Goal: Entertainment & Leisure: Consume media (video, audio)

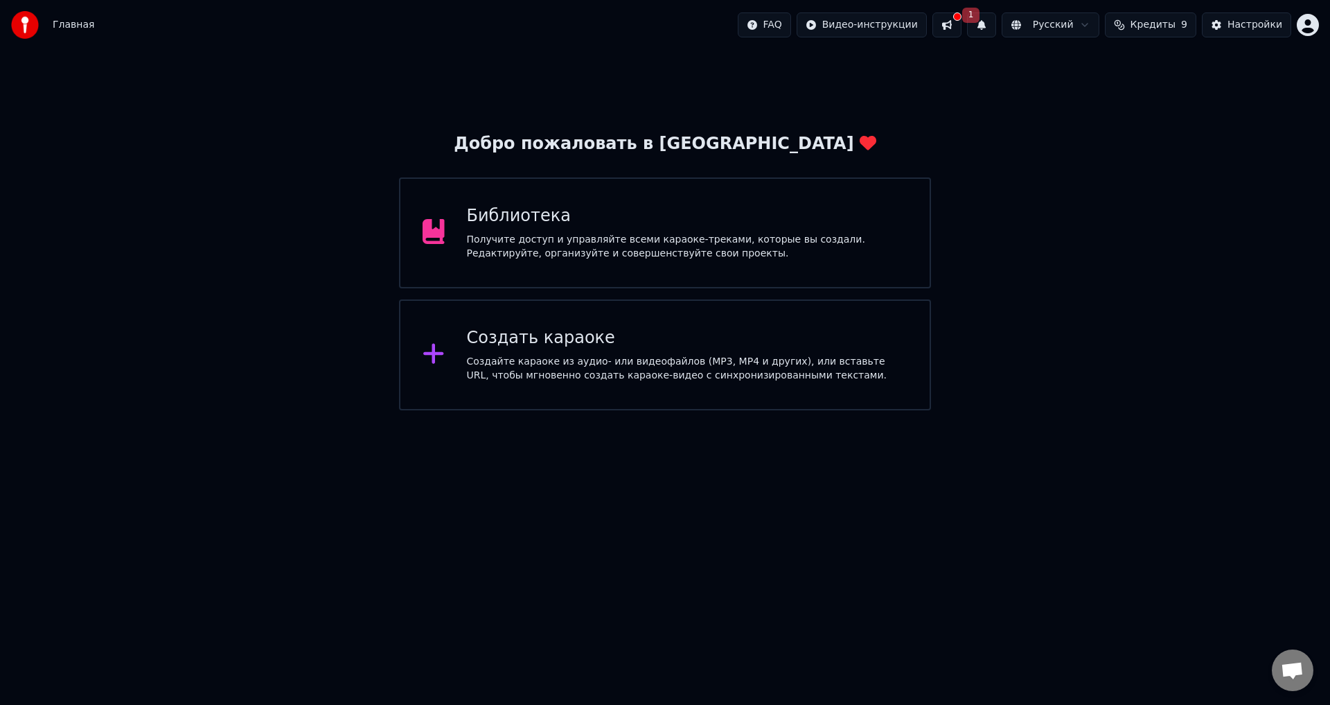
click at [986, 23] on button "1" at bounding box center [981, 24] width 29 height 25
click at [989, 24] on button "1" at bounding box center [981, 24] width 29 height 25
click at [962, 25] on button at bounding box center [946, 24] width 29 height 25
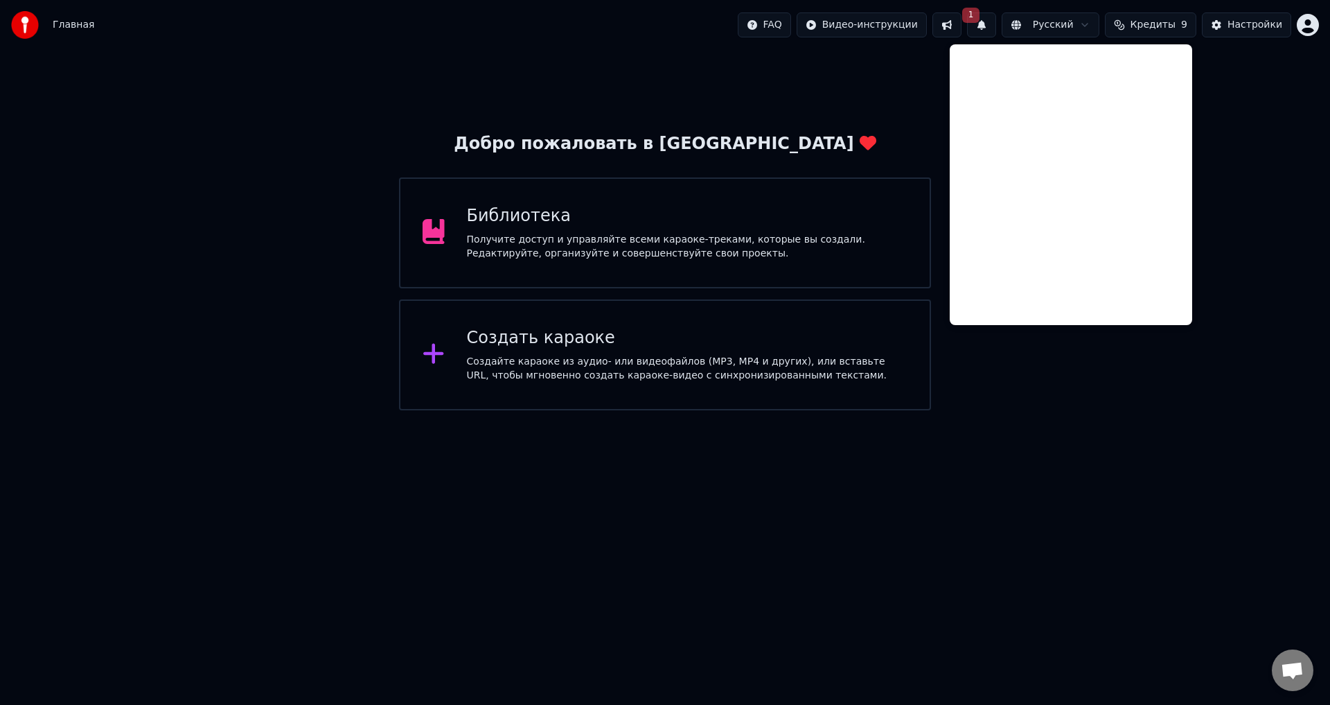
click at [847, 103] on div "Добро пожаловать в Youka Библиотека Получите доступ и управляйте всеми караоке-…" at bounding box center [665, 230] width 1330 height 360
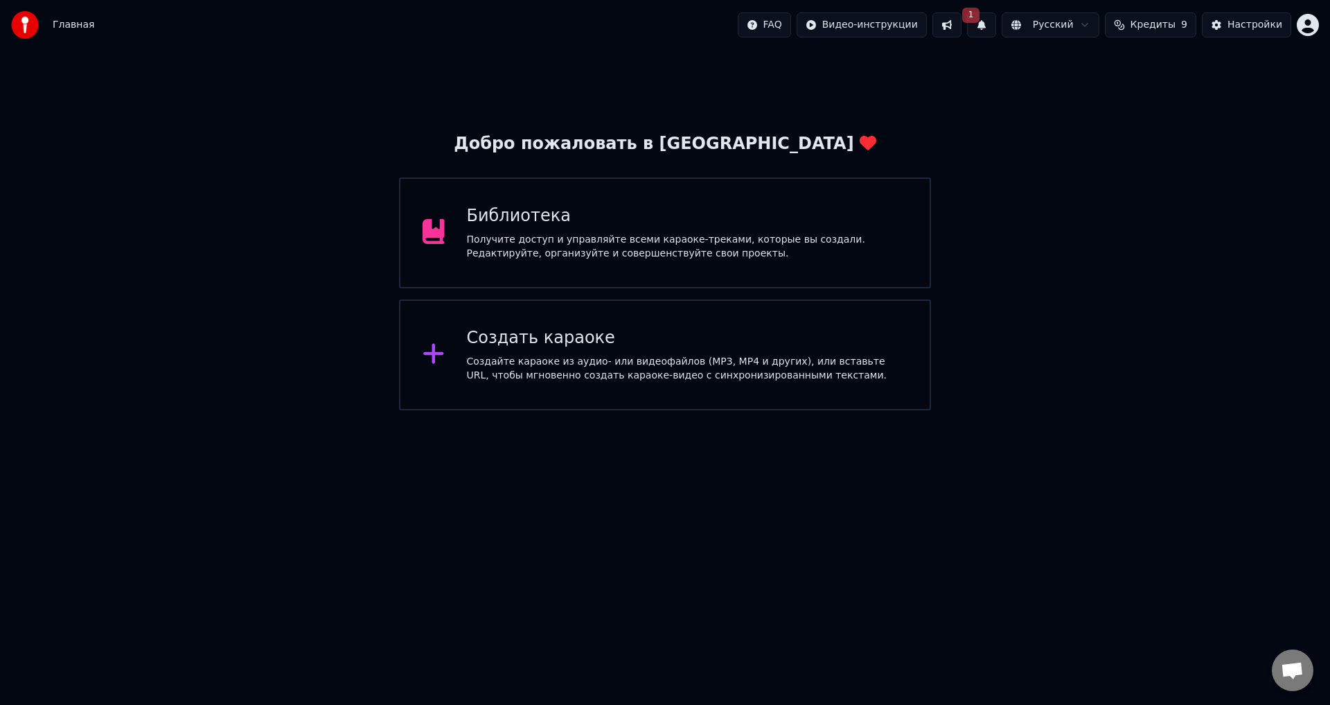
click at [779, 246] on div "Получите доступ и управляйте всеми караоке-треками, которые вы создали. Редакти…" at bounding box center [687, 247] width 441 height 28
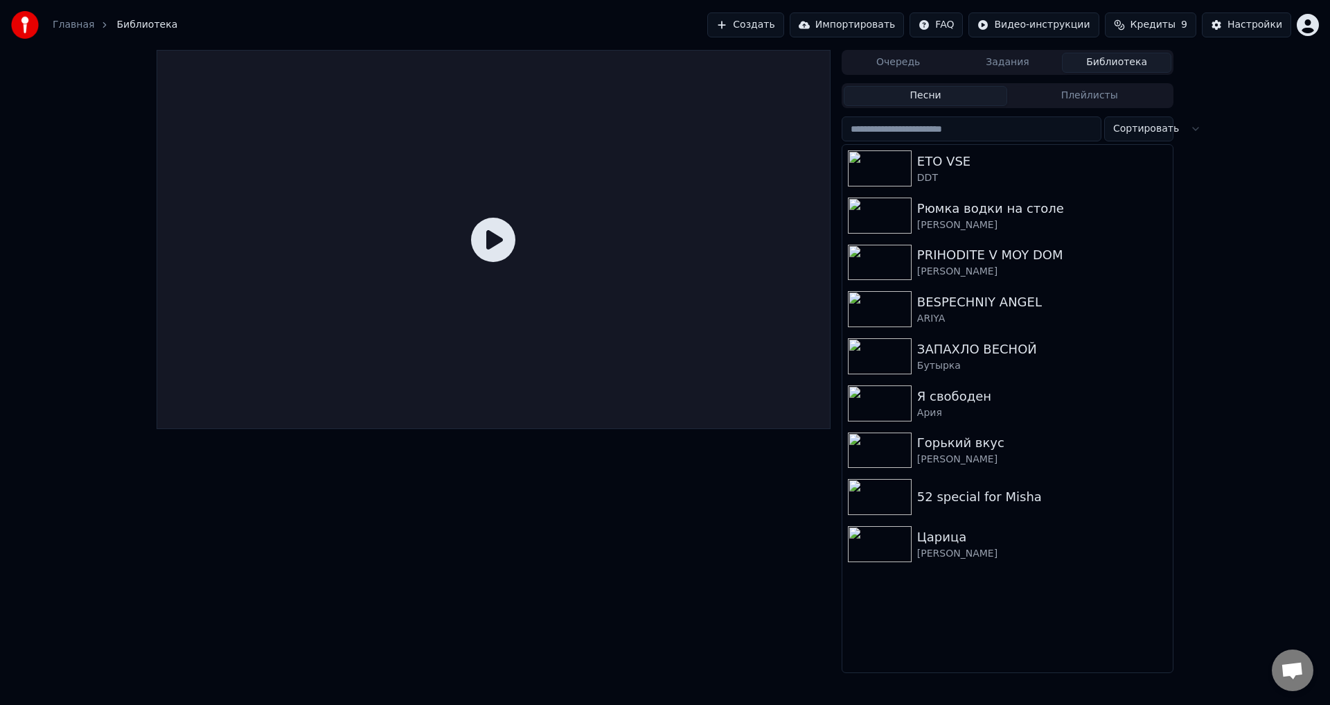
click at [851, 27] on button "Импортировать" at bounding box center [847, 24] width 115 height 25
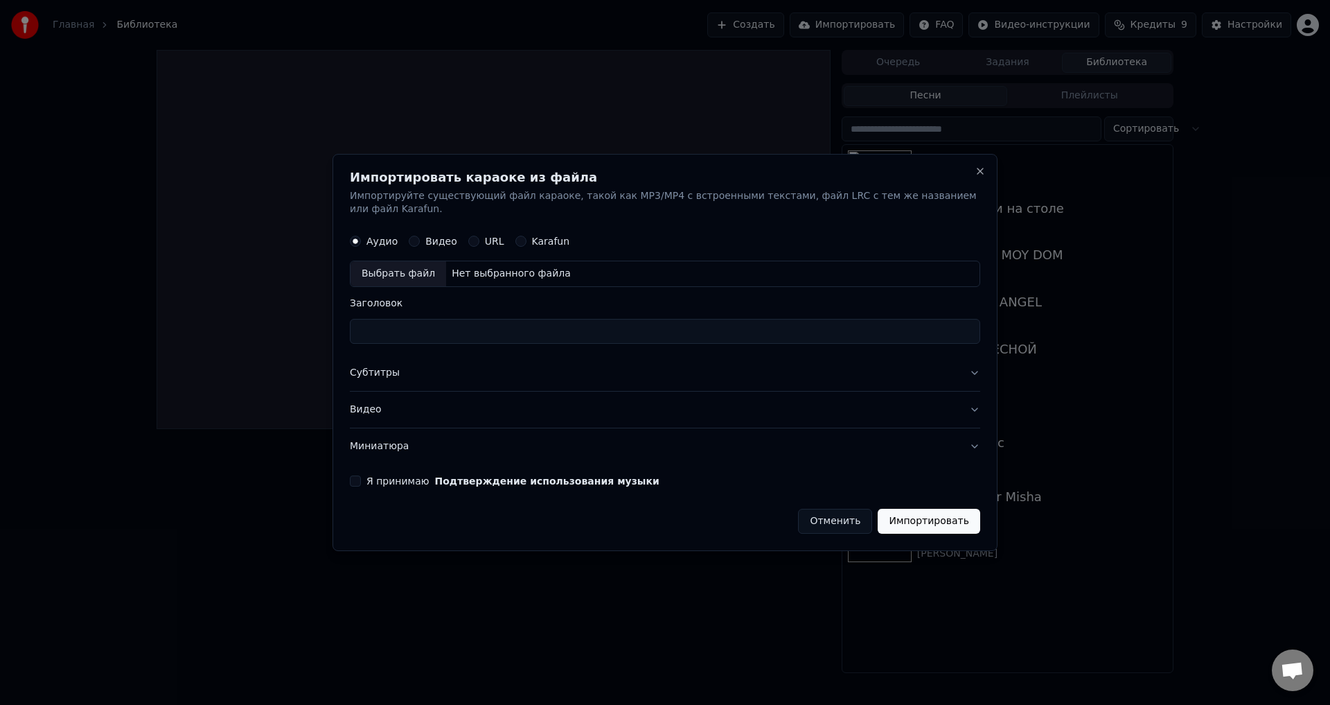
click at [526, 236] on div "Karafun" at bounding box center [542, 241] width 55 height 11
click at [520, 237] on button "Karafun" at bounding box center [520, 241] width 11 height 11
click at [396, 276] on div "Выбрать файл" at bounding box center [399, 274] width 96 height 25
click at [361, 475] on button "Я принимаю Подтверждение использования музыки" at bounding box center [355, 480] width 11 height 11
type input "**********"
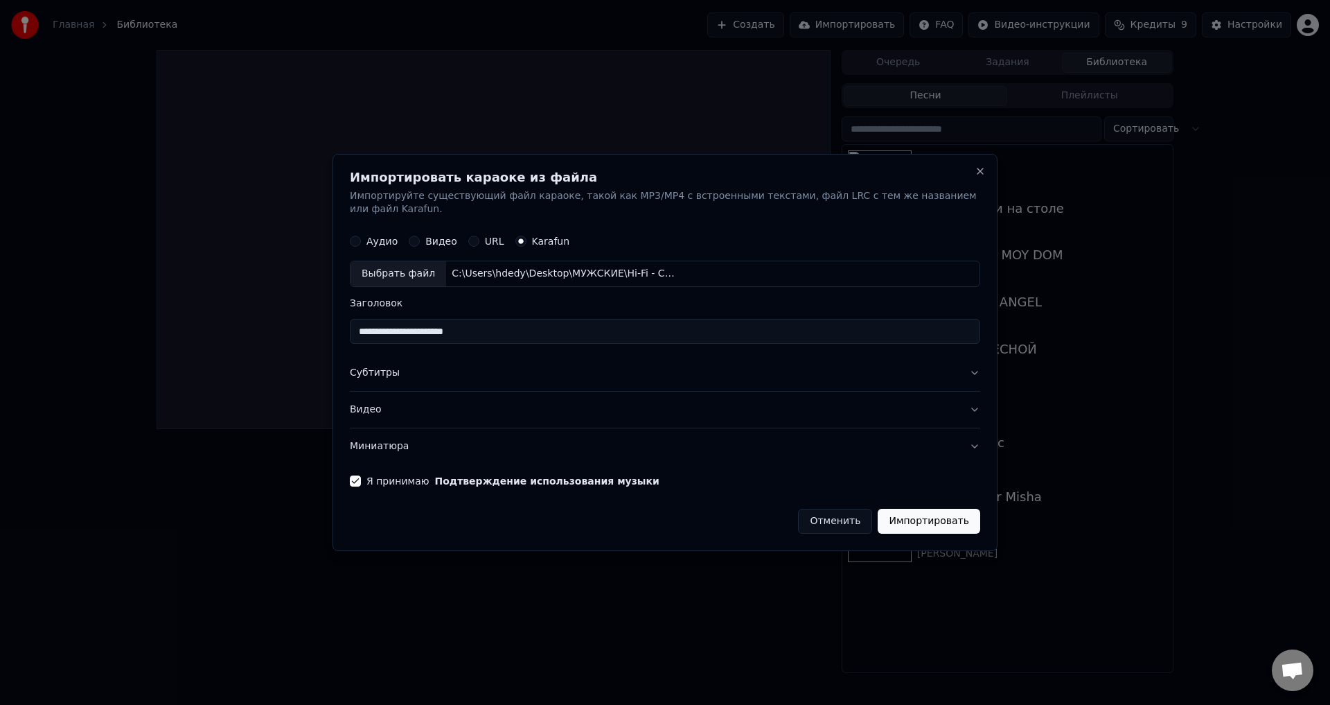
click at [914, 517] on button "Импортировать" at bounding box center [929, 520] width 103 height 25
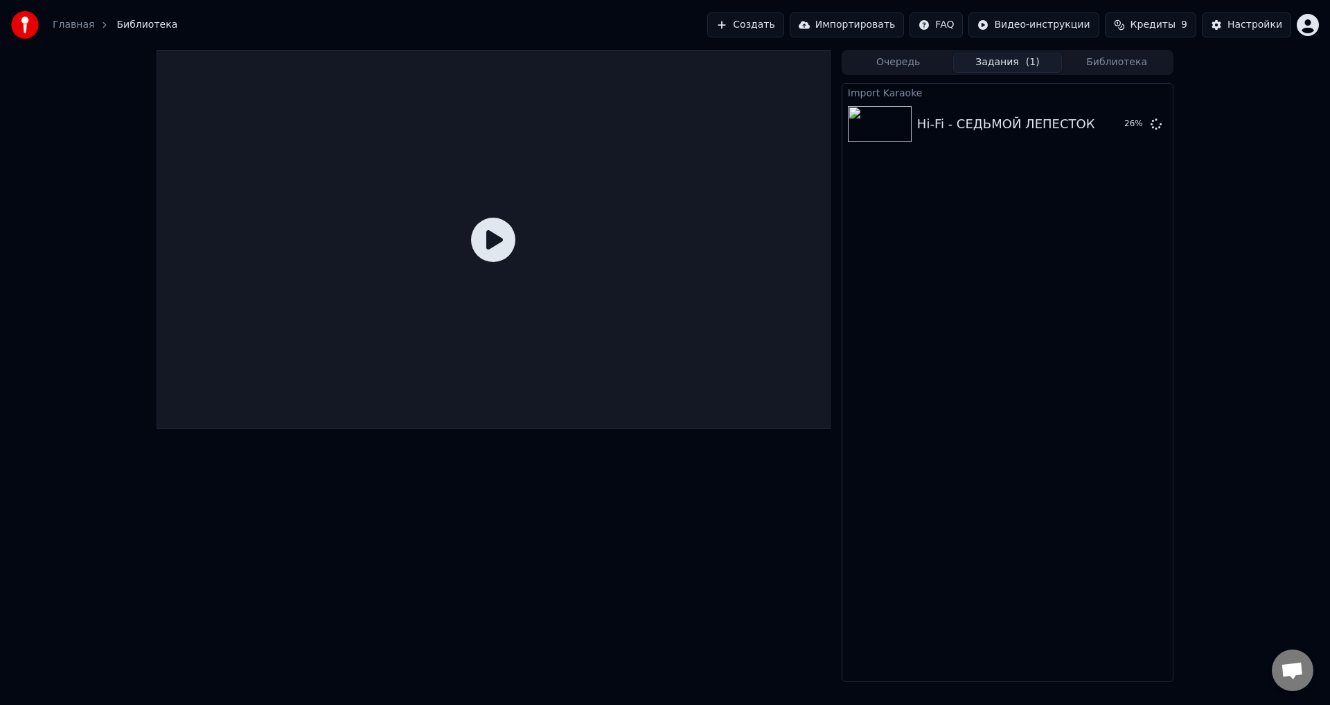
click at [835, 35] on button "Импортировать" at bounding box center [847, 24] width 115 height 25
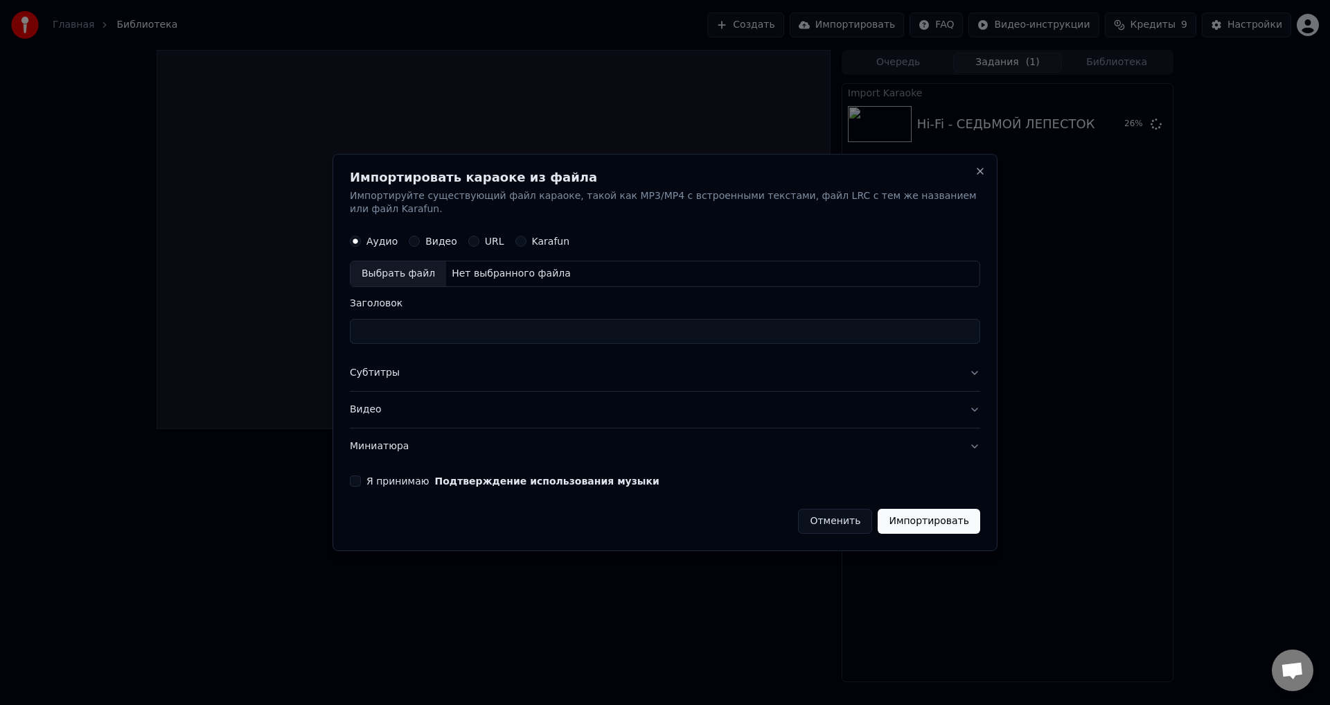
click at [535, 237] on label "Karafun" at bounding box center [551, 242] width 38 height 10
click at [526, 236] on button "Karafun" at bounding box center [520, 241] width 11 height 11
click at [406, 265] on div "Выбрать файл" at bounding box center [399, 274] width 96 height 25
drag, startPoint x: 380, startPoint y: 370, endPoint x: 361, endPoint y: 471, distance: 102.9
type input "**********"
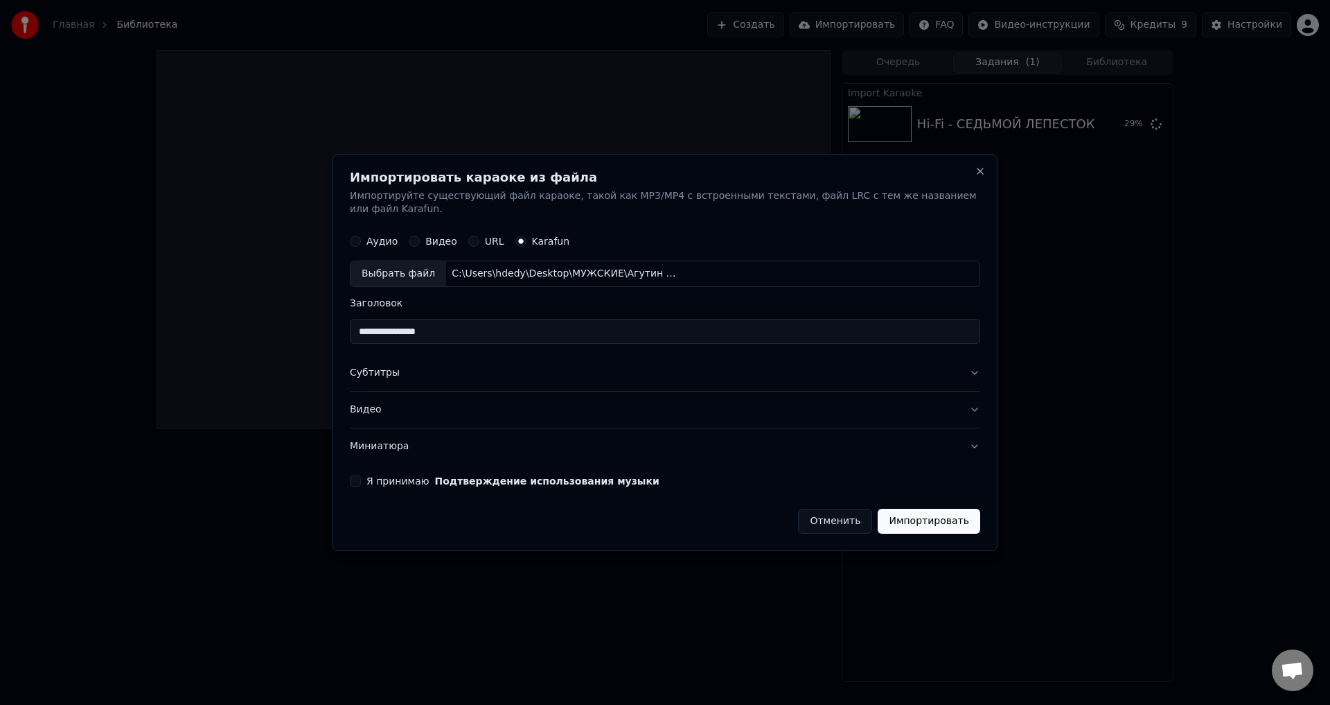
click at [361, 475] on button "Я принимаю Подтверждение использования музыки" at bounding box center [355, 480] width 11 height 11
drag, startPoint x: 362, startPoint y: 474, endPoint x: 373, endPoint y: 463, distance: 16.2
click at [946, 517] on button "Импортировать" at bounding box center [929, 520] width 103 height 25
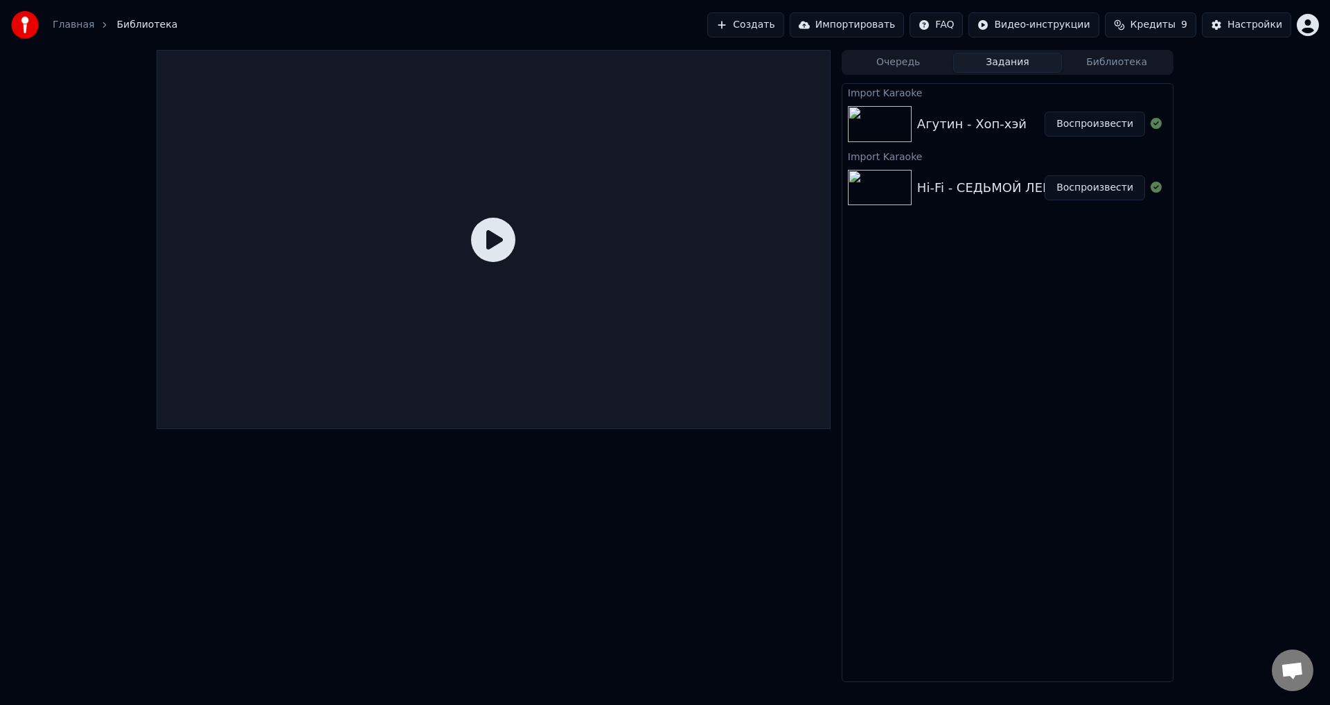
click at [858, 25] on button "Импортировать" at bounding box center [847, 24] width 115 height 25
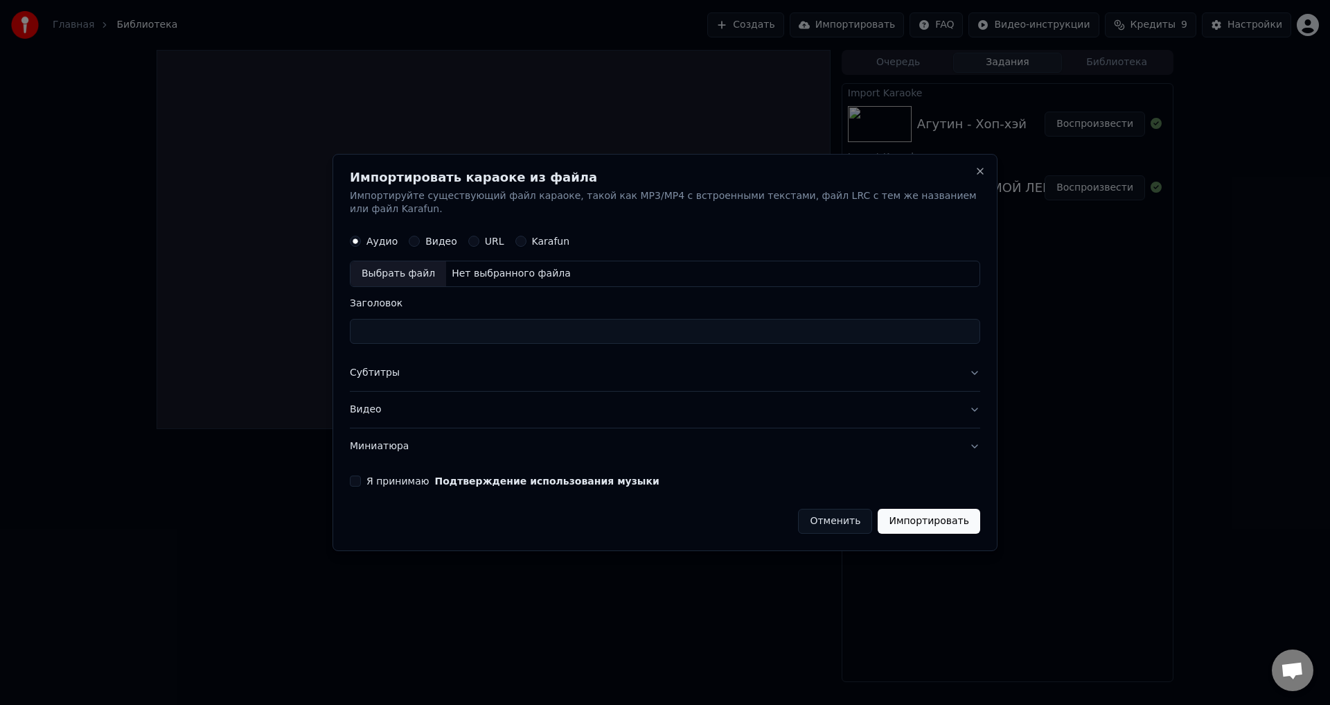
click at [518, 228] on div "Аудио Видео URL Karafun" at bounding box center [665, 242] width 630 height 28
click at [520, 236] on button "Karafun" at bounding box center [520, 241] width 11 height 11
click at [396, 266] on div "Выбрать файл" at bounding box center [399, 274] width 96 height 25
type input "**********"
click at [391, 476] on label "Я принимаю Подтверждение использования музыки" at bounding box center [512, 481] width 293 height 10
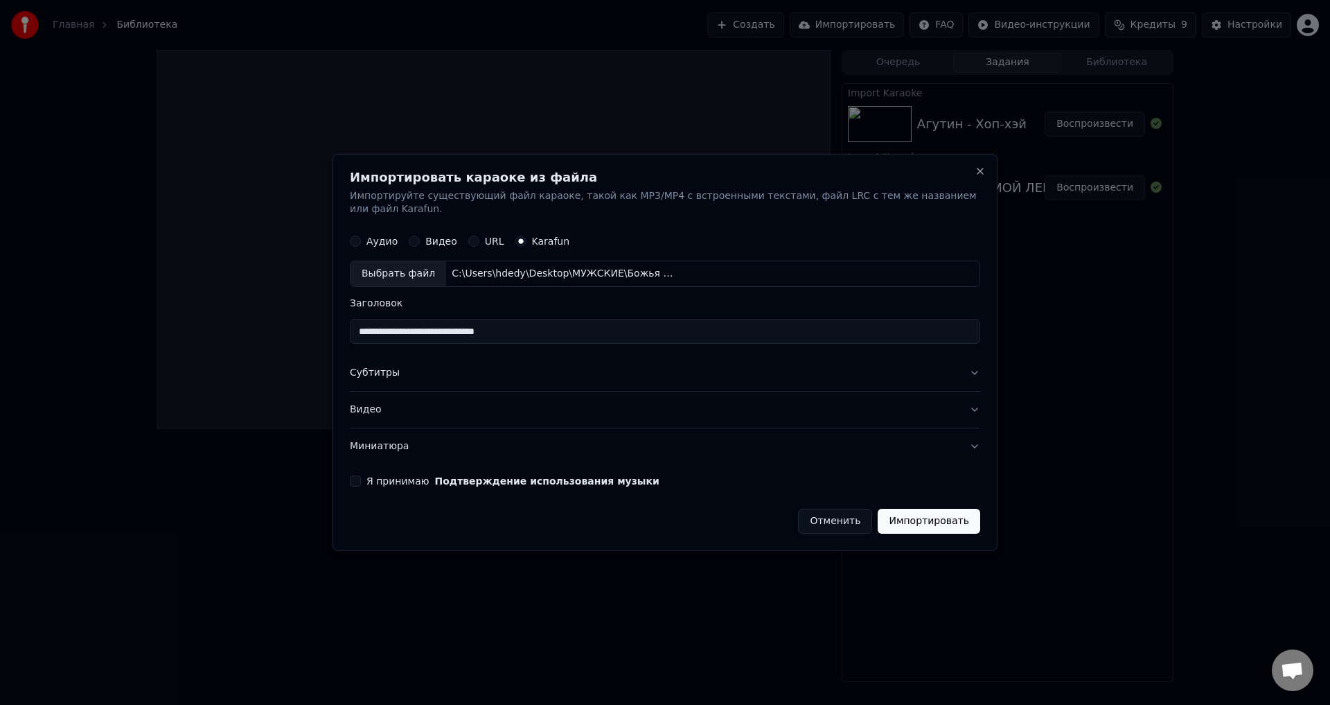
click at [361, 475] on button "Я принимаю Подтверждение использования музыки" at bounding box center [355, 480] width 11 height 11
drag, startPoint x: 948, startPoint y: 522, endPoint x: 946, endPoint y: 509, distance: 12.6
click at [946, 511] on button "Импортировать" at bounding box center [929, 520] width 103 height 25
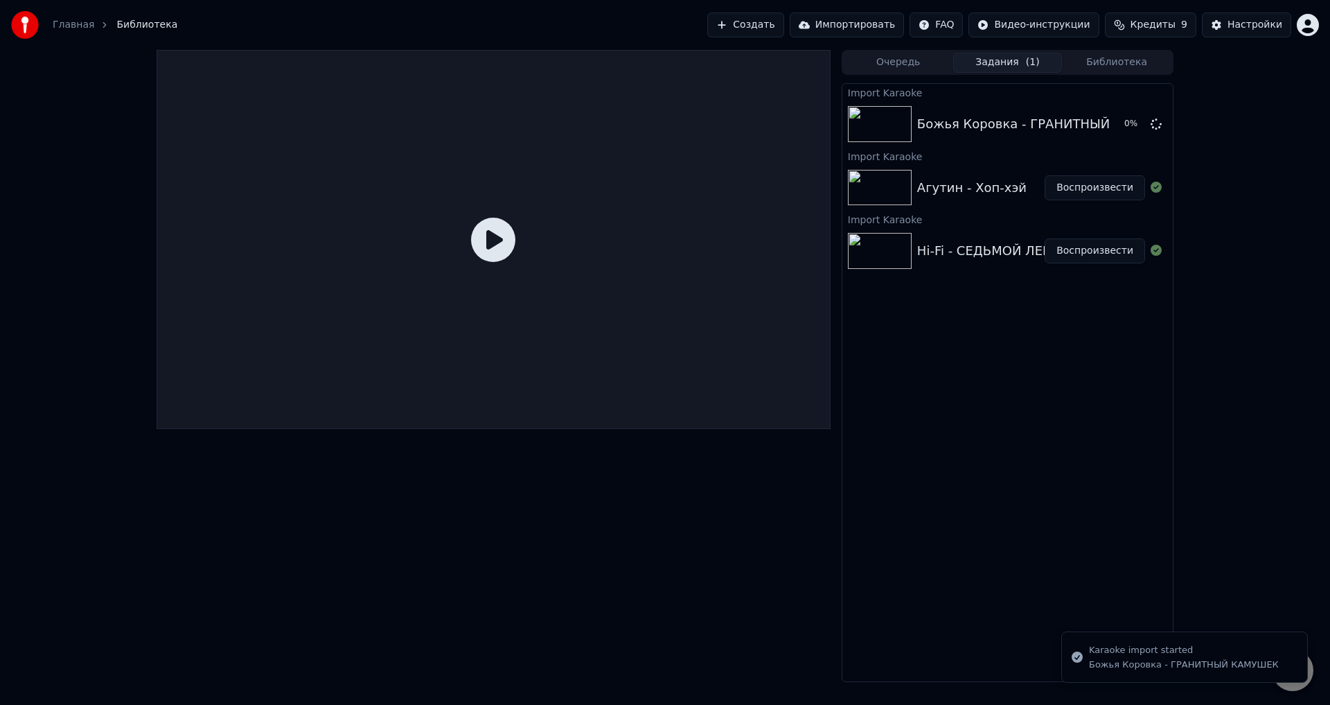
click at [871, 21] on button "Импортировать" at bounding box center [847, 24] width 115 height 25
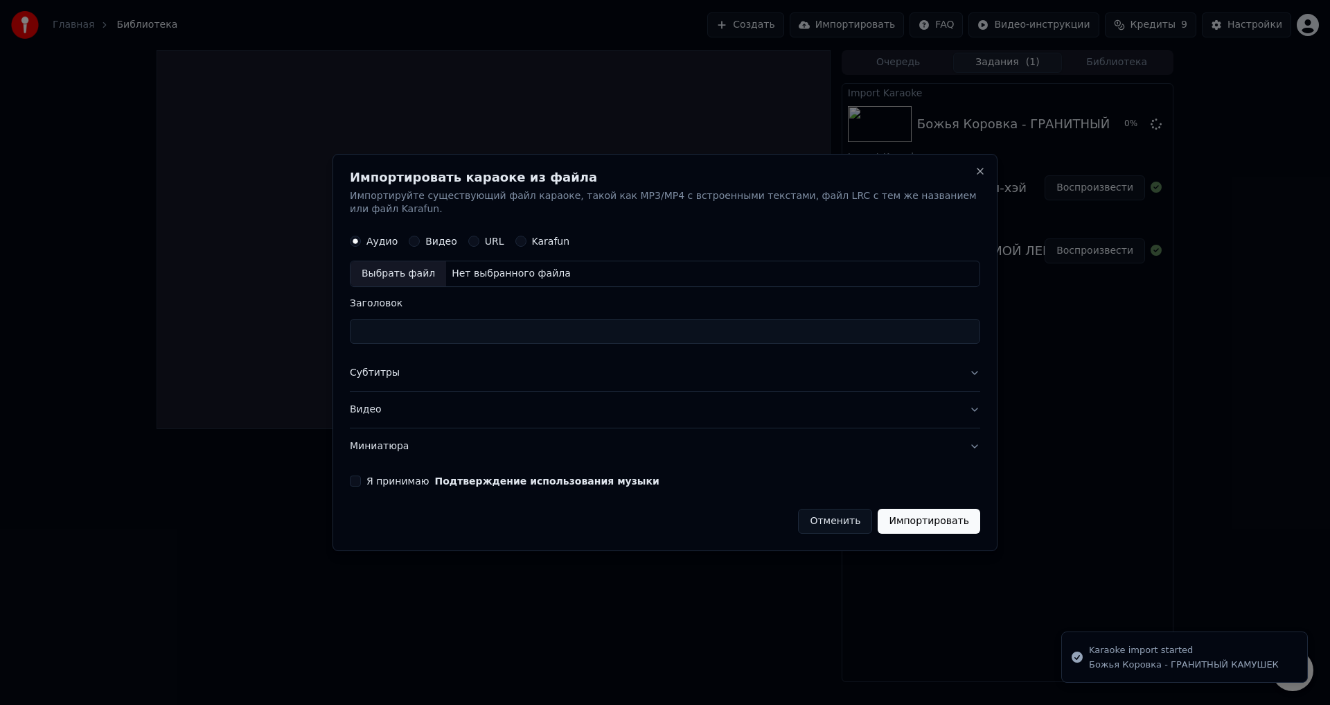
click at [525, 236] on div "Karafun" at bounding box center [542, 241] width 55 height 11
click at [532, 237] on label "Karafun" at bounding box center [551, 242] width 38 height 10
click at [526, 236] on button "Karafun" at bounding box center [520, 241] width 11 height 11
click at [419, 265] on div "Выбрать файл" at bounding box center [399, 274] width 96 height 25
click at [359, 480] on form "Аудио Видео URL Karafun Выбрать файл Нет выбранного файла Заголовок Субтитры Ви…" at bounding box center [665, 381] width 630 height 306
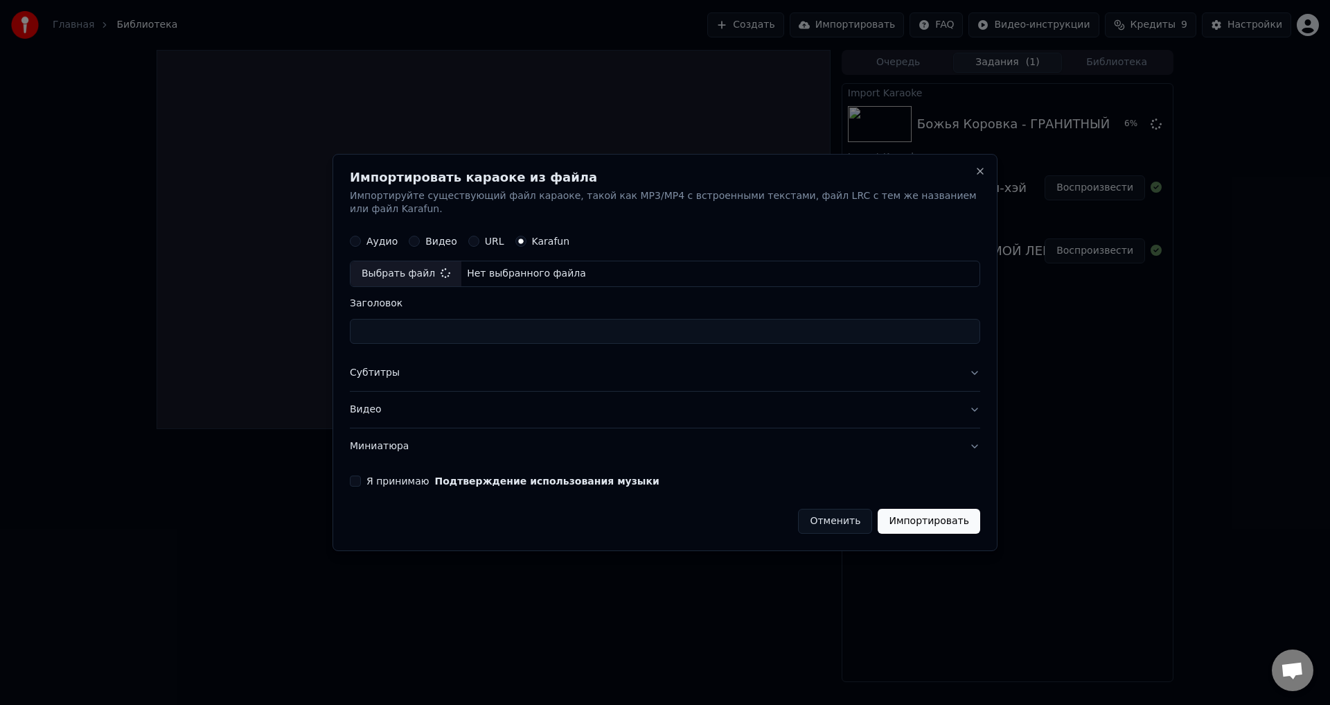
type input "**********"
click at [360, 476] on button "Я принимаю Подтверждение использования музыки" at bounding box center [355, 480] width 11 height 11
click at [907, 515] on button "Импортировать" at bounding box center [929, 520] width 103 height 25
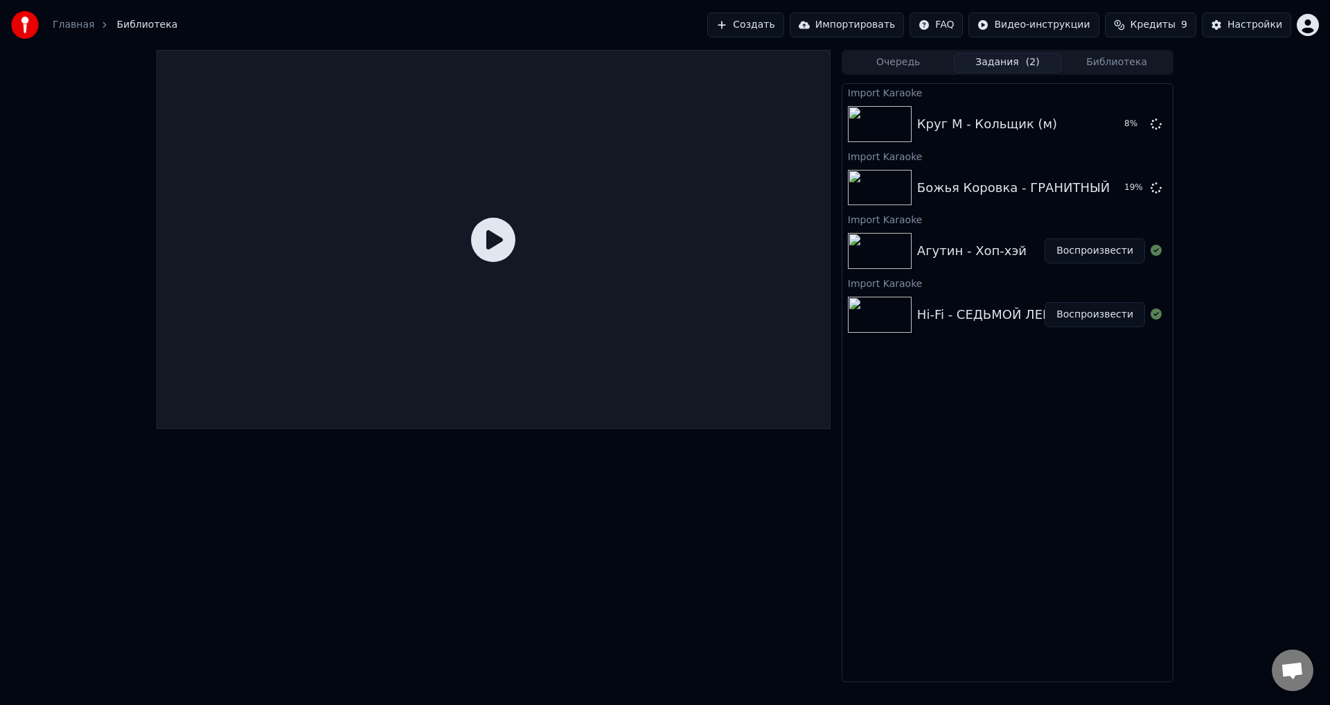
click at [839, 22] on button "Импортировать" at bounding box center [847, 24] width 115 height 25
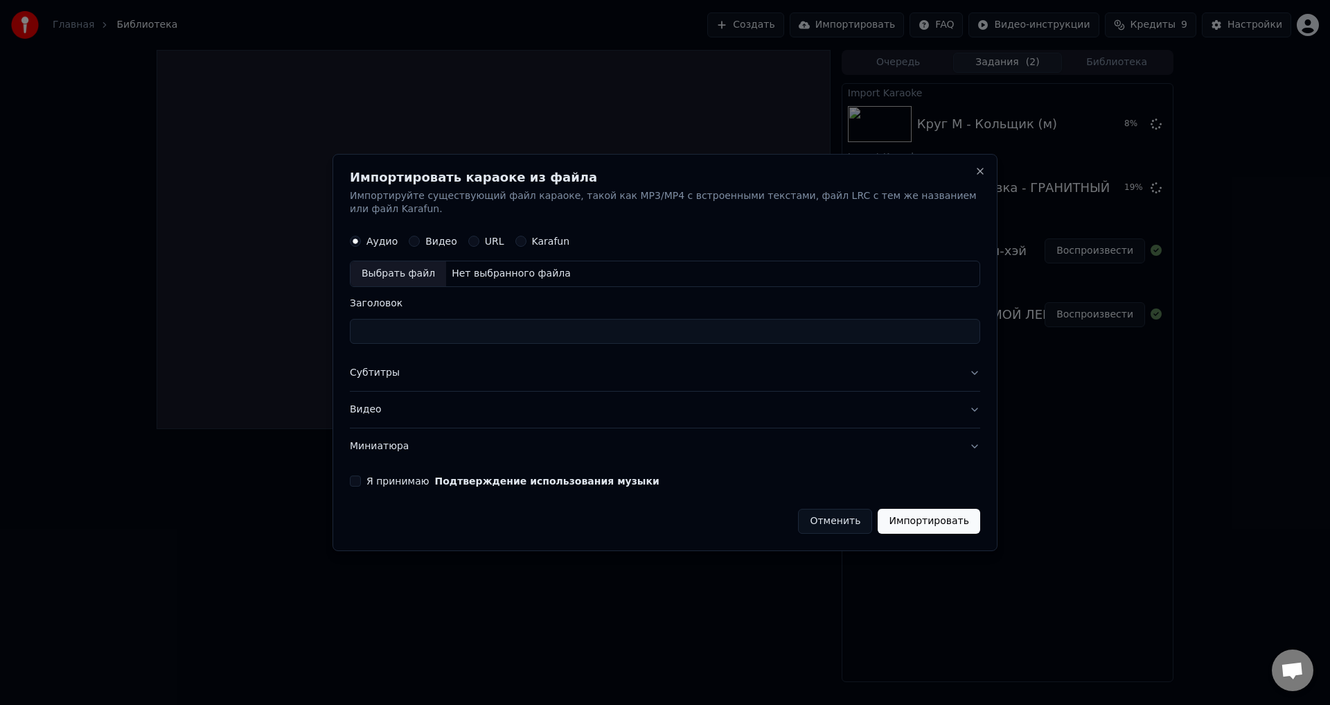
click at [515, 236] on button "Karafun" at bounding box center [520, 241] width 11 height 11
click at [389, 262] on div "Выбрать файл" at bounding box center [399, 274] width 96 height 25
click at [977, 177] on button "Close" at bounding box center [980, 171] width 11 height 11
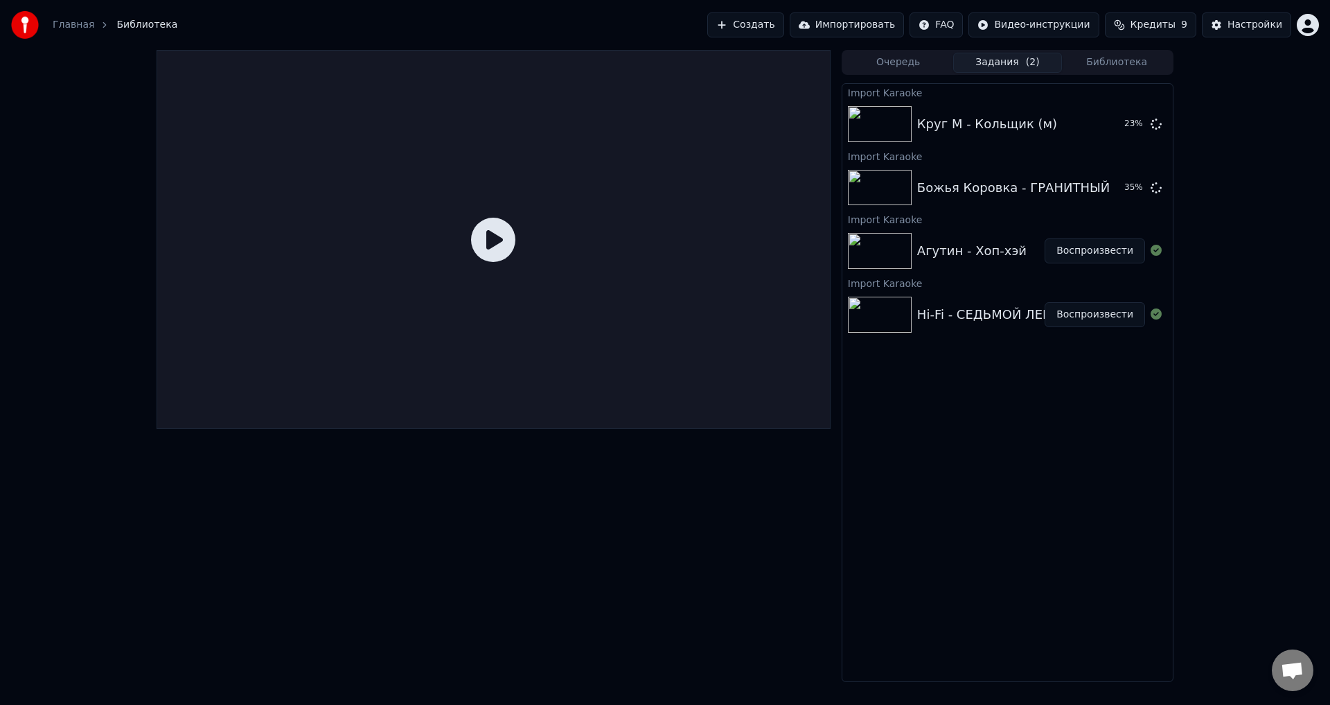
click at [1109, 69] on button "Библиотека" at bounding box center [1116, 63] width 109 height 20
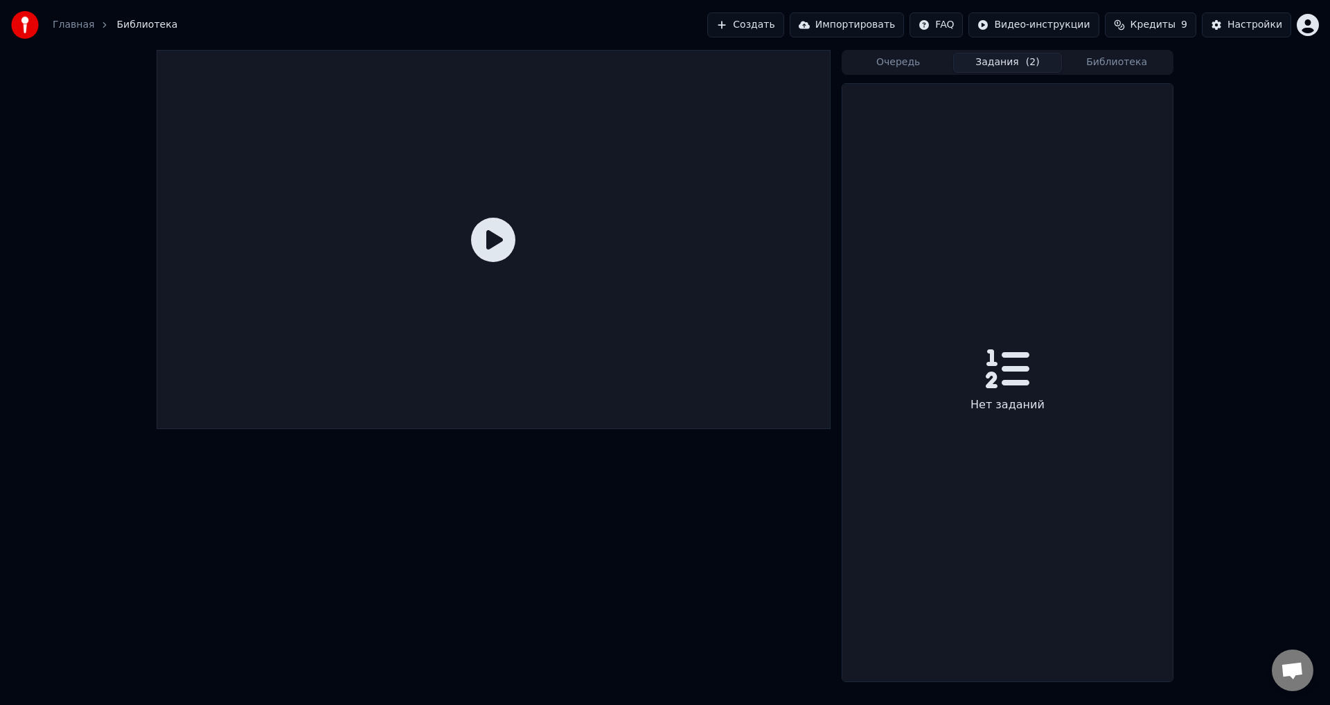
click at [1011, 72] on button "Задания ( 2 )" at bounding box center [1007, 63] width 109 height 20
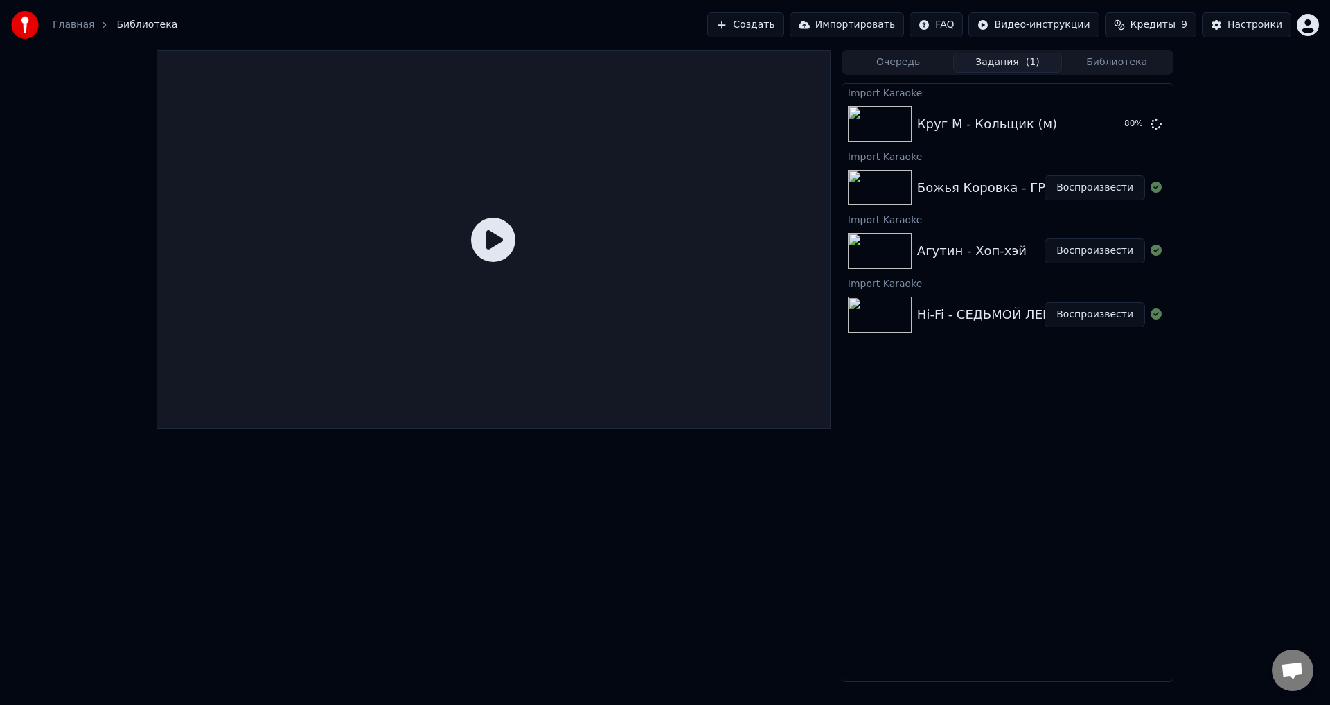
click at [900, 64] on button "Очередь" at bounding box center [898, 63] width 109 height 20
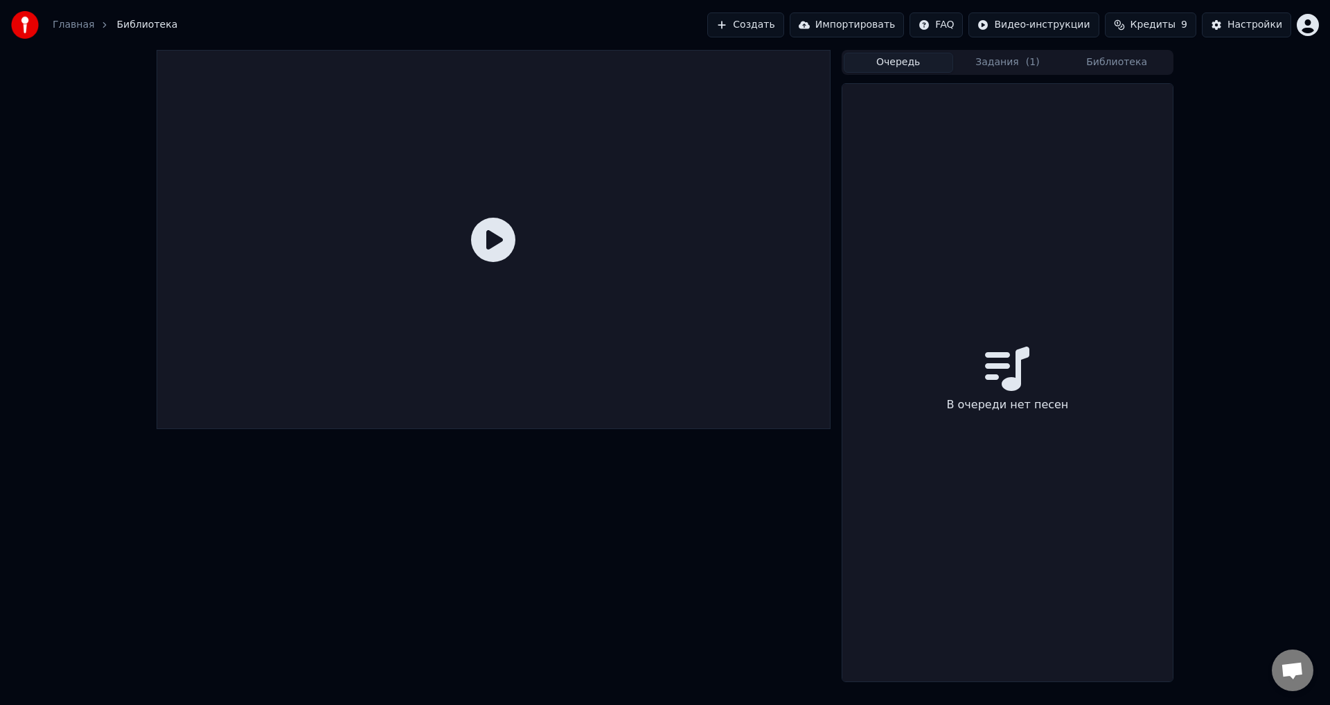
click at [1088, 61] on button "Библиотека" at bounding box center [1116, 63] width 109 height 20
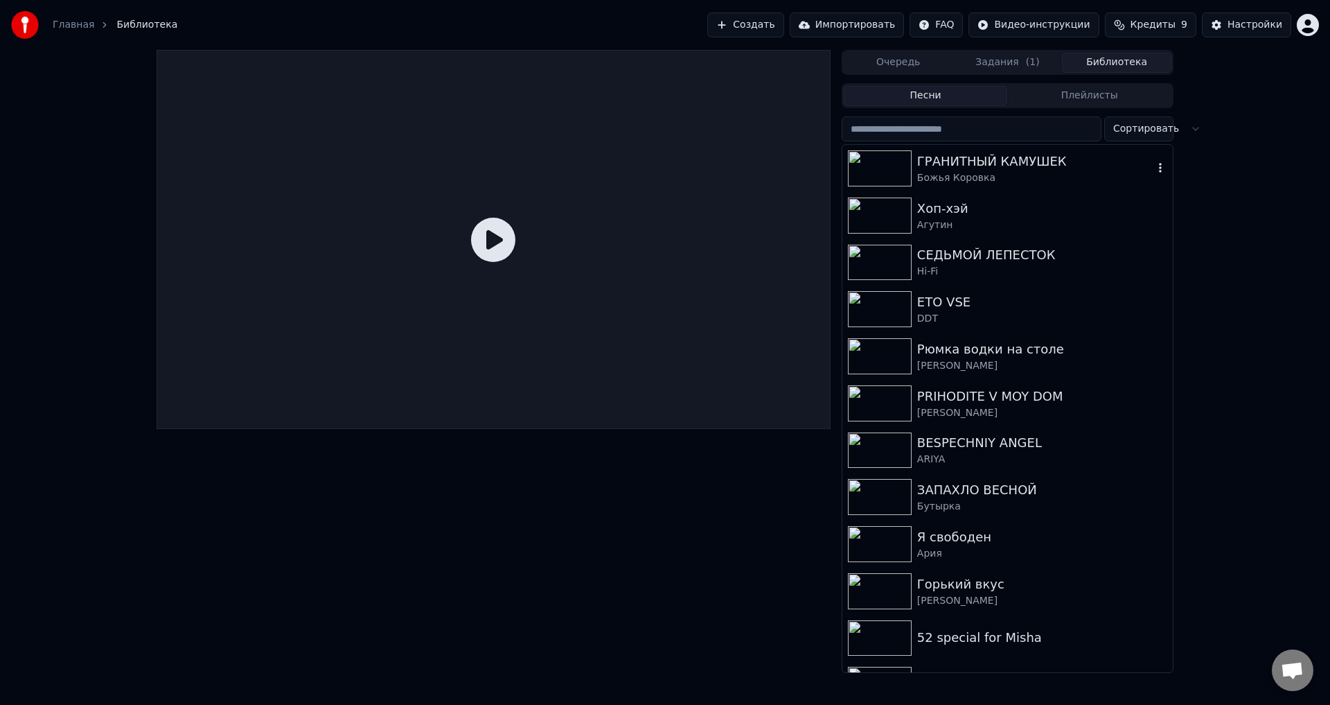
click at [973, 175] on div "Божья Коровка" at bounding box center [1035, 178] width 236 height 14
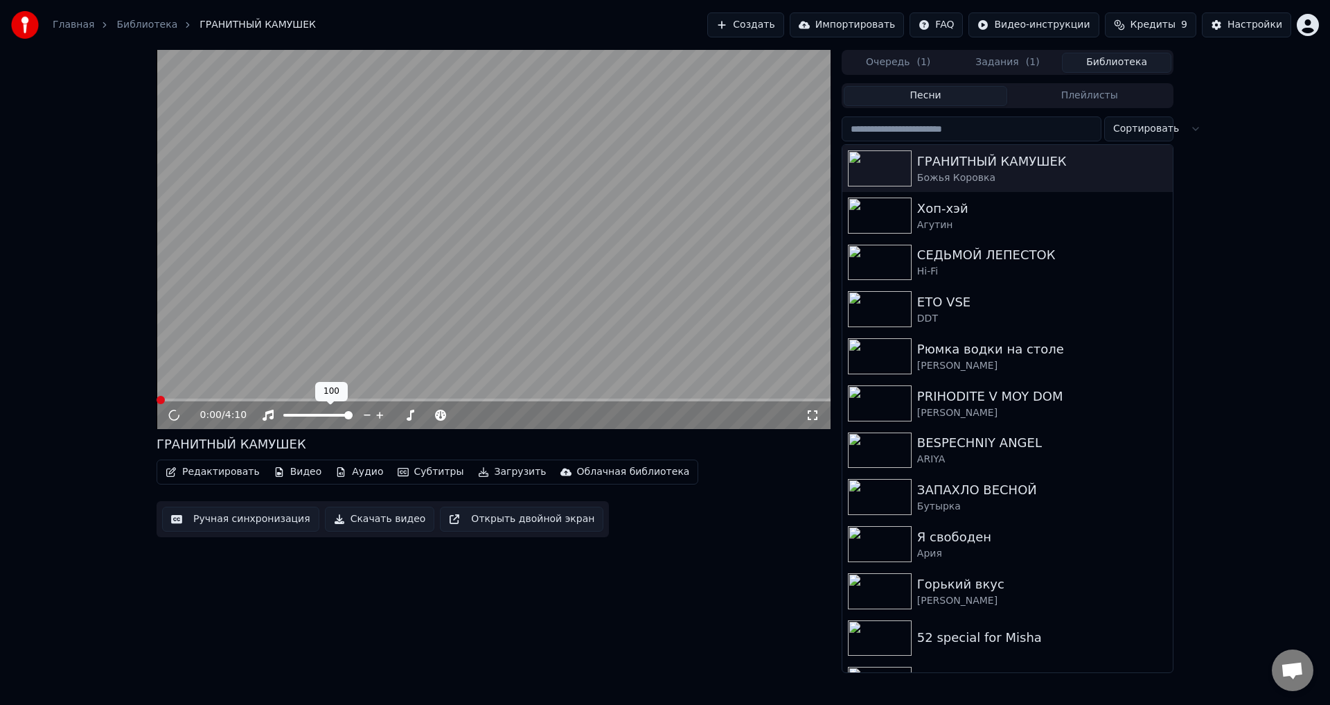
click at [318, 416] on span at bounding box center [317, 415] width 69 height 3
click at [425, 305] on video at bounding box center [494, 239] width 674 height 379
click at [425, 311] on video at bounding box center [494, 239] width 674 height 379
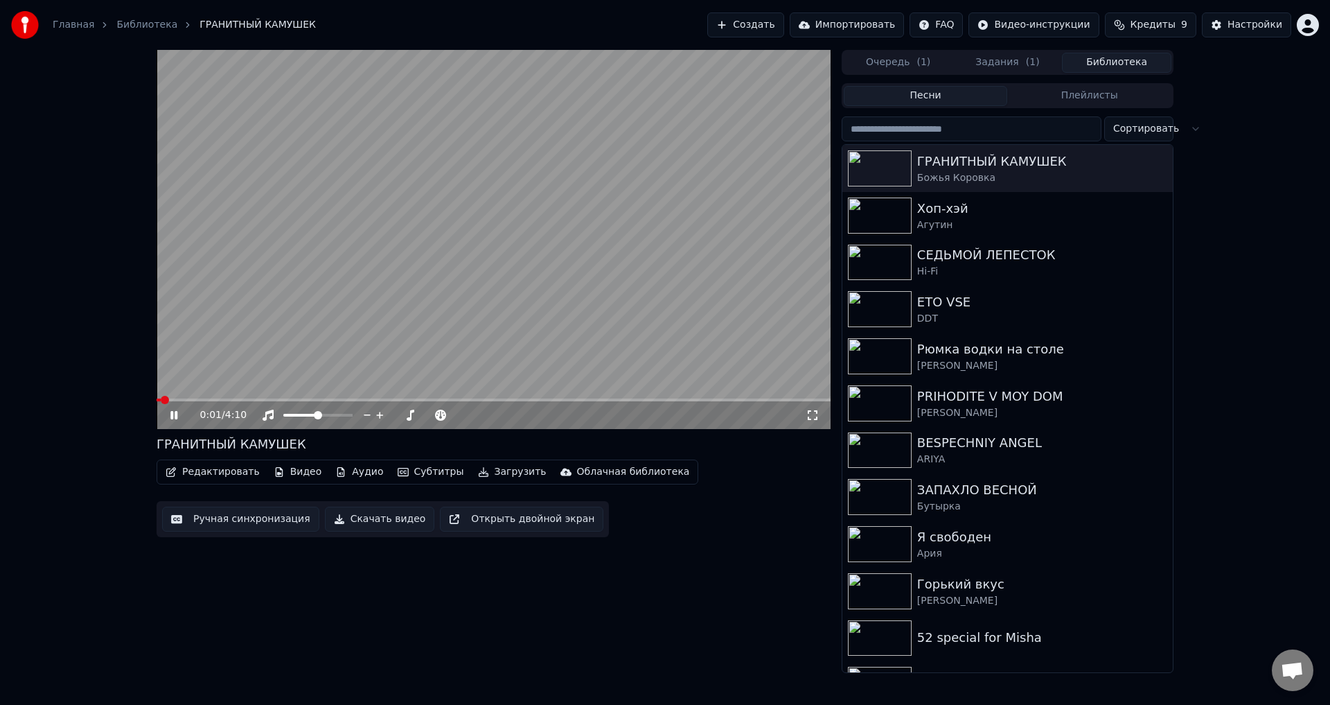
click at [206, 398] on span at bounding box center [494, 399] width 674 height 3
click at [242, 398] on span at bounding box center [494, 399] width 674 height 3
click at [273, 399] on span at bounding box center [494, 399] width 674 height 3
click at [309, 399] on span at bounding box center [494, 399] width 674 height 3
click at [337, 399] on span at bounding box center [494, 399] width 674 height 3
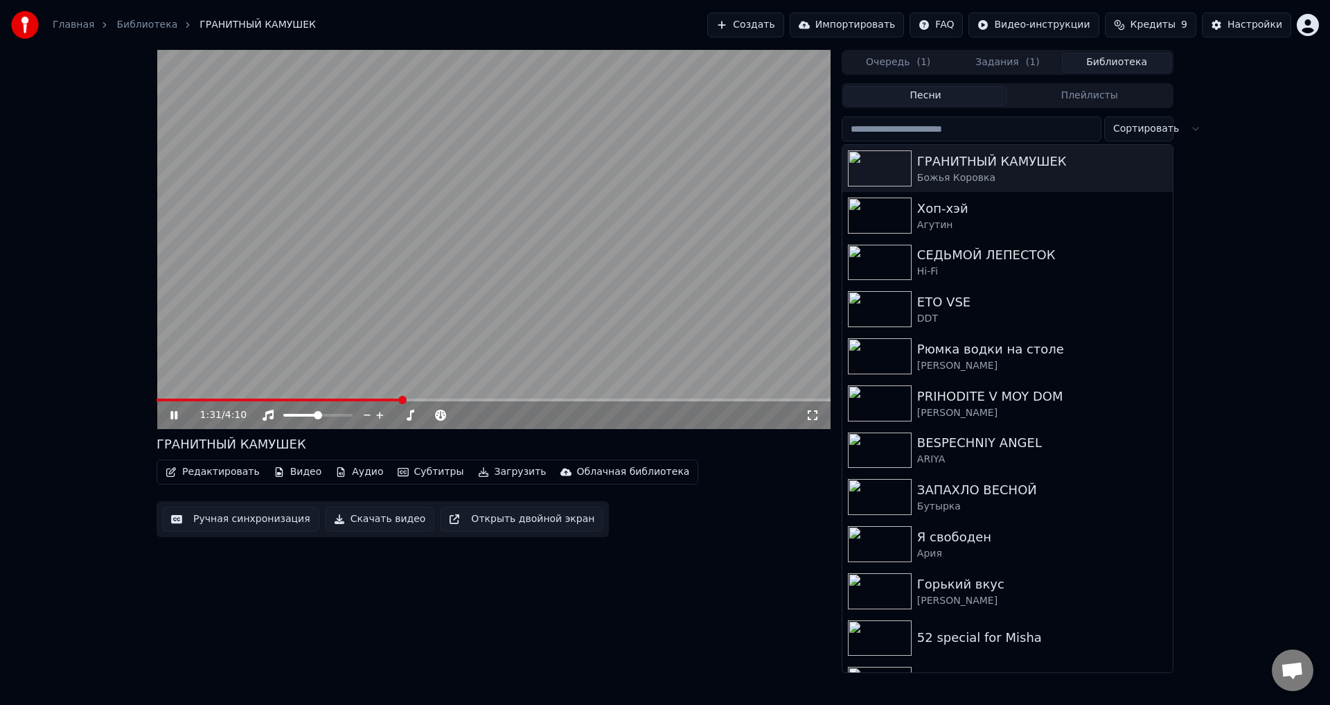
click at [400, 401] on span at bounding box center [494, 399] width 674 height 3
click at [459, 400] on span at bounding box center [494, 399] width 674 height 3
click at [951, 227] on div "Агутин" at bounding box center [1035, 225] width 236 height 14
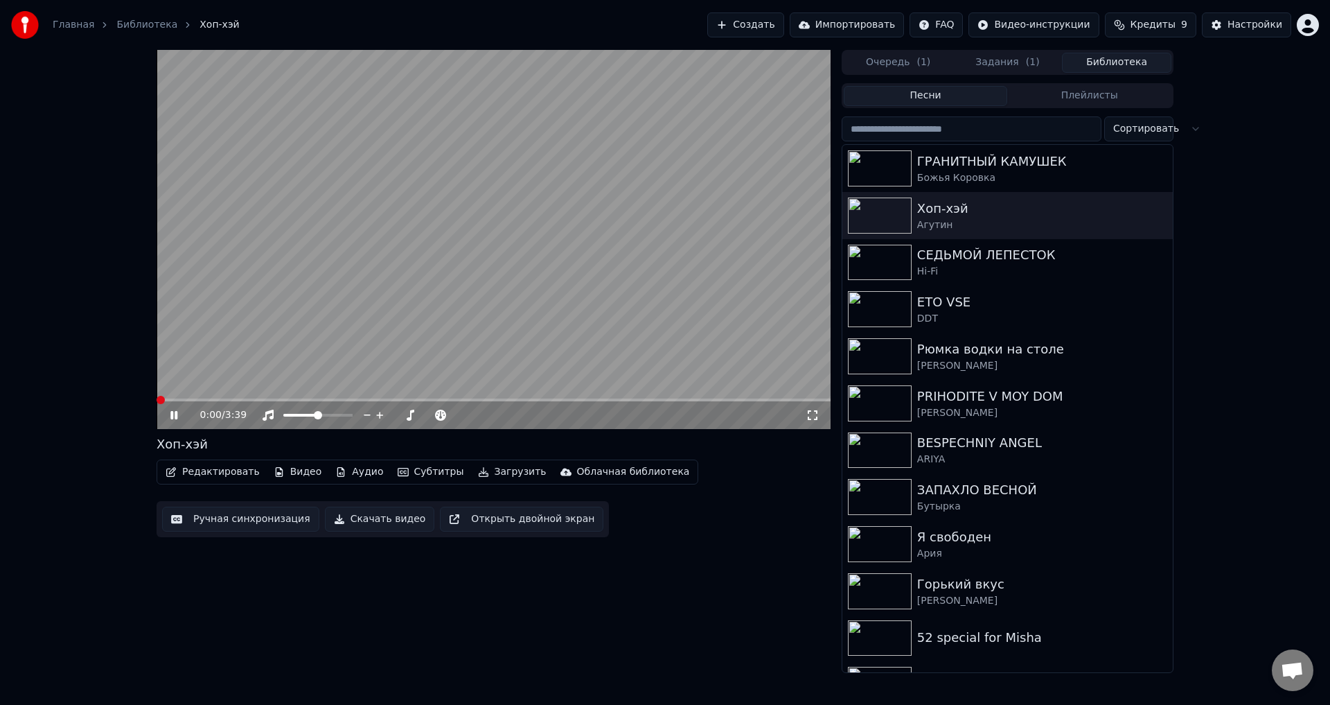
drag, startPoint x: 347, startPoint y: 327, endPoint x: 357, endPoint y: 327, distance: 9.7
click at [350, 327] on video at bounding box center [494, 239] width 674 height 379
click at [357, 327] on video at bounding box center [494, 239] width 674 height 379
click at [314, 400] on span at bounding box center [494, 399] width 674 height 3
click at [301, 400] on span at bounding box center [235, 399] width 157 height 3
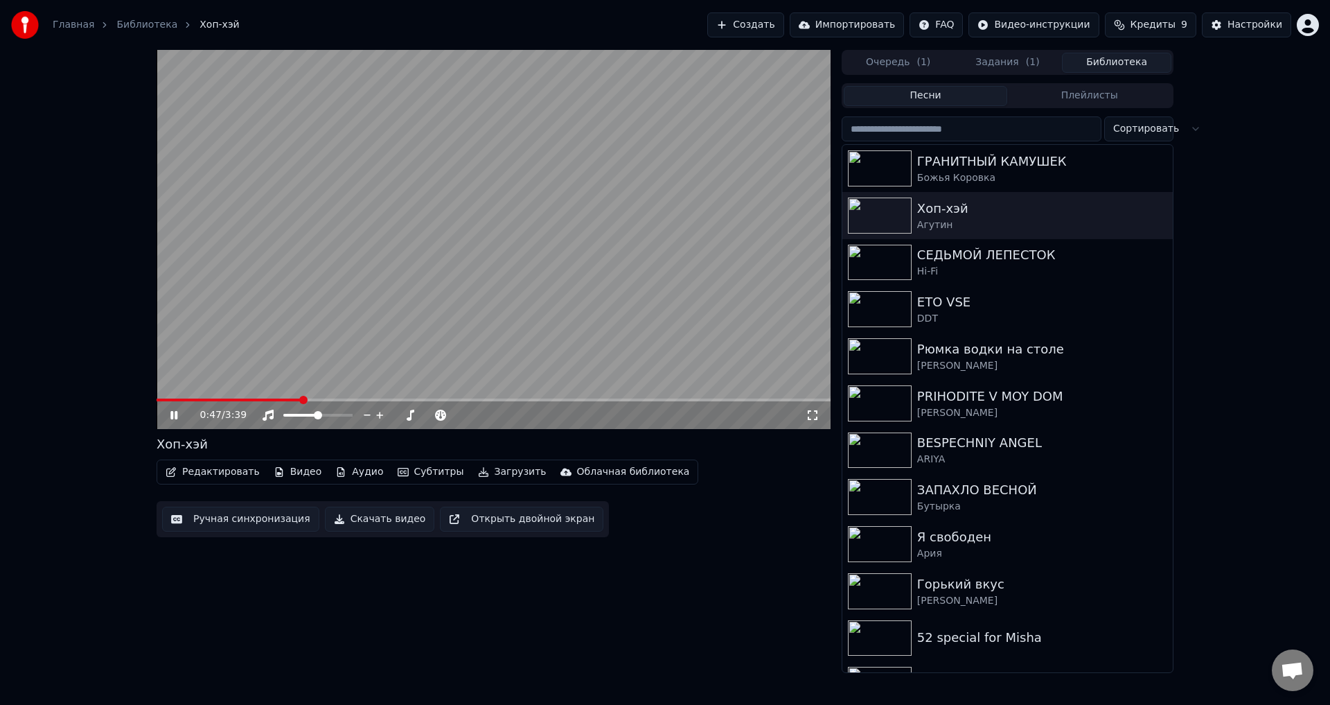
click at [341, 354] on video at bounding box center [494, 239] width 674 height 379
click at [342, 353] on video at bounding box center [494, 239] width 674 height 379
click at [338, 356] on video at bounding box center [494, 239] width 674 height 379
click at [334, 353] on video at bounding box center [494, 239] width 674 height 379
click at [305, 400] on span at bounding box center [303, 400] width 8 height 8
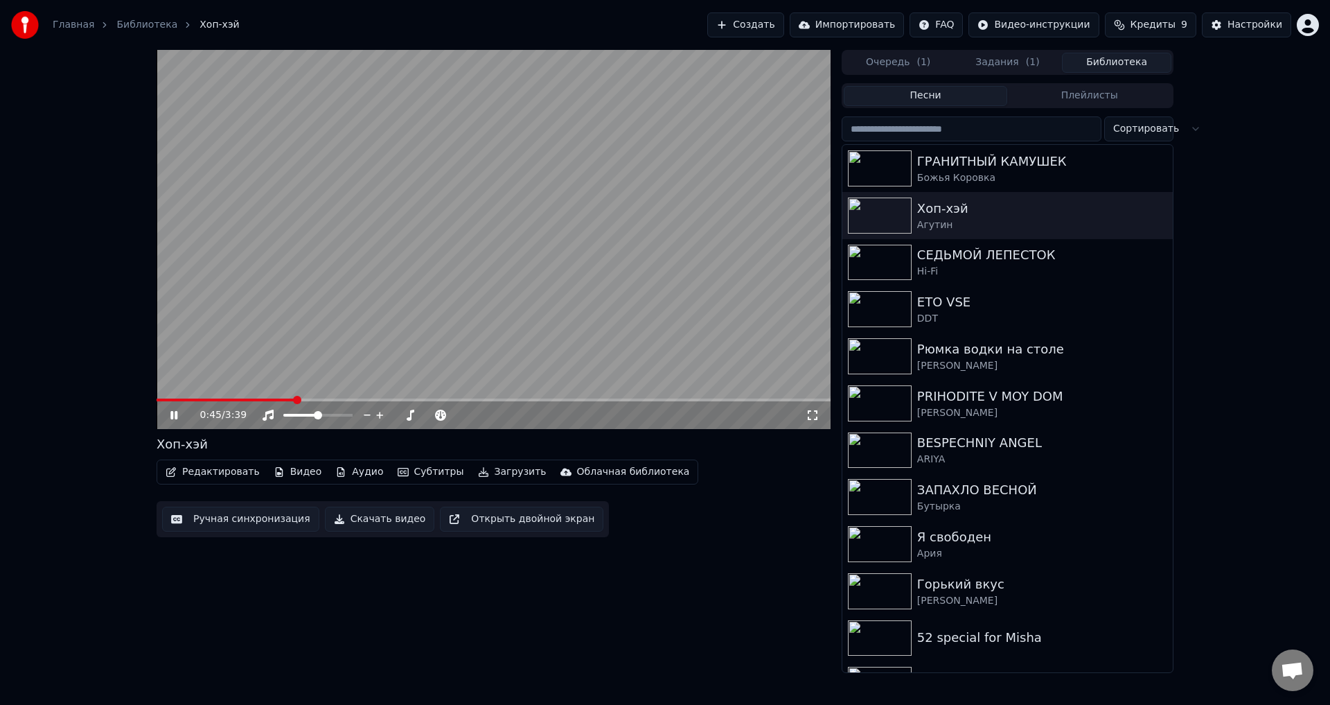
click at [294, 399] on span at bounding box center [226, 399] width 138 height 3
click at [265, 398] on span at bounding box center [226, 399] width 138 height 3
click at [223, 399] on span at bounding box center [210, 399] width 107 height 3
click at [258, 348] on video at bounding box center [494, 239] width 674 height 379
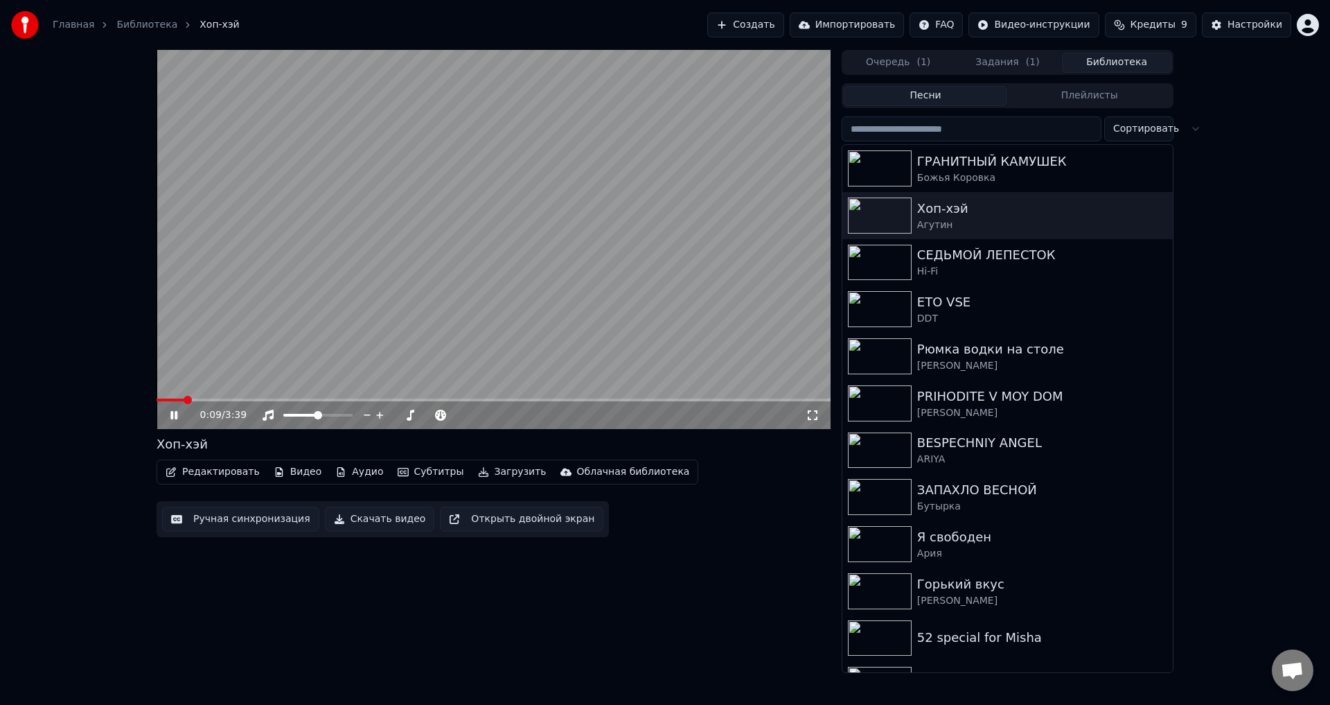
click at [157, 401] on span at bounding box center [171, 399] width 28 height 3
click at [621, 345] on video at bounding box center [494, 239] width 674 height 379
click at [659, 341] on video at bounding box center [494, 239] width 674 height 379
click at [937, 259] on div "СЕДЬМОЙ ЛЕПЕСТОК" at bounding box center [1035, 254] width 236 height 19
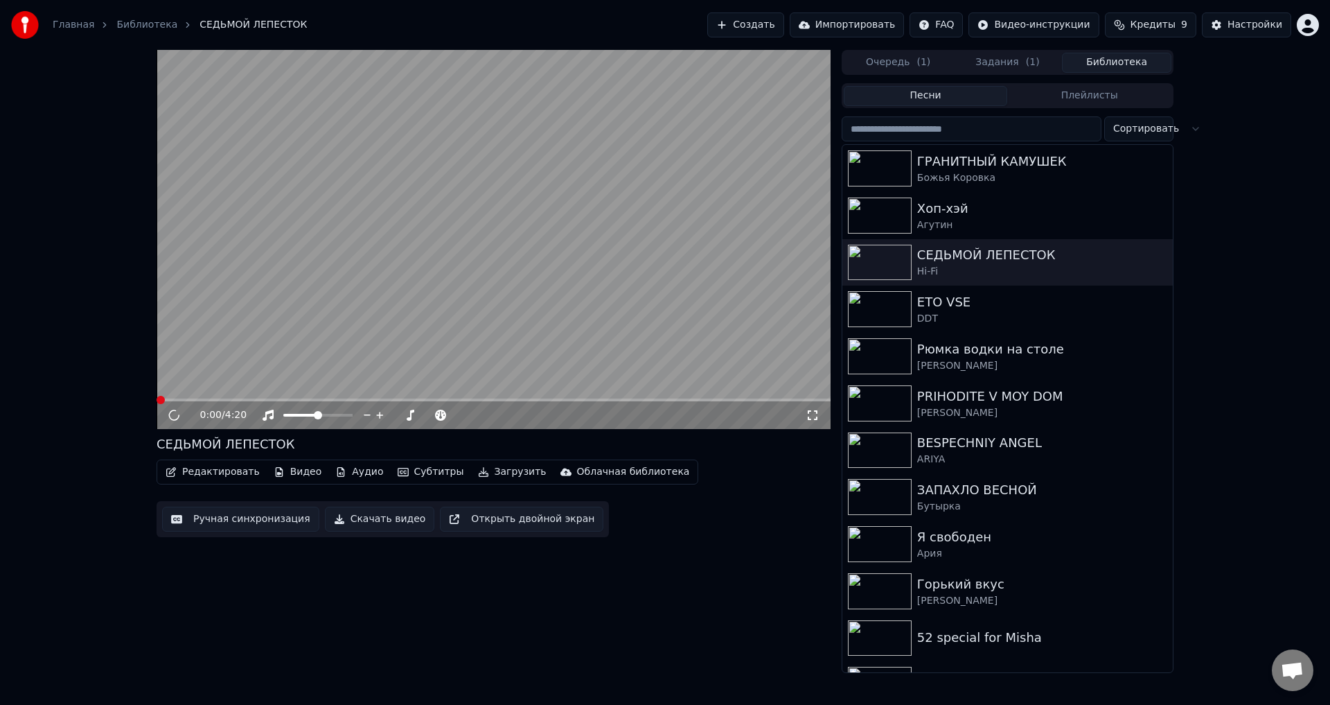
click at [466, 278] on video at bounding box center [494, 239] width 674 height 379
click at [972, 253] on div "СЕДЬМОЙ ЛЕПЕСТОК" at bounding box center [1035, 254] width 236 height 19
click at [950, 319] on div "DDT" at bounding box center [1035, 319] width 236 height 14
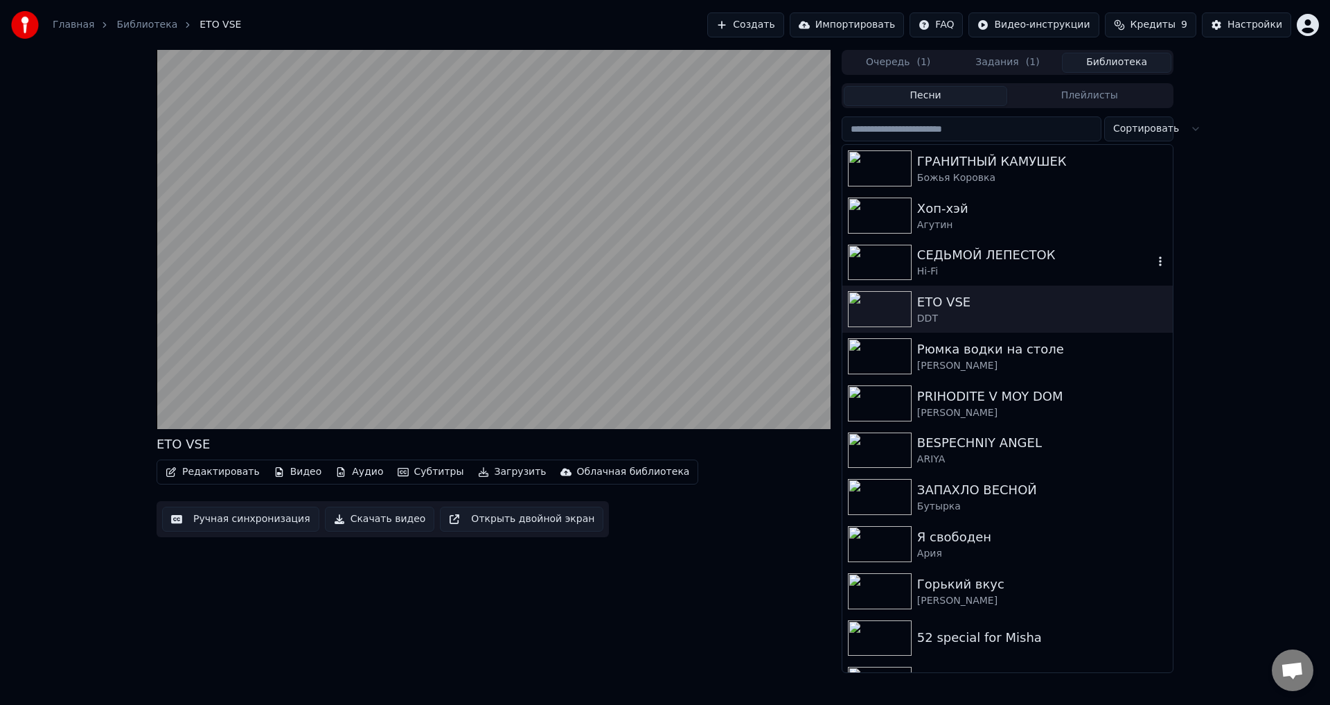
click at [957, 267] on div "Hi-Fi" at bounding box center [1035, 272] width 236 height 14
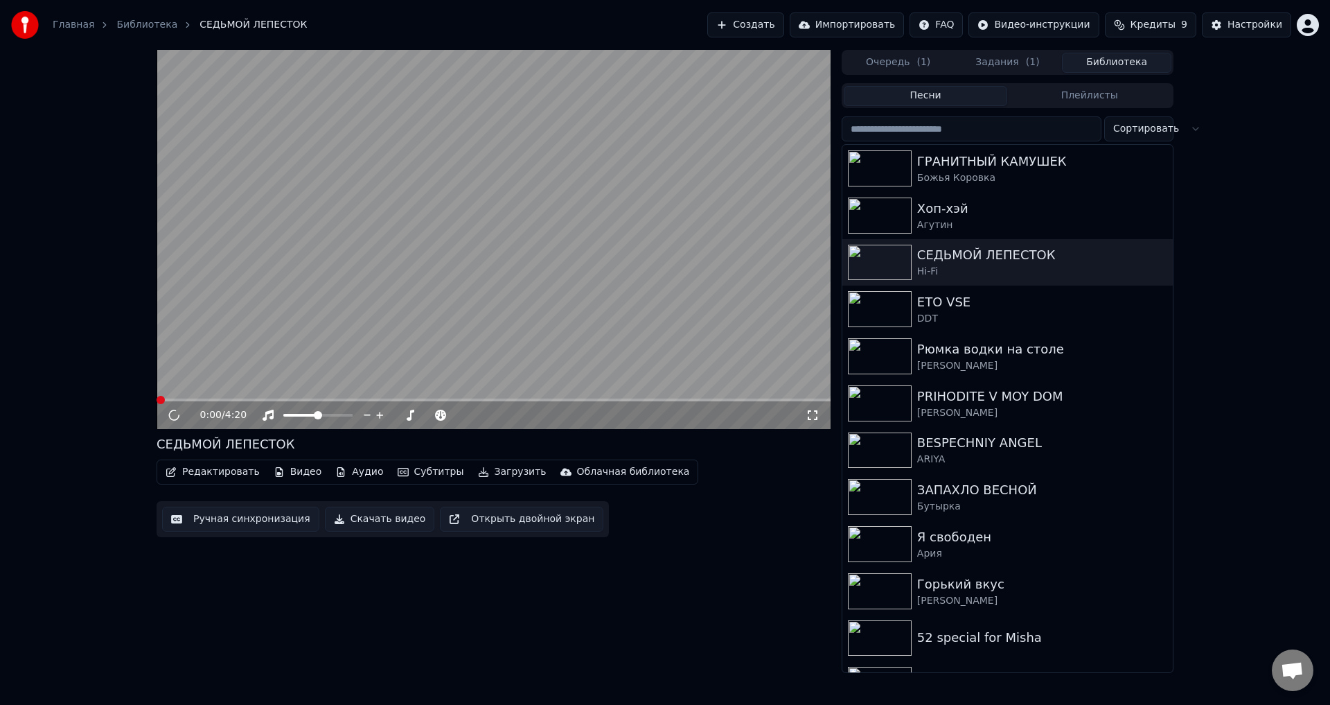
click at [881, 57] on button "Очередь ( 1 )" at bounding box center [898, 63] width 109 height 20
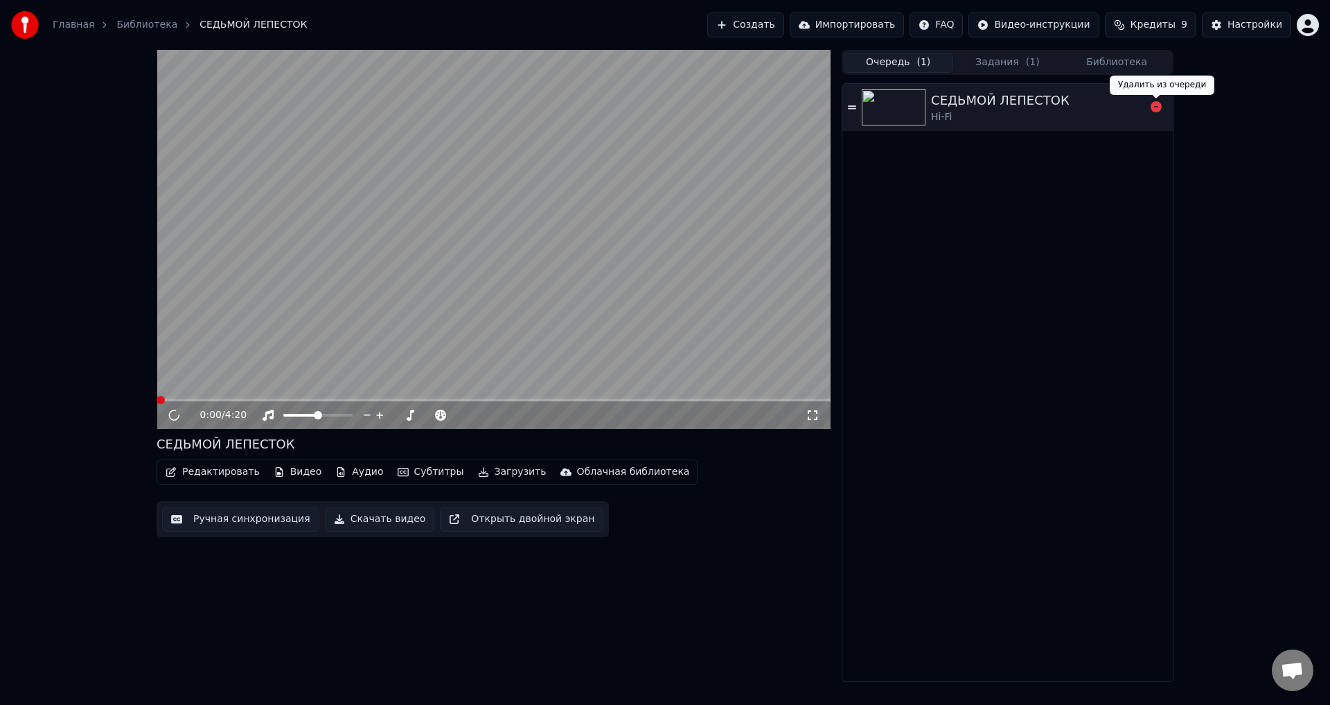
click at [1159, 102] on body "Главная Библиотека СЕДЬМОЙ ЛЕПЕСТОК Создать Импортировать FAQ Видео-инструкции …" at bounding box center [665, 352] width 1330 height 705
click at [1153, 107] on icon at bounding box center [1156, 106] width 11 height 11
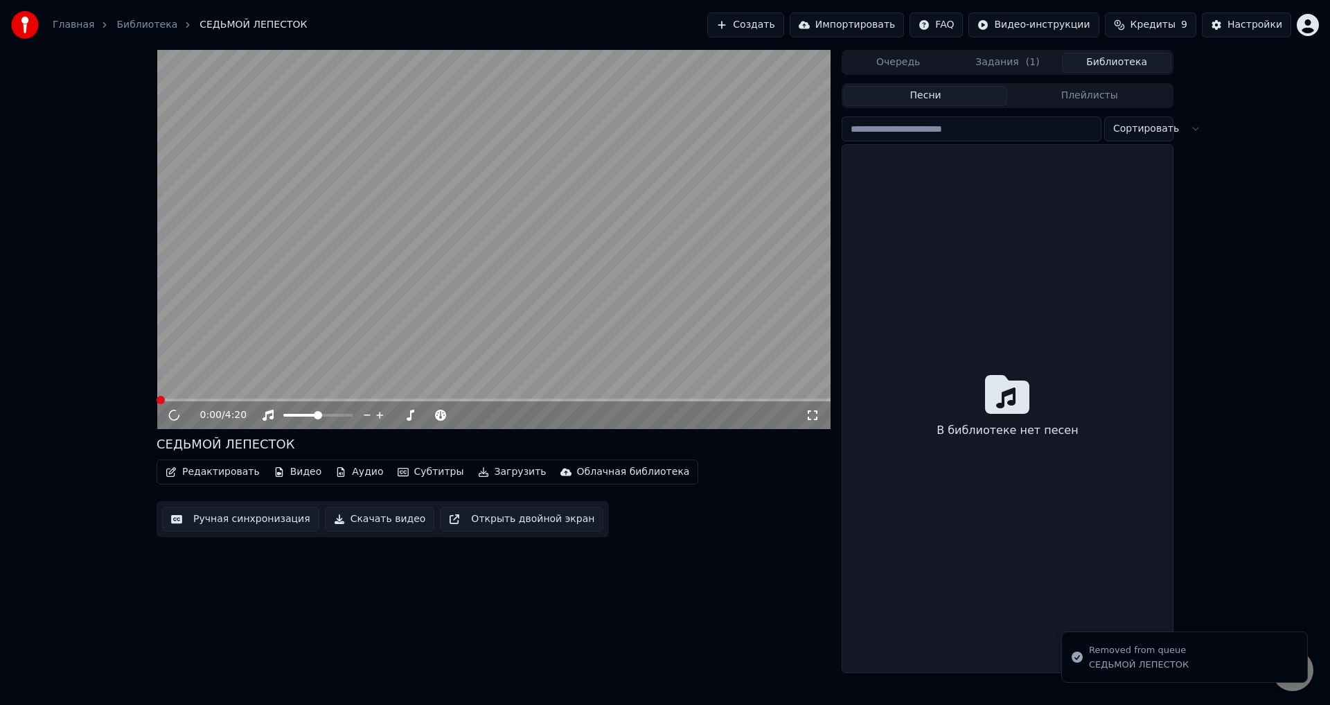
click at [1109, 69] on button "Библиотека" at bounding box center [1116, 63] width 109 height 20
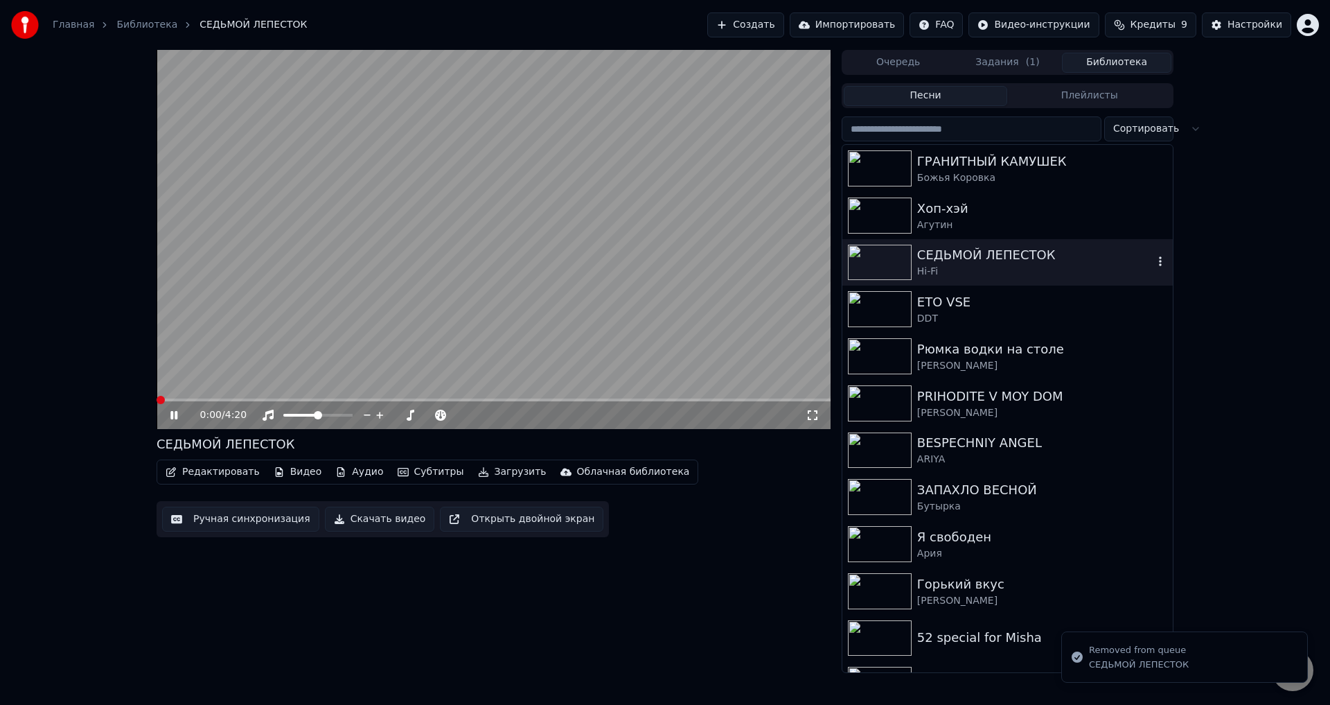
click at [1011, 269] on div "Hi-Fi" at bounding box center [1035, 272] width 236 height 14
click at [1008, 56] on button "Задания ( 1 )" at bounding box center [1007, 63] width 109 height 20
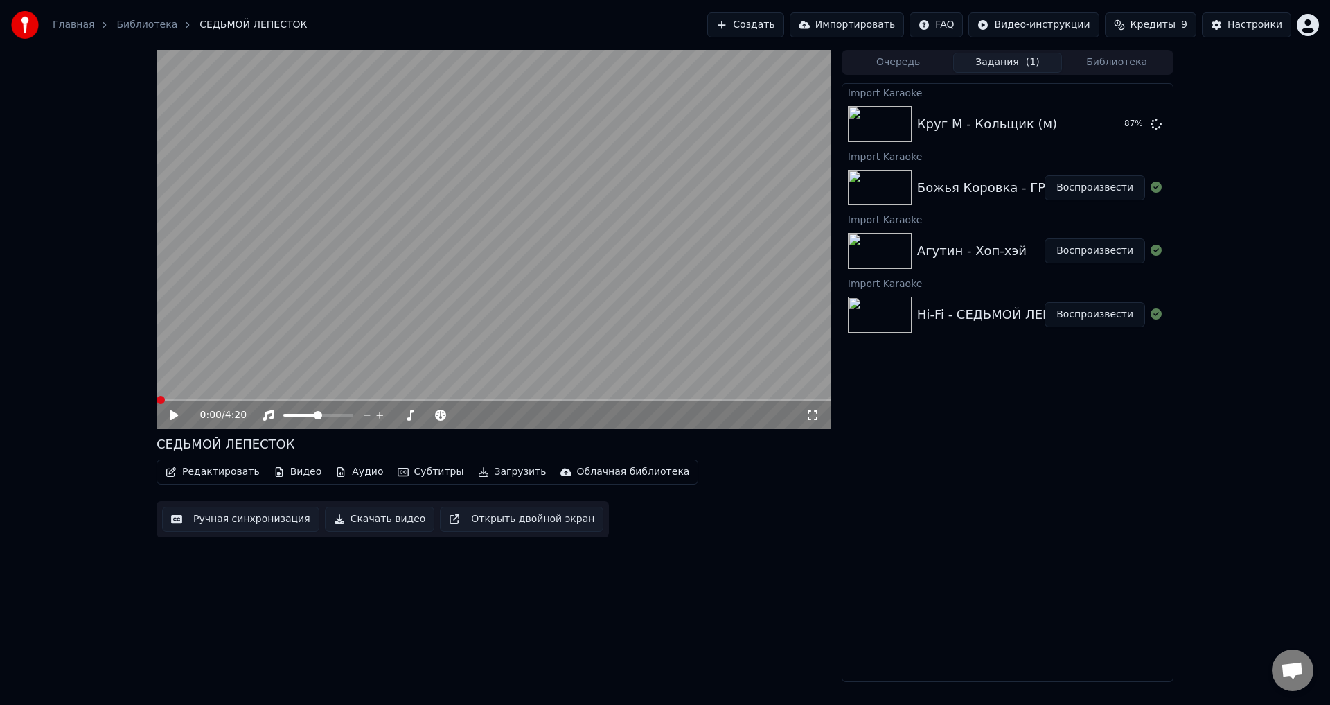
click at [1090, 191] on button "Воспроизвести" at bounding box center [1095, 187] width 100 height 25
click at [194, 400] on span at bounding box center [494, 399] width 674 height 3
click at [242, 400] on span at bounding box center [494, 399] width 674 height 3
click at [285, 400] on span at bounding box center [494, 399] width 674 height 3
click at [332, 318] on video at bounding box center [494, 239] width 674 height 379
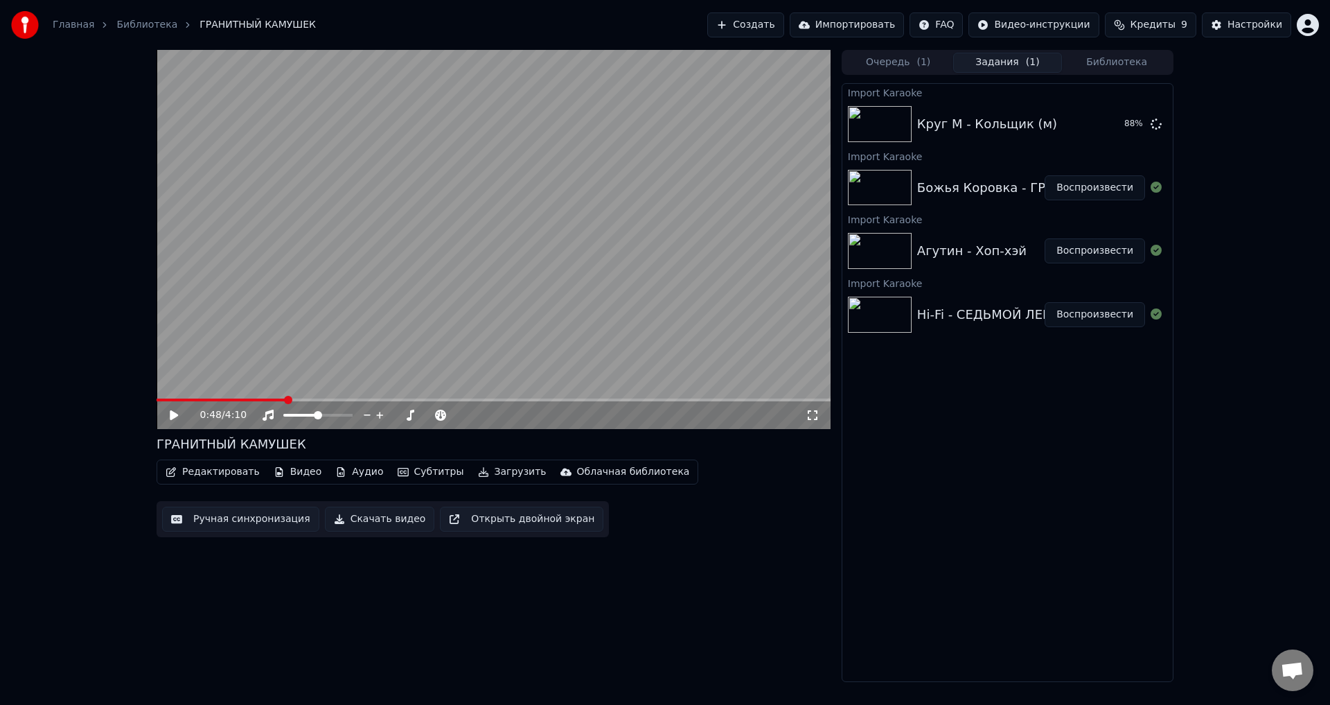
click at [337, 309] on video at bounding box center [494, 239] width 674 height 379
click at [971, 230] on div "Агутин - Хоп-хэй Воспроизвести" at bounding box center [1007, 250] width 330 height 47
click at [1083, 249] on button "Воспроизвести" at bounding box center [1095, 250] width 100 height 25
click at [448, 317] on video at bounding box center [494, 239] width 674 height 379
click at [446, 324] on video at bounding box center [494, 239] width 674 height 379
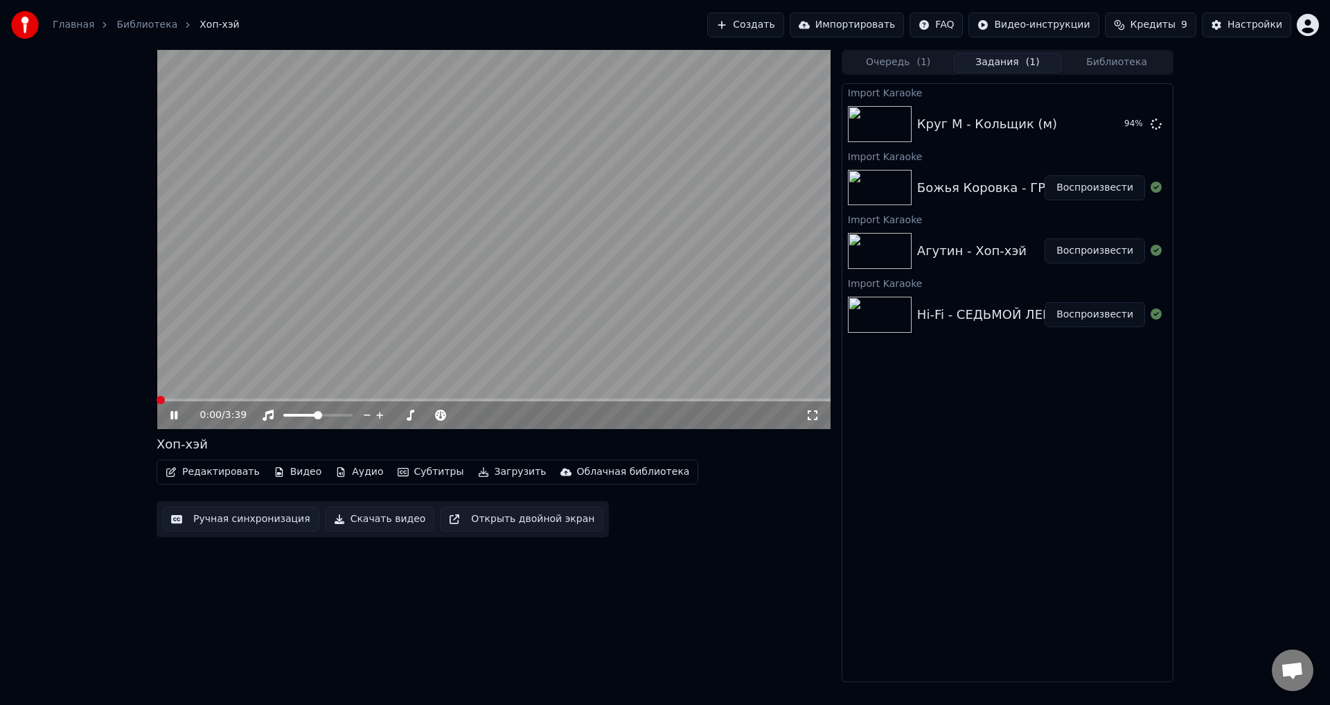
click at [521, 323] on video at bounding box center [494, 239] width 674 height 379
click at [753, 375] on video at bounding box center [494, 239] width 674 height 379
click at [657, 255] on video at bounding box center [494, 239] width 674 height 379
drag, startPoint x: 1079, startPoint y: 124, endPoint x: 1086, endPoint y: 132, distance: 9.8
click at [1082, 129] on button "Воспроизвести" at bounding box center [1095, 124] width 100 height 25
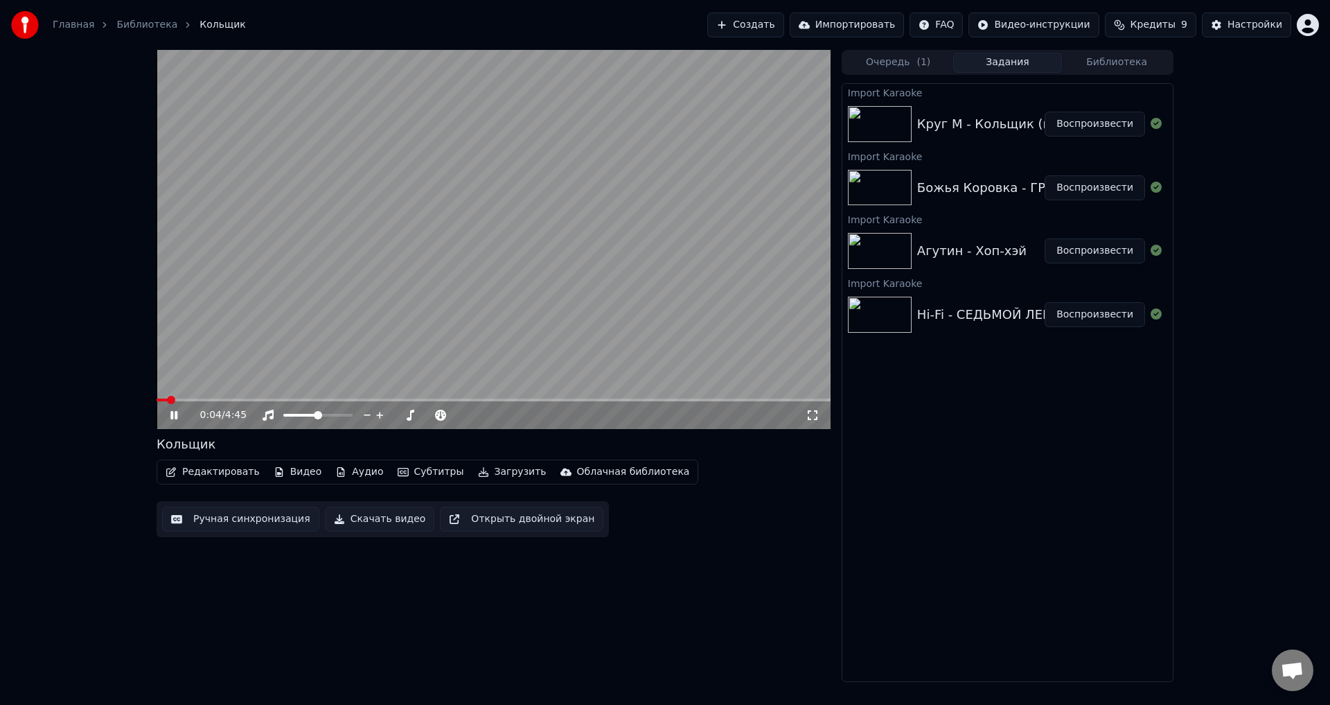
click at [527, 201] on video at bounding box center [494, 239] width 674 height 379
click at [533, 193] on video at bounding box center [494, 239] width 674 height 379
click at [630, 211] on video at bounding box center [494, 239] width 674 height 379
click at [1232, 21] on button "Настройки" at bounding box center [1246, 24] width 89 height 25
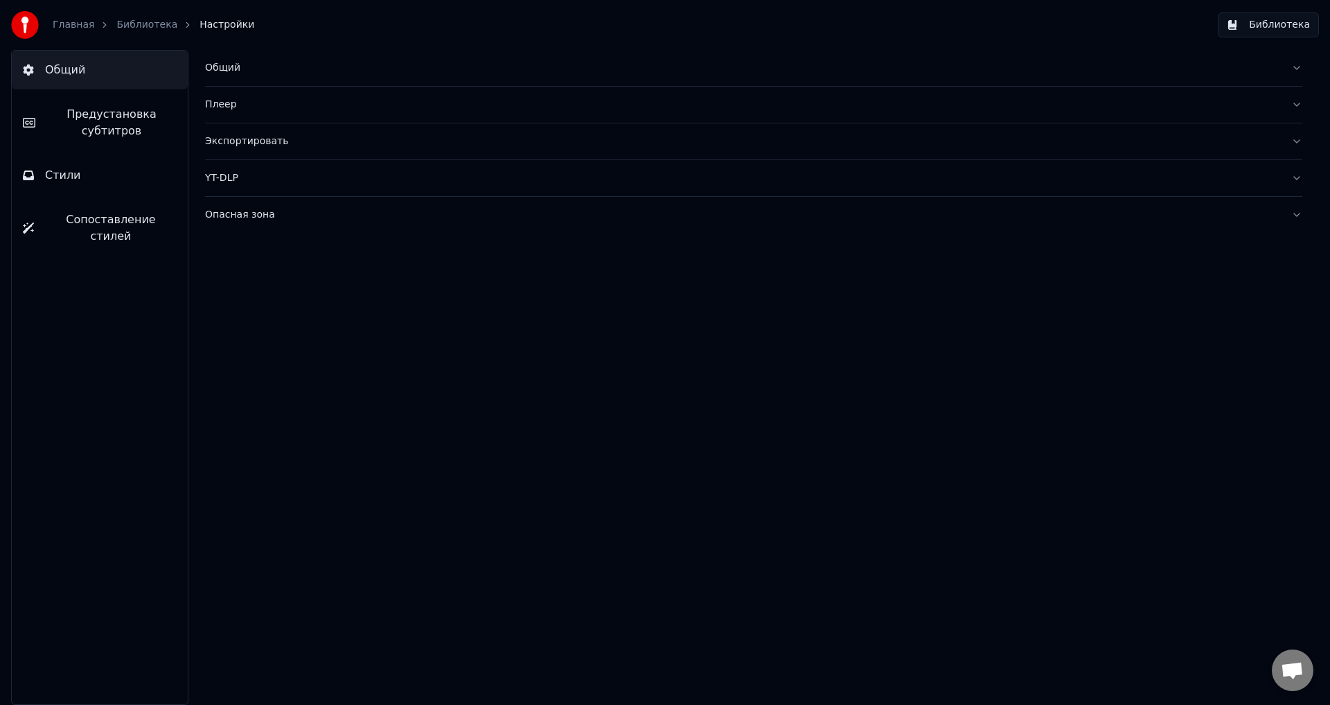
click at [305, 76] on button "Общий" at bounding box center [753, 68] width 1097 height 36
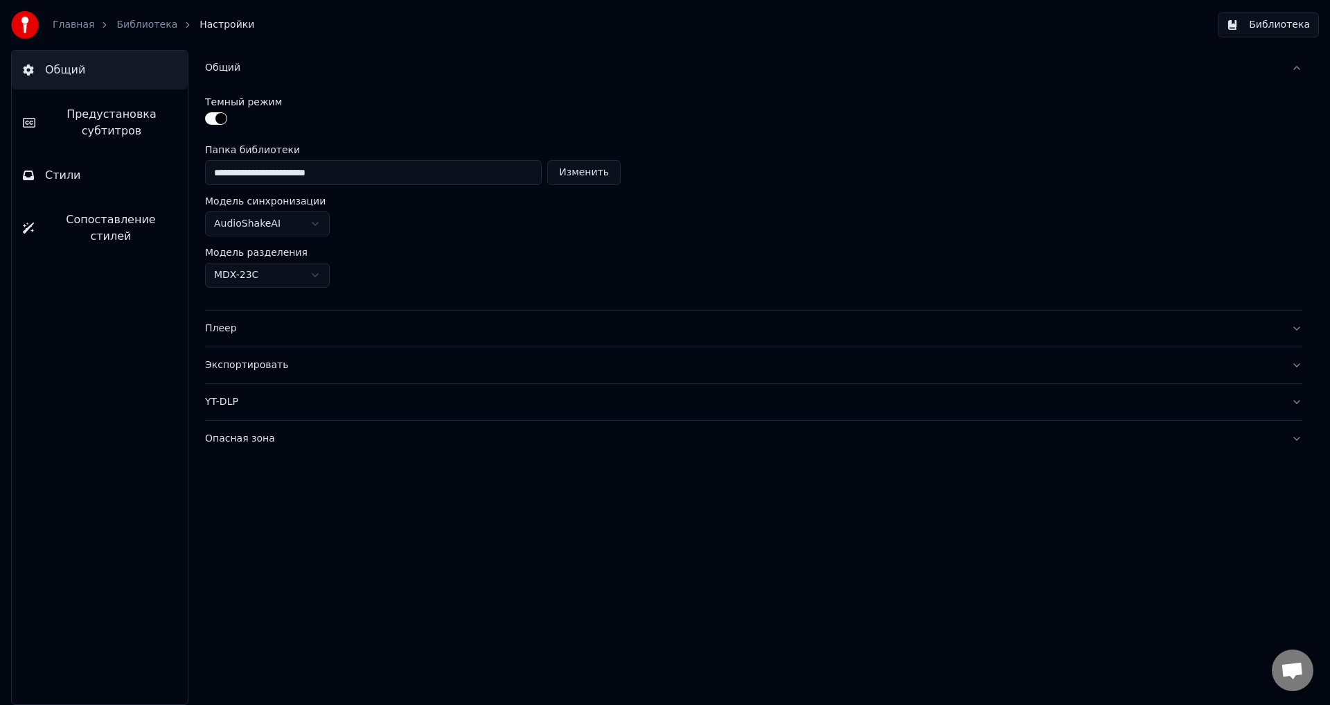
click at [305, 76] on button "Общий" at bounding box center [753, 68] width 1097 height 36
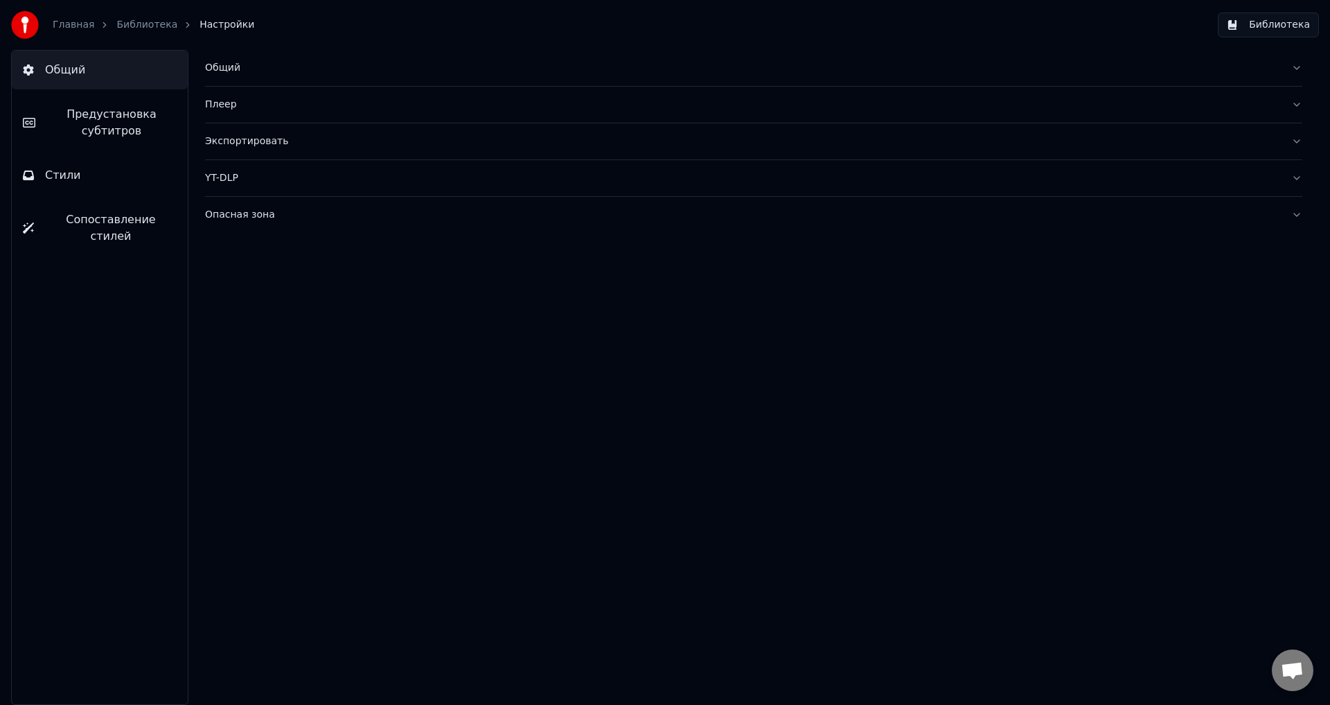
click at [141, 123] on span "Предустановка субтитров" at bounding box center [111, 122] width 130 height 33
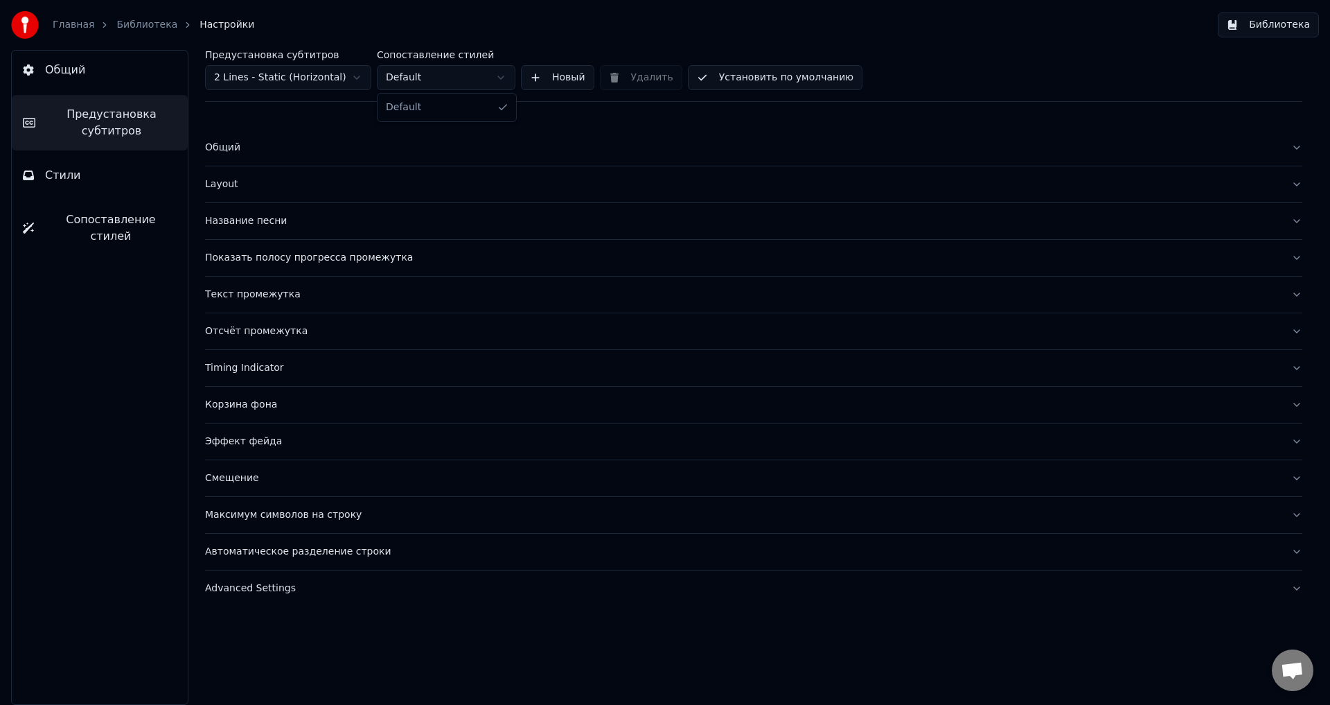
click at [436, 80] on html "Главная Библиотека Настройки Библиотека Общий Предустановка субтитров Стили Соп…" at bounding box center [665, 352] width 1330 height 705
click at [439, 80] on html "Главная Библиотека Настройки Библиотека Общий Предустановка субтитров Стили Соп…" at bounding box center [665, 352] width 1330 height 705
click at [351, 76] on html "Главная Библиотека Настройки Библиотека Общий Предустановка субтитров Стили Соп…" at bounding box center [665, 352] width 1330 height 705
click at [301, 143] on div "Общий" at bounding box center [742, 148] width 1075 height 14
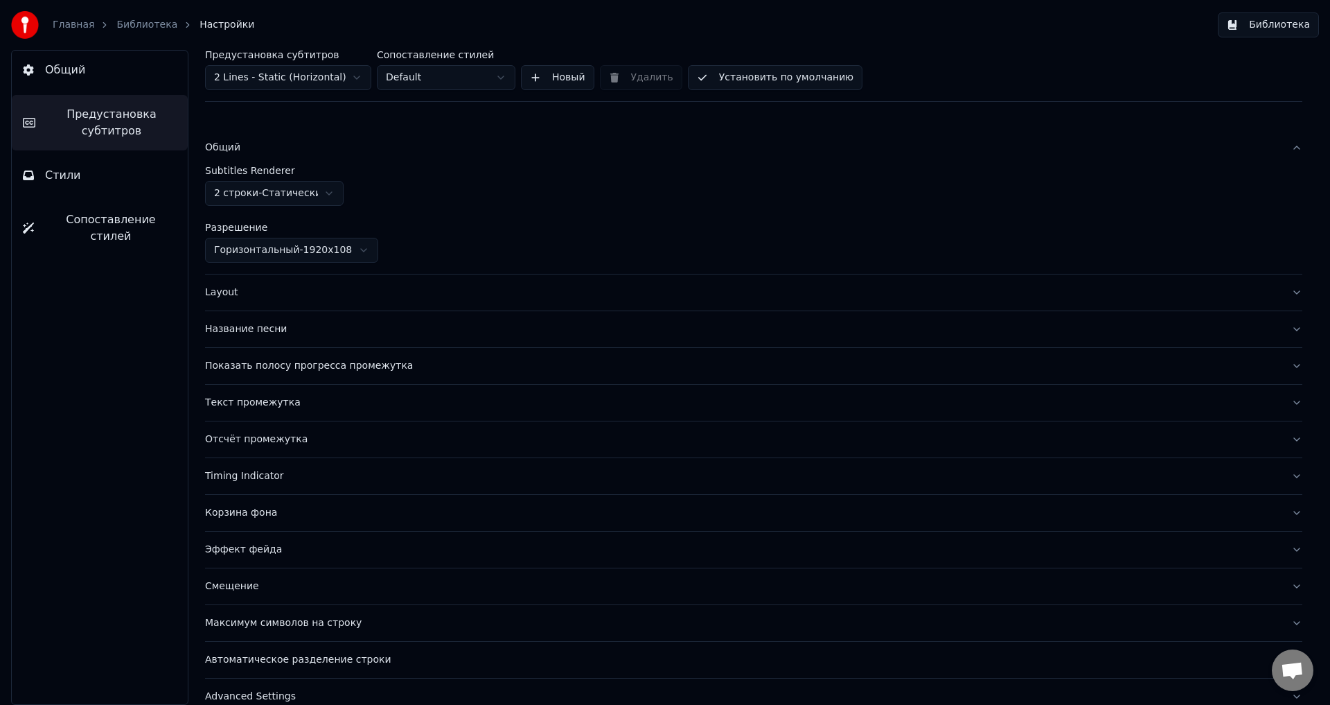
click at [302, 149] on div "Общий" at bounding box center [742, 148] width 1075 height 14
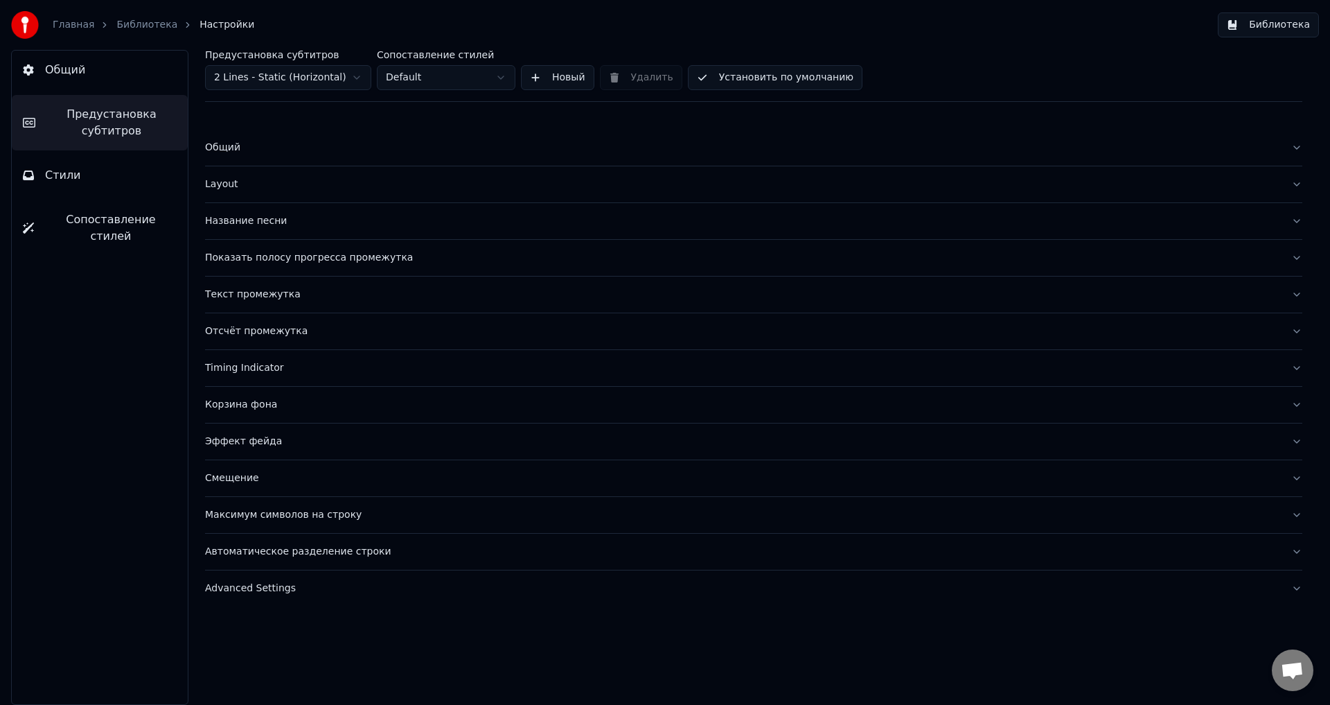
click at [287, 196] on button "Layout" at bounding box center [753, 184] width 1097 height 36
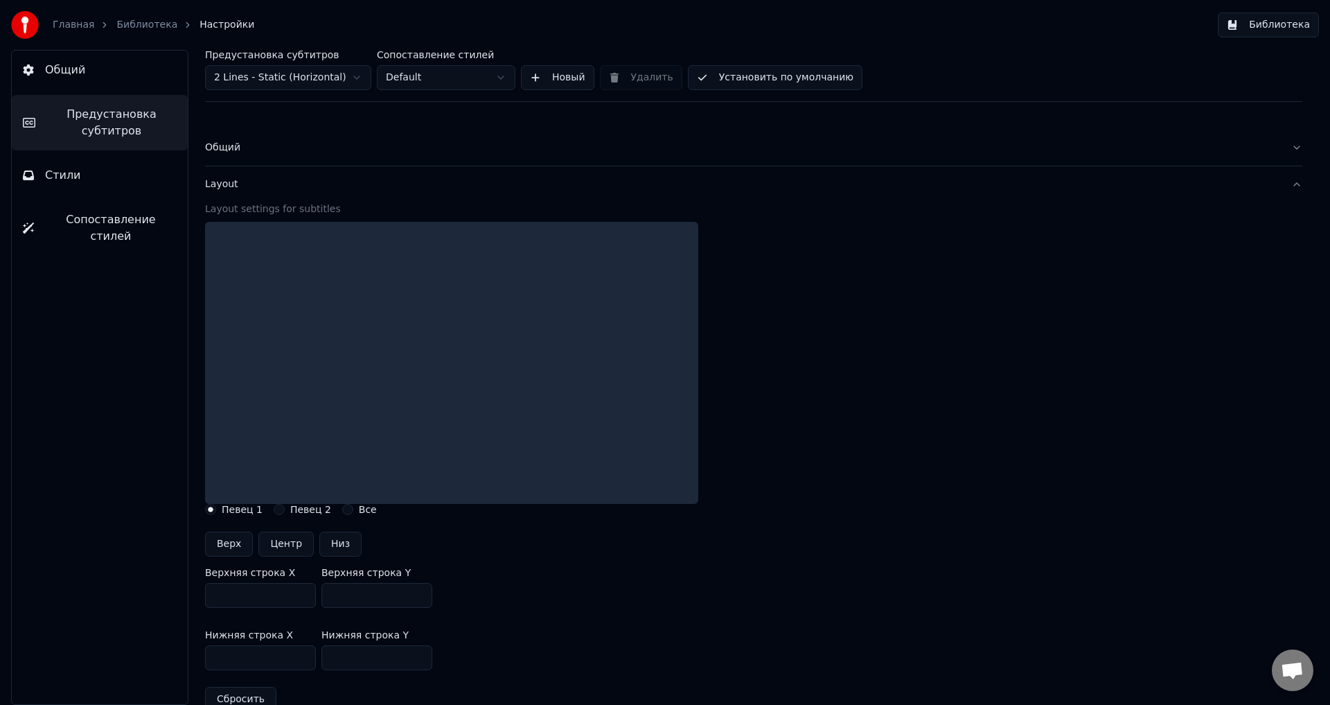
click at [287, 195] on button "Layout" at bounding box center [753, 184] width 1097 height 36
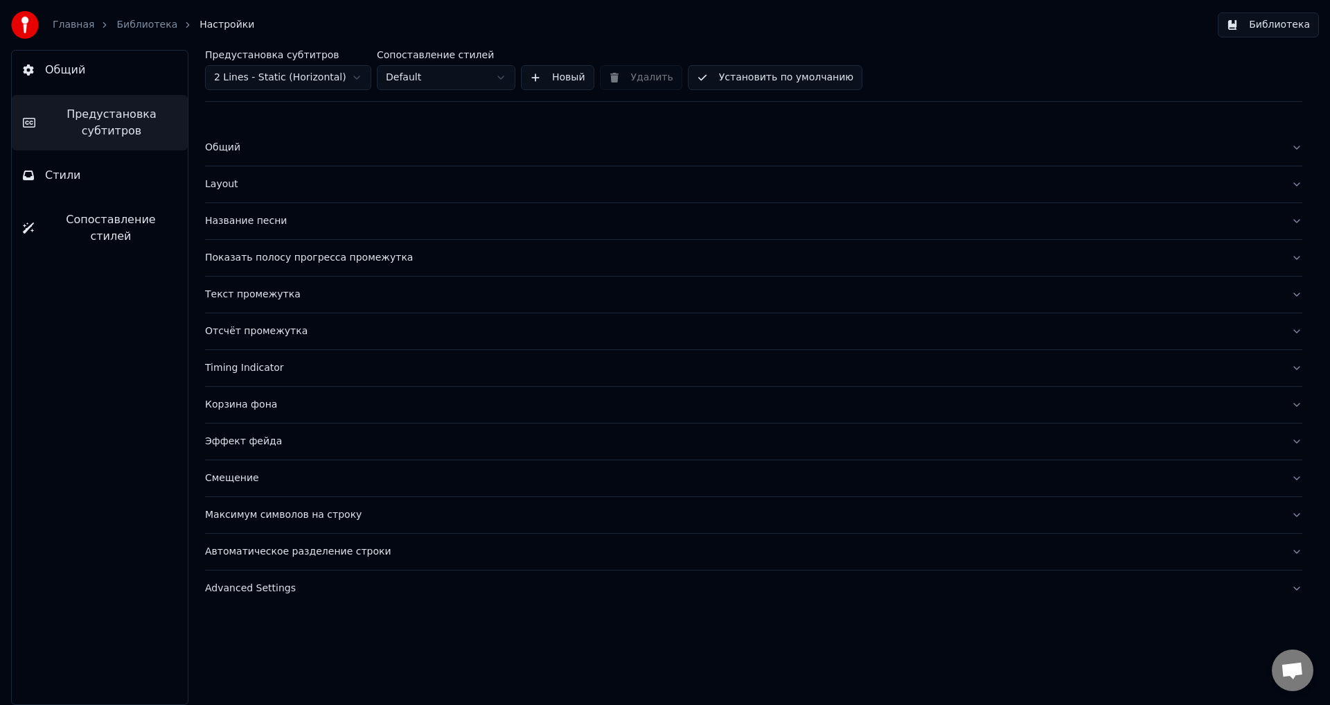
click at [282, 410] on div "Корзина фона" at bounding box center [742, 405] width 1075 height 14
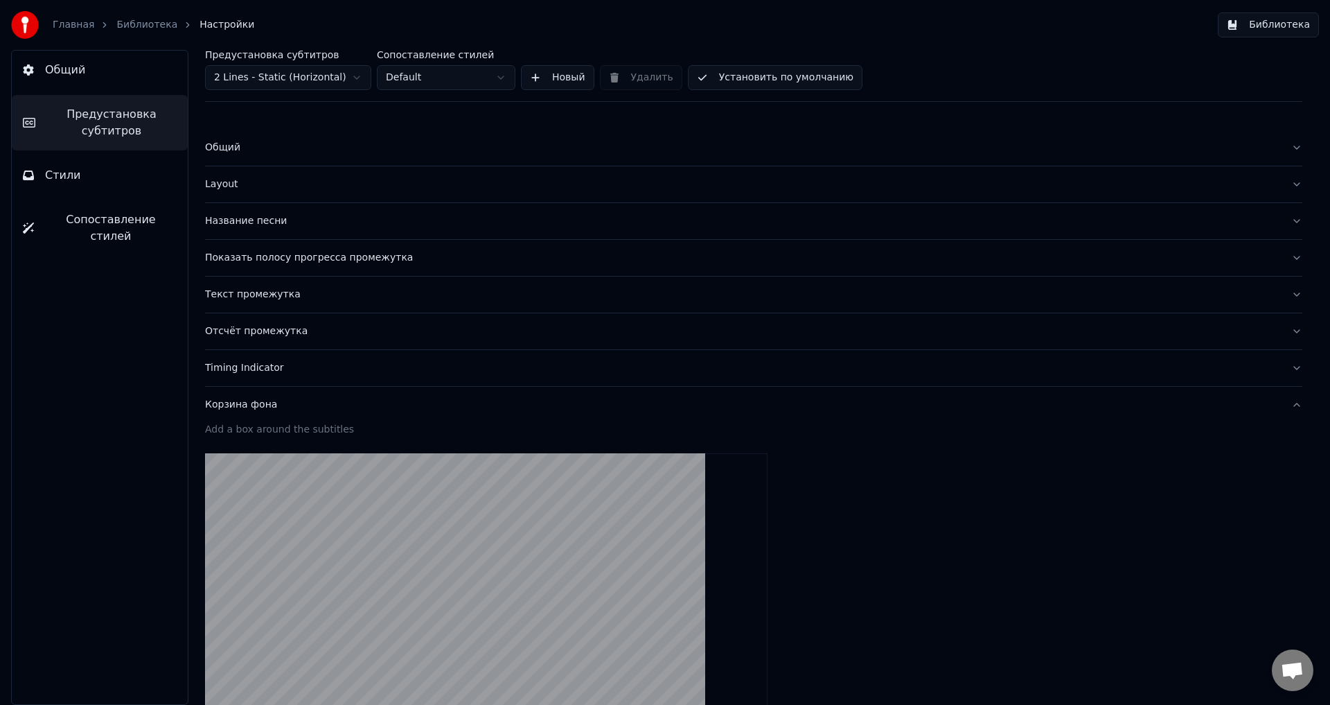
click at [282, 408] on div "Корзина фона" at bounding box center [742, 405] width 1075 height 14
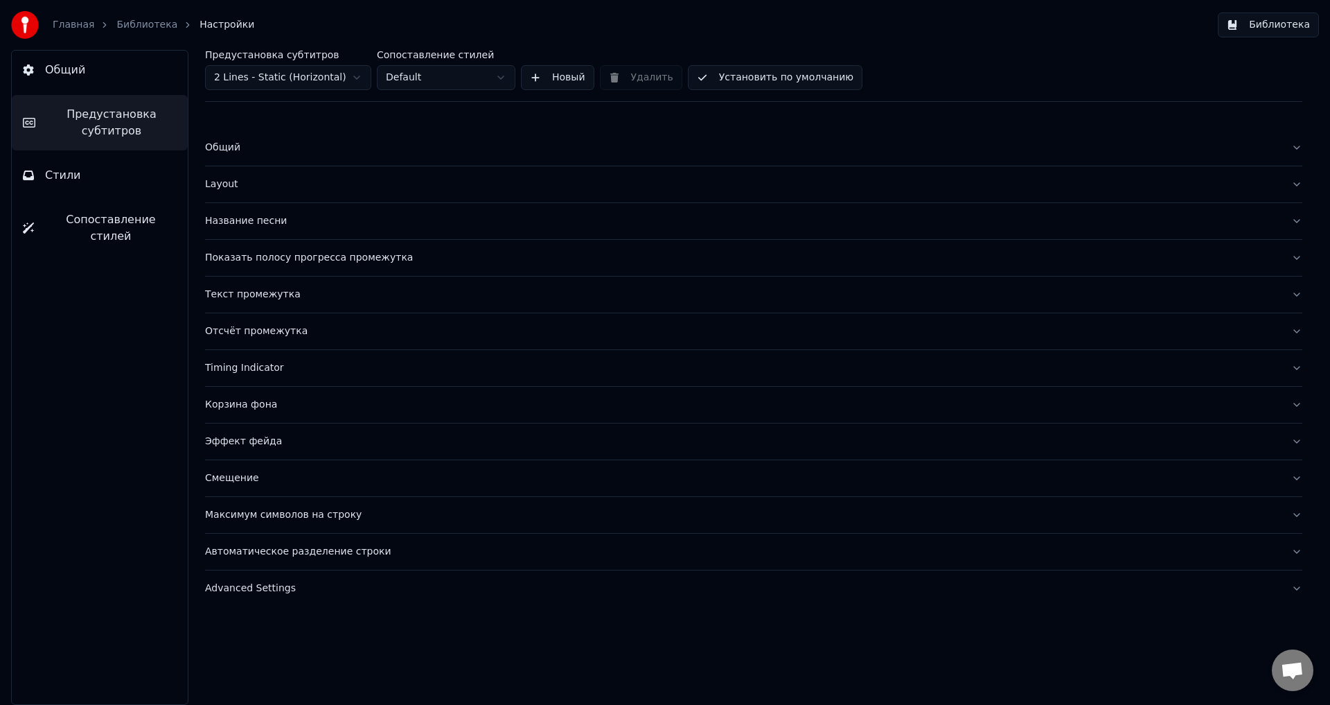
click at [366, 560] on button "Автоматическое разделение строки" at bounding box center [753, 551] width 1097 height 36
click at [364, 550] on div "Автоматическое разделение строки" at bounding box center [742, 551] width 1075 height 14
click at [269, 598] on button "Advanced Settings" at bounding box center [753, 588] width 1097 height 36
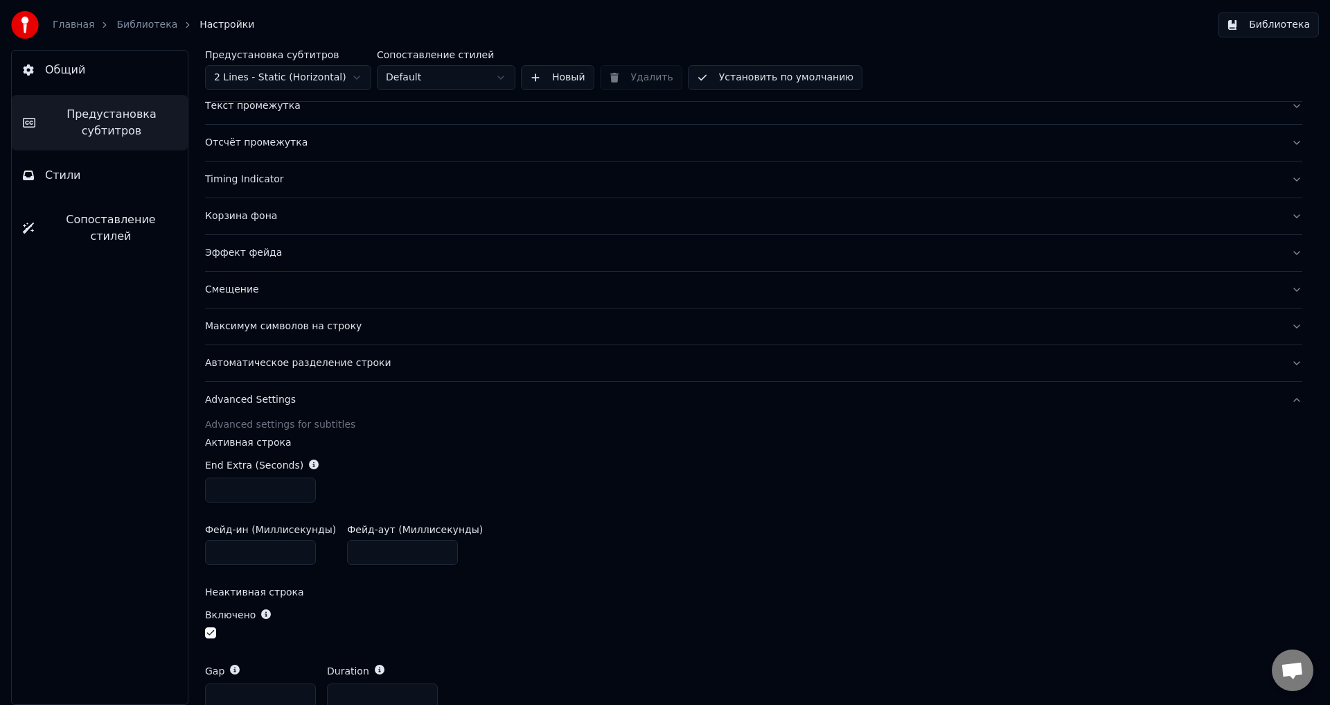
scroll to position [179, 0]
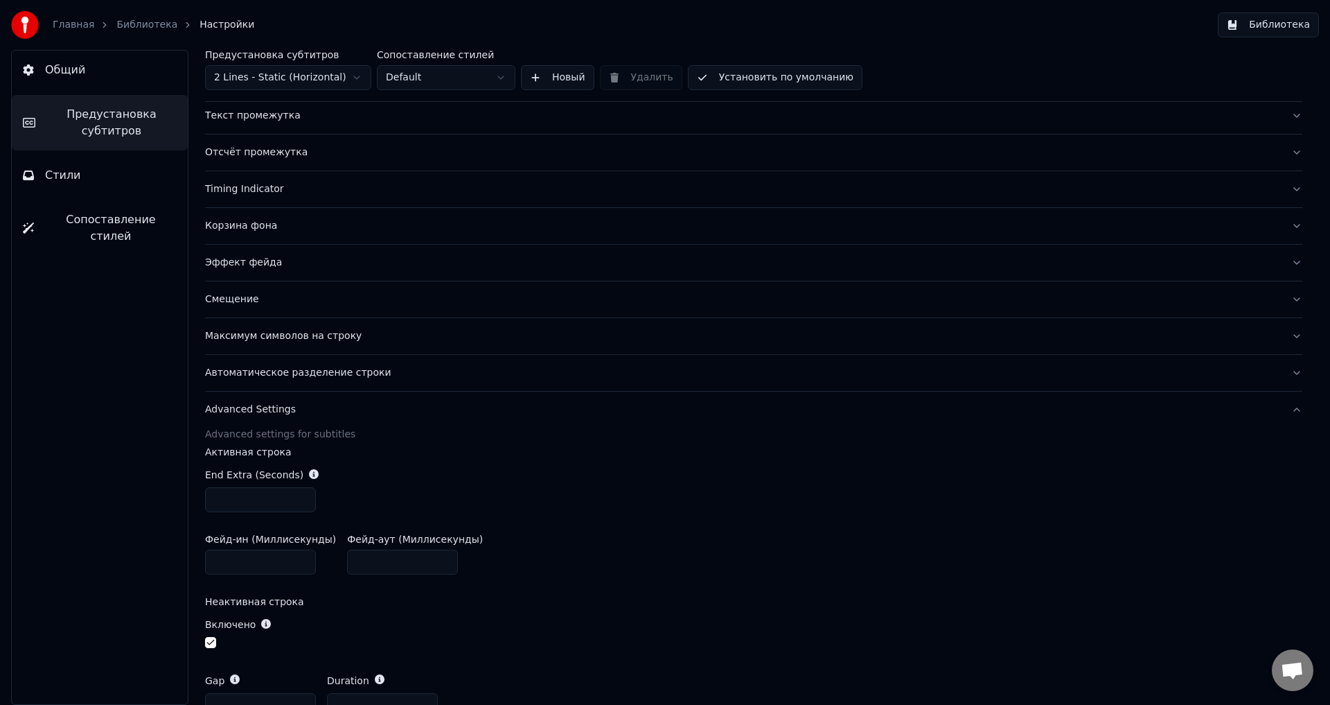
click at [263, 423] on button "Advanced Settings" at bounding box center [753, 409] width 1097 height 36
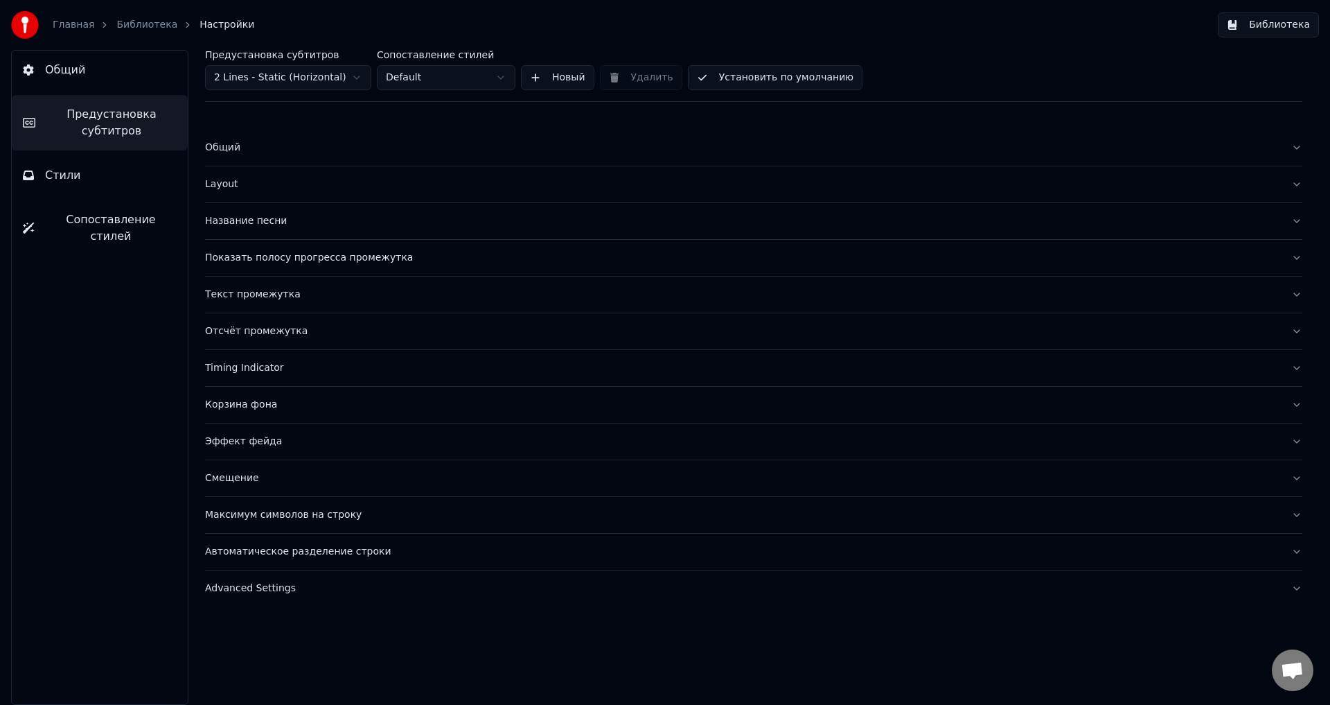
click at [349, 258] on div "Показать полосу прогресса промежутка" at bounding box center [742, 258] width 1075 height 14
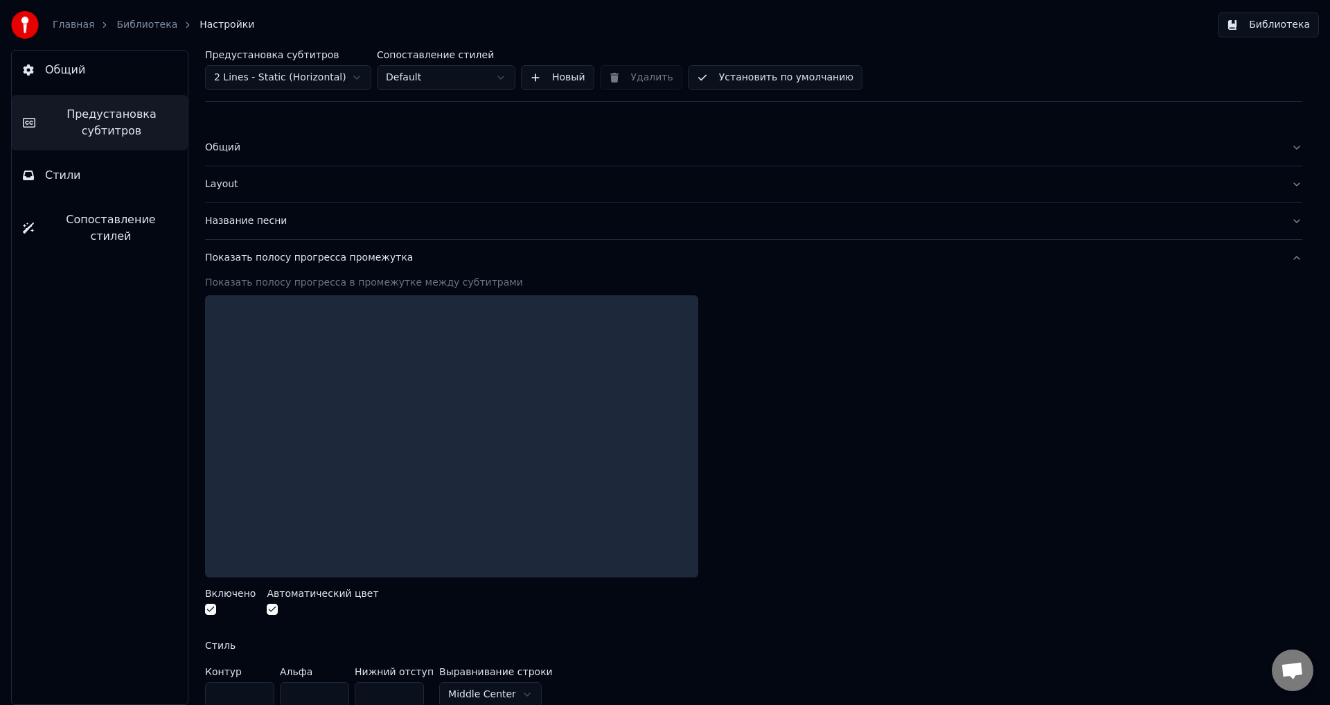
click at [350, 260] on div "Показать полосу прогресса промежутка" at bounding box center [742, 258] width 1075 height 14
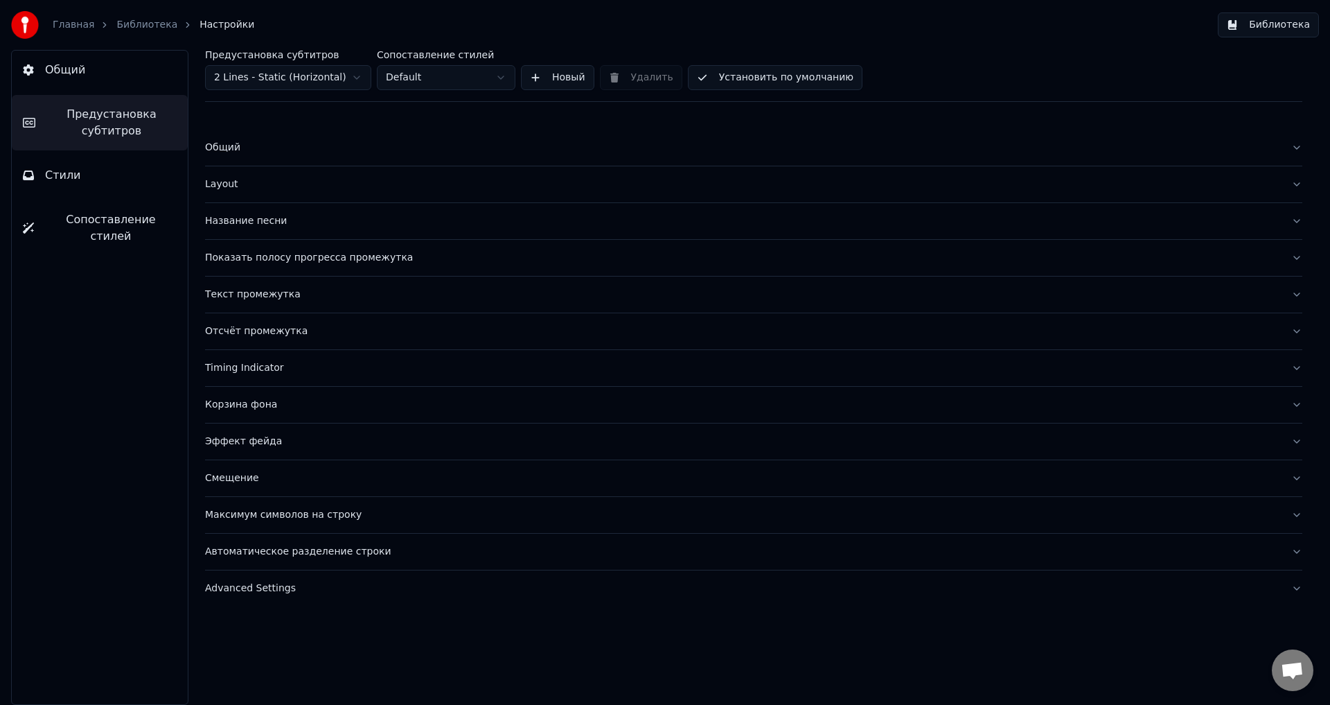
drag, startPoint x: 140, startPoint y: 228, endPoint x: 146, endPoint y: 231, distance: 7.1
click at [142, 229] on button "Сопоставление стилей" at bounding box center [100, 227] width 176 height 55
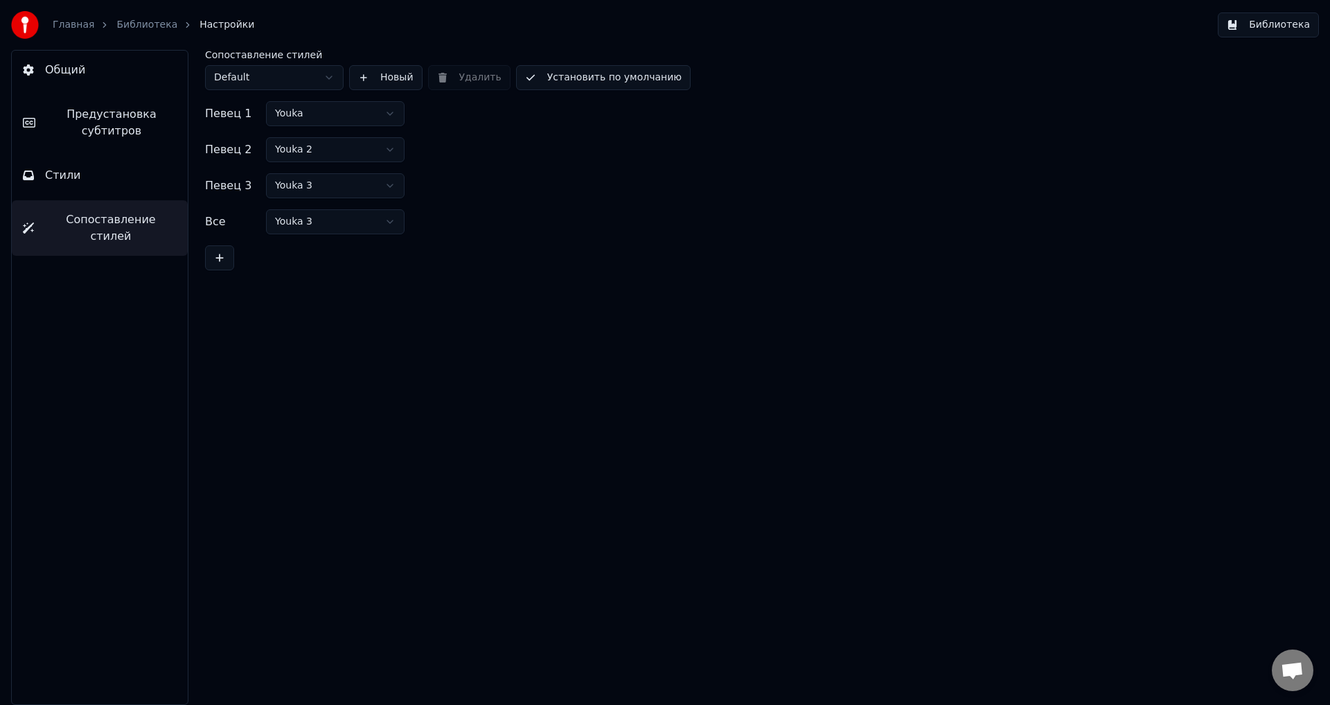
click at [118, 187] on button "Стили" at bounding box center [100, 175] width 176 height 39
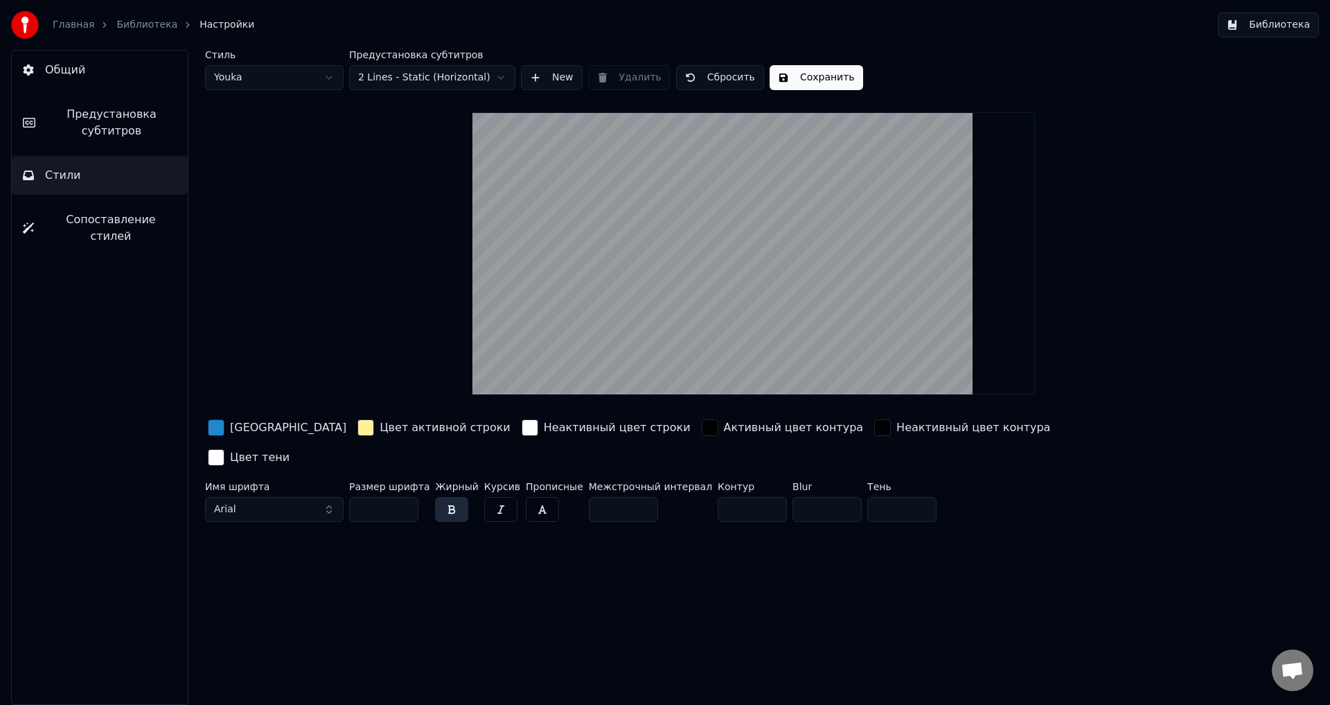
click at [280, 497] on button "Arial" at bounding box center [274, 509] width 139 height 25
click at [328, 497] on button "Arial" at bounding box center [274, 509] width 139 height 25
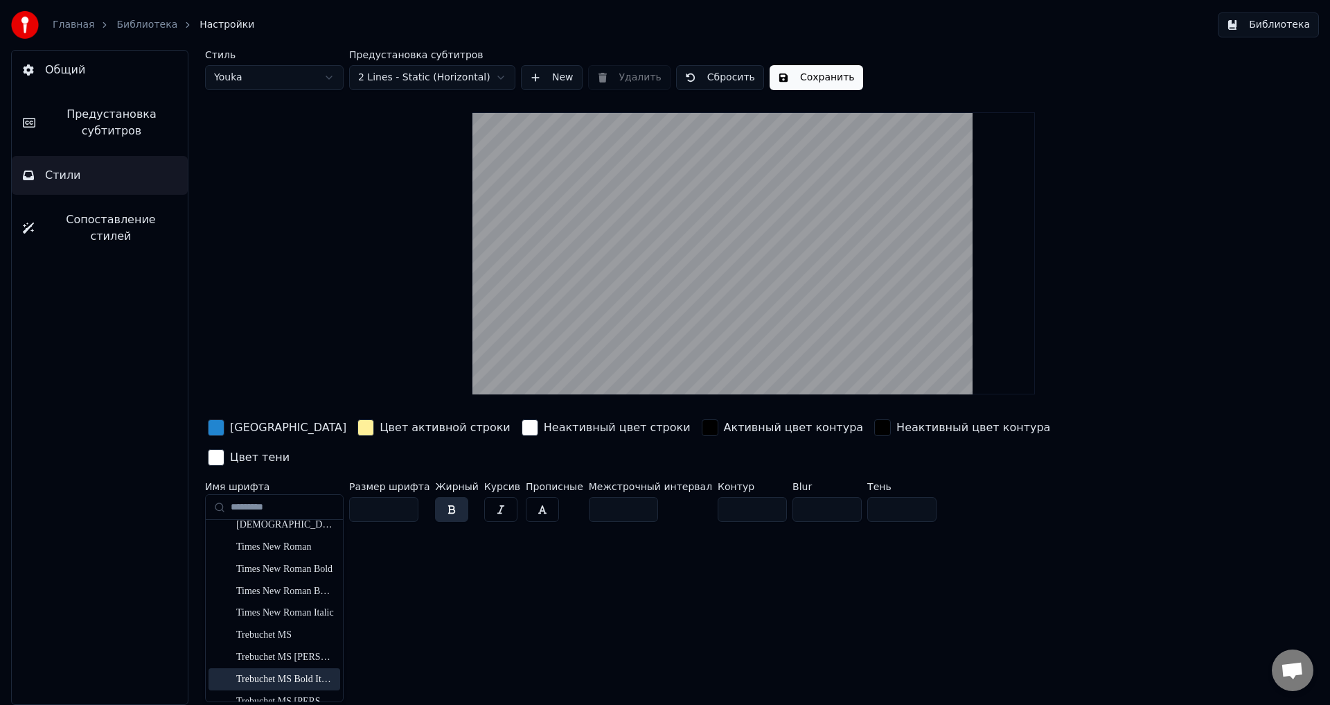
scroll to position [3464, 0]
click at [288, 573] on div "Times New Roman" at bounding box center [285, 571] width 98 height 14
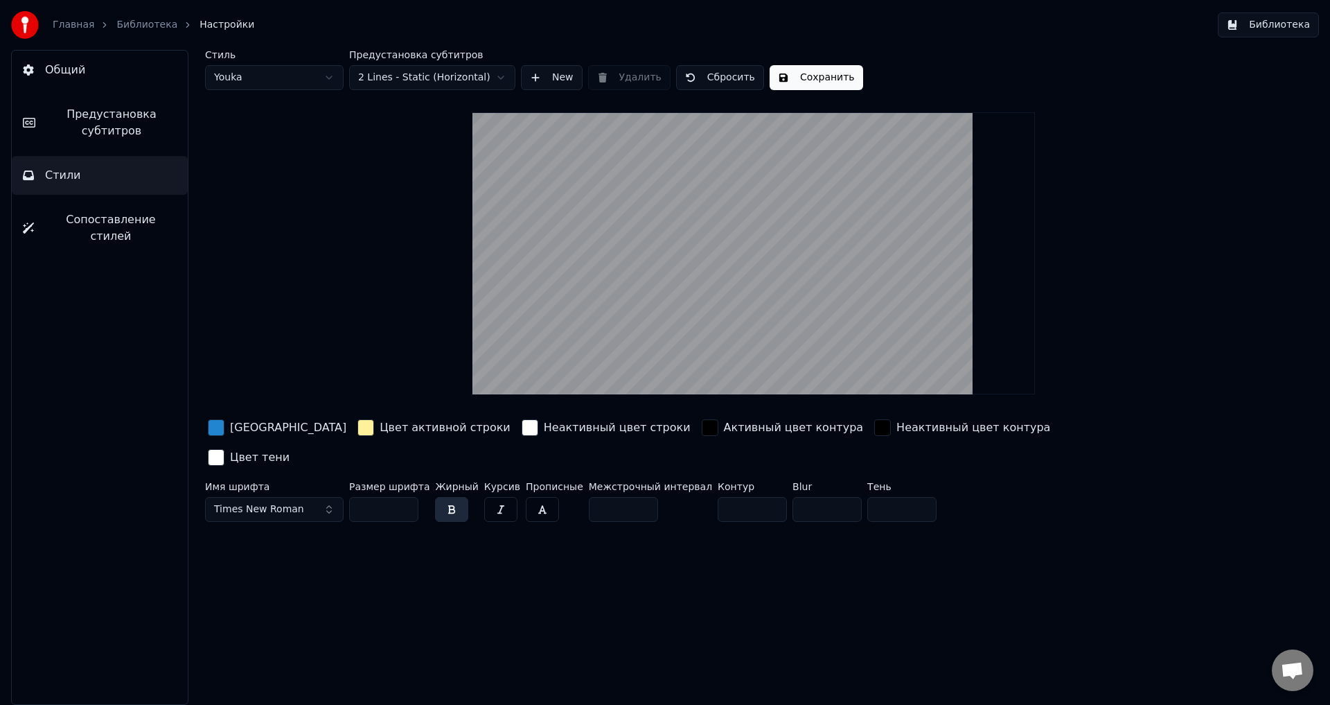
click at [76, 28] on link "Главная" at bounding box center [74, 25] width 42 height 14
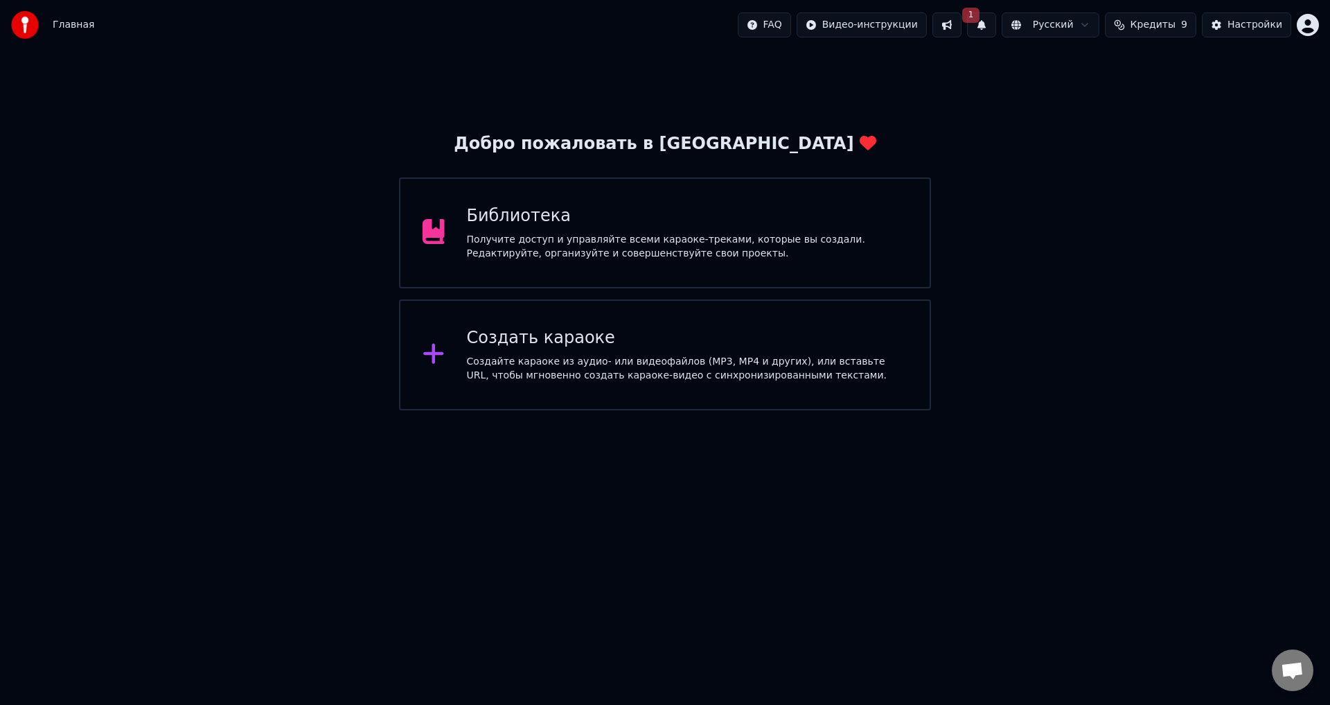
click at [697, 256] on div "Получите доступ и управляйте всеми караоке-треками, которые вы создали. Редакти…" at bounding box center [687, 247] width 441 height 28
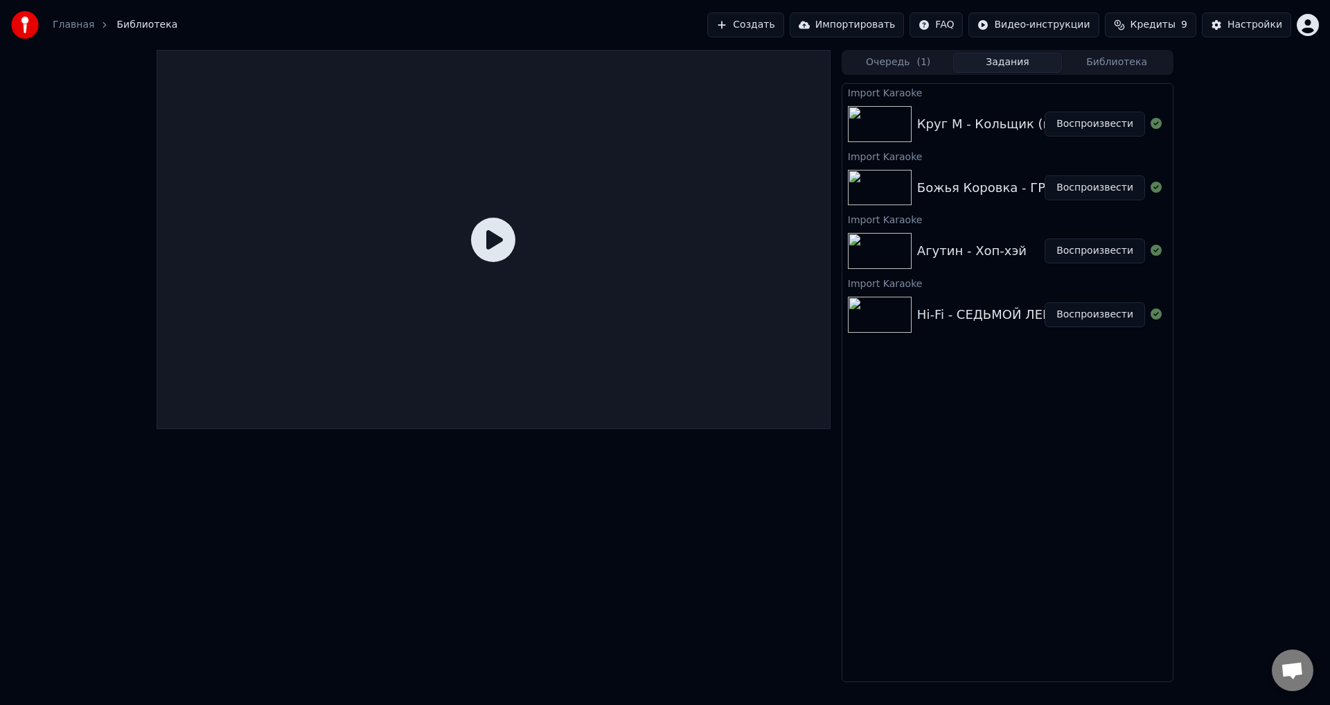
click at [925, 136] on div "Круг М - Кольщик (м) Воспроизвести" at bounding box center [1007, 123] width 330 height 47
click at [1084, 132] on button "Воспроизвести" at bounding box center [1095, 124] width 100 height 25
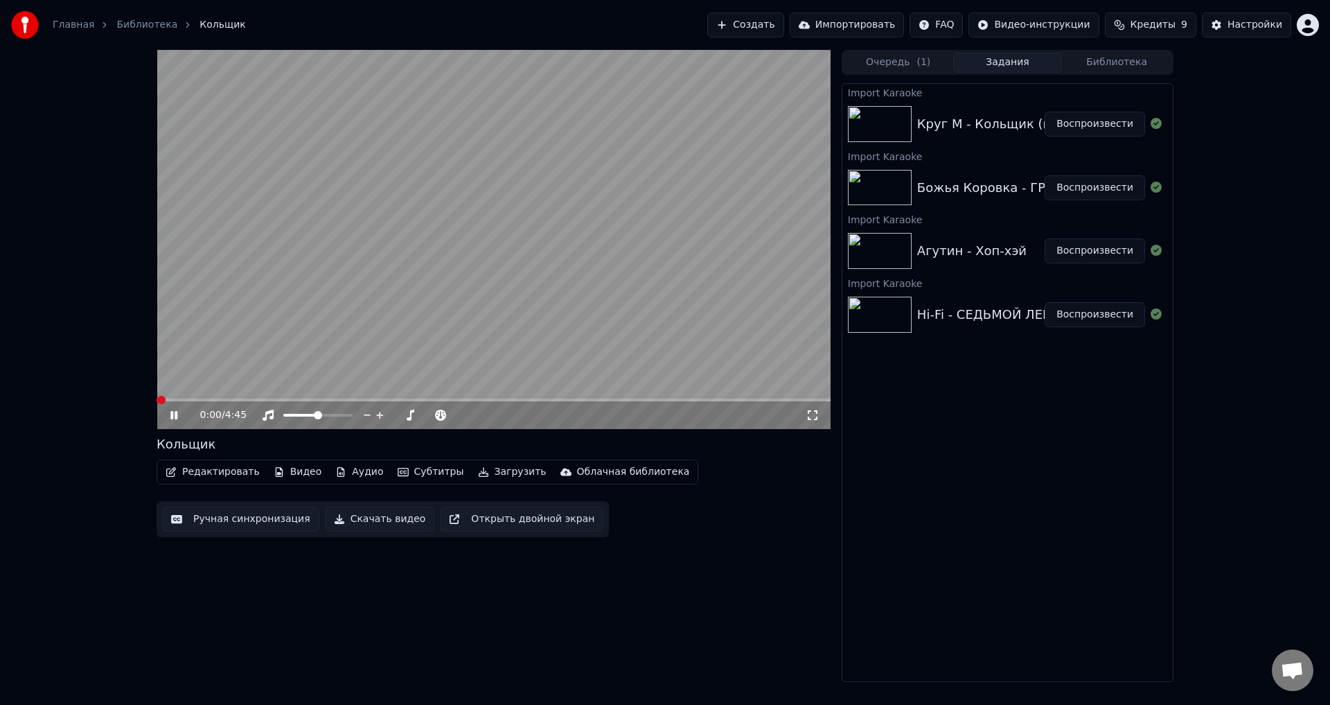
click at [245, 402] on div "0:00 / 4:45" at bounding box center [494, 415] width 674 height 28
click at [247, 399] on span at bounding box center [494, 399] width 674 height 3
click at [1088, 189] on button "Воспроизвести" at bounding box center [1095, 187] width 100 height 25
click at [238, 400] on span at bounding box center [494, 399] width 674 height 3
click at [1093, 253] on button "Воспроизвести" at bounding box center [1095, 250] width 100 height 25
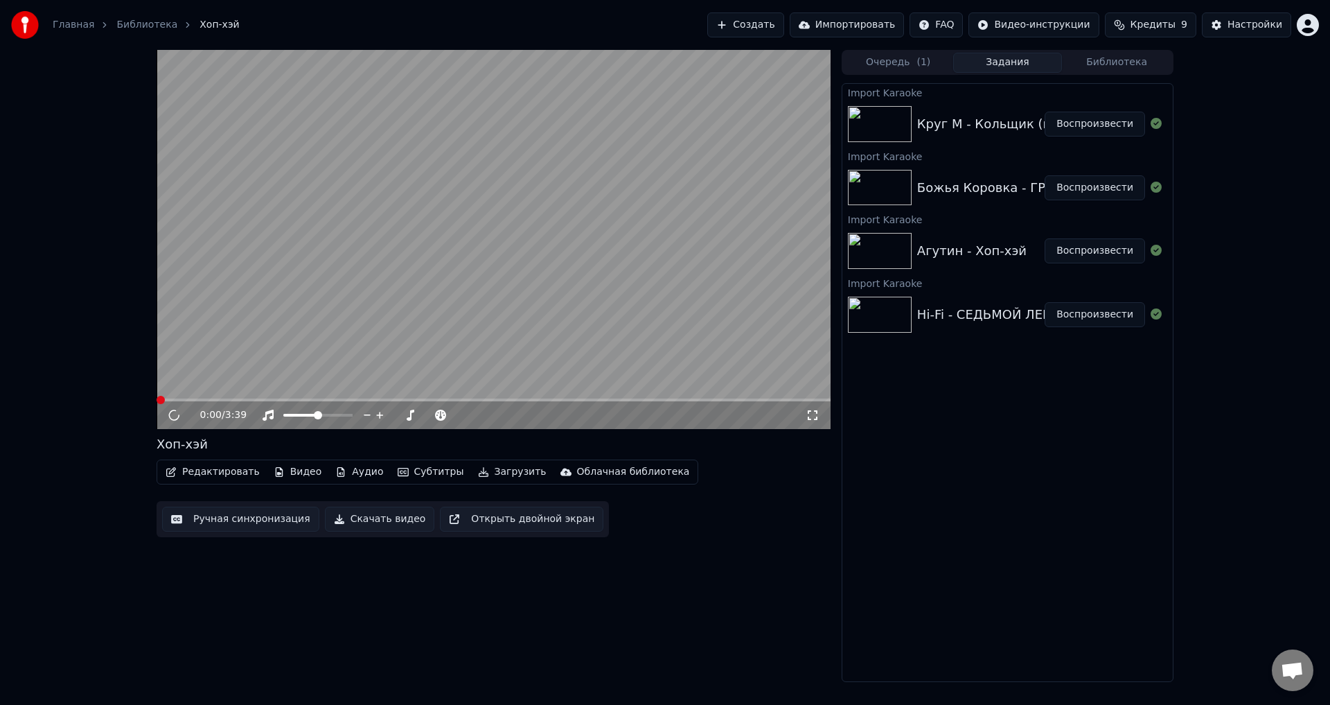
click at [457, 317] on video at bounding box center [494, 239] width 674 height 379
click at [1246, 26] on div "Настройки" at bounding box center [1255, 25] width 55 height 14
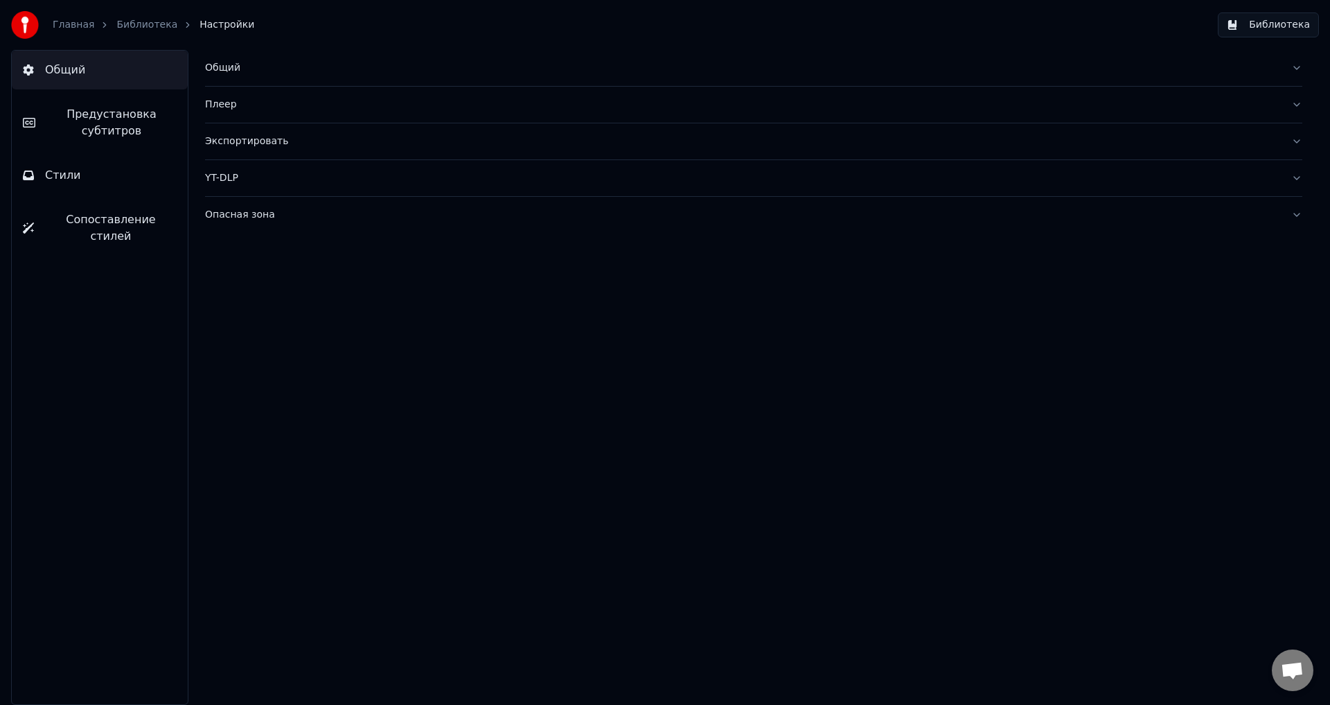
drag, startPoint x: 91, startPoint y: 131, endPoint x: 100, endPoint y: 136, distance: 11.2
click at [91, 131] on span "Предустановка субтитров" at bounding box center [111, 122] width 130 height 33
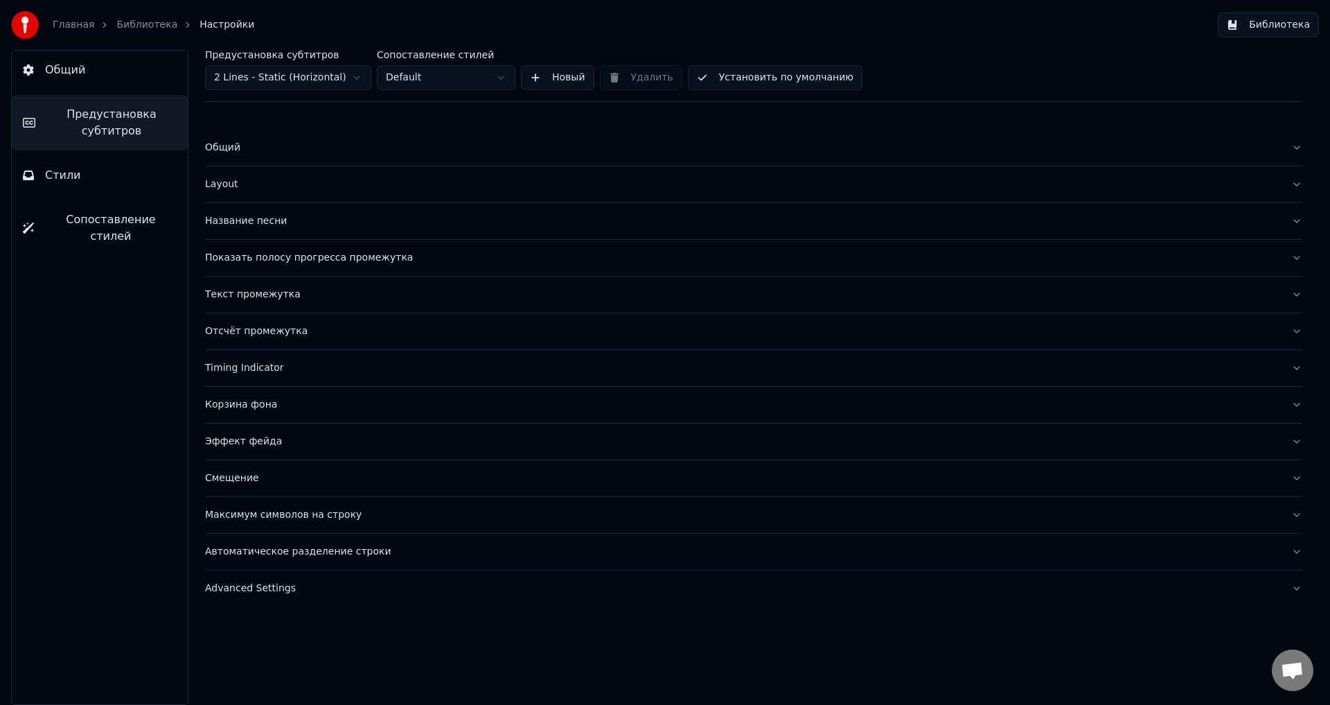
click at [352, 593] on div "Advanced Settings" at bounding box center [742, 588] width 1075 height 14
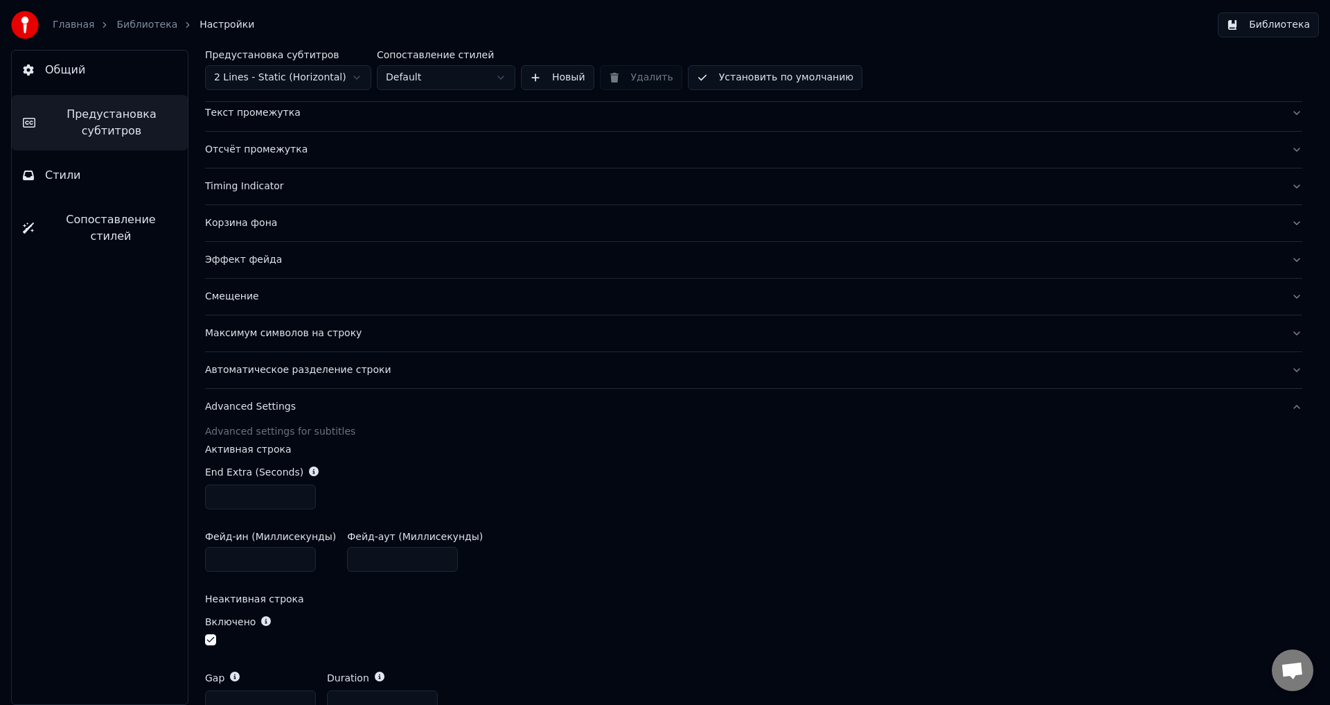
scroll to position [179, 0]
click at [380, 416] on div "Advanced Settings" at bounding box center [742, 409] width 1075 height 14
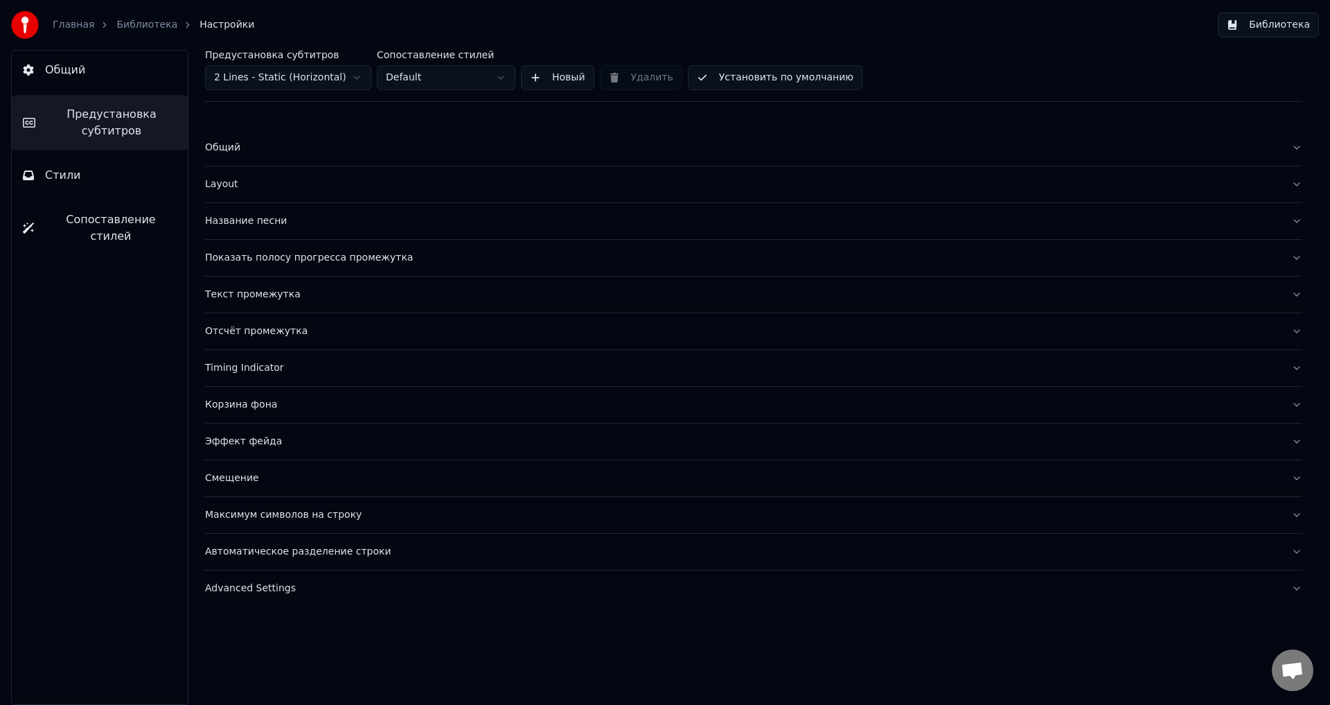
click at [149, 173] on button "Стили" at bounding box center [100, 175] width 176 height 39
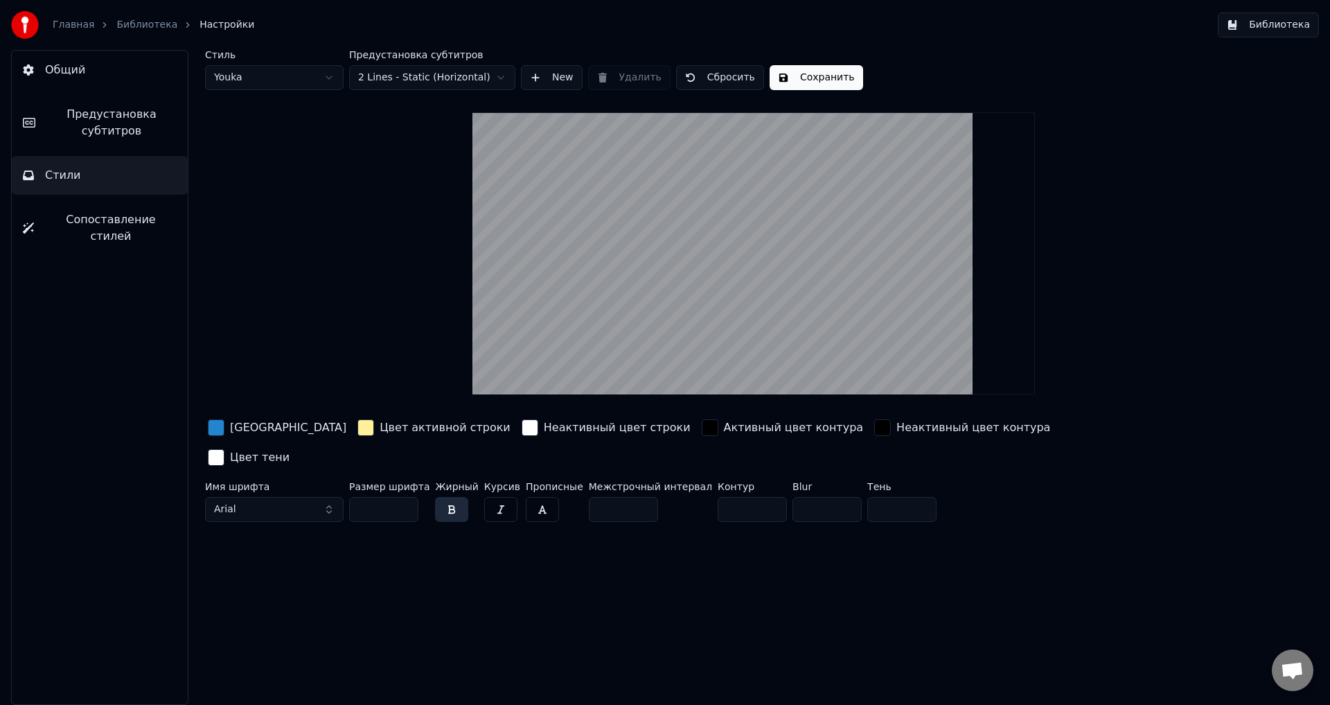
click at [333, 497] on button "Arial" at bounding box center [274, 509] width 139 height 25
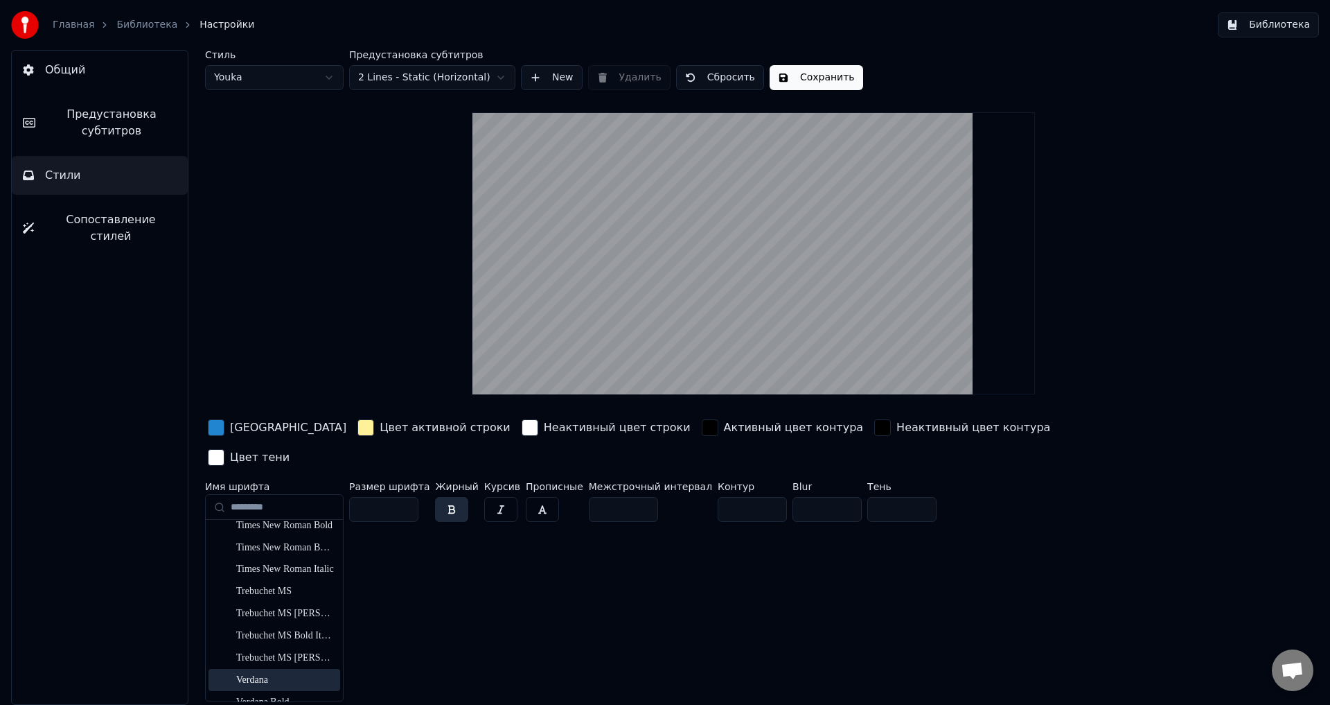
scroll to position [3464, 0]
click at [304, 575] on div "Times New Roman" at bounding box center [285, 571] width 98 height 14
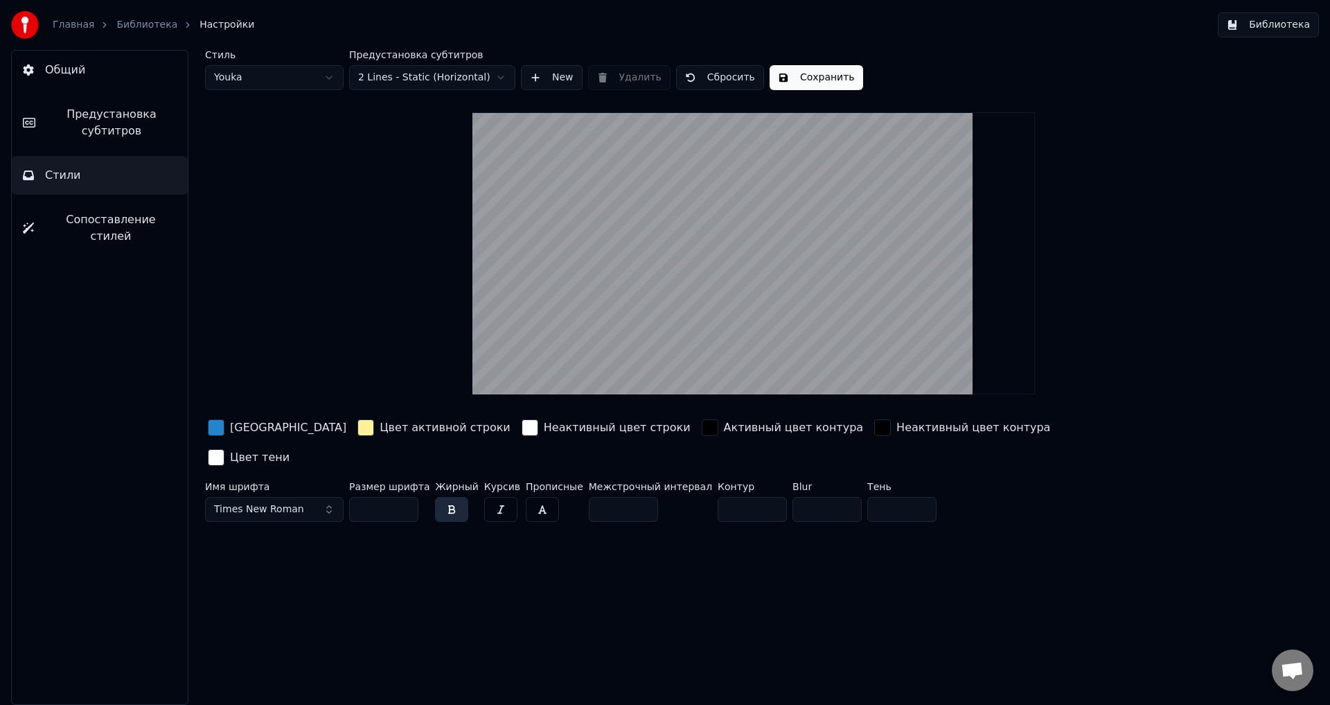
click at [798, 73] on button "Сохранить" at bounding box center [817, 77] width 94 height 25
click at [129, 24] on link "Библиотека" at bounding box center [146, 25] width 61 height 14
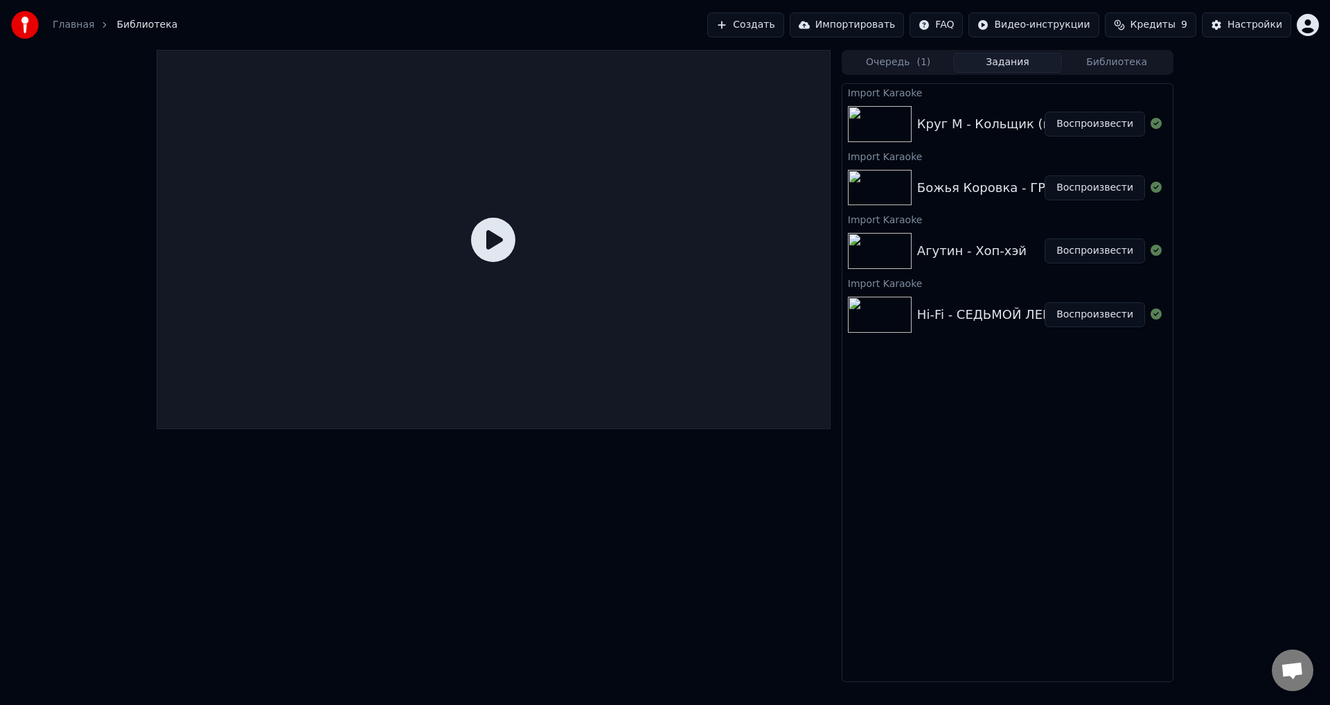
click at [1100, 130] on button "Воспроизвести" at bounding box center [1095, 124] width 100 height 25
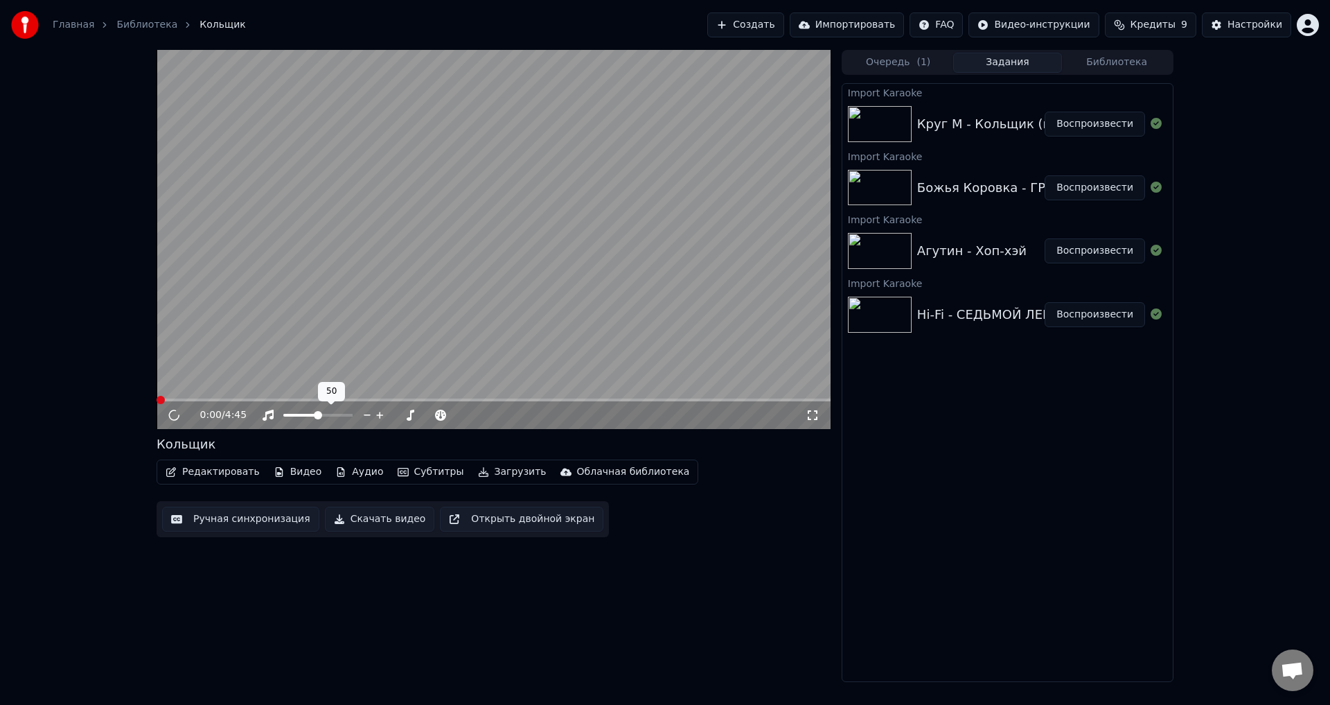
click at [369, 321] on video at bounding box center [494, 239] width 674 height 379
click at [560, 239] on video at bounding box center [494, 239] width 674 height 379
click at [900, 59] on button "Очередь ( 1 )" at bounding box center [898, 63] width 109 height 20
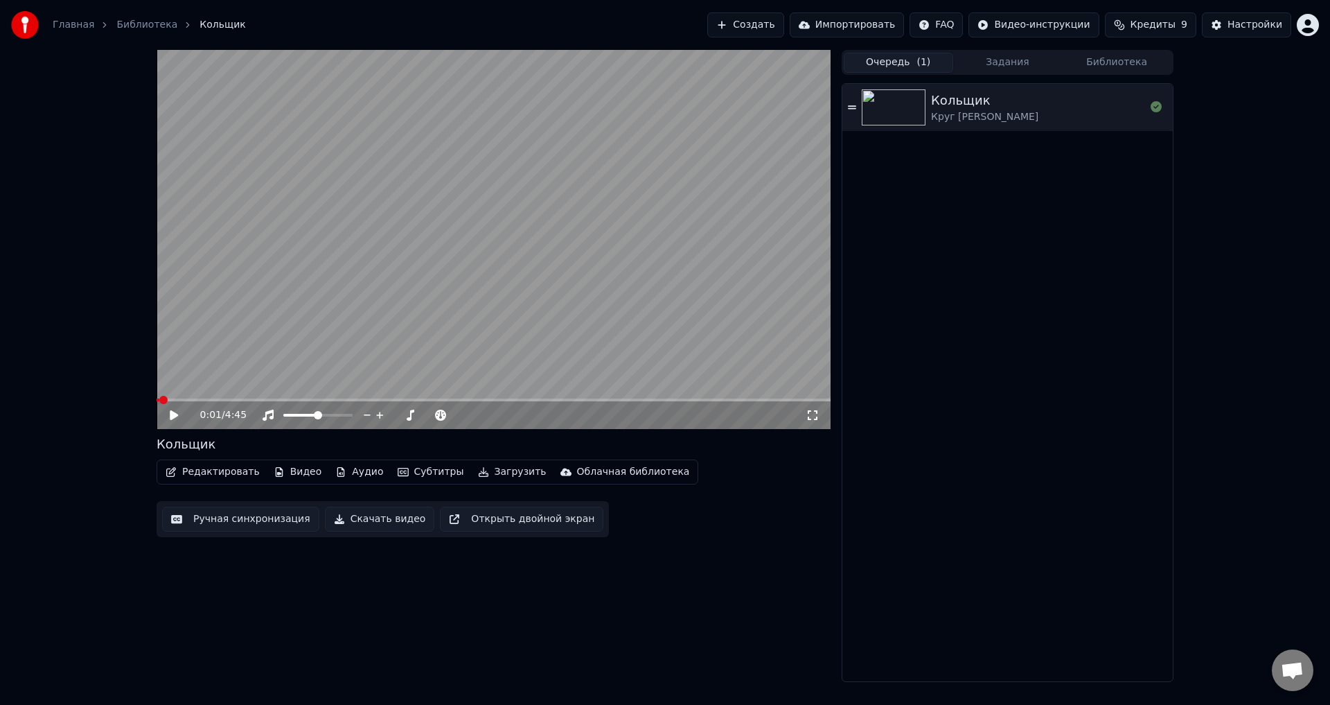
click at [1088, 60] on button "Библиотека" at bounding box center [1116, 63] width 109 height 20
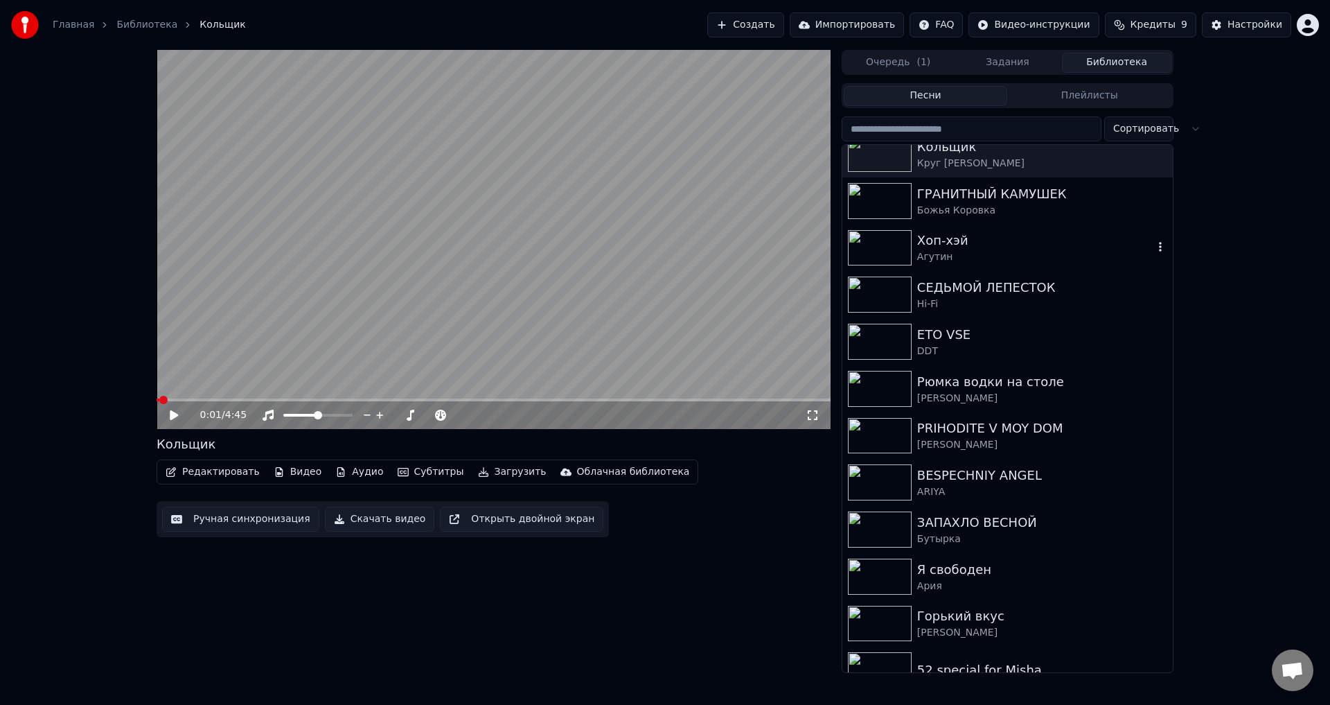
scroll to position [14, 0]
click at [1234, 29] on button "Настройки" at bounding box center [1246, 24] width 89 height 25
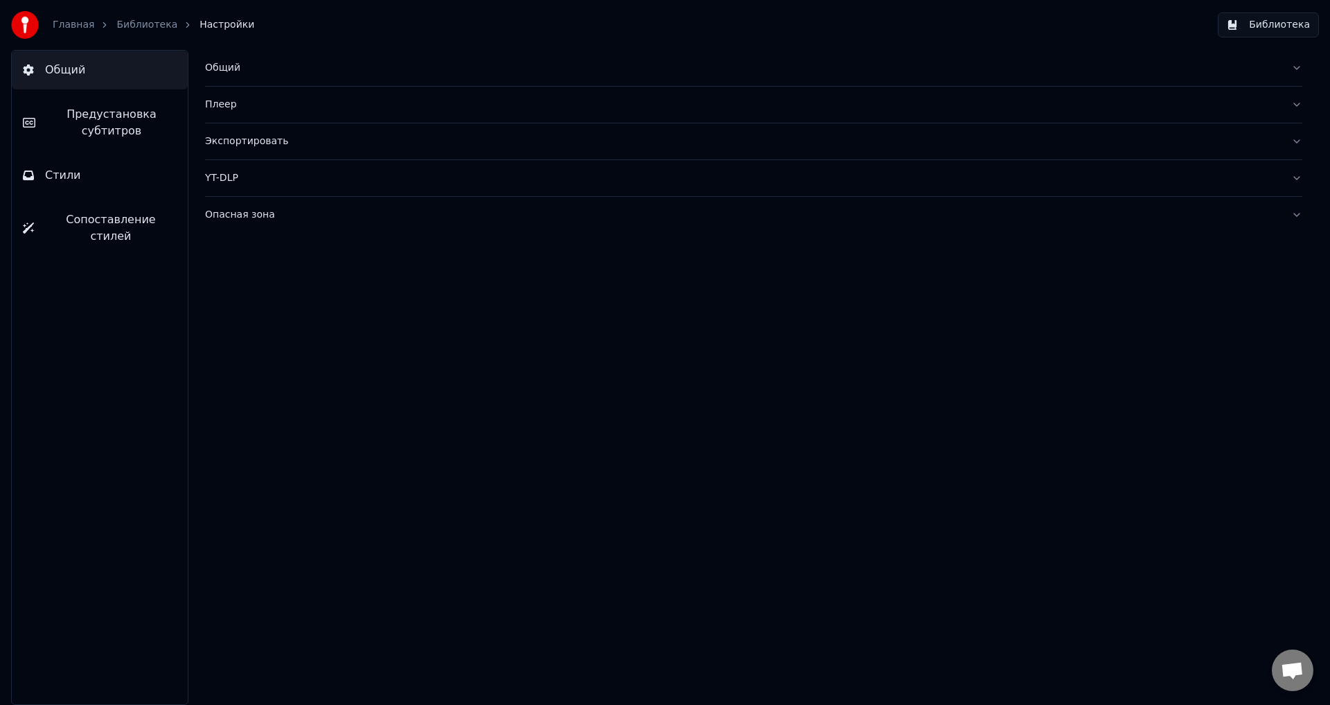
click at [364, 171] on div "YT-DLP" at bounding box center [742, 178] width 1075 height 14
click at [88, 125] on span "Предустановка субтитров" at bounding box center [111, 122] width 130 height 33
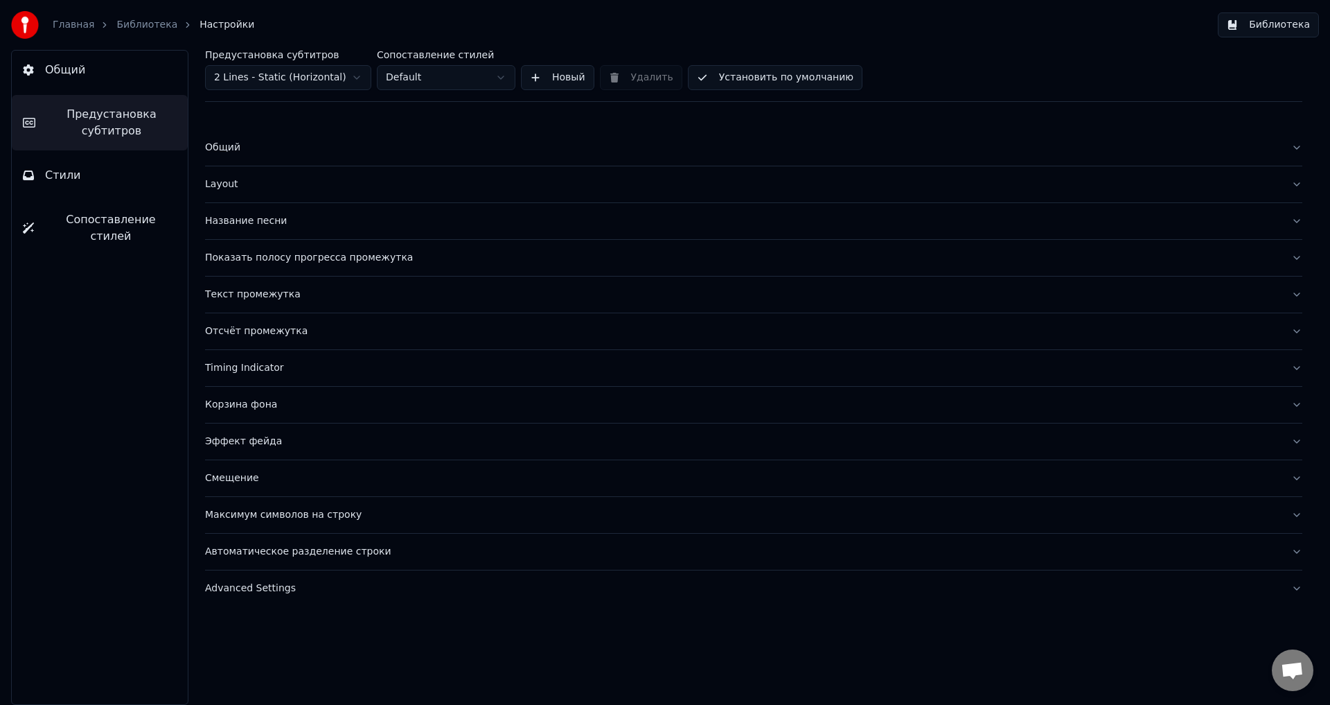
click at [425, 266] on button "Показать полосу прогресса промежутка" at bounding box center [753, 258] width 1097 height 36
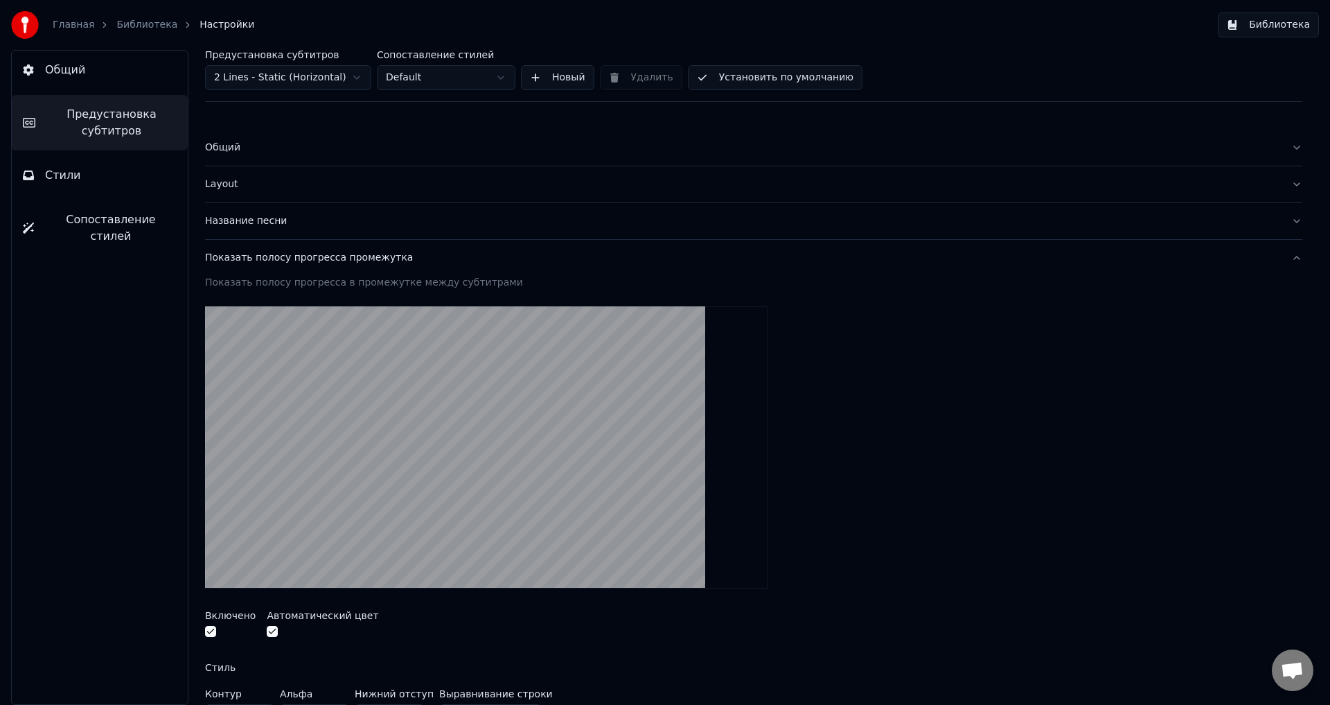
click at [509, 265] on button "Показать полосу прогресса промежутка" at bounding box center [753, 258] width 1097 height 36
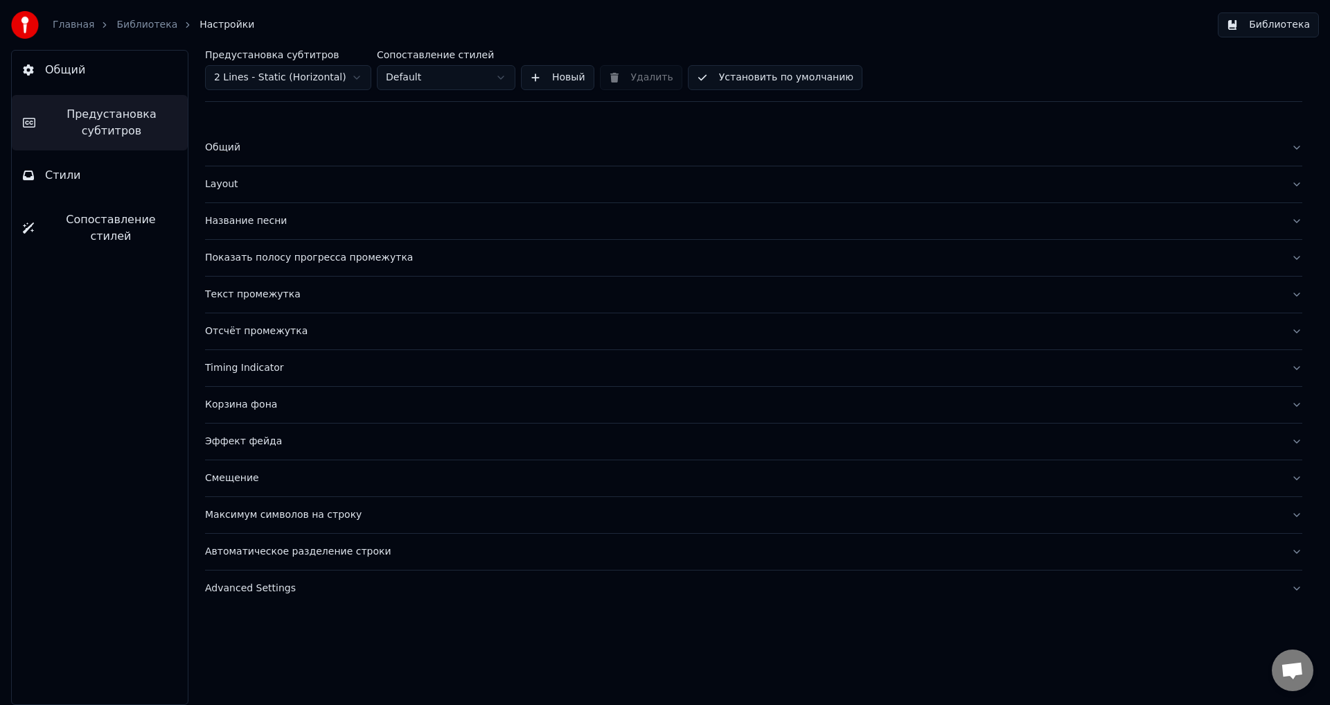
click at [432, 305] on button "Текст промежутка" at bounding box center [753, 294] width 1097 height 36
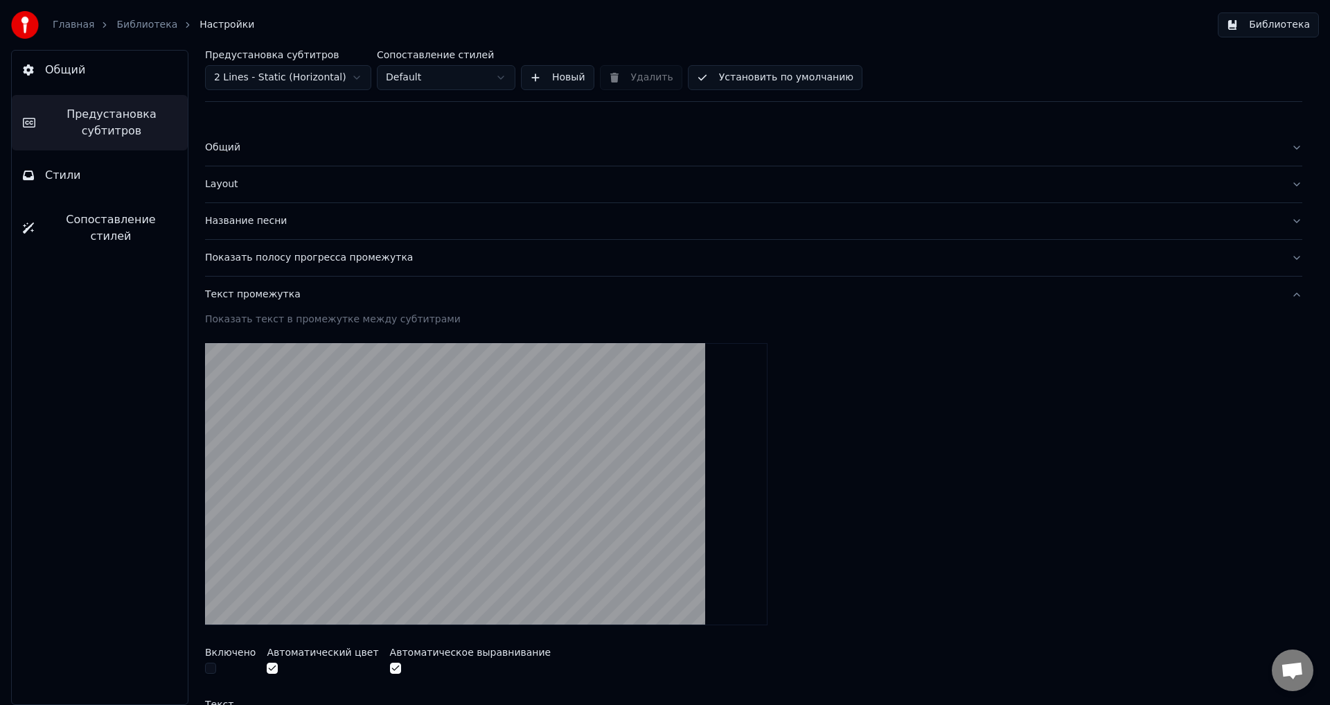
click at [432, 305] on button "Текст промежутка" at bounding box center [753, 294] width 1097 height 36
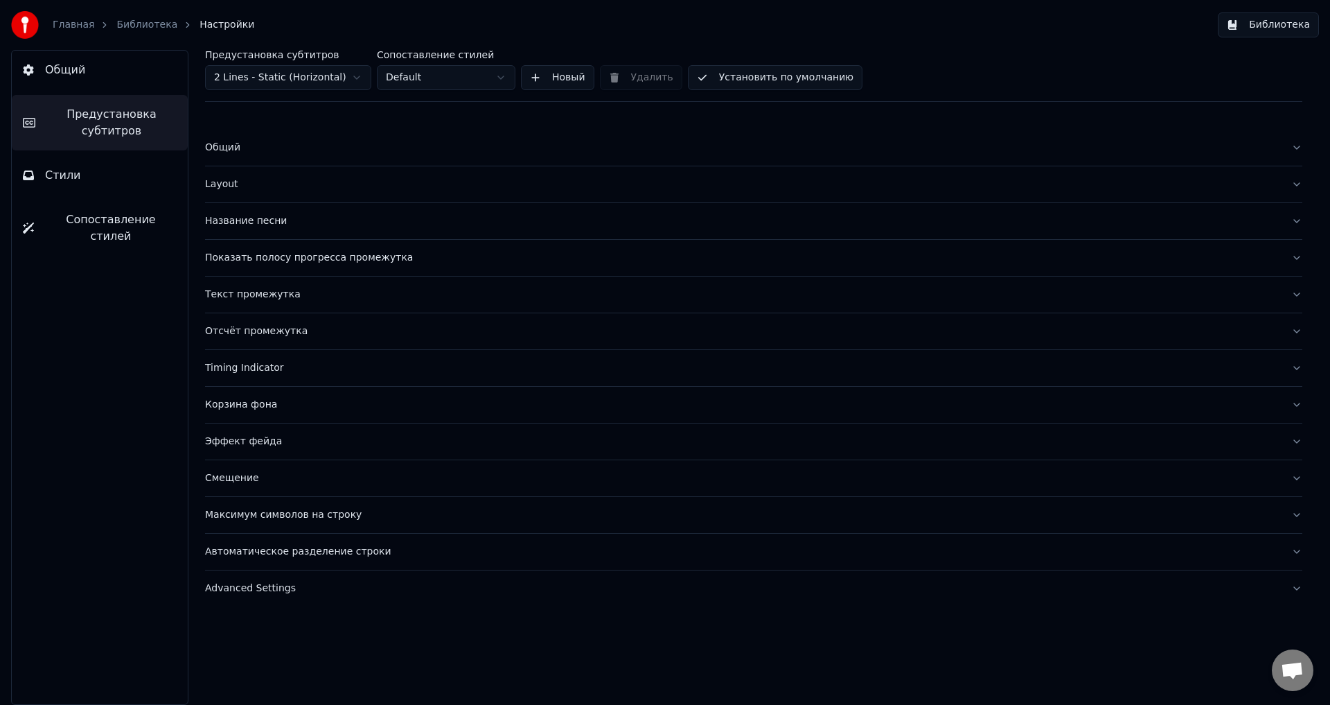
click at [130, 24] on link "Библиотека" at bounding box center [146, 25] width 61 height 14
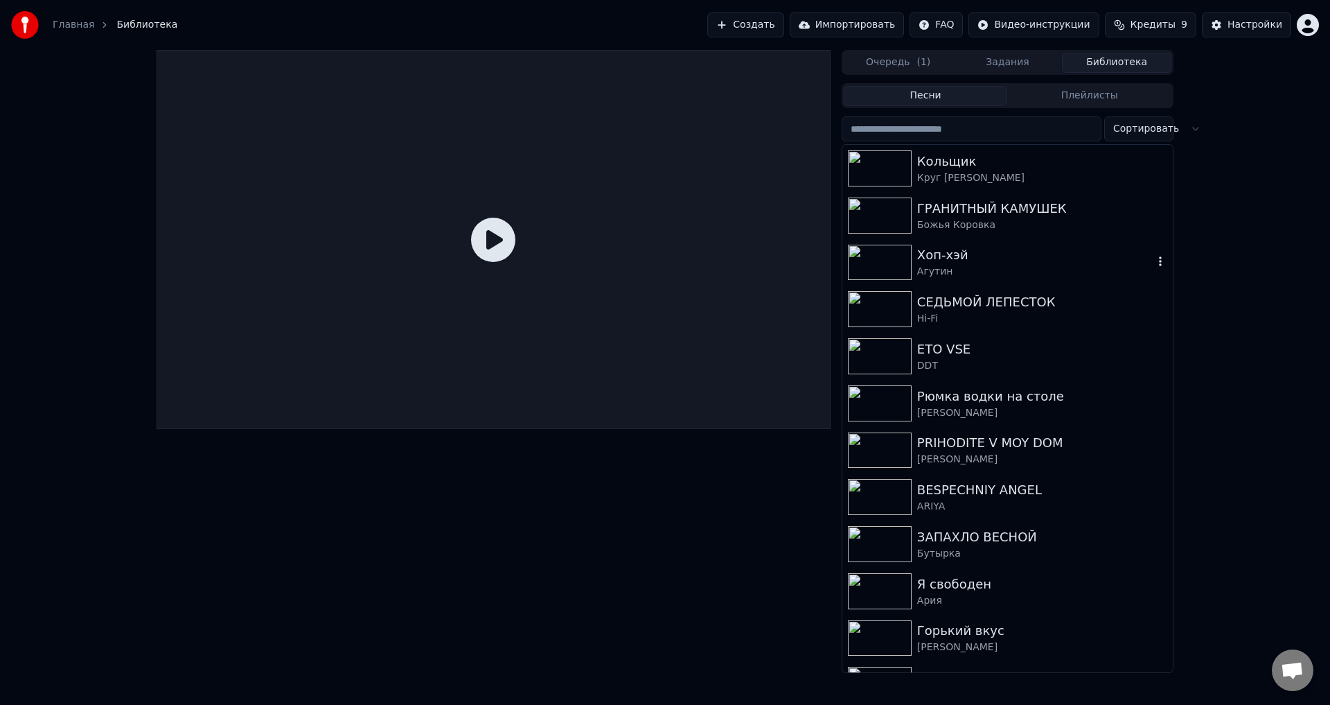
click at [1106, 265] on div "Агутин" at bounding box center [1035, 272] width 236 height 14
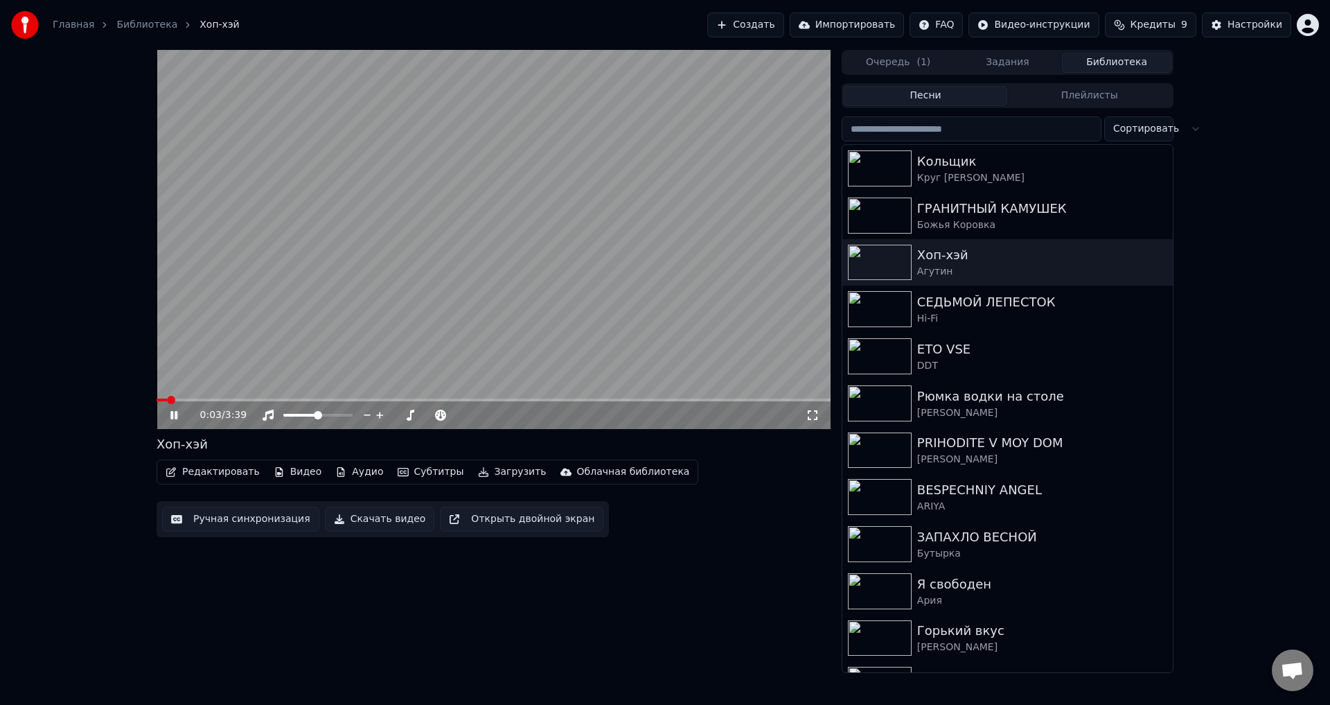
click at [209, 398] on div "0:03 / 3:39" at bounding box center [494, 239] width 674 height 379
click at [207, 400] on span at bounding box center [494, 399] width 674 height 3
click at [173, 419] on icon at bounding box center [184, 414] width 33 height 11
click at [238, 399] on span at bounding box center [494, 399] width 674 height 3
click at [173, 420] on icon at bounding box center [184, 414] width 33 height 11
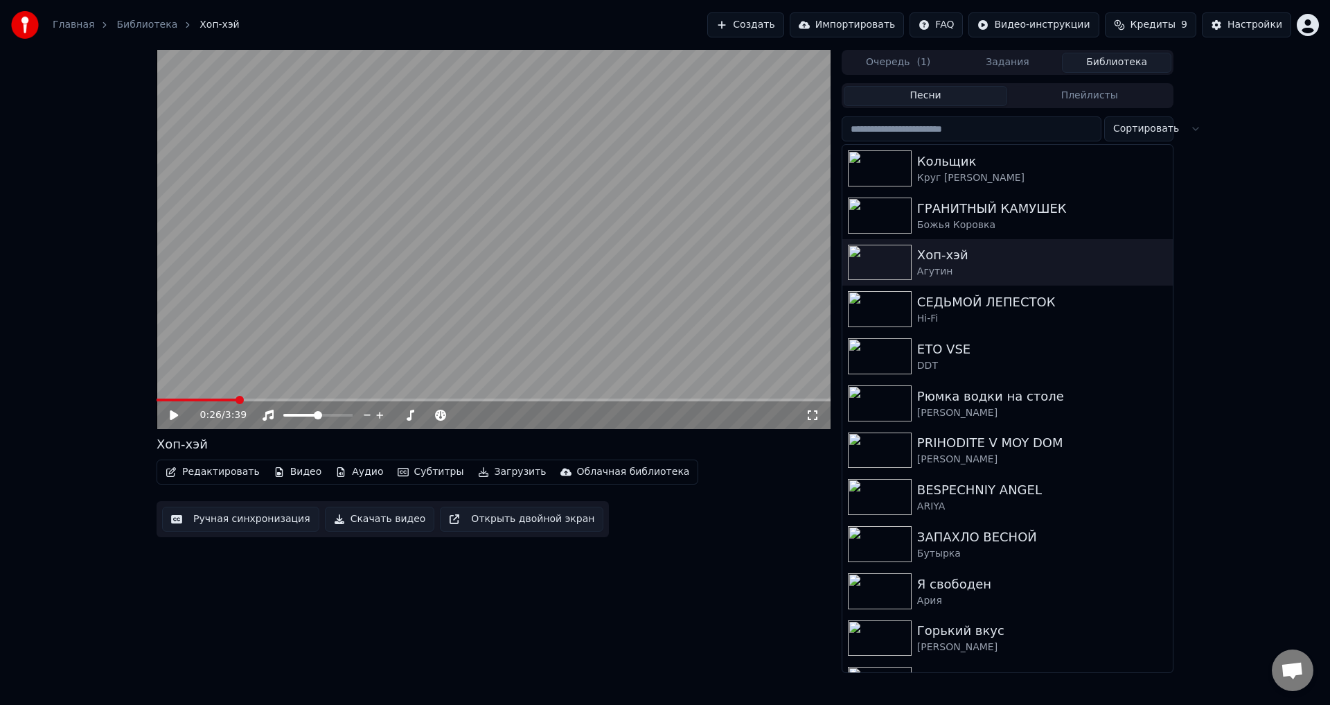
click at [177, 416] on icon at bounding box center [174, 415] width 8 height 10
click at [177, 416] on icon at bounding box center [173, 415] width 7 height 8
click at [177, 415] on icon at bounding box center [174, 415] width 8 height 10
click at [544, 352] on video at bounding box center [494, 239] width 674 height 379
click at [1080, 308] on div "СЕДЬМОЙ ЛЕПЕСТОК" at bounding box center [1035, 301] width 236 height 19
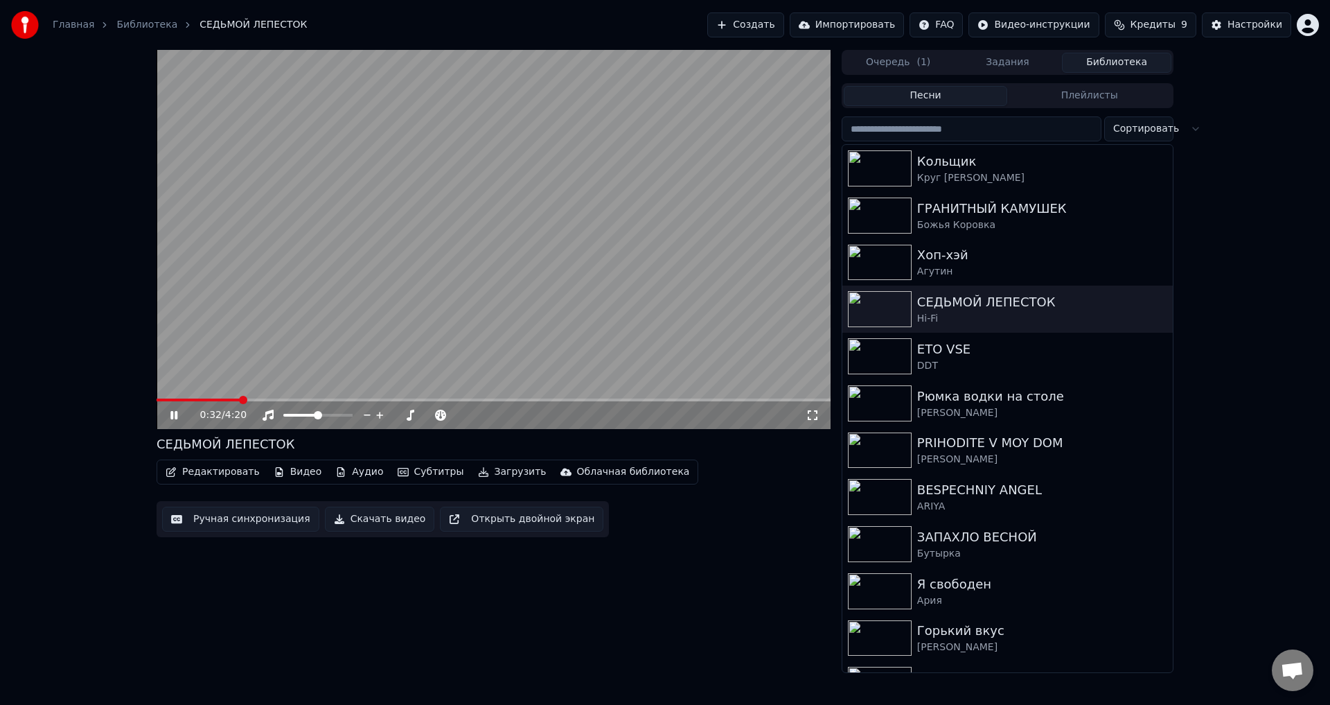
click at [305, 359] on video at bounding box center [494, 239] width 674 height 379
click at [1233, 24] on div "Настройки" at bounding box center [1255, 25] width 55 height 14
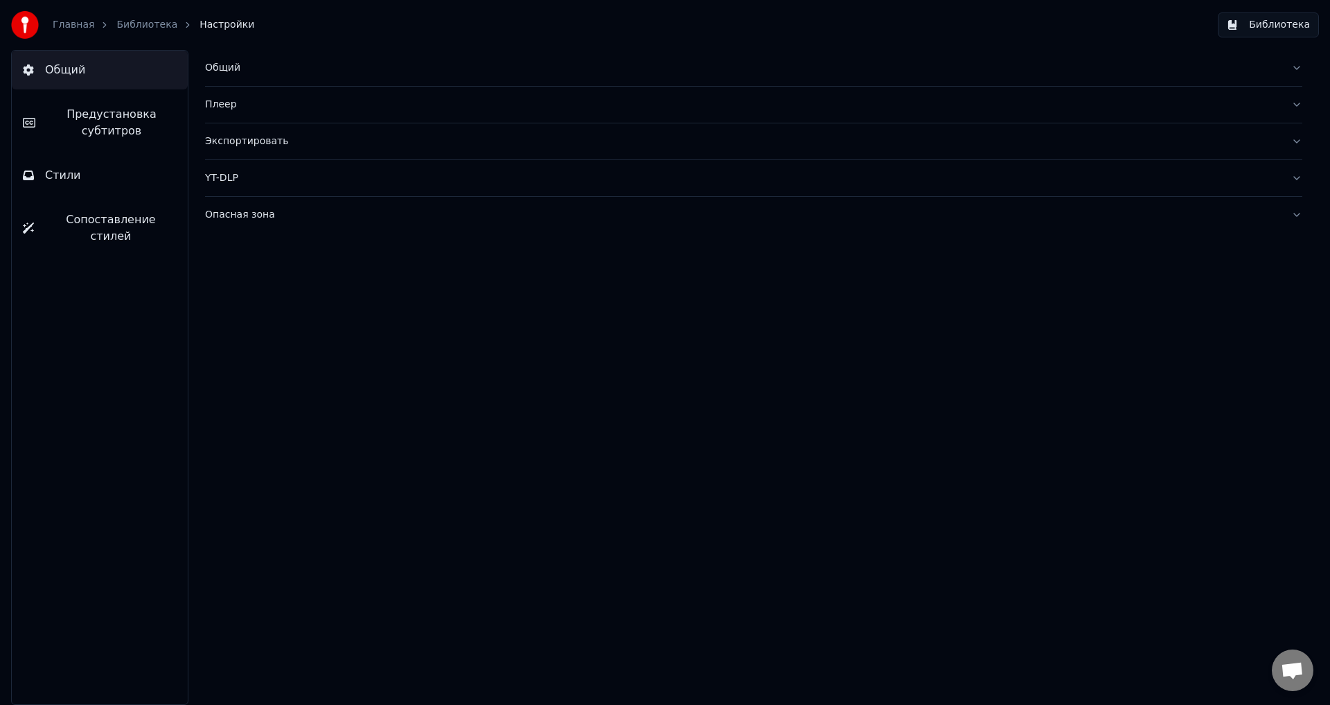
click at [305, 70] on div "Общий" at bounding box center [742, 68] width 1075 height 14
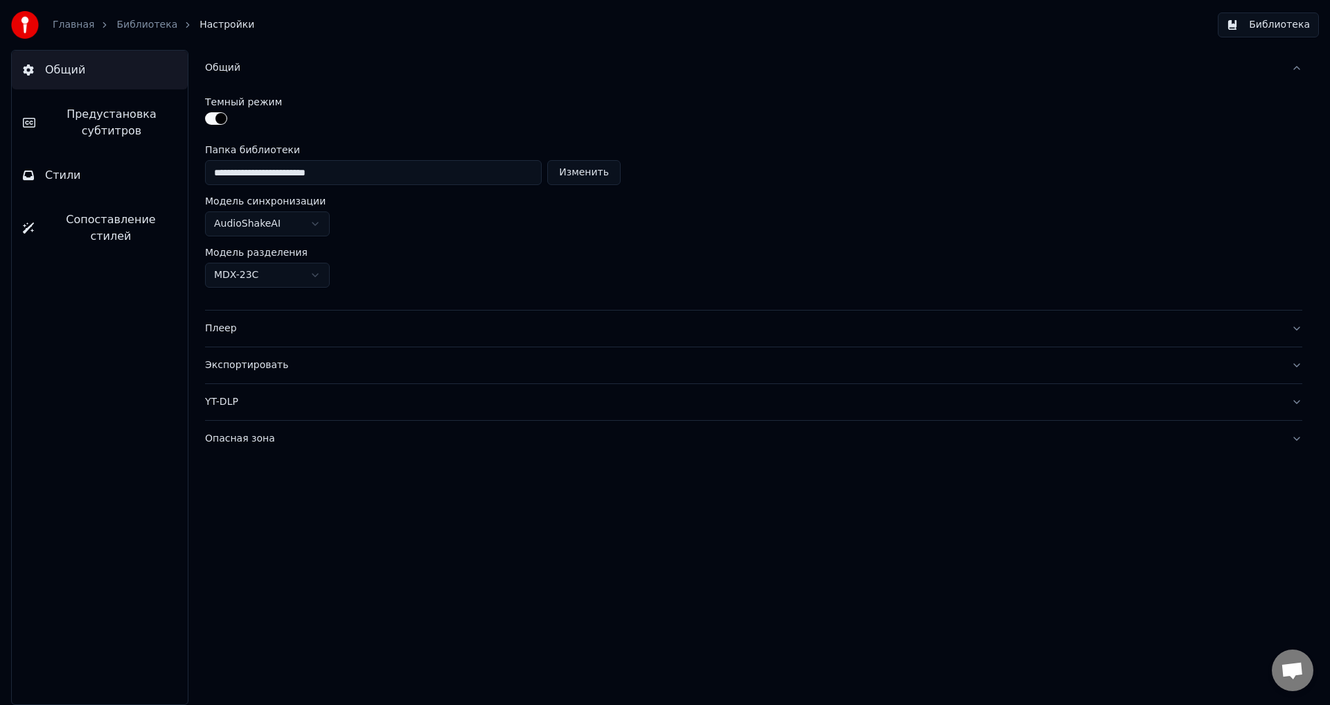
click at [305, 79] on button "Общий" at bounding box center [753, 68] width 1097 height 36
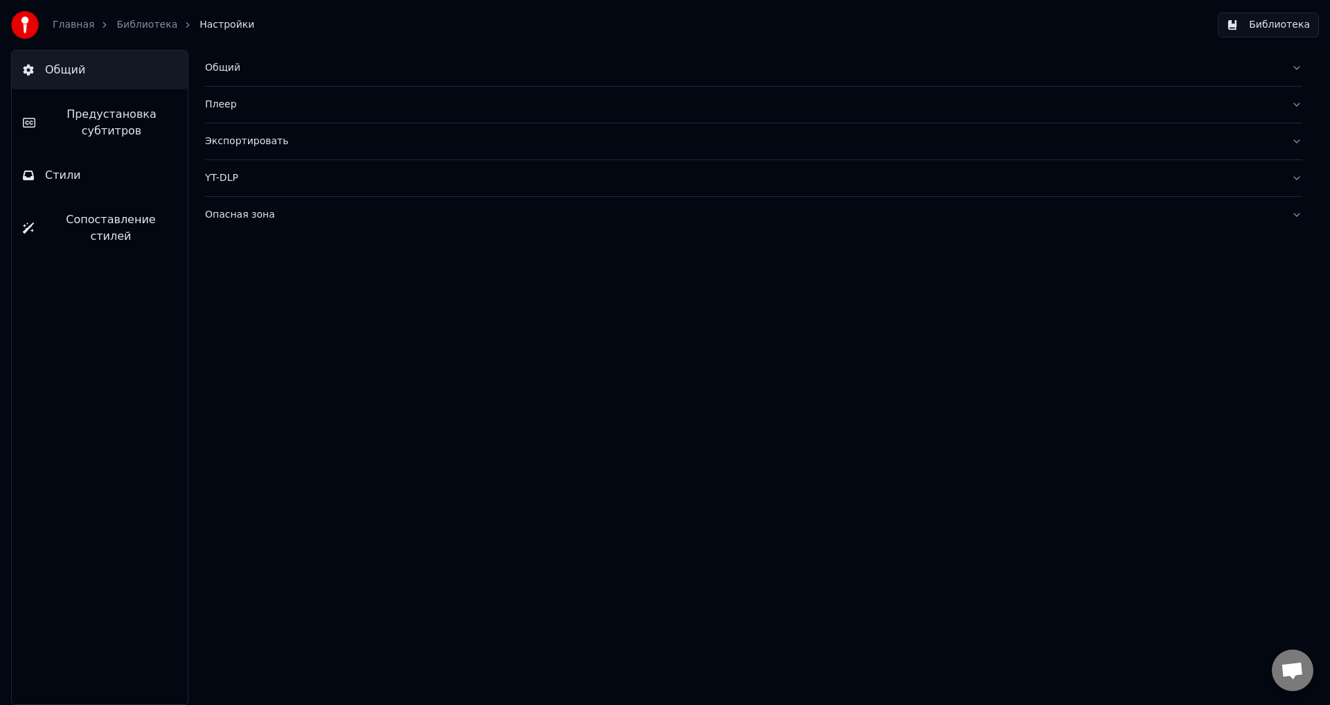
click at [275, 131] on button "Экспортировать" at bounding box center [753, 141] width 1097 height 36
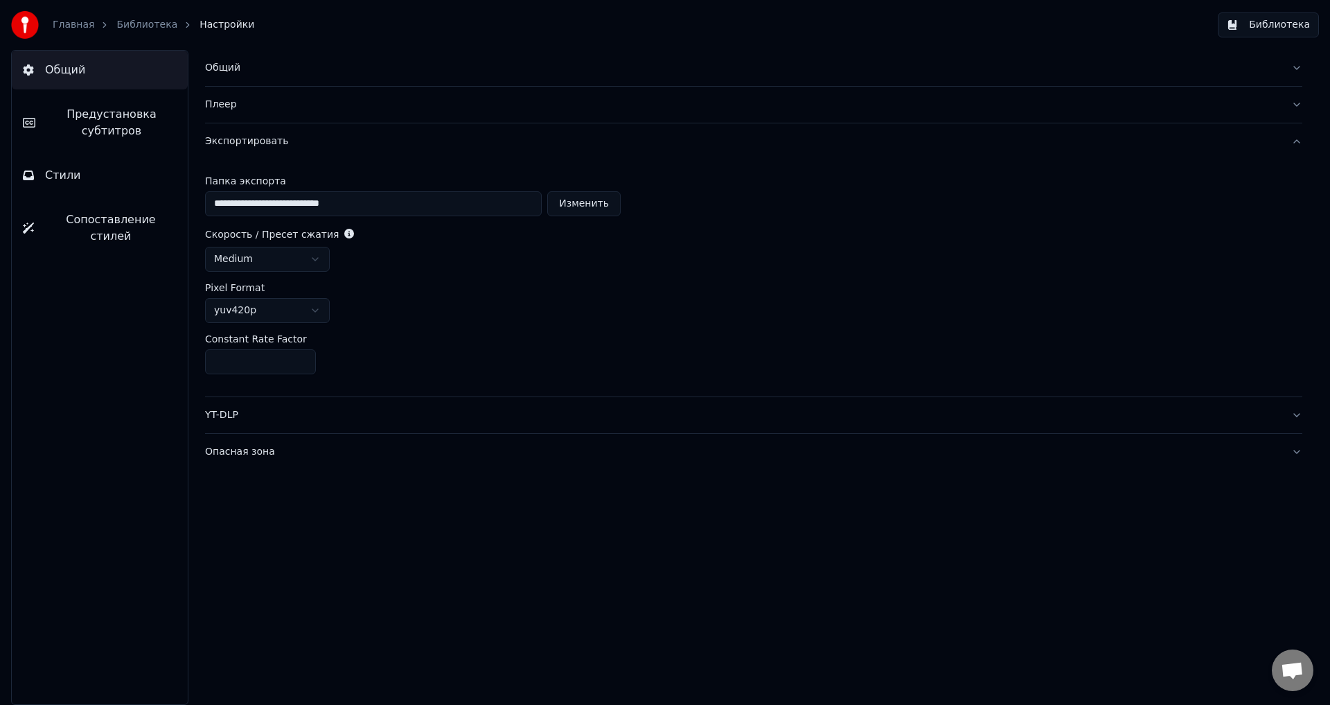
click at [276, 141] on div "Экспортировать" at bounding box center [742, 141] width 1075 height 14
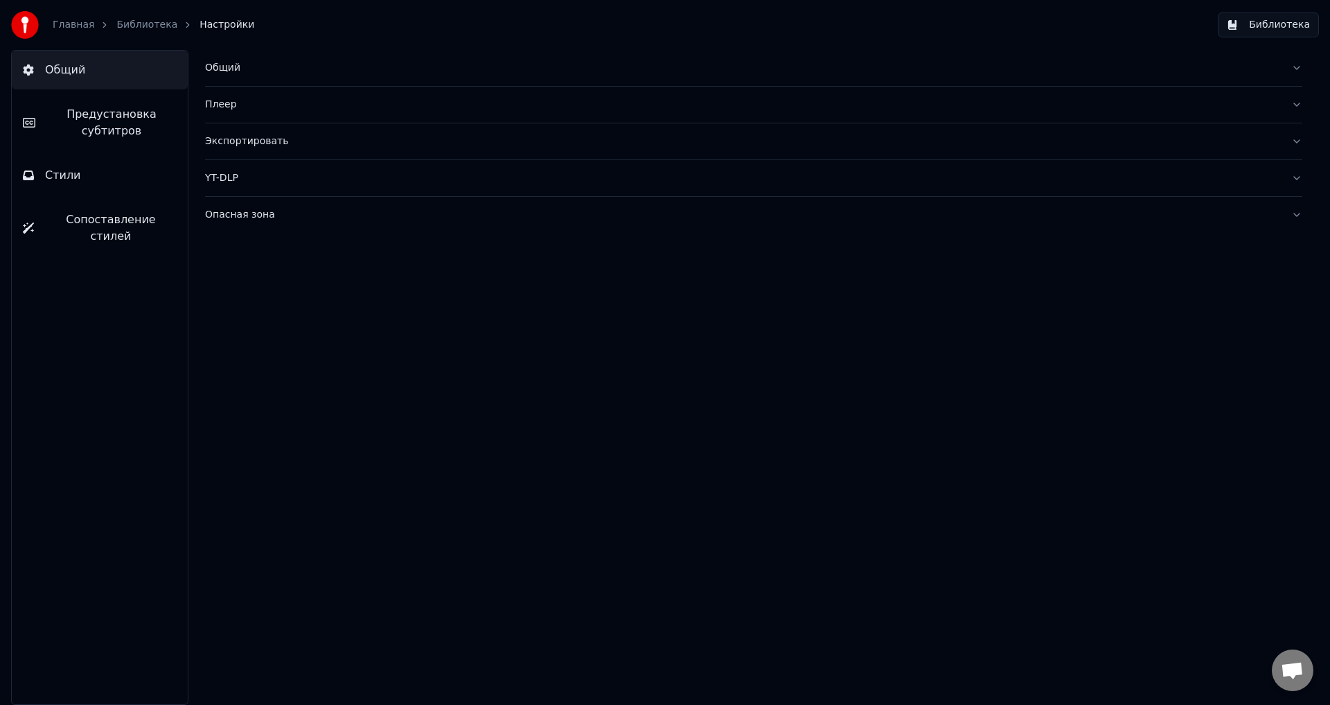
click at [265, 110] on div "Плеер" at bounding box center [742, 105] width 1075 height 14
click at [259, 175] on div "YT-DLP" at bounding box center [742, 178] width 1075 height 14
click at [251, 218] on div "Опасная зона" at bounding box center [742, 215] width 1075 height 14
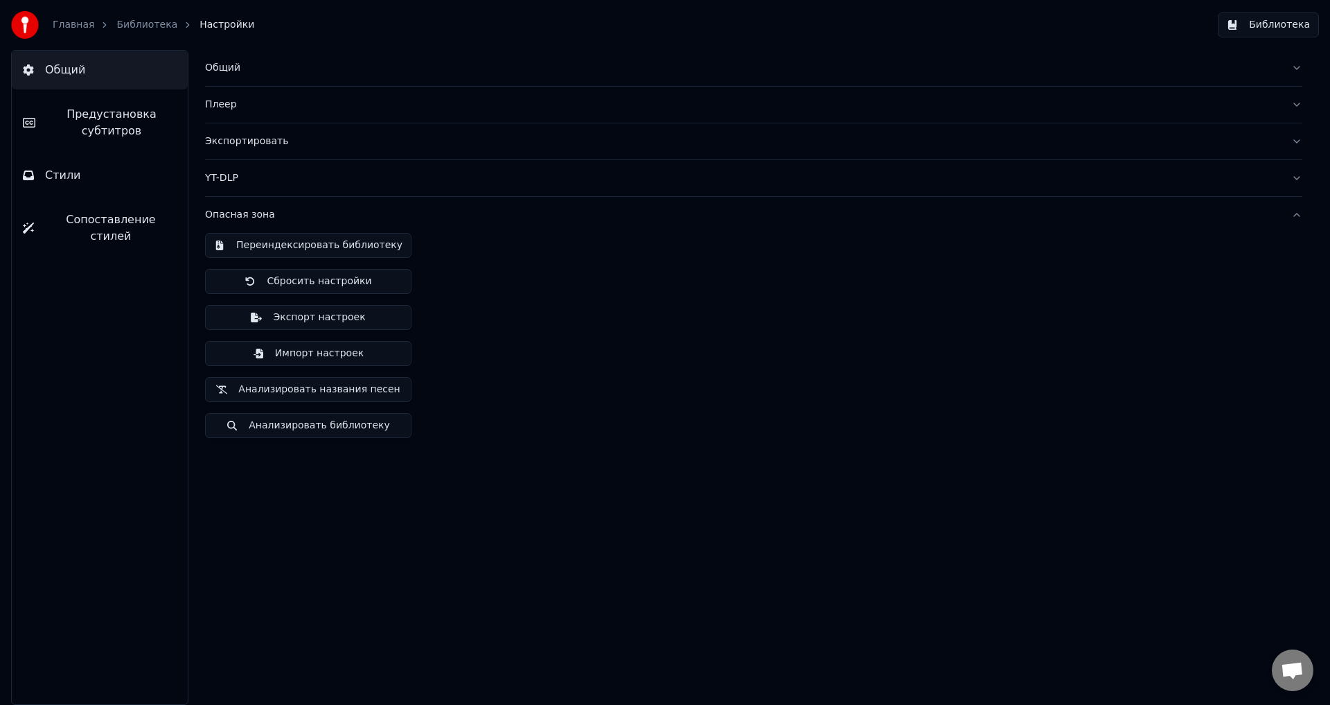
click at [251, 218] on div "Опасная зона" at bounding box center [742, 215] width 1075 height 14
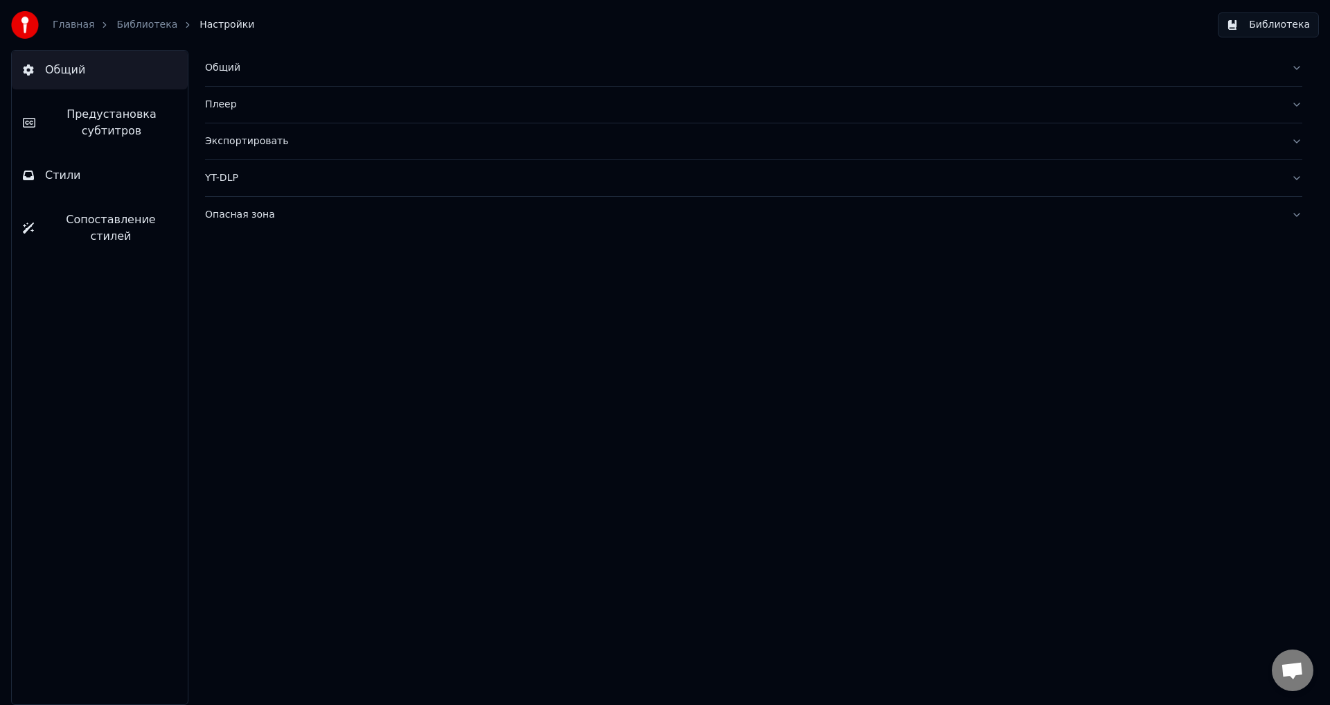
click at [115, 138] on span "Предустановка субтитров" at bounding box center [111, 122] width 130 height 33
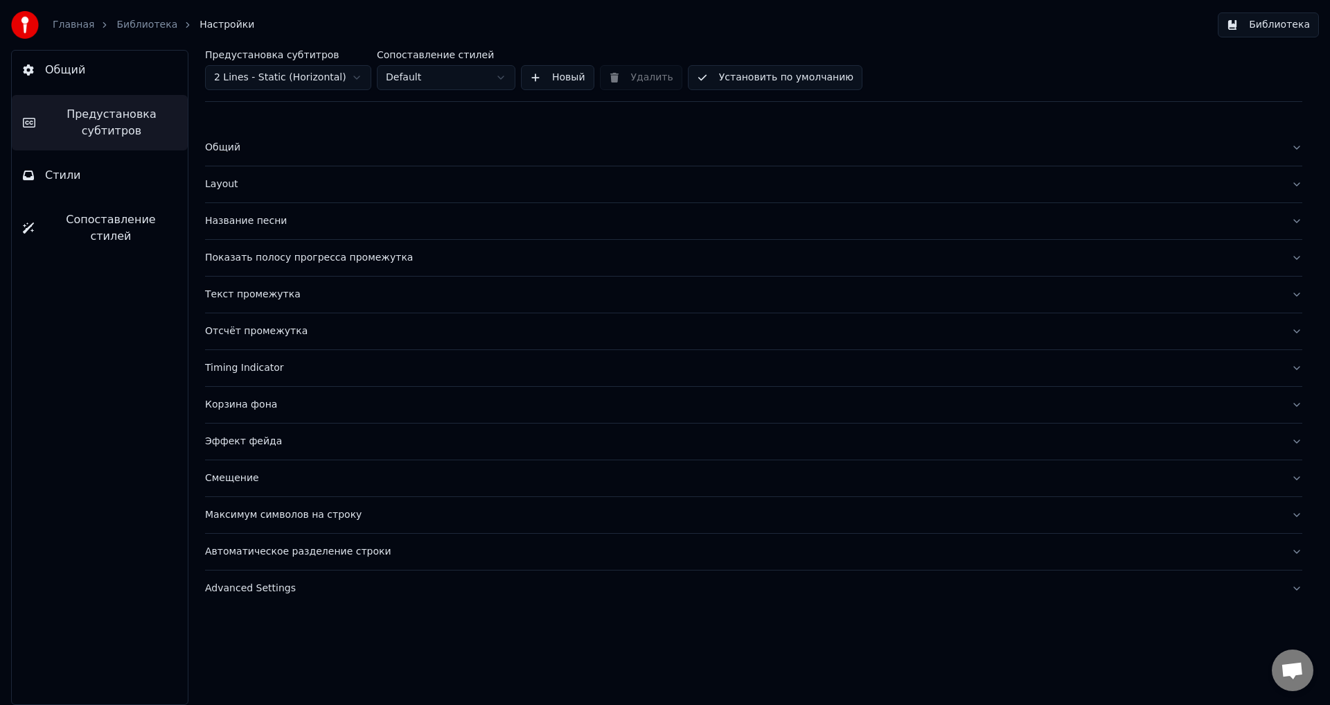
click at [294, 333] on div "Отсчёт промежутка" at bounding box center [742, 331] width 1075 height 14
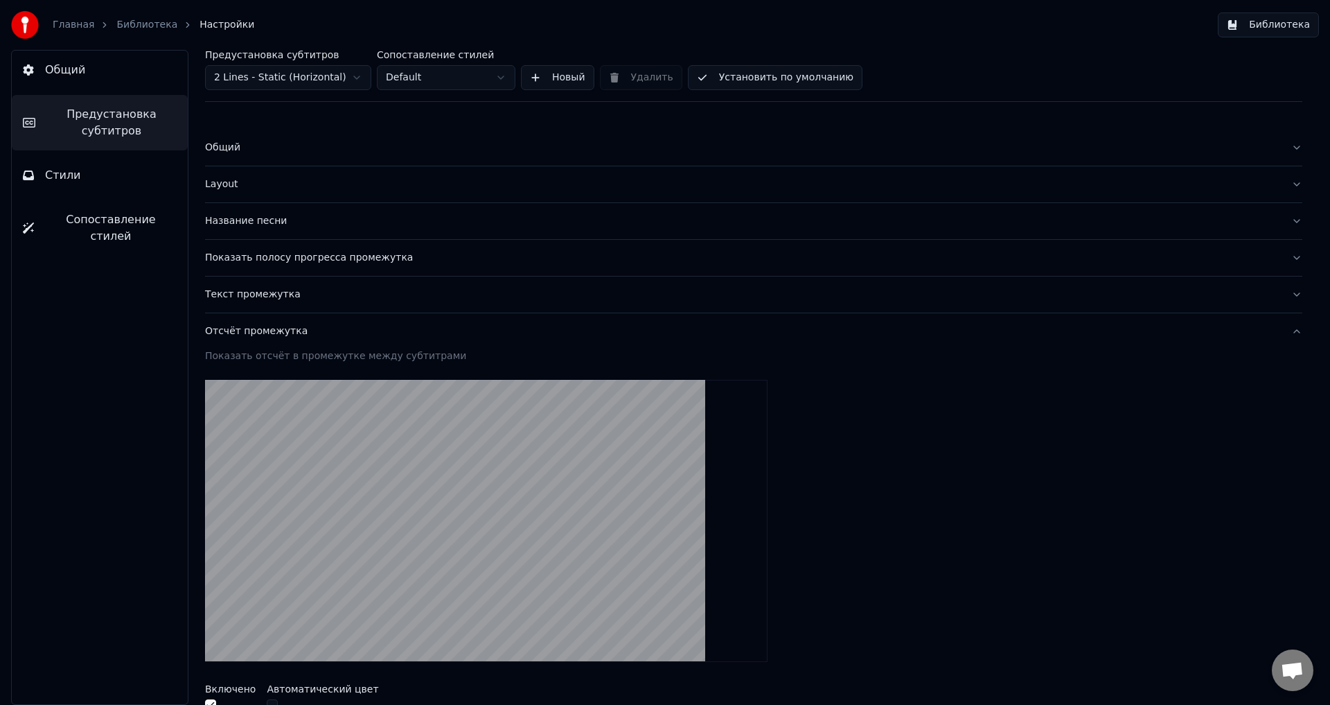
click at [294, 333] on div "Отсчёт промежутка" at bounding box center [742, 331] width 1075 height 14
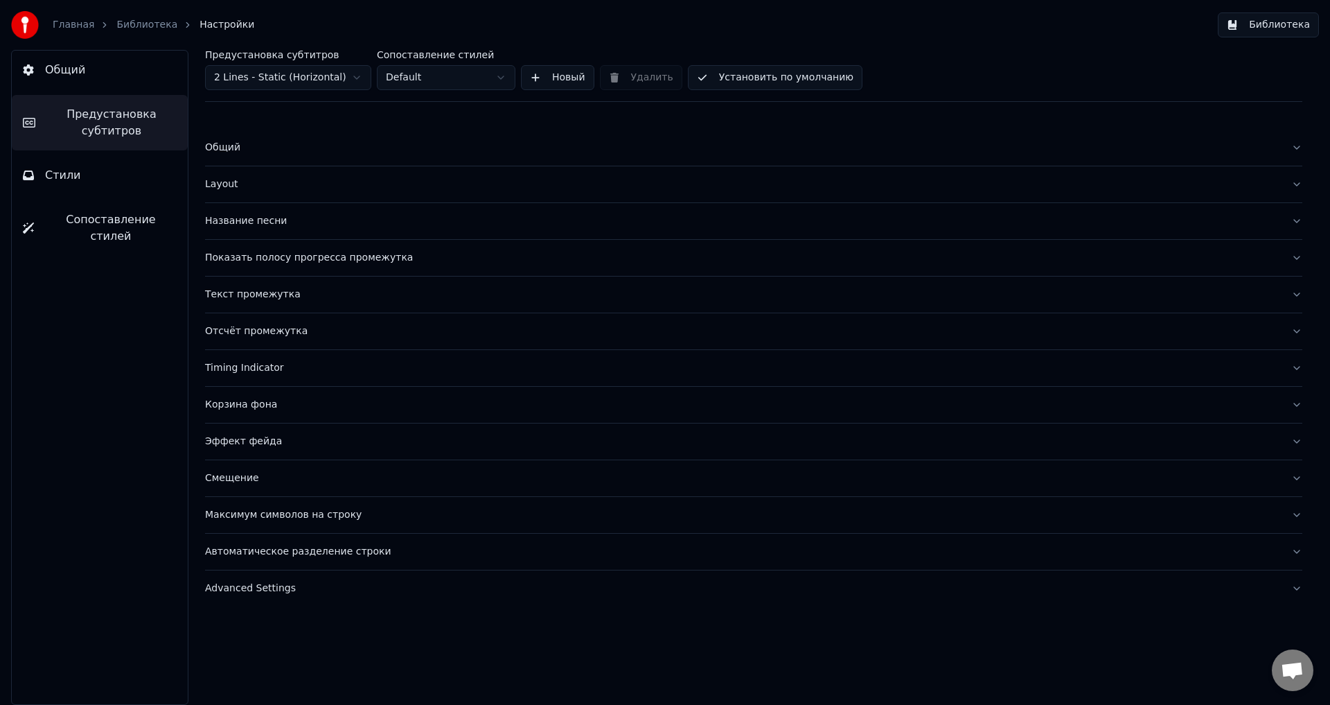
click at [276, 362] on div "Timing Indicator" at bounding box center [742, 368] width 1075 height 14
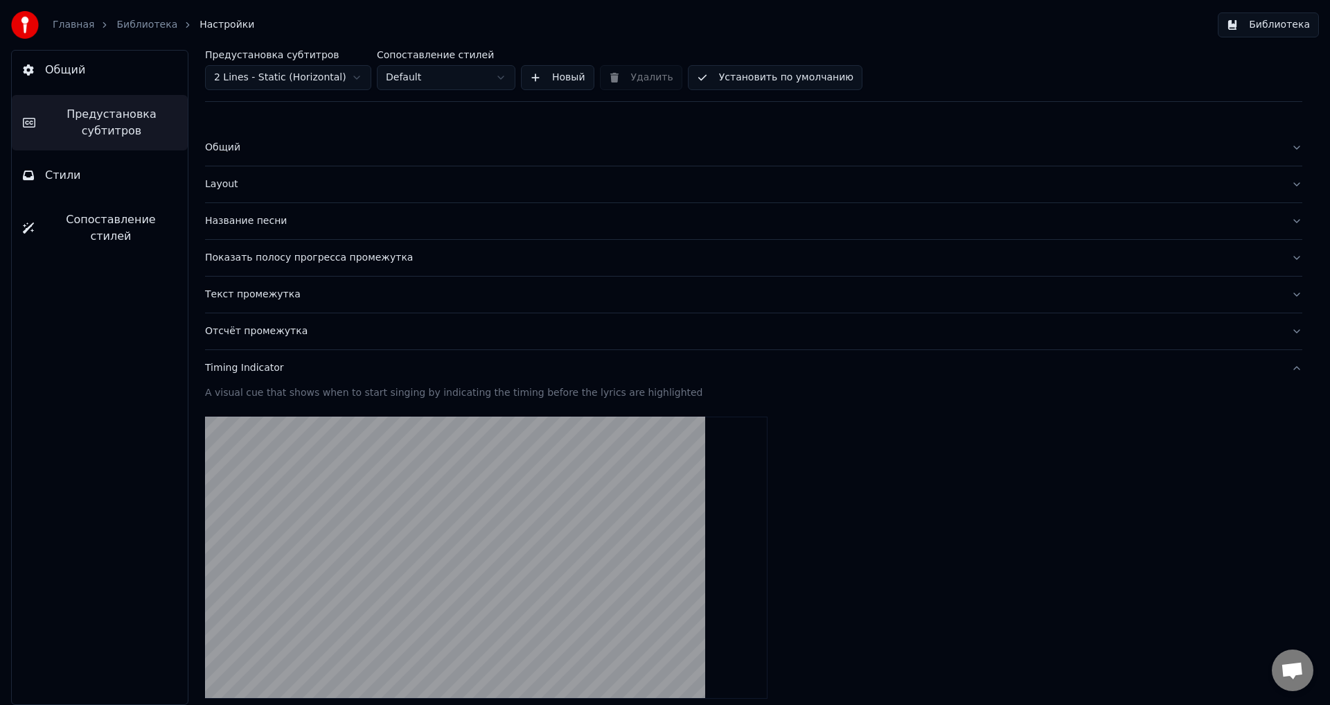
click at [276, 368] on div "Timing Indicator" at bounding box center [742, 368] width 1075 height 14
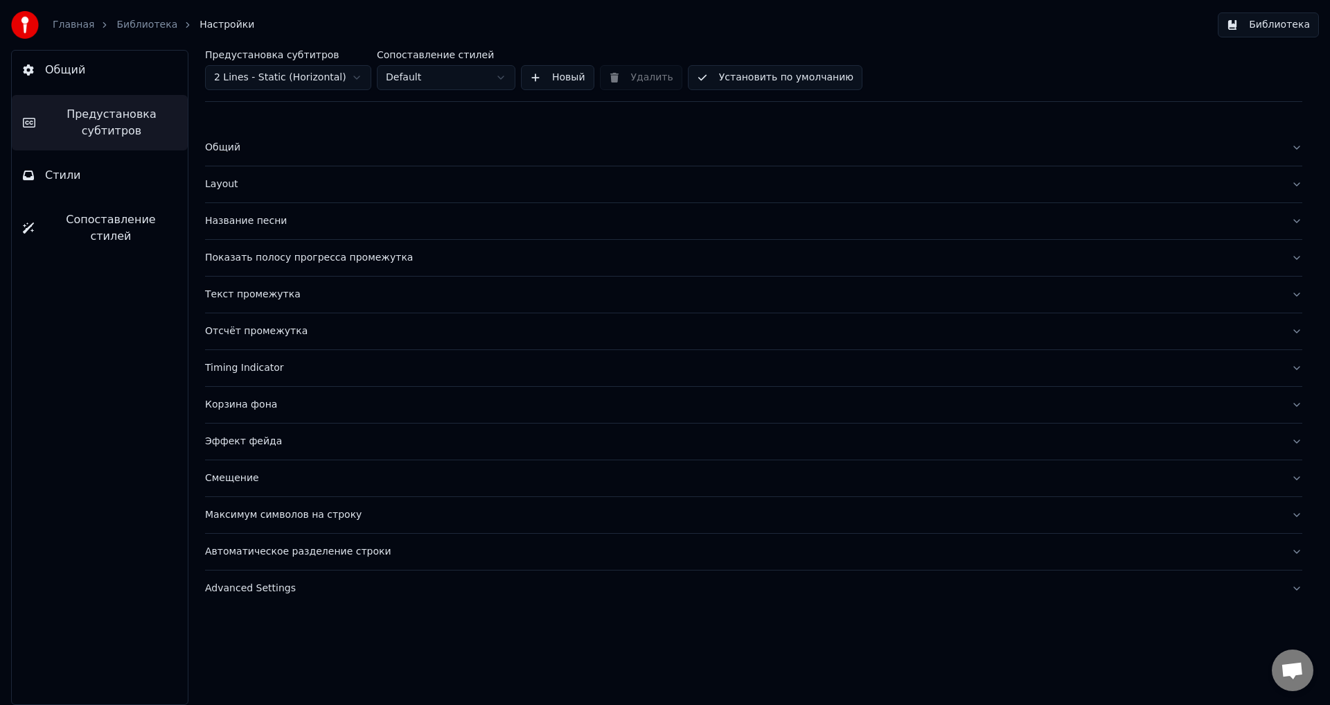
click at [249, 484] on div "Смещение" at bounding box center [742, 478] width 1075 height 14
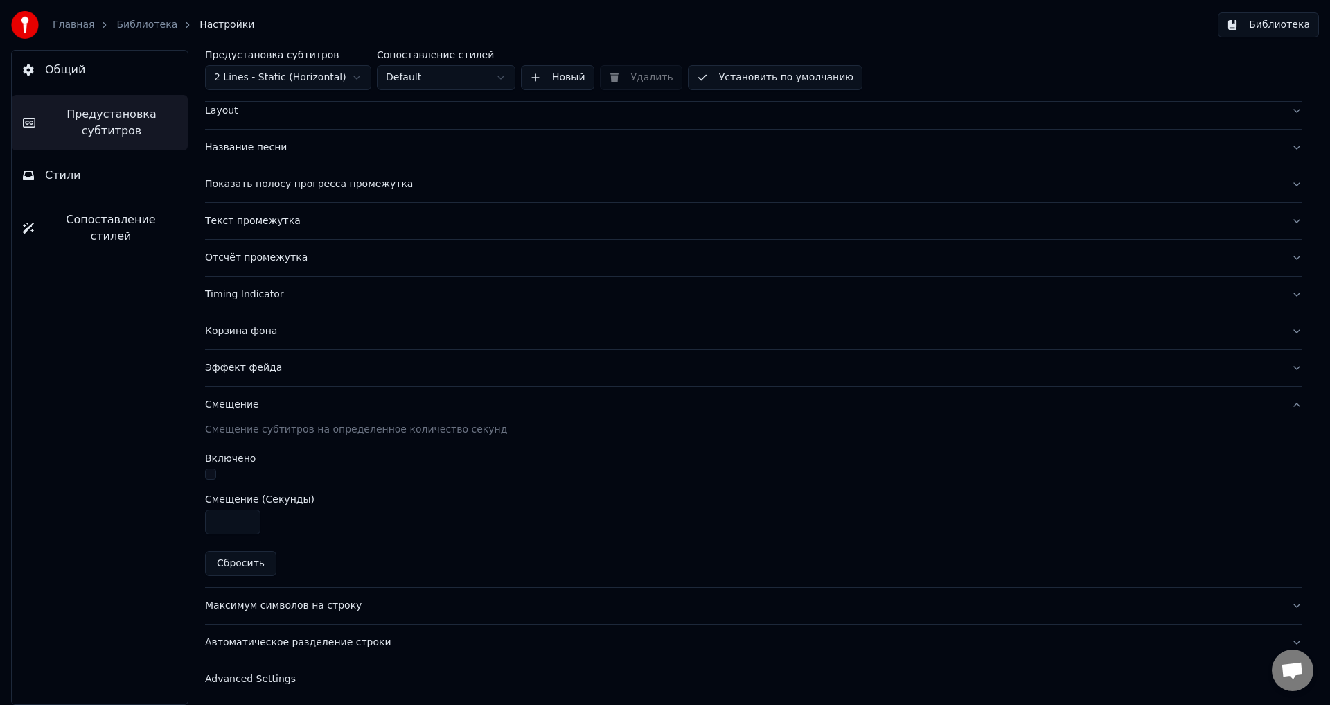
scroll to position [76, 0]
click at [211, 477] on div at bounding box center [753, 473] width 1097 height 15
click at [208, 474] on button "button" at bounding box center [210, 471] width 11 height 11
click at [154, 24] on link "Библиотека" at bounding box center [146, 25] width 61 height 14
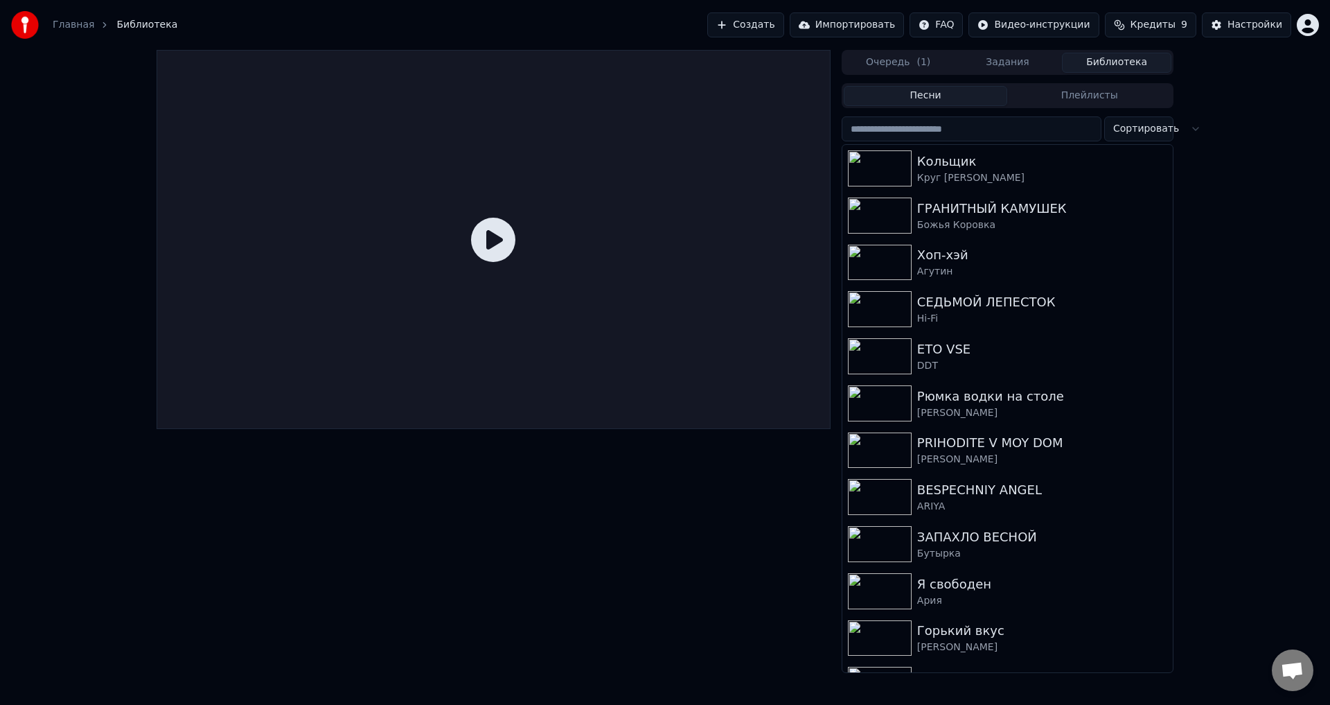
click at [499, 251] on icon at bounding box center [493, 240] width 44 height 44
click at [1024, 311] on div "СЕДЬМОЙ ЛЕПЕСТОК" at bounding box center [1035, 301] width 236 height 19
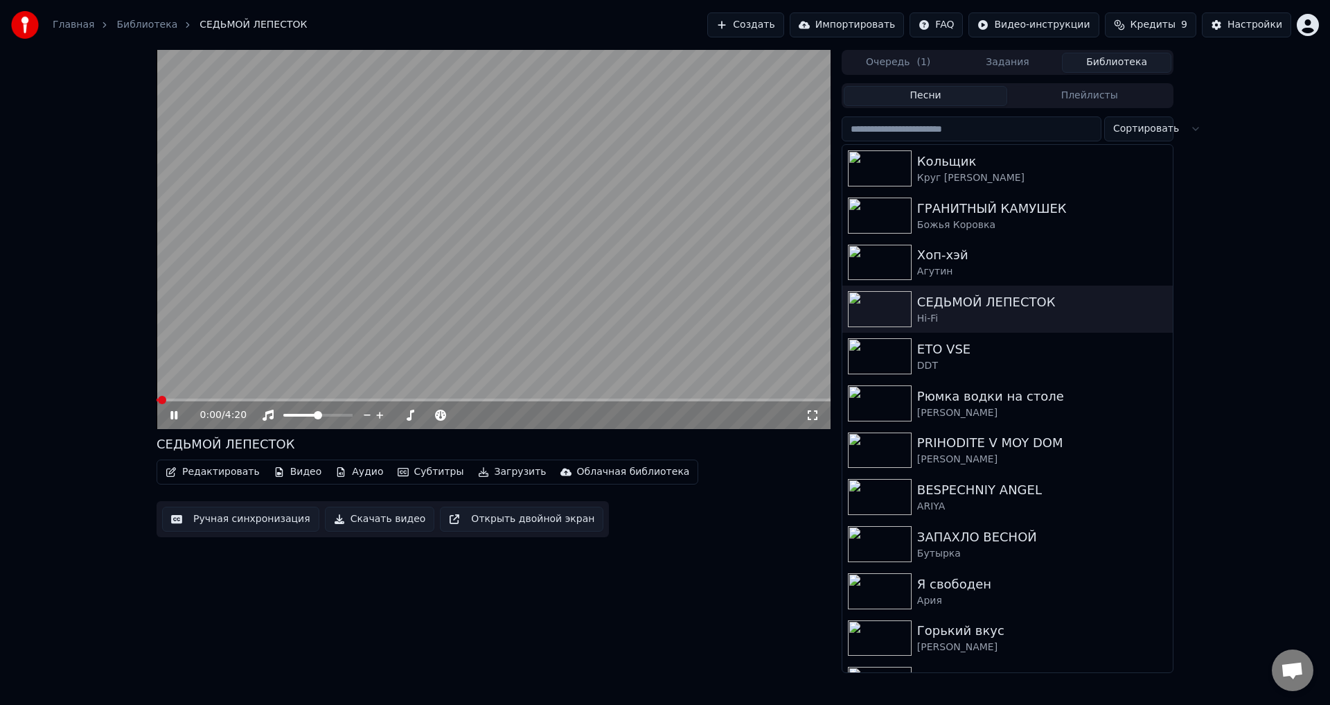
click at [211, 399] on span at bounding box center [494, 399] width 674 height 3
click at [260, 319] on video at bounding box center [494, 239] width 674 height 379
click at [321, 314] on video at bounding box center [494, 239] width 674 height 379
drag, startPoint x: 388, startPoint y: 314, endPoint x: 619, endPoint y: 256, distance: 237.7
click at [393, 315] on video at bounding box center [494, 239] width 674 height 379
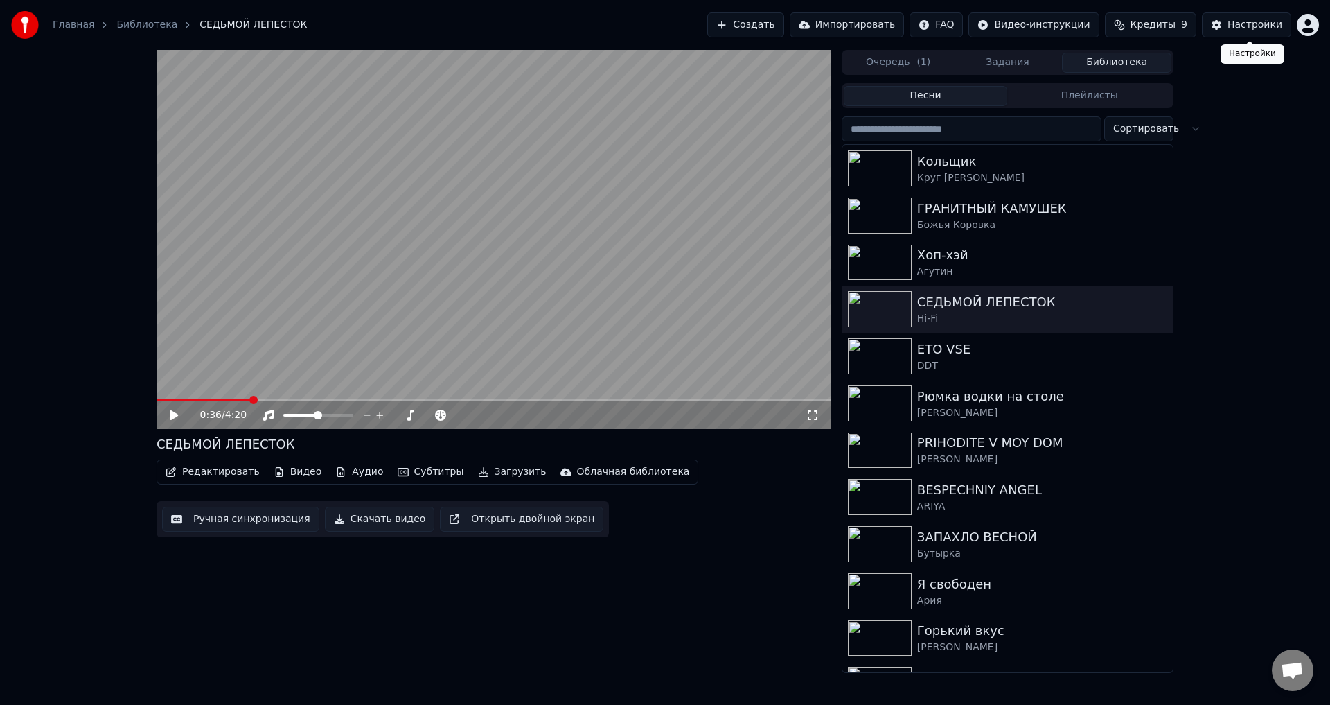
click at [1236, 28] on div "Настройки" at bounding box center [1255, 25] width 55 height 14
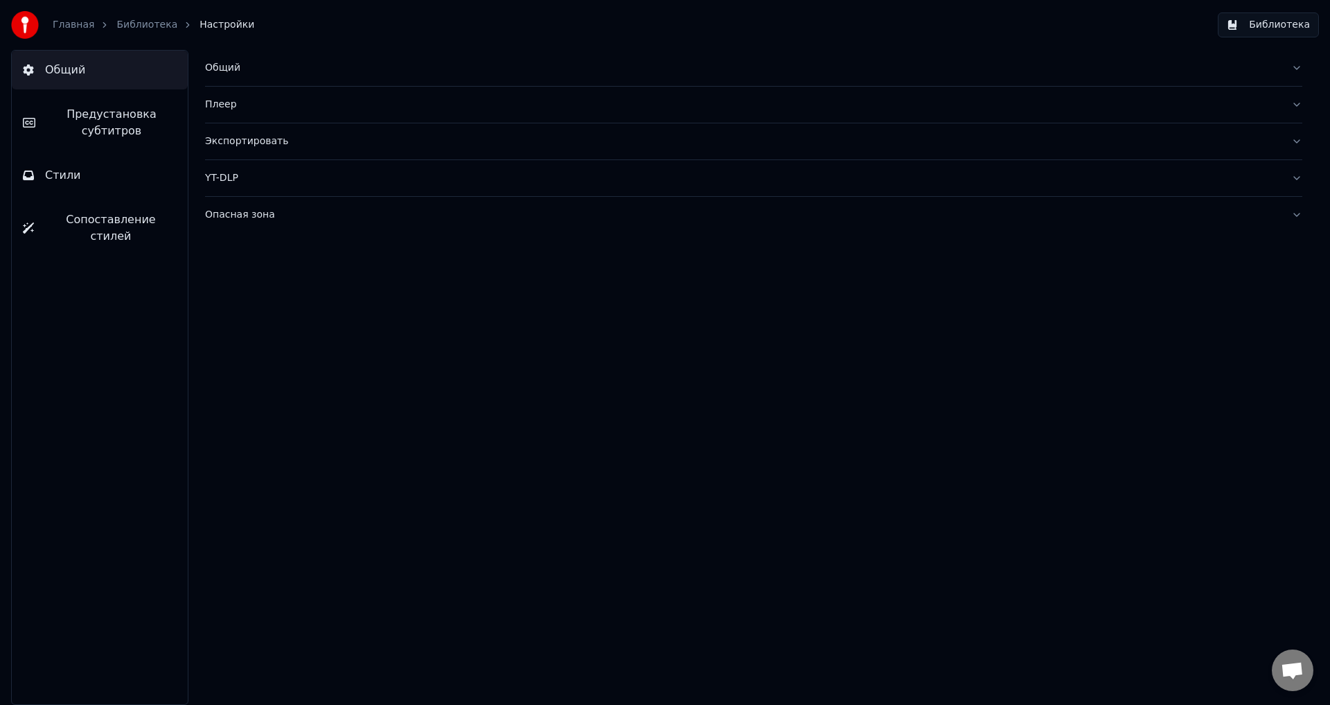
drag, startPoint x: 152, startPoint y: 133, endPoint x: 160, endPoint y: 133, distance: 8.3
click at [154, 133] on span "Предустановка субтитров" at bounding box center [111, 122] width 130 height 33
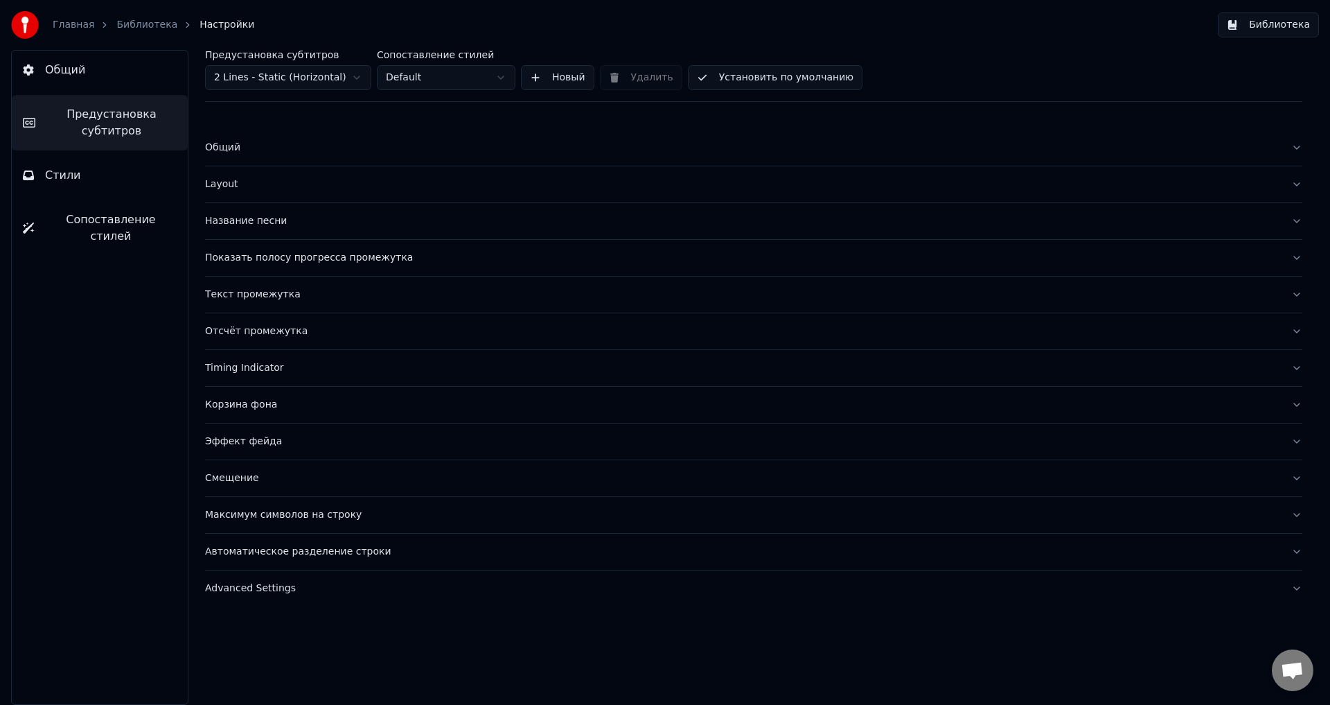
click at [302, 479] on div "Смещение" at bounding box center [742, 478] width 1075 height 14
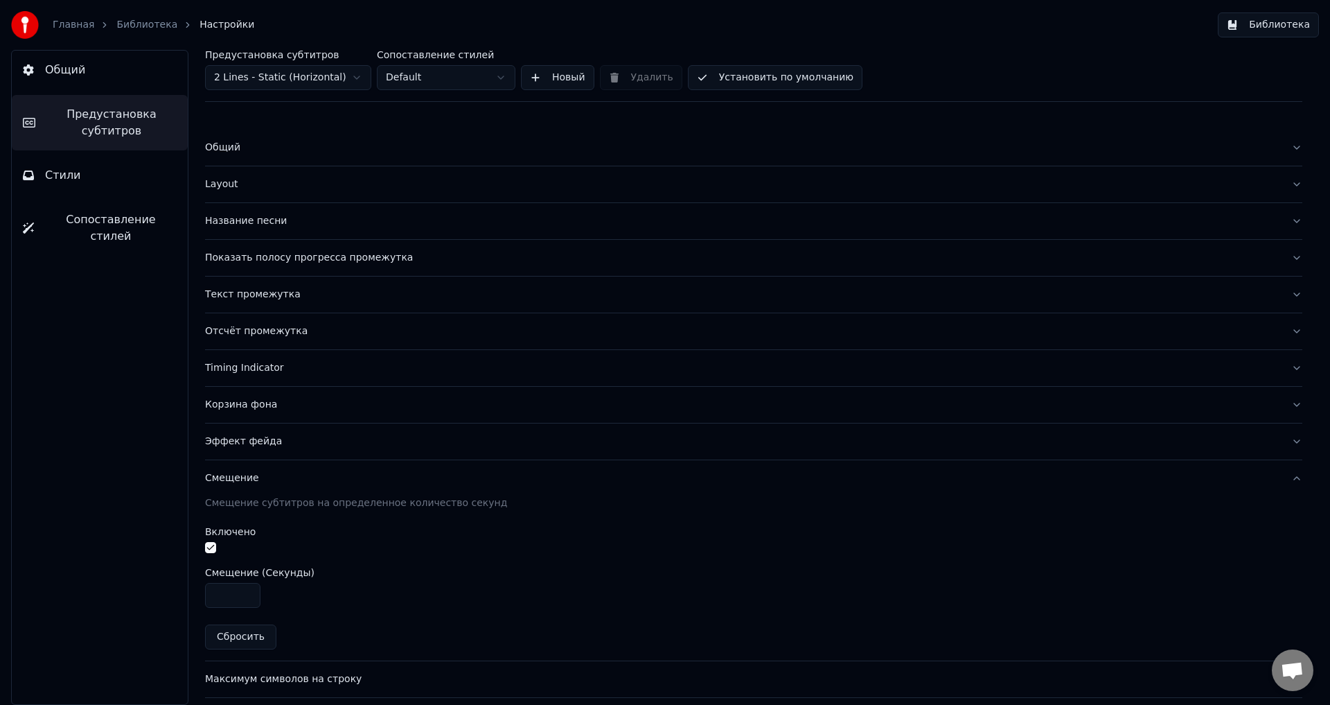
scroll to position [76, 0]
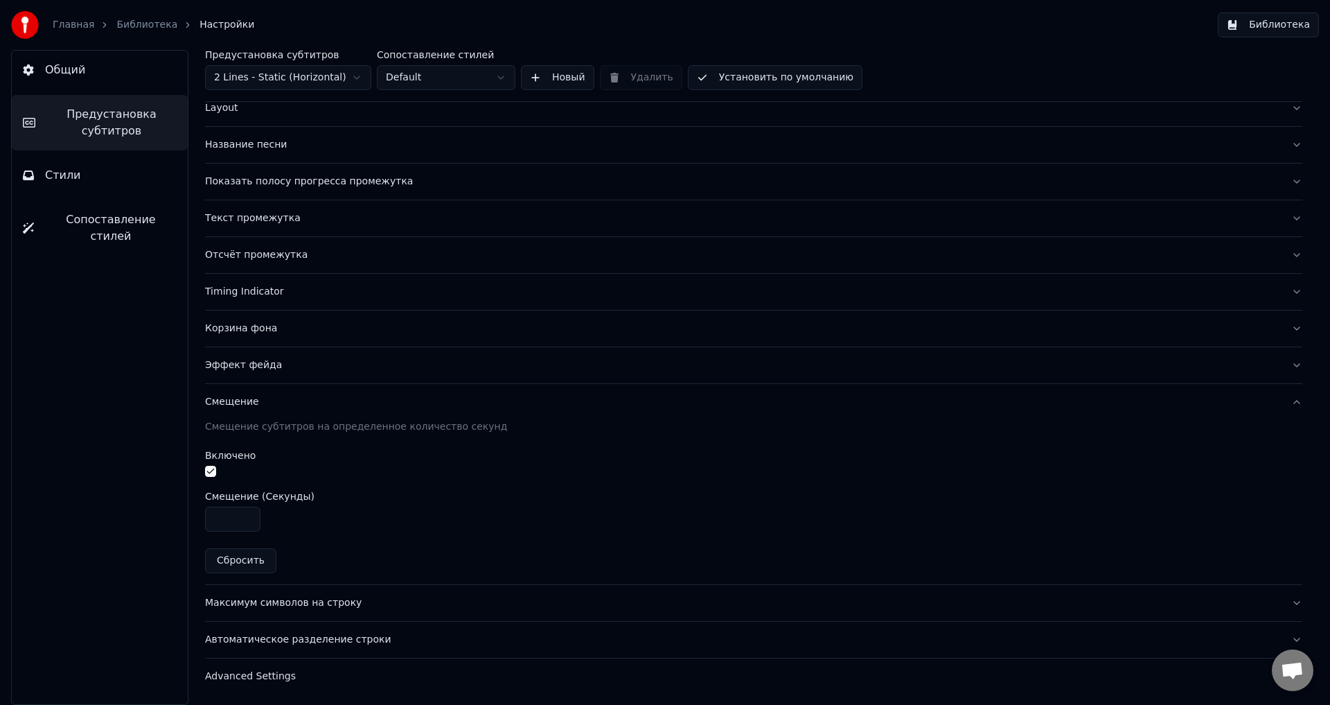
click at [249, 515] on input "*" at bounding box center [232, 518] width 55 height 25
click at [249, 515] on input "***" at bounding box center [232, 518] width 55 height 25
click at [248, 525] on input "***" at bounding box center [232, 518] width 55 height 25
click at [246, 521] on input "*" at bounding box center [232, 518] width 55 height 25
click at [246, 521] on input "****" at bounding box center [232, 518] width 55 height 25
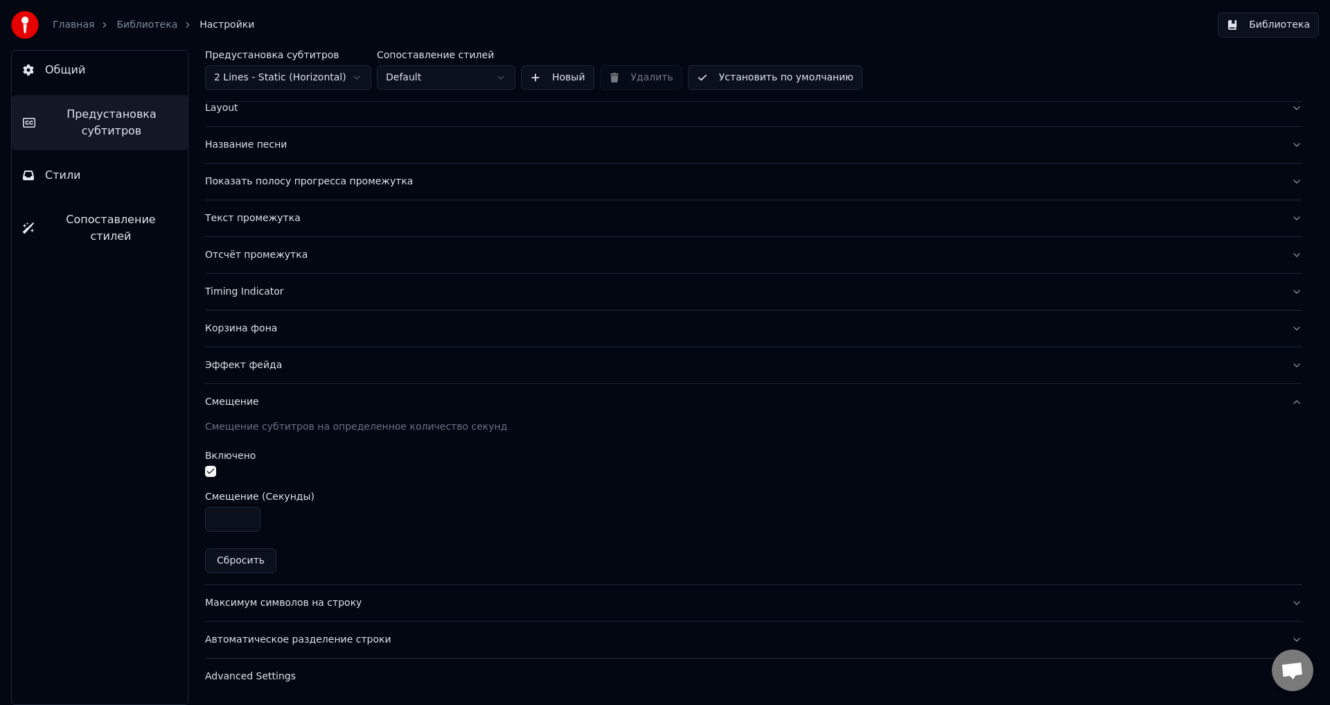
click at [246, 521] on input "****" at bounding box center [232, 518] width 55 height 25
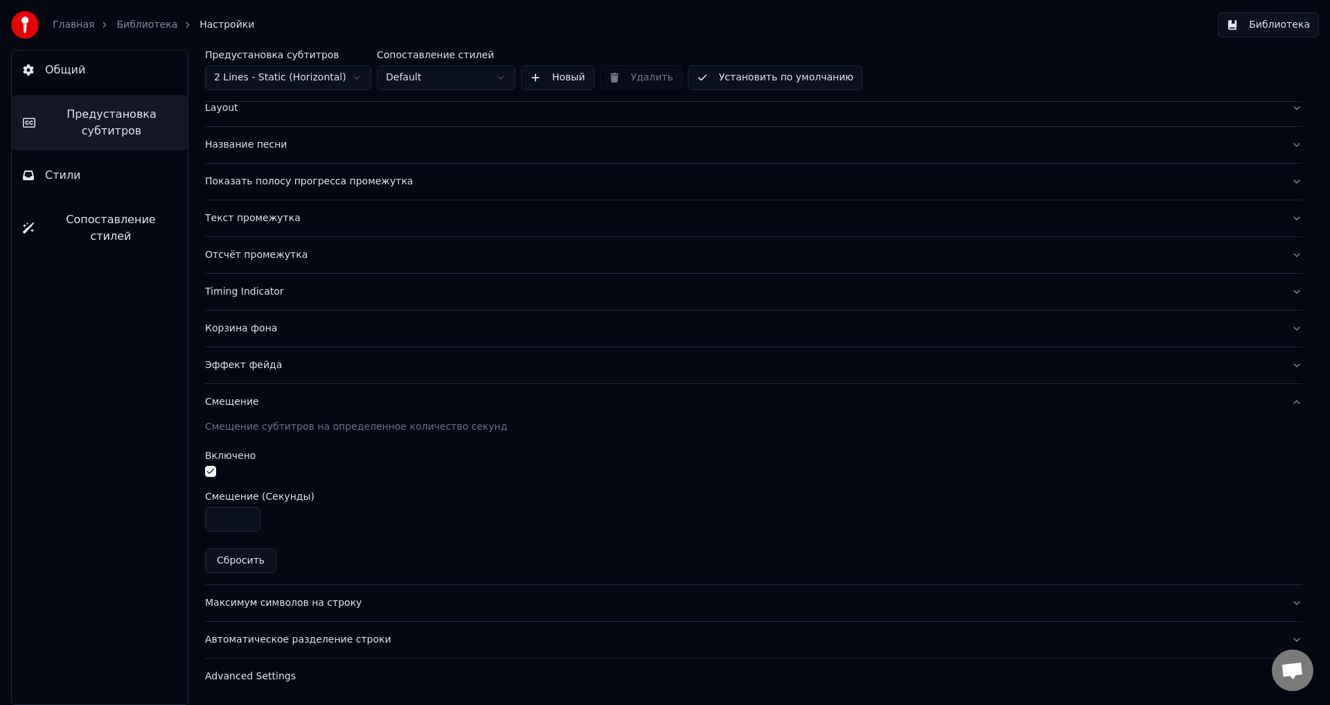
click at [246, 521] on input "****" at bounding box center [232, 518] width 55 height 25
type input "**"
click at [246, 521] on input "**" at bounding box center [232, 518] width 55 height 25
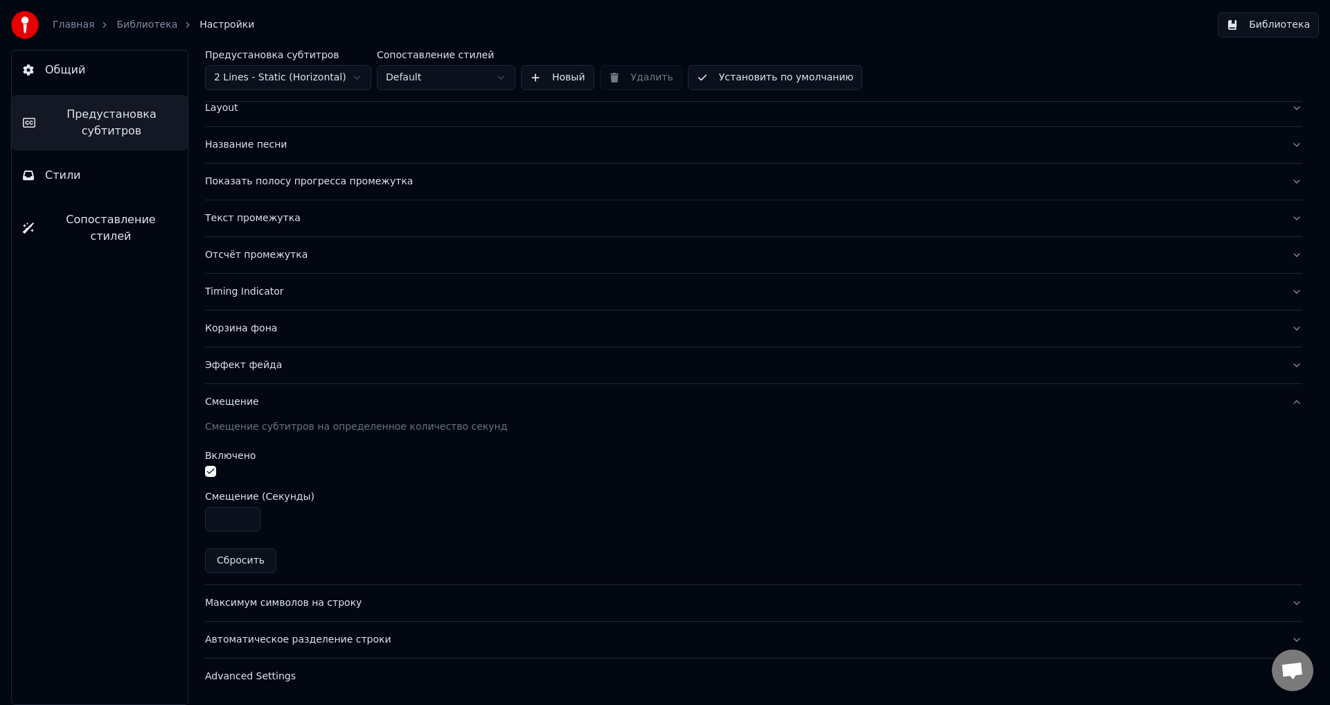
click at [538, 511] on div "**" at bounding box center [753, 518] width 1097 height 25
click at [137, 26] on link "Библиотека" at bounding box center [146, 25] width 61 height 14
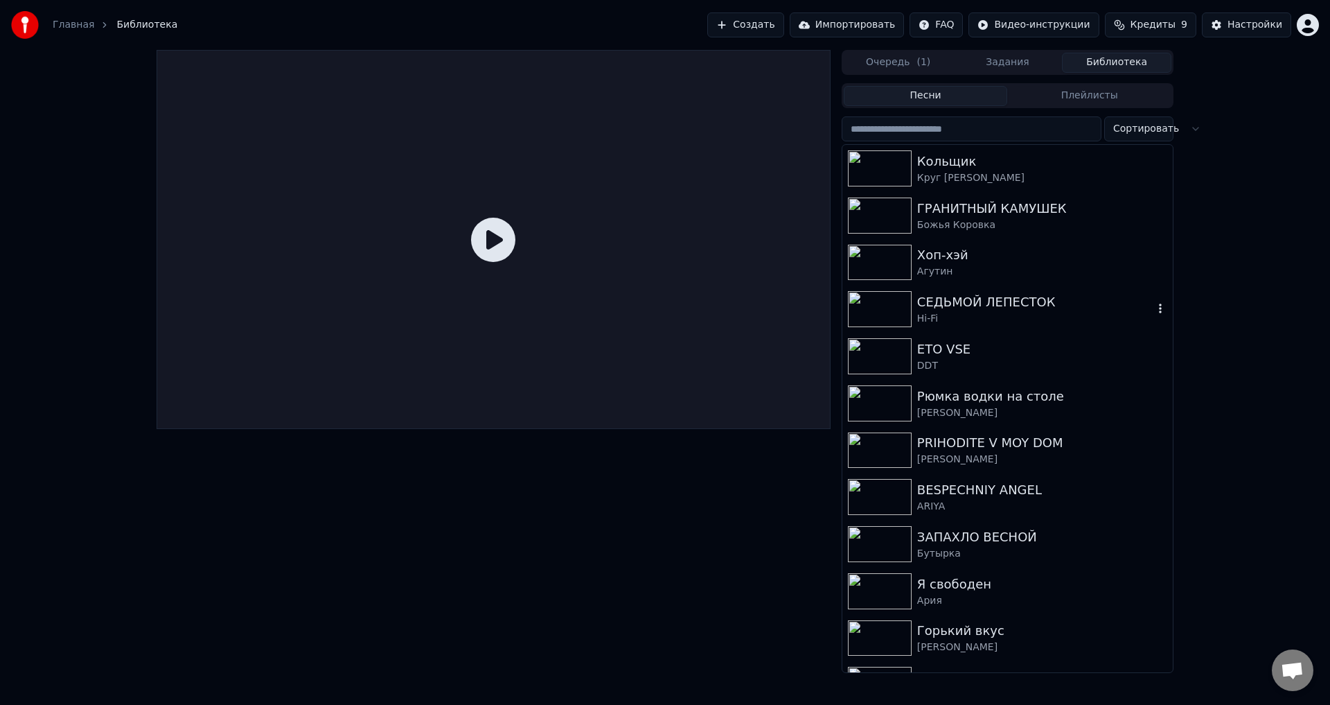
click at [965, 321] on div "Hi-Fi" at bounding box center [1035, 319] width 236 height 14
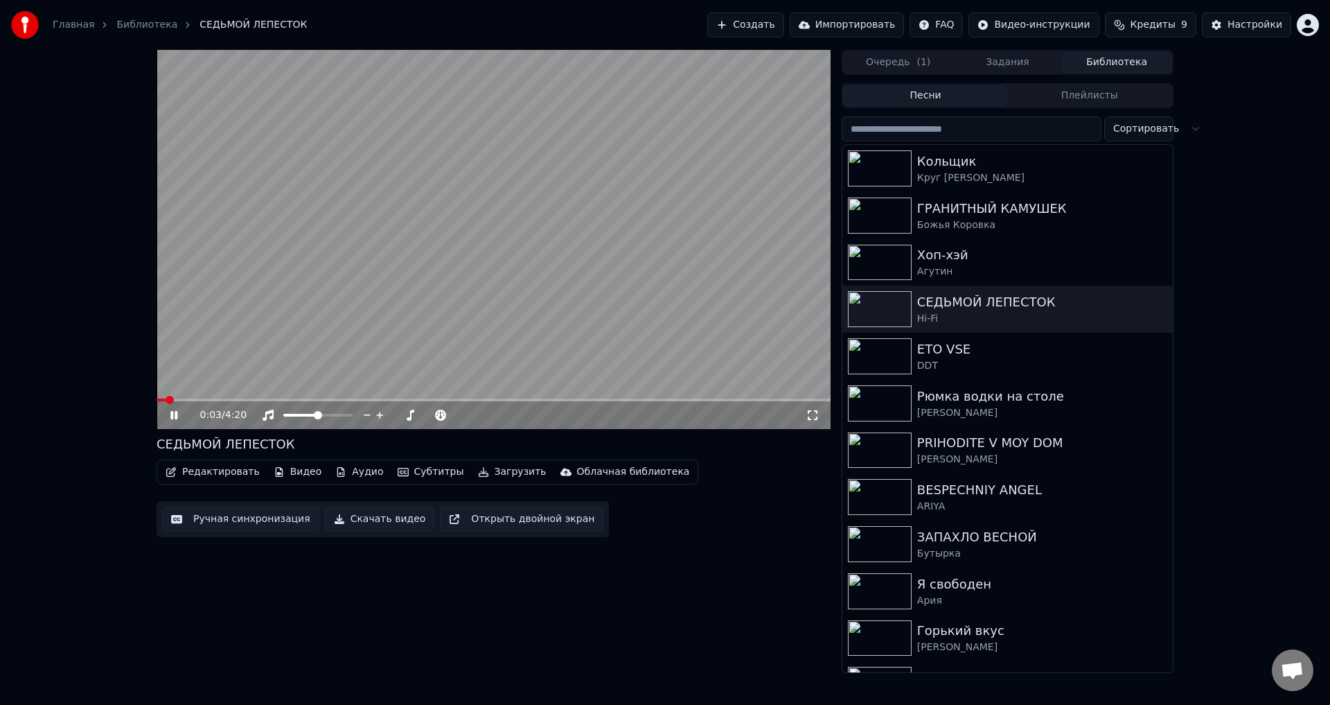
click at [256, 400] on span at bounding box center [494, 399] width 674 height 3
click at [317, 353] on video at bounding box center [494, 239] width 674 height 379
click at [267, 342] on video at bounding box center [494, 239] width 674 height 379
drag, startPoint x: 348, startPoint y: 294, endPoint x: 421, endPoint y: 272, distance: 76.7
click at [355, 291] on video at bounding box center [494, 239] width 674 height 379
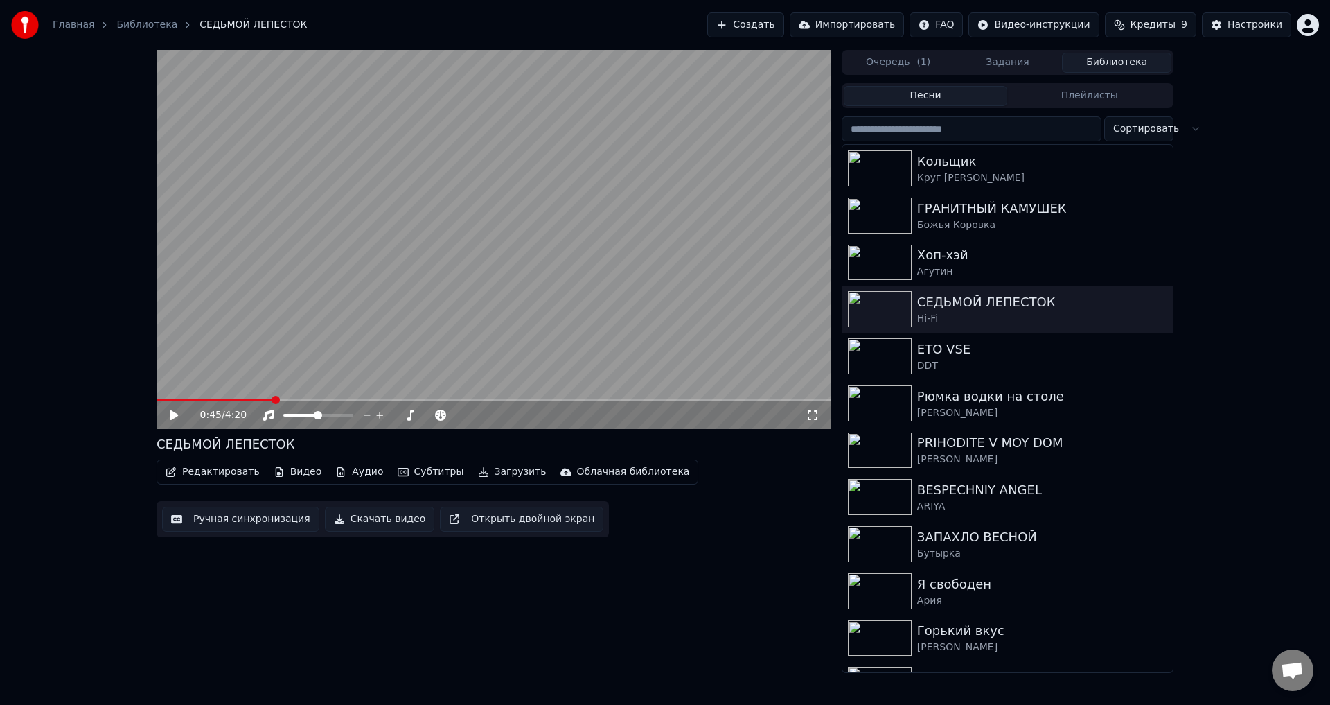
click at [706, 187] on video at bounding box center [494, 239] width 674 height 379
drag, startPoint x: 710, startPoint y: 186, endPoint x: 886, endPoint y: 116, distance: 189.6
click at [719, 185] on video at bounding box center [494, 239] width 674 height 379
click at [1233, 24] on div "Настройки" at bounding box center [1255, 25] width 55 height 14
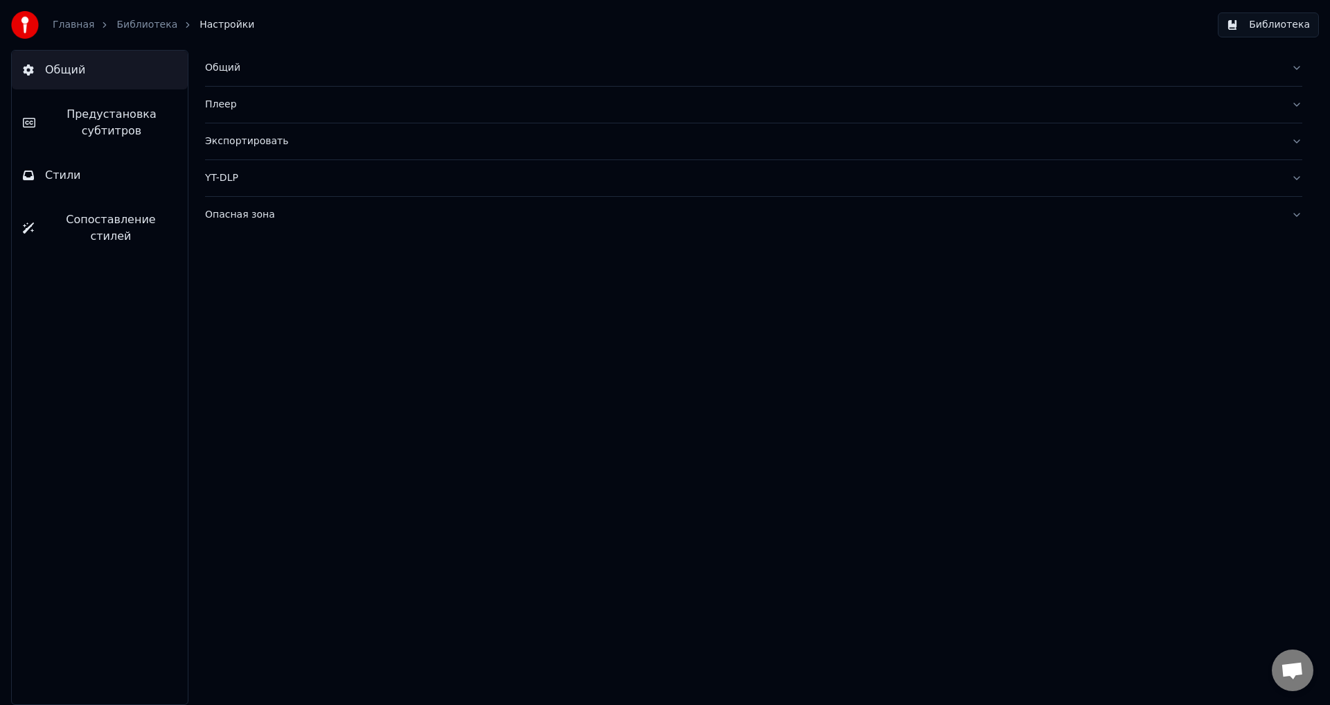
click at [134, 123] on span "Предустановка субтитров" at bounding box center [111, 122] width 130 height 33
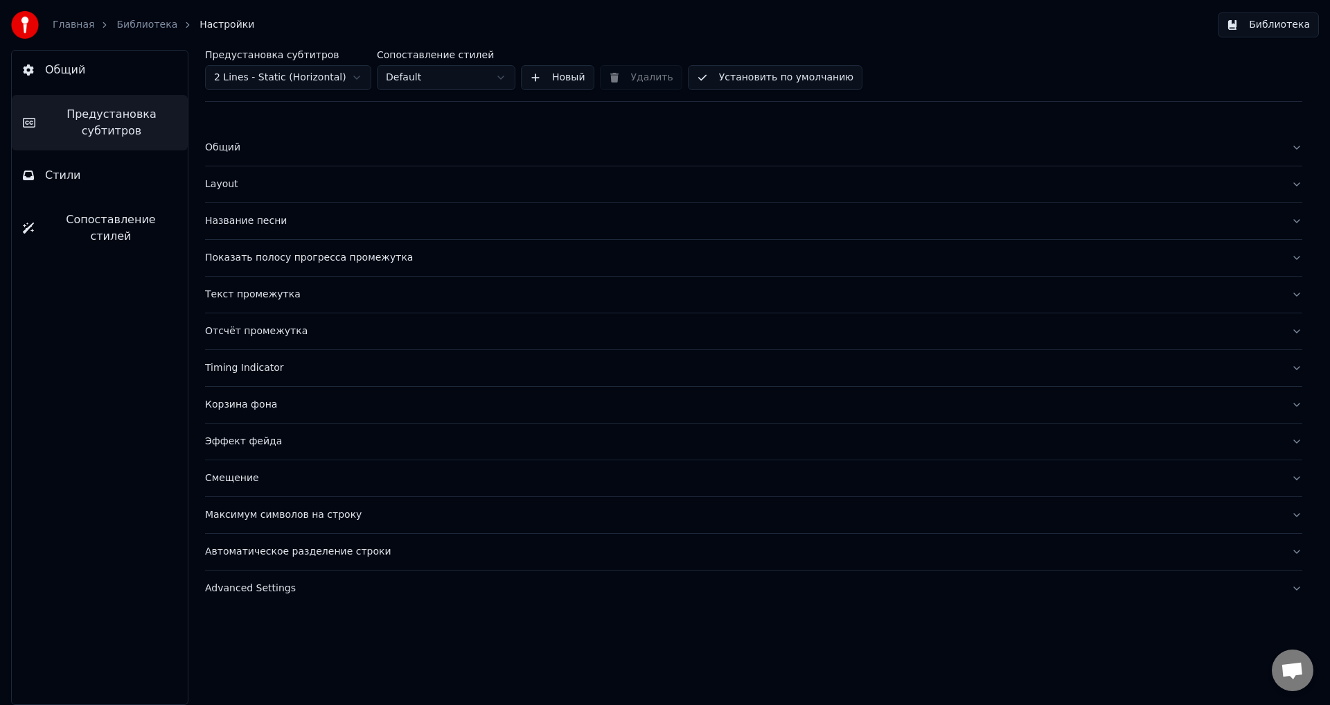
click at [310, 480] on div "Смещение" at bounding box center [742, 478] width 1075 height 14
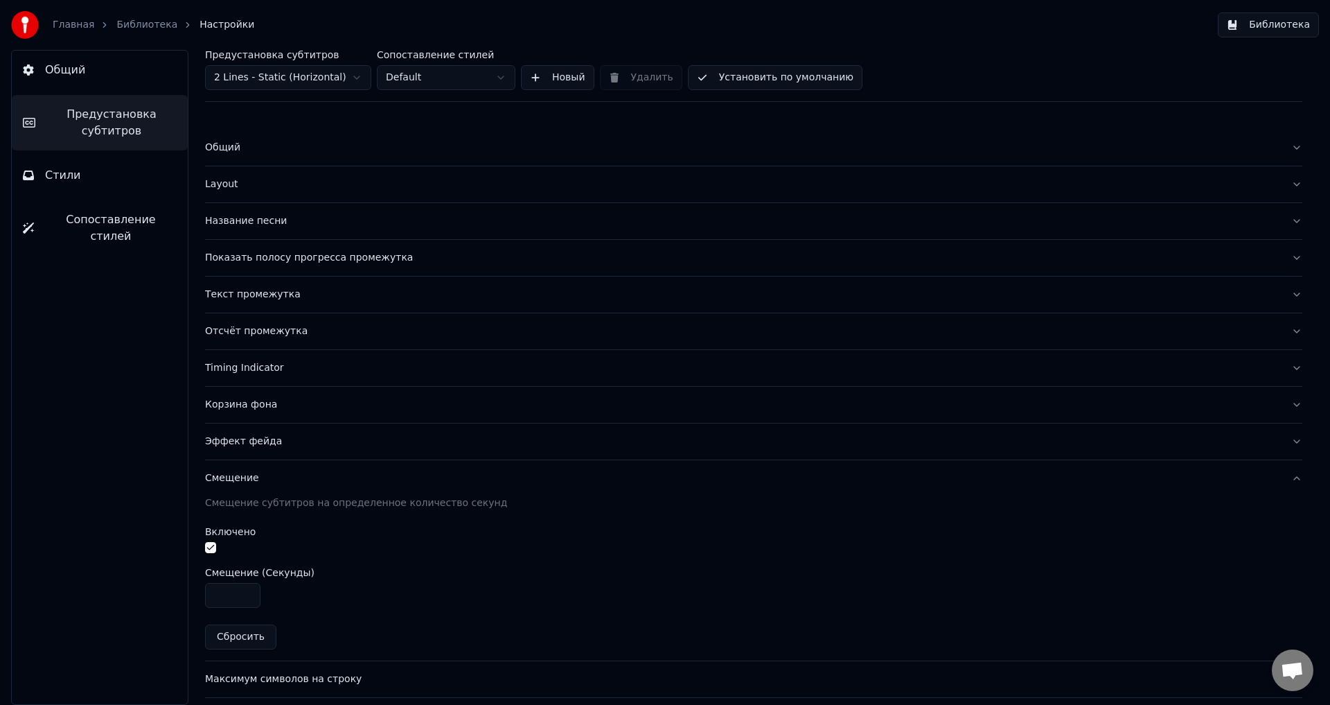
click at [245, 590] on input "****" at bounding box center [232, 595] width 55 height 25
click at [245, 600] on input "****" at bounding box center [232, 595] width 55 height 25
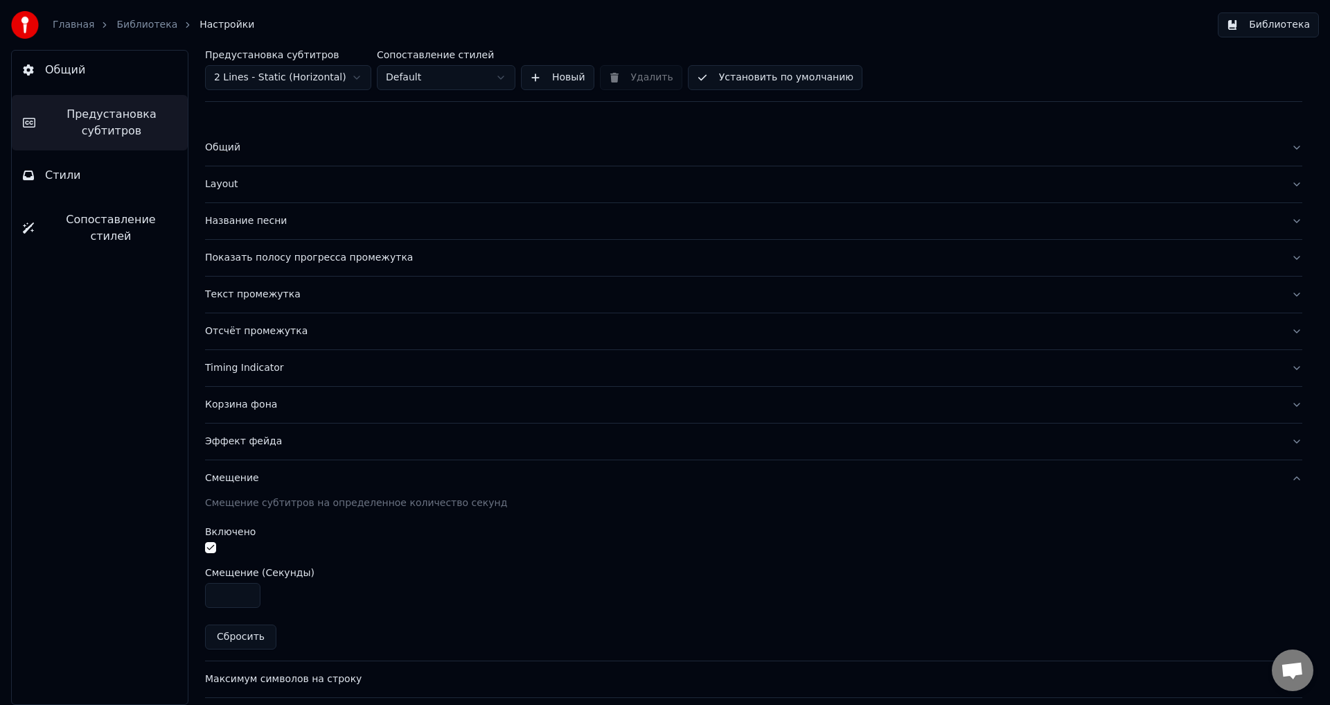
click at [246, 599] on input "**" at bounding box center [232, 595] width 55 height 25
click at [246, 599] on input "****" at bounding box center [232, 595] width 55 height 25
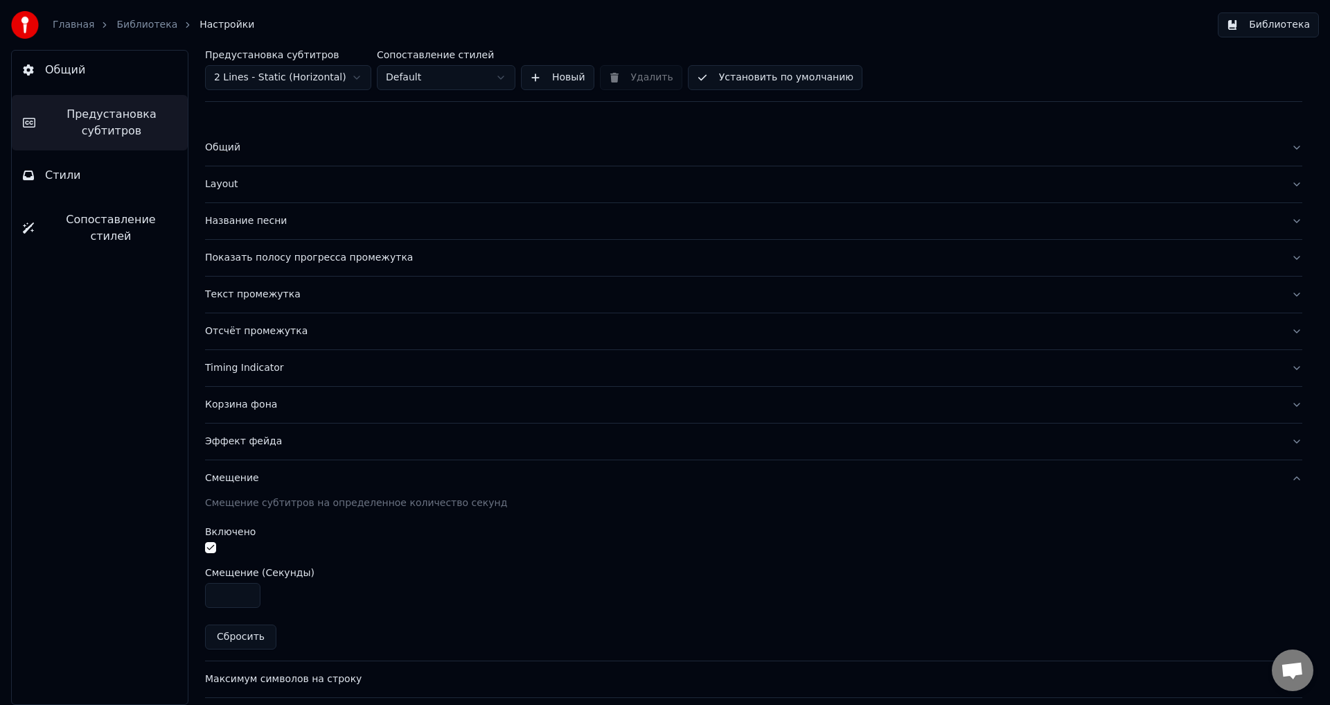
click at [246, 599] on input "****" at bounding box center [232, 595] width 55 height 25
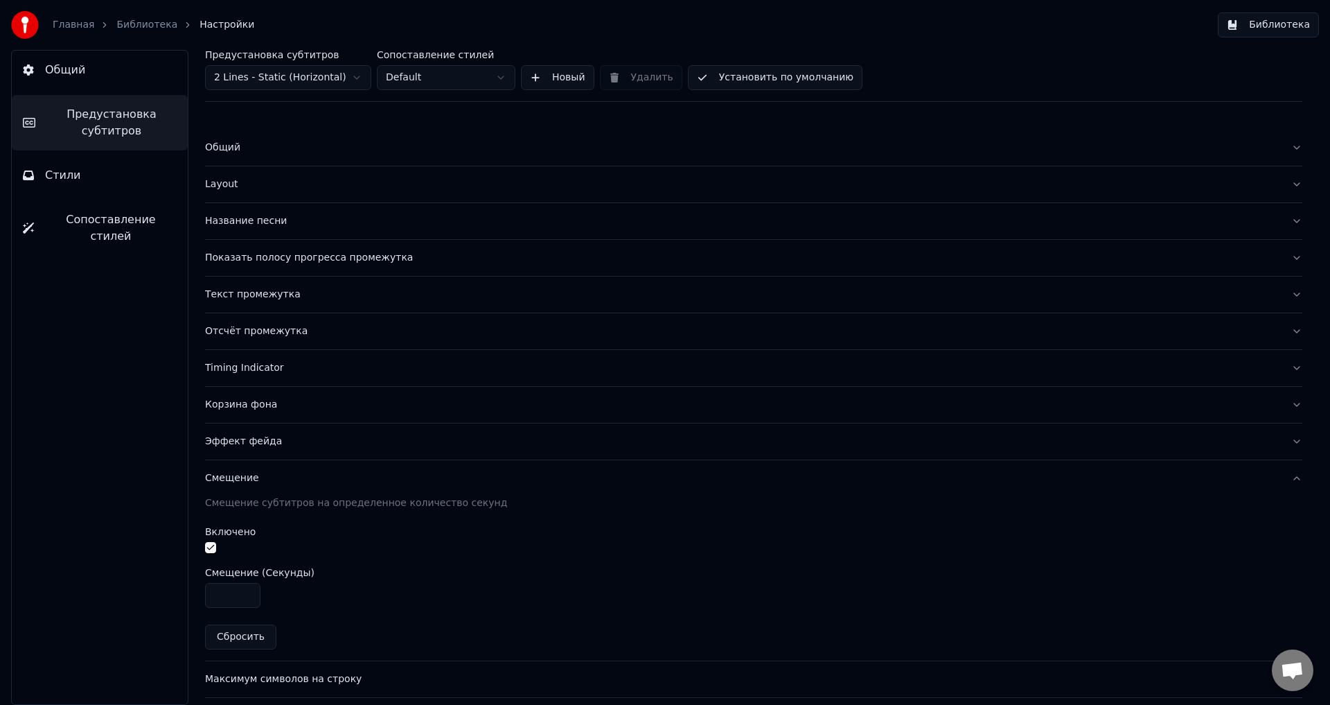
type input "**"
click at [246, 599] on input "**" at bounding box center [232, 595] width 55 height 25
click at [399, 587] on div "**" at bounding box center [753, 595] width 1097 height 25
click at [133, 19] on link "Библиотека" at bounding box center [146, 25] width 61 height 14
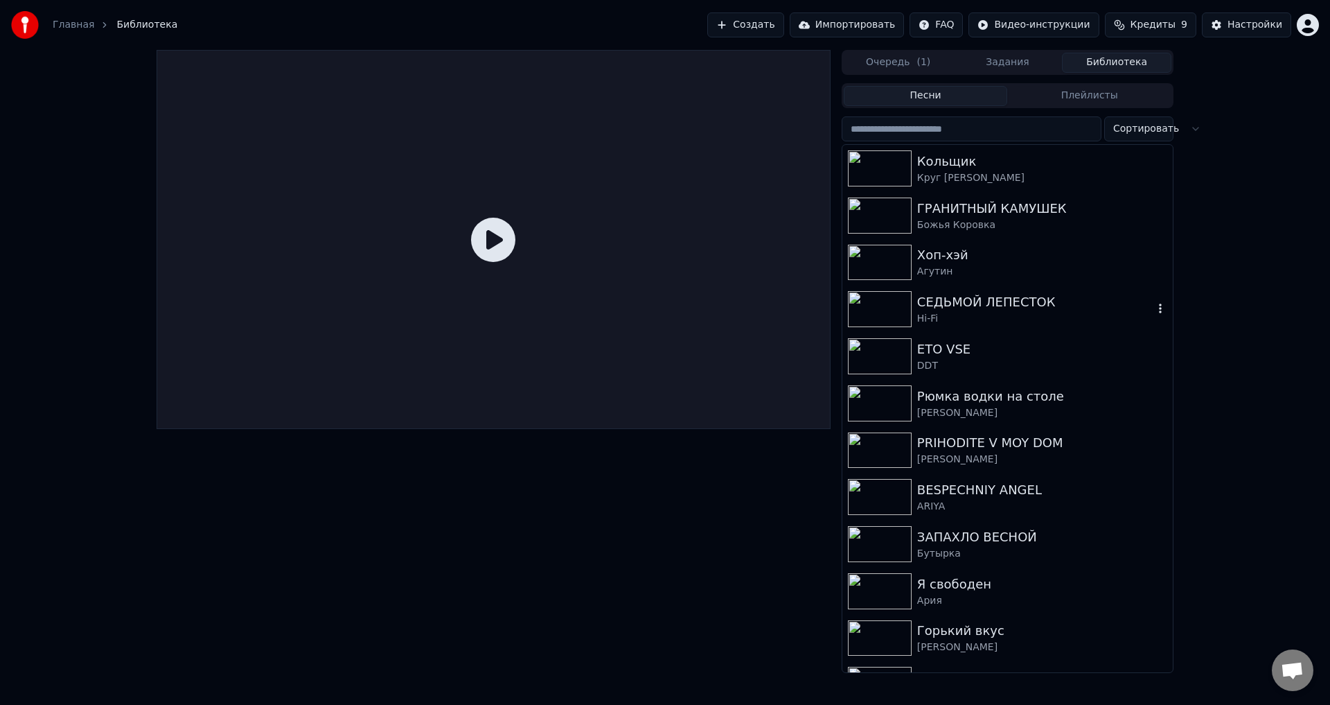
click at [985, 303] on div "СЕДЬМОЙ ЛЕПЕСТОК" at bounding box center [1035, 301] width 236 height 19
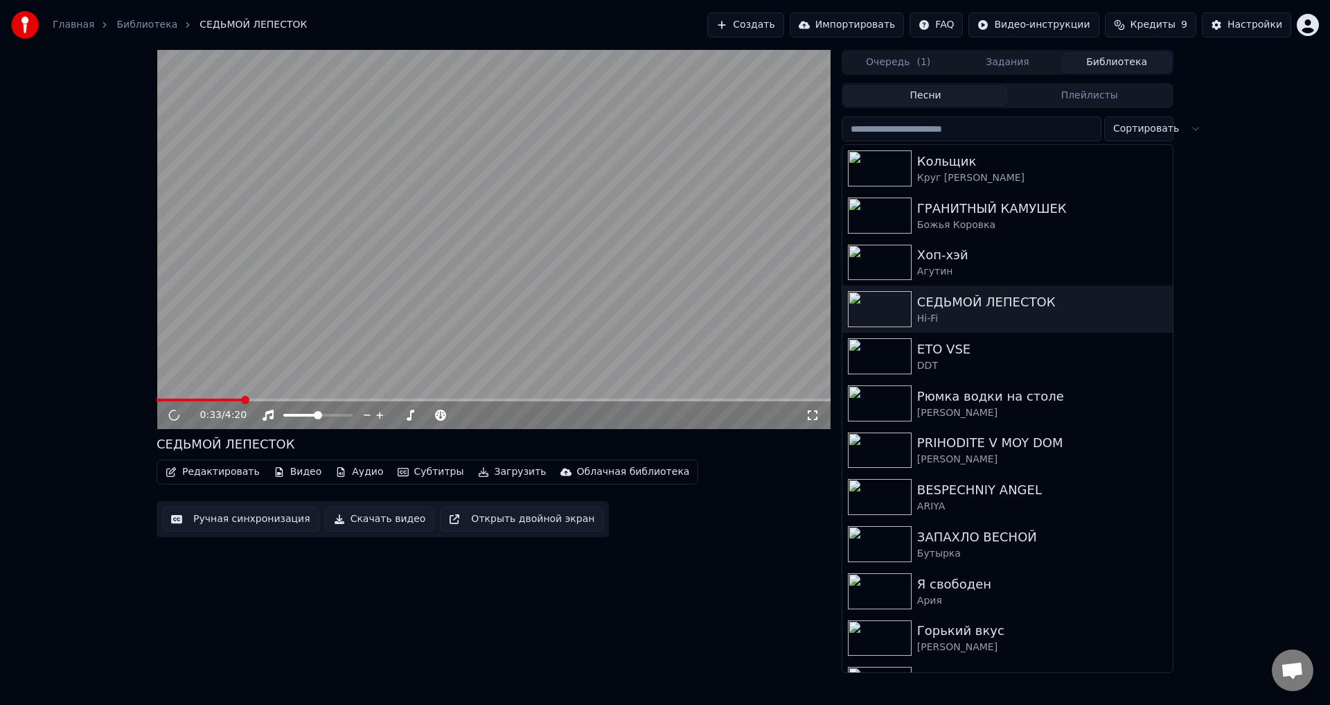
click at [242, 400] on span at bounding box center [494, 399] width 674 height 3
click at [283, 351] on video at bounding box center [494, 239] width 674 height 379
drag, startPoint x: 217, startPoint y: 398, endPoint x: 229, endPoint y: 402, distance: 12.7
click at [221, 400] on div "0:00 / 4:20" at bounding box center [494, 239] width 674 height 379
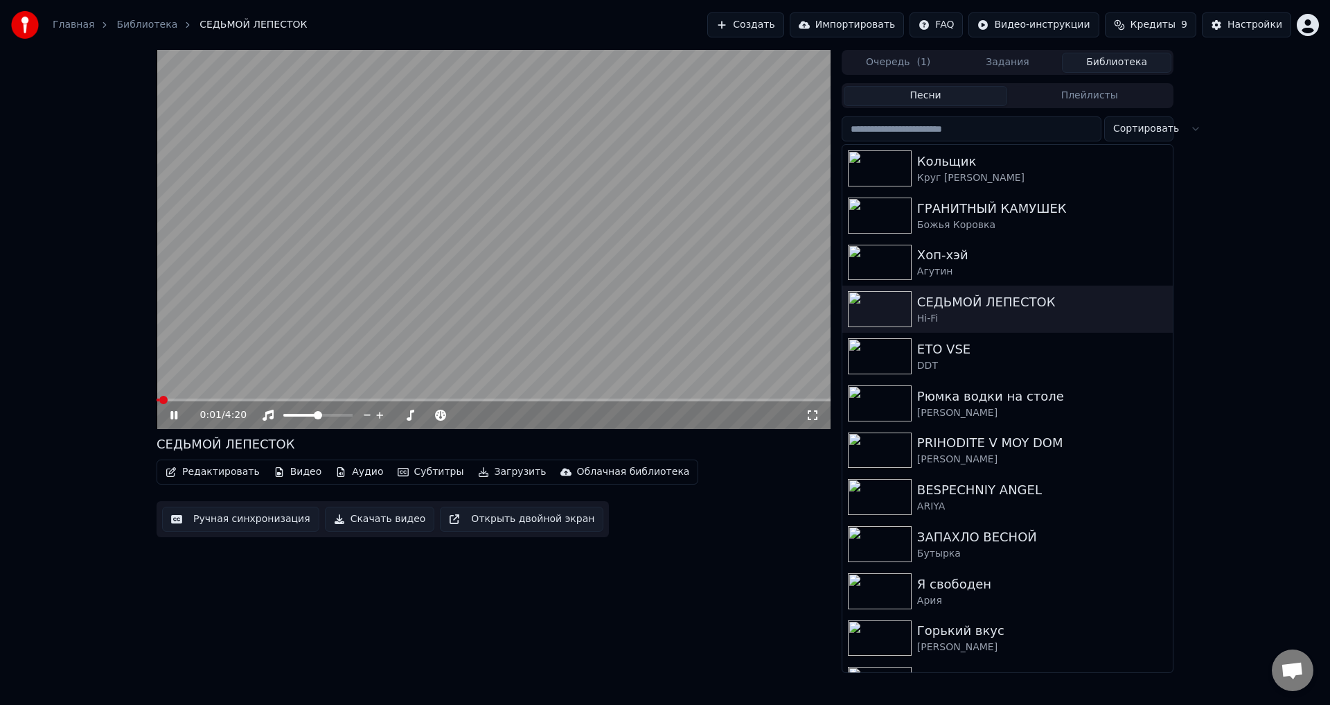
click at [221, 398] on video at bounding box center [494, 239] width 674 height 379
click at [227, 400] on span at bounding box center [494, 399] width 674 height 3
click at [258, 354] on video at bounding box center [494, 239] width 674 height 379
click at [539, 339] on video at bounding box center [494, 239] width 674 height 379
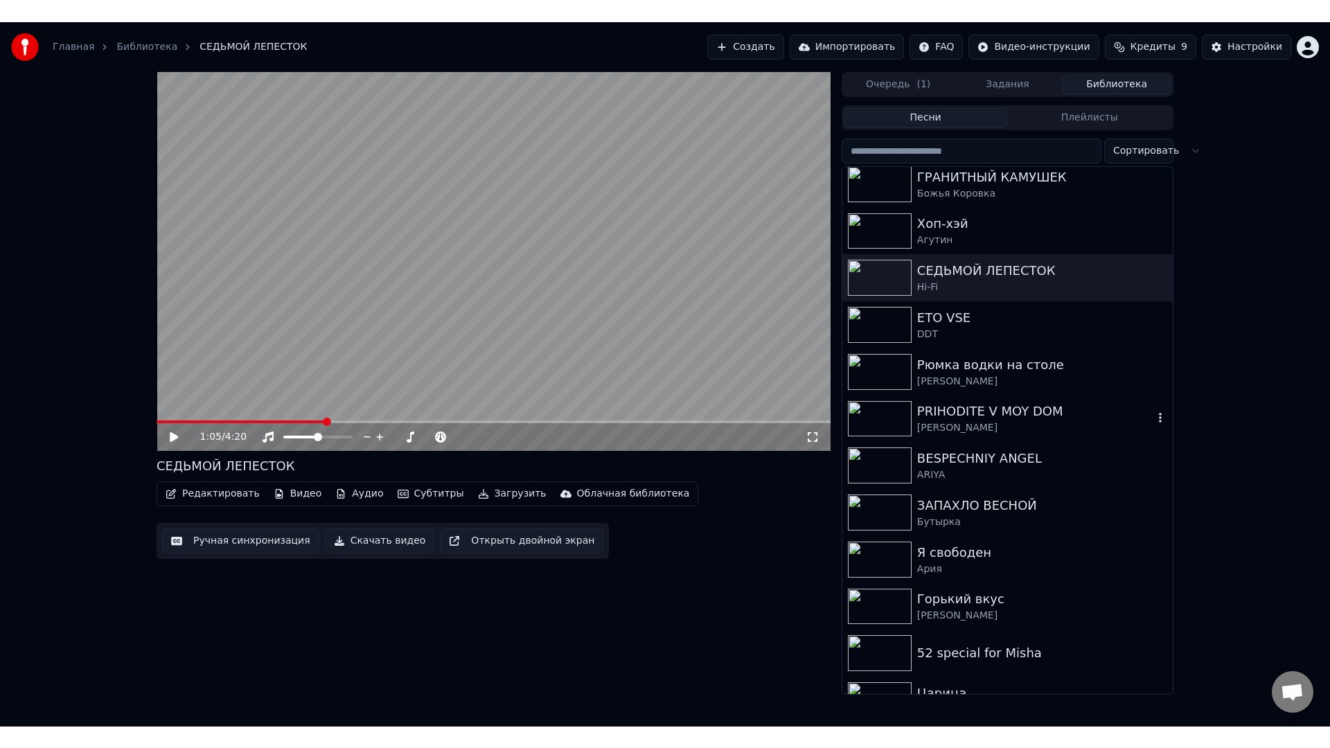
scroll to position [69, 0]
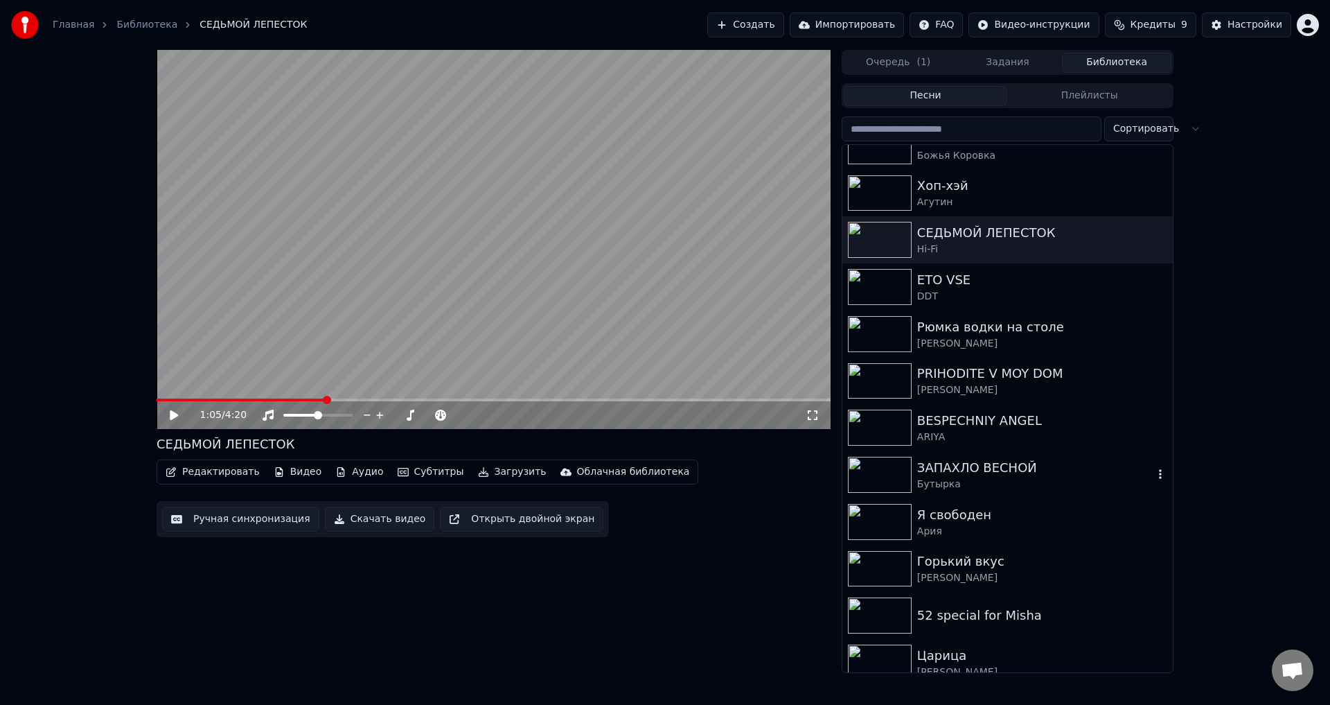
click at [978, 461] on div "ЗАПАХЛО ВЕСНОЙ" at bounding box center [1035, 467] width 236 height 19
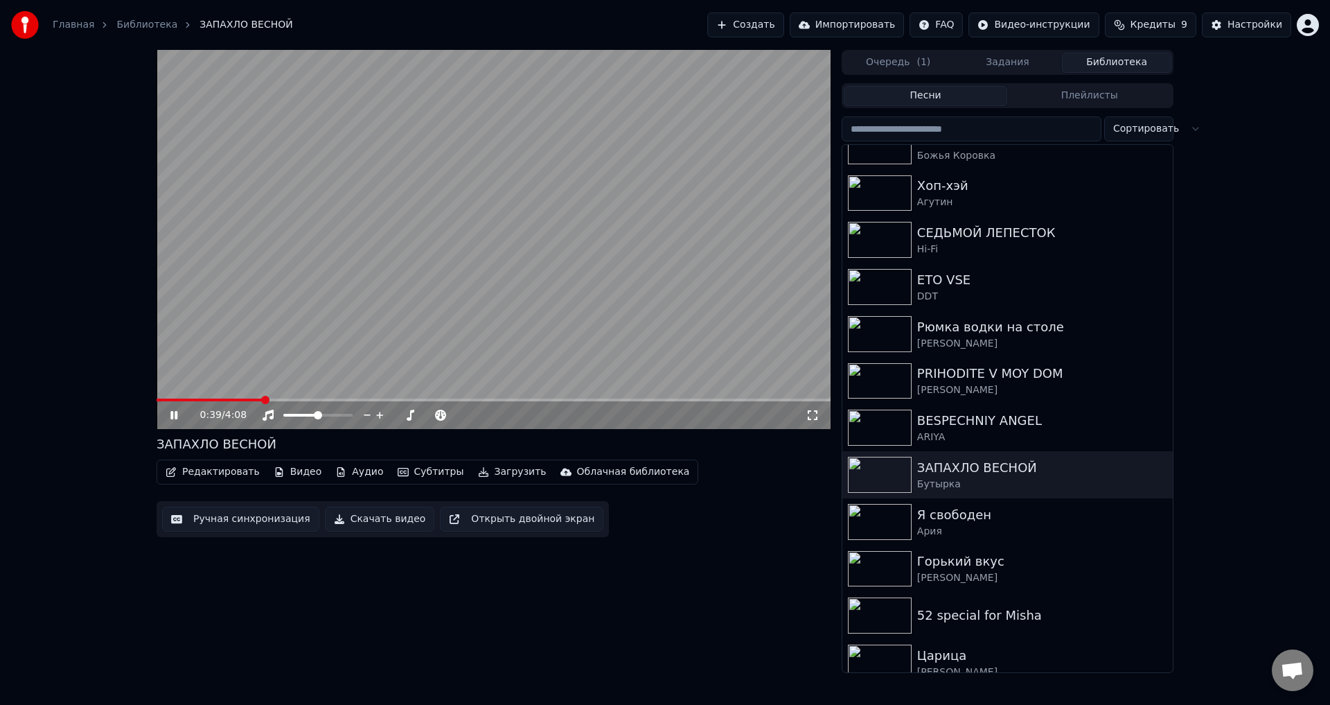
click at [285, 358] on video at bounding box center [494, 239] width 674 height 379
click at [287, 401] on span at bounding box center [494, 399] width 674 height 3
click at [288, 344] on video at bounding box center [494, 239] width 674 height 379
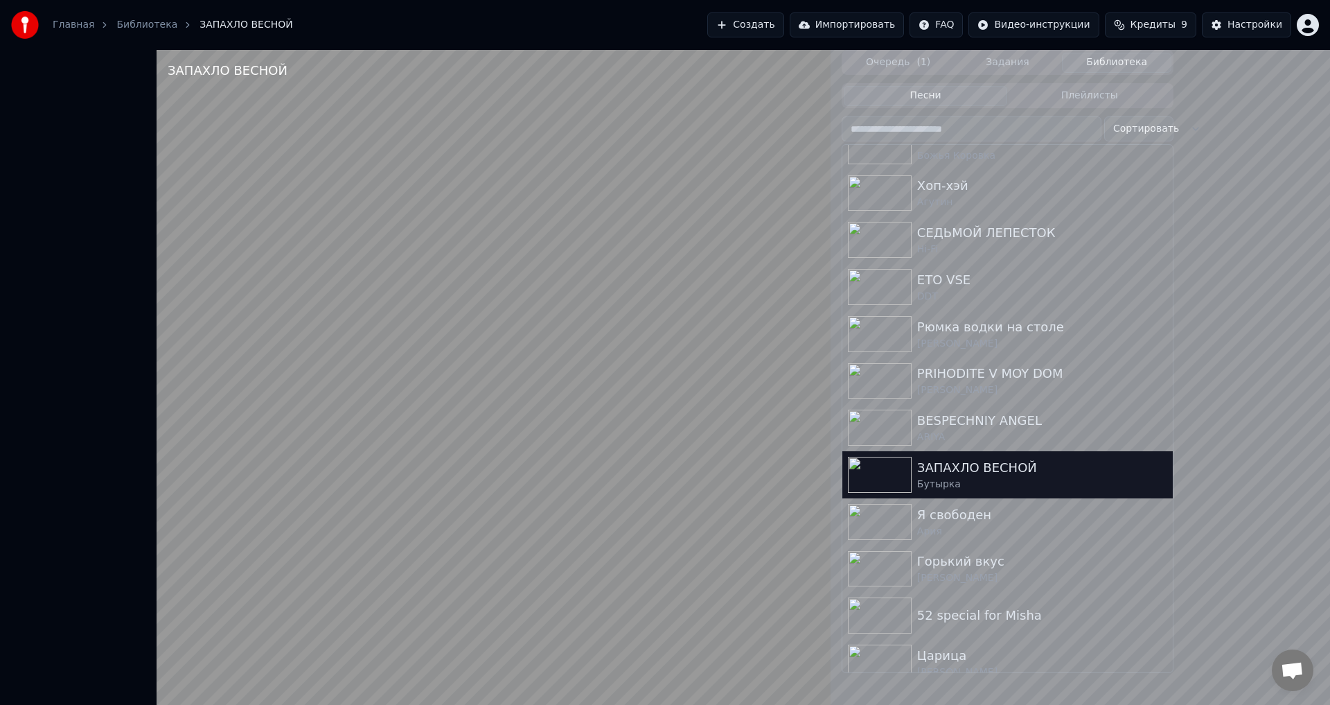
scroll to position [51, 0]
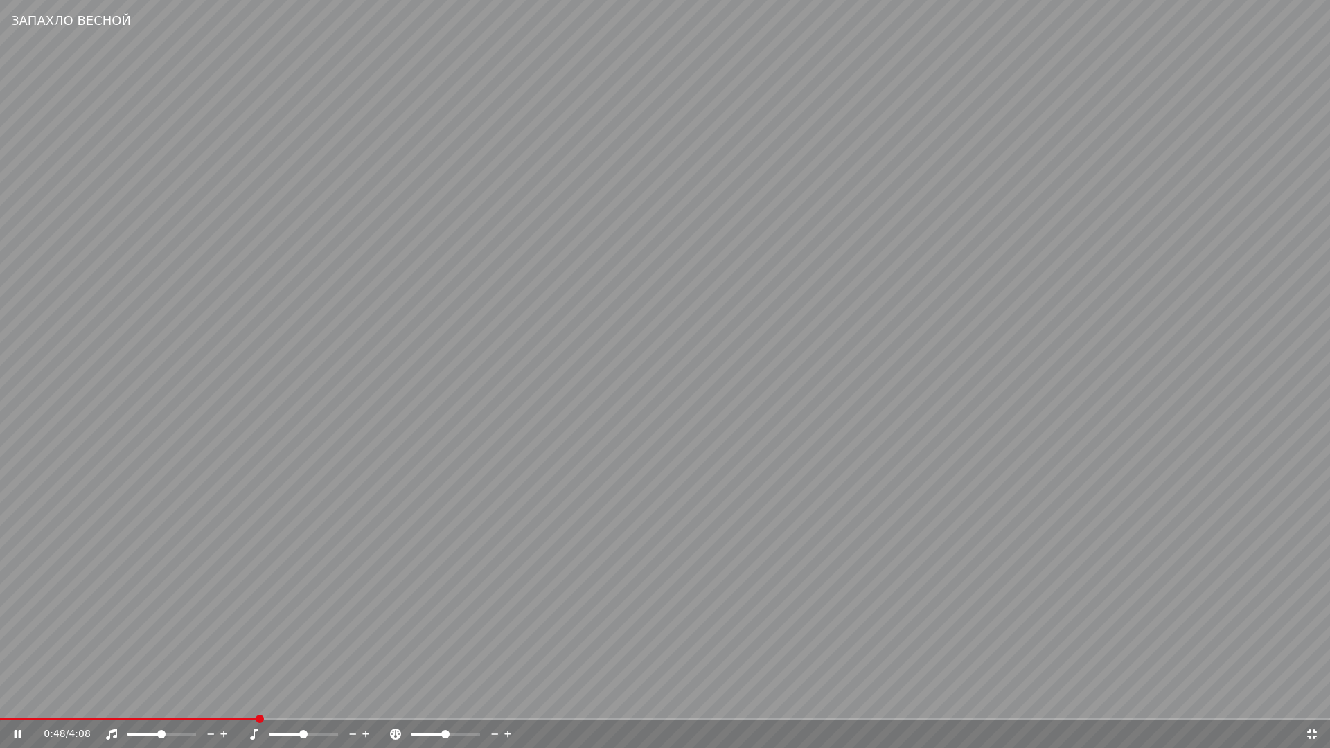
click at [352, 377] on video at bounding box center [665, 374] width 1330 height 748
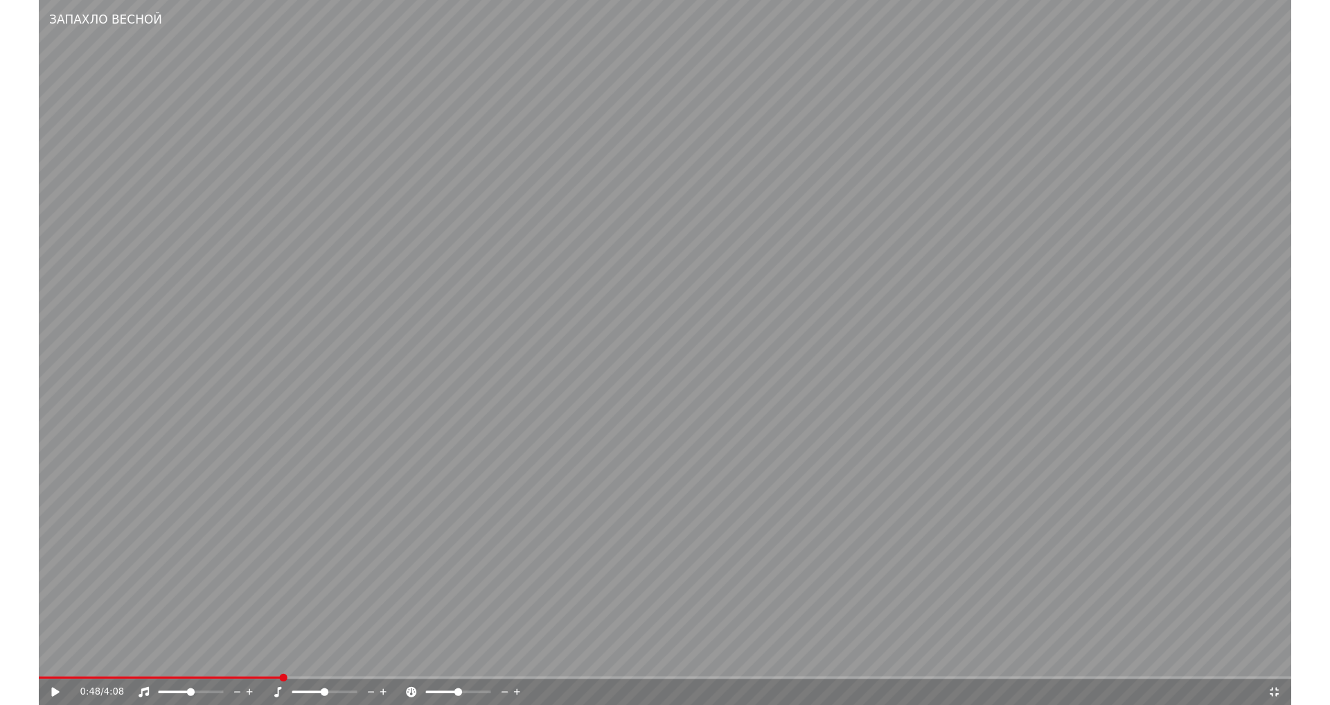
scroll to position [69, 0]
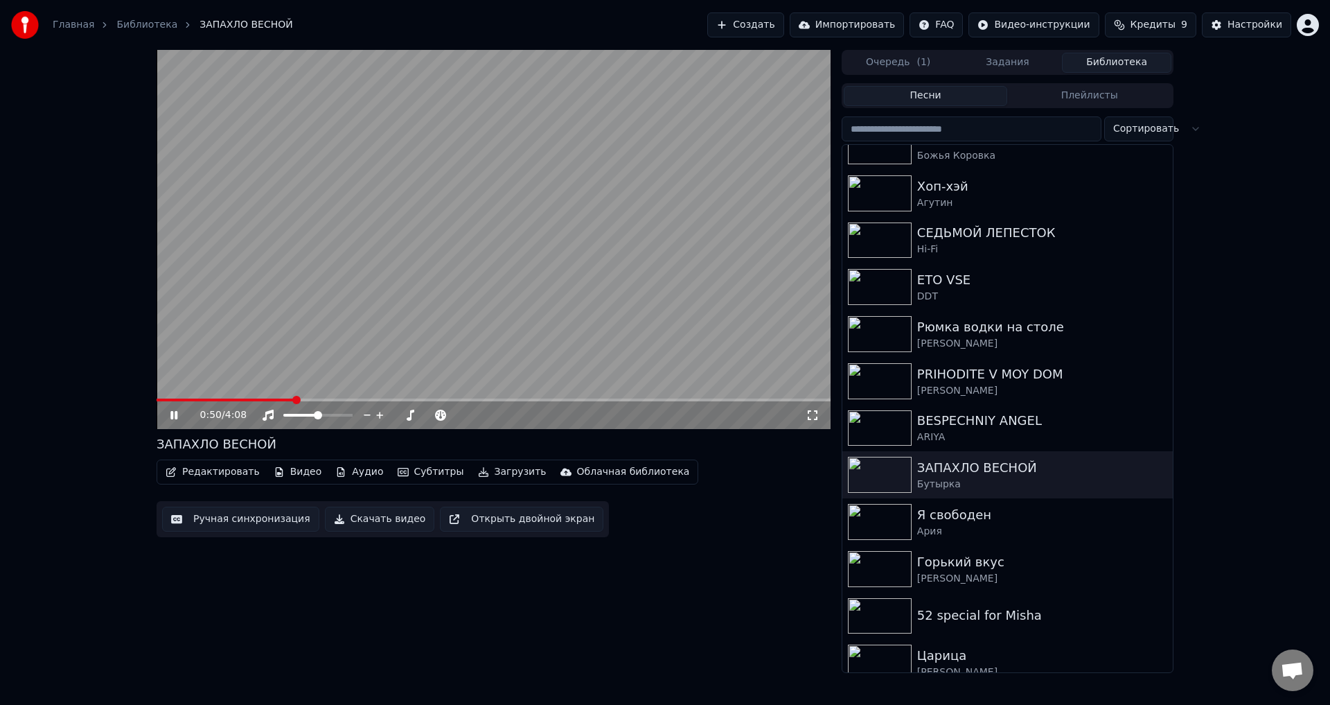
click at [326, 333] on video at bounding box center [494, 239] width 674 height 379
click at [407, 351] on video at bounding box center [494, 239] width 674 height 379
click at [265, 518] on button "Ручная синхронизация" at bounding box center [240, 518] width 157 height 25
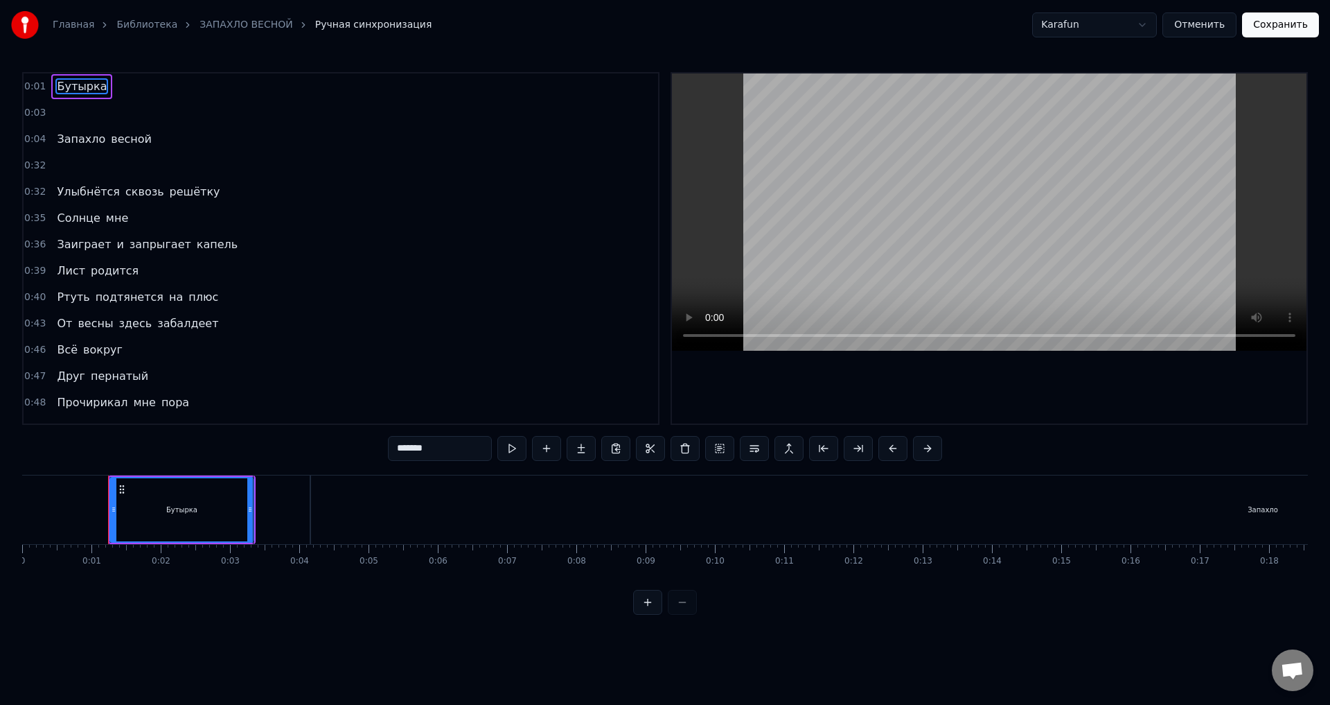
click at [474, 523] on div "Запахло" at bounding box center [1263, 509] width 1904 height 69
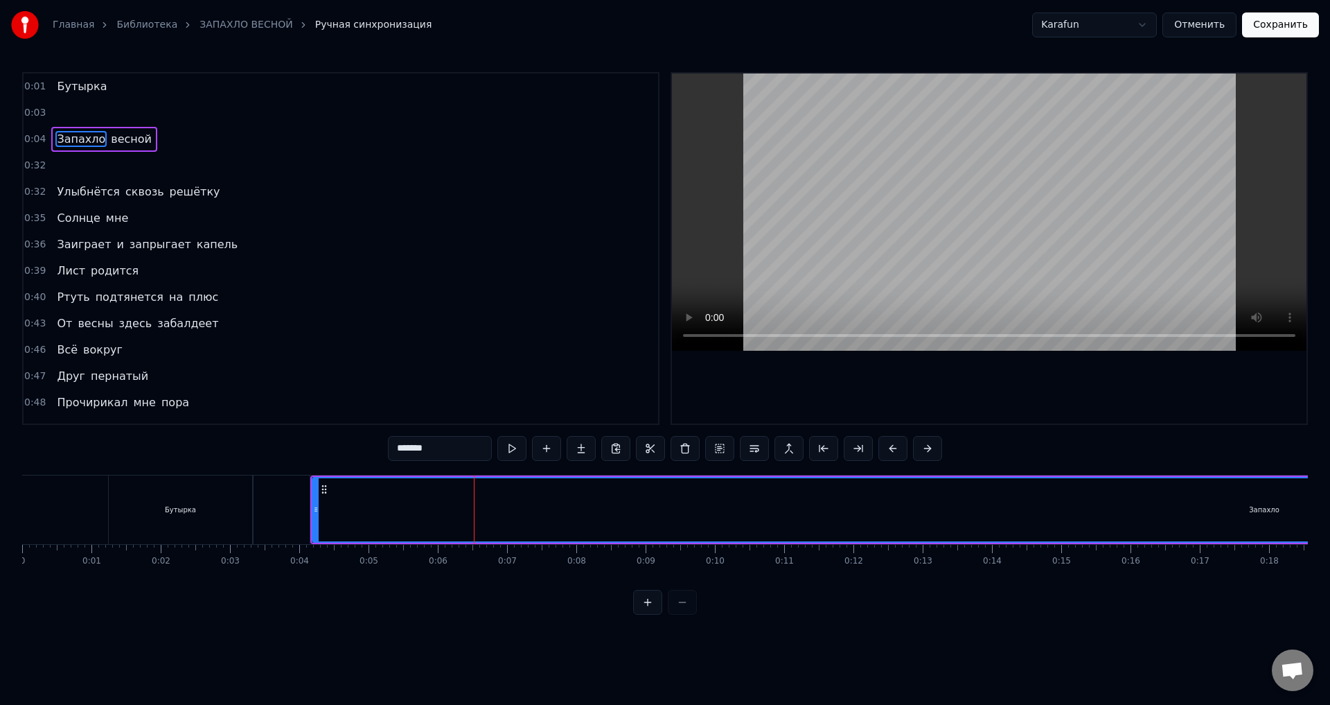
click at [392, 486] on div "Запахло" at bounding box center [1264, 509] width 1902 height 63
click at [353, 492] on div "Запахло" at bounding box center [1264, 509] width 1902 height 63
click at [540, 504] on div "Запахло" at bounding box center [1264, 509] width 1902 height 63
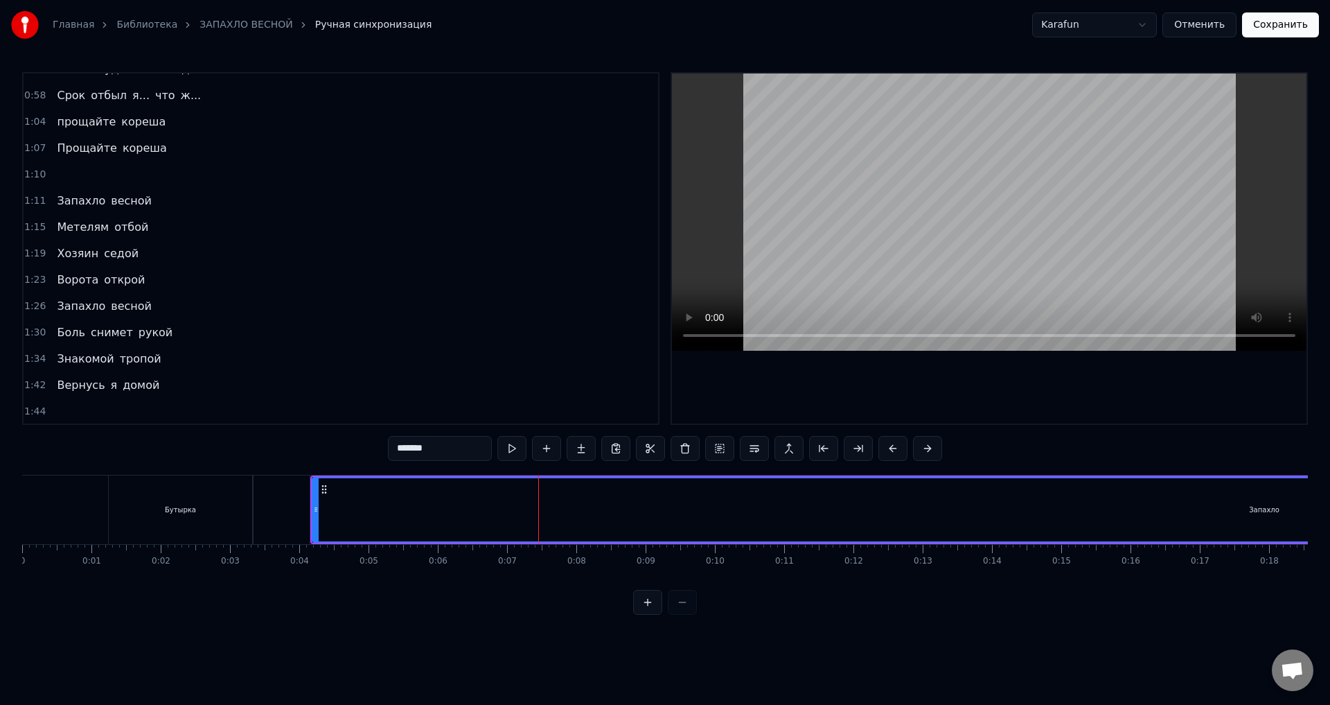
scroll to position [485, 0]
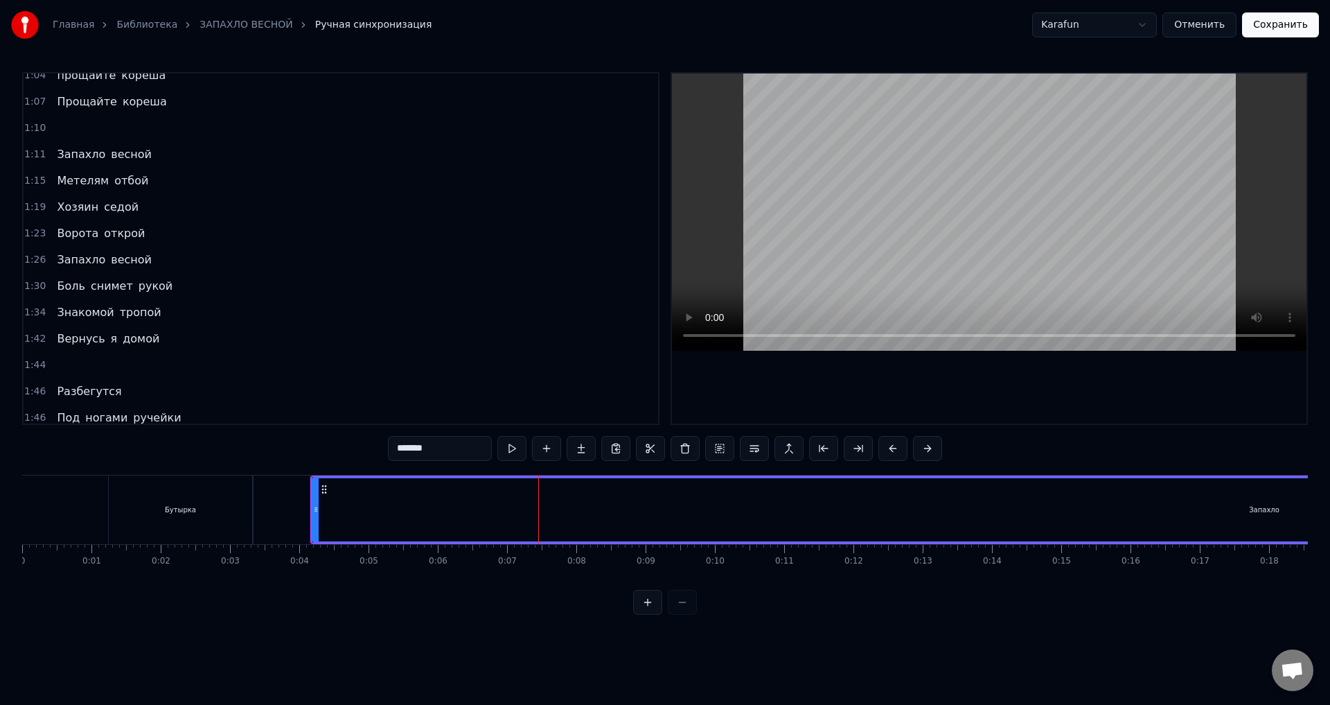
click at [109, 161] on span "весной" at bounding box center [131, 154] width 44 height 16
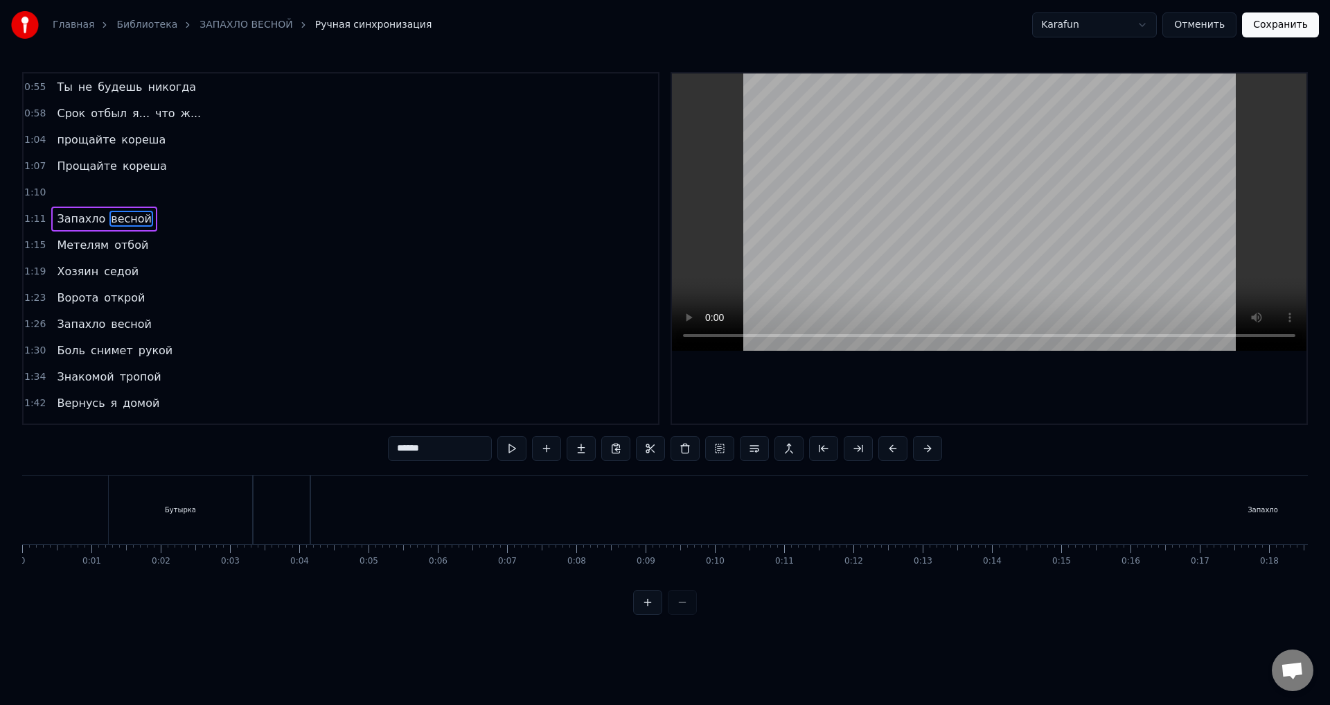
scroll to position [391, 0]
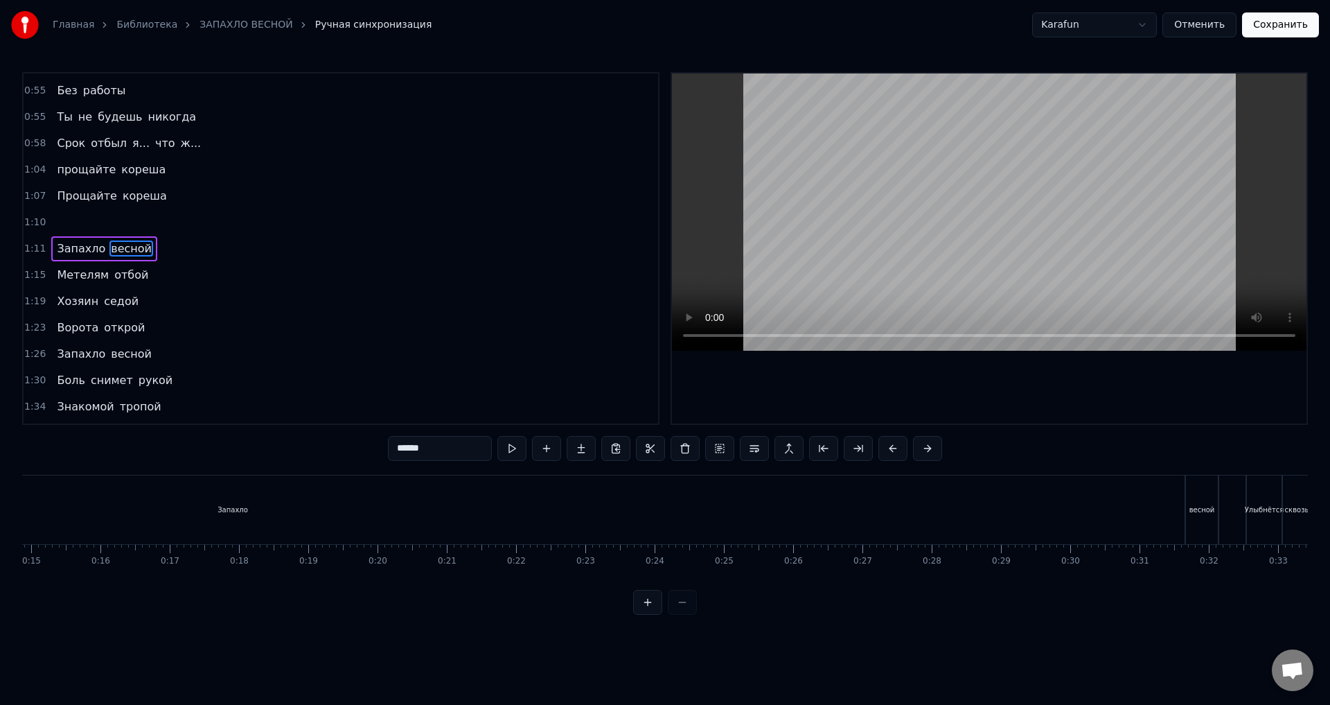
click at [91, 247] on span "Запахло" at bounding box center [80, 248] width 51 height 16
type input "*******"
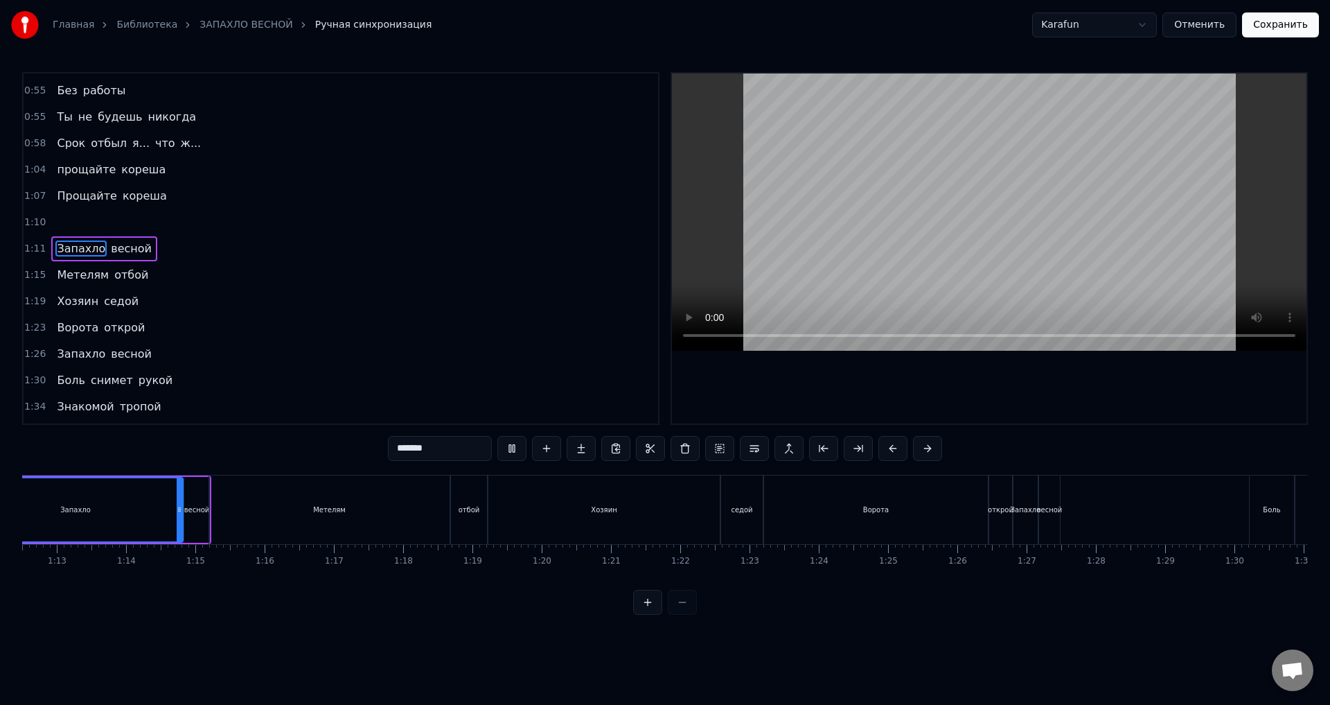
scroll to position [0, 4912]
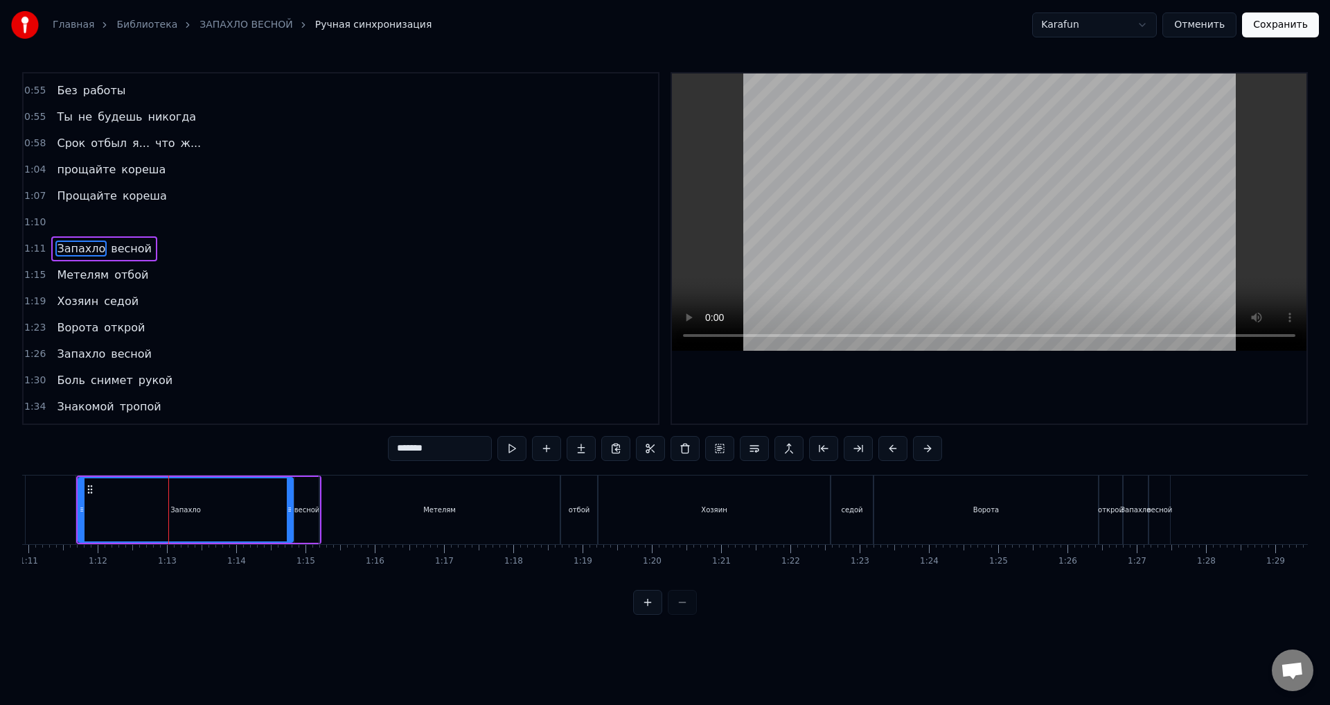
drag, startPoint x: 212, startPoint y: 503, endPoint x: 104, endPoint y: 509, distance: 108.2
click at [104, 509] on div "Запахло" at bounding box center [185, 509] width 213 height 63
drag, startPoint x: 80, startPoint y: 511, endPoint x: 42, endPoint y: 515, distance: 38.3
click at [42, 515] on div at bounding box center [44, 509] width 6 height 63
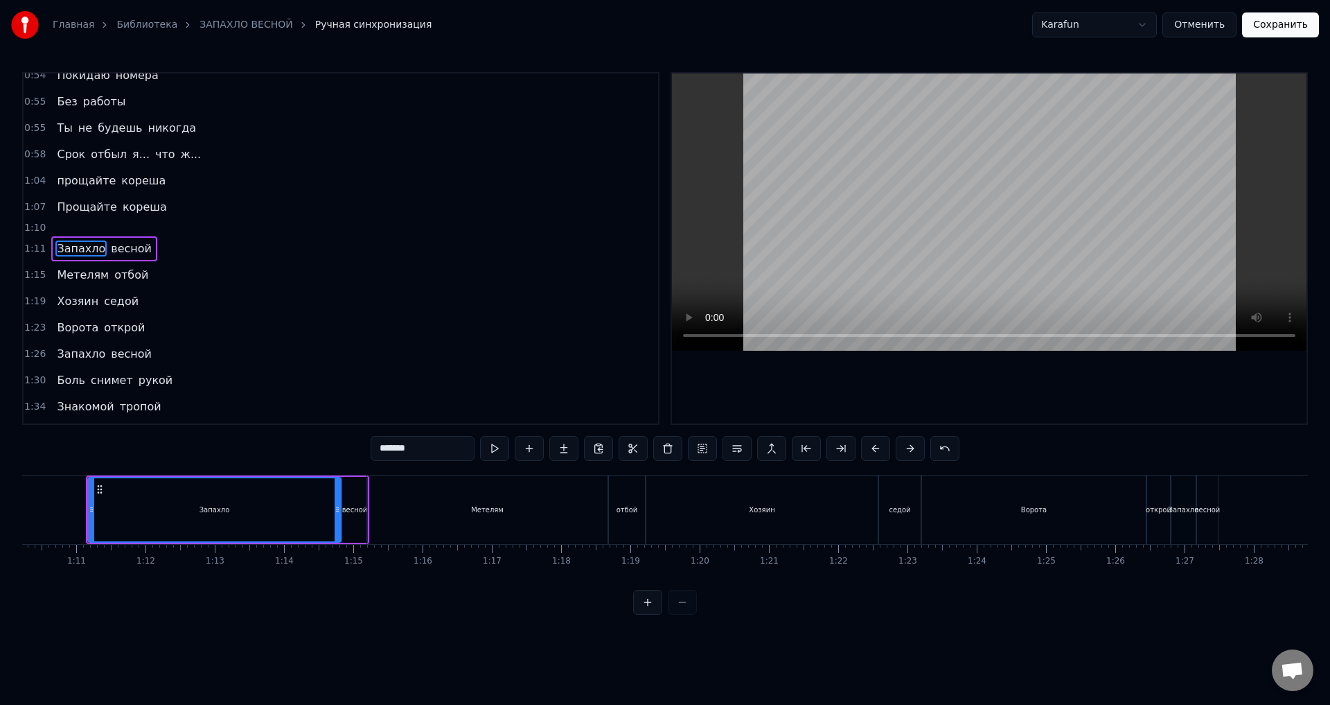
scroll to position [0, 4862]
drag, startPoint x: 341, startPoint y: 520, endPoint x: 221, endPoint y: 524, distance: 119.9
click at [221, 524] on div at bounding box center [221, 509] width 6 height 63
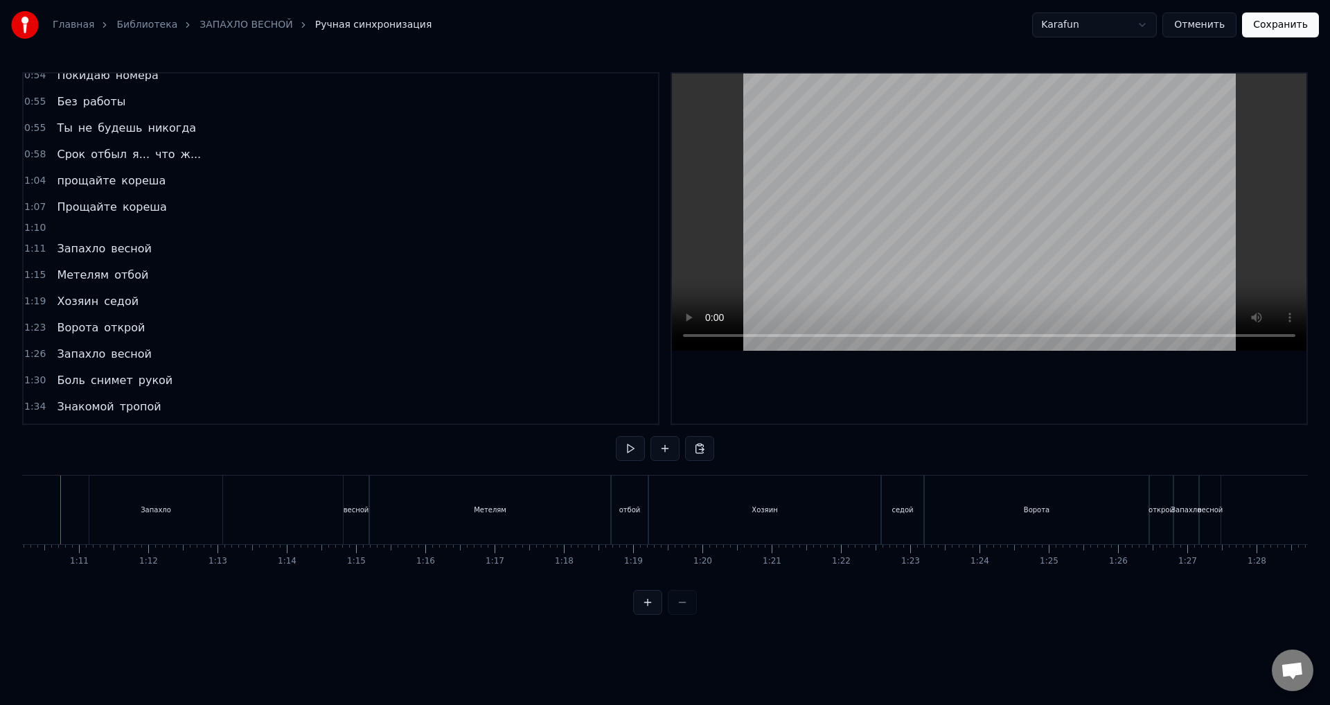
scroll to position [0, 4830]
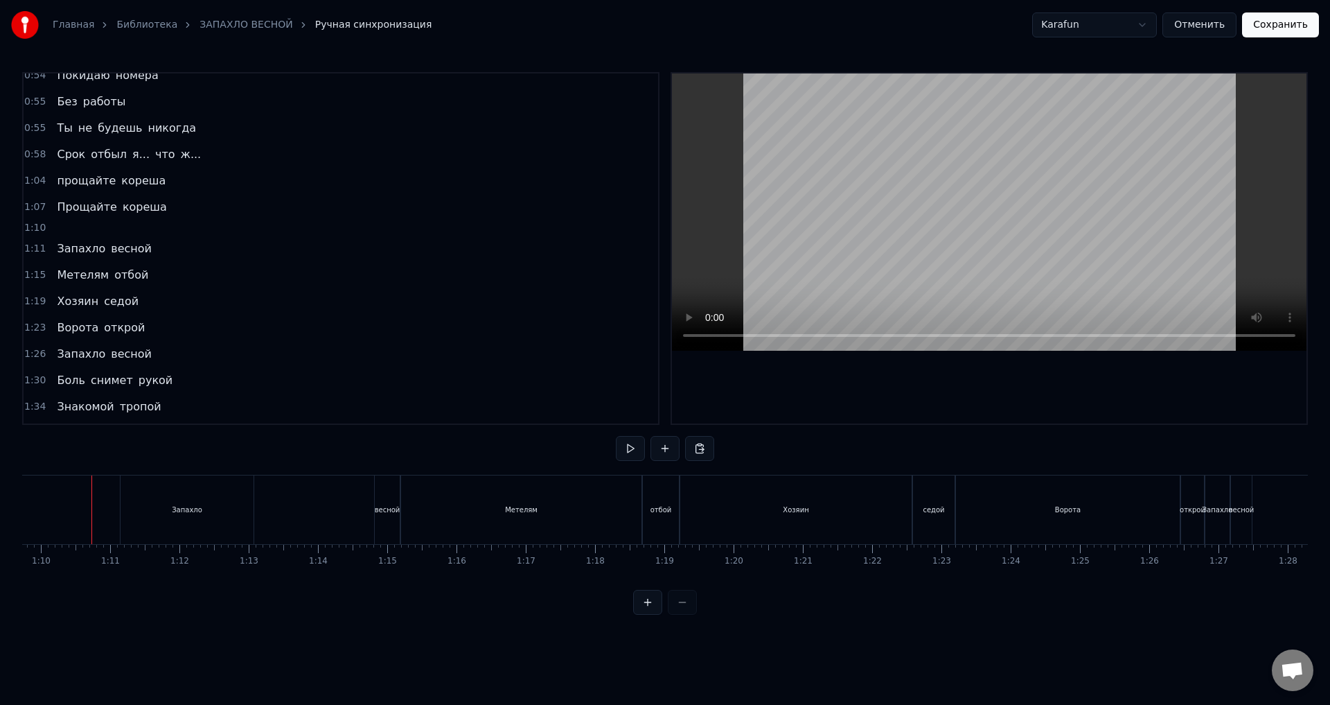
click at [122, 524] on div "Запахло" at bounding box center [187, 509] width 133 height 69
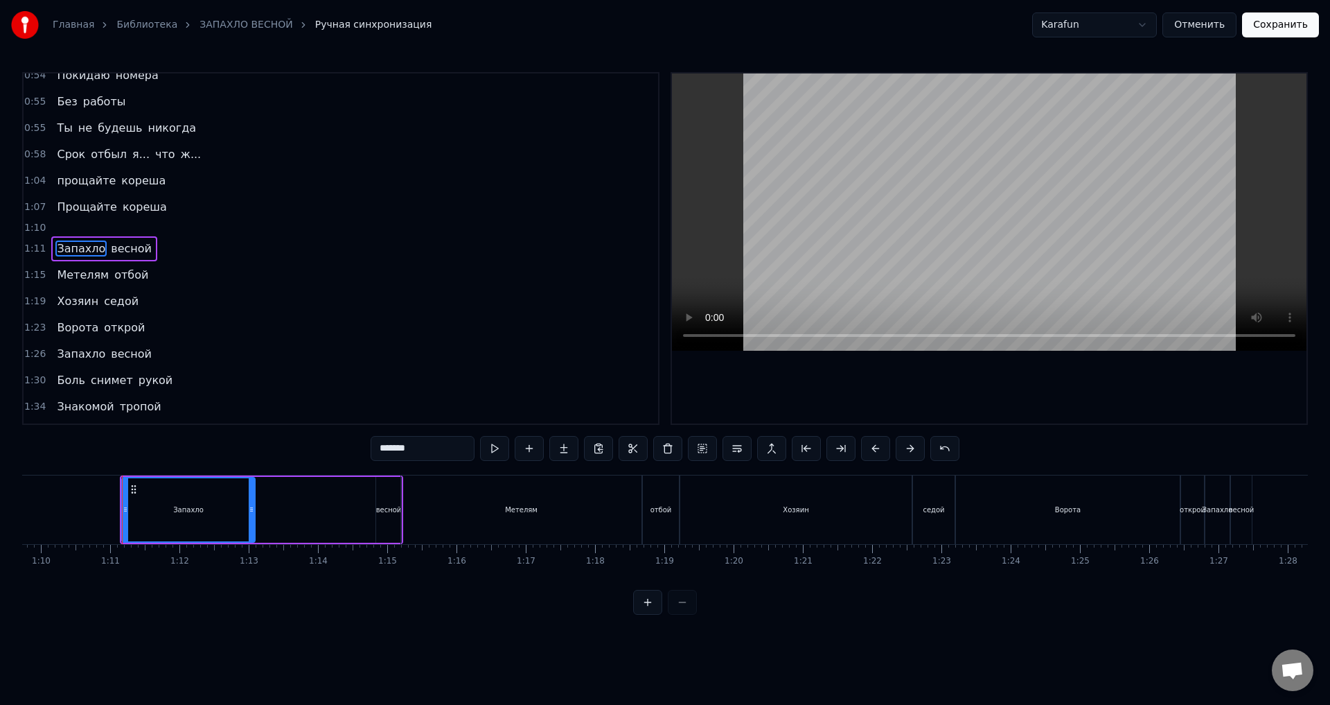
drag, startPoint x: 189, startPoint y: 510, endPoint x: 76, endPoint y: 513, distance: 113.0
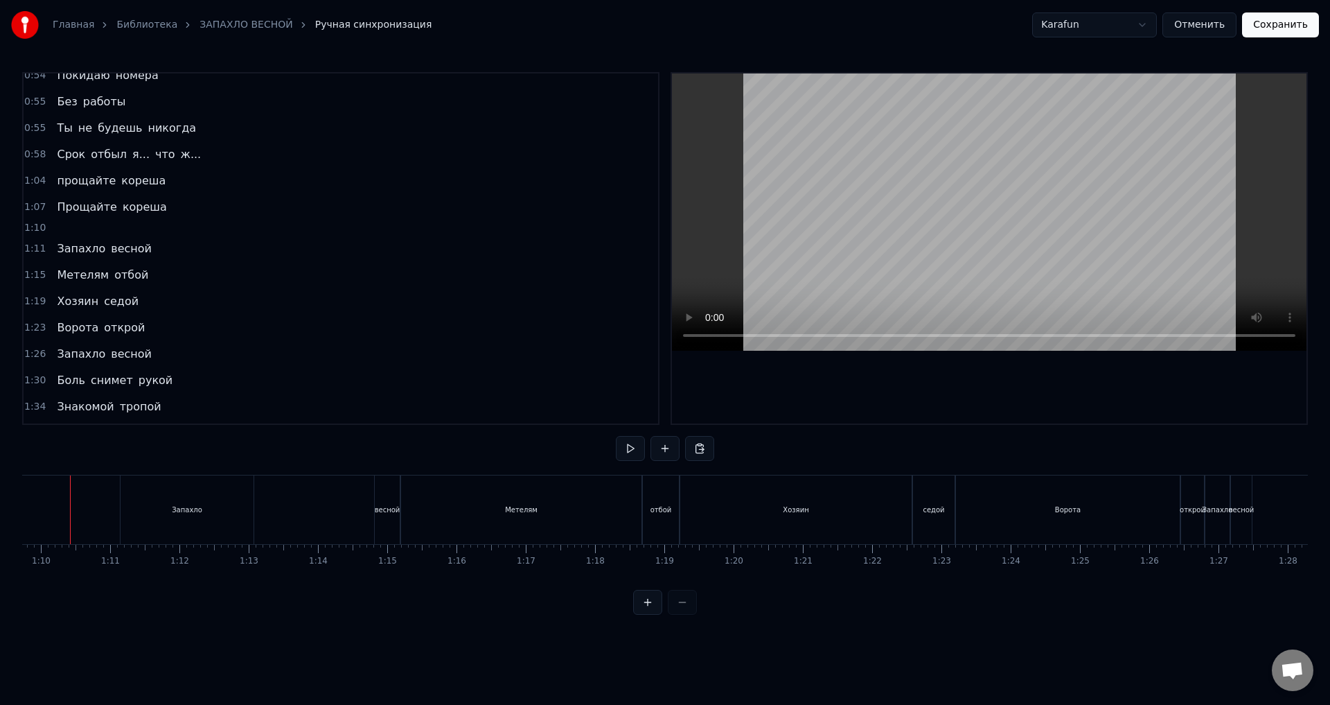
click at [219, 508] on div "Запахло" at bounding box center [187, 509] width 133 height 69
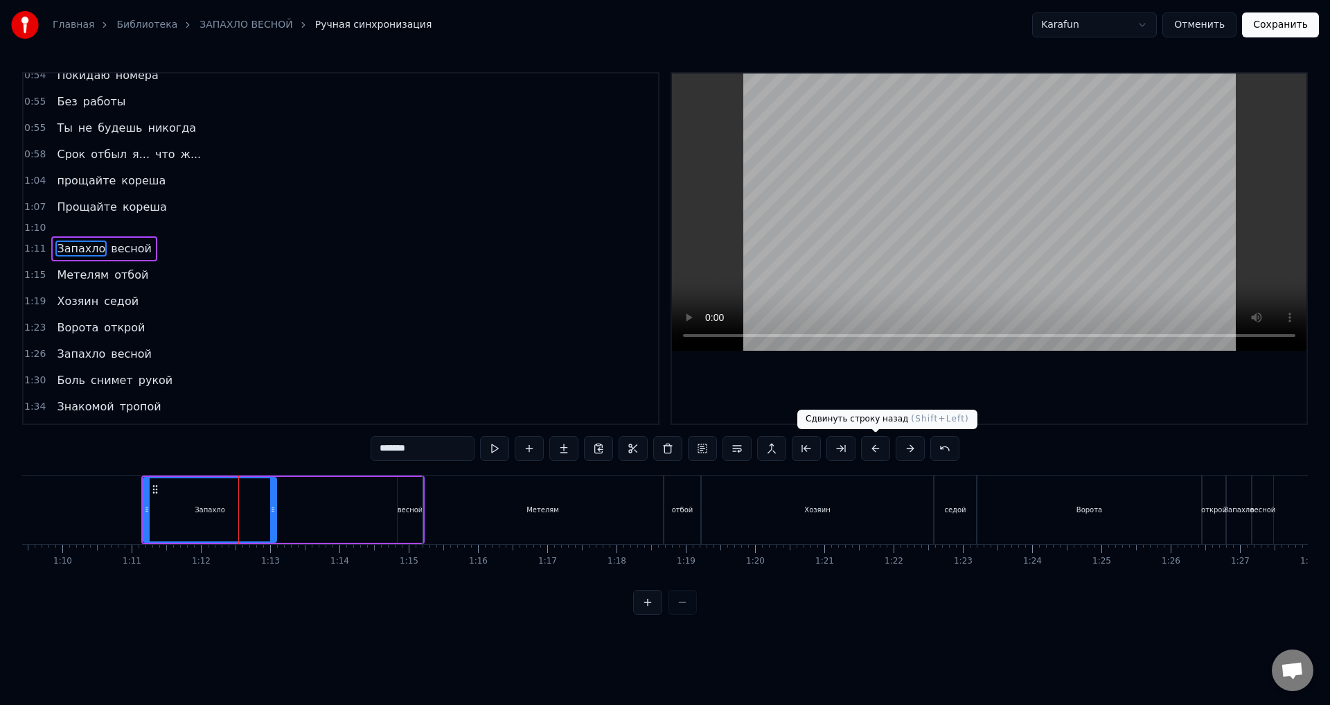
click at [870, 449] on button at bounding box center [875, 448] width 29 height 25
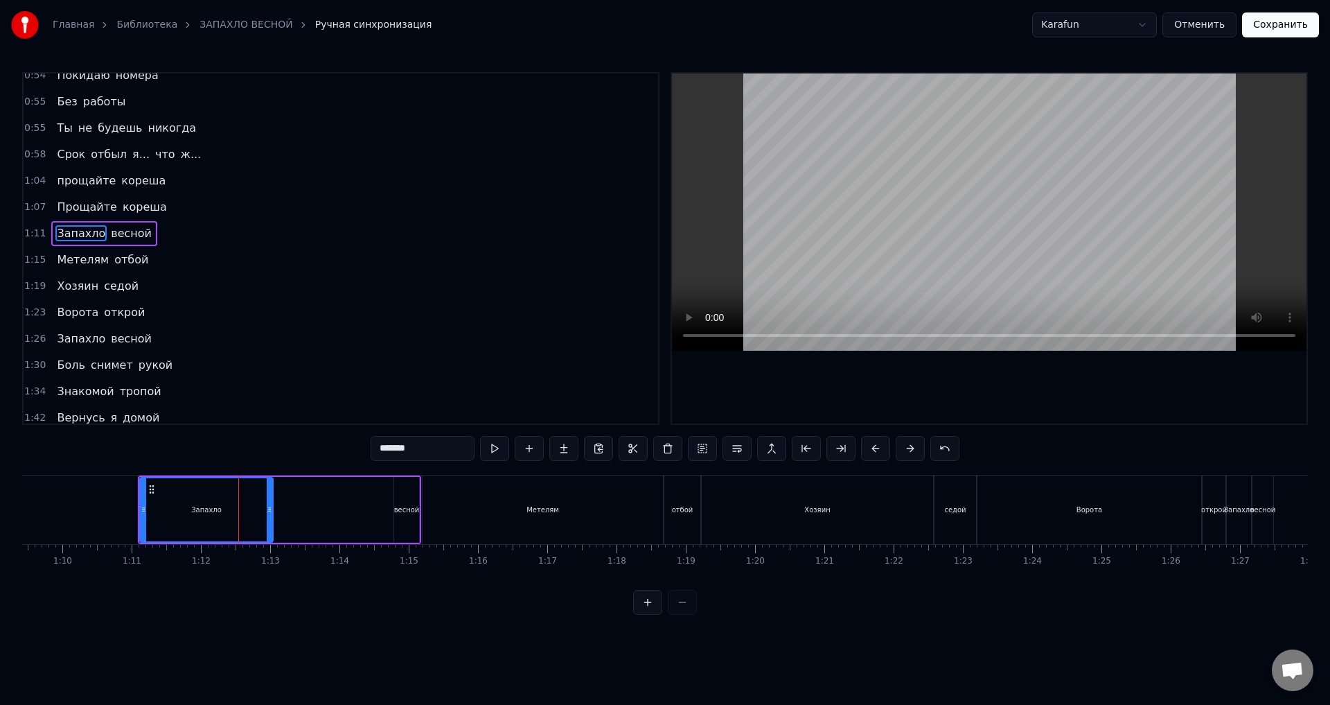
click at [871, 450] on button at bounding box center [875, 448] width 29 height 25
click at [870, 449] on button at bounding box center [875, 448] width 29 height 25
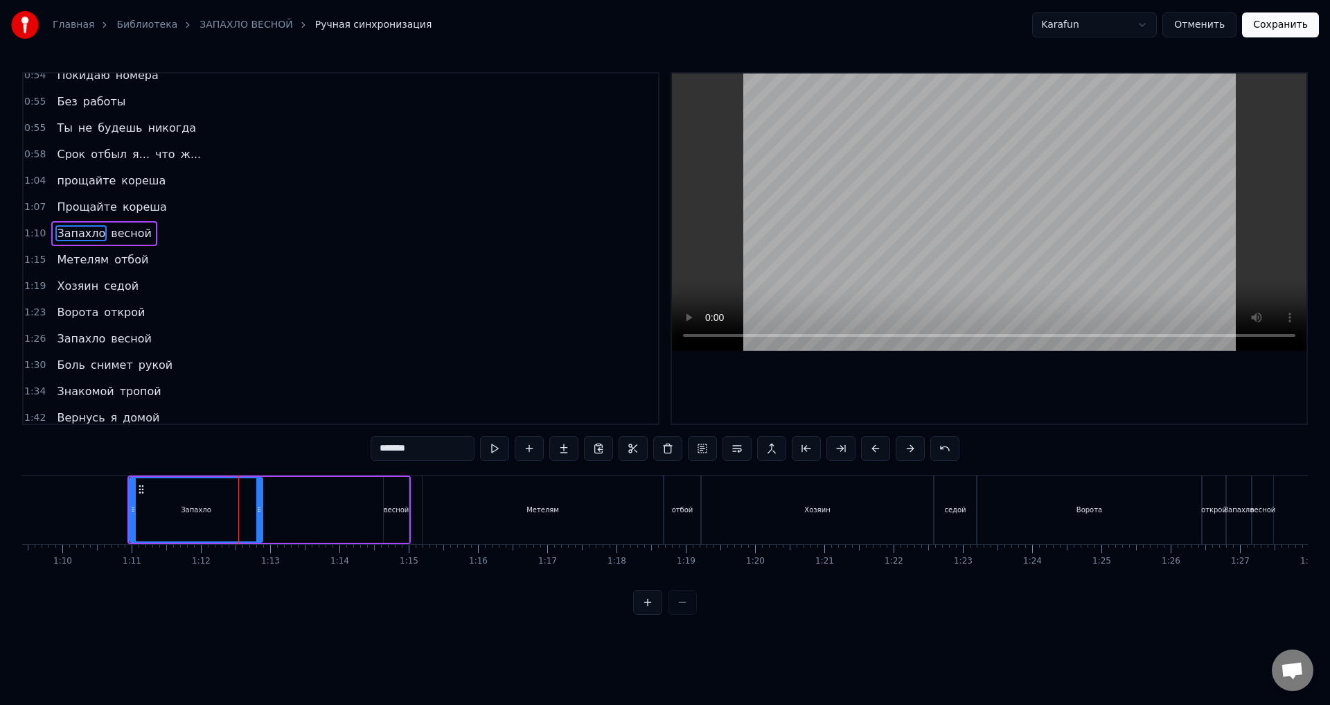
click at [870, 449] on button at bounding box center [875, 448] width 29 height 25
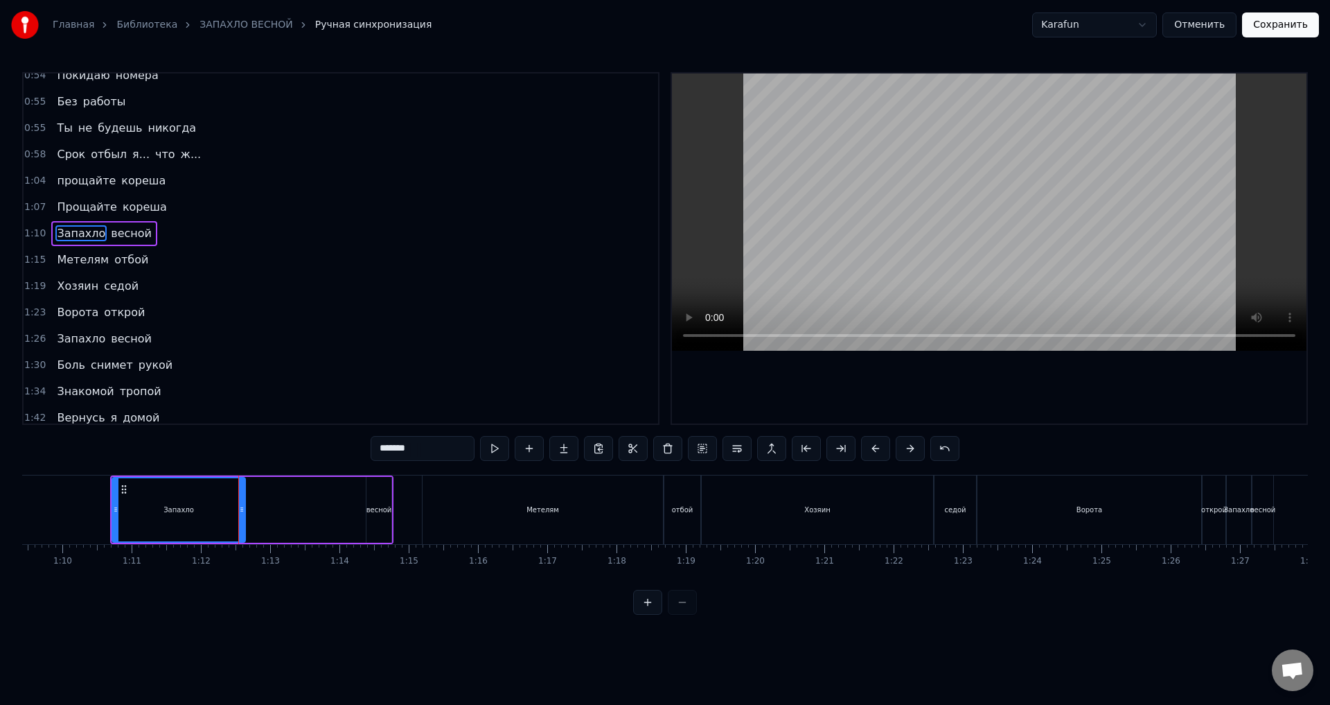
click at [870, 449] on button at bounding box center [875, 448] width 29 height 25
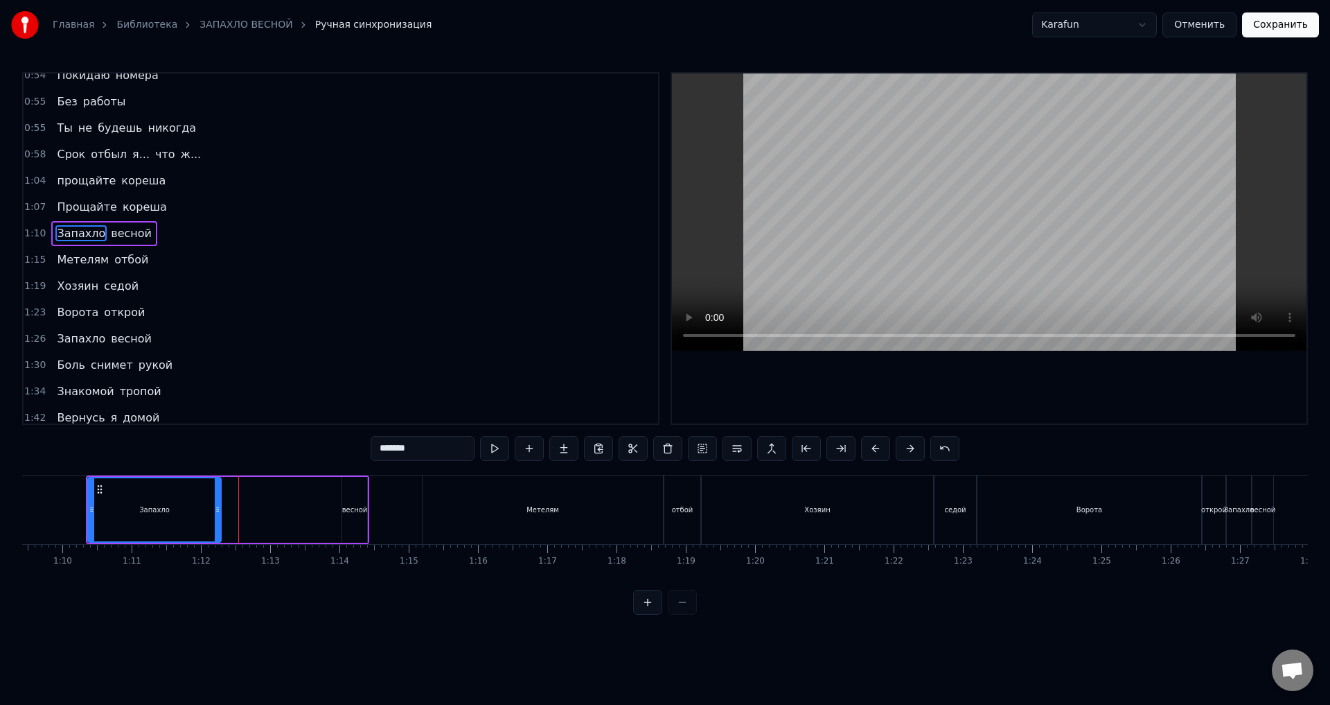
click at [870, 449] on button at bounding box center [875, 448] width 29 height 25
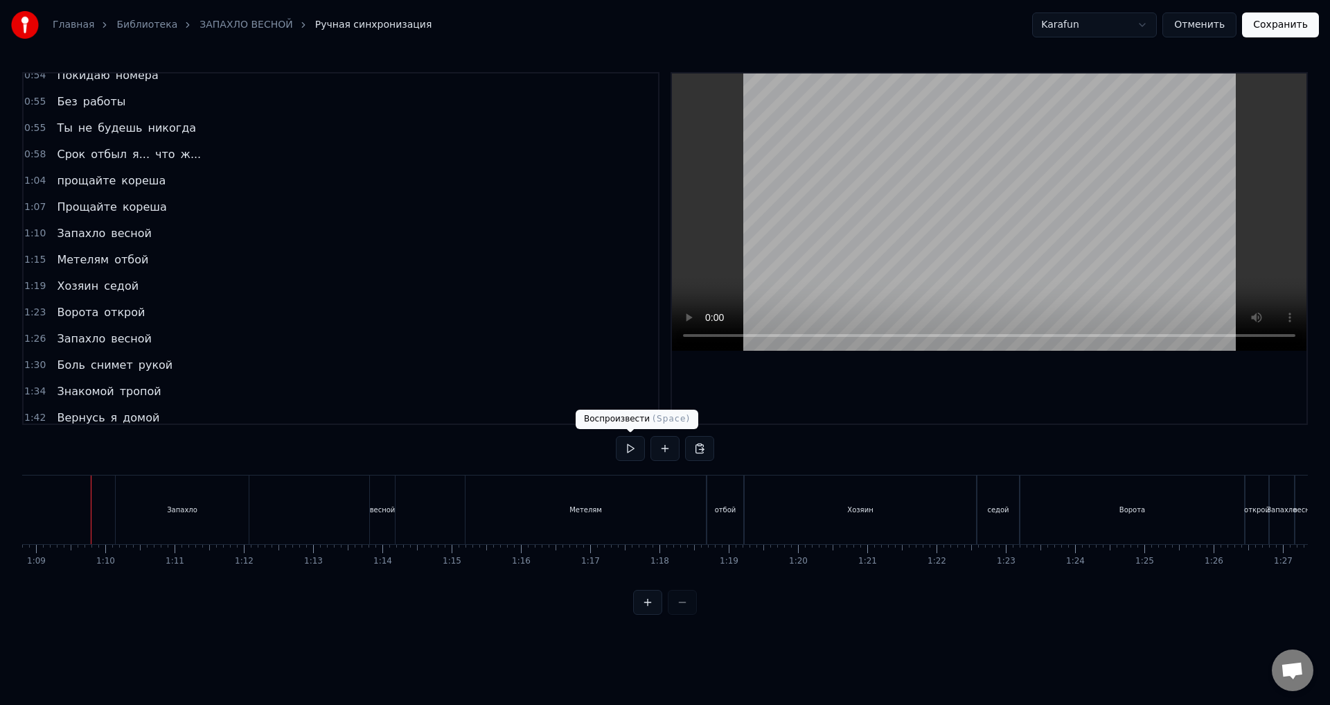
click at [637, 444] on button at bounding box center [630, 448] width 29 height 25
click at [623, 448] on button at bounding box center [630, 448] width 29 height 25
click at [107, 269] on div "Метелям отбой" at bounding box center [102, 259] width 103 height 25
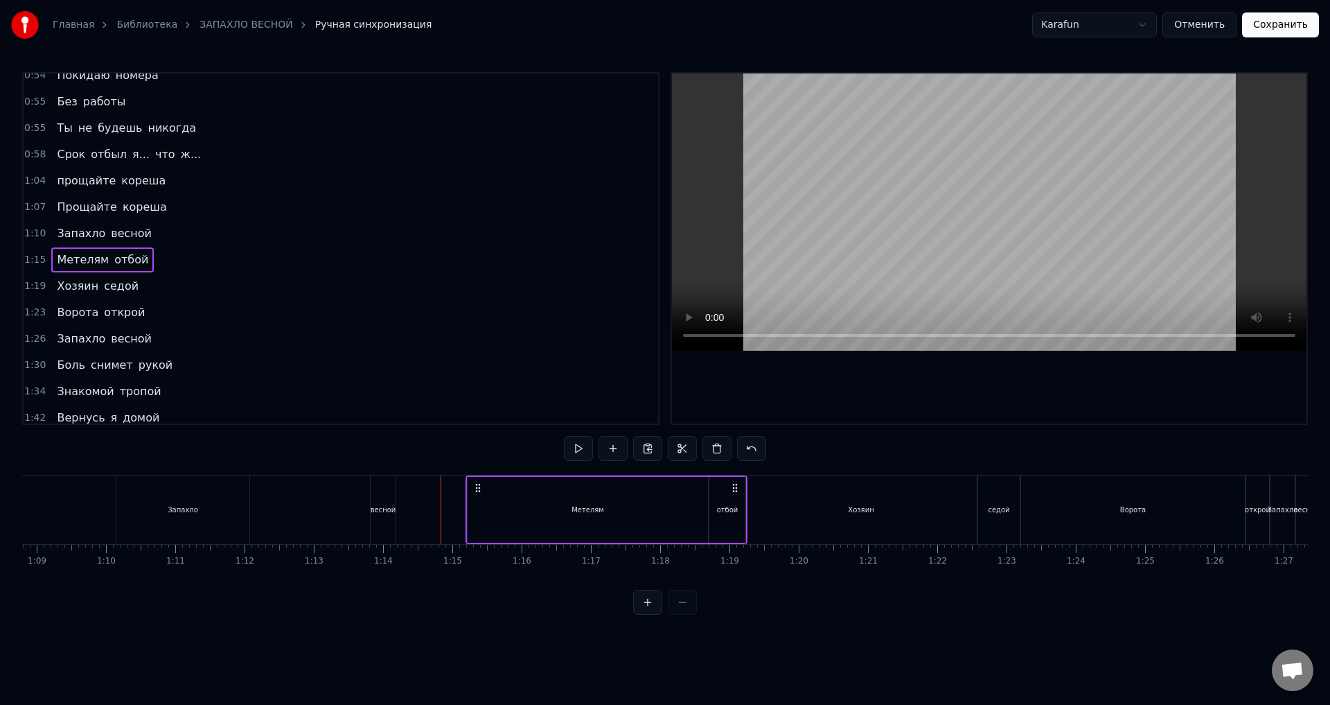
click at [662, 511] on div "Метелям" at bounding box center [588, 510] width 240 height 66
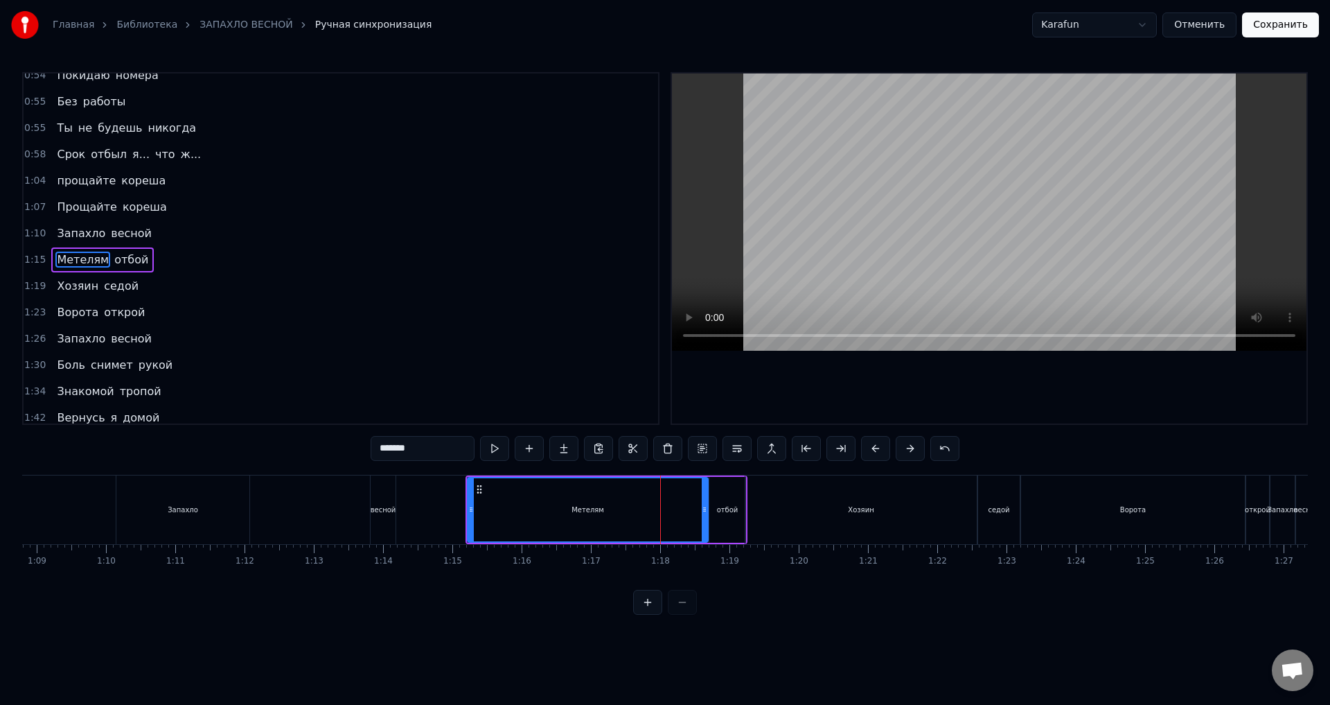
scroll to position [338, 0]
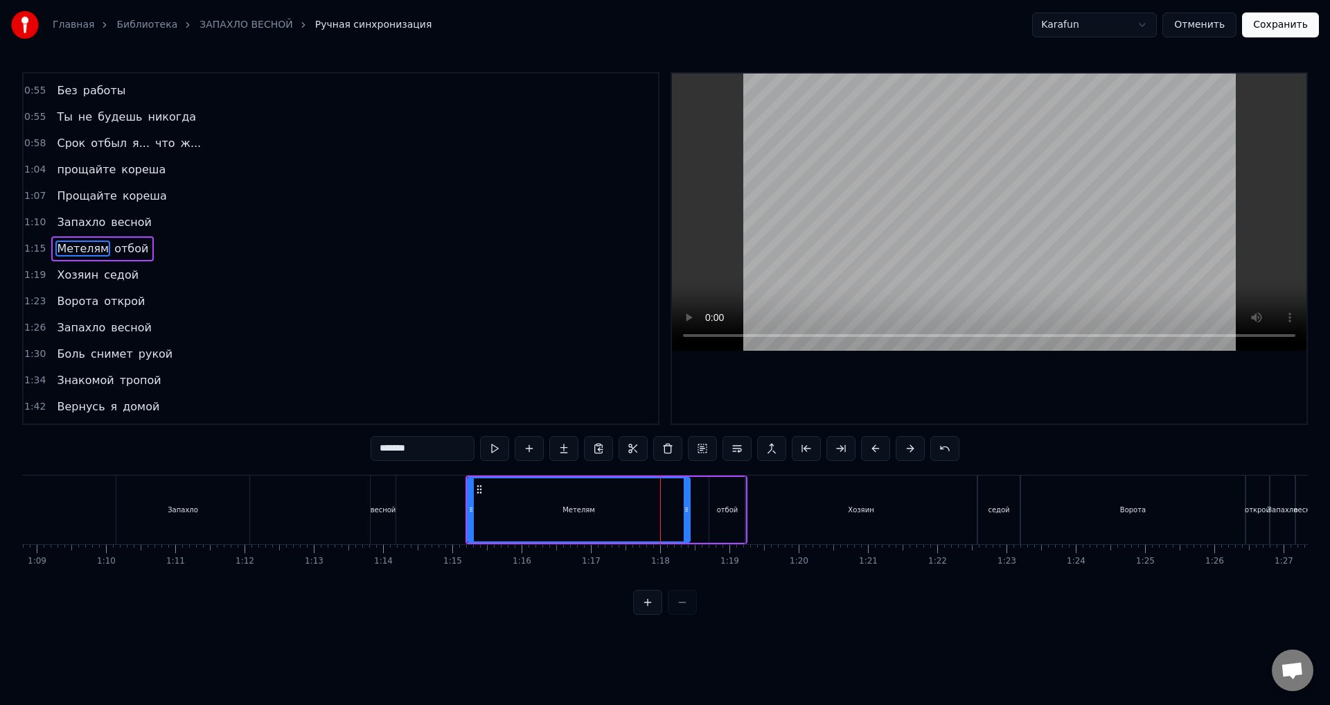
drag, startPoint x: 707, startPoint y: 514, endPoint x: 689, endPoint y: 514, distance: 18.0
click at [689, 514] on icon at bounding box center [687, 509] width 6 height 11
click at [871, 448] on button at bounding box center [875, 448] width 29 height 25
click at [873, 448] on button at bounding box center [875, 448] width 29 height 25
click at [874, 448] on button at bounding box center [875, 448] width 29 height 25
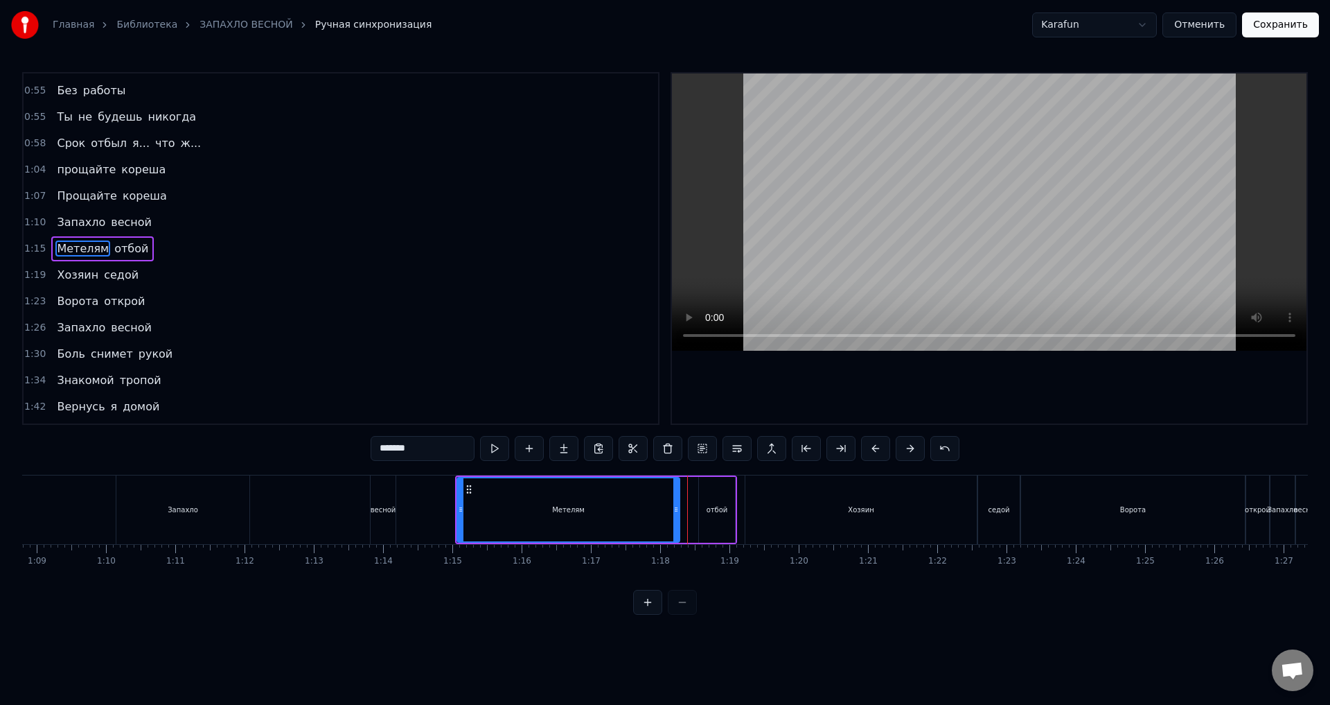
click at [874, 448] on button at bounding box center [875, 448] width 29 height 25
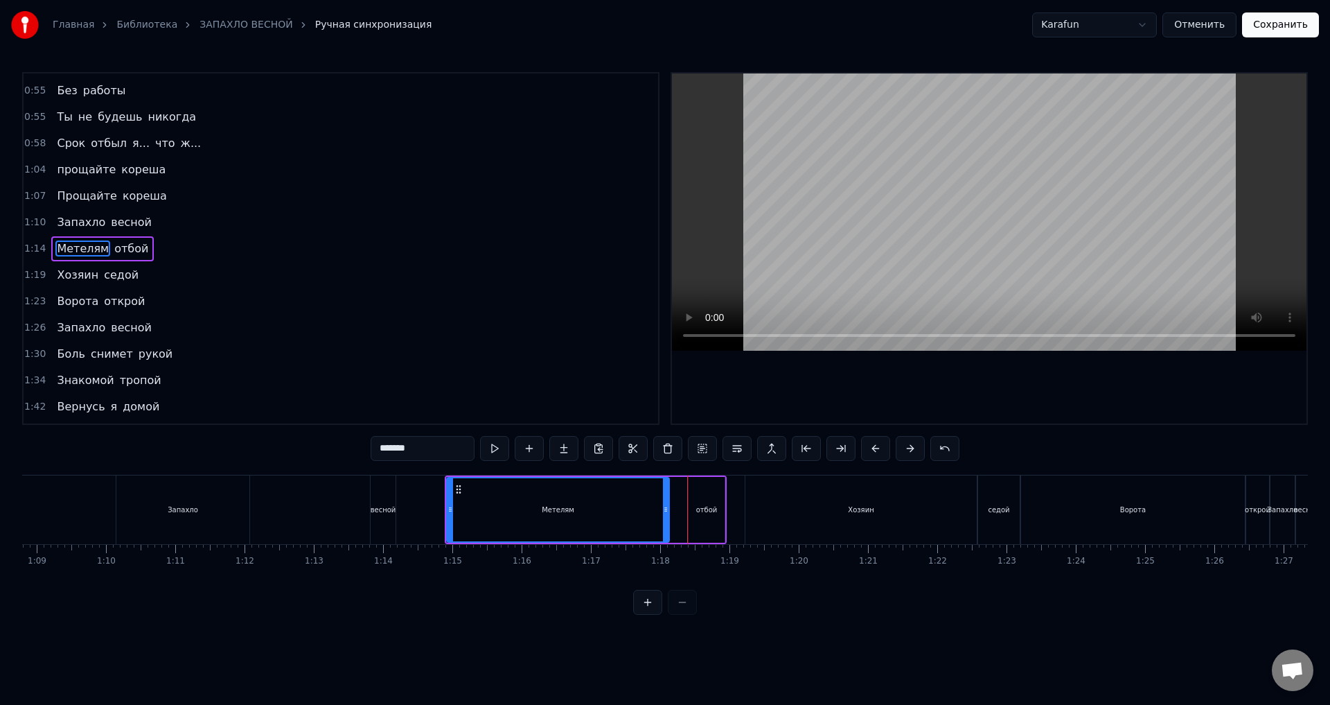
click at [874, 448] on button at bounding box center [875, 448] width 29 height 25
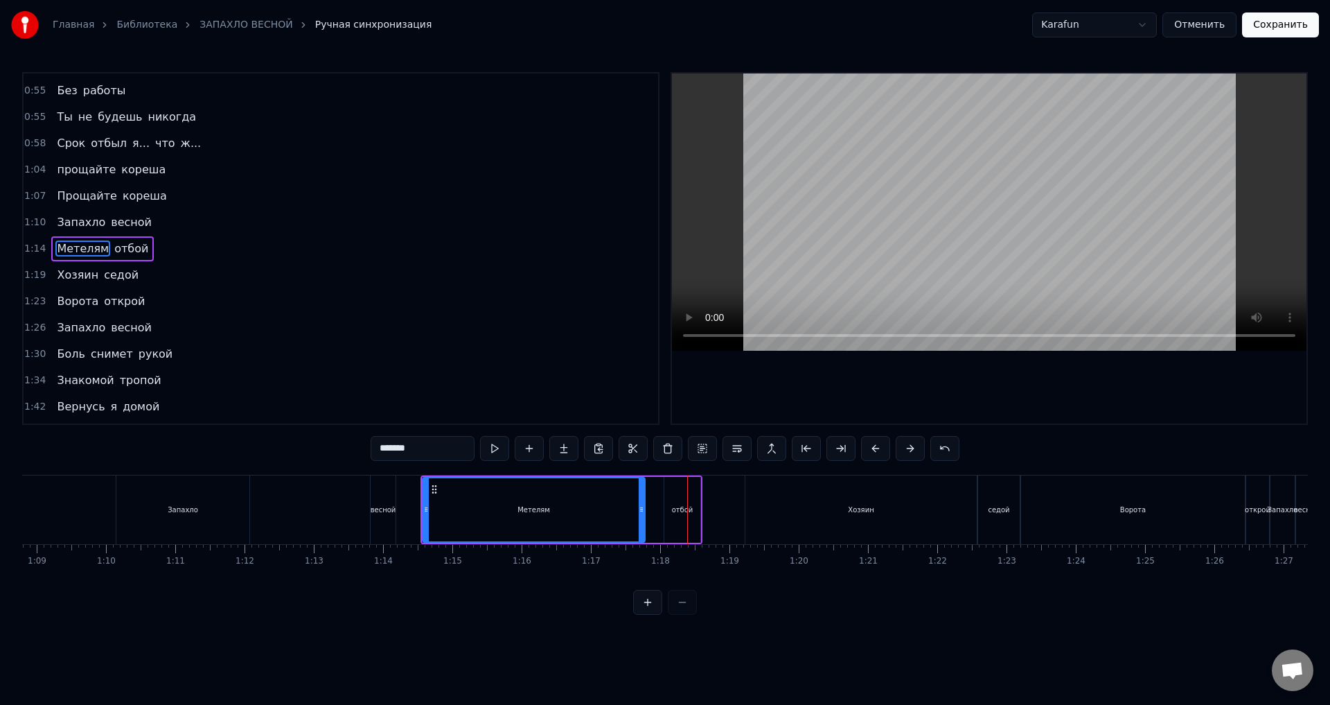
click at [874, 448] on button at bounding box center [875, 448] width 29 height 25
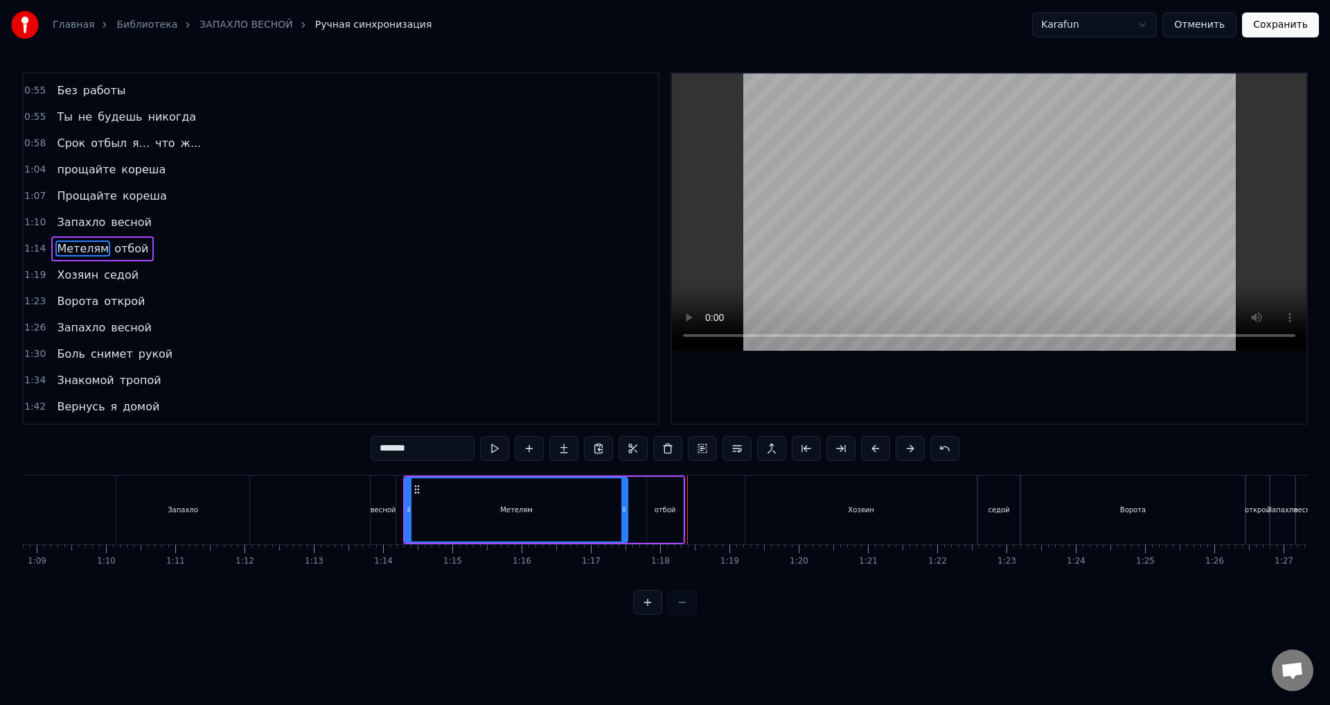
click at [874, 448] on button at bounding box center [875, 448] width 29 height 25
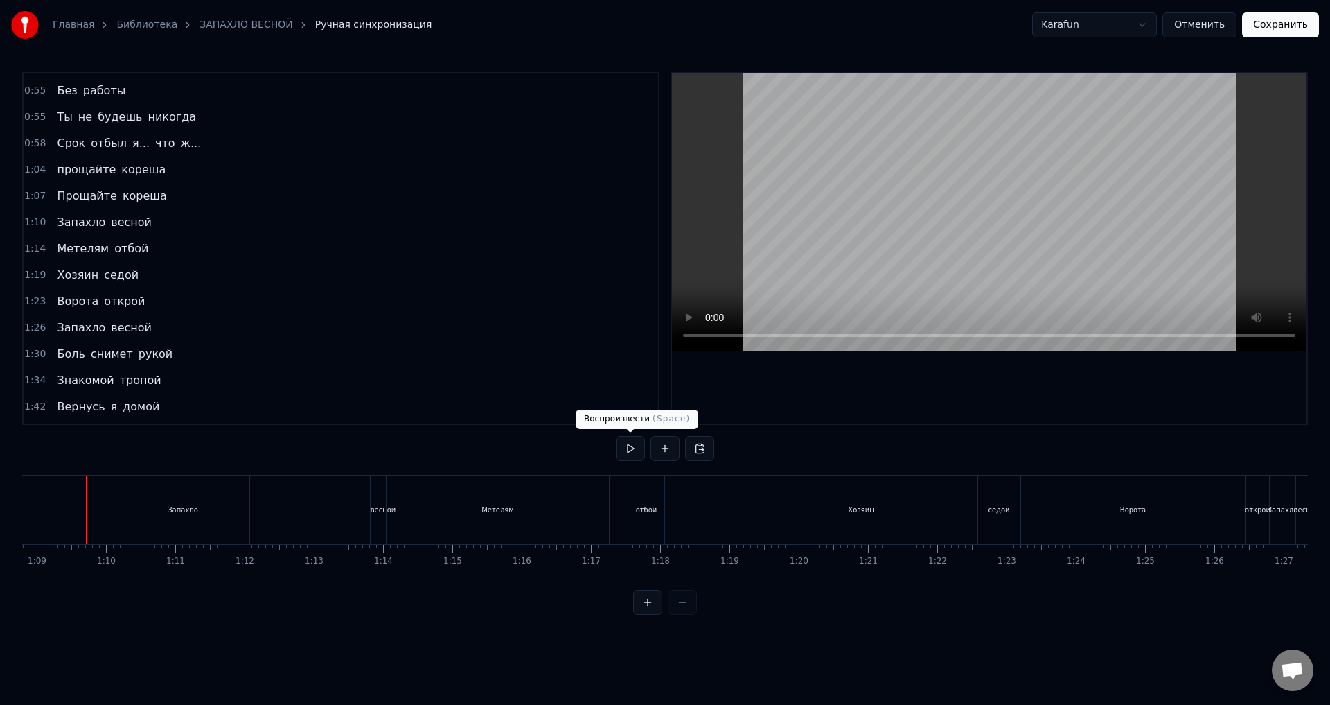
scroll to position [0, 4760]
click at [639, 441] on button at bounding box center [630, 448] width 29 height 25
click at [625, 512] on div "Метелям отбой" at bounding box center [532, 509] width 282 height 69
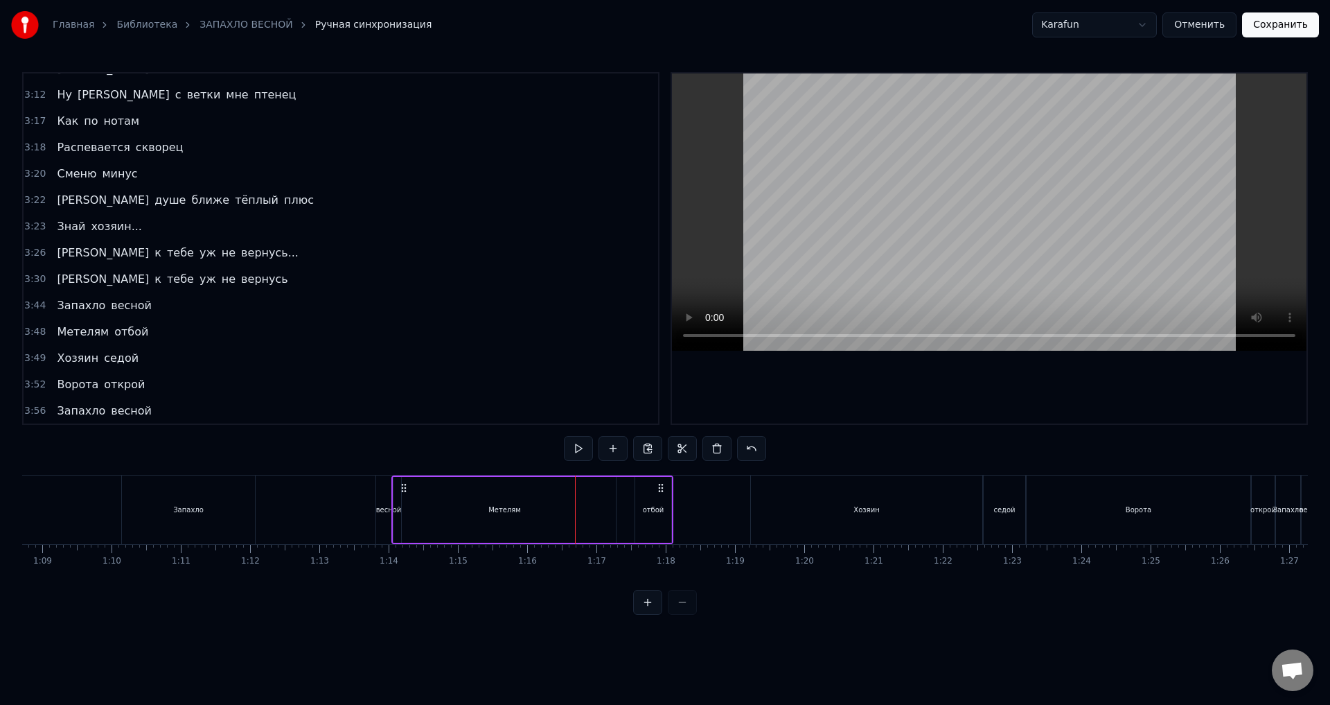
scroll to position [1177, 0]
click at [115, 411] on span "весной" at bounding box center [131, 410] width 44 height 16
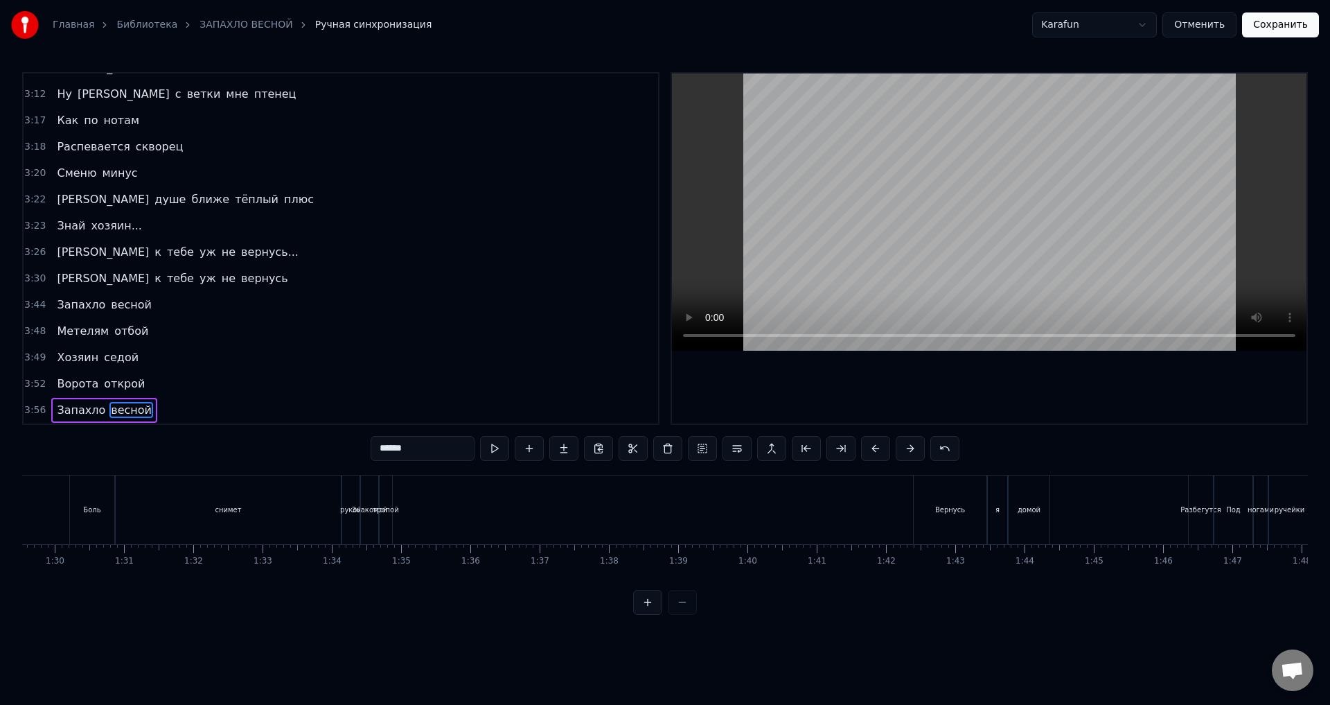
drag, startPoint x: 228, startPoint y: 407, endPoint x: 123, endPoint y: 265, distance: 176.2
click at [83, 257] on div "0:01 Бутырка 0:04 Запахло весной 0:32 Улыбнётся сквозь решётку 0:35 Солнце мне …" at bounding box center [340, 248] width 637 height 353
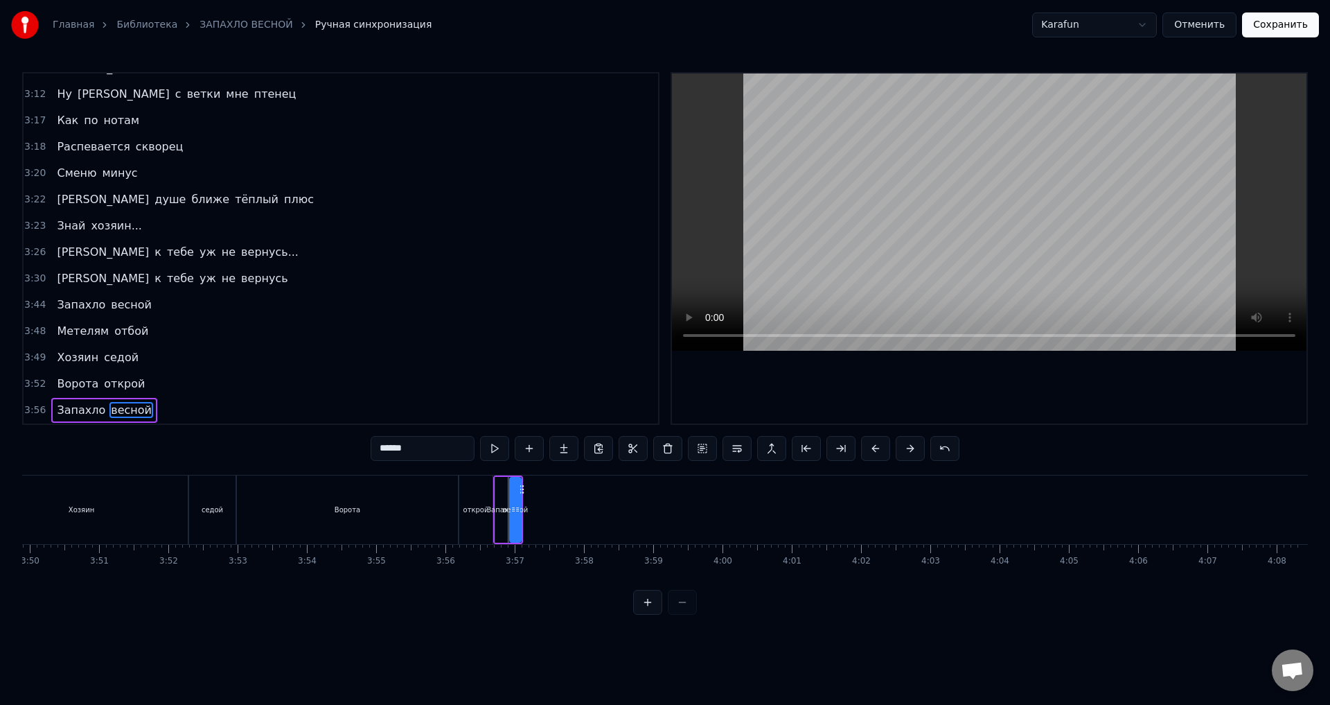
click at [114, 388] on span "открой" at bounding box center [125, 383] width 44 height 16
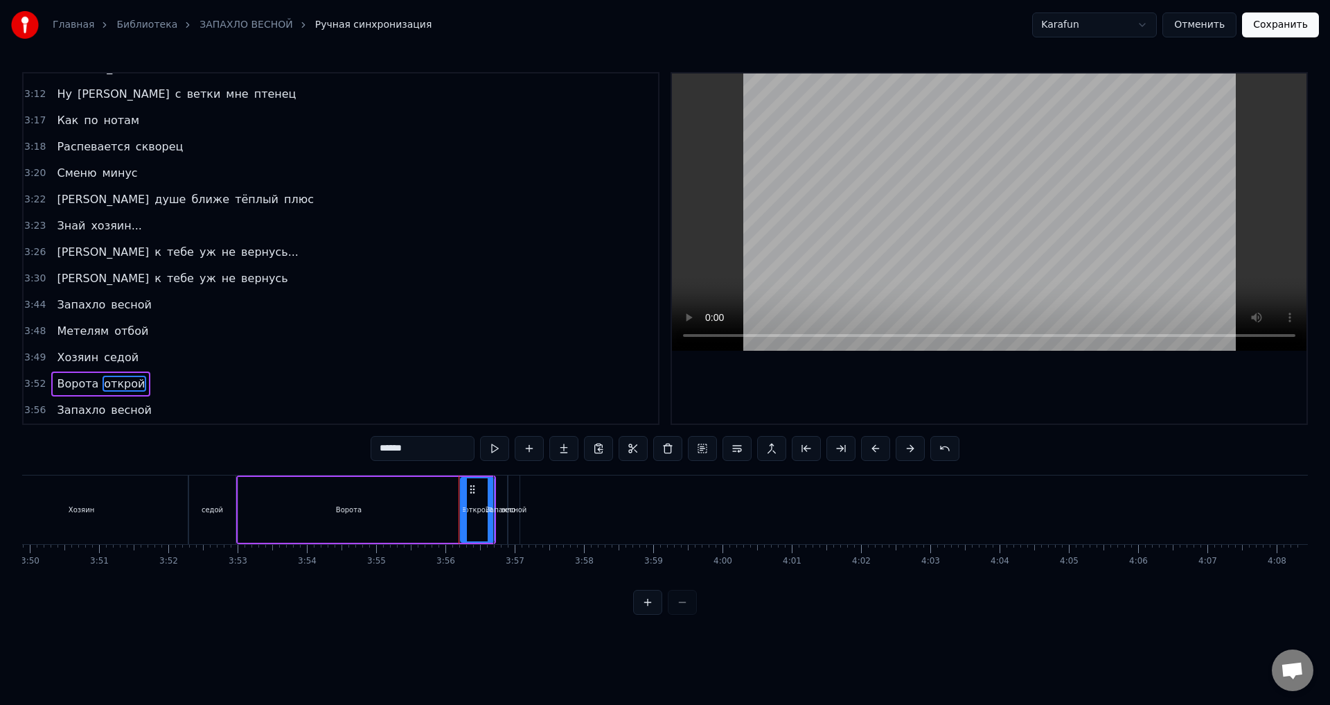
click at [103, 363] on span "седой" at bounding box center [121, 357] width 37 height 16
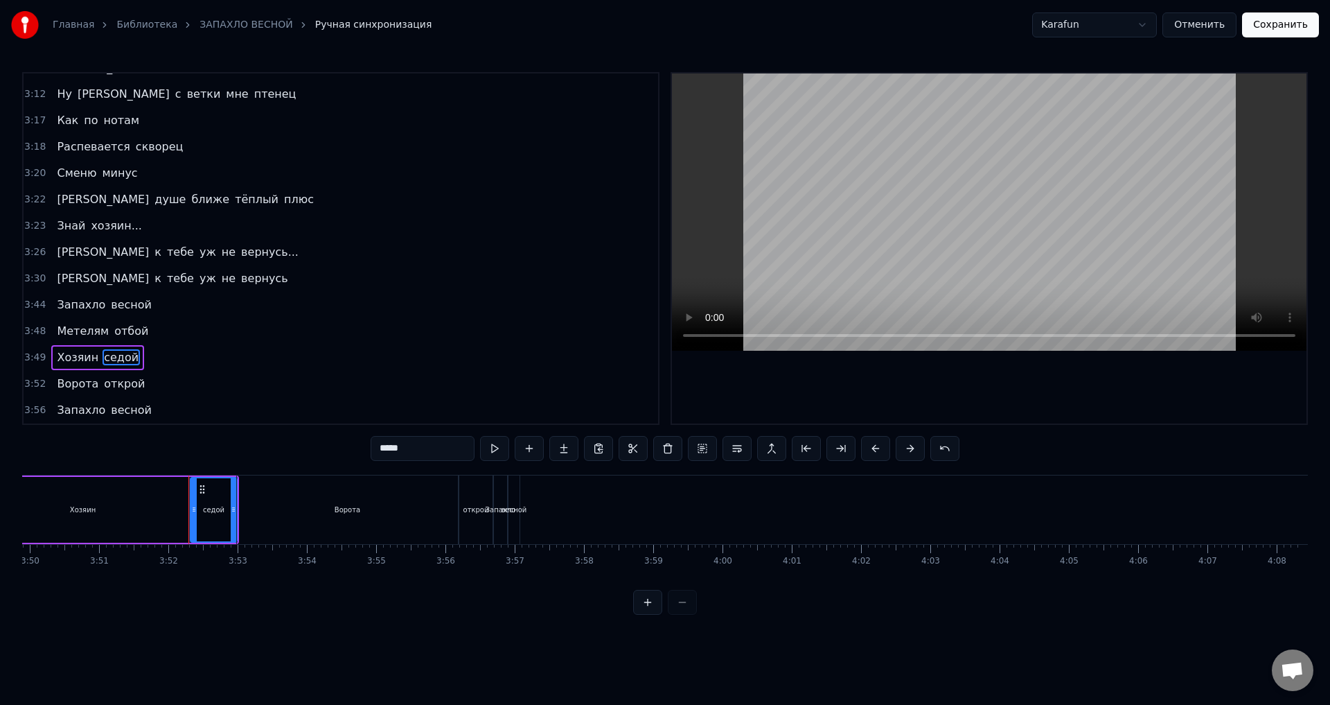
click at [88, 333] on span "Метелям" at bounding box center [82, 331] width 55 height 16
type input "*******"
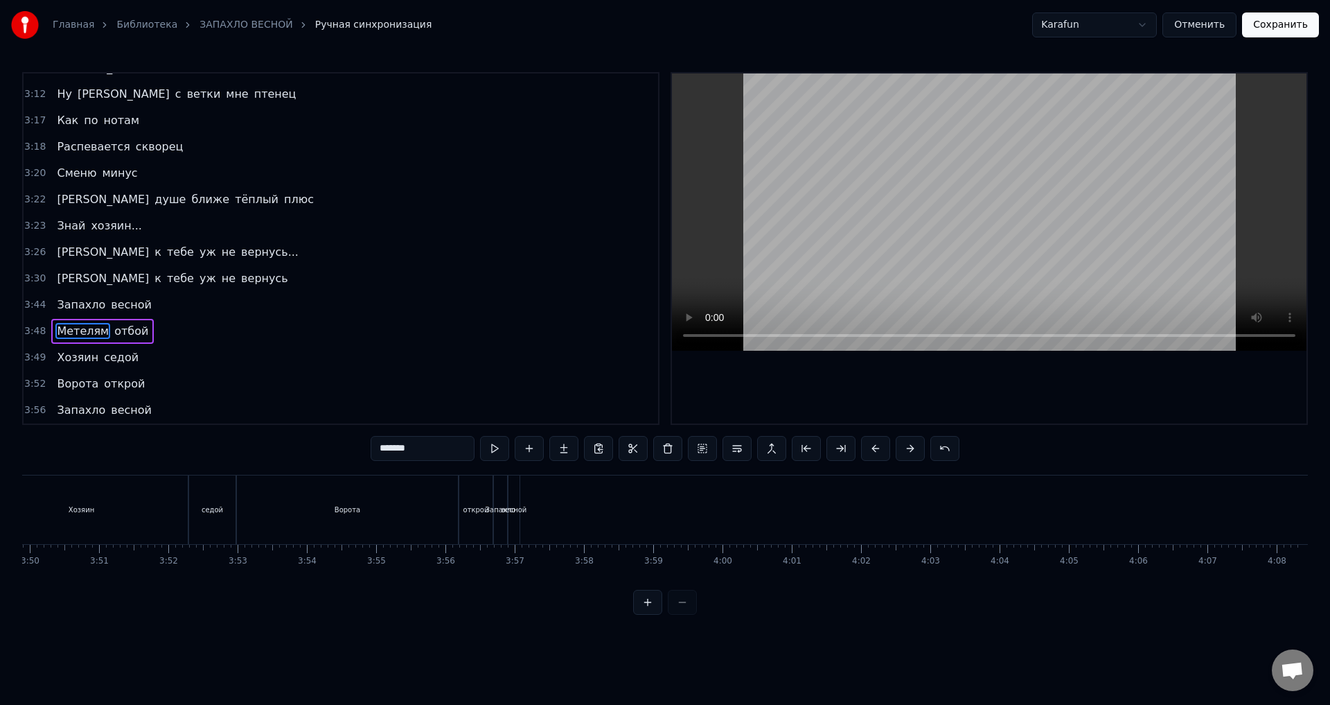
click at [357, 371] on div "3:52 Ворота открой" at bounding box center [341, 384] width 635 height 26
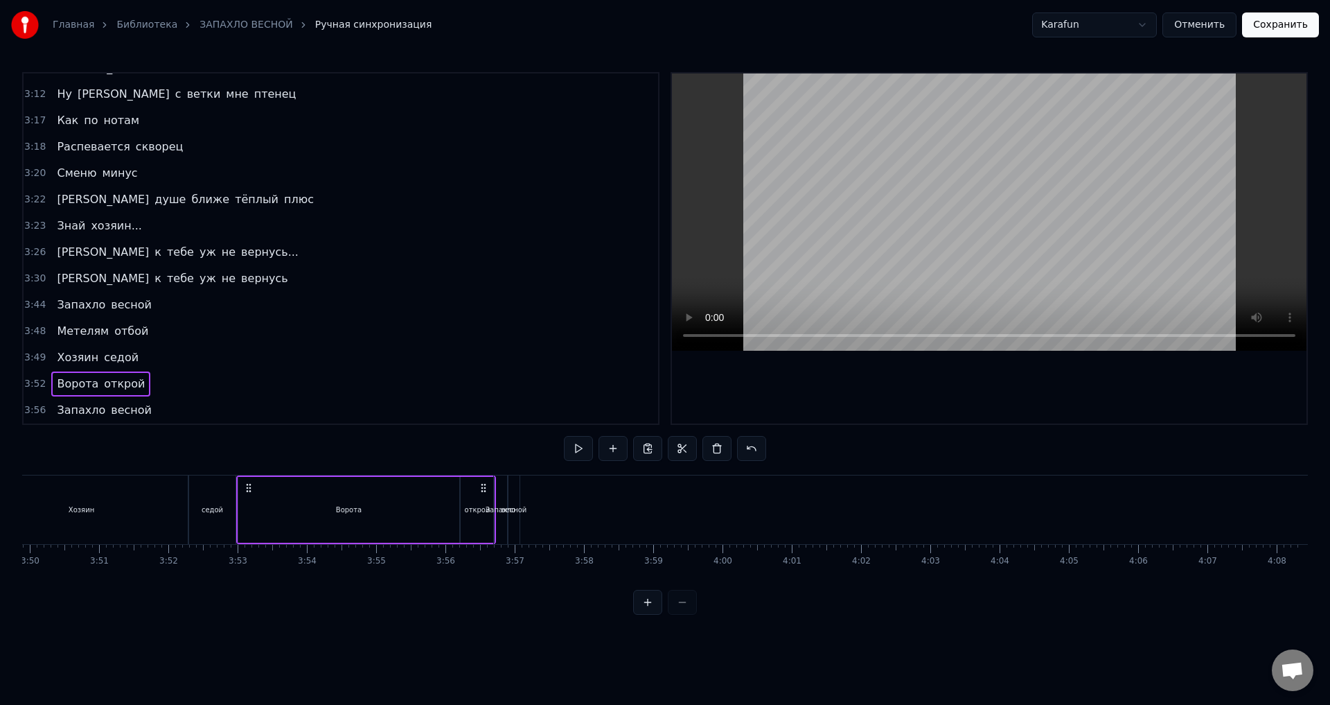
drag, startPoint x: 89, startPoint y: 415, endPoint x: 114, endPoint y: 412, distance: 25.1
click at [89, 414] on span "Запахло" at bounding box center [80, 410] width 51 height 16
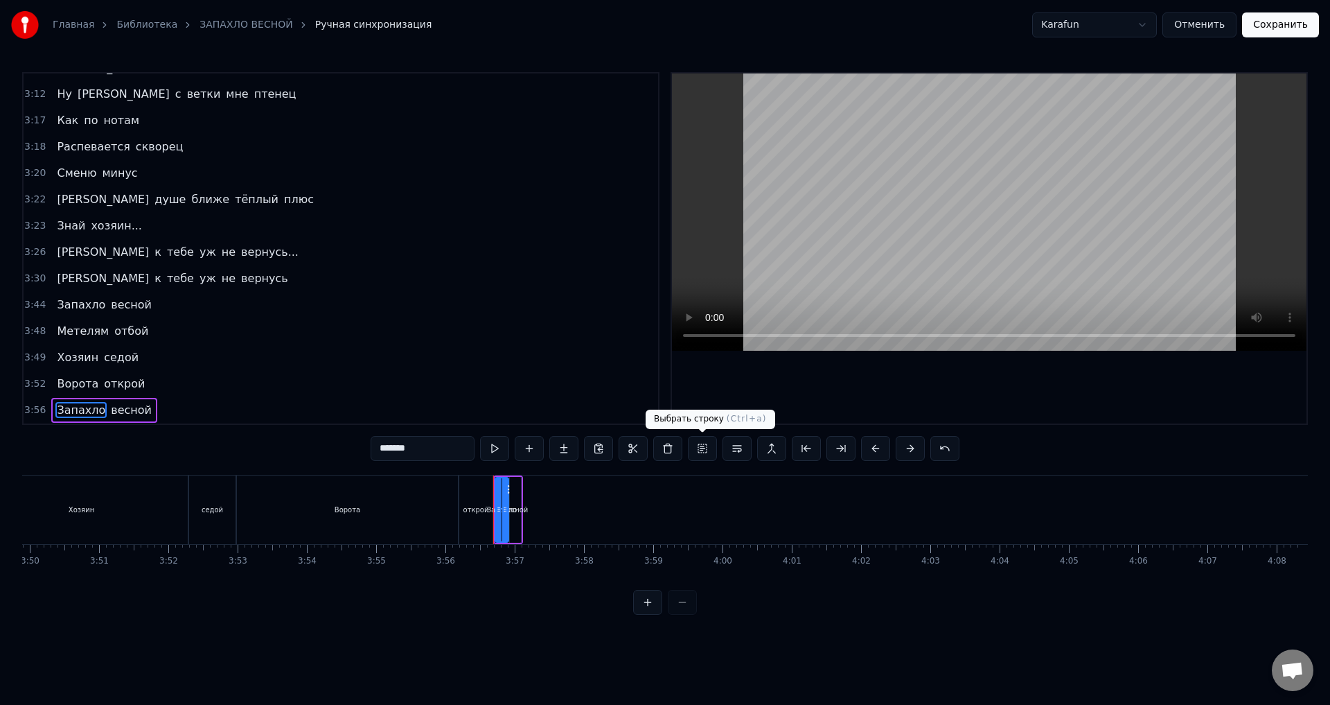
click at [696, 457] on button at bounding box center [702, 448] width 29 height 25
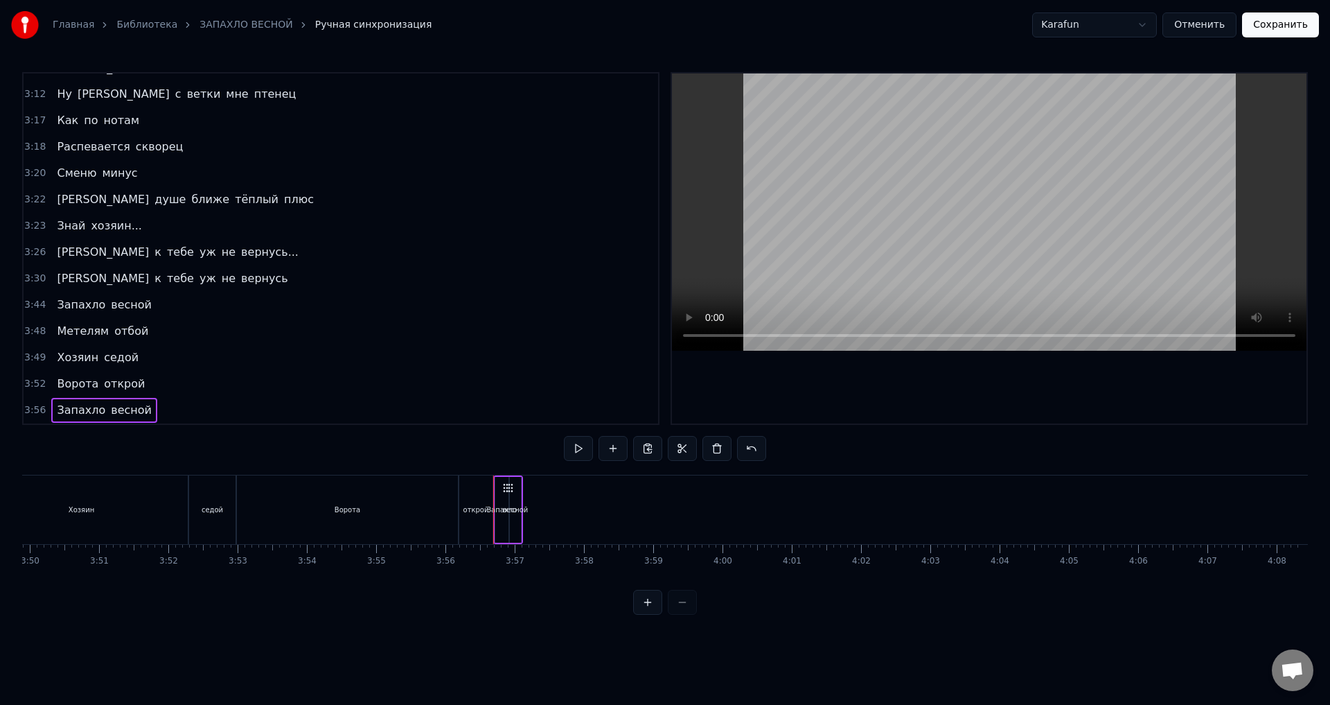
click at [130, 391] on span "открой" at bounding box center [125, 383] width 44 height 16
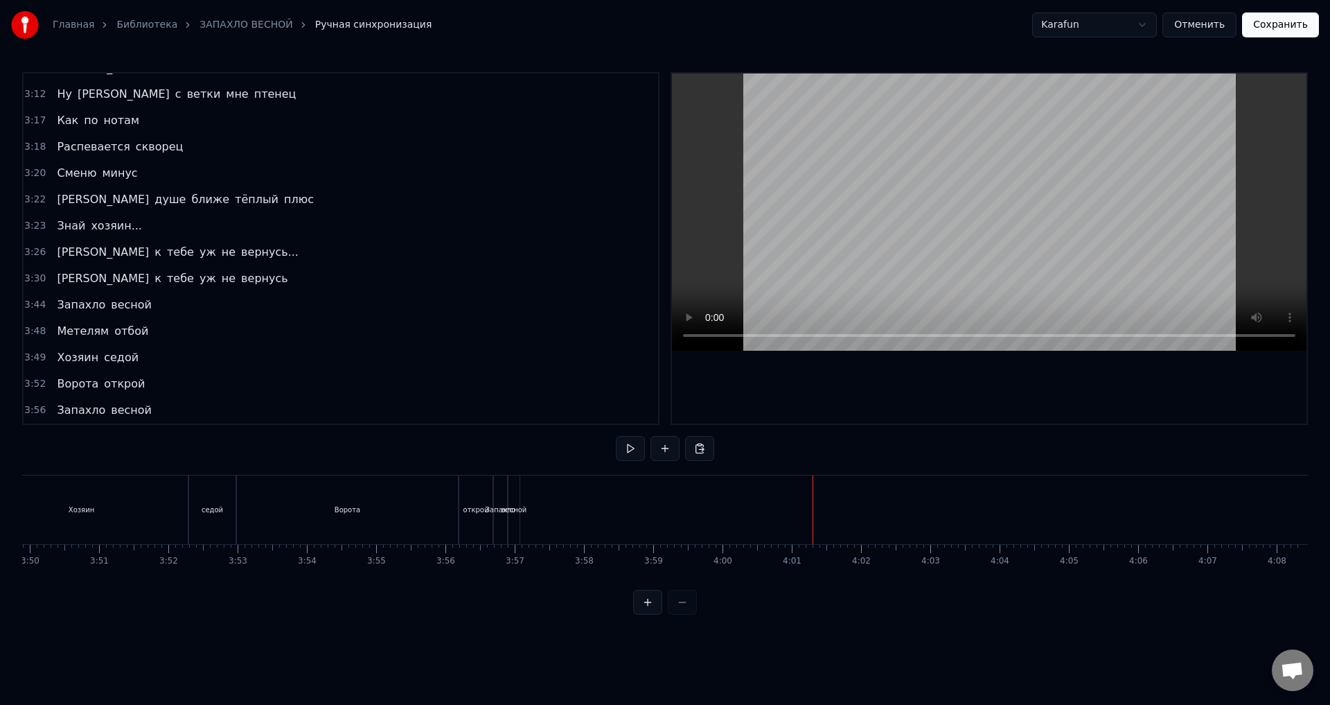
drag, startPoint x: 662, startPoint y: 614, endPoint x: 655, endPoint y: 614, distance: 7.0
click at [657, 614] on div at bounding box center [665, 602] width 64 height 25
click at [649, 612] on button at bounding box center [647, 602] width 29 height 25
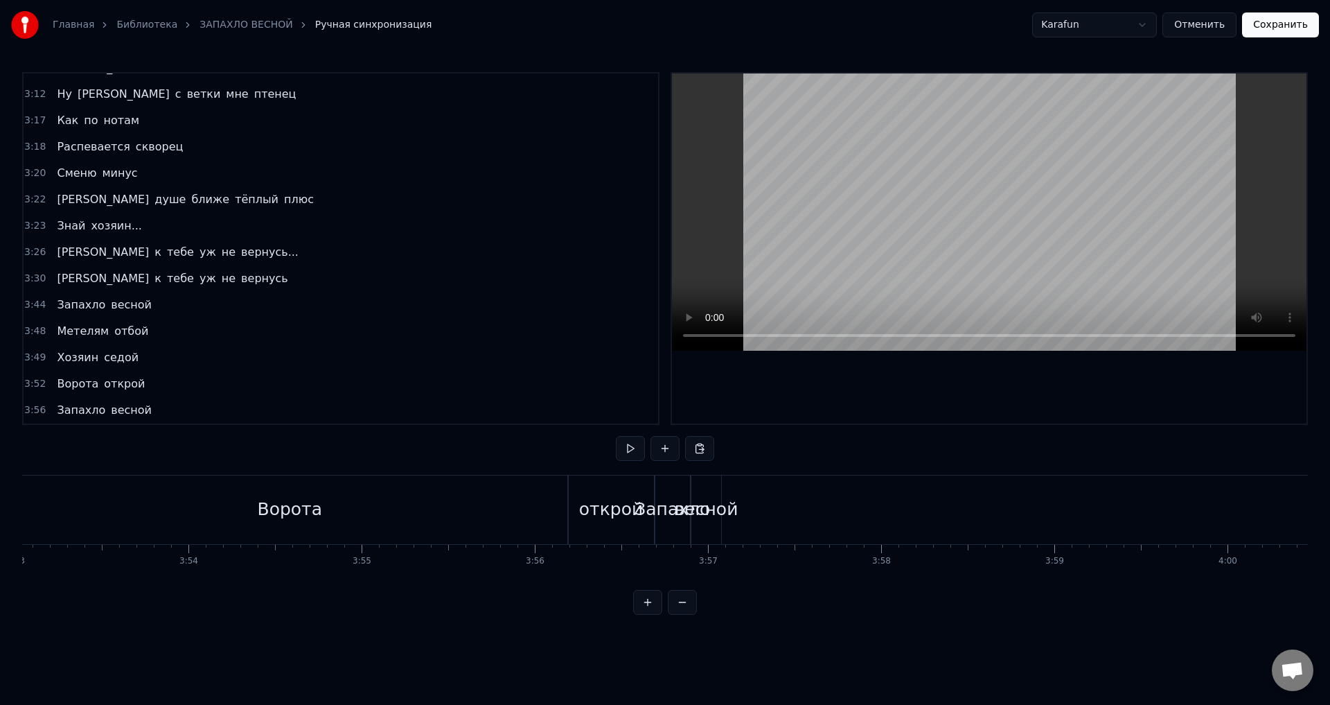
click at [683, 614] on button at bounding box center [682, 602] width 29 height 25
click at [683, 613] on button at bounding box center [682, 602] width 29 height 25
click at [683, 612] on button at bounding box center [682, 602] width 29 height 25
click at [683, 612] on div at bounding box center [665, 602] width 64 height 25
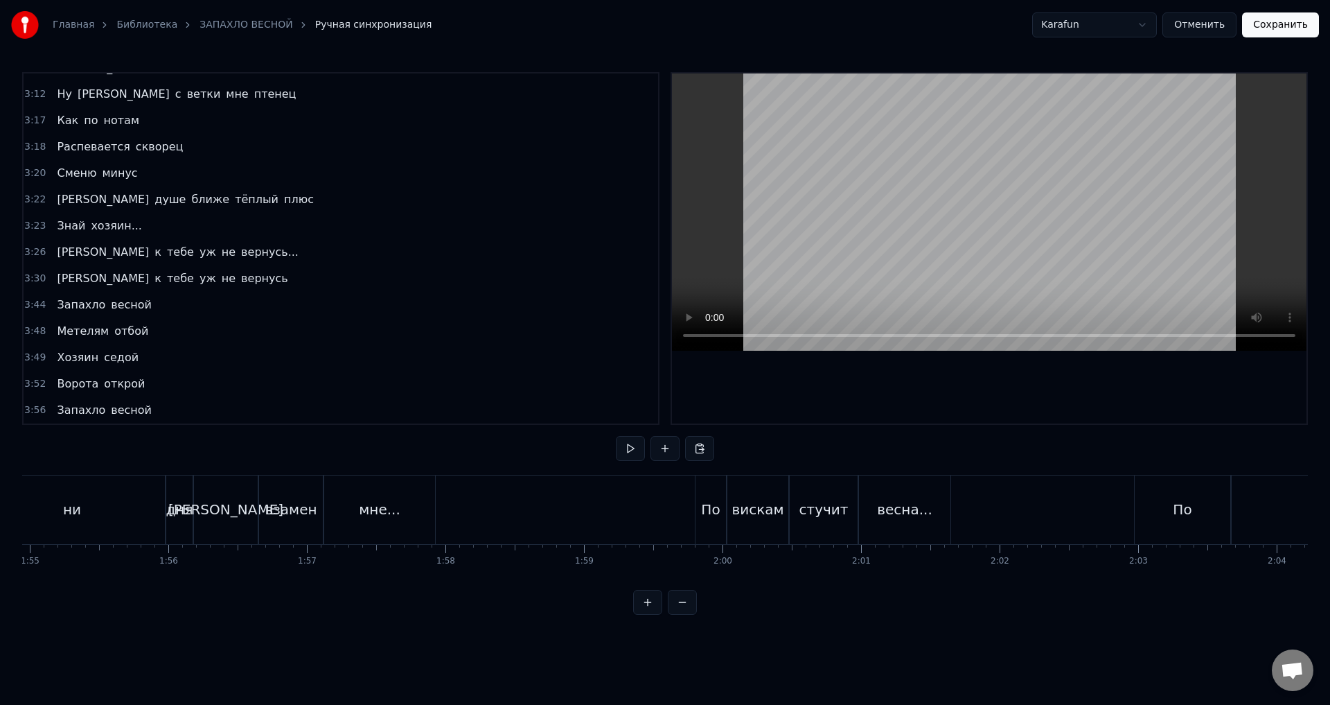
click at [683, 612] on div at bounding box center [665, 602] width 64 height 25
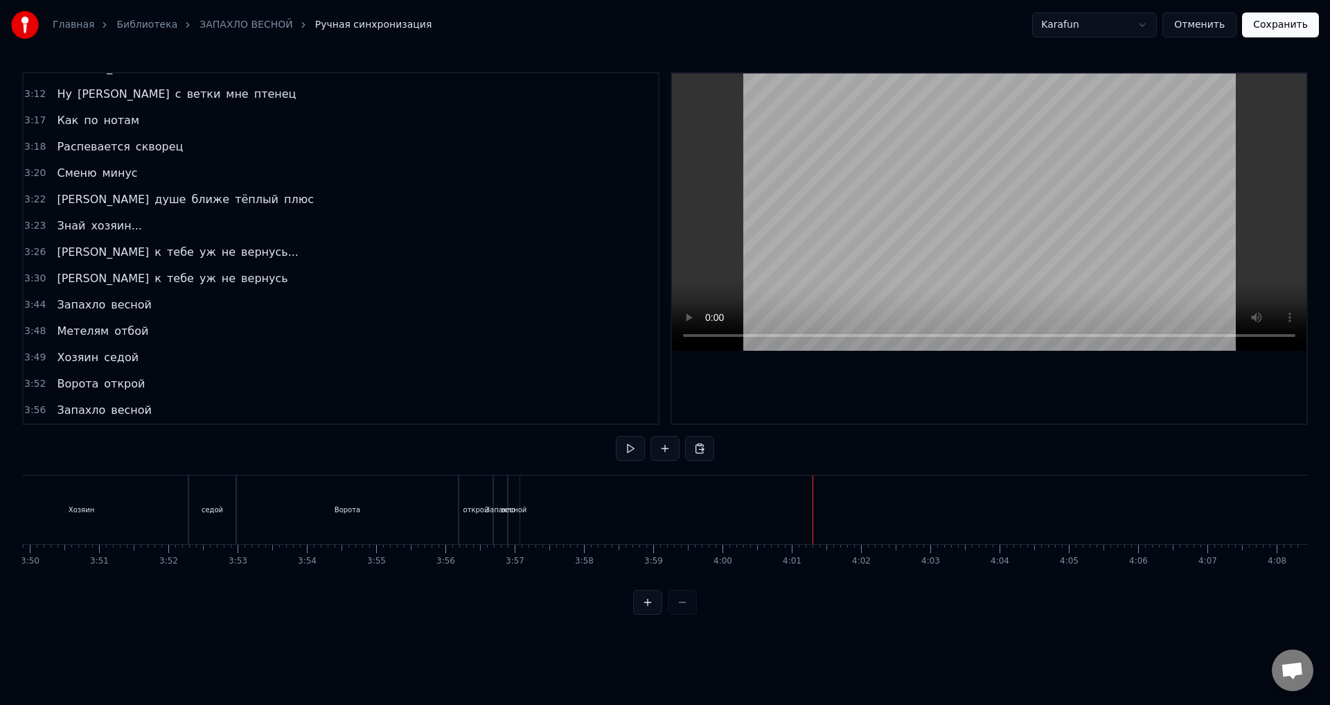
click at [683, 612] on div at bounding box center [665, 602] width 64 height 25
click at [1070, 20] on html "Главная Библиотека ЗАПАХЛО ВЕСНОЙ Ручная синхронизация Karafun Отменить Сохрани…" at bounding box center [665, 318] width 1330 height 637
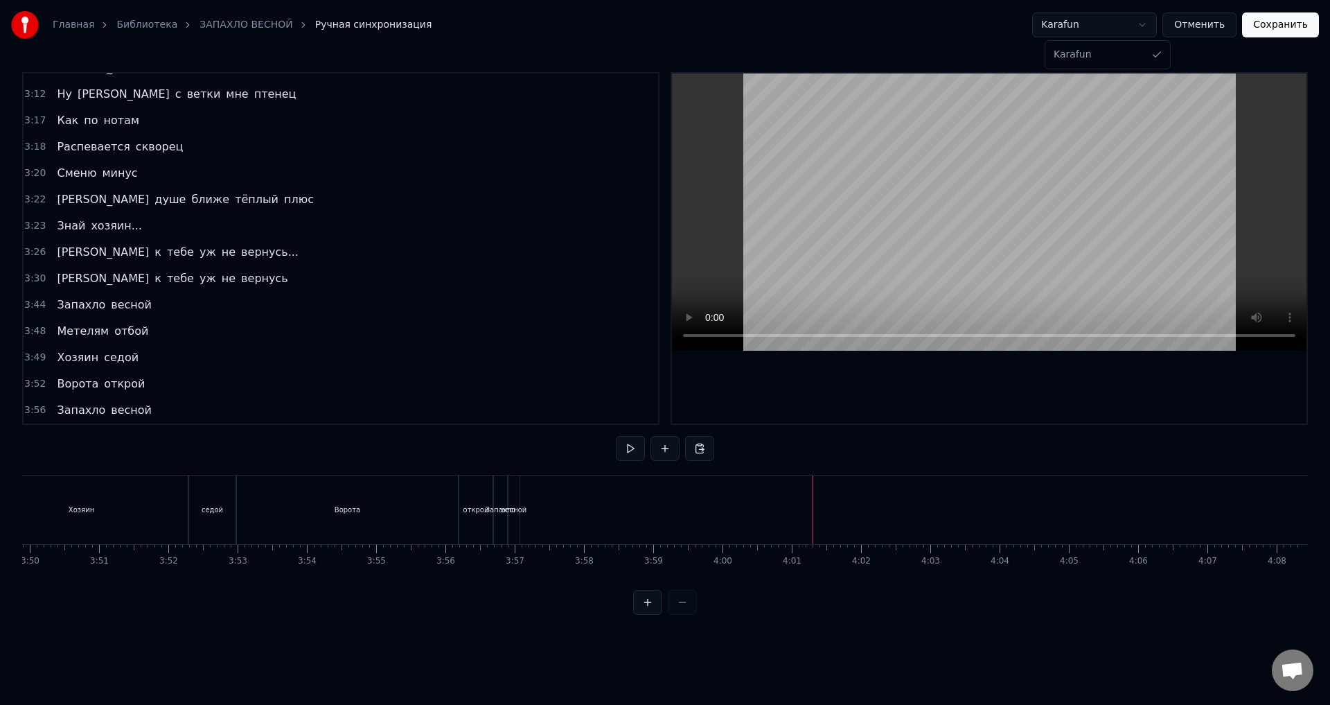
click at [1133, 33] on html "Главная Библиотека ЗАПАХЛО ВЕСНОЙ Ручная синхронизация Karafun Отменить Сохрани…" at bounding box center [665, 318] width 1330 height 637
click at [1204, 29] on button "Отменить" at bounding box center [1199, 24] width 74 height 25
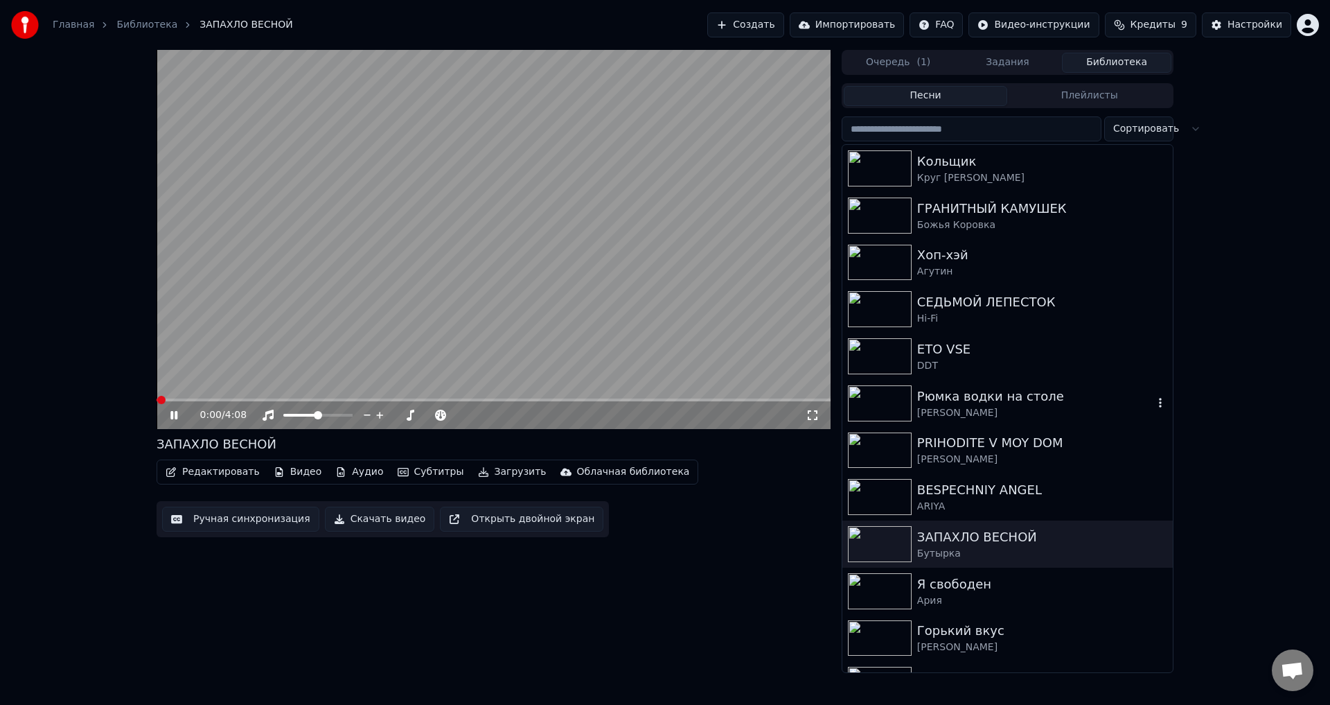
click at [1085, 403] on div "Рюмка водки на столе" at bounding box center [1035, 396] width 236 height 19
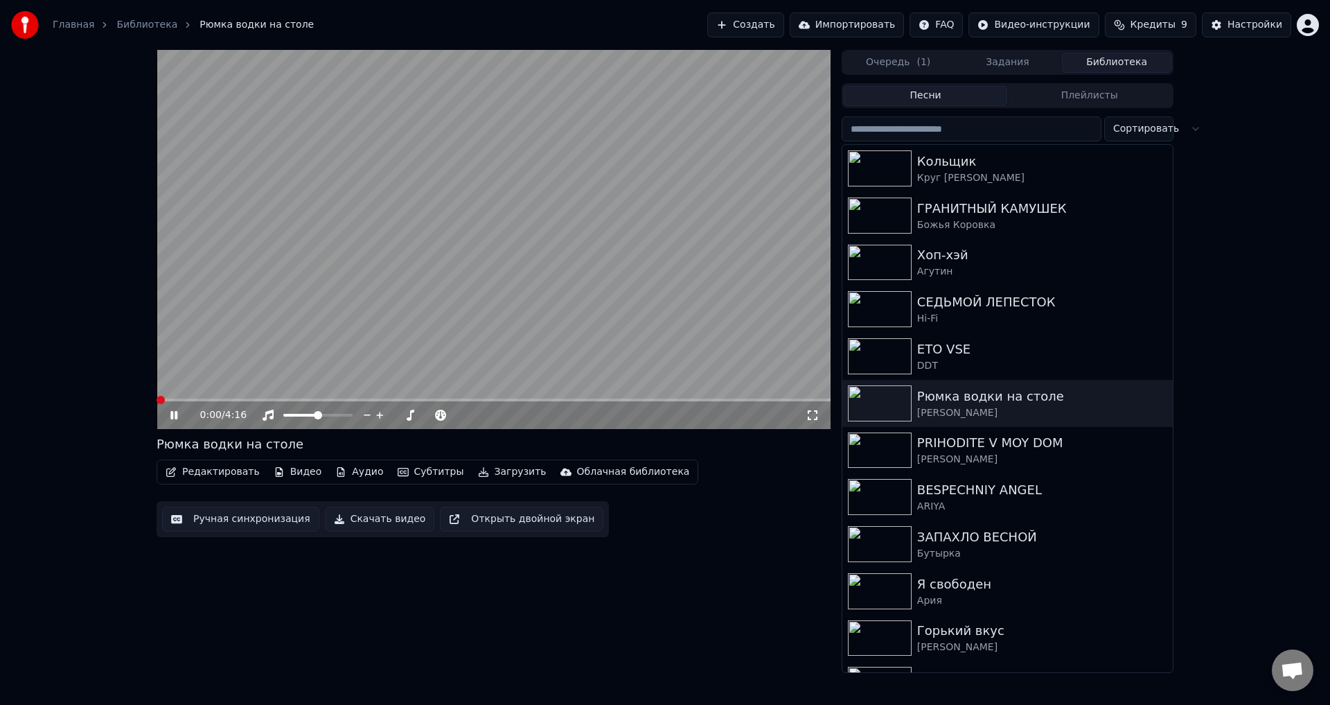
click at [425, 344] on video at bounding box center [494, 239] width 674 height 379
click at [308, 415] on span at bounding box center [296, 415] width 26 height 3
click at [299, 415] on span at bounding box center [295, 415] width 25 height 3
click at [304, 342] on video at bounding box center [494, 239] width 674 height 379
click at [221, 400] on span at bounding box center [494, 399] width 674 height 3
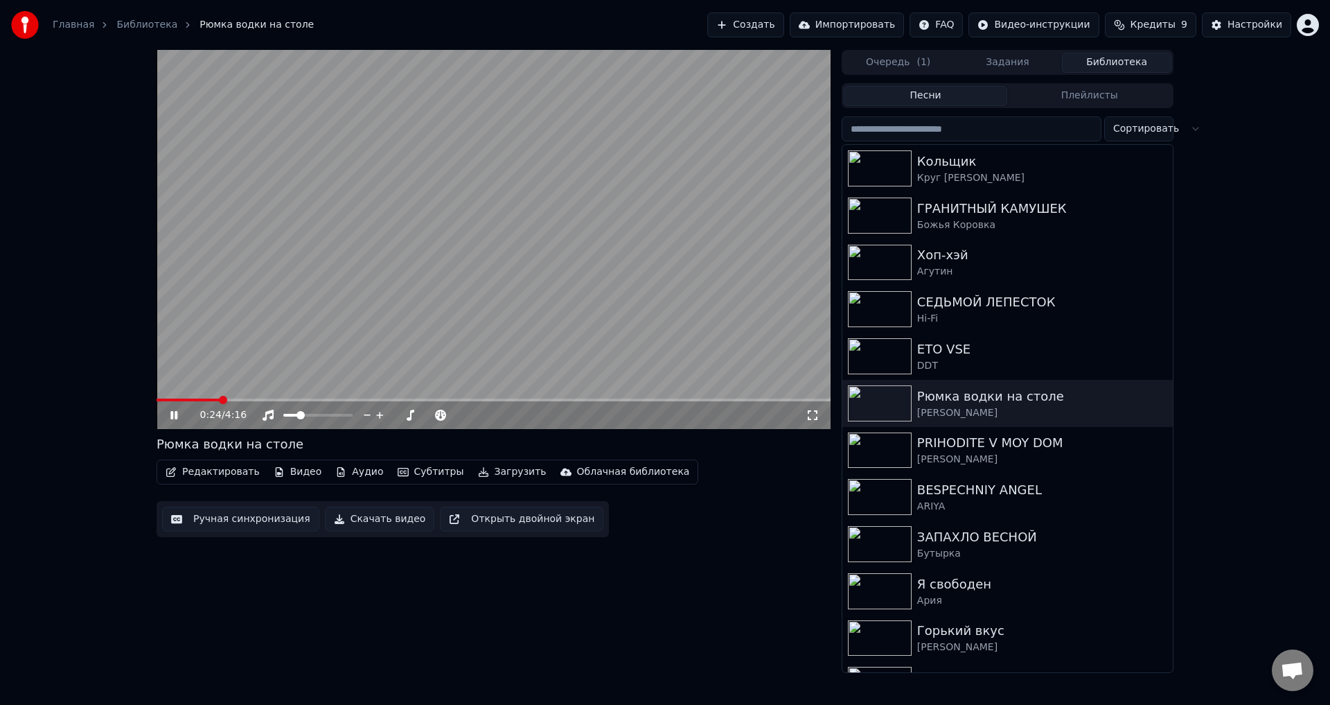
click at [274, 335] on video at bounding box center [494, 239] width 674 height 379
click at [285, 332] on video at bounding box center [494, 239] width 674 height 379
click at [311, 401] on span at bounding box center [494, 399] width 674 height 3
click at [327, 359] on video at bounding box center [494, 239] width 674 height 379
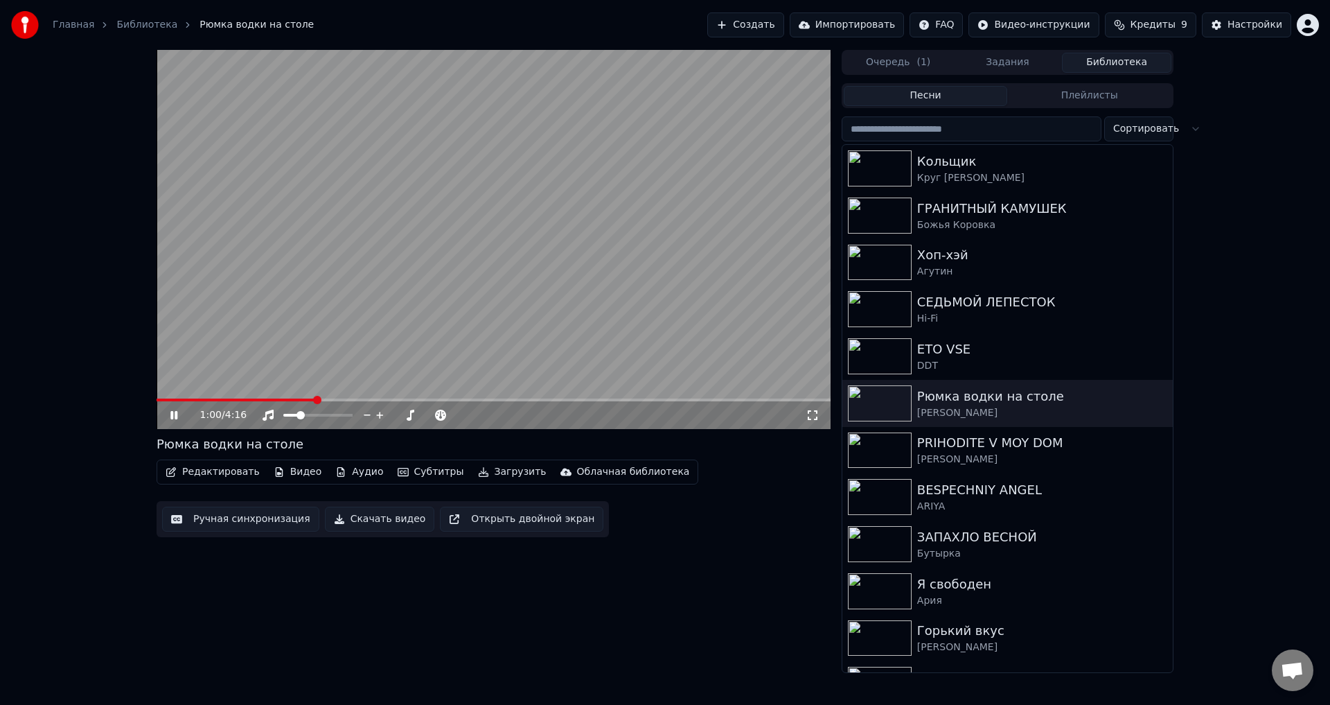
click at [326, 398] on span at bounding box center [494, 399] width 674 height 3
click at [338, 374] on video at bounding box center [494, 239] width 674 height 379
click at [338, 373] on video at bounding box center [494, 239] width 674 height 379
click at [340, 400] on span at bounding box center [494, 399] width 674 height 3
click at [341, 366] on video at bounding box center [494, 239] width 674 height 379
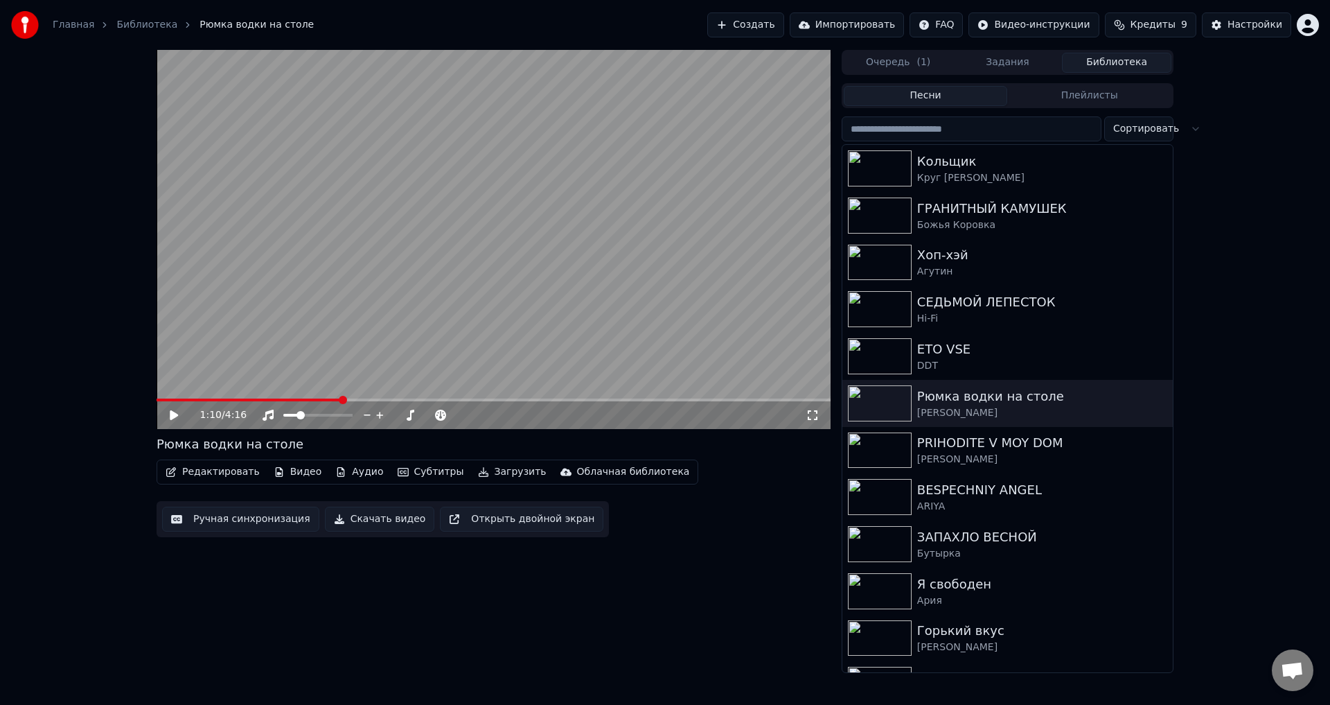
click at [341, 366] on video at bounding box center [494, 239] width 674 height 379
click at [362, 399] on span at bounding box center [494, 399] width 674 height 3
click at [353, 362] on video at bounding box center [494, 239] width 674 height 379
click at [1018, 172] on div "Круг М" at bounding box center [1035, 178] width 236 height 14
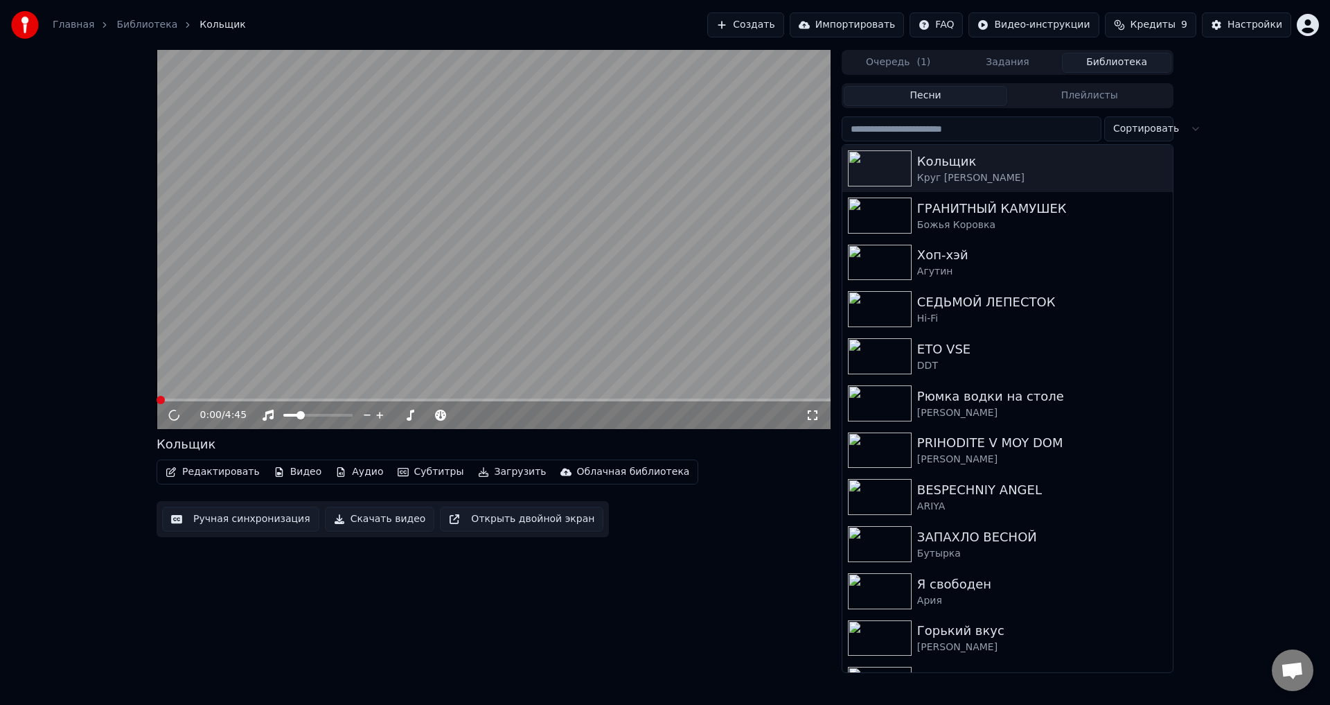
click at [565, 354] on video at bounding box center [494, 239] width 674 height 379
click at [669, 281] on video at bounding box center [494, 239] width 674 height 379
click at [1155, 163] on icon "button" at bounding box center [1160, 167] width 14 height 11
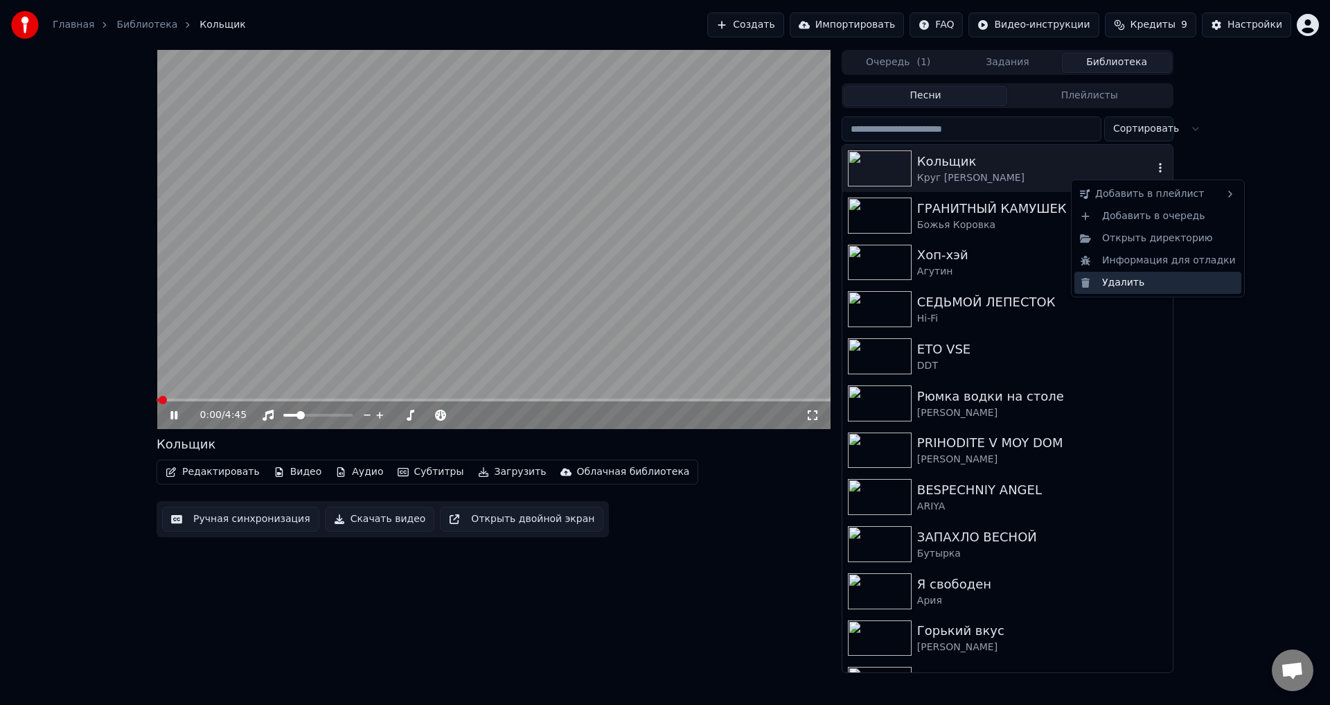
click at [1115, 276] on div "Удалить" at bounding box center [1157, 283] width 167 height 22
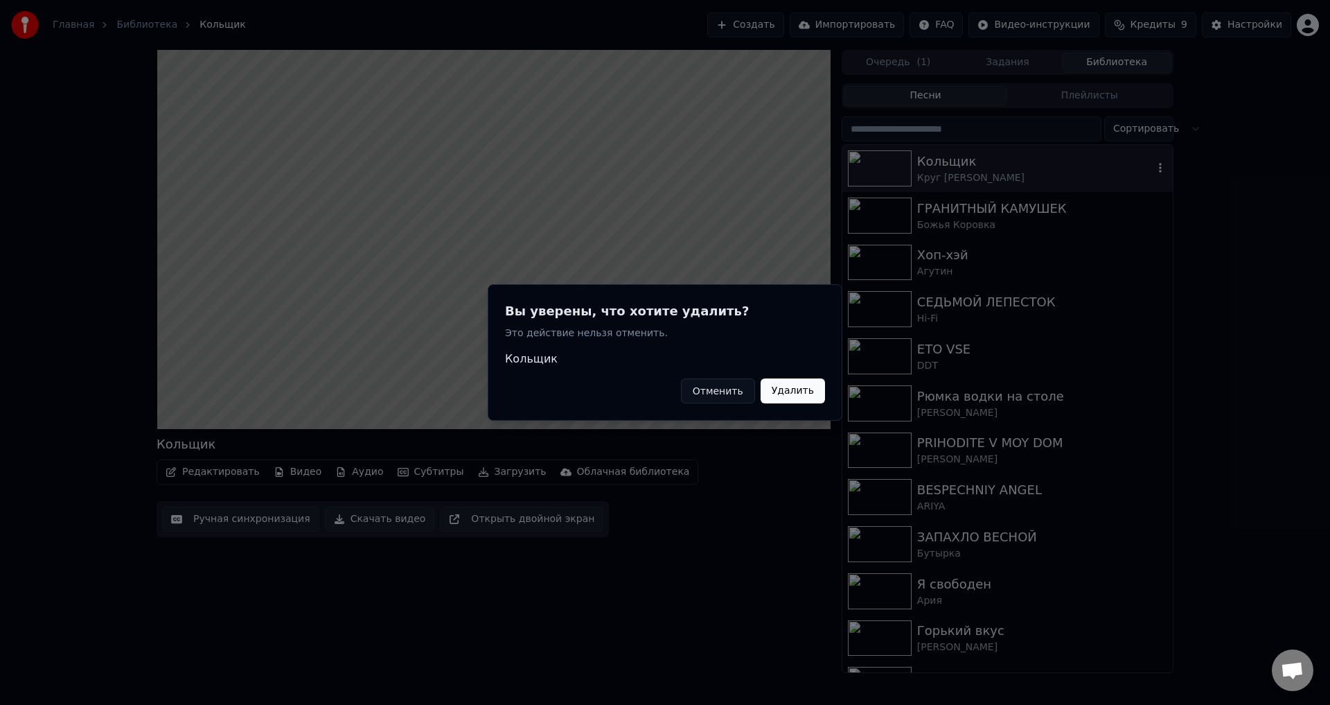
drag, startPoint x: 789, startPoint y: 389, endPoint x: 826, endPoint y: 371, distance: 40.9
click at [790, 389] on button "Удалить" at bounding box center [793, 390] width 64 height 25
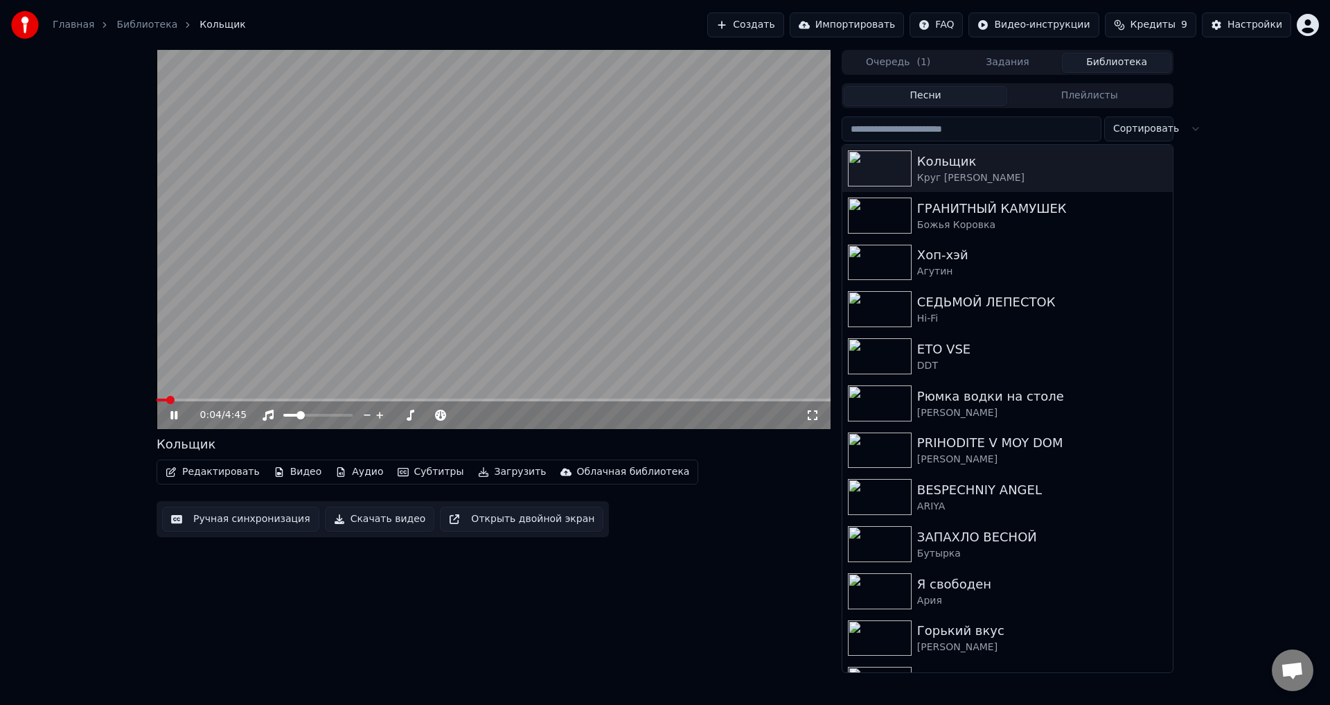
click at [675, 243] on video at bounding box center [494, 239] width 674 height 379
click at [1159, 165] on icon "button" at bounding box center [1160, 168] width 3 height 10
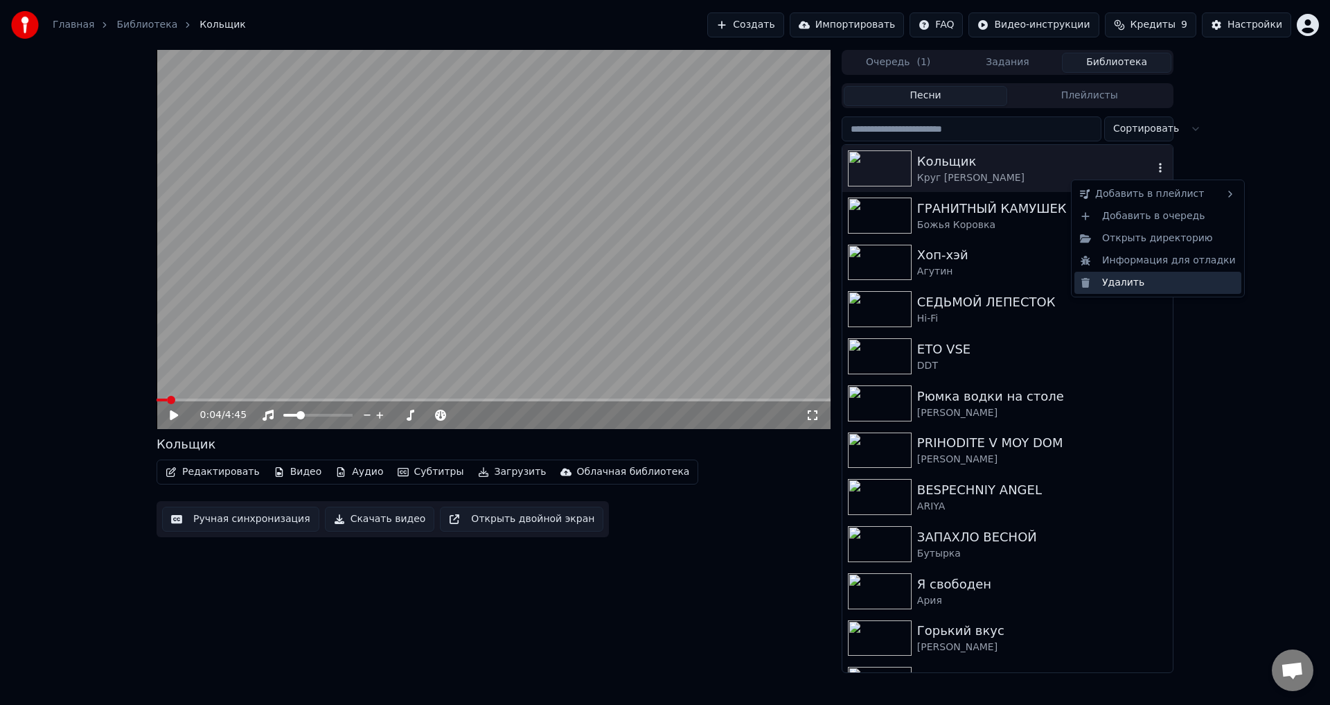
click at [1130, 283] on div "Удалить" at bounding box center [1157, 283] width 167 height 22
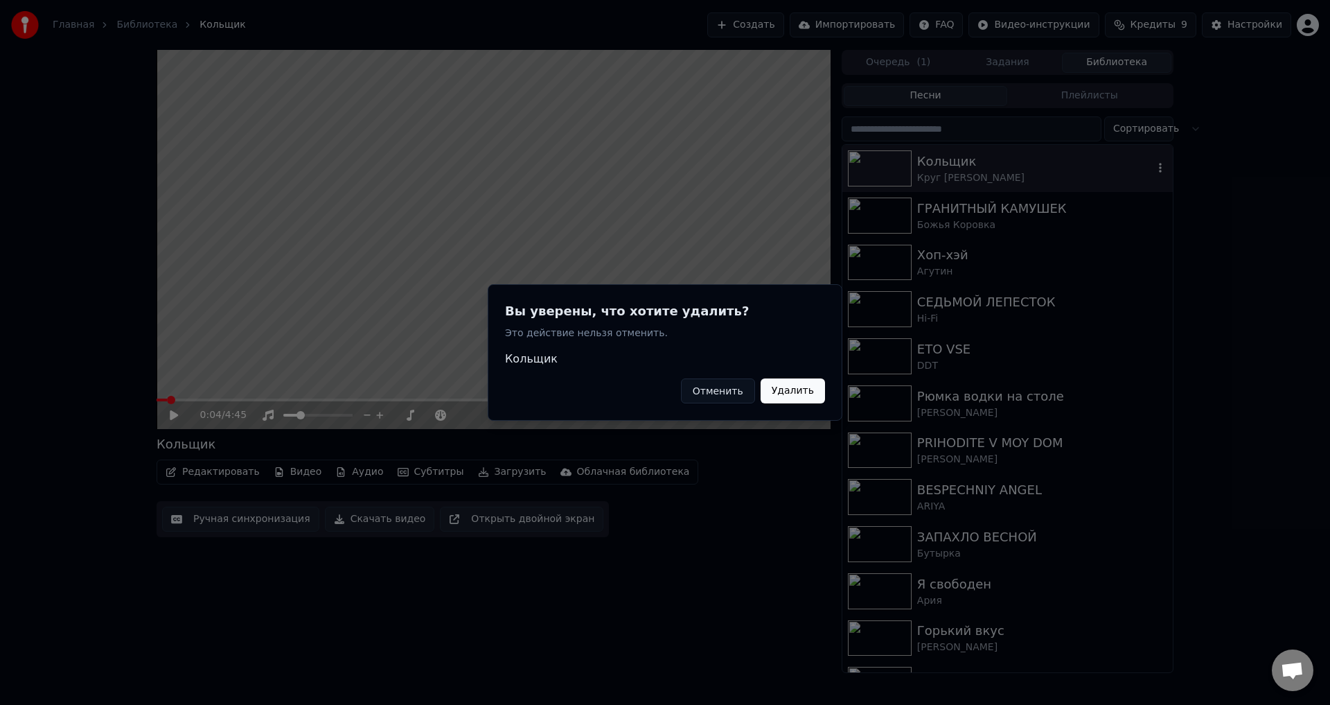
click at [807, 393] on button "Удалить" at bounding box center [793, 390] width 64 height 25
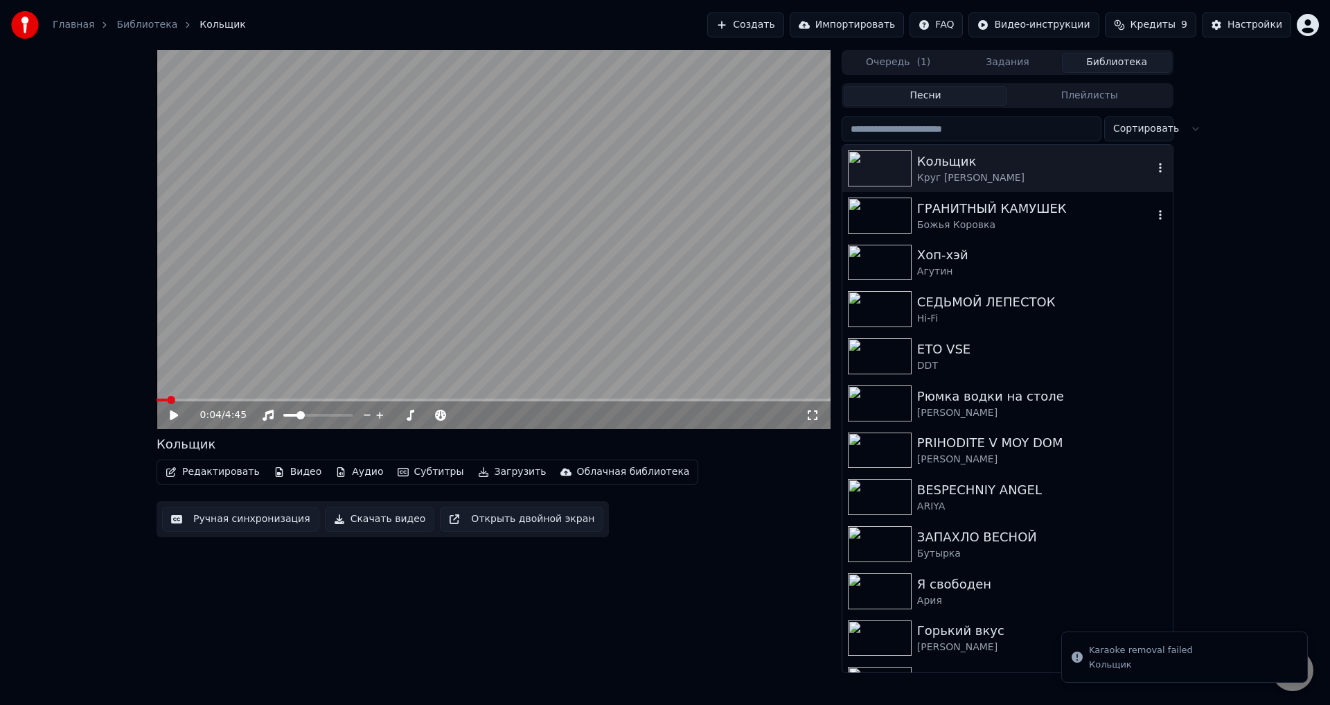
click at [1043, 210] on div "ГРАНИТНЫЙ КАМУШЕК" at bounding box center [1035, 208] width 236 height 19
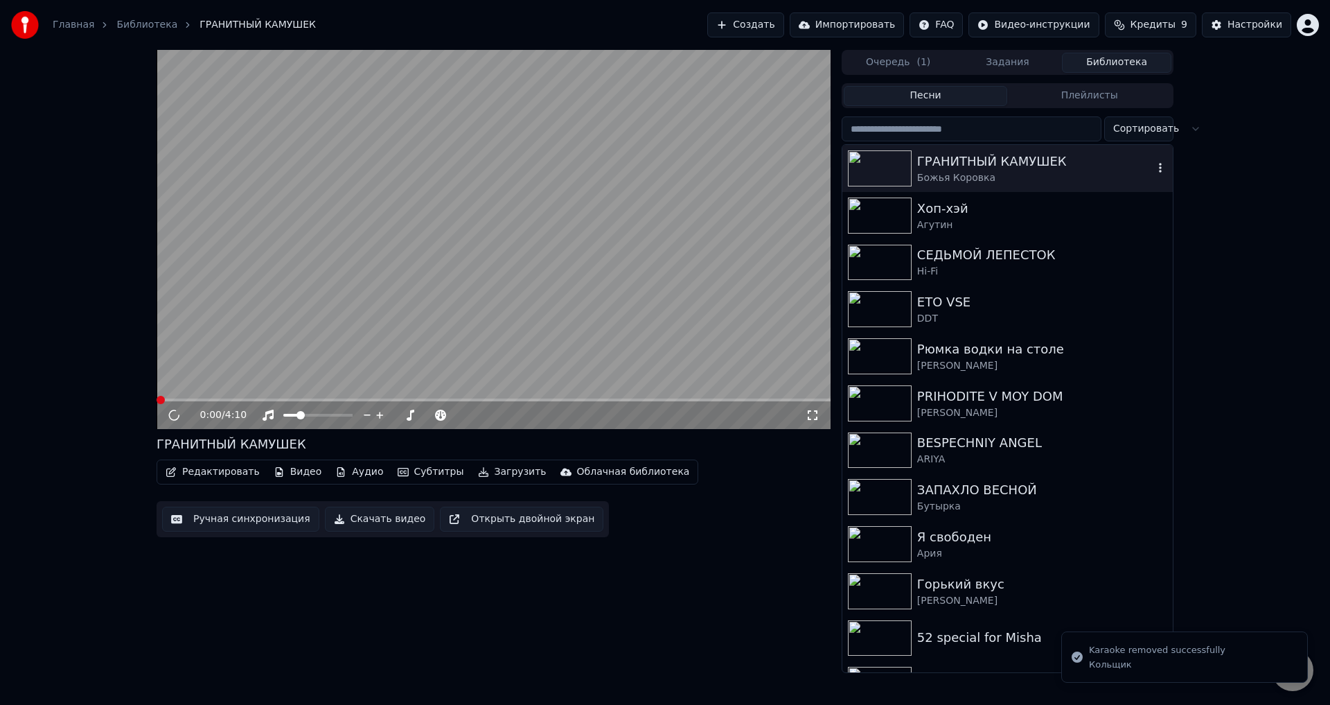
click at [1153, 175] on button "button" at bounding box center [1160, 168] width 14 height 17
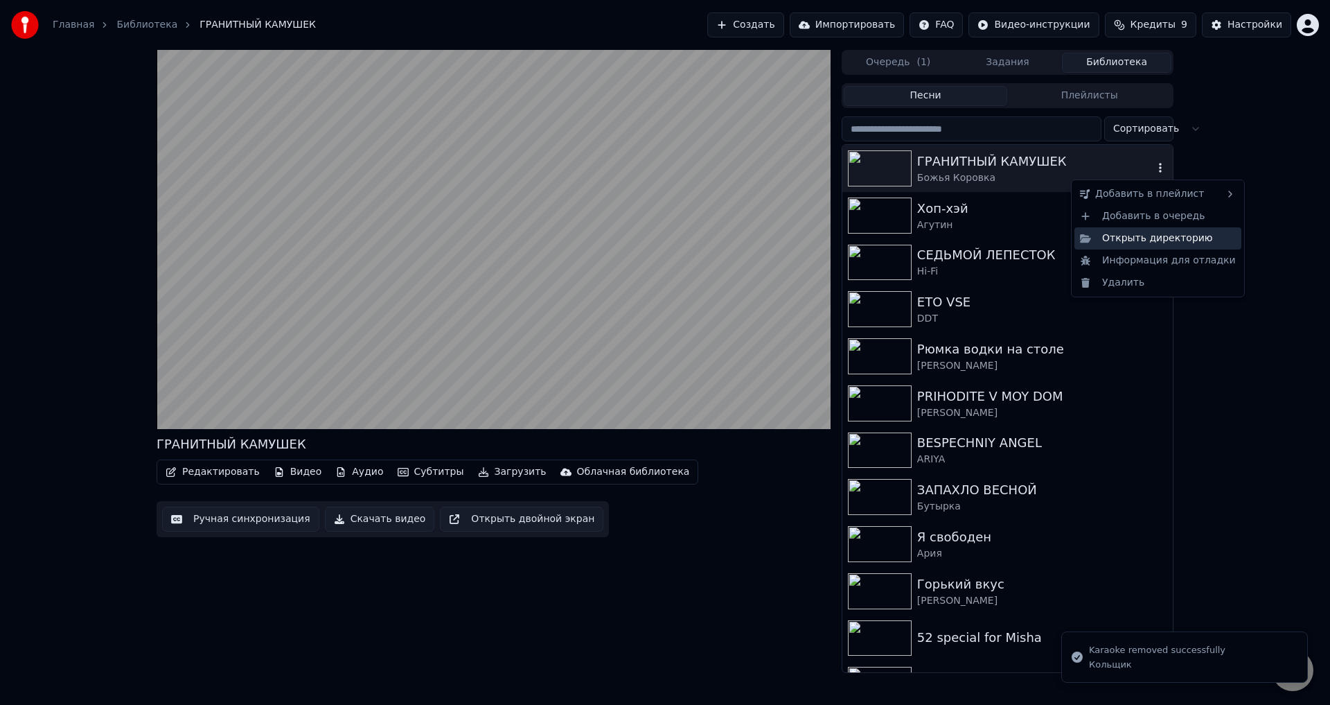
click at [1128, 245] on div "Открыть директорию" at bounding box center [1157, 238] width 167 height 22
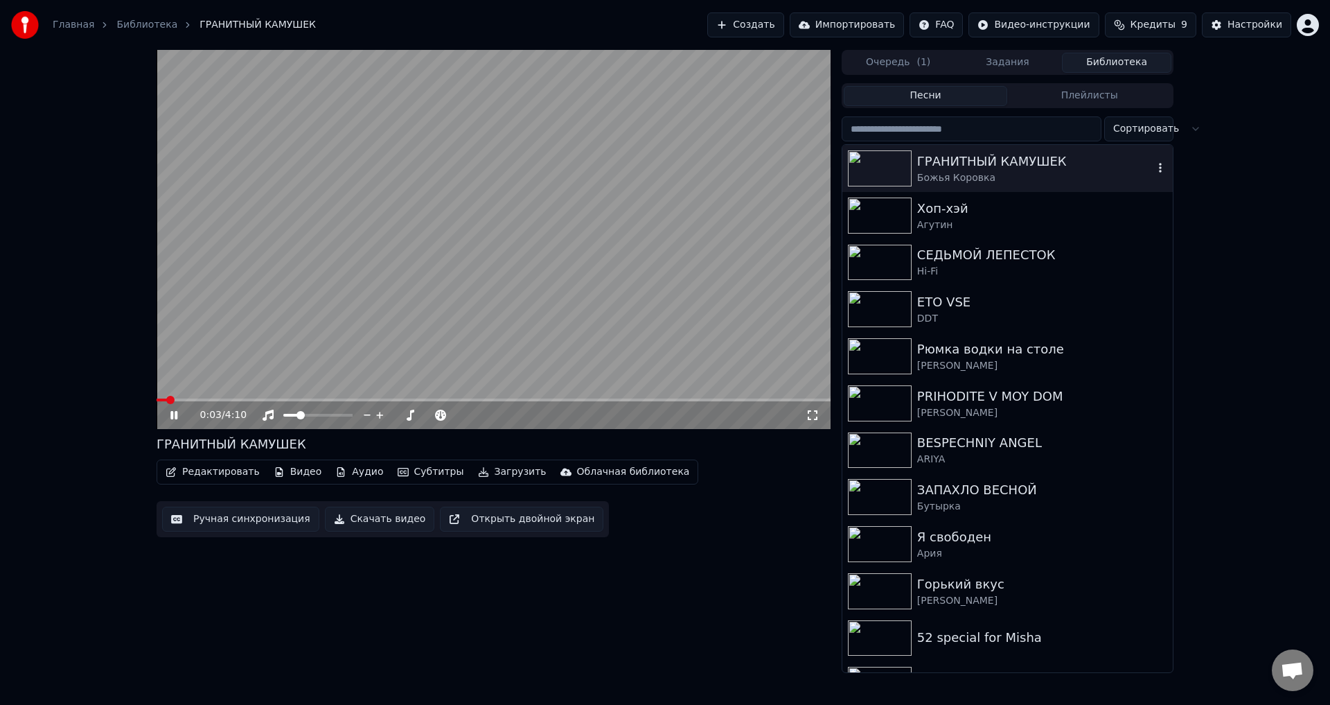
click at [217, 273] on video at bounding box center [494, 239] width 674 height 379
click at [1192, 348] on div "0:03 / 4:10 ГРАНИТНЫЙ КАМУШЕК Редактировать Видео Аудио Субтитры Загрузить Обла…" at bounding box center [665, 361] width 1330 height 623
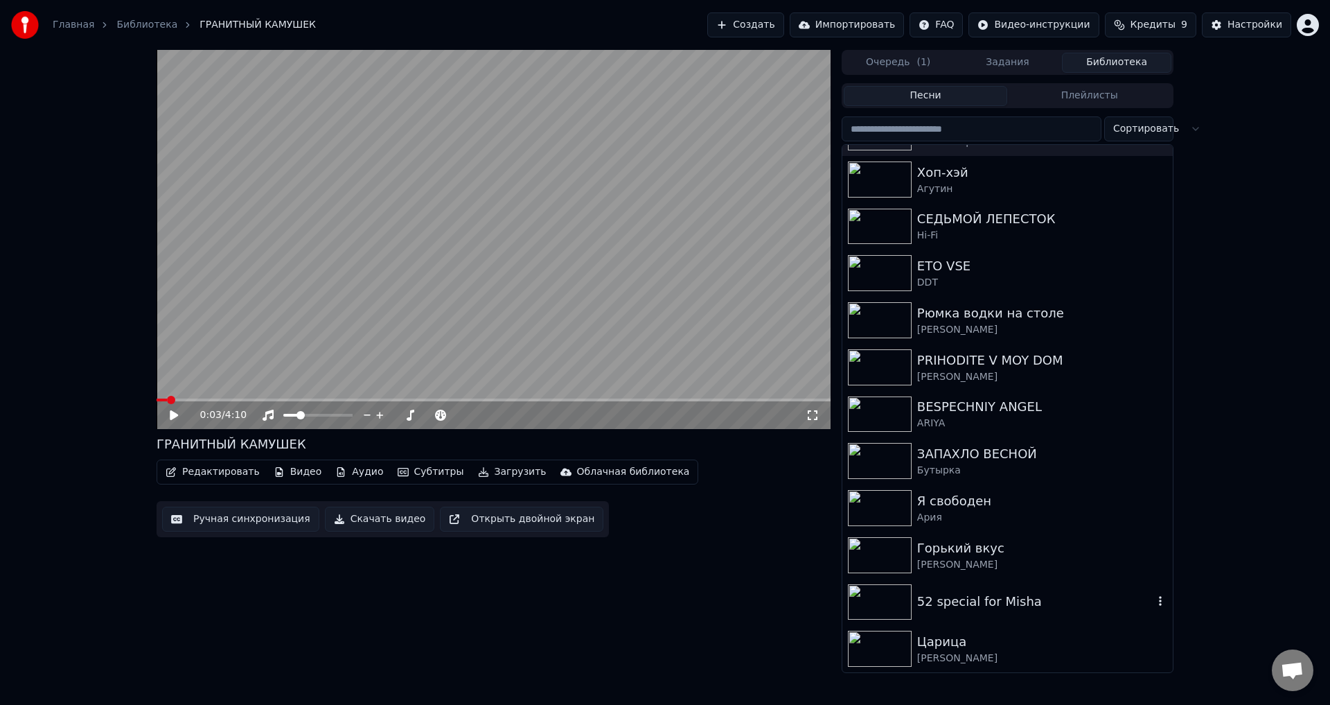
click at [963, 618] on div "52 special for Misha" at bounding box center [1007, 601] width 330 height 47
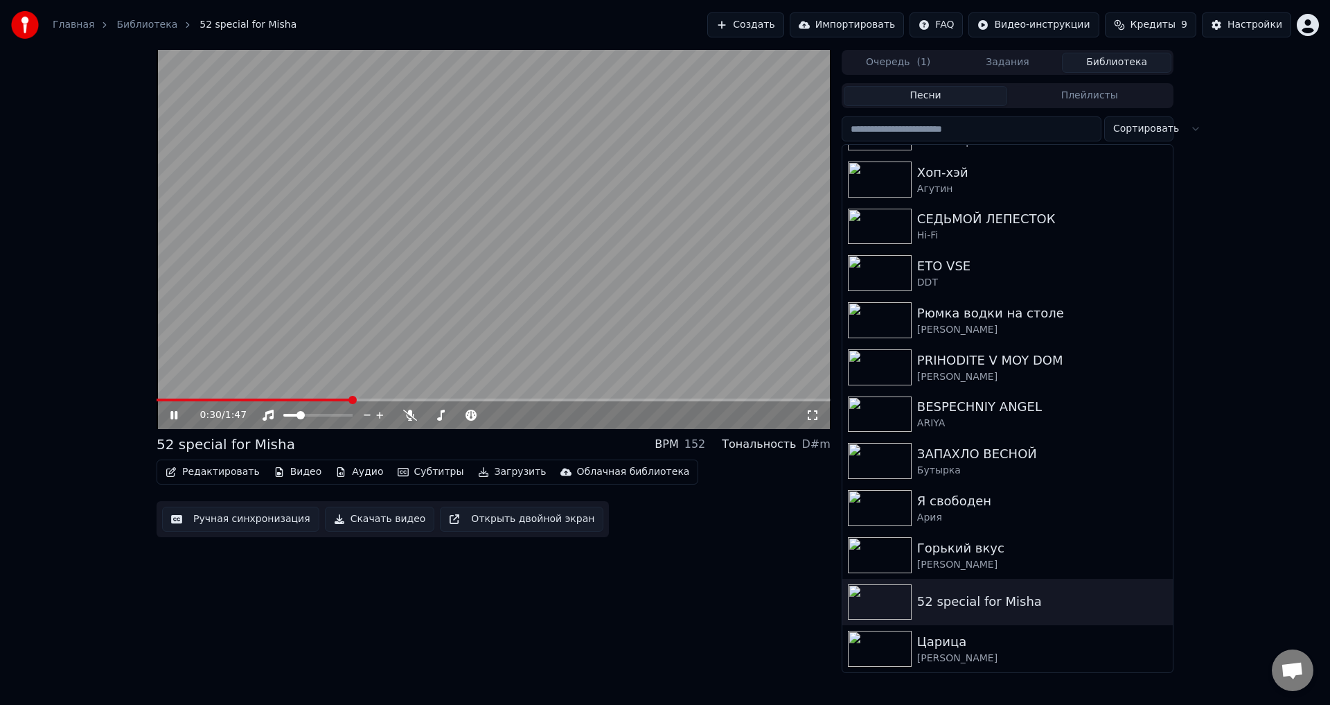
drag, startPoint x: 457, startPoint y: 336, endPoint x: 596, endPoint y: 335, distance: 138.6
click at [457, 335] on video at bounding box center [494, 239] width 674 height 379
click at [961, 649] on div "Царица" at bounding box center [1035, 641] width 236 height 19
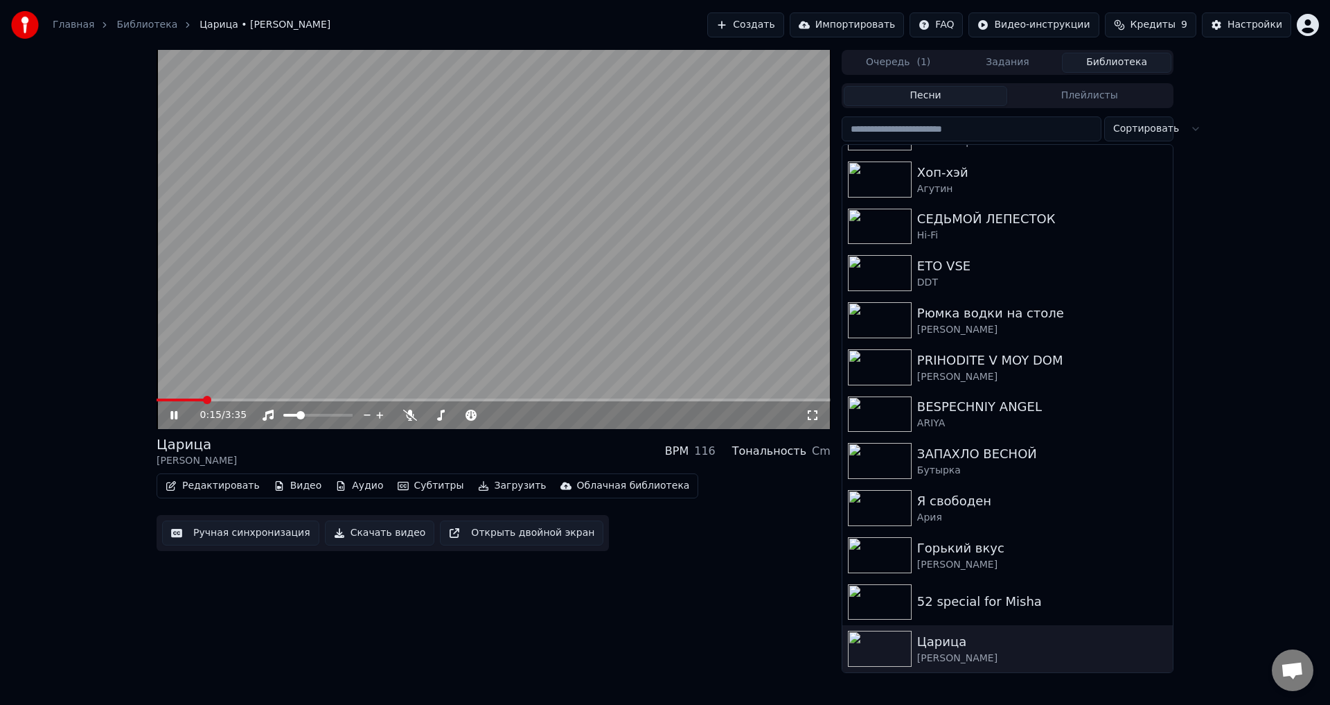
click at [202, 399] on span at bounding box center [494, 399] width 674 height 3
click at [242, 400] on span at bounding box center [494, 399] width 674 height 3
click at [525, 319] on video at bounding box center [494, 239] width 674 height 379
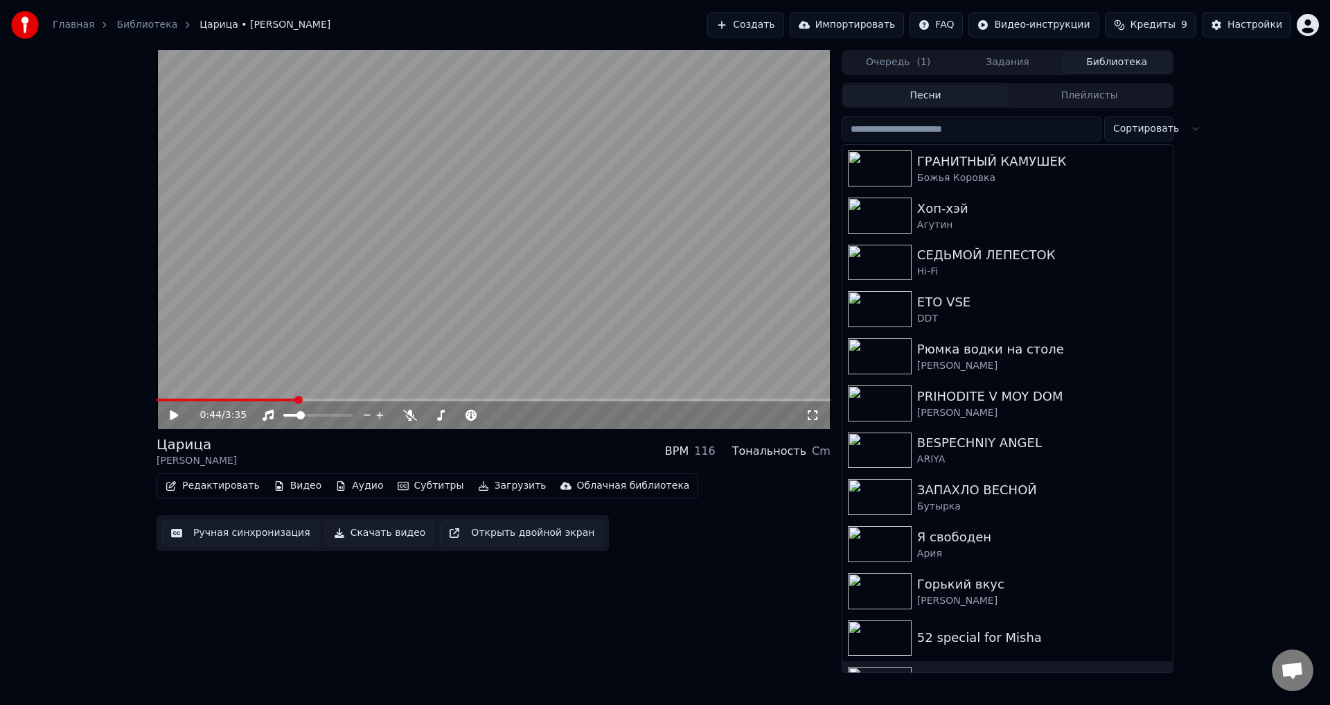
click at [1233, 244] on div "0:44 / 3:35 Царица Anna Asti BPM 116 Тональность Cm Редактировать Видео Аудио С…" at bounding box center [665, 361] width 1330 height 623
click at [1229, 20] on button "Настройки" at bounding box center [1246, 24] width 89 height 25
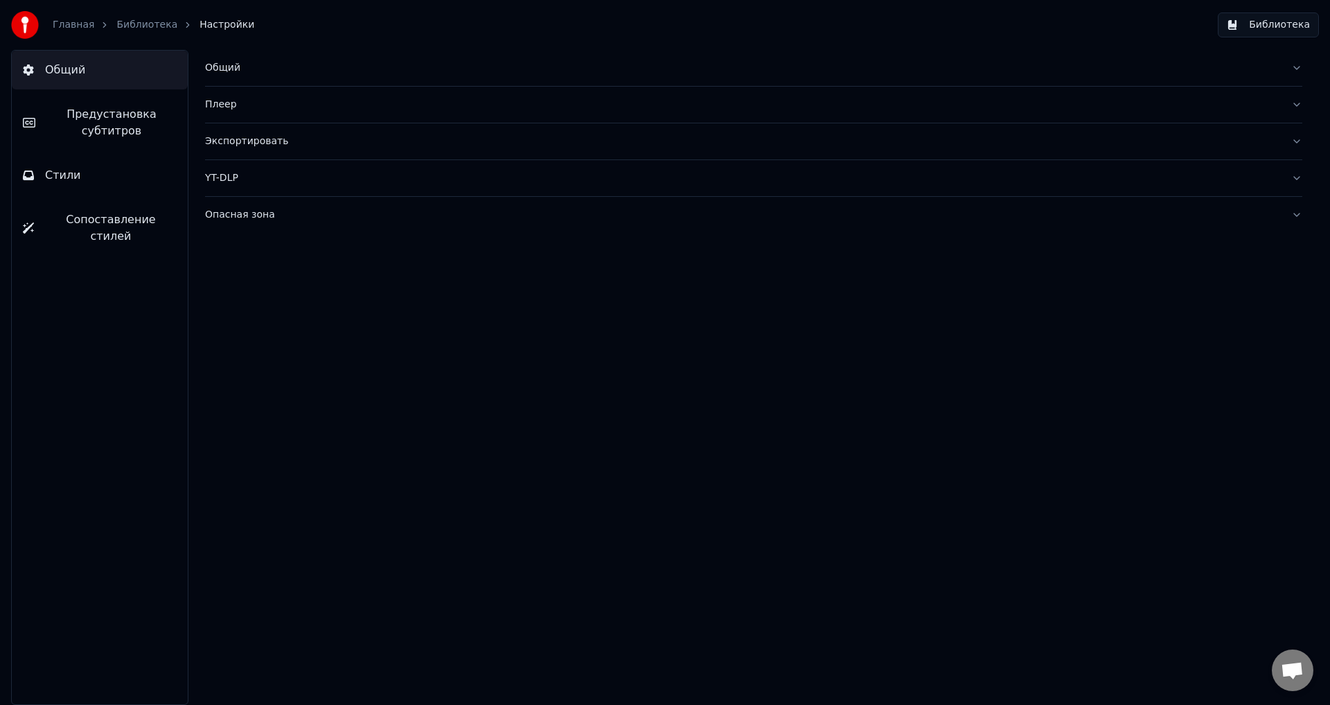
click at [114, 139] on button "Предустановка субтитров" at bounding box center [100, 122] width 176 height 55
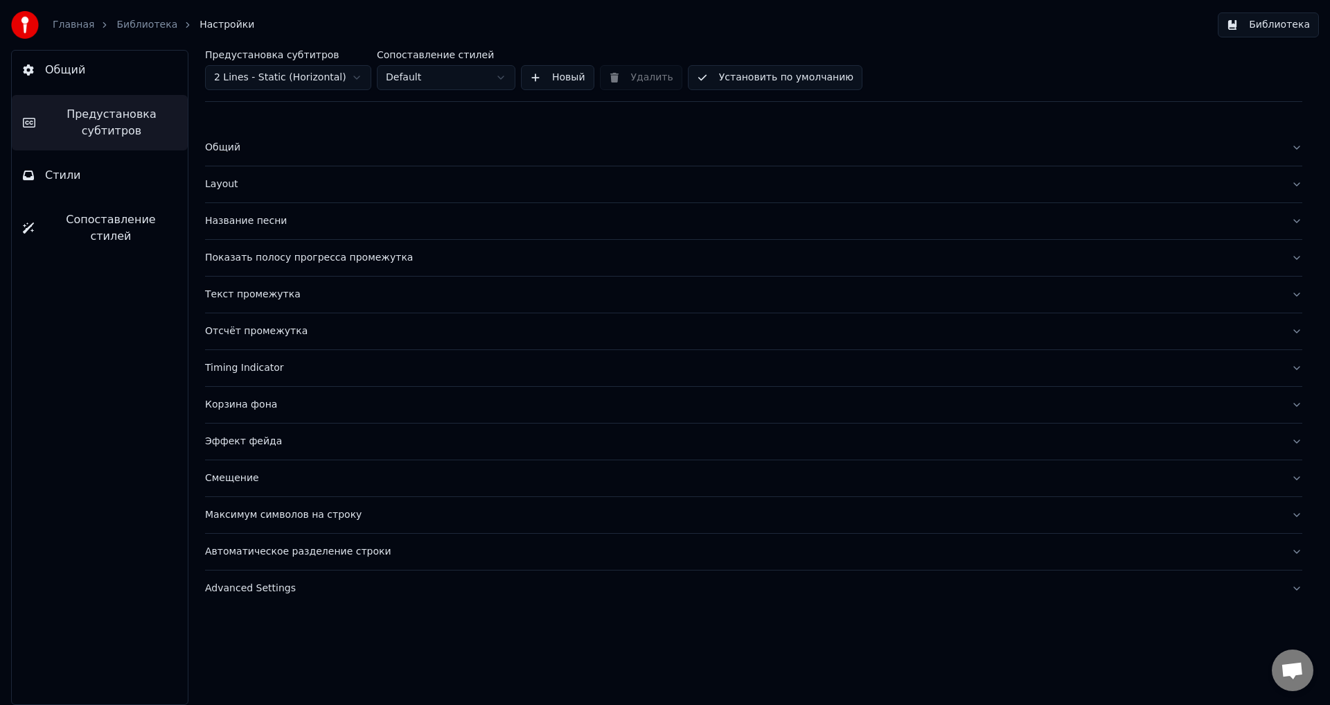
click at [274, 487] on button "Смещение" at bounding box center [753, 478] width 1097 height 36
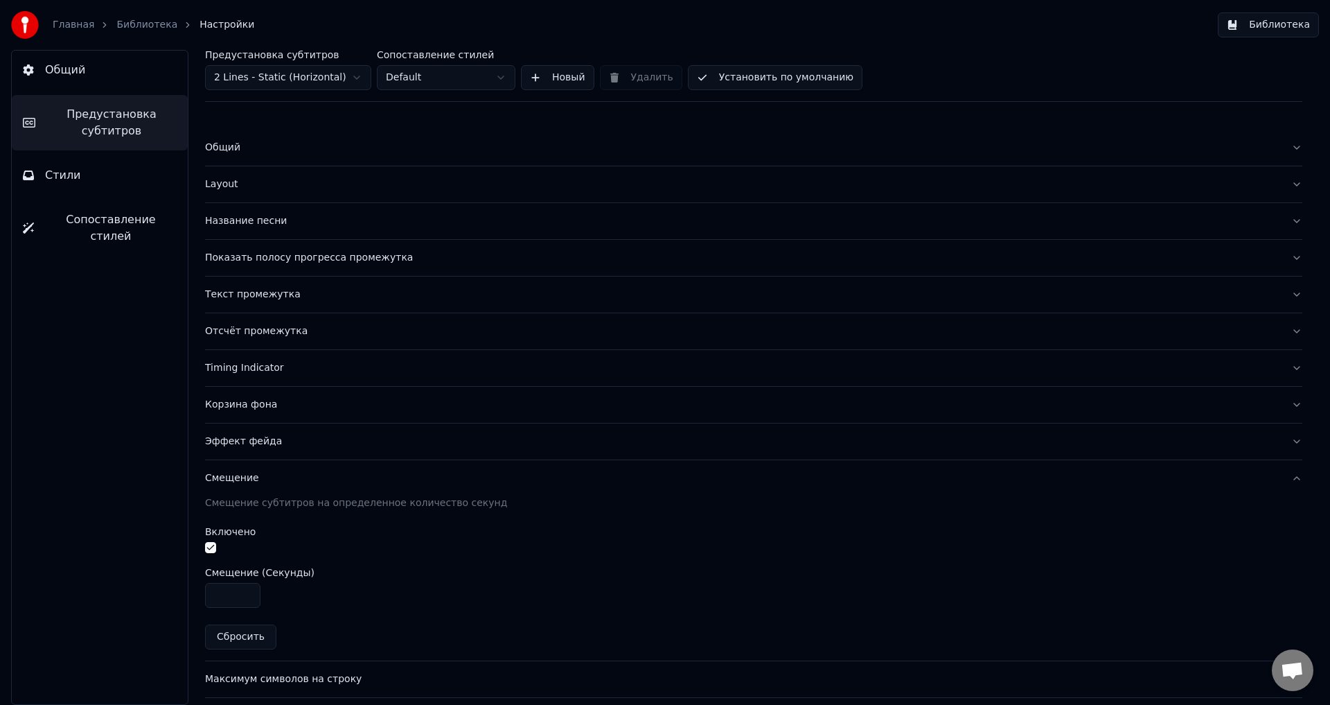
click at [217, 548] on div at bounding box center [753, 549] width 1097 height 15
click at [211, 547] on button "button" at bounding box center [210, 547] width 11 height 11
click at [132, 27] on link "Библиотека" at bounding box center [146, 25] width 61 height 14
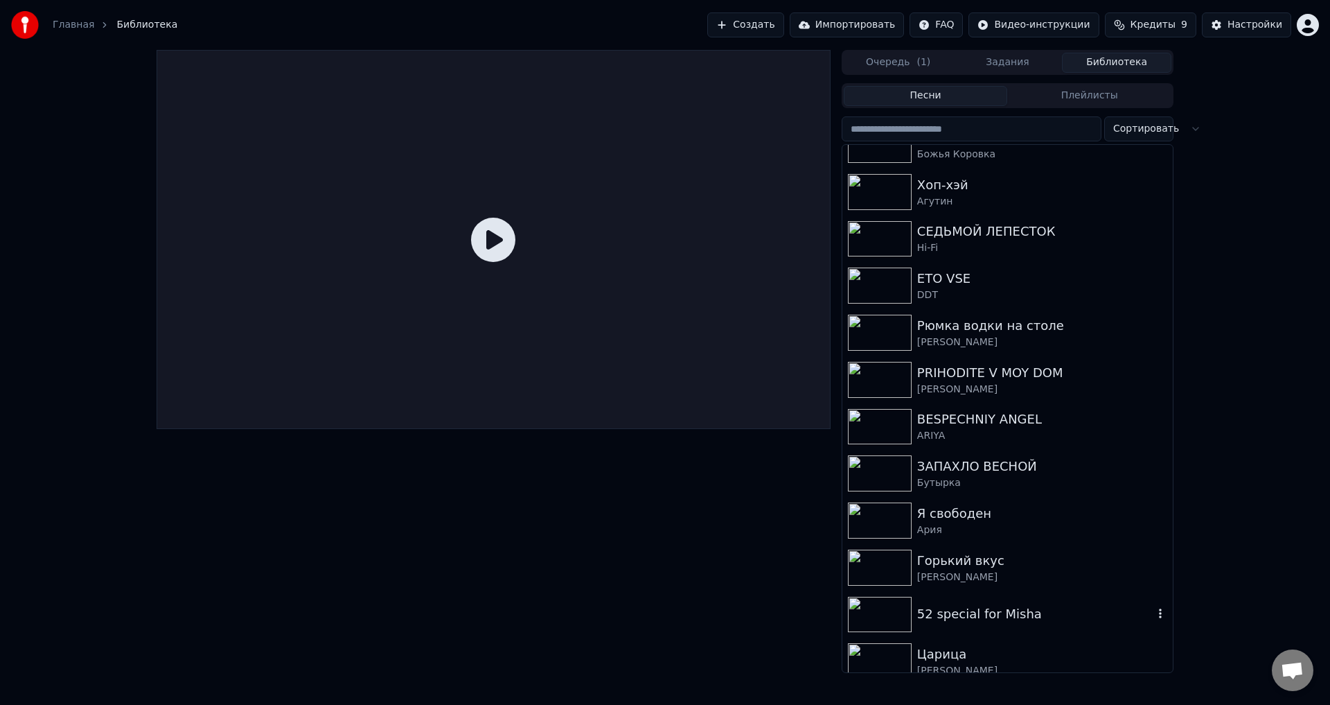
scroll to position [36, 0]
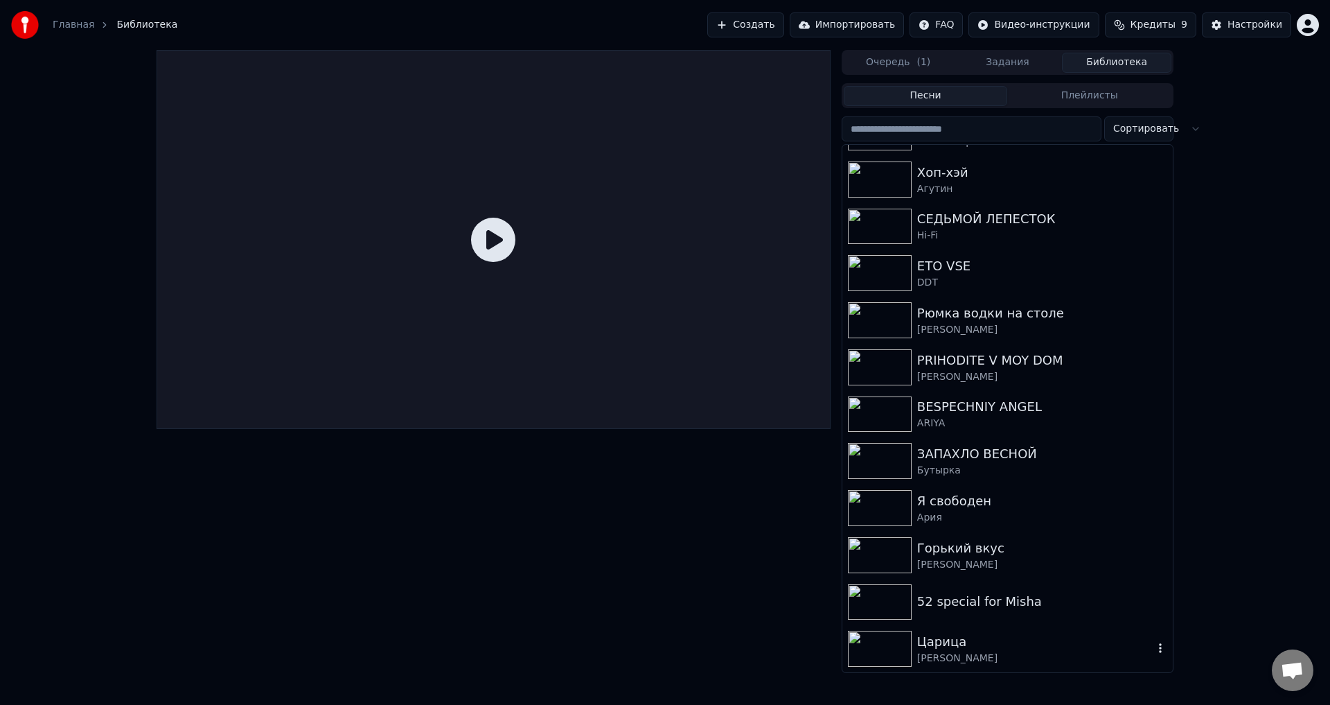
click at [947, 639] on div "Царица" at bounding box center [1035, 641] width 236 height 19
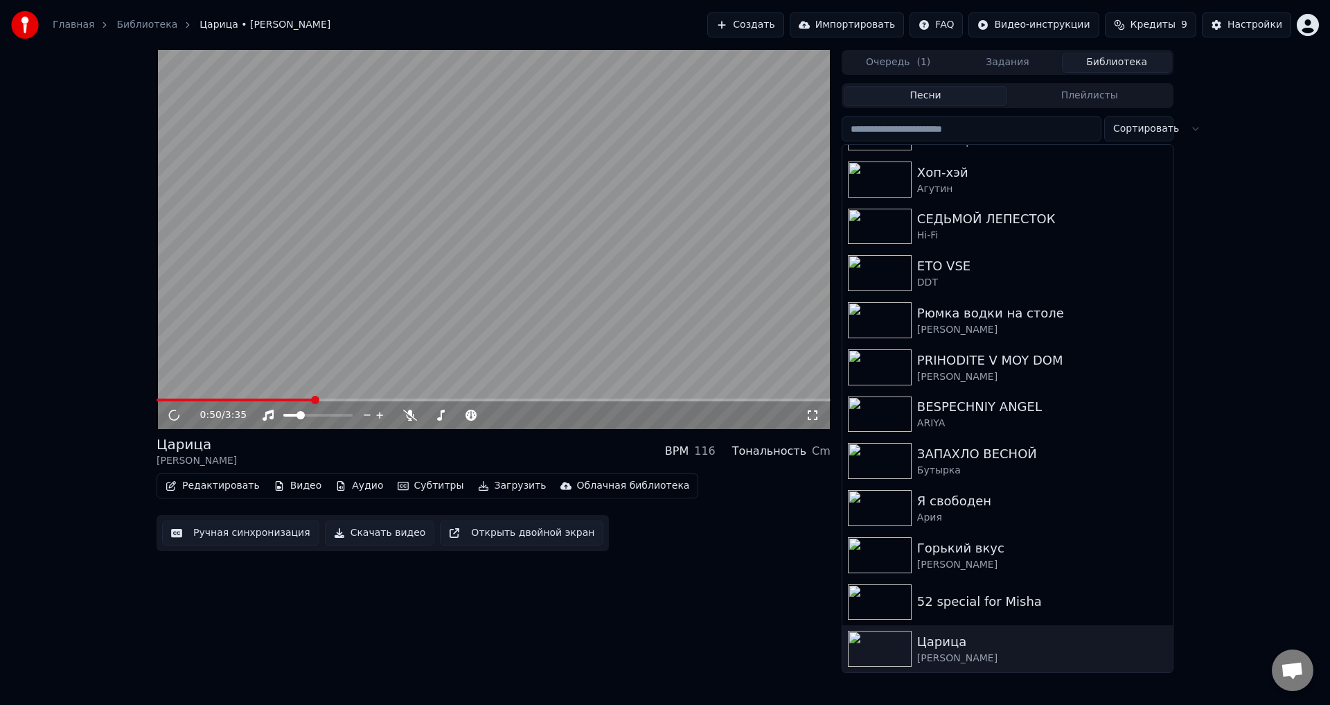
click at [312, 400] on span at bounding box center [494, 399] width 674 height 3
click at [287, 400] on span at bounding box center [223, 399] width 132 height 3
click at [402, 298] on video at bounding box center [494, 239] width 674 height 379
click at [1161, 19] on span "Кредиты" at bounding box center [1153, 25] width 45 height 14
click at [1159, 127] on button "Обновить" at bounding box center [1159, 128] width 84 height 25
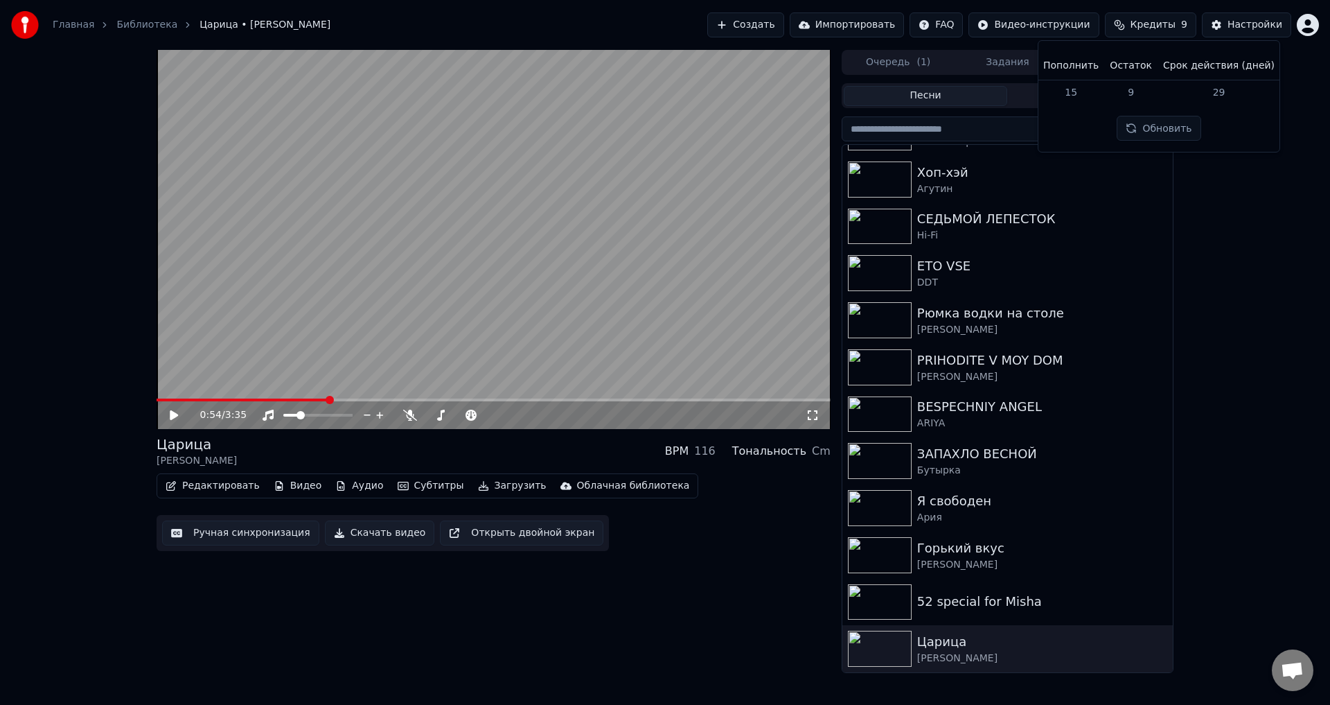
click at [1255, 204] on div "0:54 / 3:35 Царица Anna Asti BPM 116 Тональность Cm Редактировать Видео Аудио С…" at bounding box center [665, 361] width 1330 height 623
click at [1320, 17] on div "Главная Библиотека Царица • Anna Asti Создать Импортировать FAQ Видео-инструкци…" at bounding box center [665, 25] width 1330 height 50
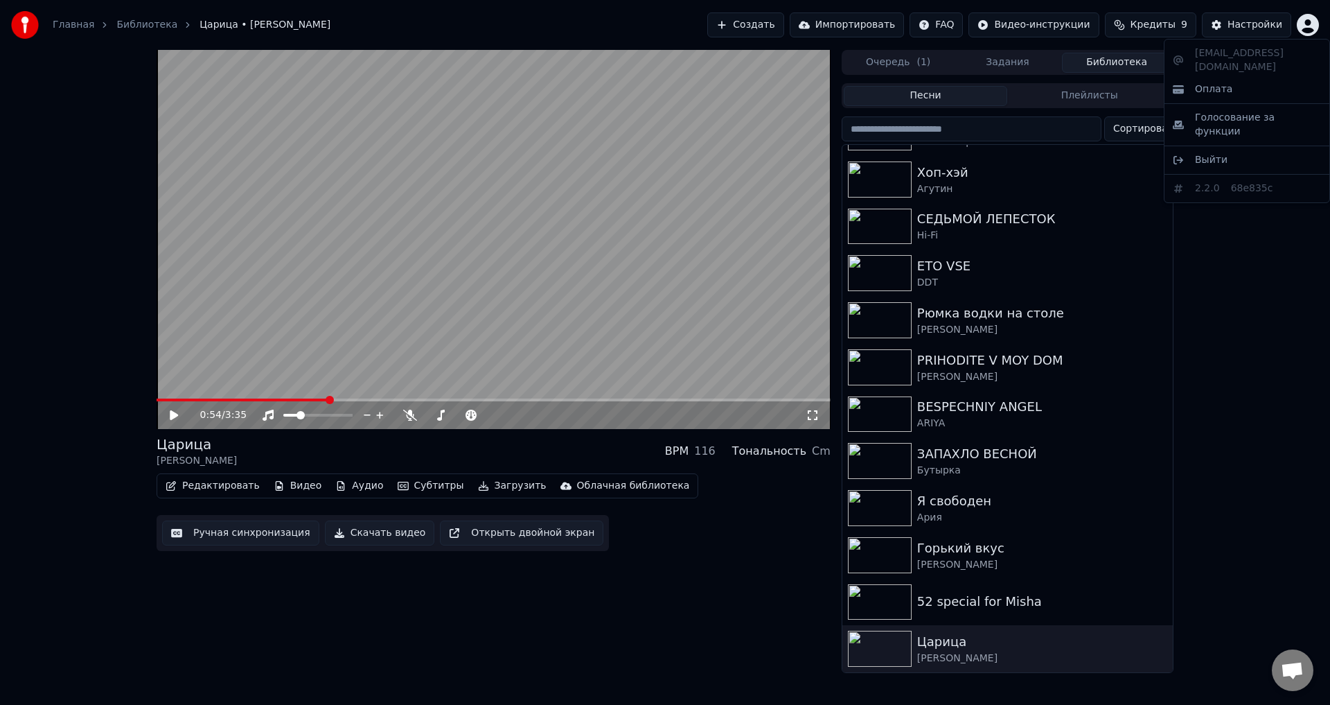
click at [1314, 26] on html "Главная Библиотека Царица • Anna Asti Создать Импортировать FAQ Видео-инструкци…" at bounding box center [665, 352] width 1330 height 705
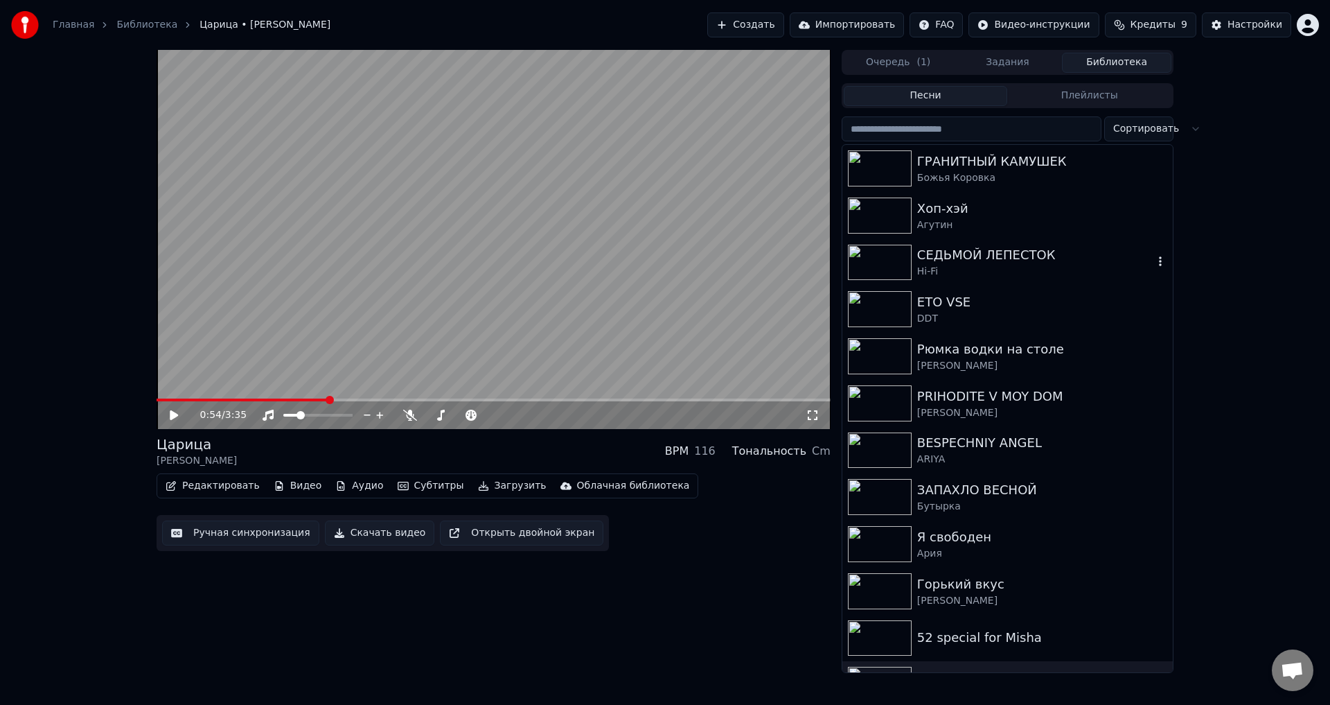
click at [982, 256] on div "СЕДЬМОЙ ЛЕПЕСТОК" at bounding box center [1035, 254] width 236 height 19
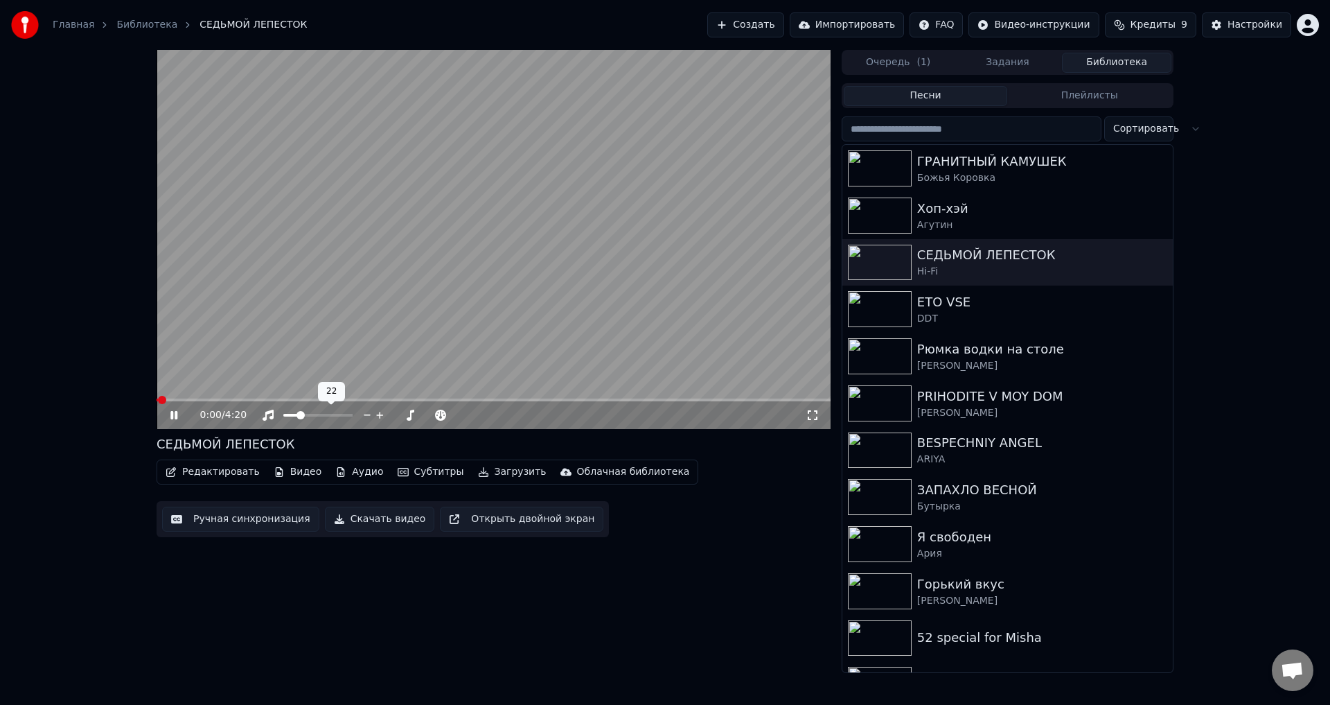
click at [333, 366] on video at bounding box center [494, 239] width 674 height 379
click at [338, 347] on video at bounding box center [494, 239] width 674 height 379
click at [277, 400] on span at bounding box center [494, 399] width 674 height 3
click at [263, 401] on span at bounding box center [218, 399] width 122 height 3
click at [254, 363] on video at bounding box center [494, 239] width 674 height 379
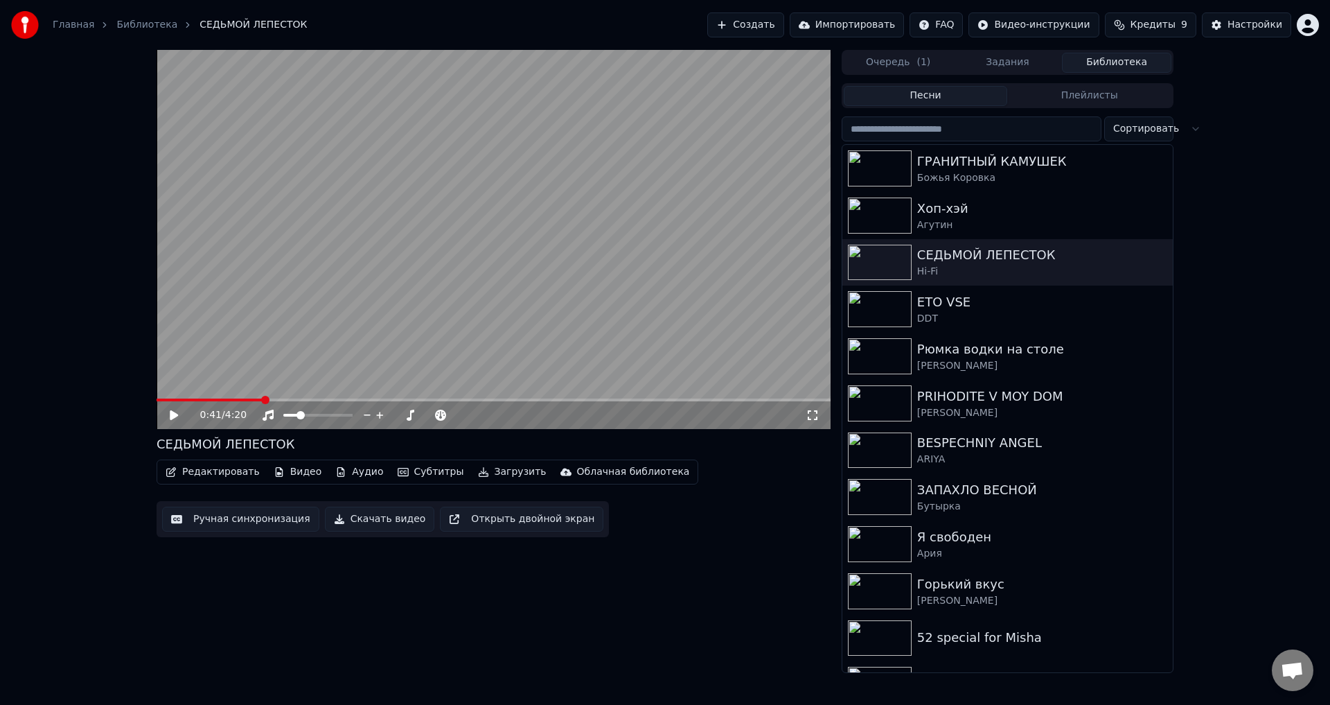
click at [234, 399] on span at bounding box center [210, 399] width 106 height 3
click at [234, 329] on video at bounding box center [494, 239] width 674 height 379
click at [254, 329] on video at bounding box center [494, 239] width 674 height 379
click at [245, 335] on video at bounding box center [494, 239] width 674 height 379
click at [358, 313] on video at bounding box center [494, 239] width 674 height 379
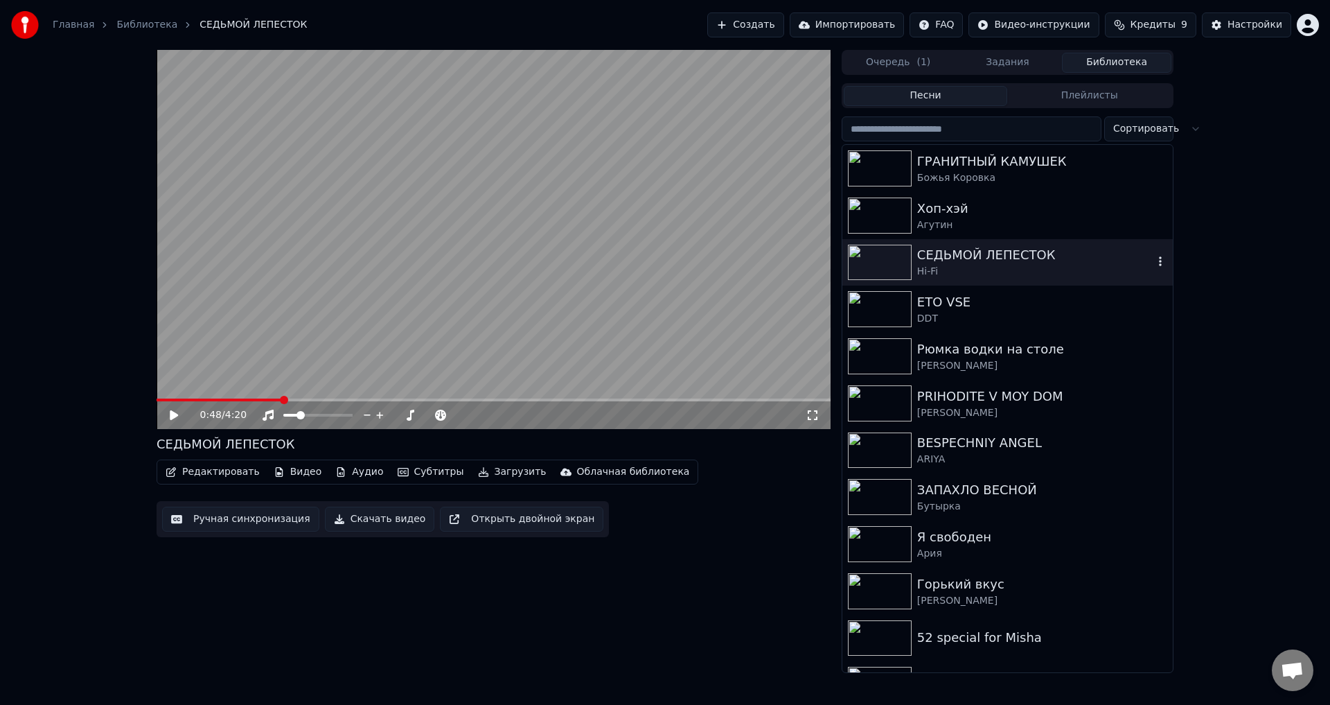
click at [1153, 264] on icon "button" at bounding box center [1160, 261] width 14 height 11
click at [1177, 333] on div "Открыть директорию" at bounding box center [1157, 332] width 167 height 22
click at [87, 366] on div "0:48 / 4:20 СЕДЬМОЙ ЛЕПЕСТОК Редактировать Видео Аудио Субтитры Загрузить Облач…" at bounding box center [665, 361] width 1330 height 623
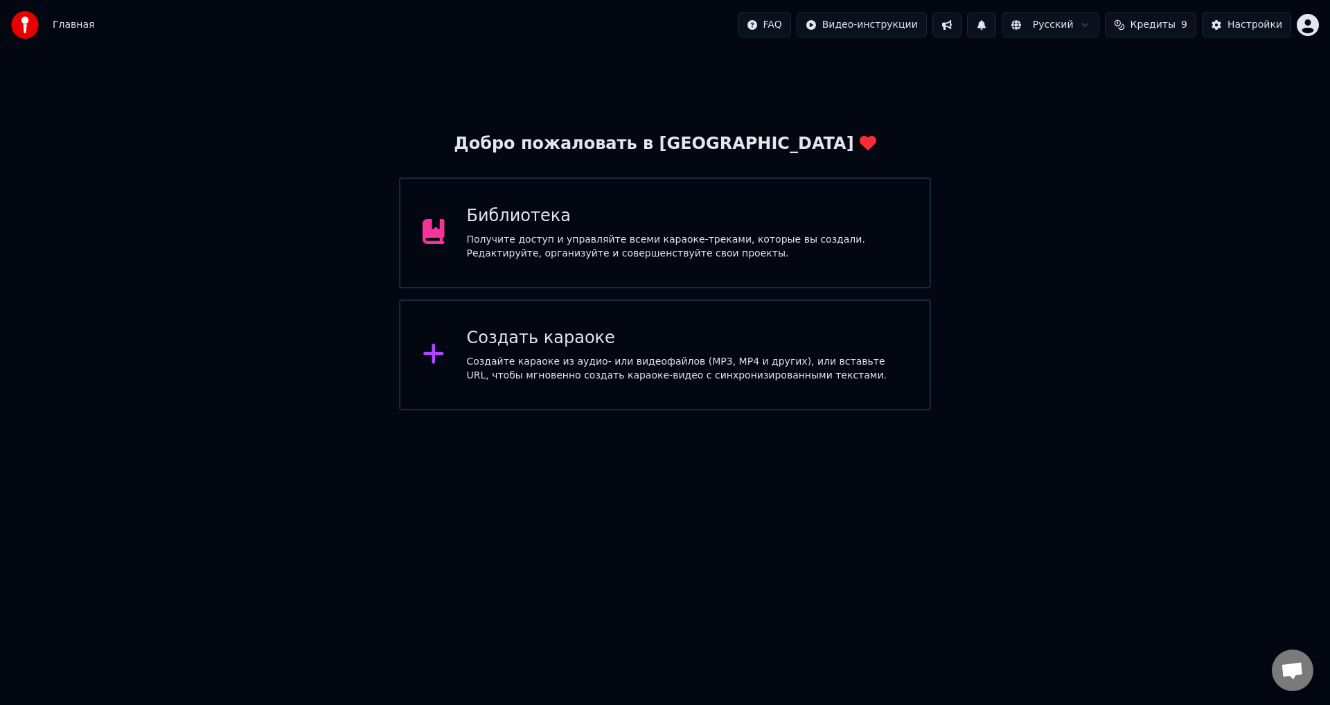
click at [805, 237] on div "Получите доступ и управляйте всеми караоке-треками, которые вы создали. Редакти…" at bounding box center [687, 247] width 441 height 28
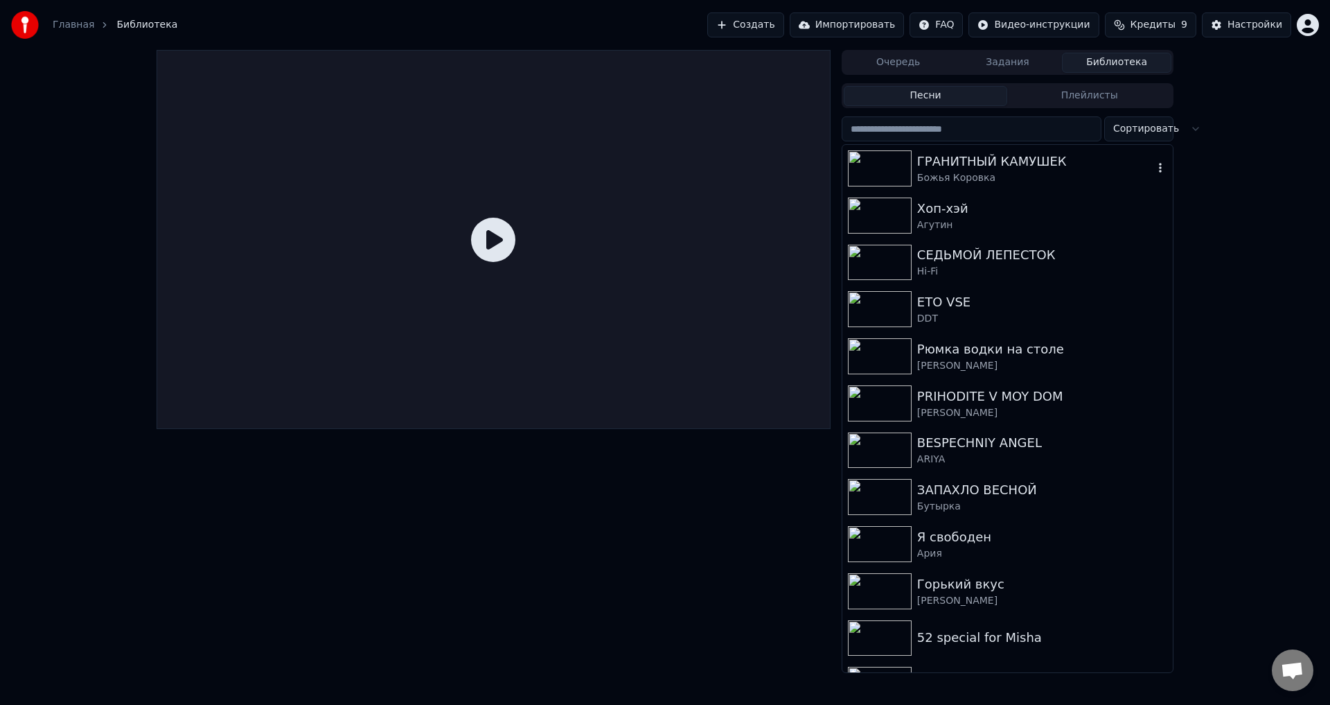
click at [1010, 175] on div "Божья Коровка" at bounding box center [1035, 178] width 236 height 14
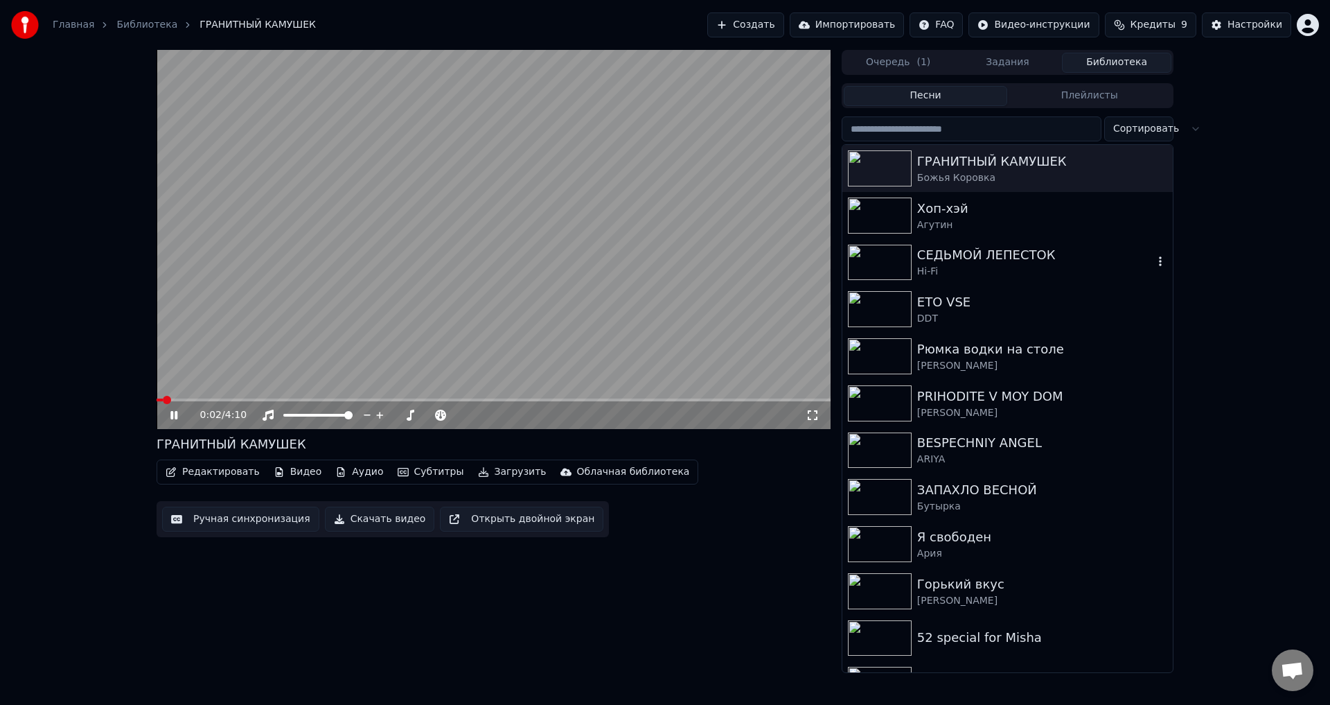
click at [998, 256] on div "СЕДЬМОЙ ЛЕПЕСТОК" at bounding box center [1035, 254] width 236 height 19
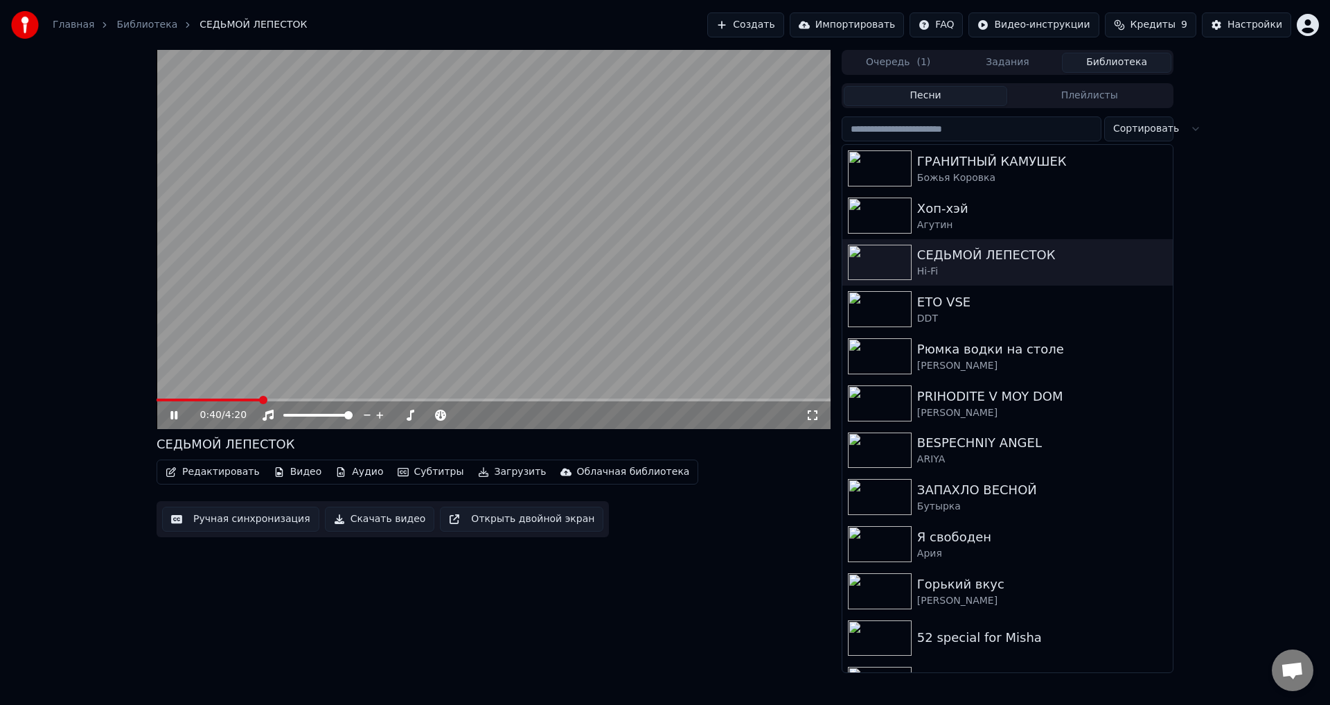
click at [261, 399] on span at bounding box center [494, 399] width 674 height 3
click at [306, 328] on video at bounding box center [494, 239] width 674 height 379
click at [257, 399] on span at bounding box center [207, 399] width 101 height 3
click at [250, 400] on span at bounding box center [207, 399] width 101 height 3
click at [254, 350] on video at bounding box center [494, 239] width 674 height 379
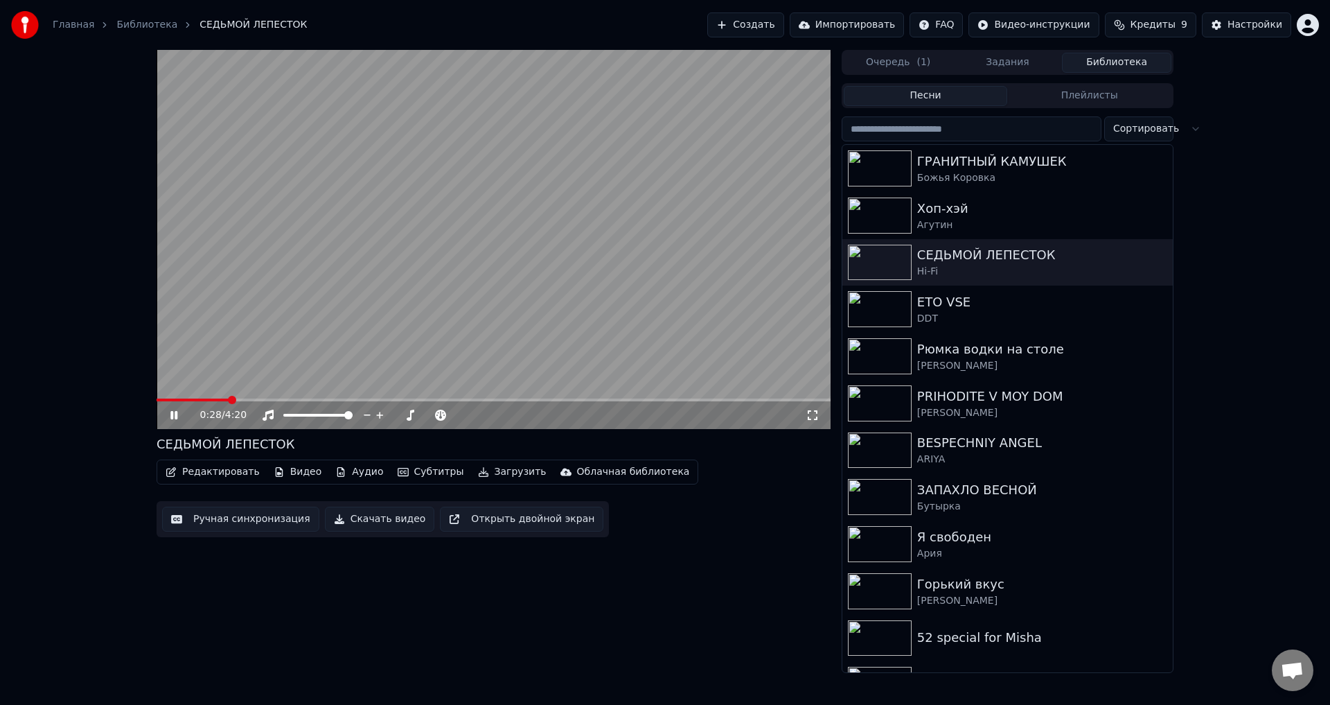
click at [229, 399] on span at bounding box center [193, 399] width 73 height 3
click at [269, 364] on video at bounding box center [494, 239] width 674 height 379
click at [272, 351] on video at bounding box center [494, 239] width 674 height 379
click at [422, 316] on video at bounding box center [494, 239] width 674 height 379
click at [368, 214] on video at bounding box center [494, 239] width 674 height 379
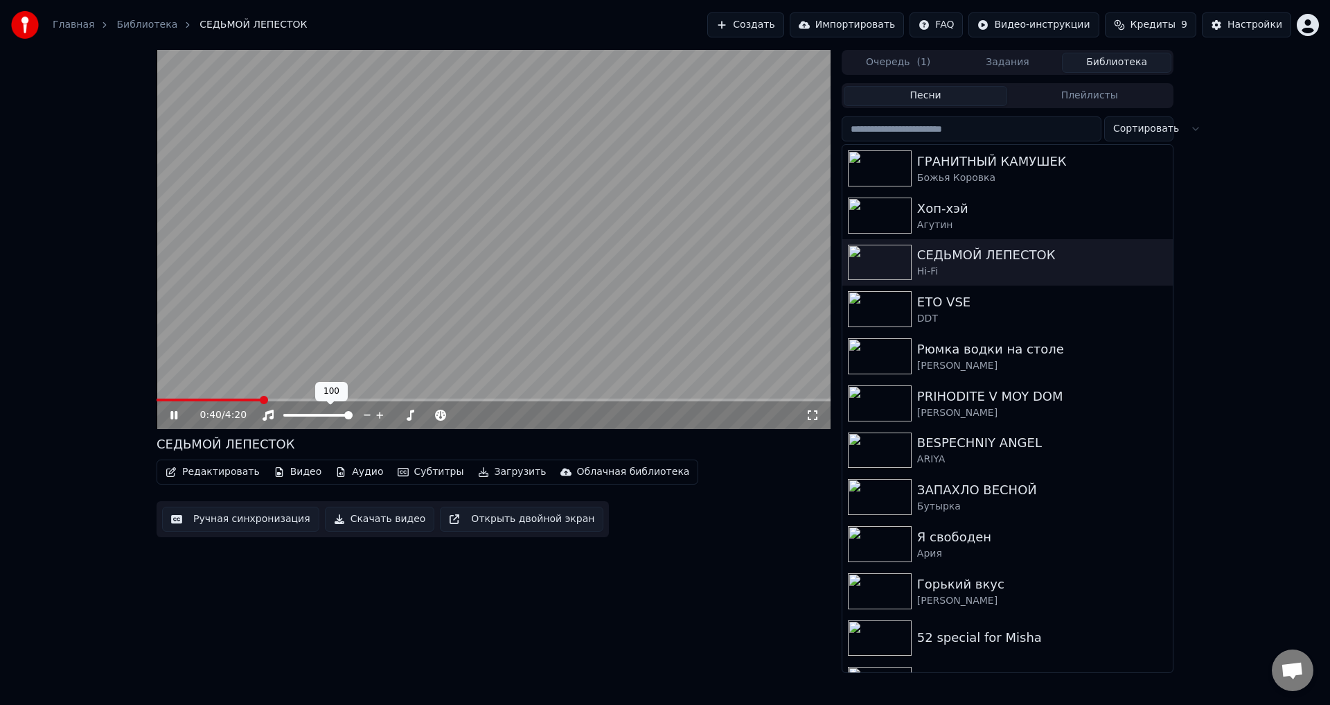
click at [308, 416] on span at bounding box center [317, 415] width 69 height 3
drag, startPoint x: 353, startPoint y: 351, endPoint x: 360, endPoint y: 346, distance: 8.5
click at [355, 350] on video at bounding box center [494, 239] width 674 height 379
click at [547, 207] on video at bounding box center [494, 239] width 674 height 379
click at [268, 399] on span at bounding box center [217, 399] width 121 height 3
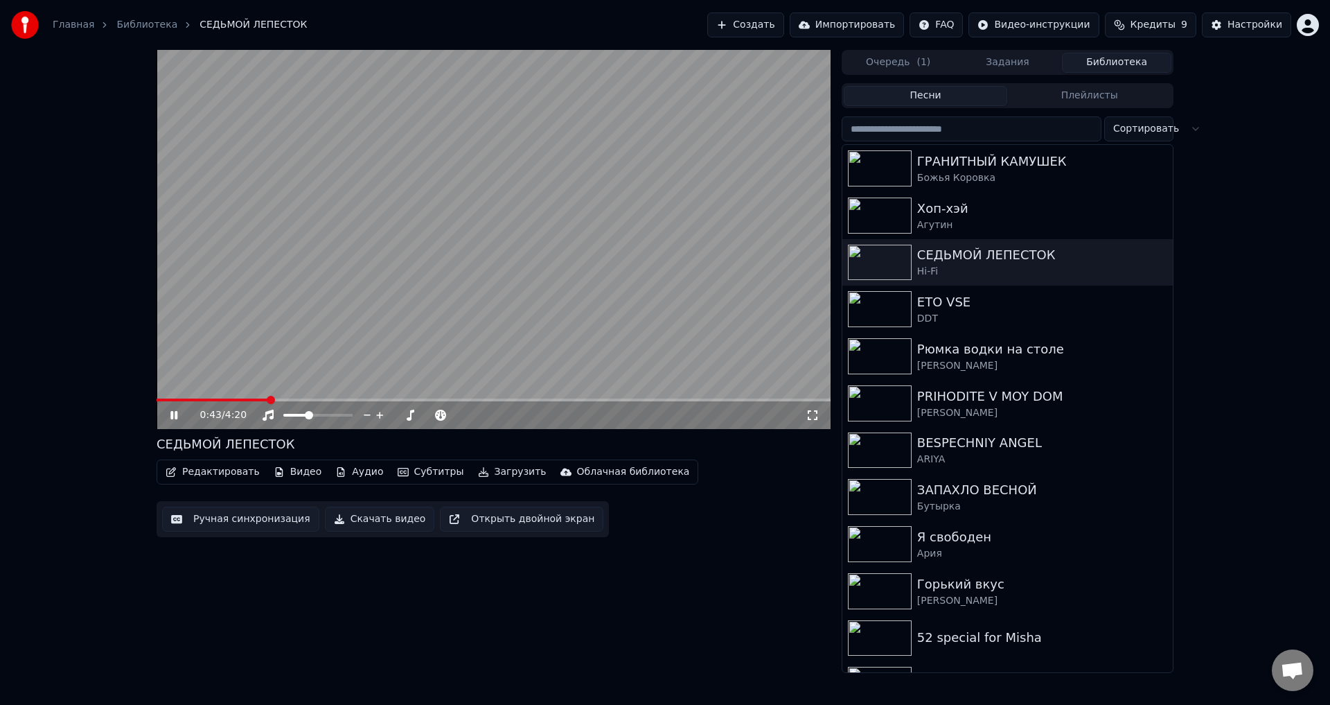
click at [299, 360] on video at bounding box center [494, 239] width 674 height 379
click at [298, 359] on video at bounding box center [494, 239] width 674 height 379
click at [331, 372] on video at bounding box center [494, 239] width 674 height 379
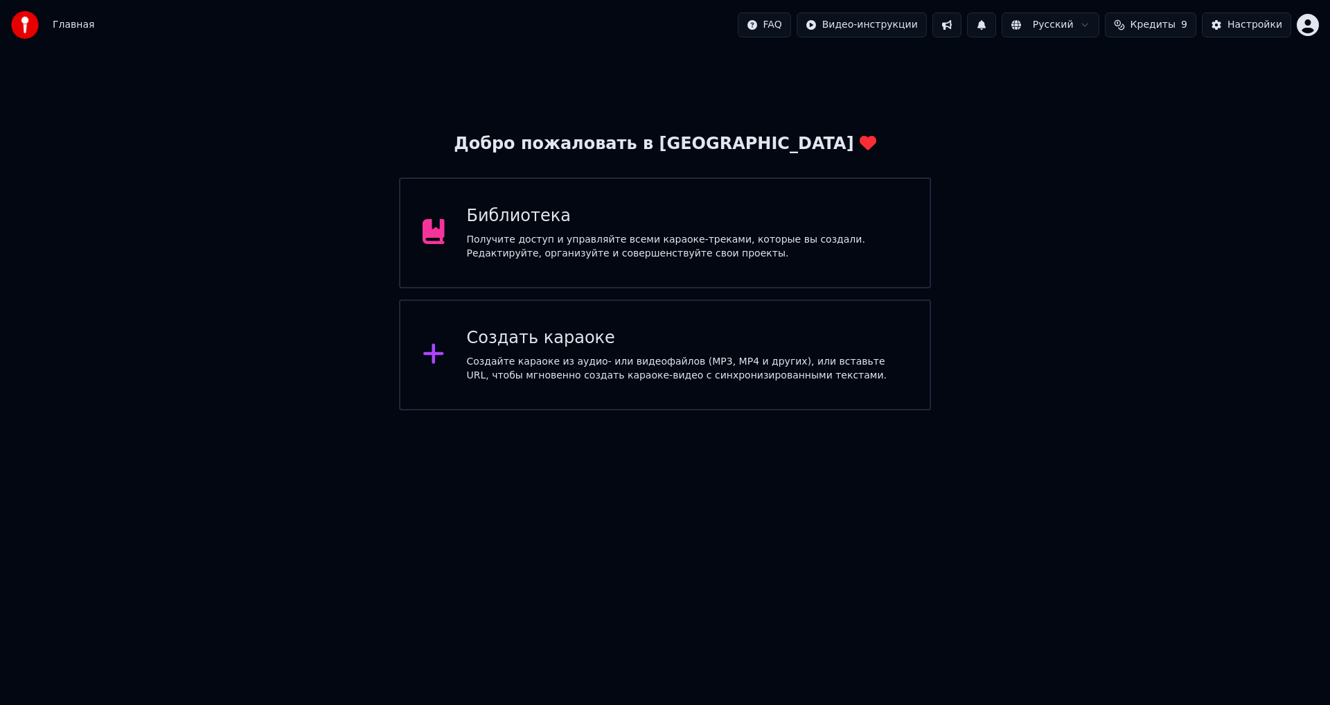
click at [652, 251] on div "Получите доступ и управляйте всеми караоке-треками, которые вы создали. Редакти…" at bounding box center [687, 247] width 441 height 28
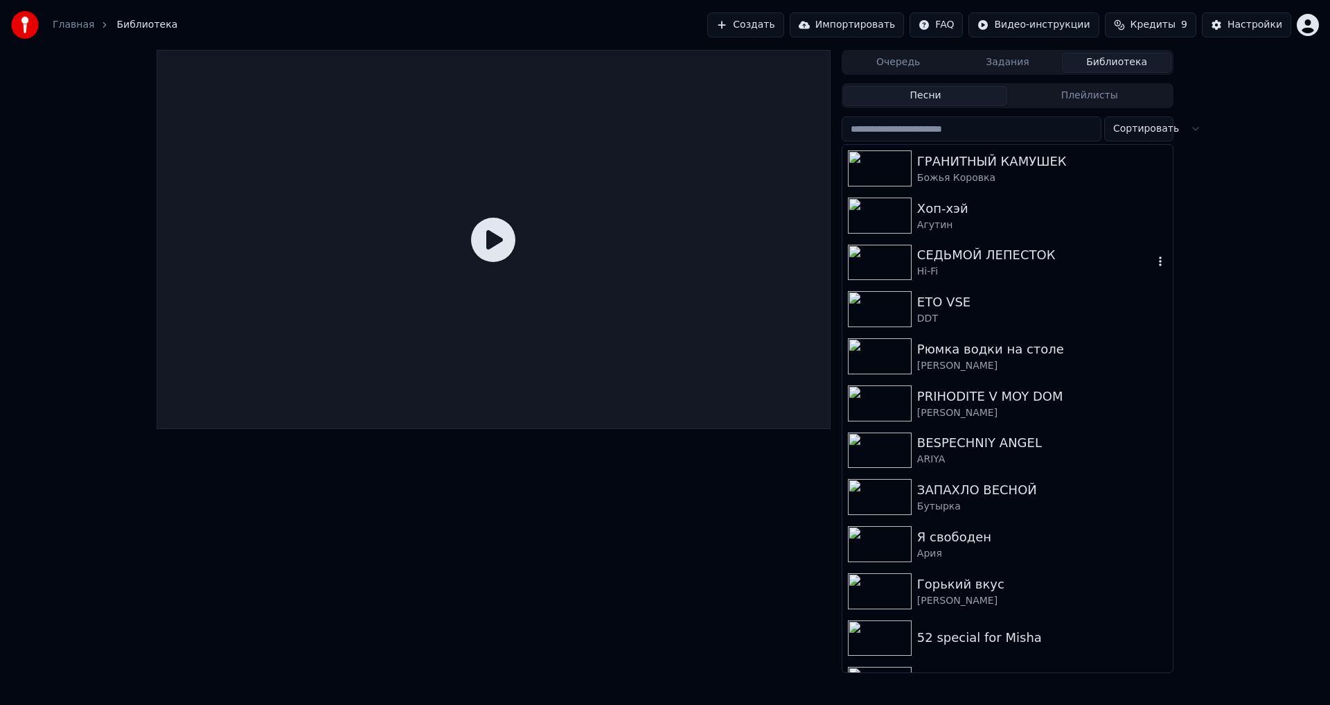
click at [966, 254] on div "СЕДЬМОЙ ЛЕПЕСТОК" at bounding box center [1035, 254] width 236 height 19
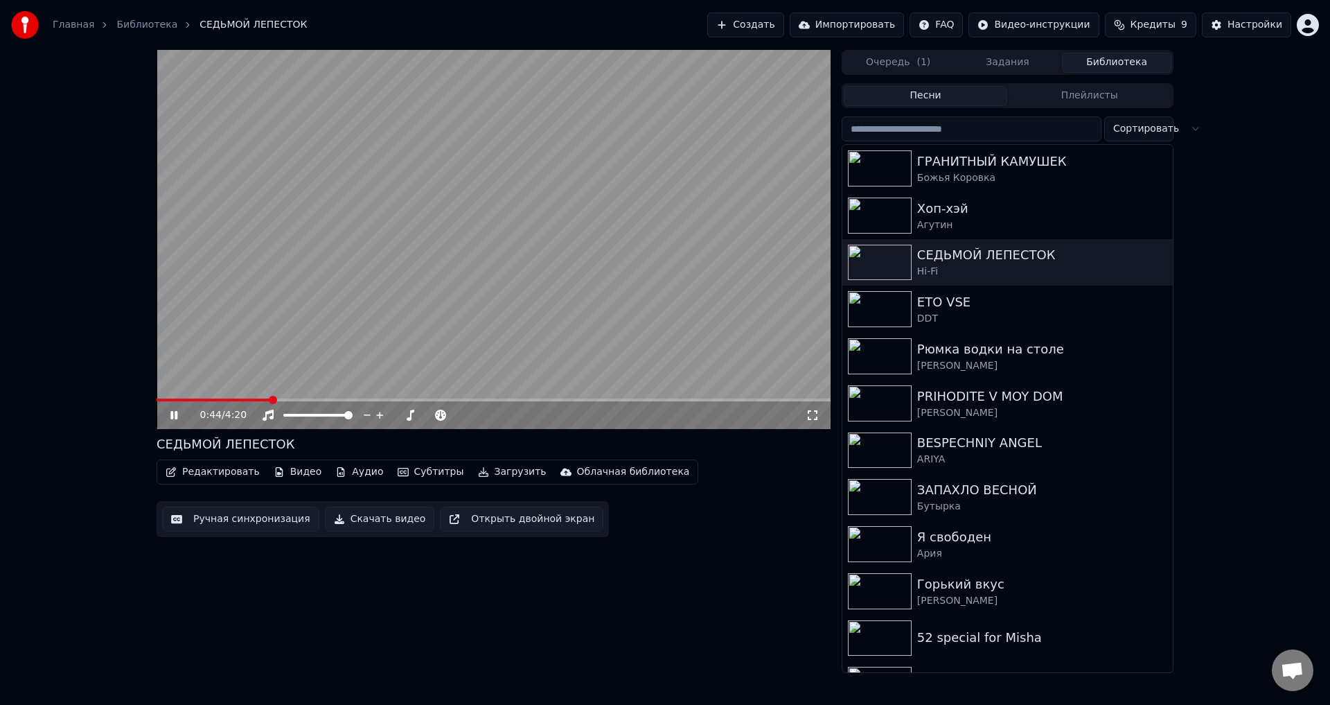
click at [270, 401] on span at bounding box center [494, 399] width 674 height 3
click at [258, 400] on span at bounding box center [214, 399] width 114 height 3
click at [247, 328] on video at bounding box center [494, 239] width 674 height 379
click at [251, 356] on video at bounding box center [494, 239] width 674 height 379
click at [240, 396] on video at bounding box center [494, 239] width 674 height 379
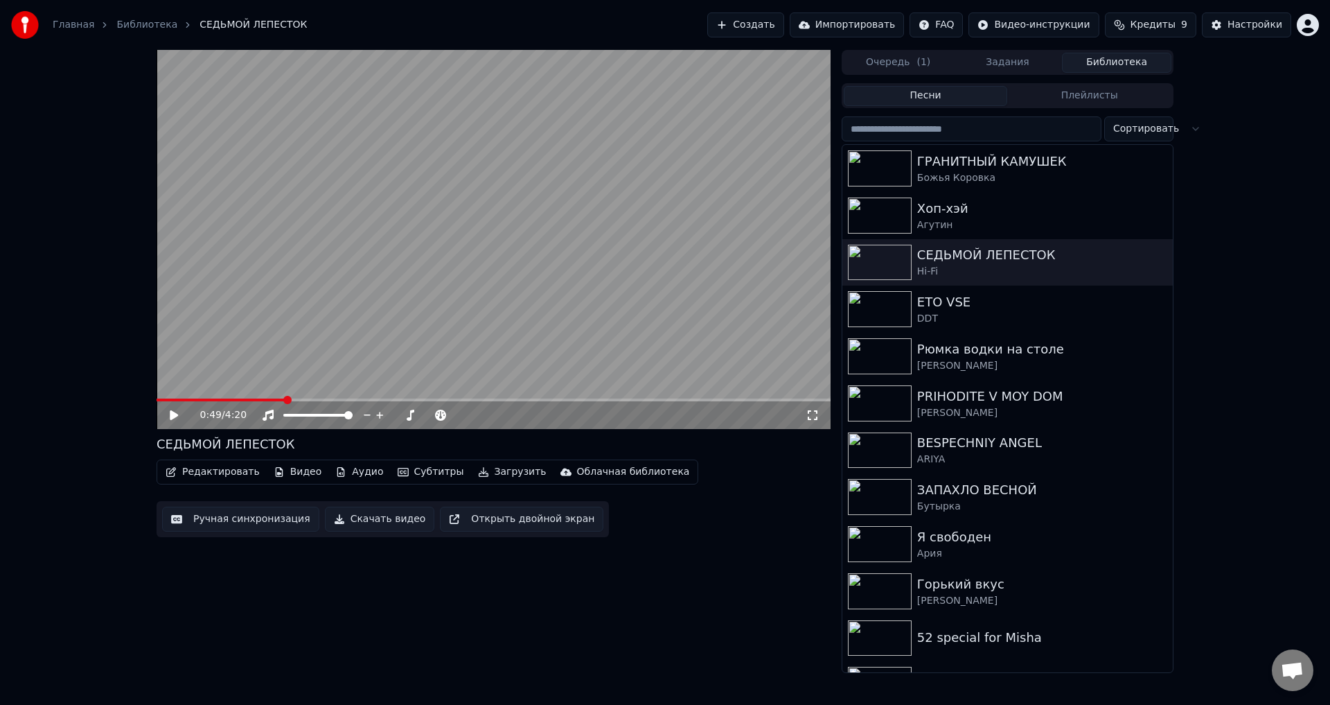
click at [245, 398] on span at bounding box center [221, 399] width 129 height 3
click at [270, 351] on video at bounding box center [494, 239] width 674 height 379
click at [258, 365] on video at bounding box center [494, 239] width 674 height 379
click at [230, 397] on video at bounding box center [494, 239] width 674 height 379
click at [230, 400] on span at bounding box center [203, 399] width 92 height 3
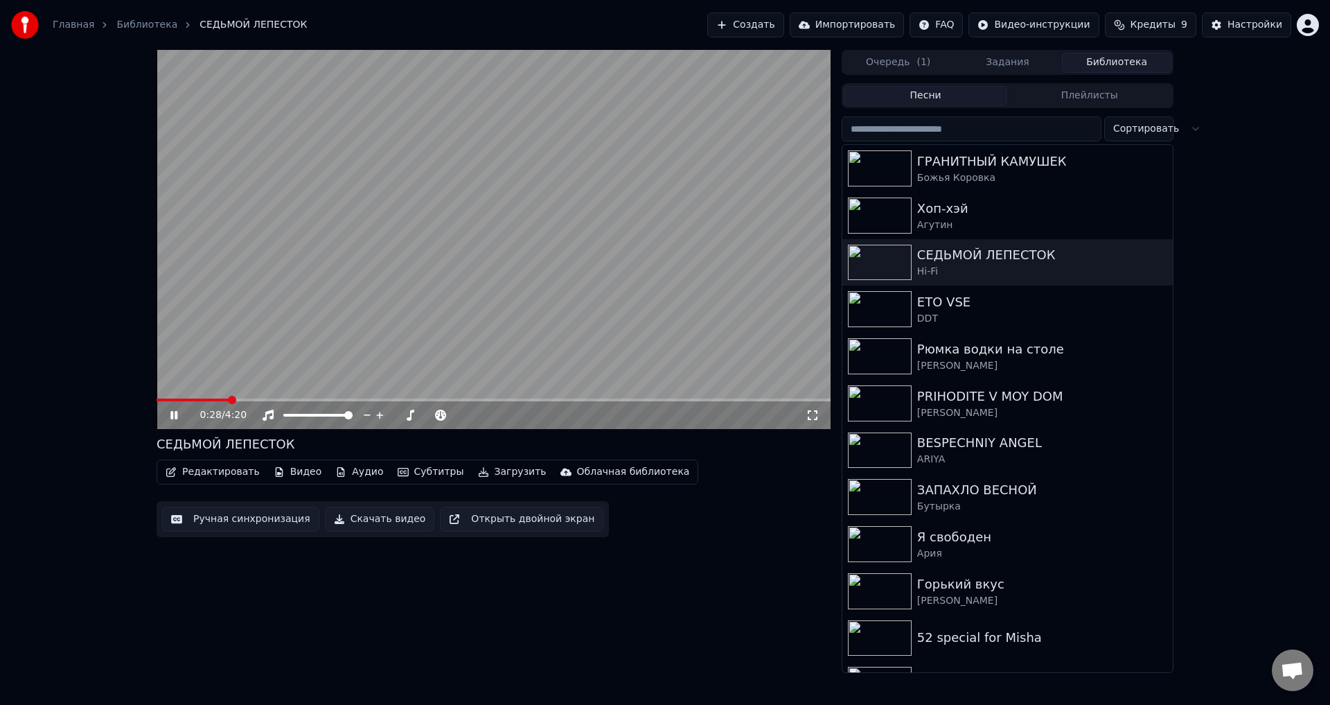
click at [237, 350] on video at bounding box center [494, 239] width 674 height 379
click at [251, 344] on video at bounding box center [494, 239] width 674 height 379
drag, startPoint x: 358, startPoint y: 307, endPoint x: 382, endPoint y: 306, distance: 24.3
click at [360, 307] on video at bounding box center [494, 239] width 674 height 379
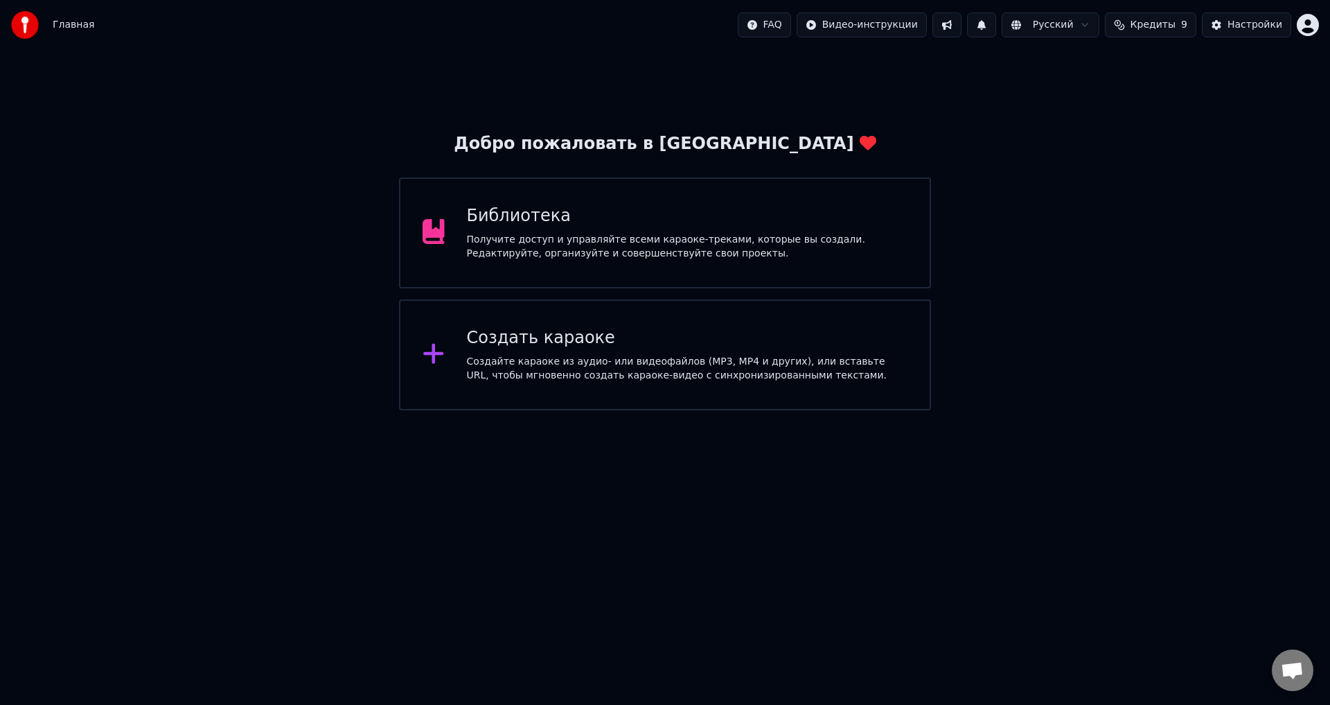
click at [828, 247] on div "Получите доступ и управляйте всеми караоке-треками, которые вы создали. Редакти…" at bounding box center [687, 247] width 441 height 28
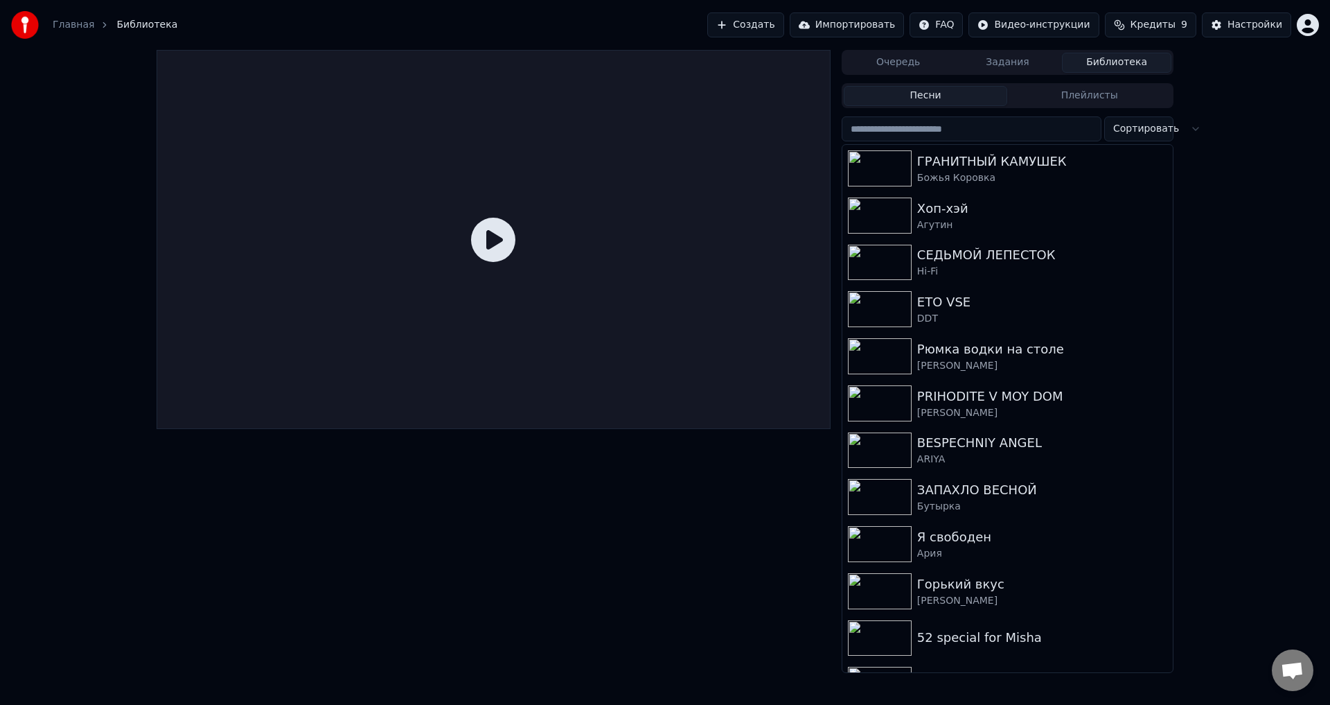
click at [1115, 64] on button "Библиотека" at bounding box center [1116, 63] width 109 height 20
click at [1114, 66] on button "Библиотека" at bounding box center [1116, 63] width 109 height 20
click at [1048, 100] on button "Плейлисты" at bounding box center [1089, 96] width 164 height 20
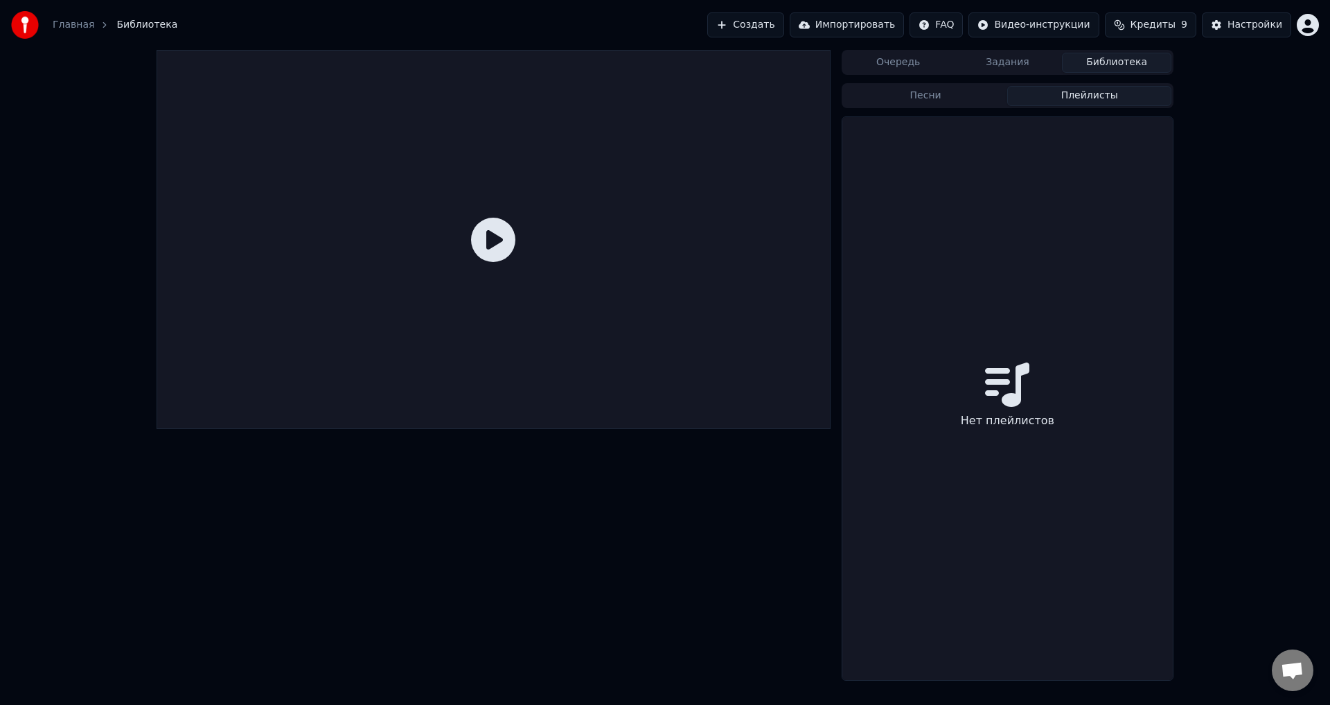
click at [956, 88] on button "Песни" at bounding box center [926, 96] width 164 height 20
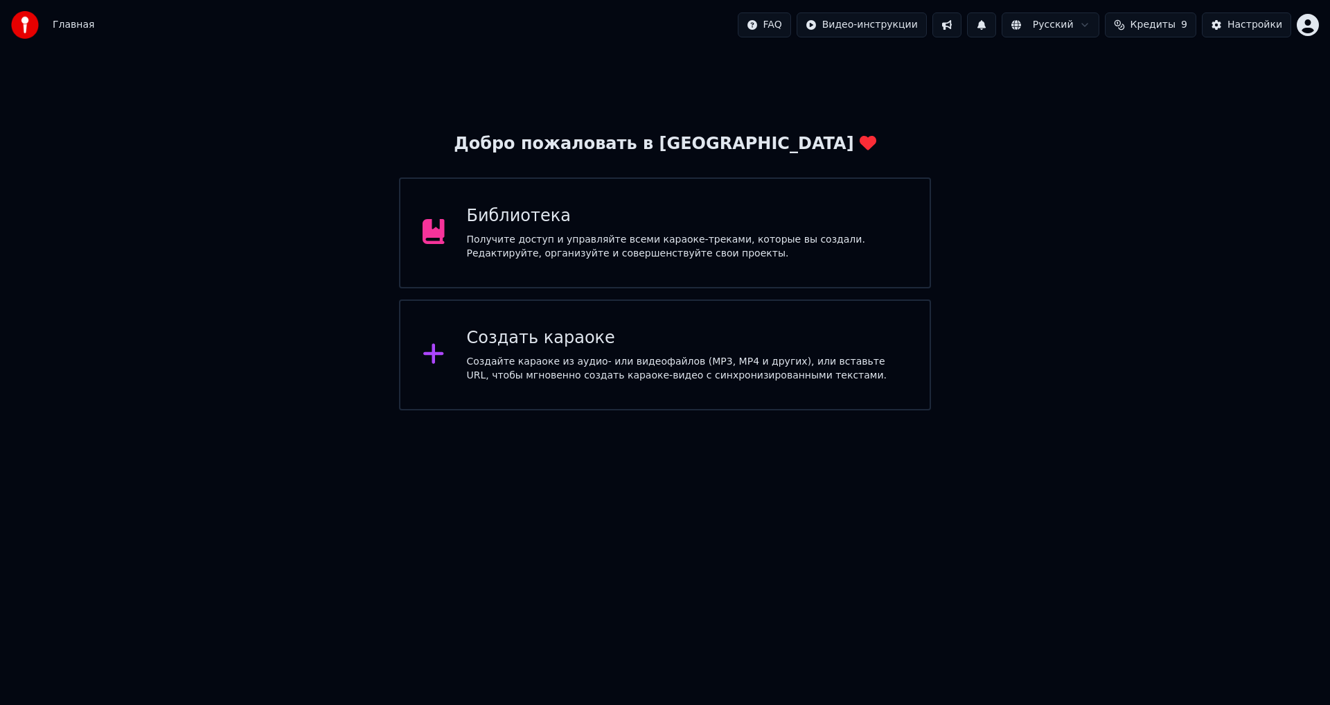
click at [727, 210] on div "Библиотека" at bounding box center [687, 216] width 441 height 22
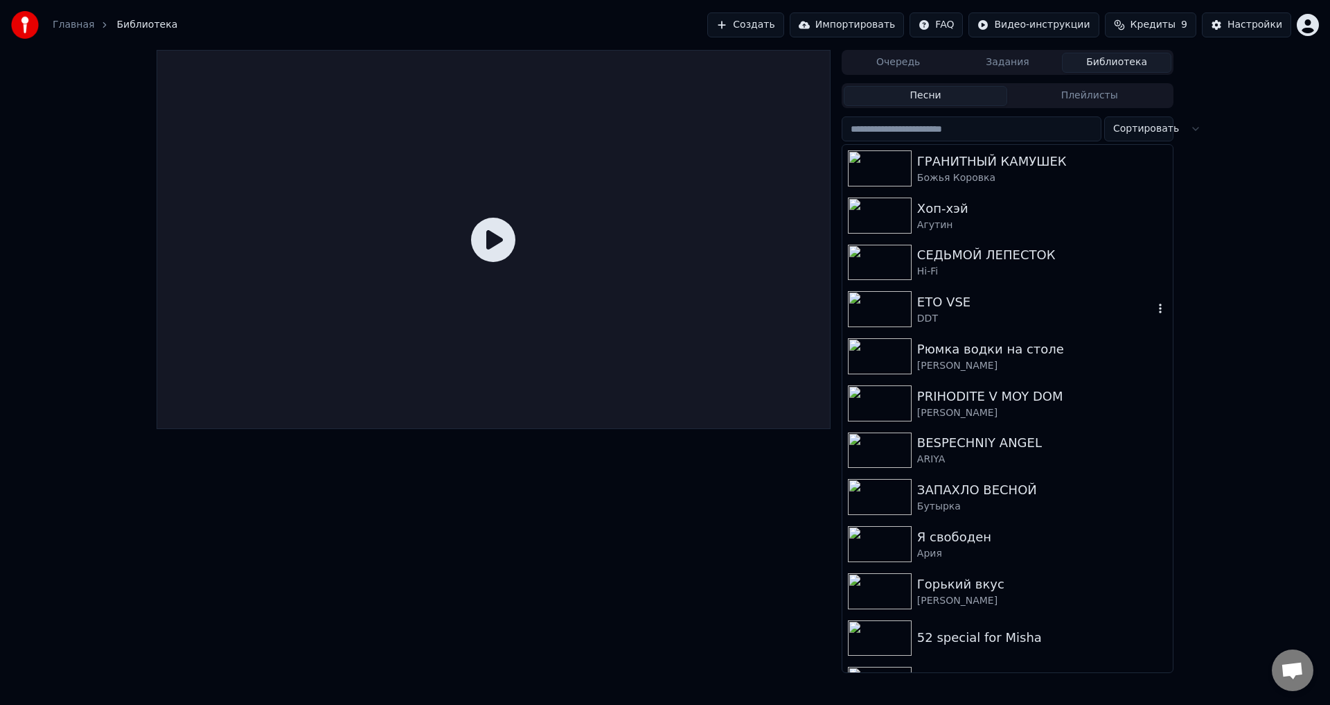
click at [963, 314] on div "DDT" at bounding box center [1035, 319] width 236 height 14
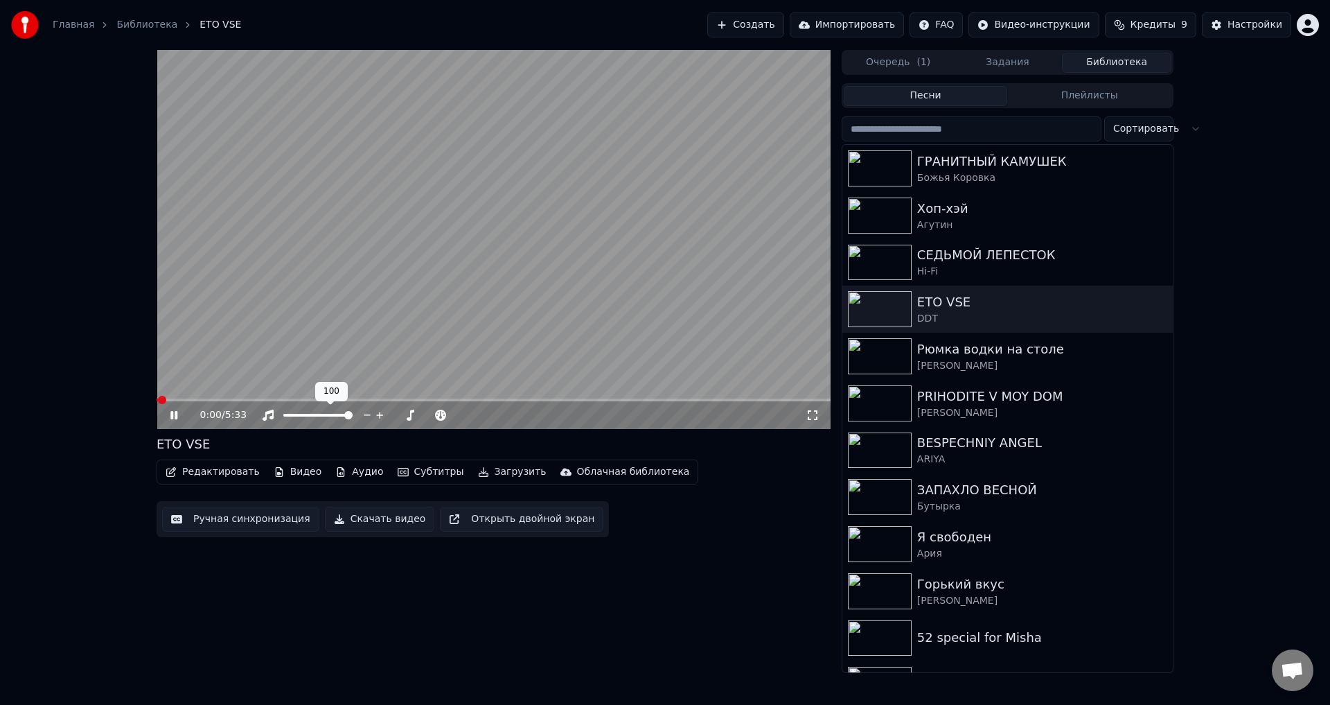
click at [326, 413] on div at bounding box center [331, 415] width 112 height 14
click at [315, 416] on span at bounding box center [299, 415] width 32 height 3
click at [311, 413] on span at bounding box center [315, 415] width 8 height 8
click at [304, 413] on div at bounding box center [331, 415] width 112 height 14
click at [308, 416] on span at bounding box center [310, 415] width 8 height 8
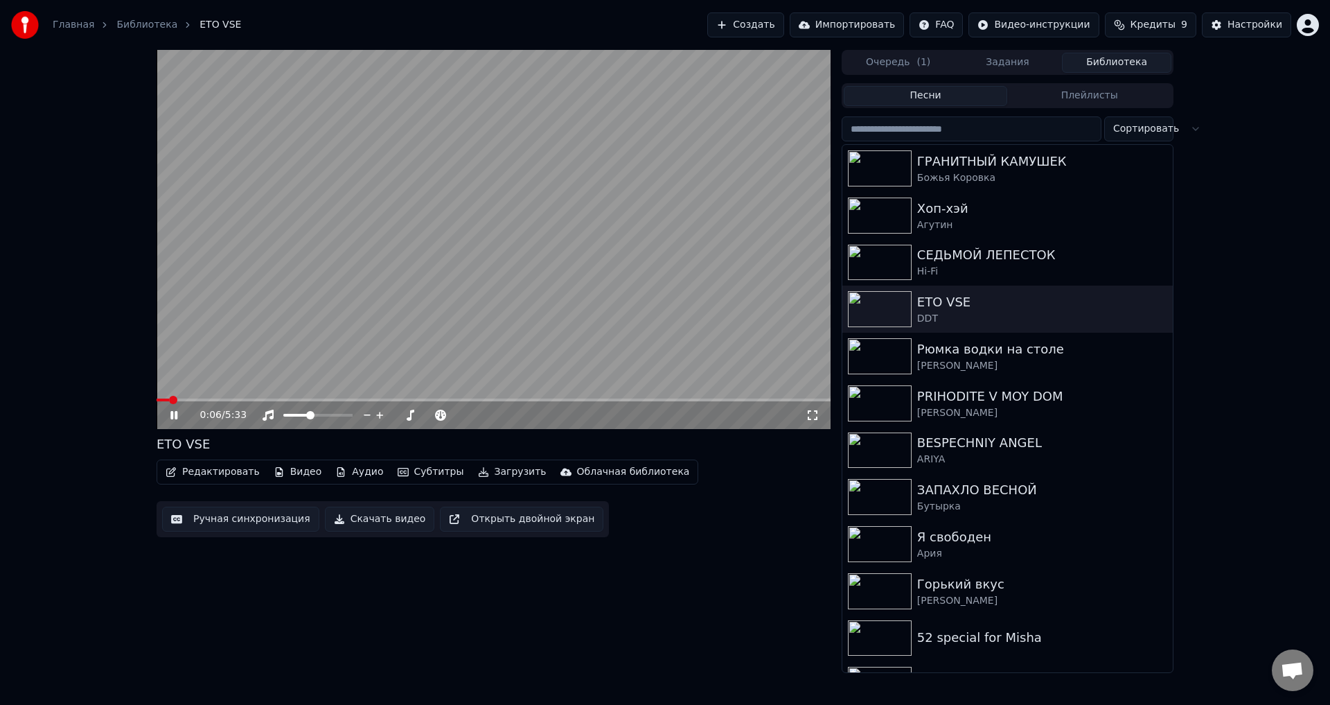
click at [208, 397] on video at bounding box center [494, 239] width 674 height 379
click at [217, 400] on span at bounding box center [494, 399] width 674 height 3
click at [295, 363] on video at bounding box center [494, 239] width 674 height 379
click at [709, 321] on video at bounding box center [494, 239] width 674 height 379
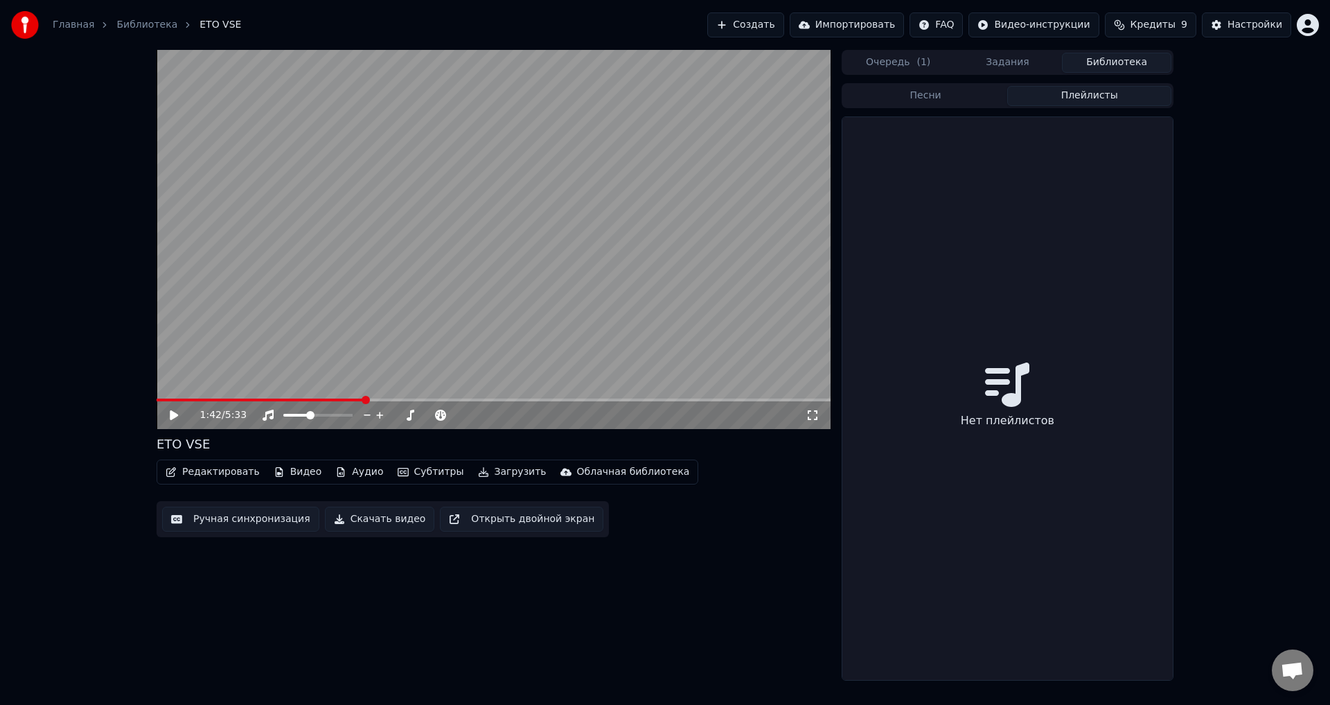
click at [1047, 93] on button "Плейлисты" at bounding box center [1089, 96] width 164 height 20
drag, startPoint x: 983, startPoint y: 93, endPoint x: 1154, endPoint y: 58, distance: 174.6
click at [980, 94] on button "Песни" at bounding box center [926, 96] width 164 height 20
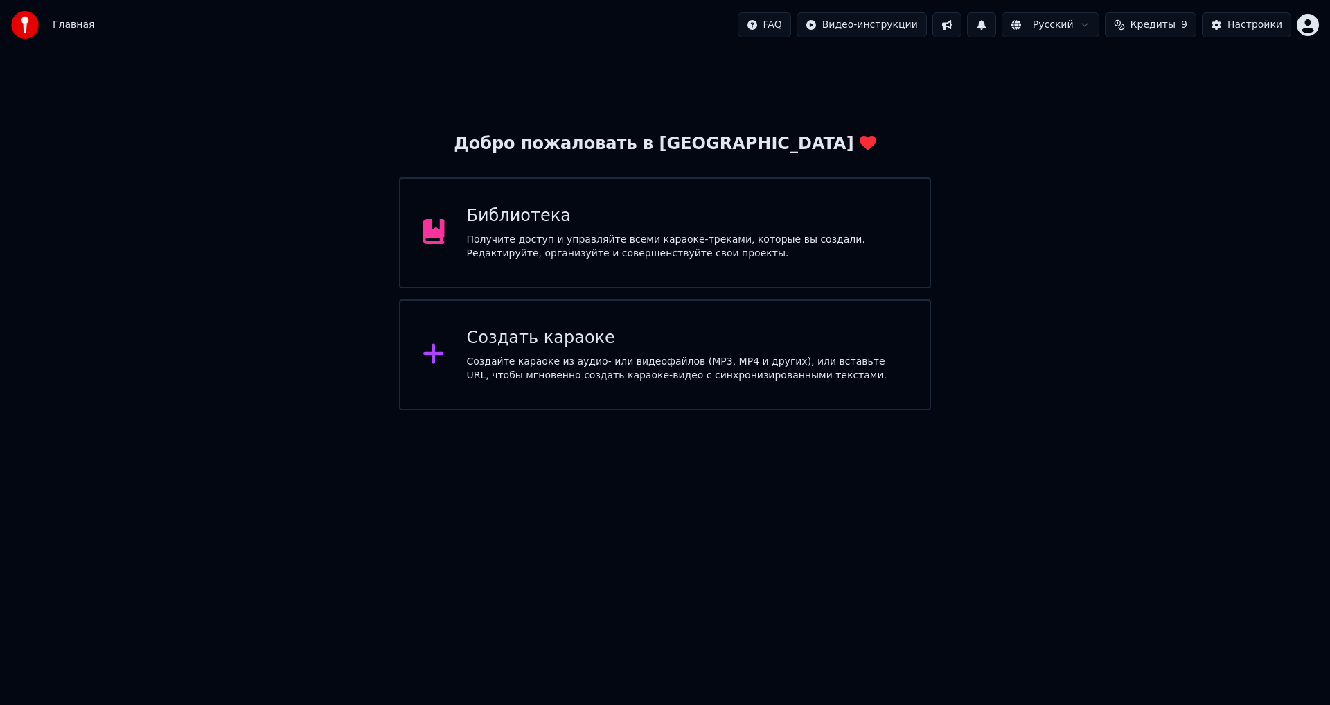
click at [711, 245] on div "Получите доступ и управляйте всеми караоке-треками, которые вы создали. Редакти…" at bounding box center [687, 247] width 441 height 28
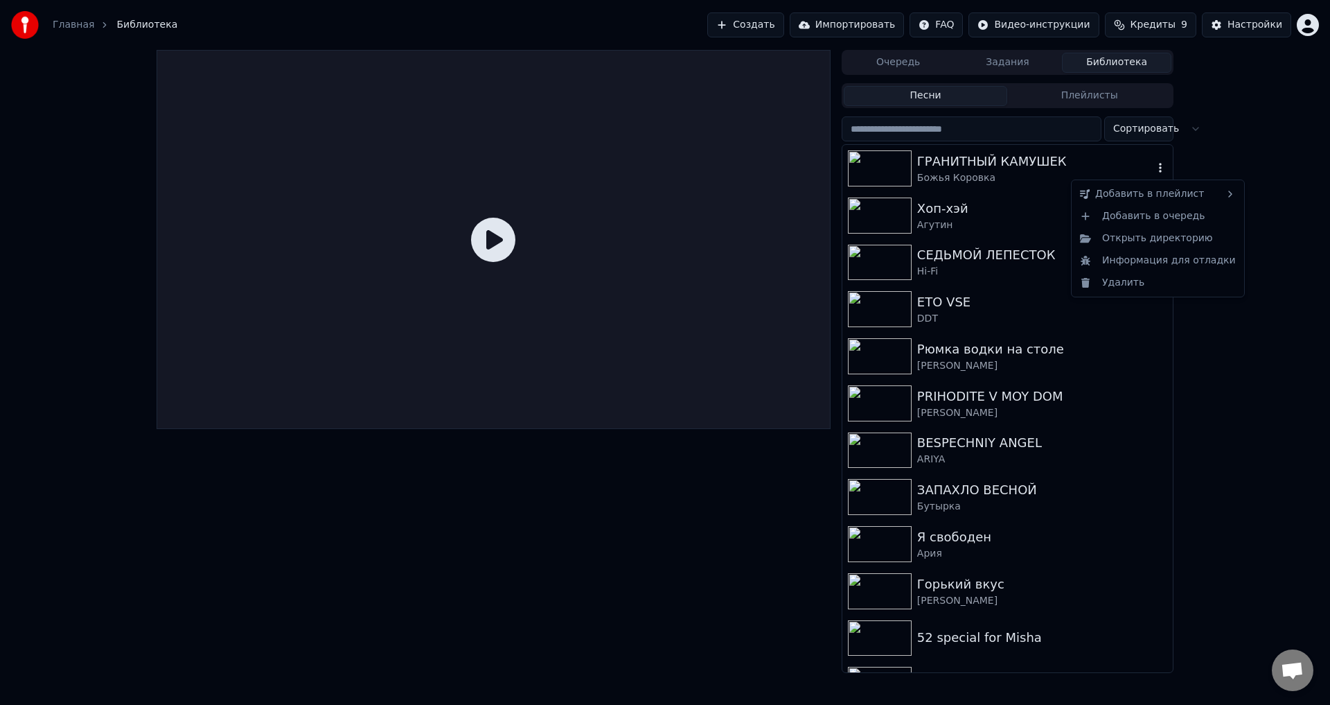
click at [1153, 172] on icon "button" at bounding box center [1160, 167] width 14 height 11
click at [1257, 353] on div "Очередь Задания Библиотека Песни Плейлисты Сортировать ГРАНИТНЫЙ КАМУШЕК Божья …" at bounding box center [665, 361] width 1330 height 623
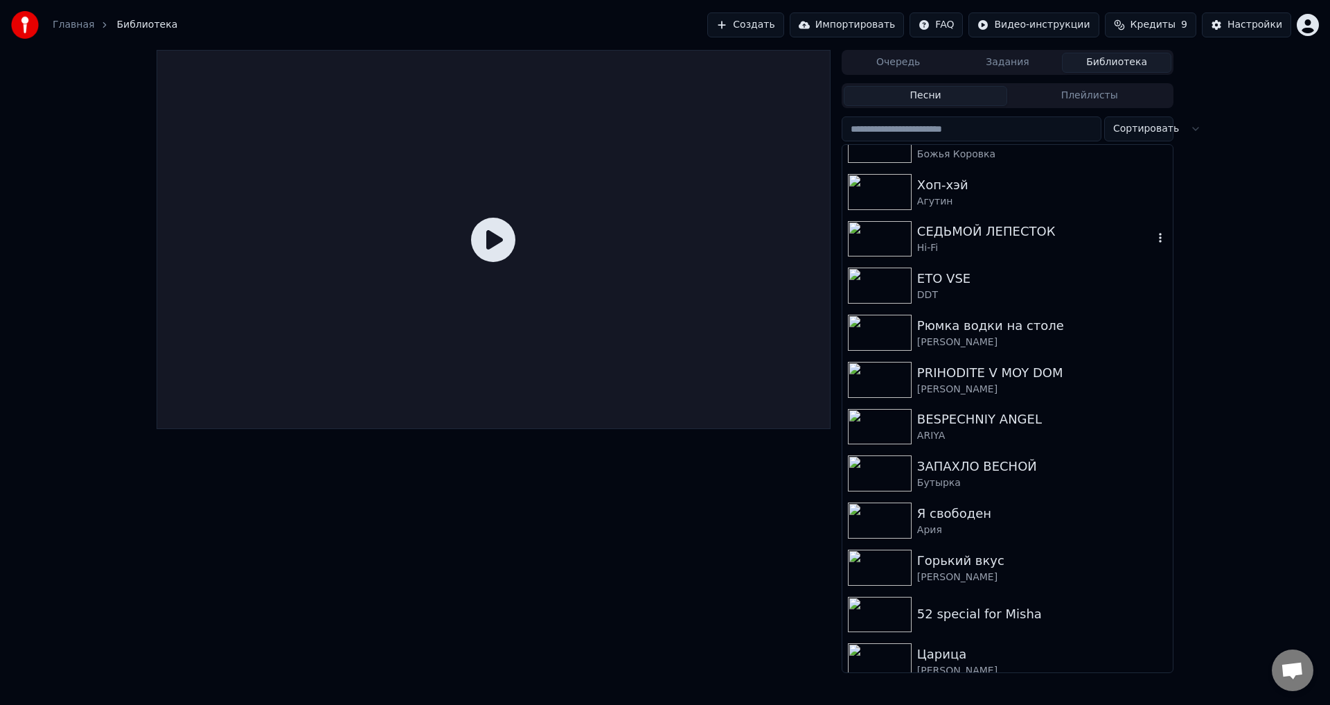
scroll to position [36, 0]
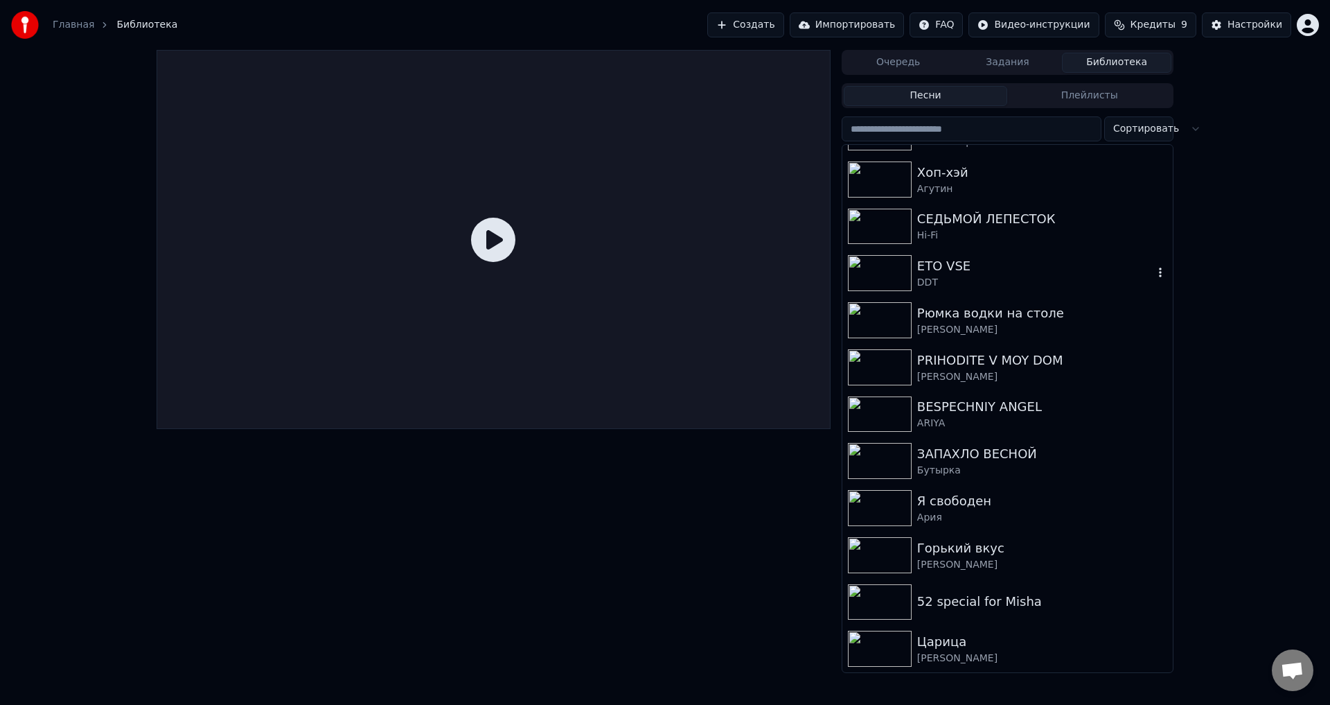
click at [971, 291] on div "ETO VSE DDT" at bounding box center [1007, 272] width 330 height 47
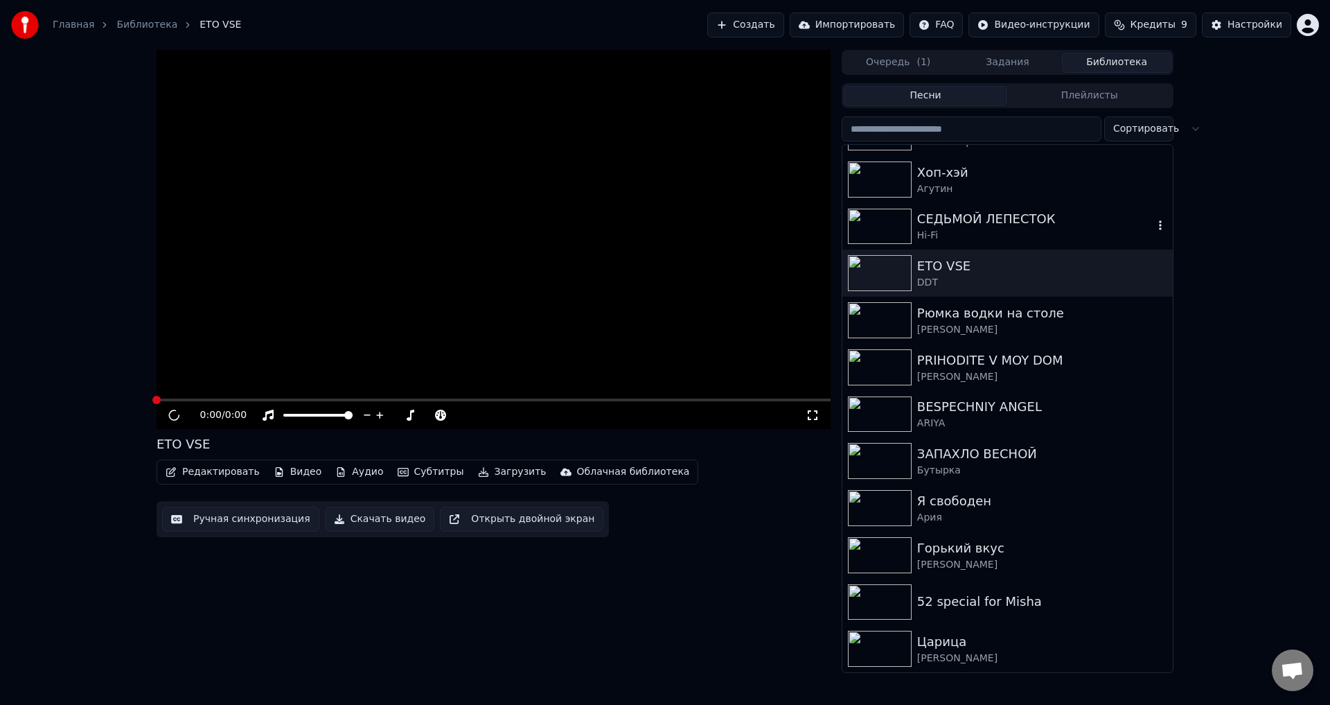
click at [1020, 236] on div "Hi-Fi" at bounding box center [1035, 236] width 236 height 14
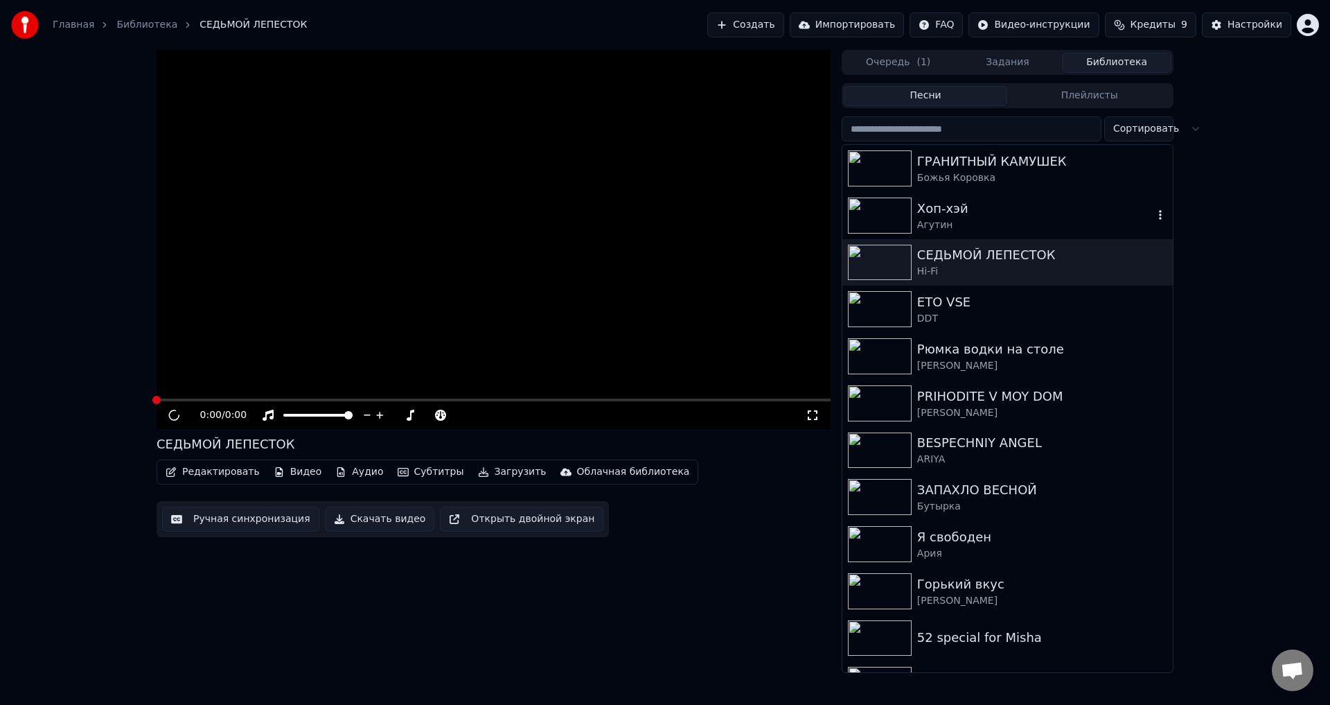
click at [1021, 236] on div "Хоп-хэй Агутин" at bounding box center [1007, 215] width 330 height 47
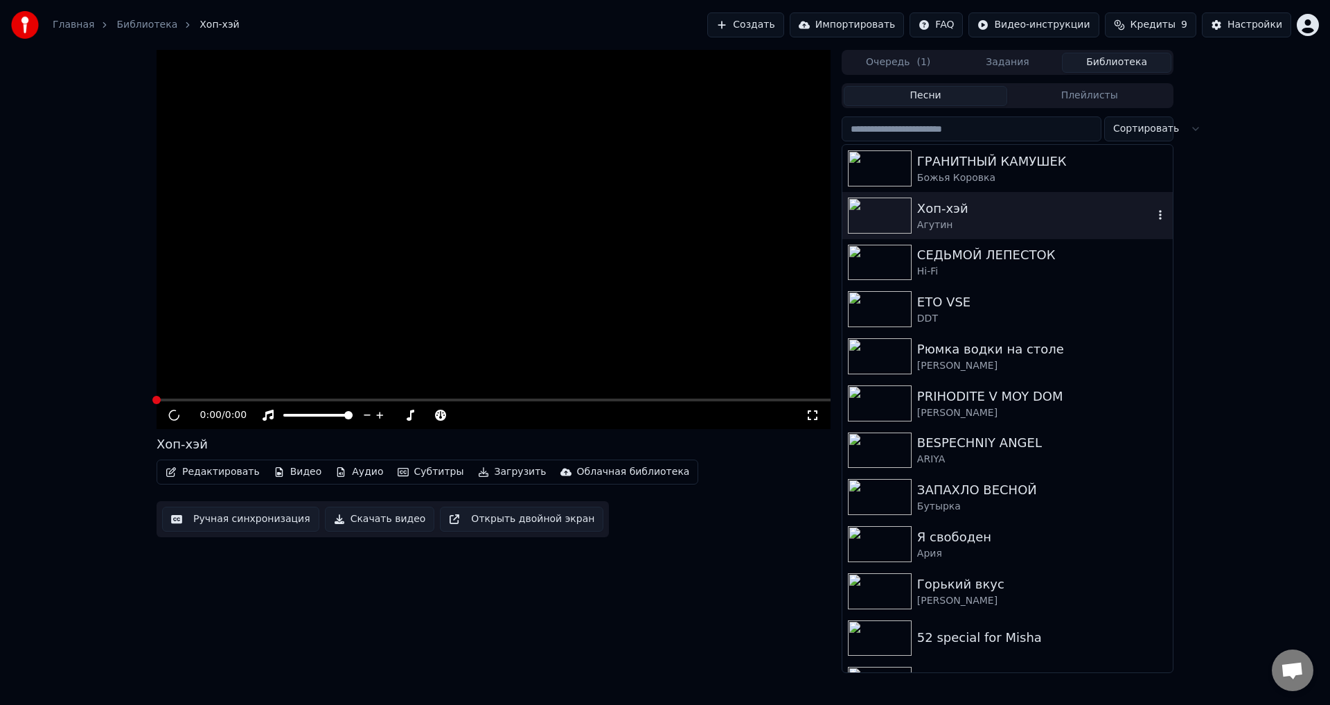
click at [1020, 209] on div "Хоп-хэй" at bounding box center [1035, 208] width 236 height 19
click at [1010, 411] on div "[PERSON_NAME]" at bounding box center [1035, 413] width 236 height 14
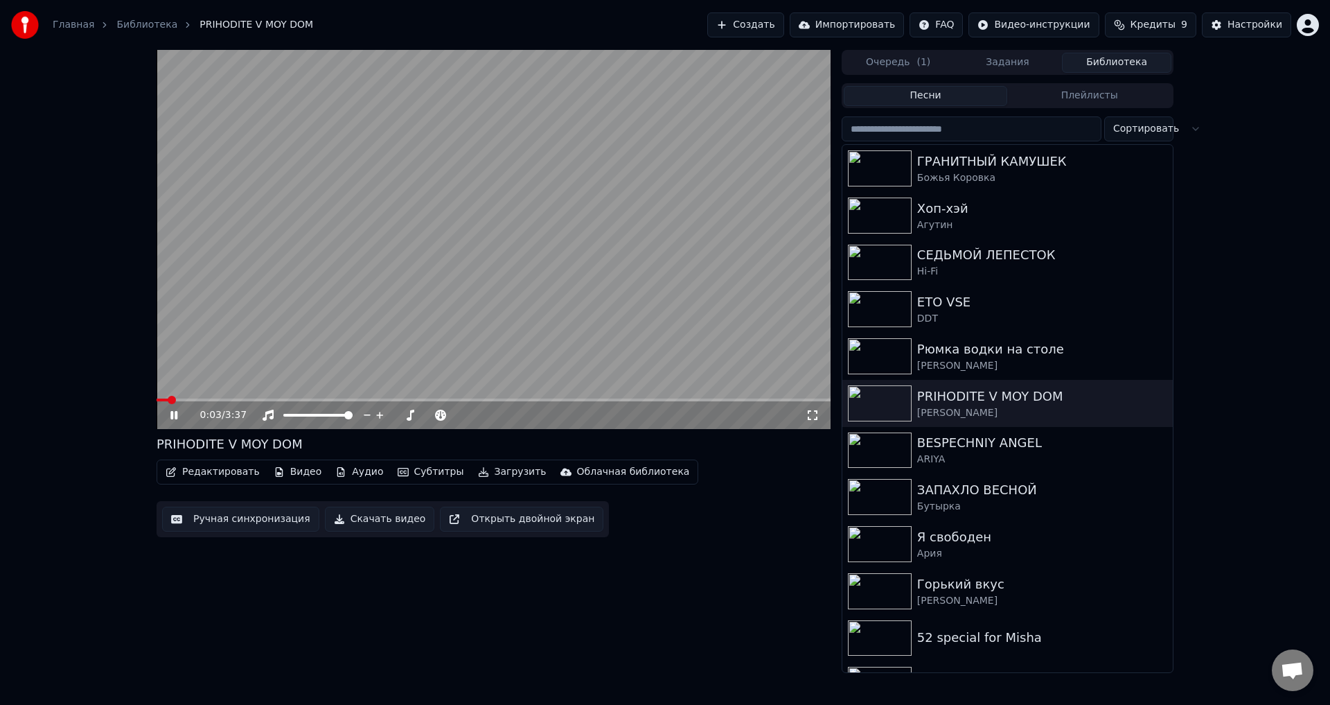
click at [613, 229] on video at bounding box center [494, 239] width 674 height 379
click at [1059, 84] on div "Песни Плейлисты" at bounding box center [1008, 95] width 332 height 25
click at [1061, 93] on button "Плейлисты" at bounding box center [1089, 96] width 164 height 20
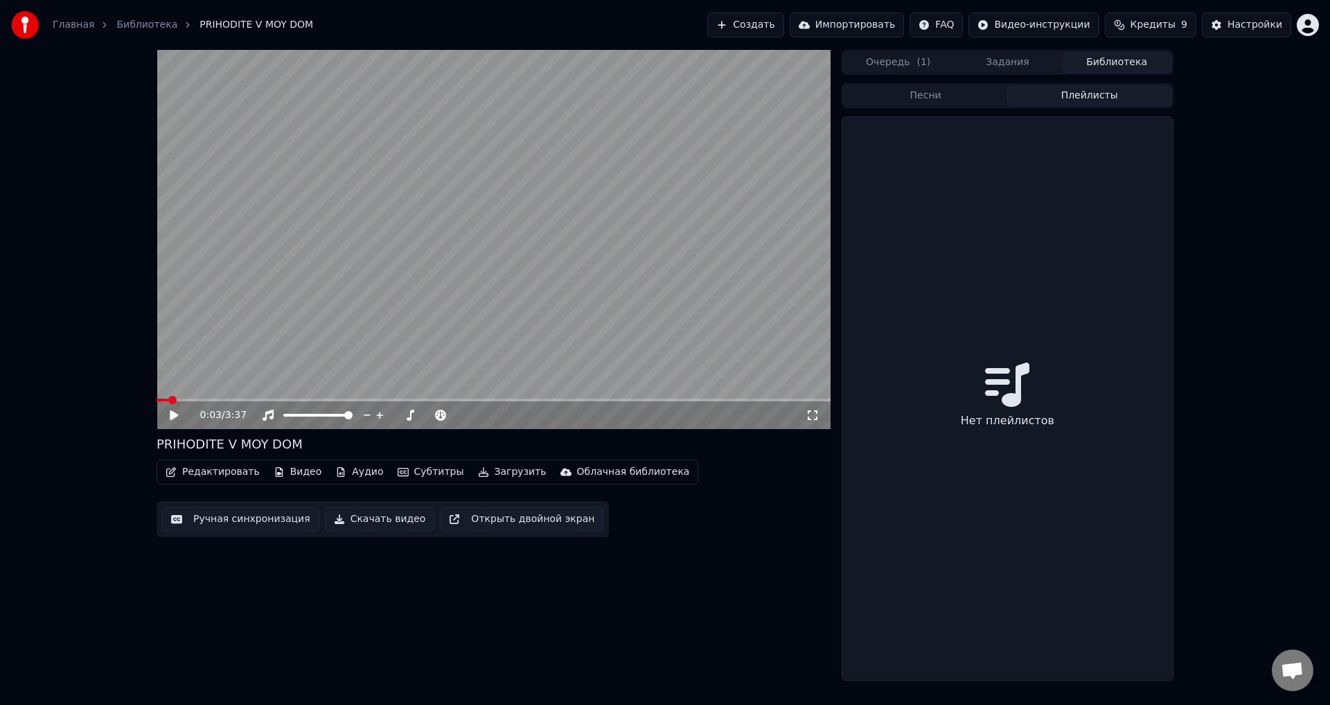
drag, startPoint x: 1001, startPoint y: 361, endPoint x: 1002, endPoint y: 381, distance: 20.1
click at [1001, 371] on div "Нет плейлистов" at bounding box center [1007, 398] width 330 height 562
click at [1002, 381] on icon at bounding box center [1007, 384] width 44 height 44
click at [941, 103] on button "Песни" at bounding box center [926, 96] width 164 height 20
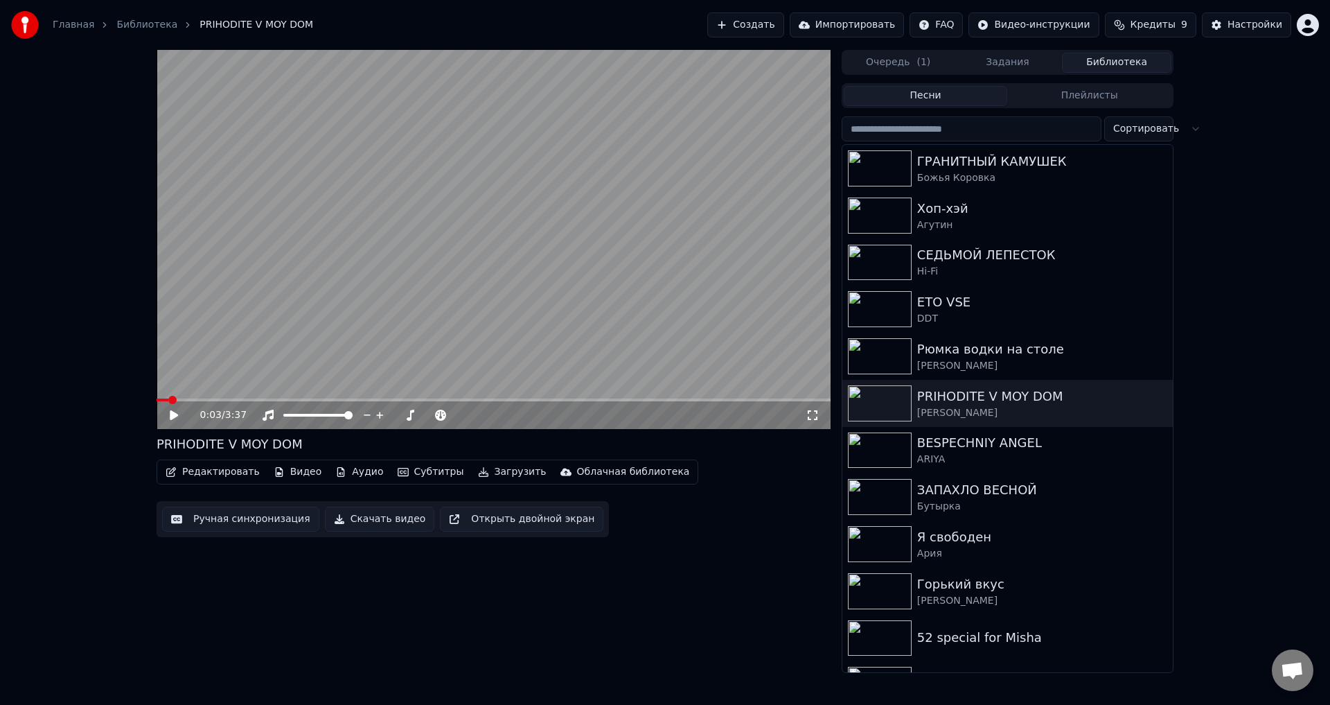
click at [910, 78] on div "Очередь ( 1 ) Задания Библиотека Песни Плейлисты Сортировать ГРАНИТНЫЙ КАМУШЕК …" at bounding box center [1008, 361] width 332 height 623
click at [920, 63] on span "( 1 )" at bounding box center [923, 62] width 14 height 14
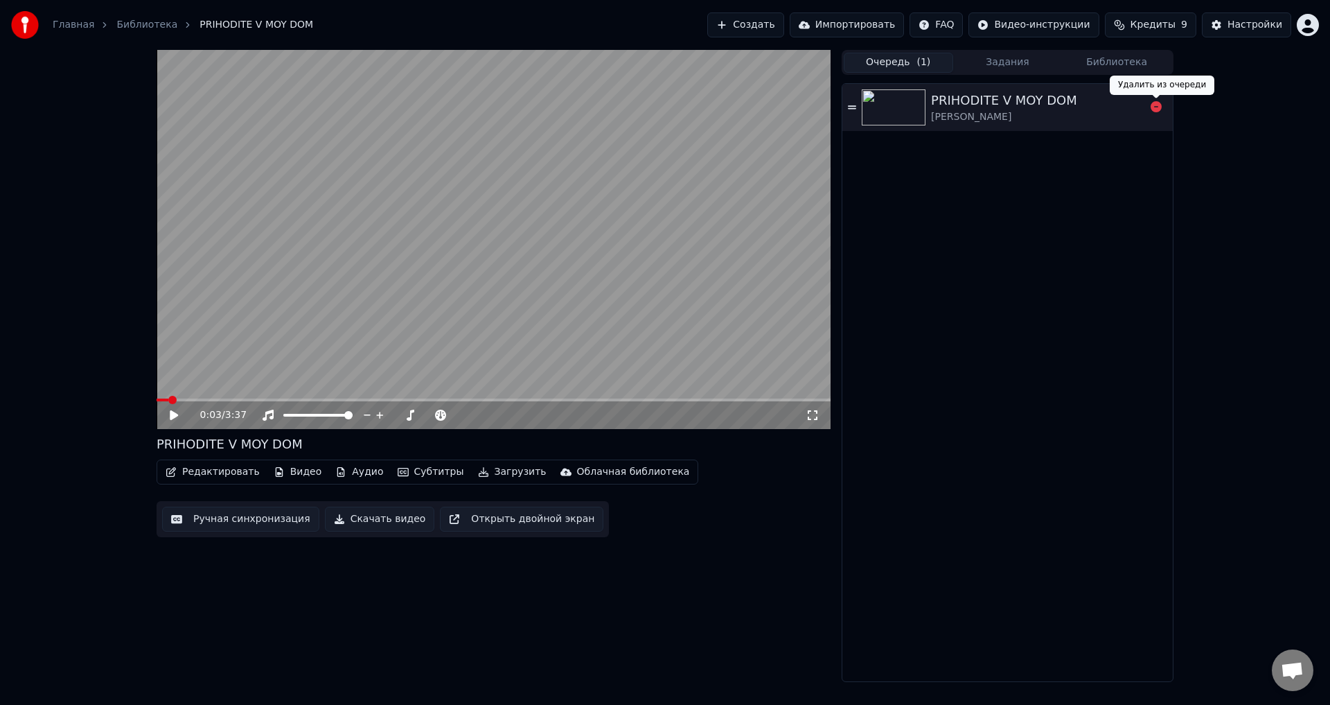
click at [1159, 109] on icon at bounding box center [1156, 106] width 11 height 11
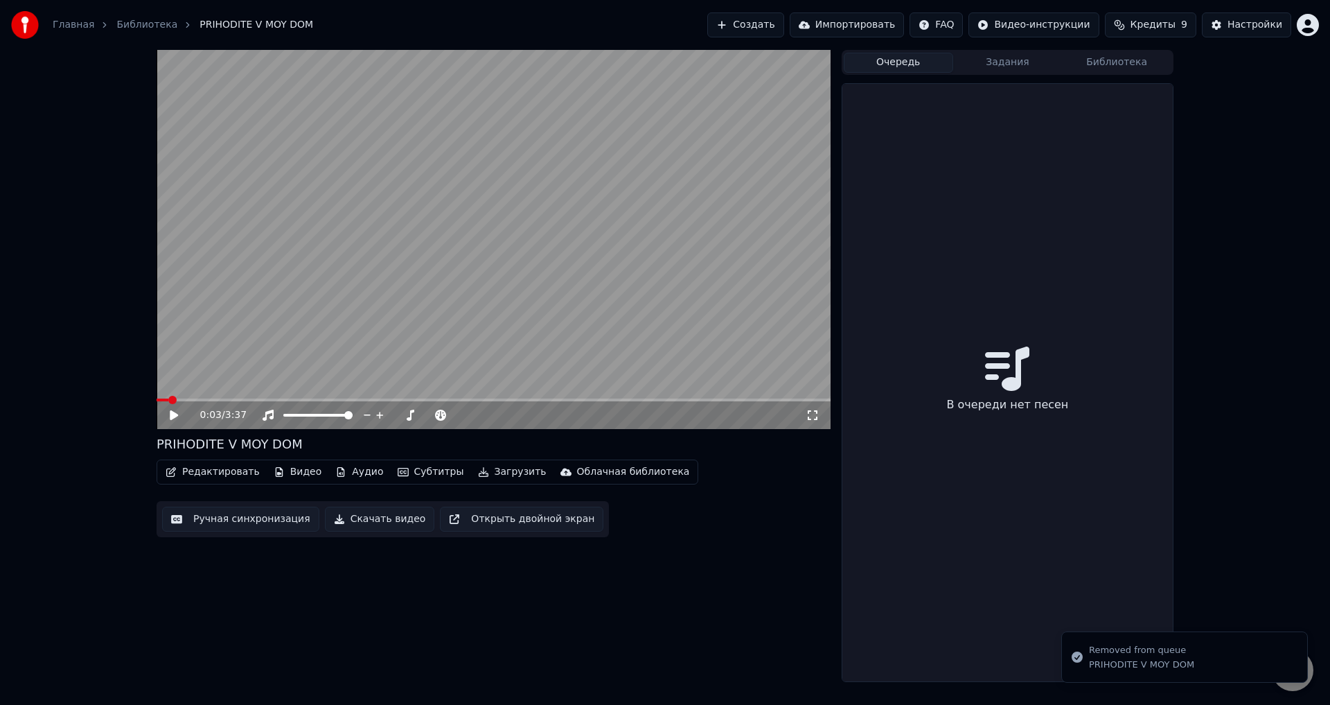
drag, startPoint x: 1000, startPoint y: 67, endPoint x: 1030, endPoint y: 77, distance: 31.3
click at [1000, 67] on button "Задания" at bounding box center [1007, 63] width 109 height 20
click at [1104, 69] on button "Библиотека" at bounding box center [1116, 63] width 109 height 20
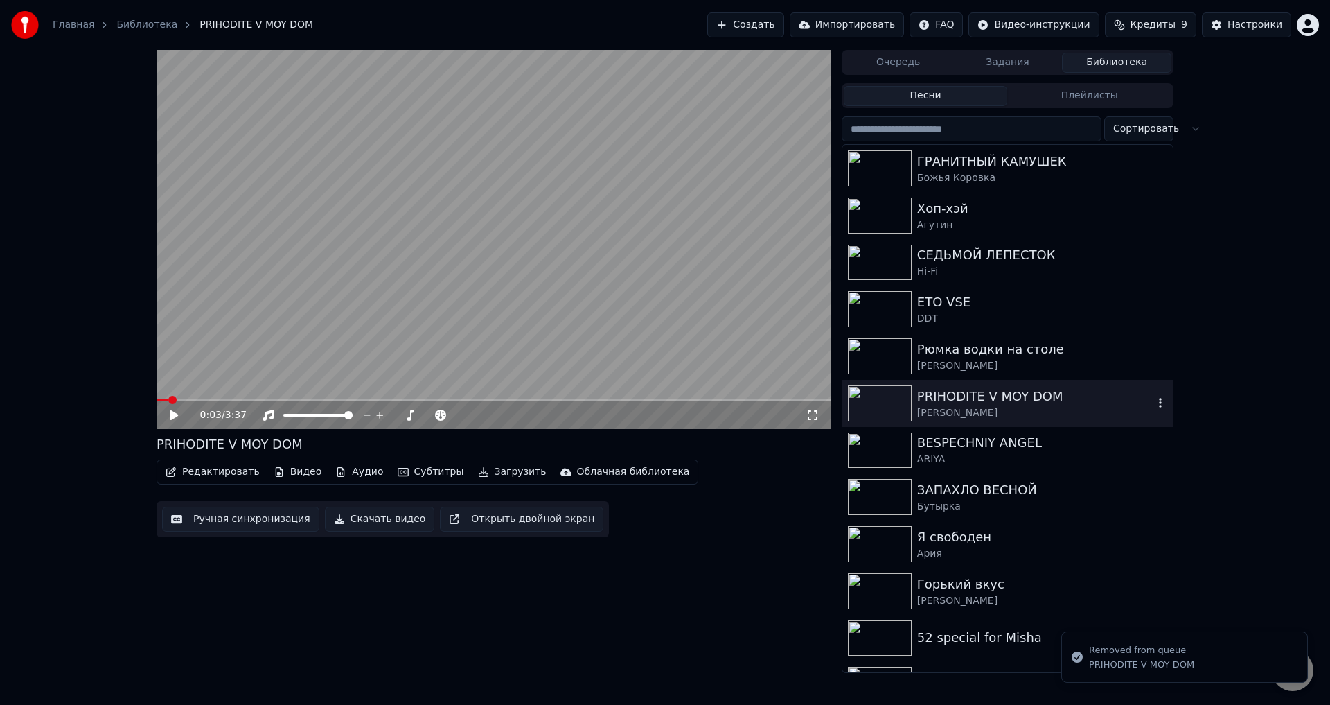
click at [1153, 411] on button "button" at bounding box center [1160, 403] width 14 height 17
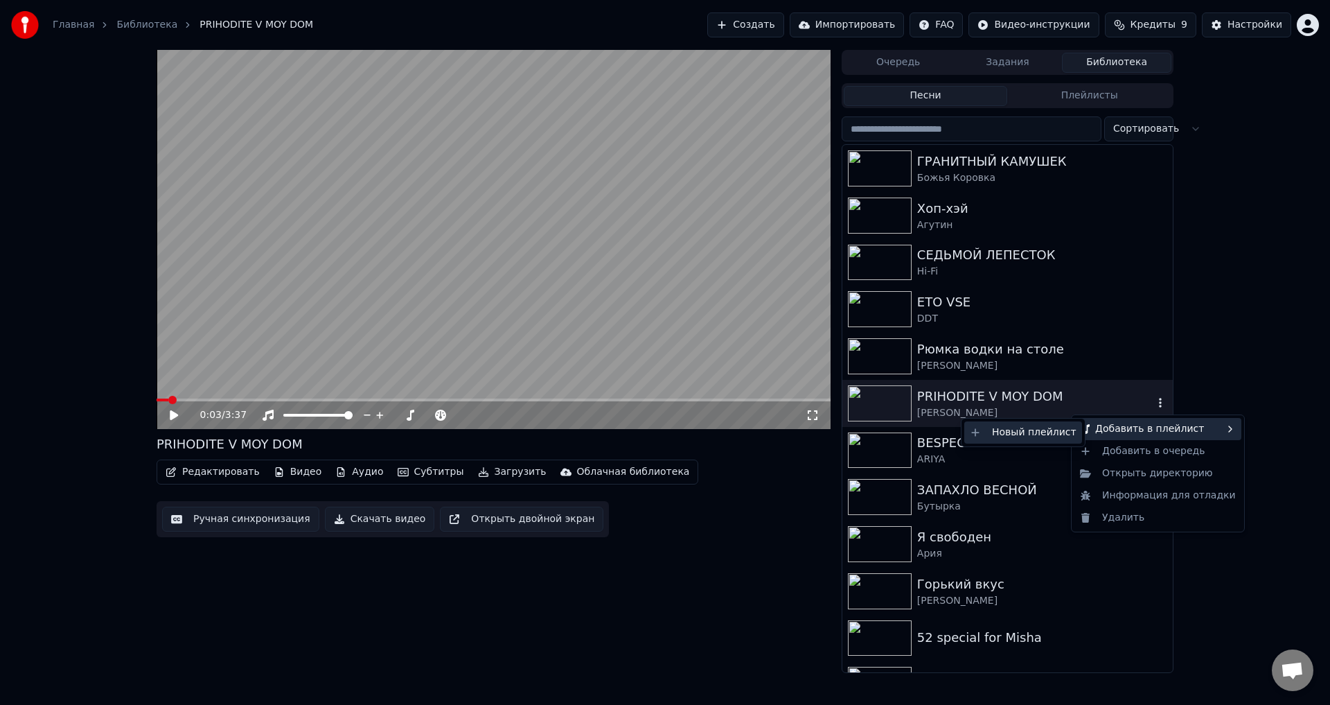
click at [1055, 430] on div "Новый плейлист" at bounding box center [1023, 432] width 118 height 22
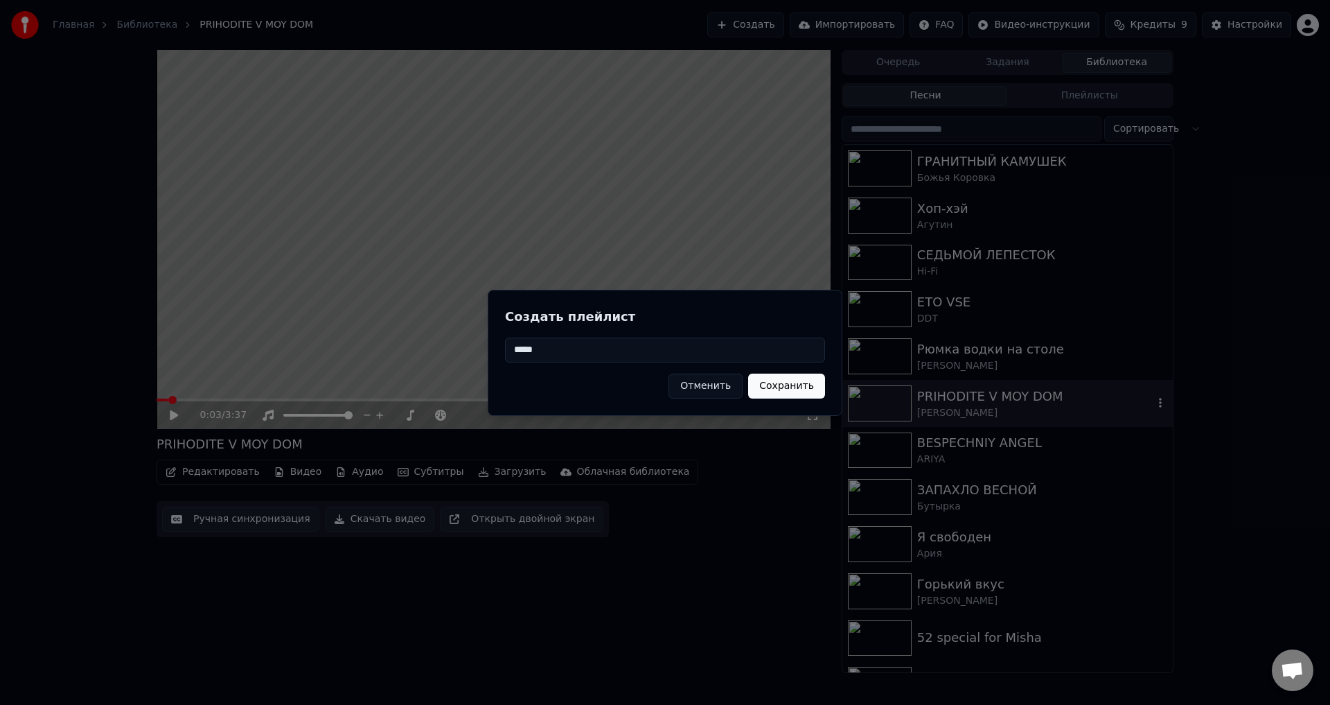
type input "*****"
click at [766, 384] on button "Сохранить" at bounding box center [786, 385] width 77 height 25
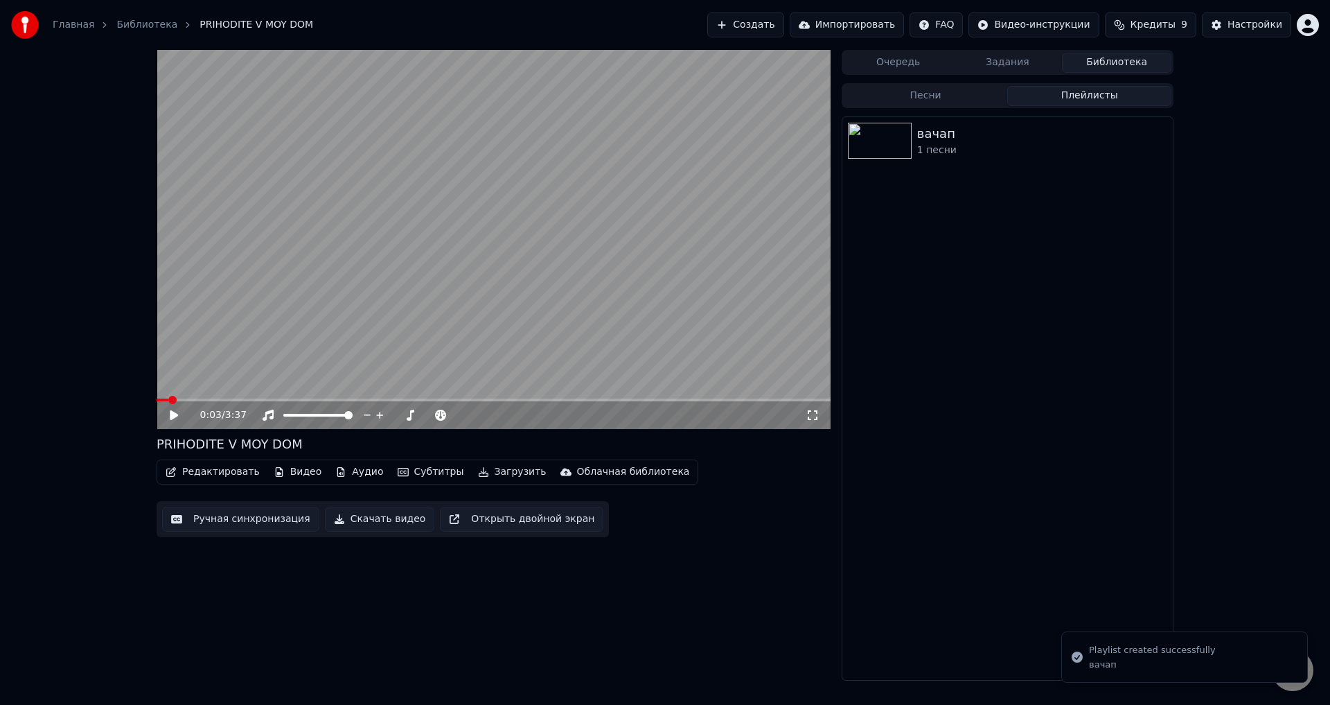
click at [1039, 96] on button "Плейлисты" at bounding box center [1089, 96] width 164 height 20
click at [1006, 154] on div "1 песни" at bounding box center [1035, 150] width 236 height 14
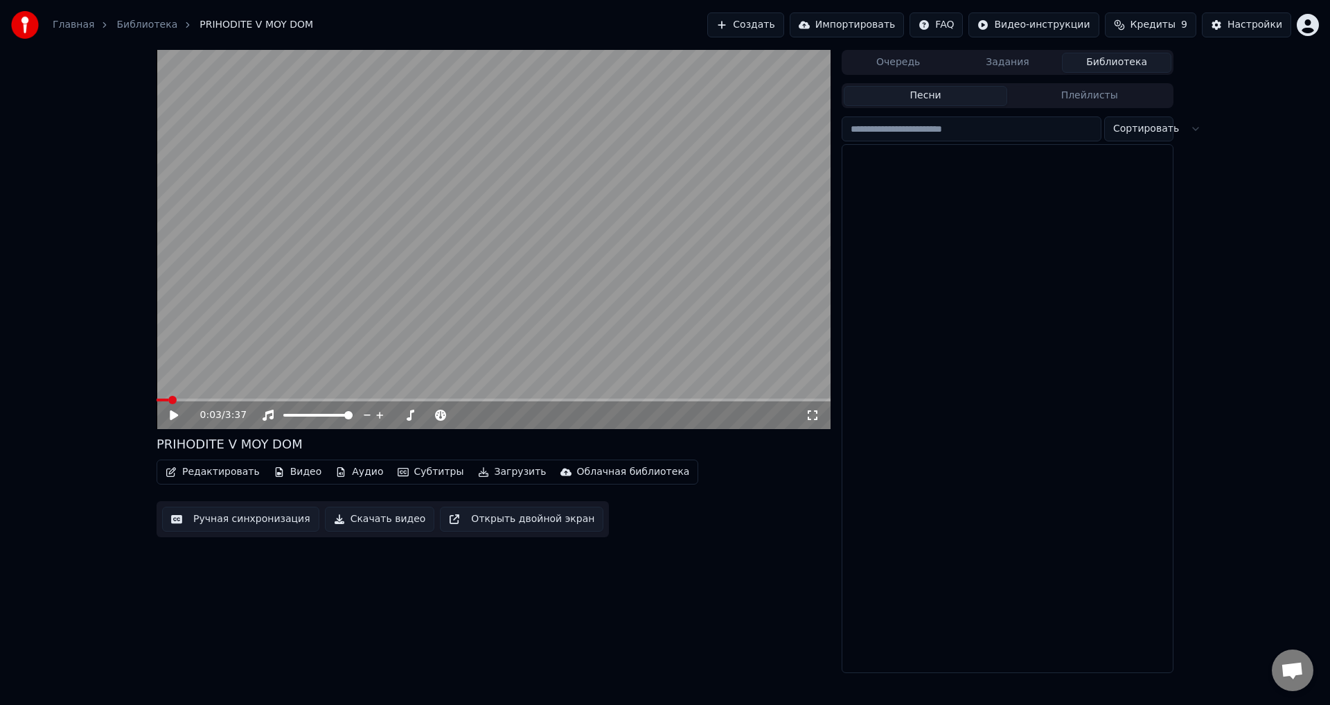
click at [986, 94] on button "Песни" at bounding box center [926, 96] width 164 height 20
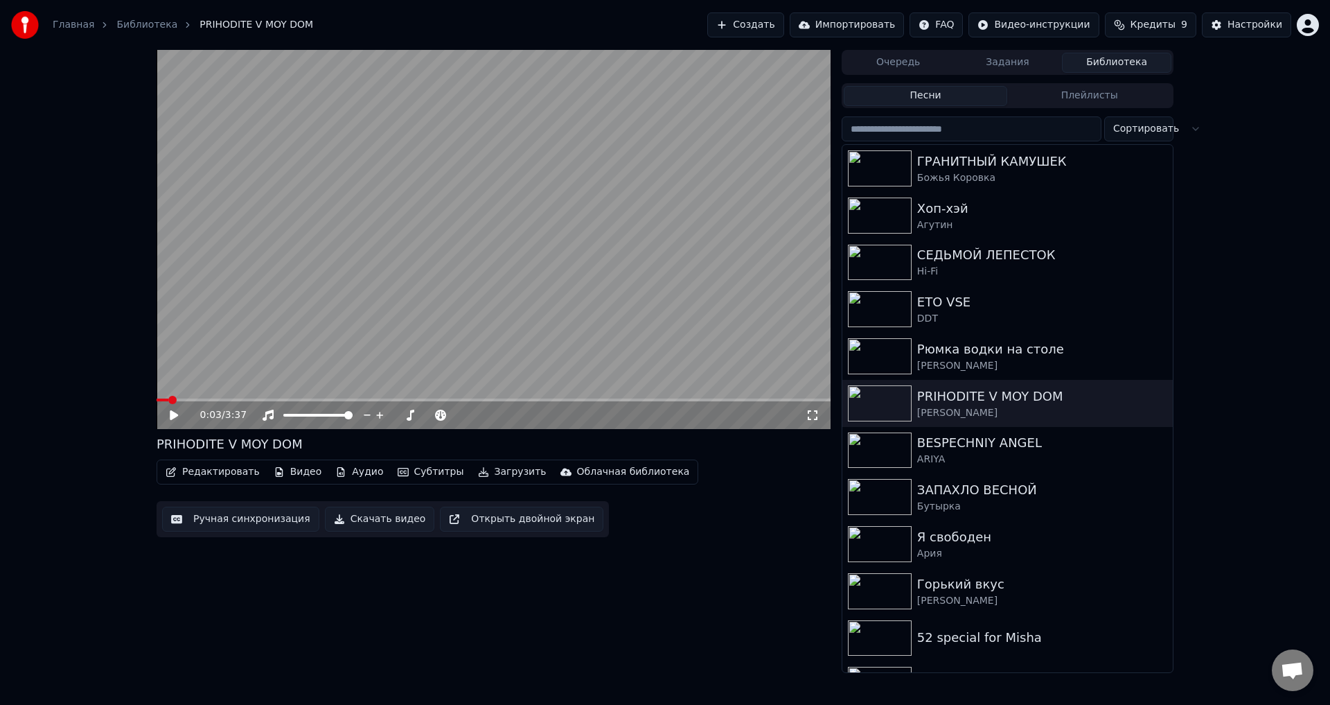
click at [1053, 87] on button "Плейлисты" at bounding box center [1089, 96] width 164 height 20
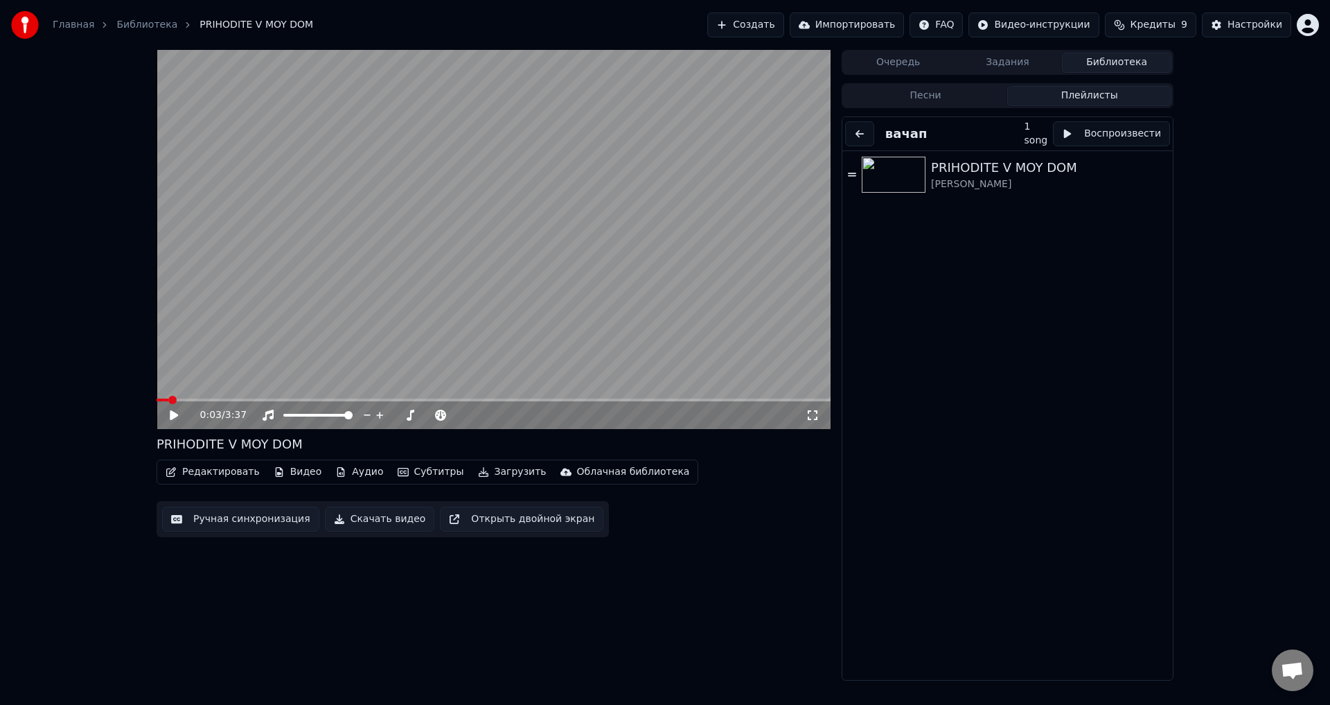
click at [947, 108] on div "Песни Плейлисты вачап 1 song Воспроизвести PRIHODITE V MOY DOM KRUG MIHAIL" at bounding box center [1008, 381] width 332 height 597
click at [970, 98] on button "Песни" at bounding box center [926, 96] width 164 height 20
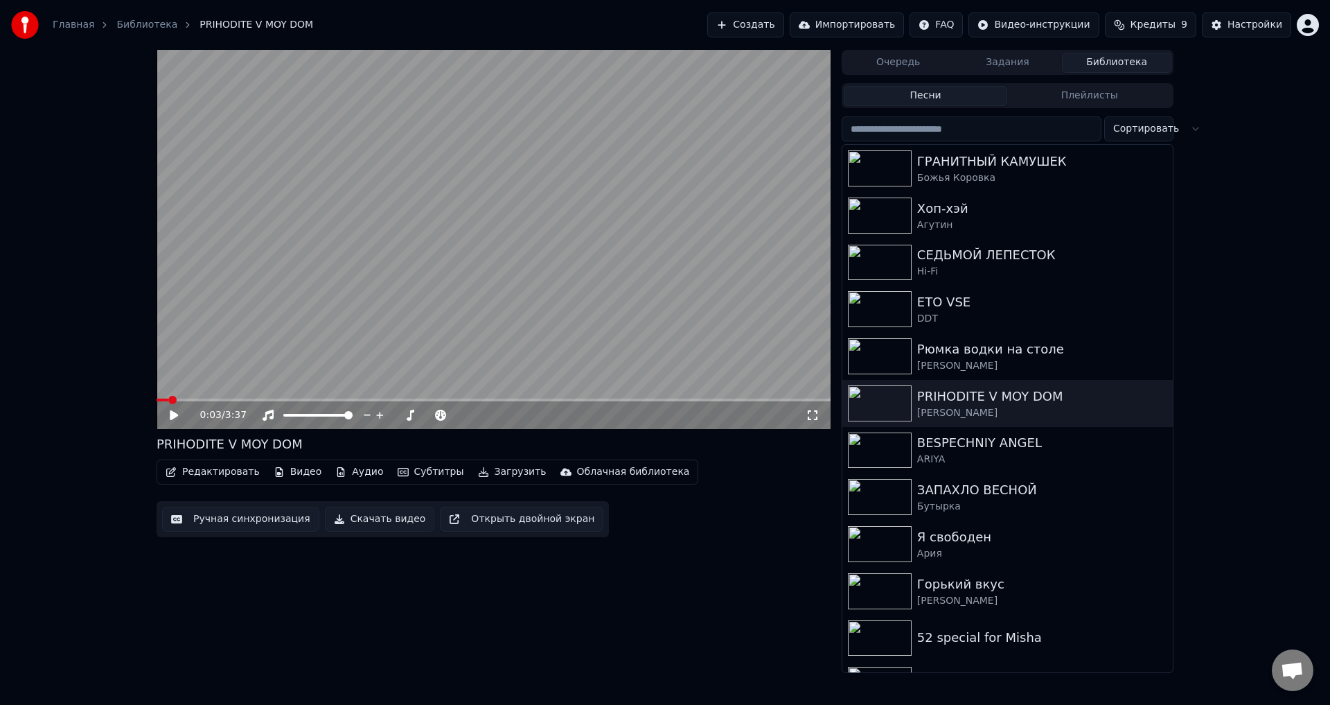
click at [1047, 101] on button "Плейлисты" at bounding box center [1089, 96] width 164 height 20
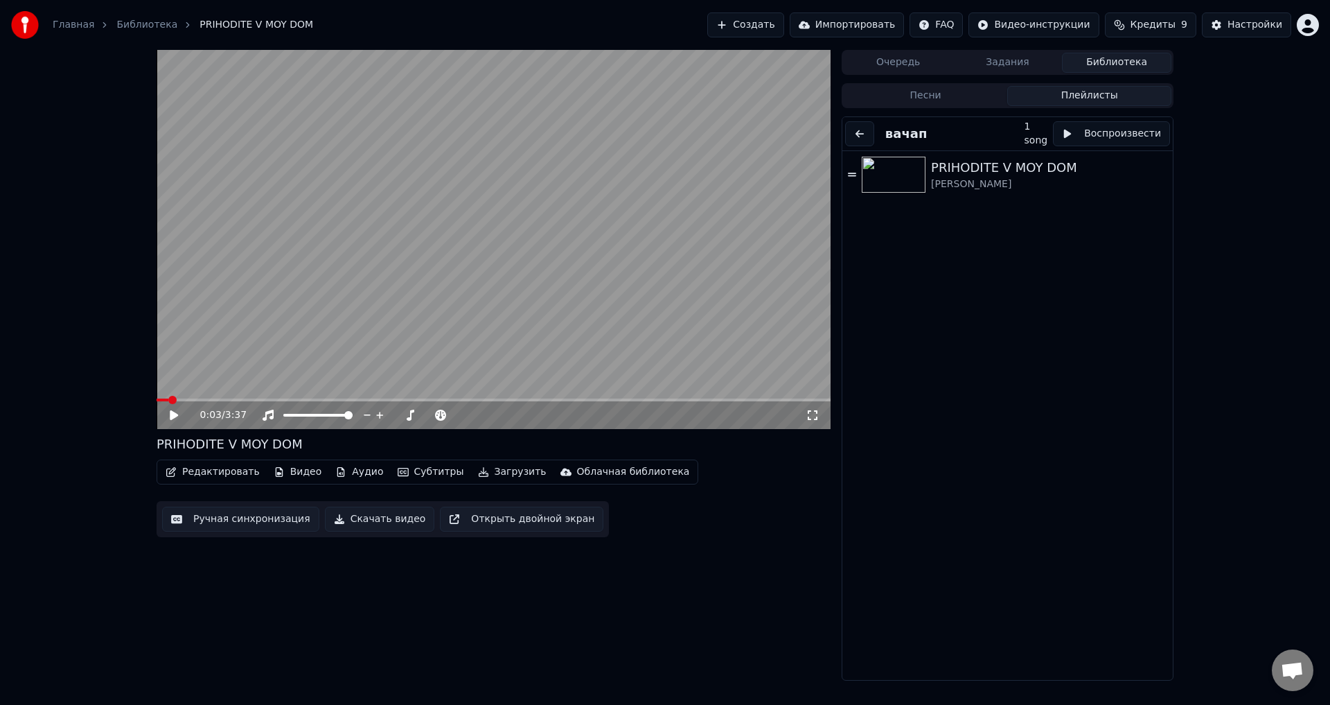
click at [853, 126] on button at bounding box center [859, 133] width 29 height 25
click at [1029, 141] on div "вачап" at bounding box center [1035, 133] width 236 height 19
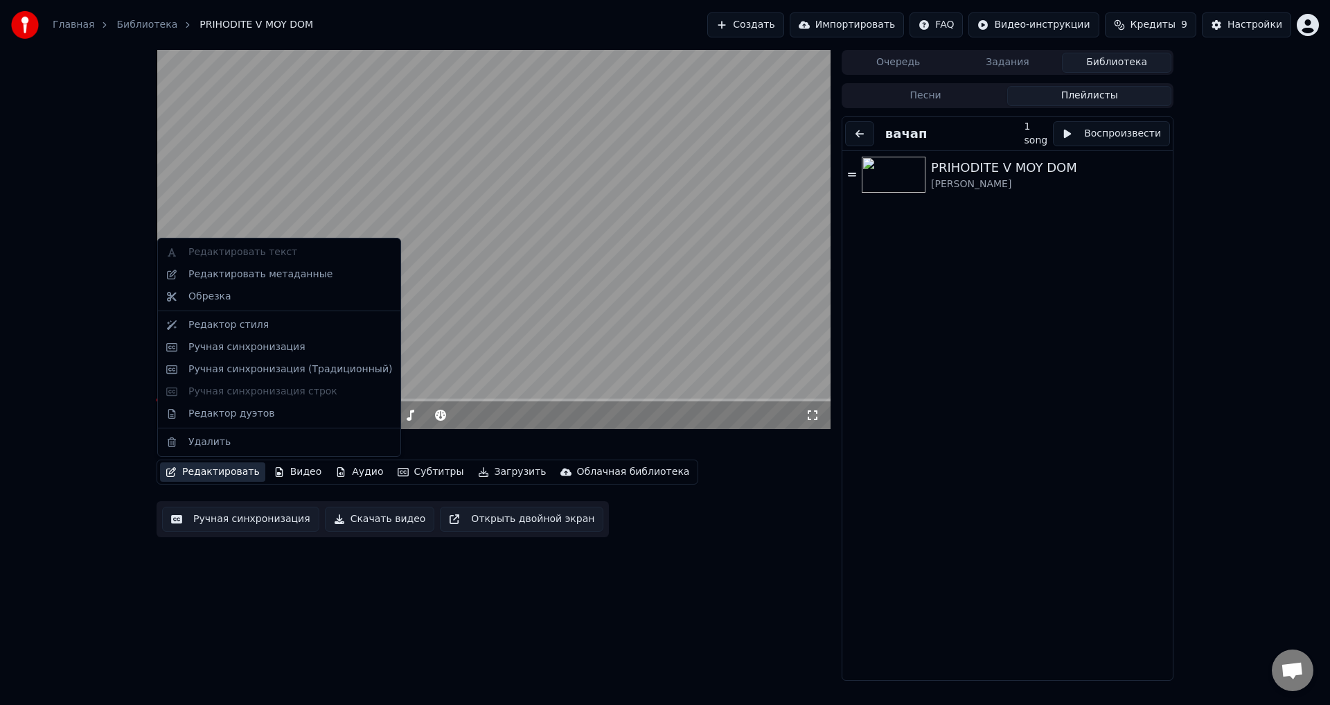
click at [207, 468] on button "Редактировать" at bounding box center [212, 471] width 105 height 19
click at [263, 270] on div "Редактировать метаданные" at bounding box center [260, 274] width 144 height 14
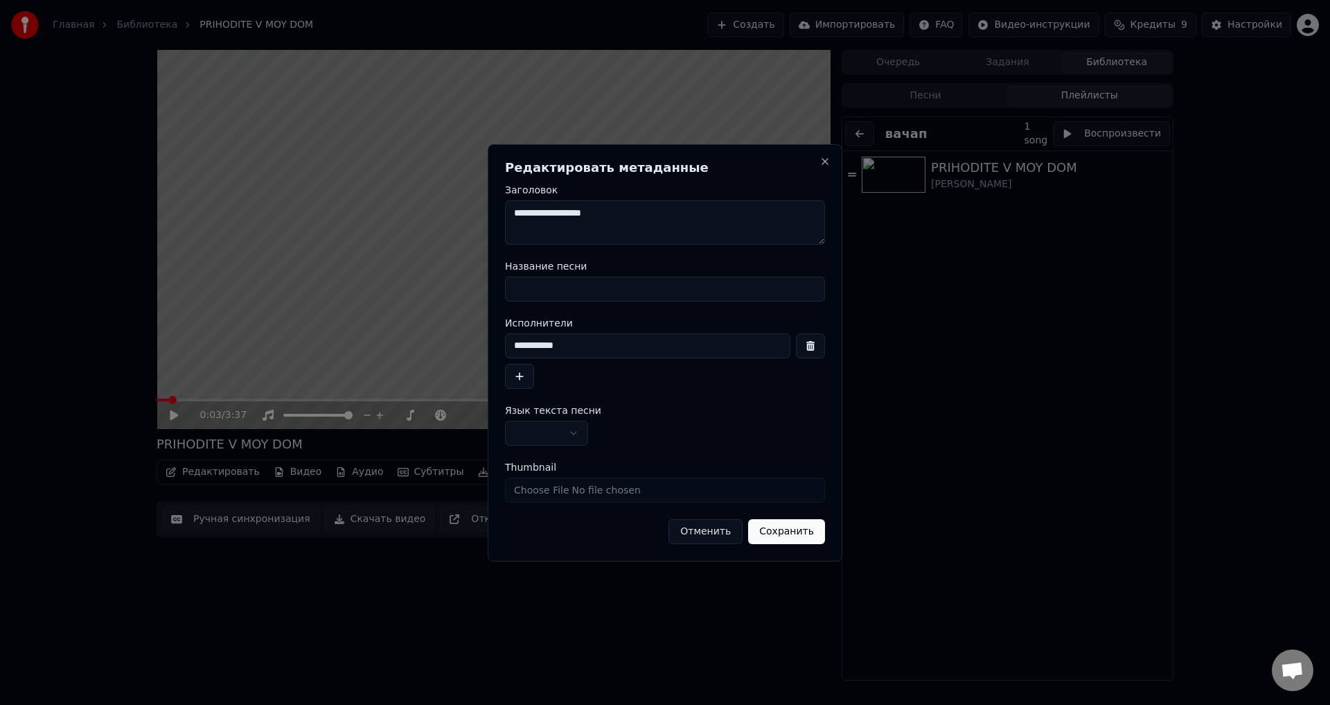
drag, startPoint x: 672, startPoint y: 213, endPoint x: 653, endPoint y: 201, distance: 22.7
click at [653, 201] on textarea "**********" at bounding box center [665, 222] width 320 height 44
click at [821, 168] on h2 "Редактировать метаданные" at bounding box center [665, 167] width 320 height 12
click at [828, 164] on button "Close" at bounding box center [824, 161] width 11 height 11
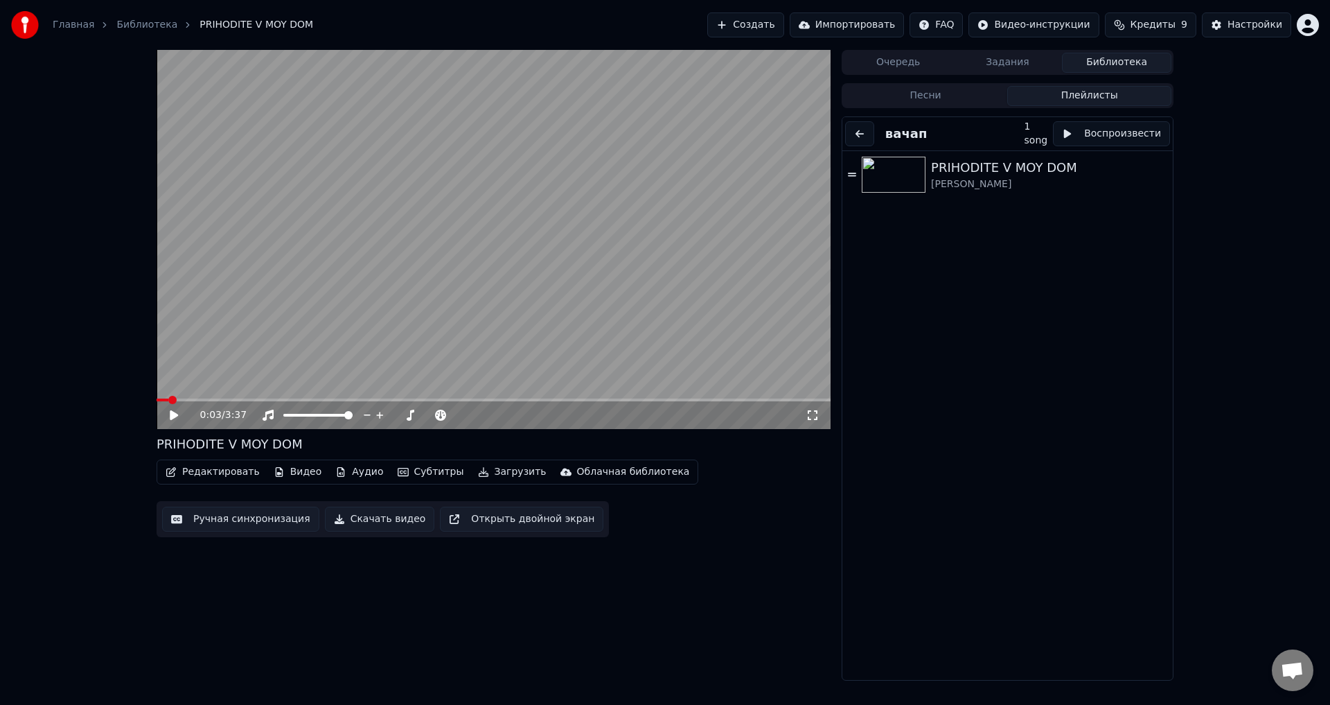
click at [272, 517] on button "Ручная синхронизация" at bounding box center [240, 518] width 157 height 25
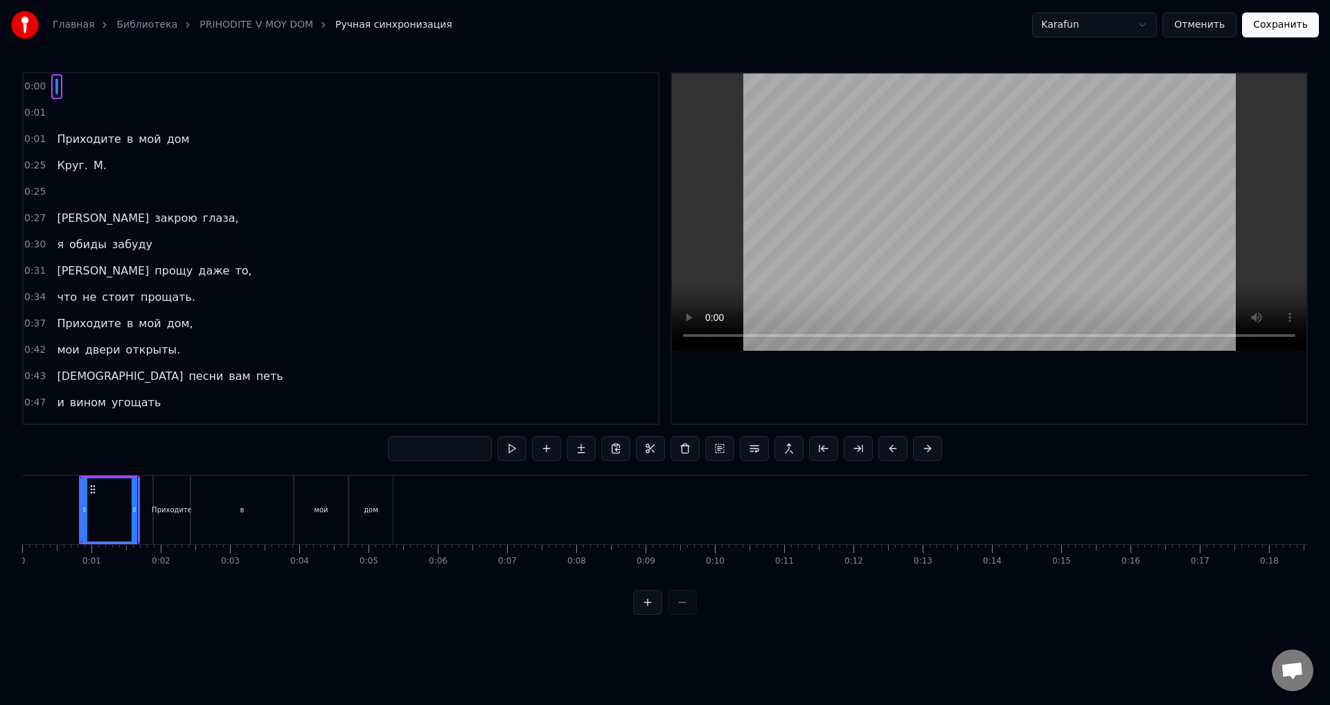
click at [1187, 31] on button "Отменить" at bounding box center [1199, 24] width 74 height 25
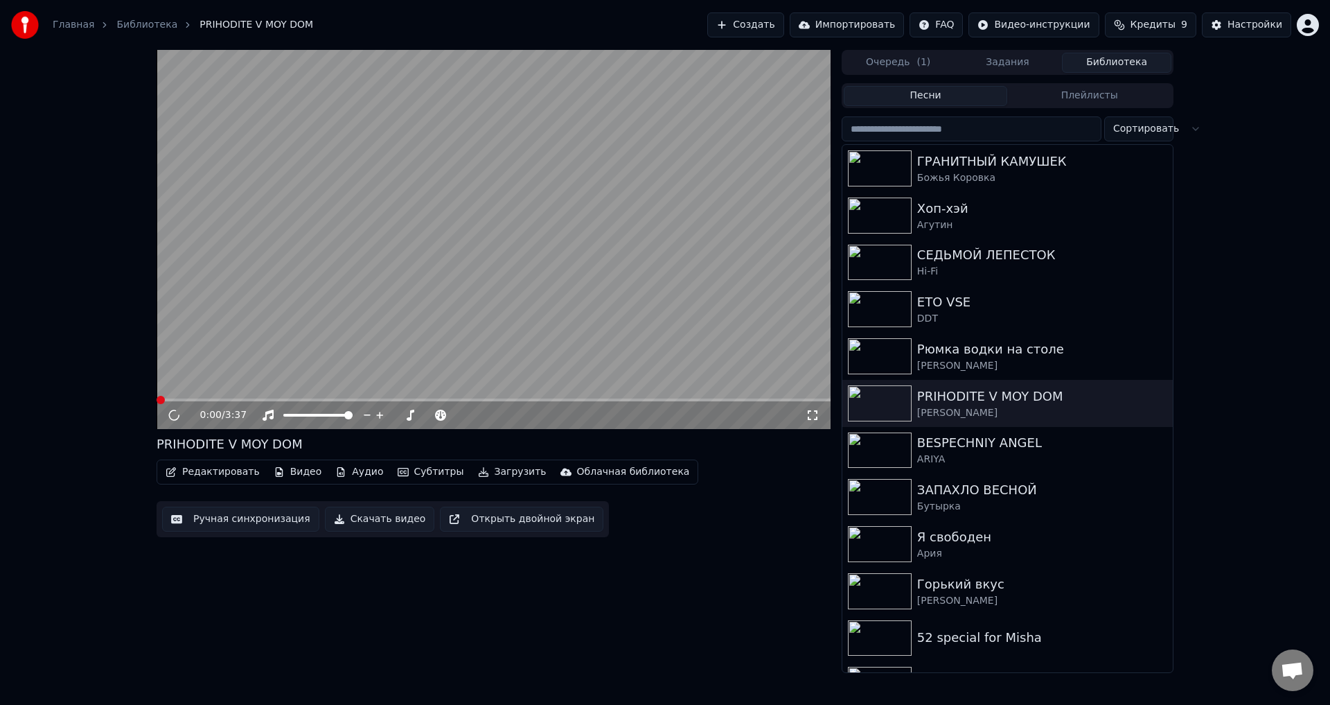
click at [597, 316] on video at bounding box center [494, 239] width 674 height 379
click at [314, 325] on video at bounding box center [494, 239] width 674 height 379
click at [295, 473] on button "Видео" at bounding box center [298, 471] width 60 height 19
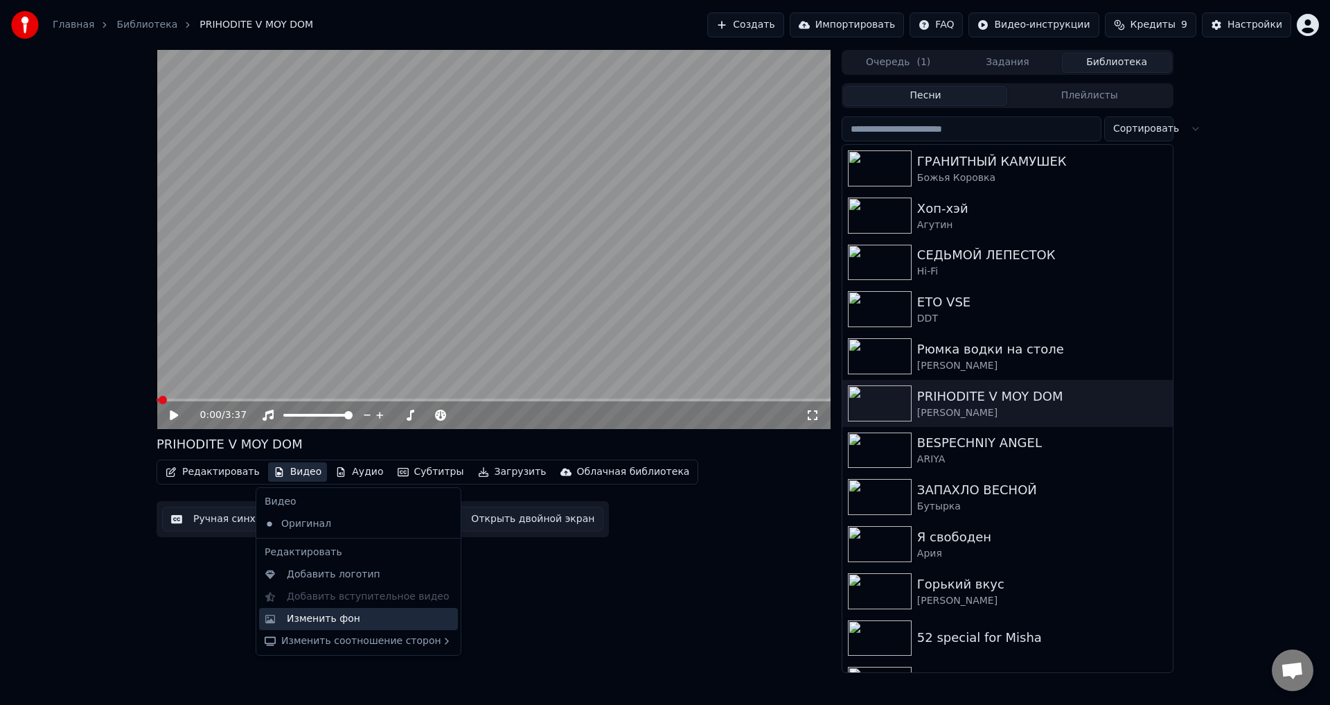
click at [352, 614] on div "Изменить фон" at bounding box center [370, 619] width 166 height 14
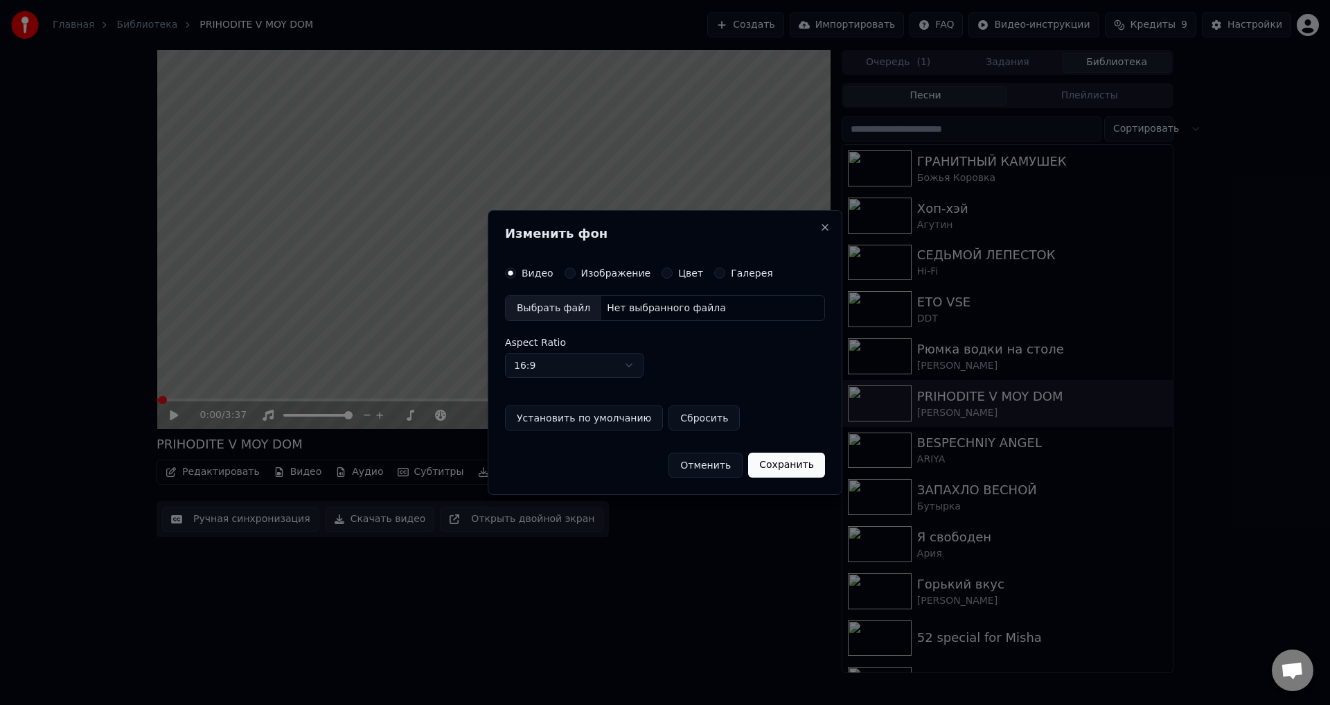
click at [577, 278] on div "Видео Изображение Цвет Галерея Выбрать файл Нет выбранного файла Aspect Ratio 1…" at bounding box center [665, 348] width 320 height 163
click at [565, 274] on button "Изображение" at bounding box center [570, 272] width 11 height 11
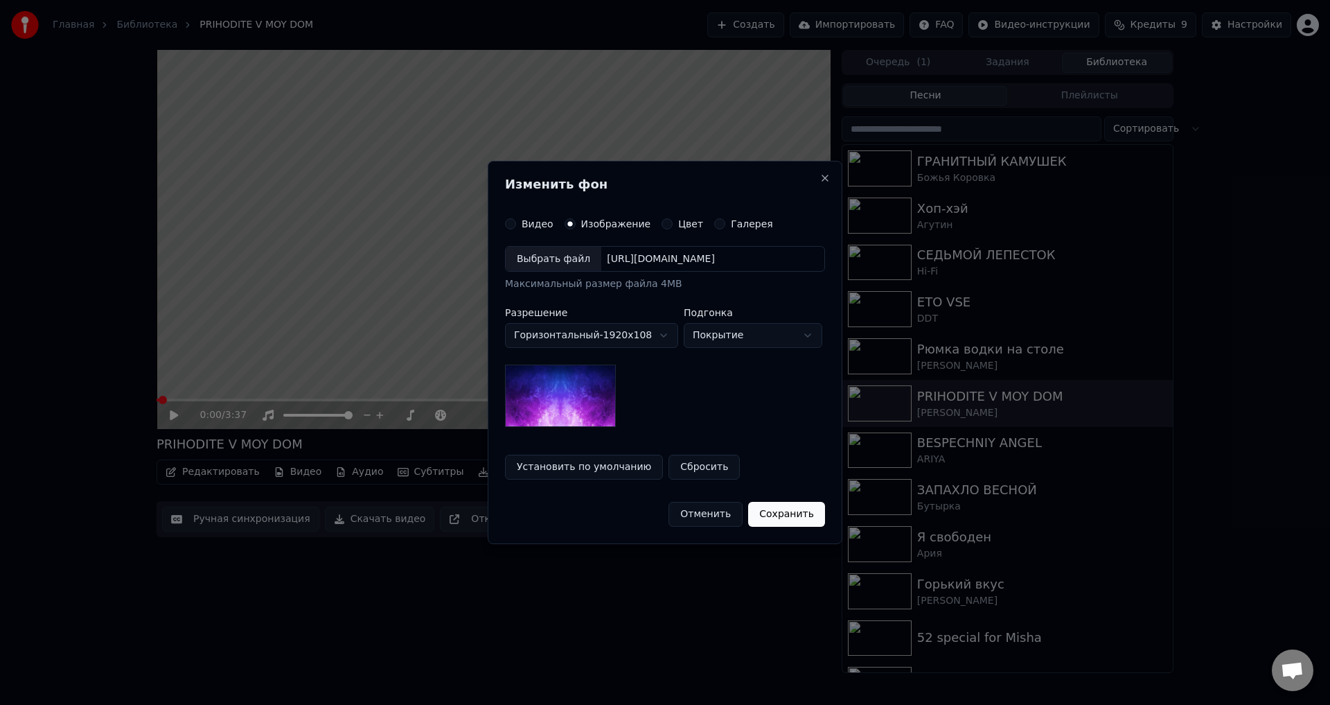
click at [678, 220] on label "Цвет" at bounding box center [690, 224] width 25 height 10
click at [673, 220] on button "Цвет" at bounding box center [667, 223] width 11 height 11
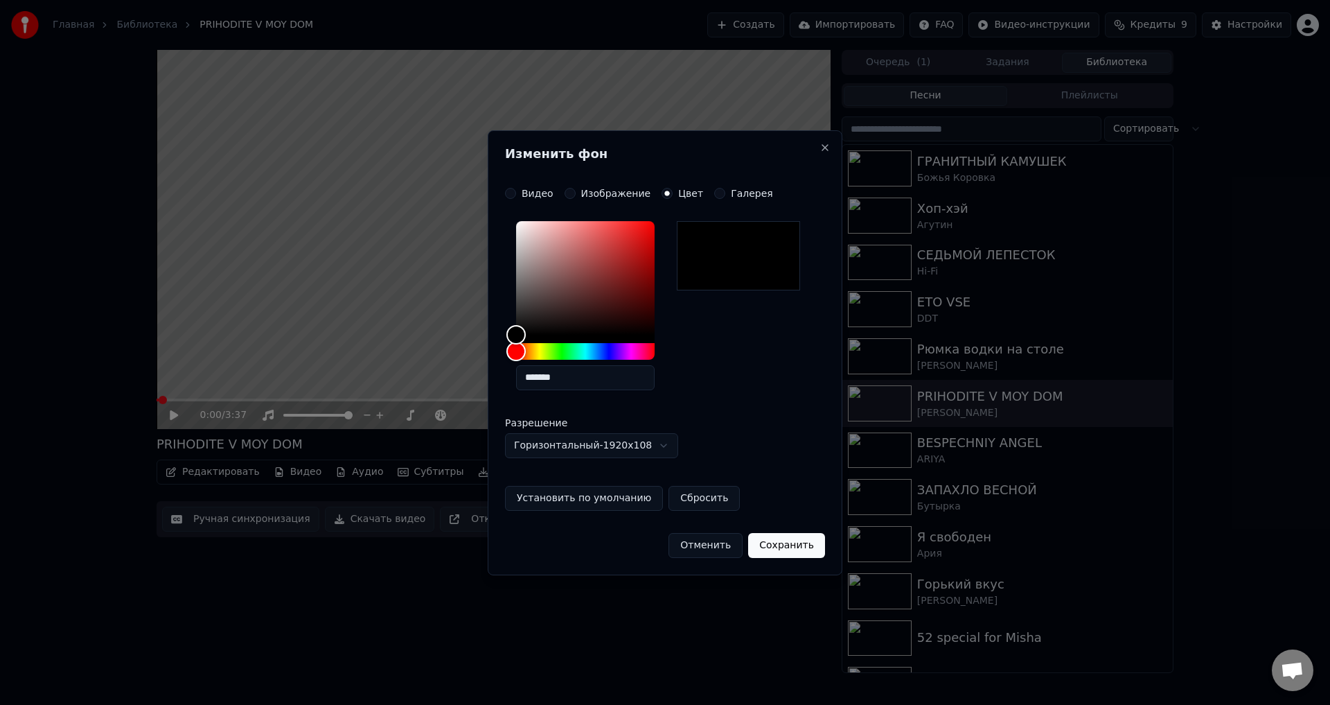
click at [731, 191] on label "Галерея" at bounding box center [752, 193] width 42 height 10
click at [725, 191] on button "Галерея" at bounding box center [719, 193] width 11 height 11
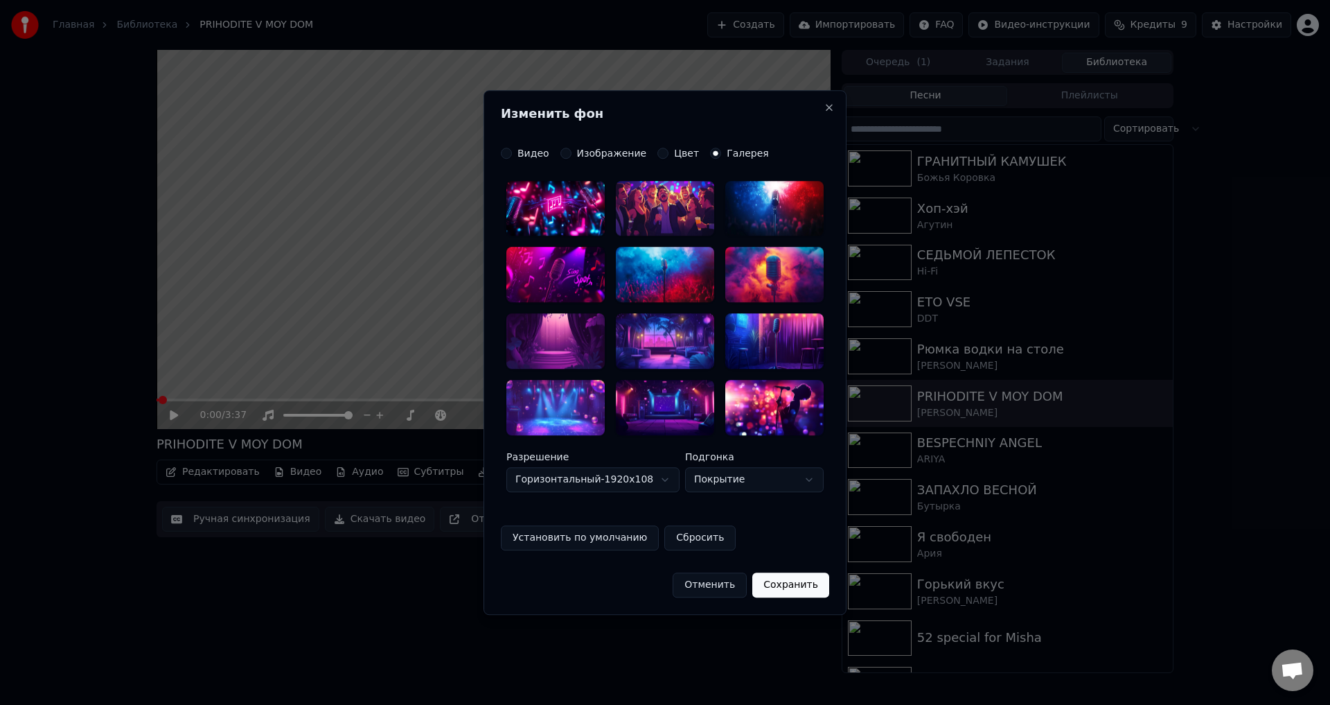
drag, startPoint x: 570, startPoint y: 148, endPoint x: 563, endPoint y: 154, distance: 9.8
click at [571, 148] on div "Изображение" at bounding box center [603, 153] width 87 height 11
click at [563, 154] on button "Изображение" at bounding box center [565, 153] width 11 height 11
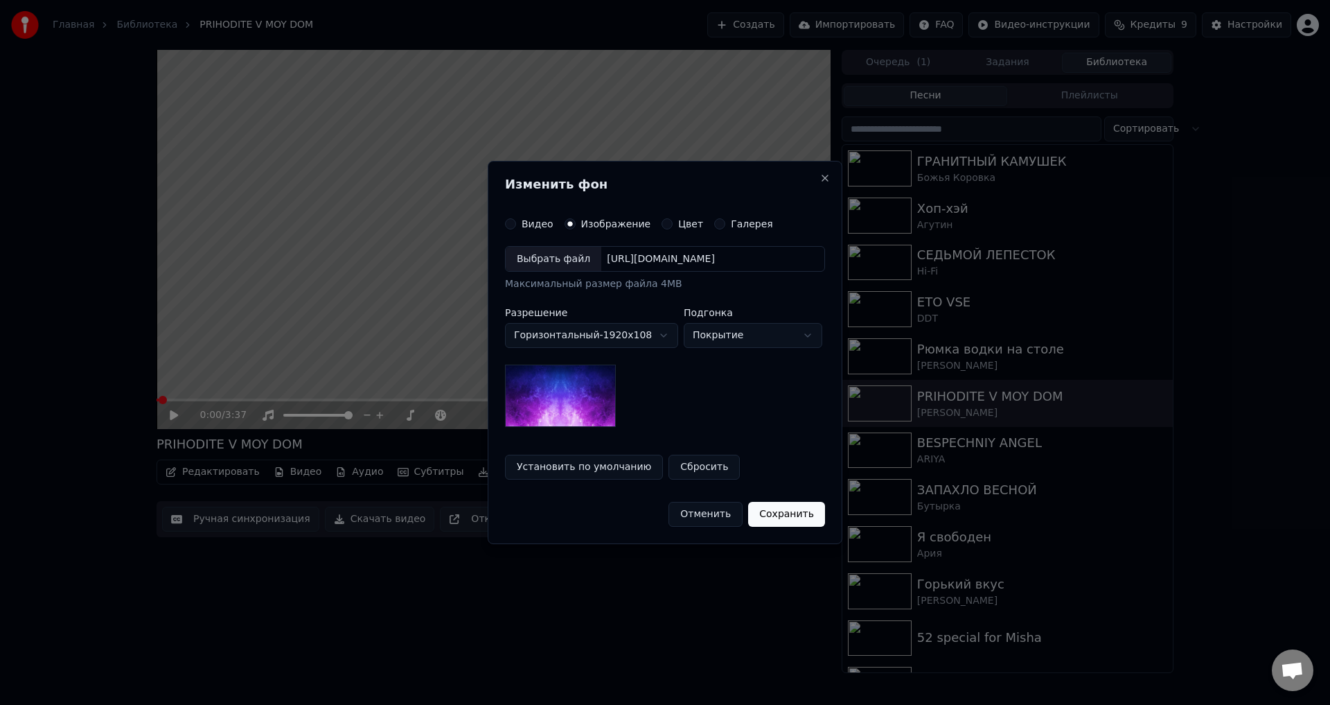
click at [716, 222] on div "Галерея" at bounding box center [743, 223] width 59 height 11
click at [714, 225] on button "Галерея" at bounding box center [719, 223] width 11 height 11
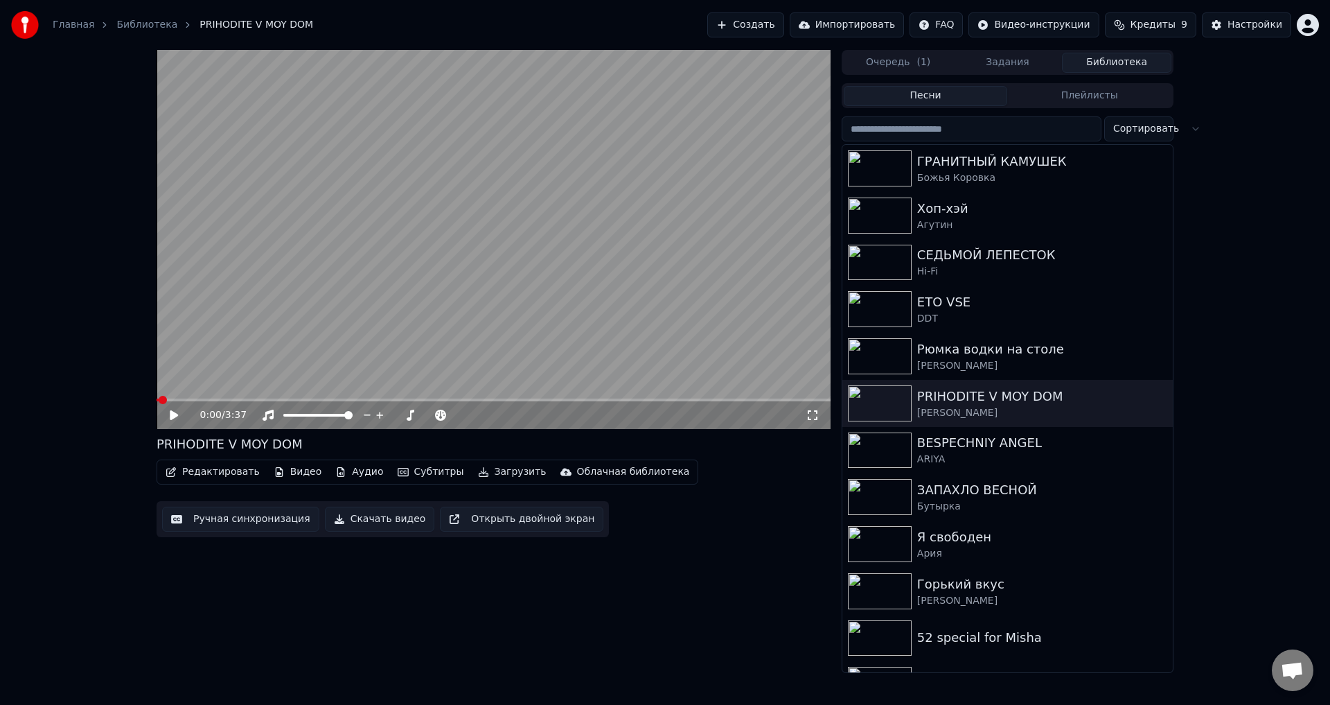
click at [286, 467] on button "Видео" at bounding box center [298, 471] width 60 height 19
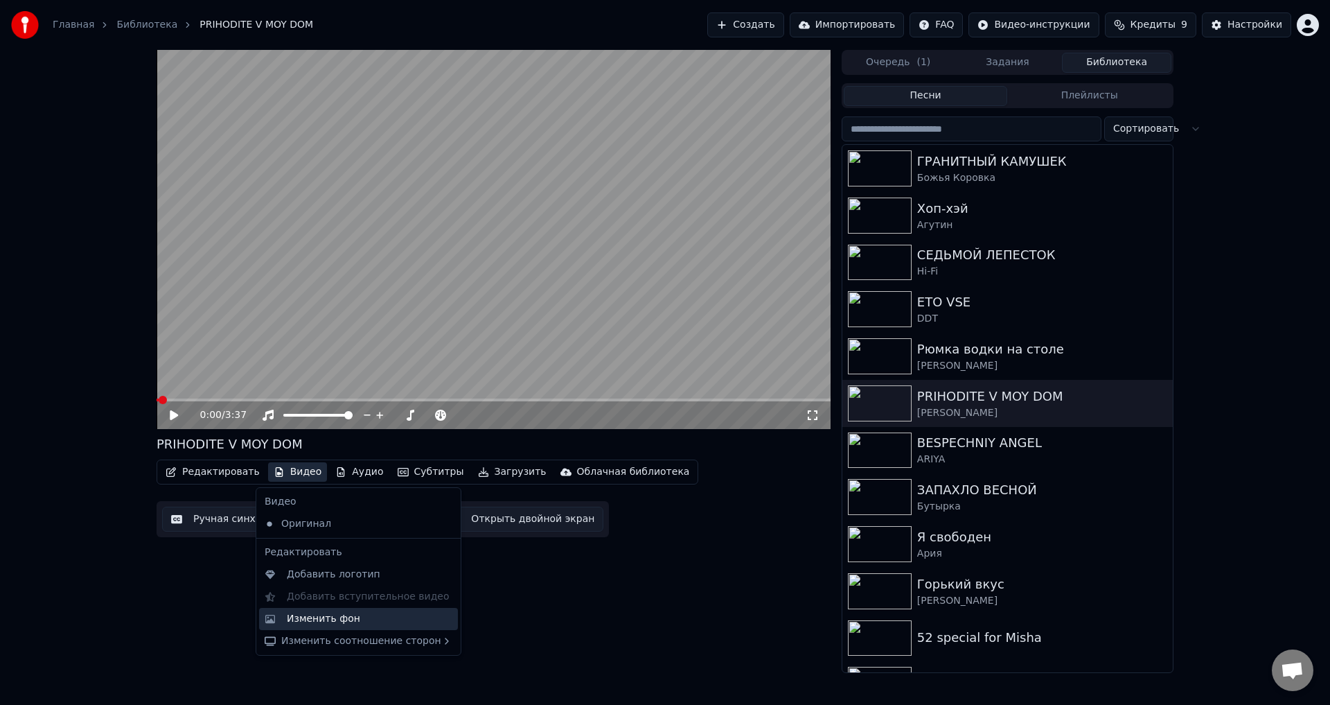
click at [344, 621] on div "Изменить фон" at bounding box center [323, 619] width 73 height 14
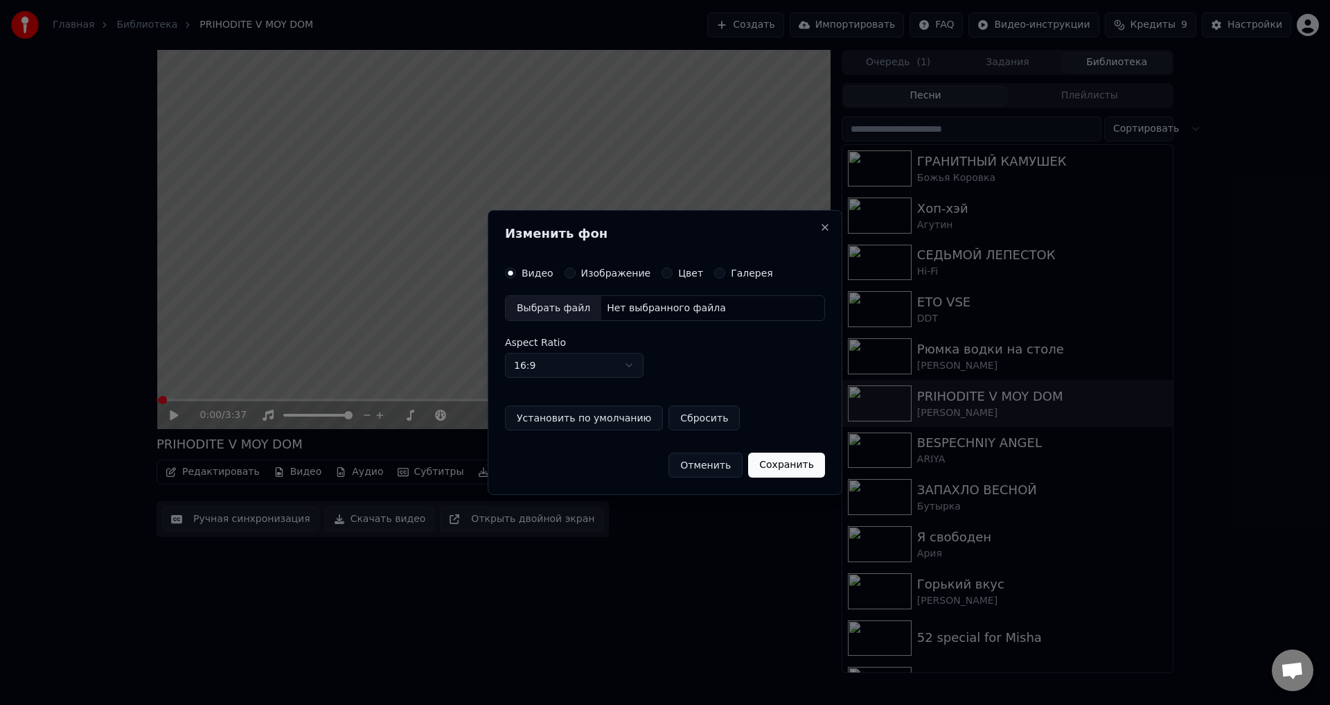
click at [691, 463] on button "Отменить" at bounding box center [705, 464] width 74 height 25
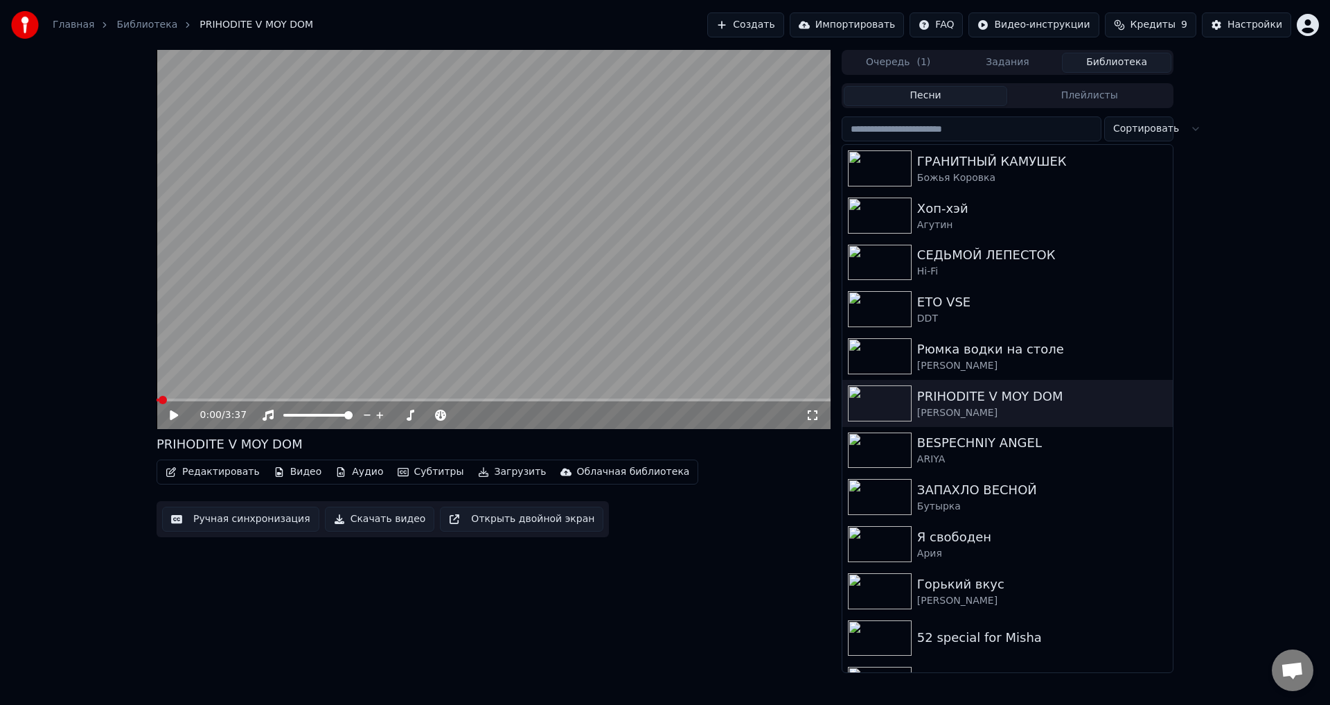
click at [848, 23] on button "Импортировать" at bounding box center [847, 24] width 115 height 25
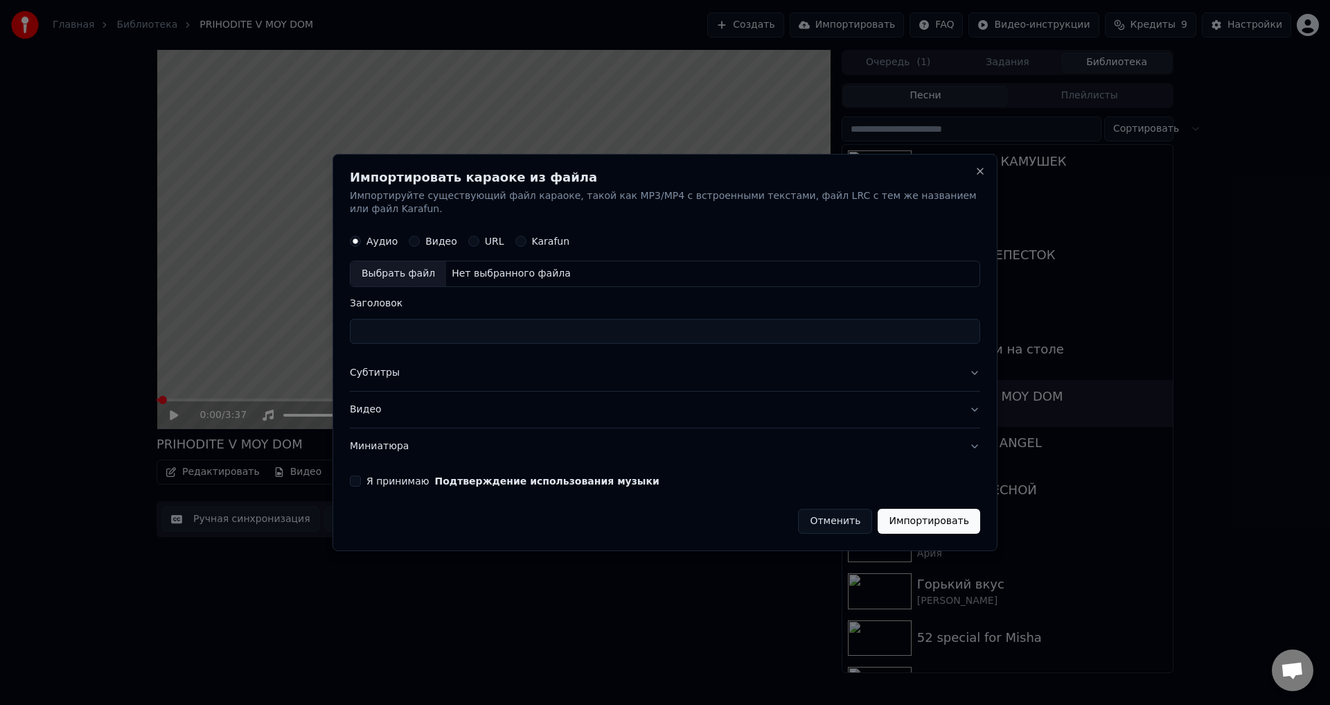
click at [436, 237] on label "Видео" at bounding box center [441, 242] width 32 height 10
click at [420, 236] on button "Видео" at bounding box center [414, 241] width 11 height 11
drag, startPoint x: 825, startPoint y: 514, endPoint x: 815, endPoint y: 510, distance: 11.2
click at [825, 513] on button "Отменить" at bounding box center [835, 520] width 74 height 25
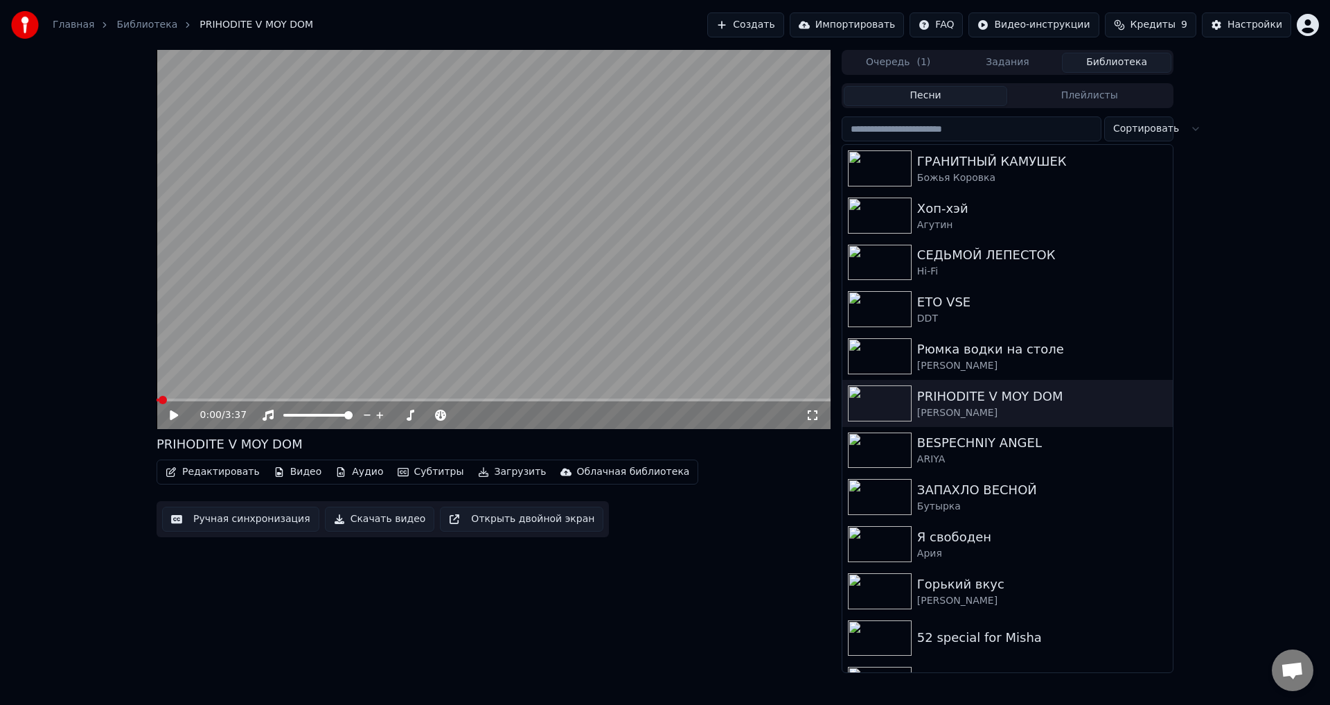
click at [228, 477] on button "Редактировать" at bounding box center [212, 471] width 105 height 19
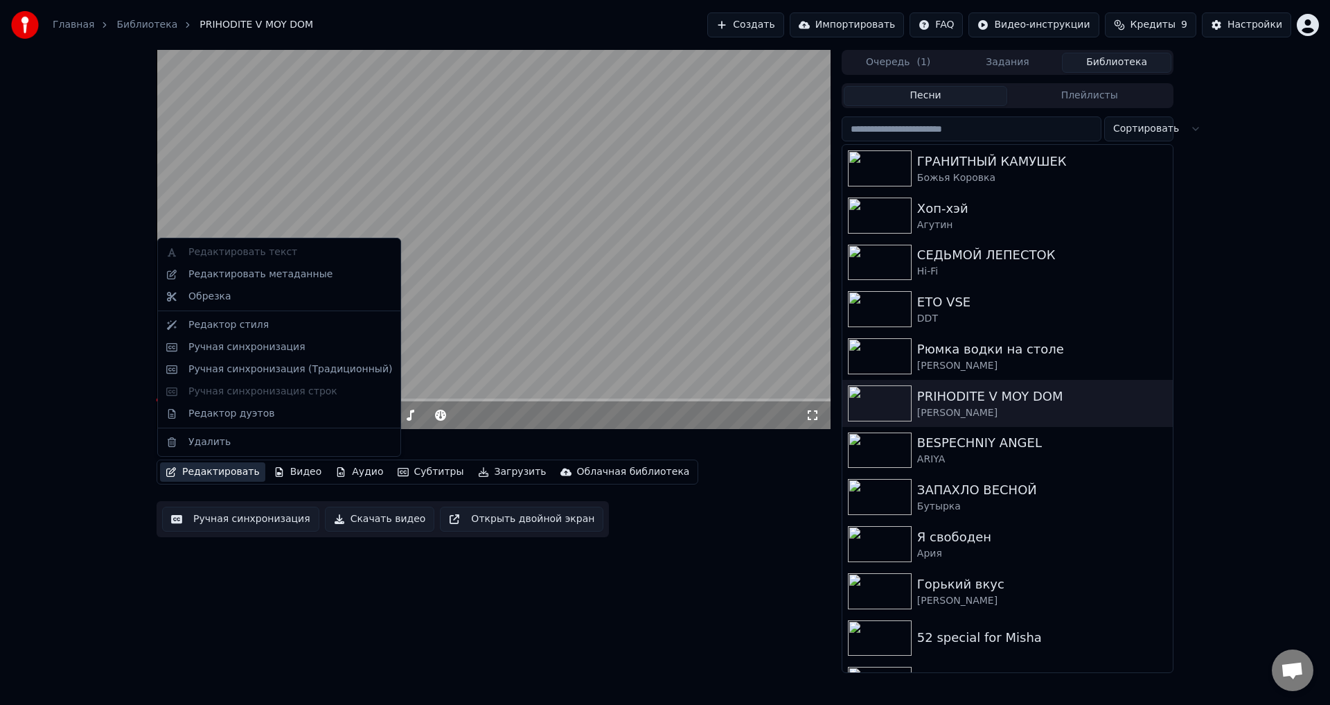
drag, startPoint x: 250, startPoint y: 275, endPoint x: 747, endPoint y: 549, distance: 567.7
click at [747, 549] on body "Главная Библиотека PRIHODITE V MOY DOM Создать Импортировать FAQ Видео-инструкц…" at bounding box center [665, 352] width 1330 height 705
click at [747, 549] on div "0:00 / 3:37 PRIHODITE V MOY DOM Редактировать Видео Аудио Субтитры Загрузить Об…" at bounding box center [494, 361] width 674 height 623
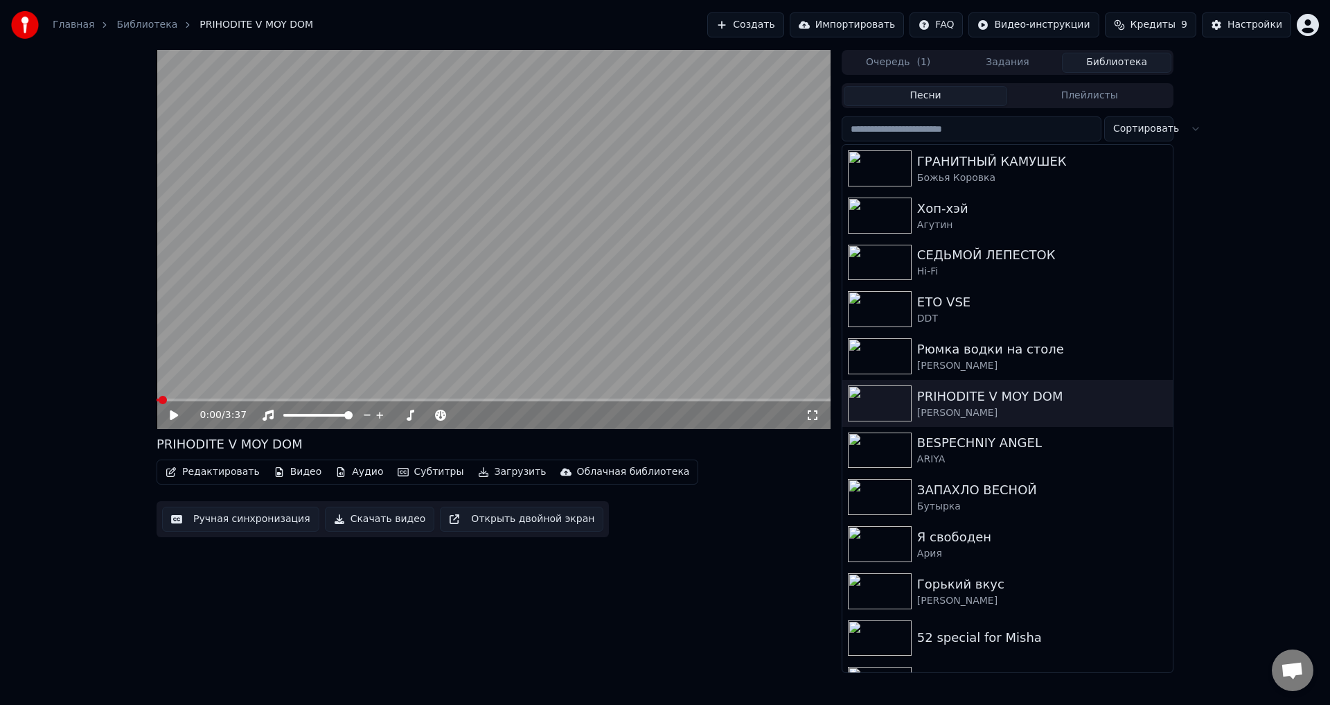
click at [215, 474] on button "Редактировать" at bounding box center [212, 471] width 105 height 19
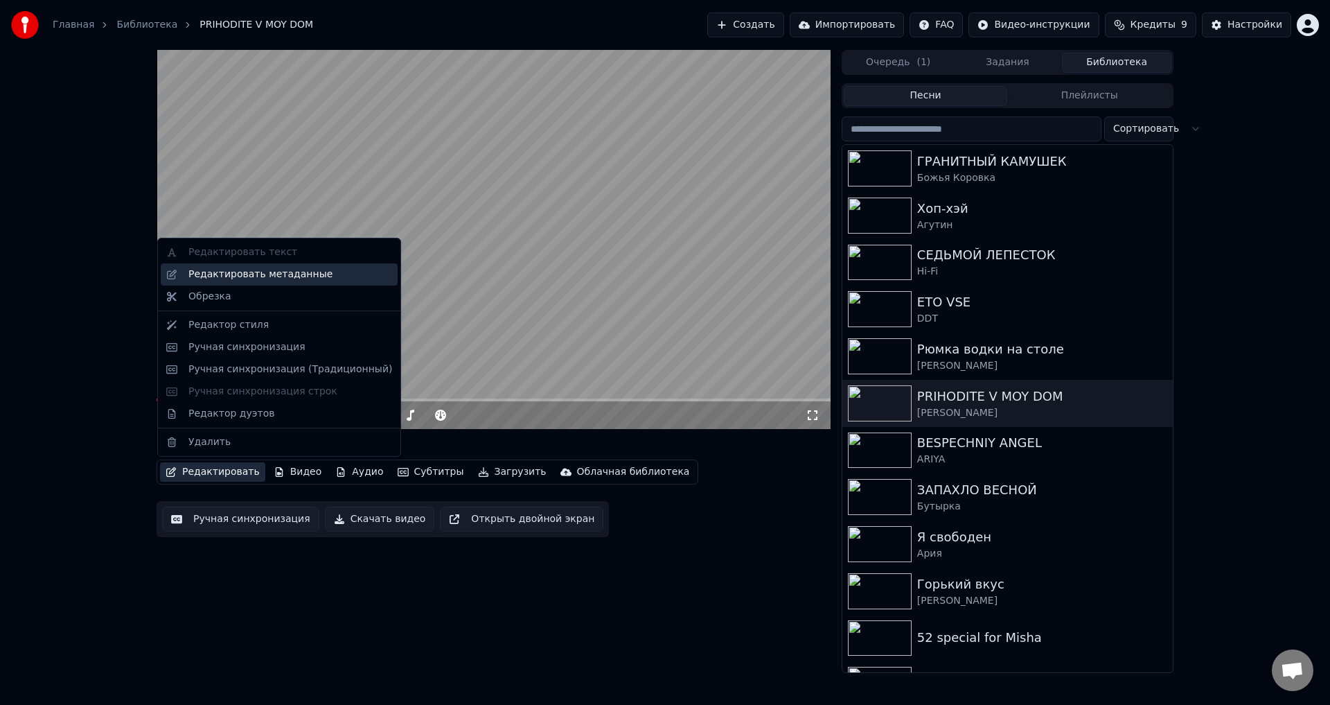
click at [251, 277] on div "Редактировать метаданные" at bounding box center [260, 274] width 144 height 14
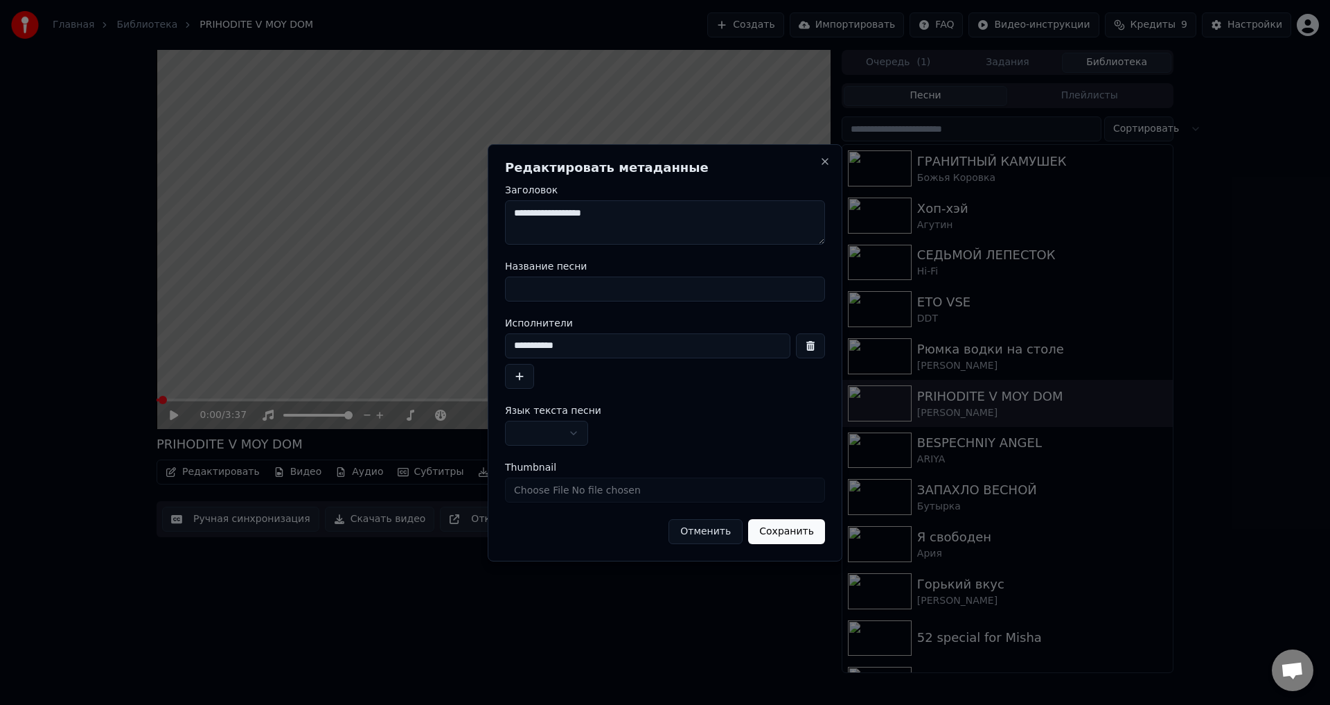
click at [714, 534] on button "Отменить" at bounding box center [705, 531] width 74 height 25
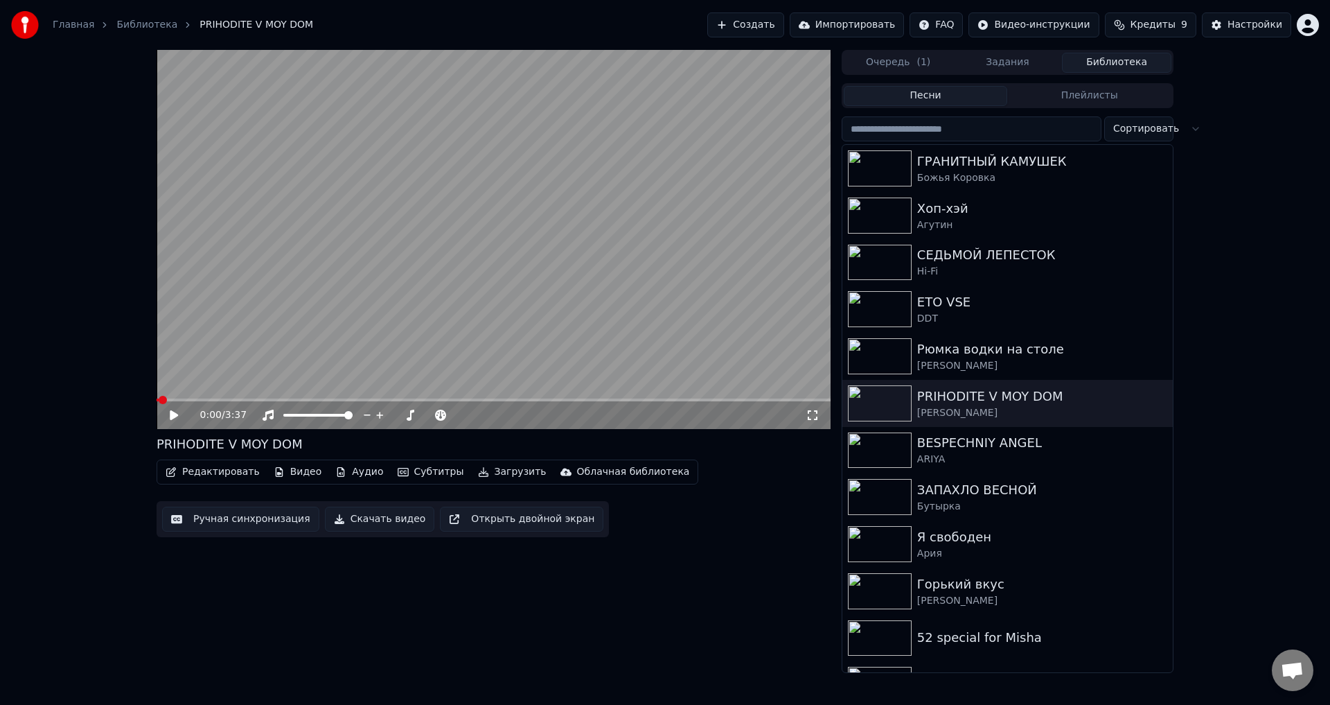
click at [231, 521] on button "Ручная синхронизация" at bounding box center [240, 518] width 157 height 25
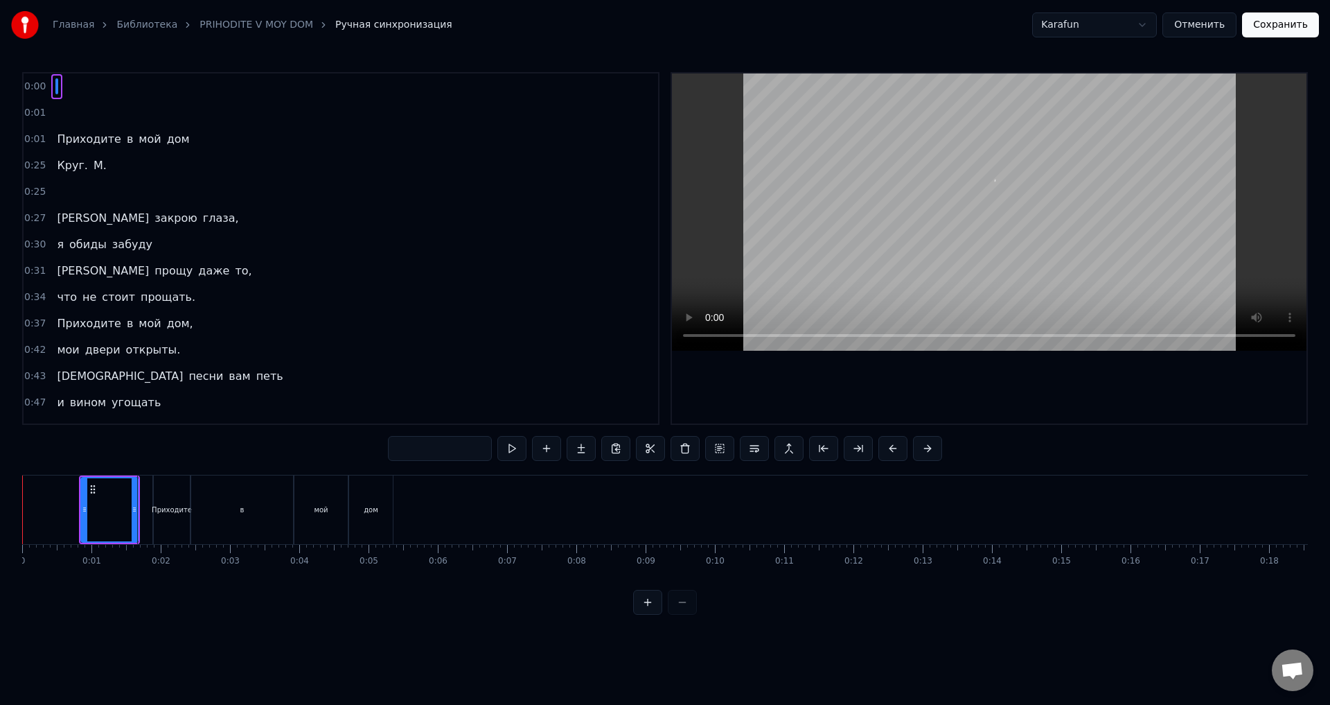
scroll to position [69, 0]
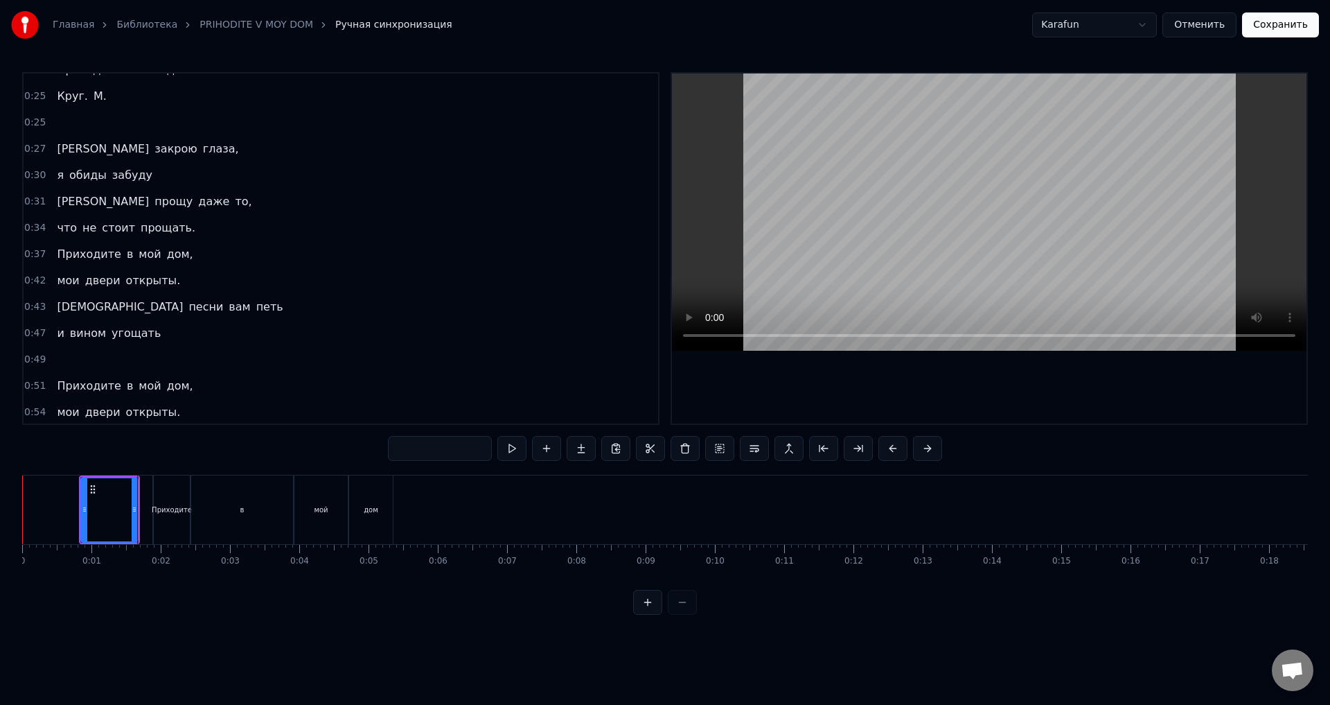
click at [103, 290] on div "мои двери открыты." at bounding box center [118, 280] width 134 height 25
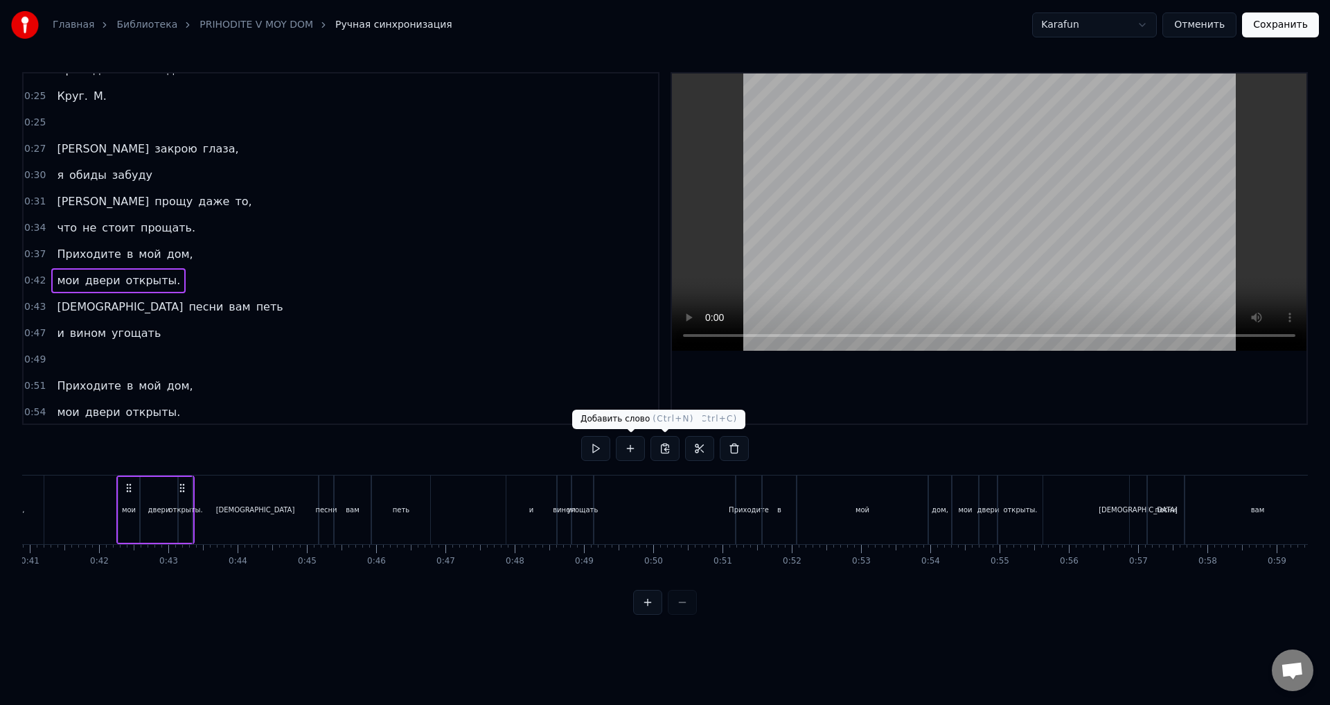
scroll to position [0, 2858]
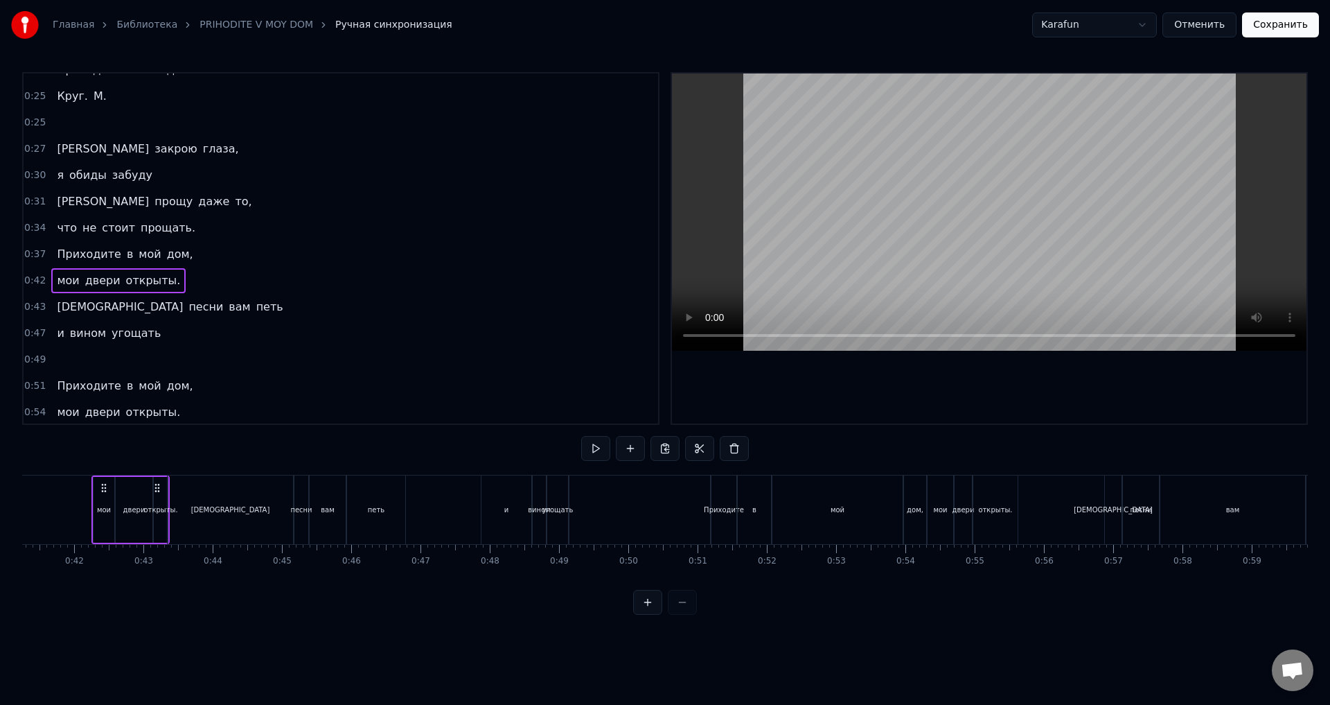
click at [119, 533] on div "двери" at bounding box center [134, 510] width 37 height 66
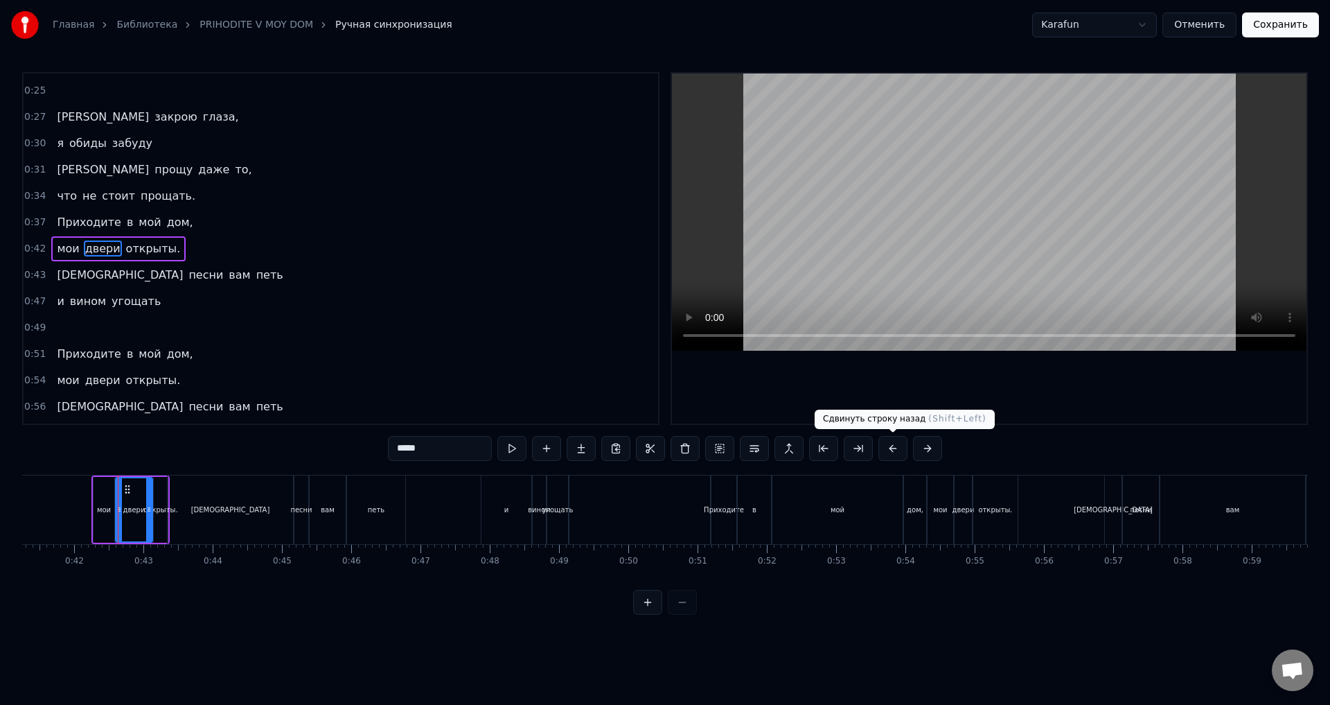
click at [886, 452] on button at bounding box center [892, 448] width 29 height 25
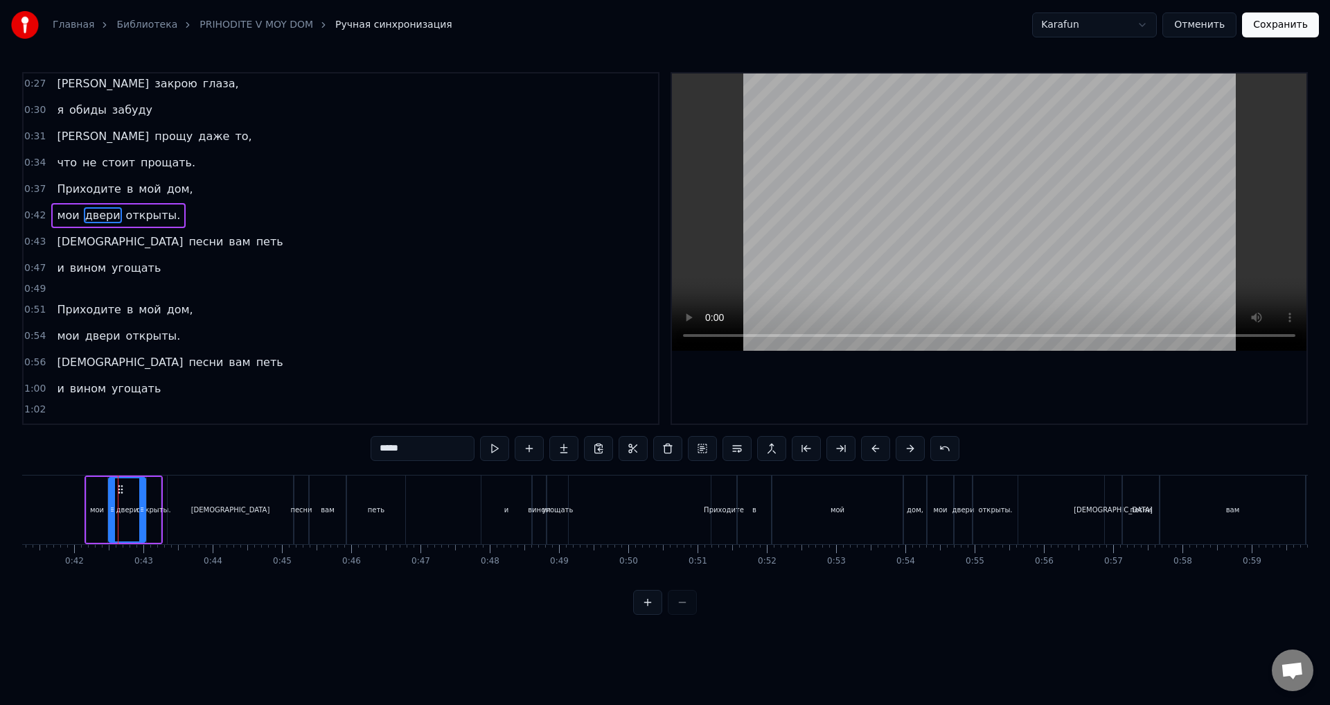
scroll to position [79, 0]
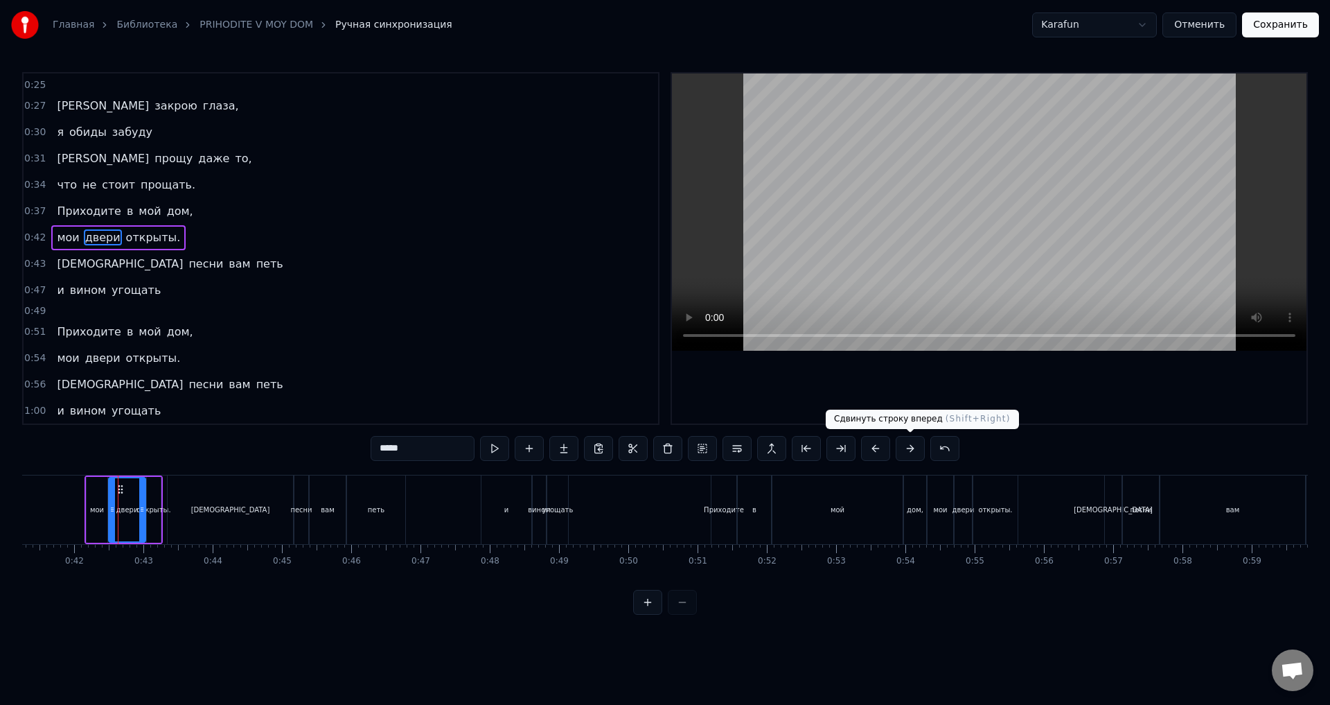
click at [915, 451] on button at bounding box center [910, 448] width 29 height 25
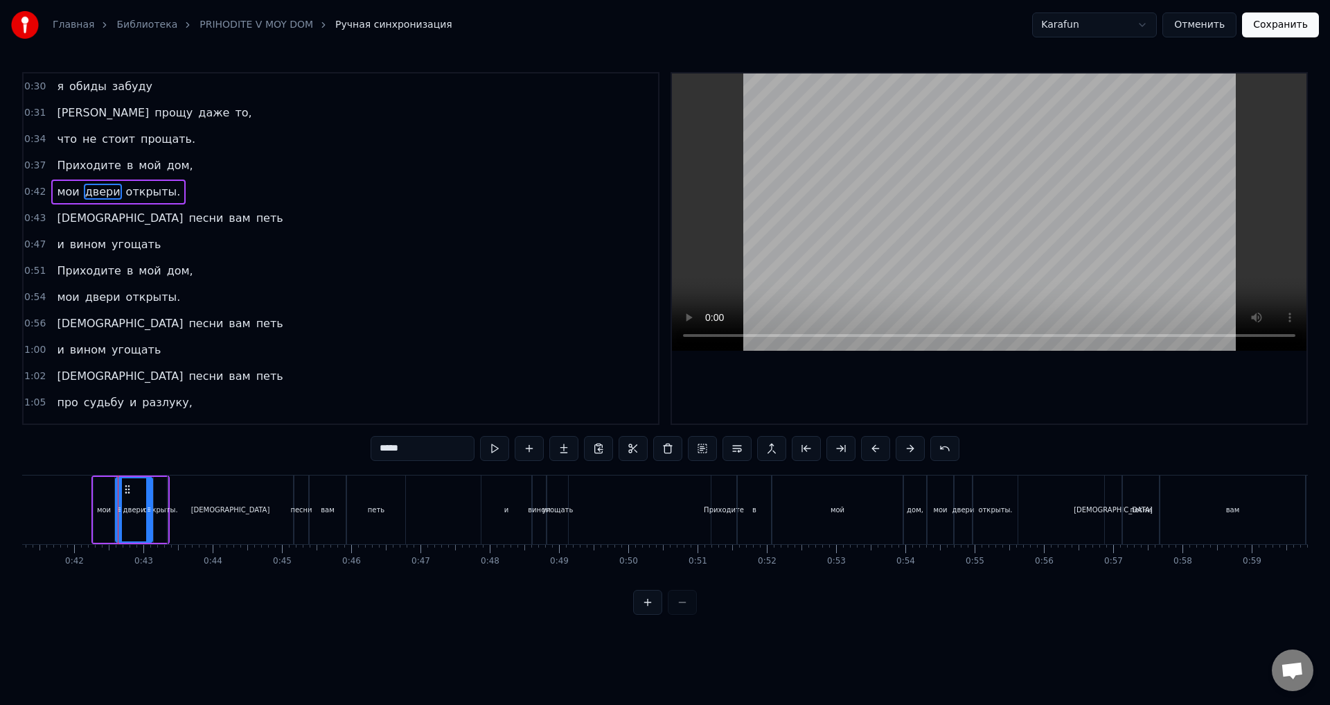
scroll to position [48, 0]
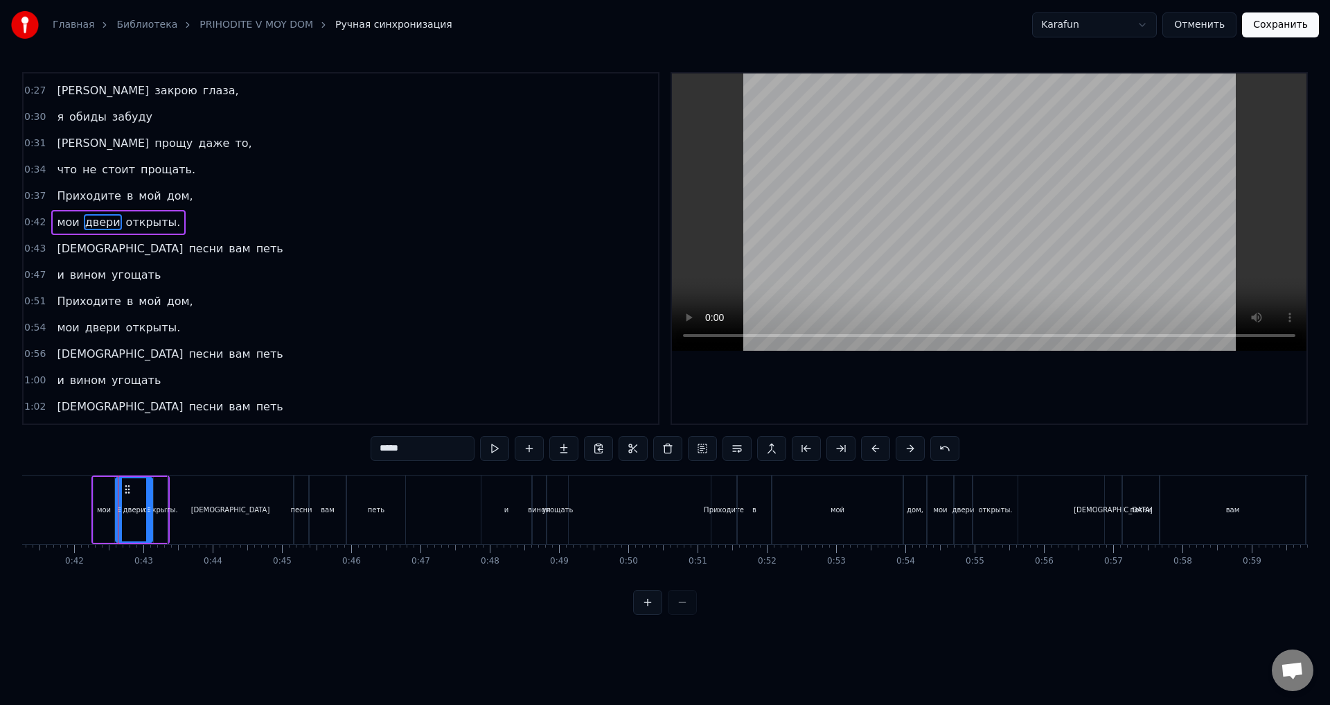
click at [1187, 24] on button "Отменить" at bounding box center [1199, 24] width 74 height 25
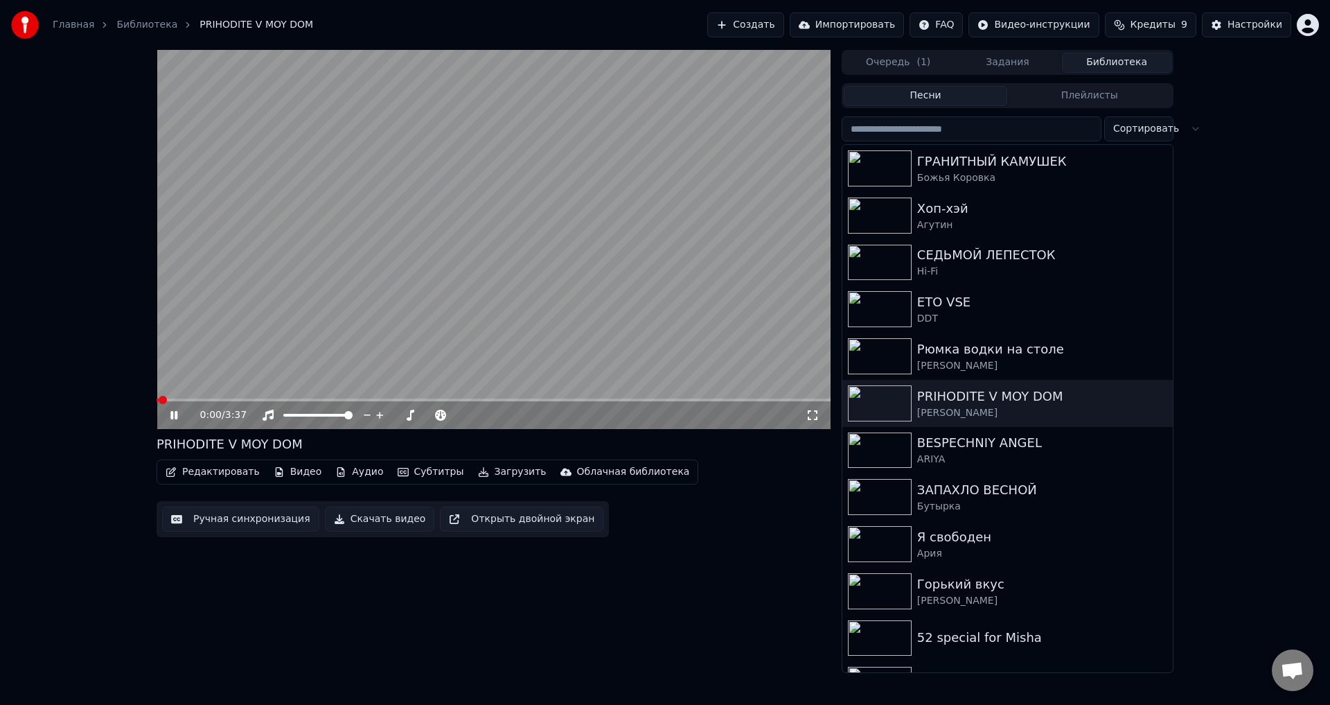
click at [569, 213] on video at bounding box center [494, 239] width 674 height 379
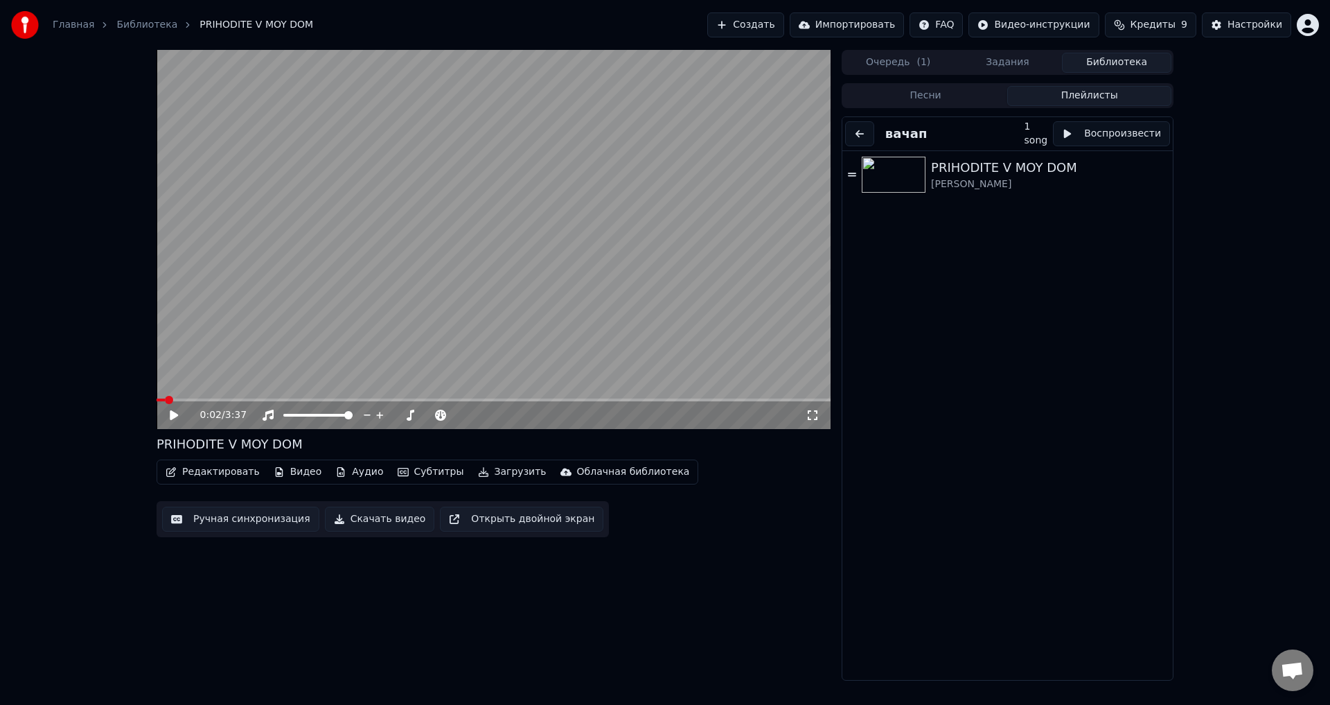
click at [1044, 97] on button "Плейлисты" at bounding box center [1089, 96] width 164 height 20
click at [1083, 191] on div "[PERSON_NAME]" at bounding box center [1042, 184] width 222 height 14
click at [707, 280] on video at bounding box center [494, 239] width 674 height 379
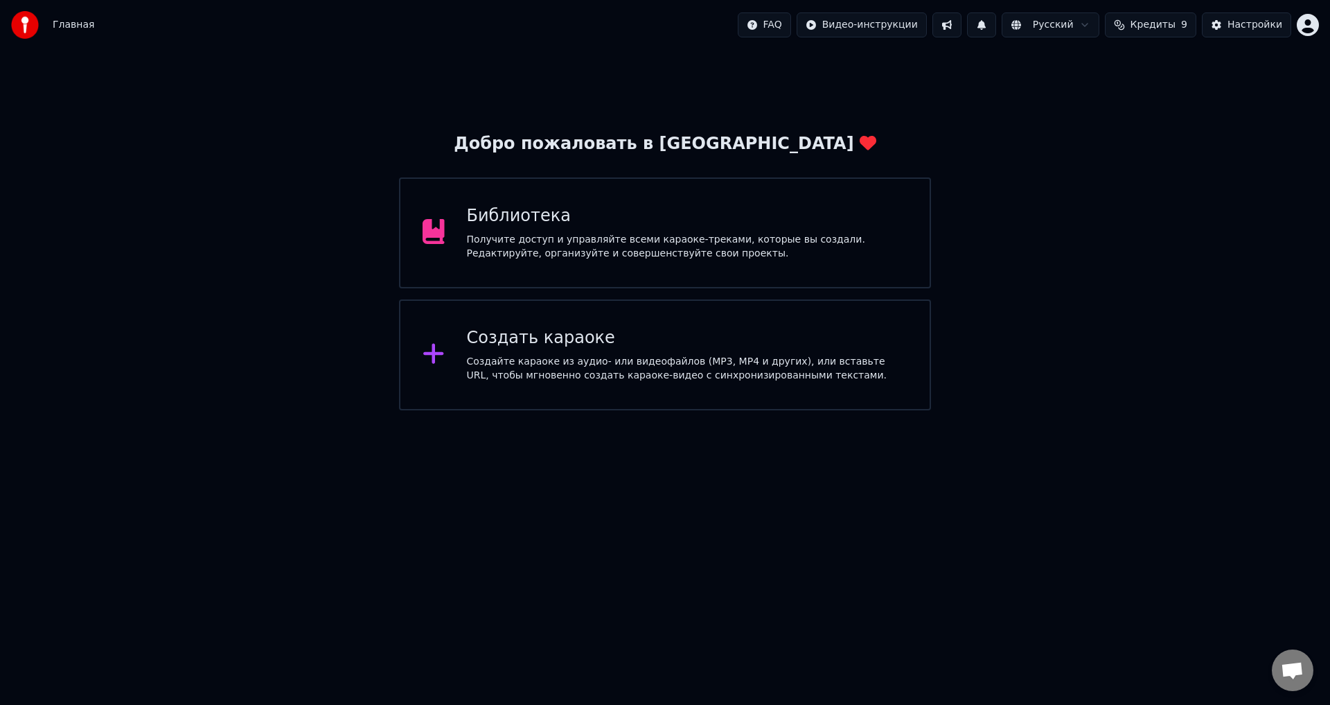
click at [662, 200] on div "Библиотека Получите доступ и управляйте всеми караоке-треками, которые вы созда…" at bounding box center [665, 232] width 532 height 111
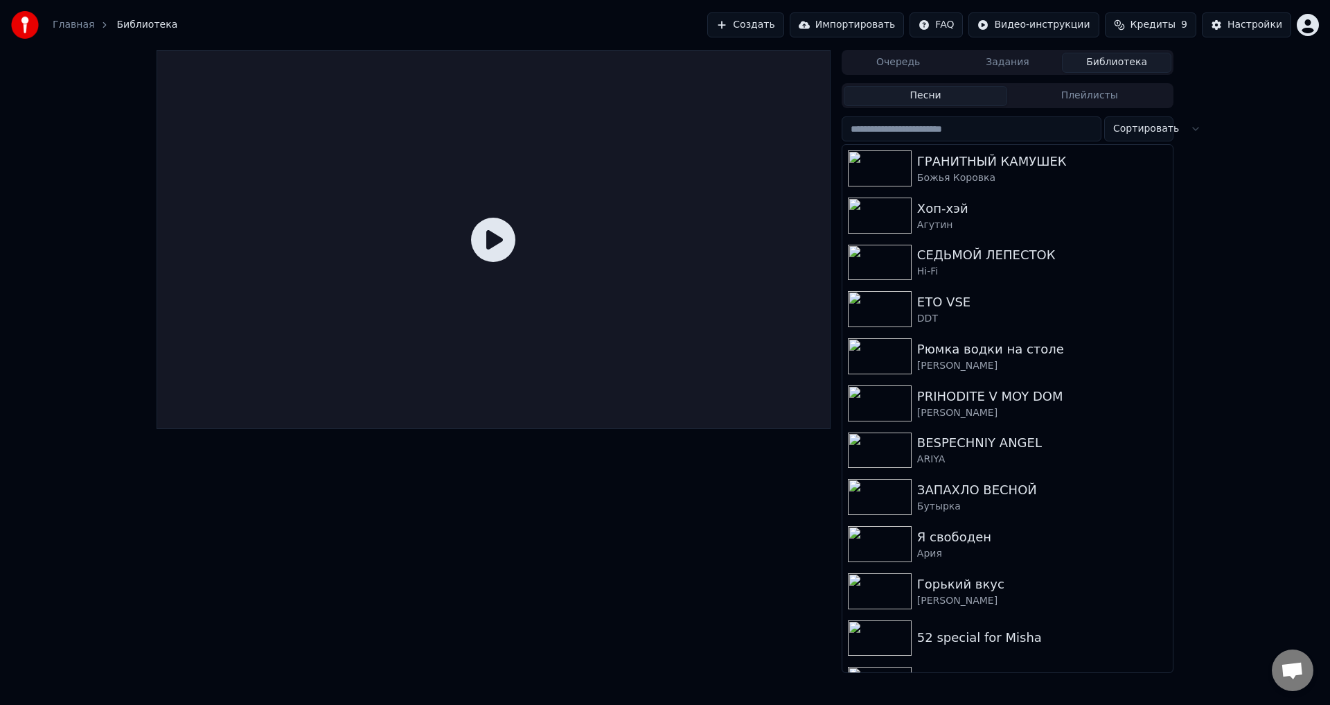
click at [1113, 96] on button "Плейлисты" at bounding box center [1089, 96] width 164 height 20
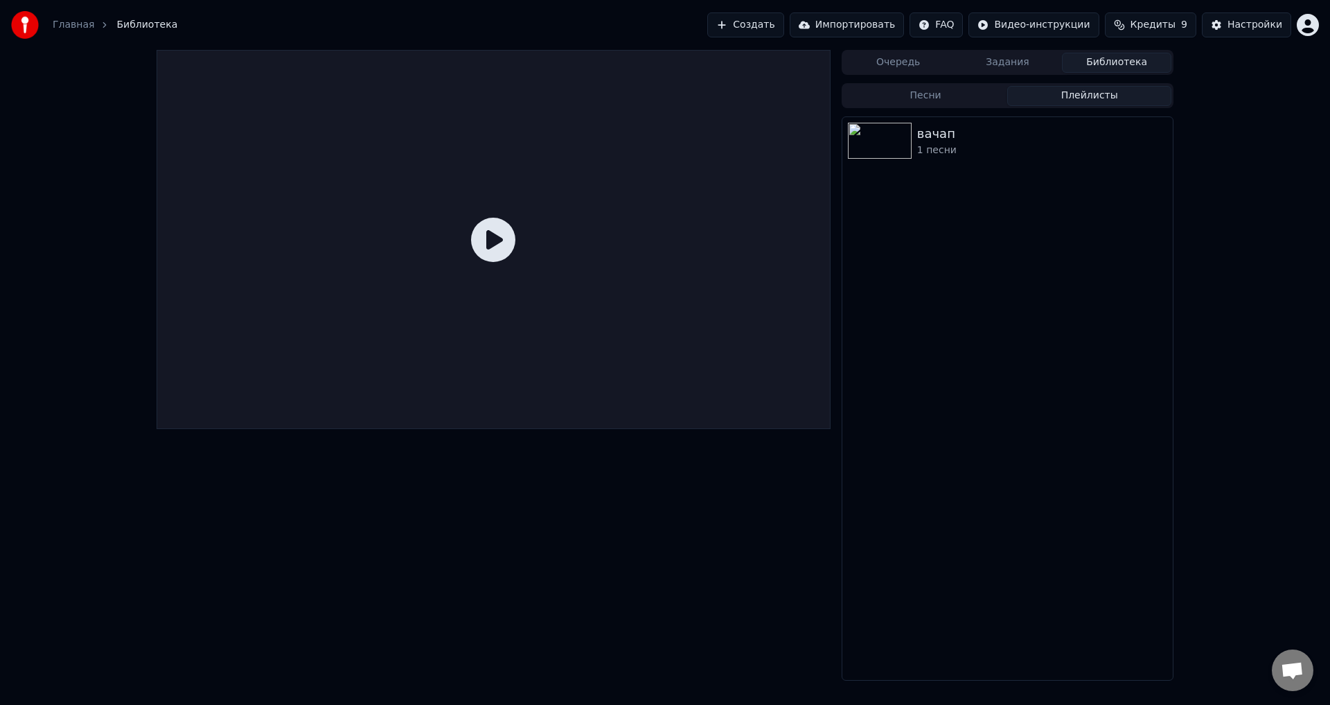
click at [955, 157] on div "вачап 1 песни" at bounding box center [1007, 140] width 330 height 47
click at [1018, 181] on div "[PERSON_NAME]" at bounding box center [1049, 184] width 236 height 14
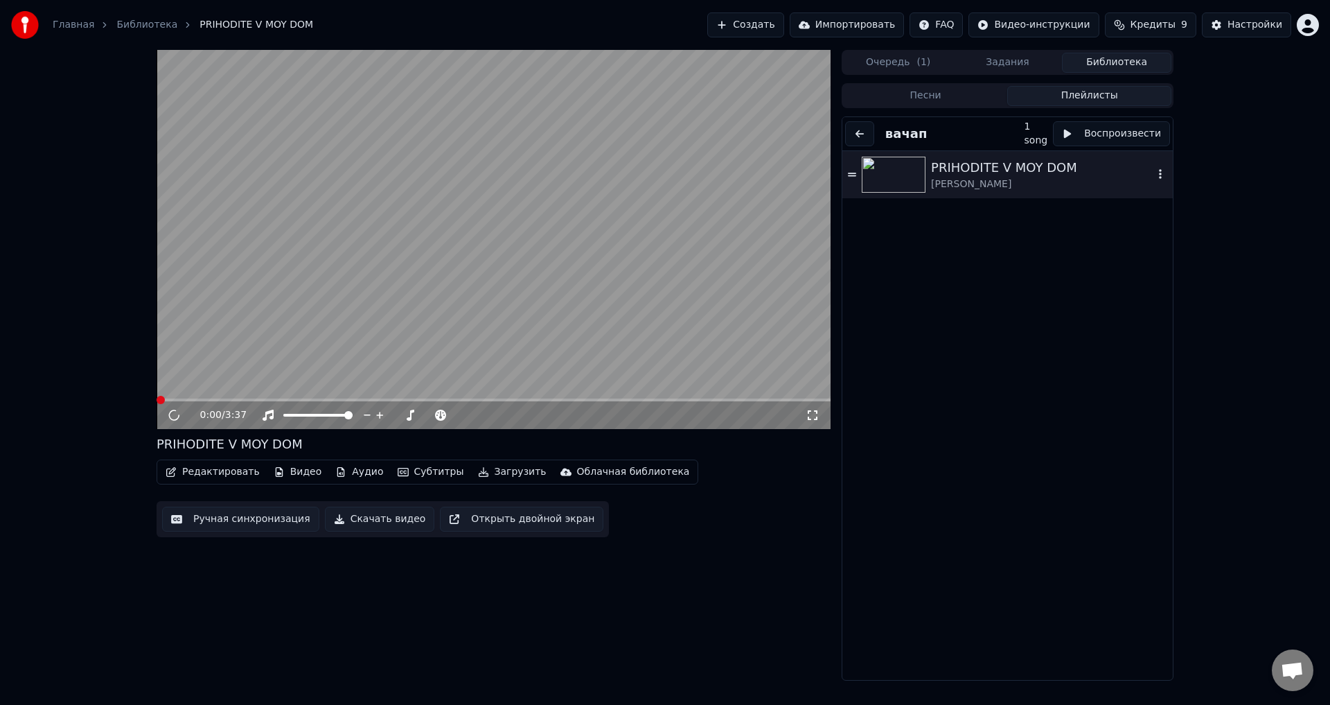
click at [829, 420] on div "0:00 / 3:37" at bounding box center [494, 415] width 674 height 28
click at [822, 409] on div "0:00 / 3:37" at bounding box center [493, 415] width 663 height 14
click at [817, 414] on icon at bounding box center [813, 415] width 10 height 10
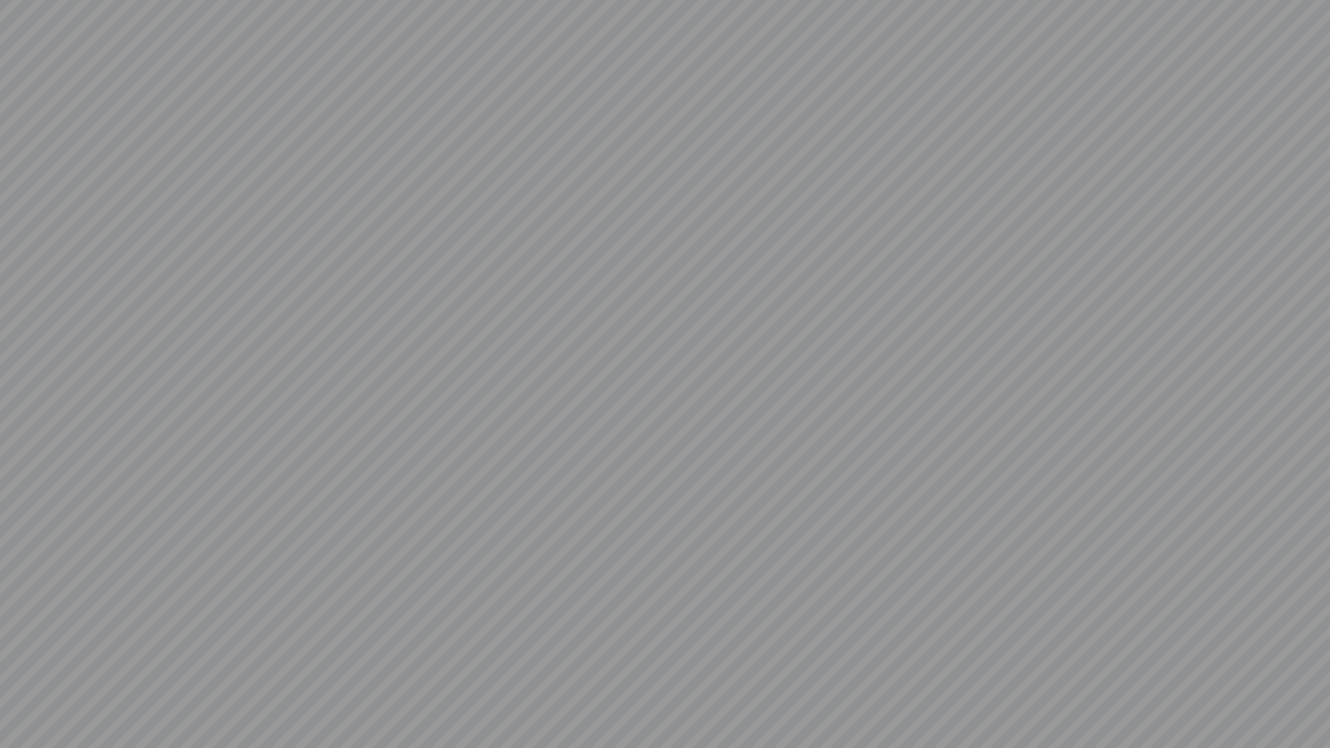
click at [89, 664] on video at bounding box center [665, 374] width 1330 height 748
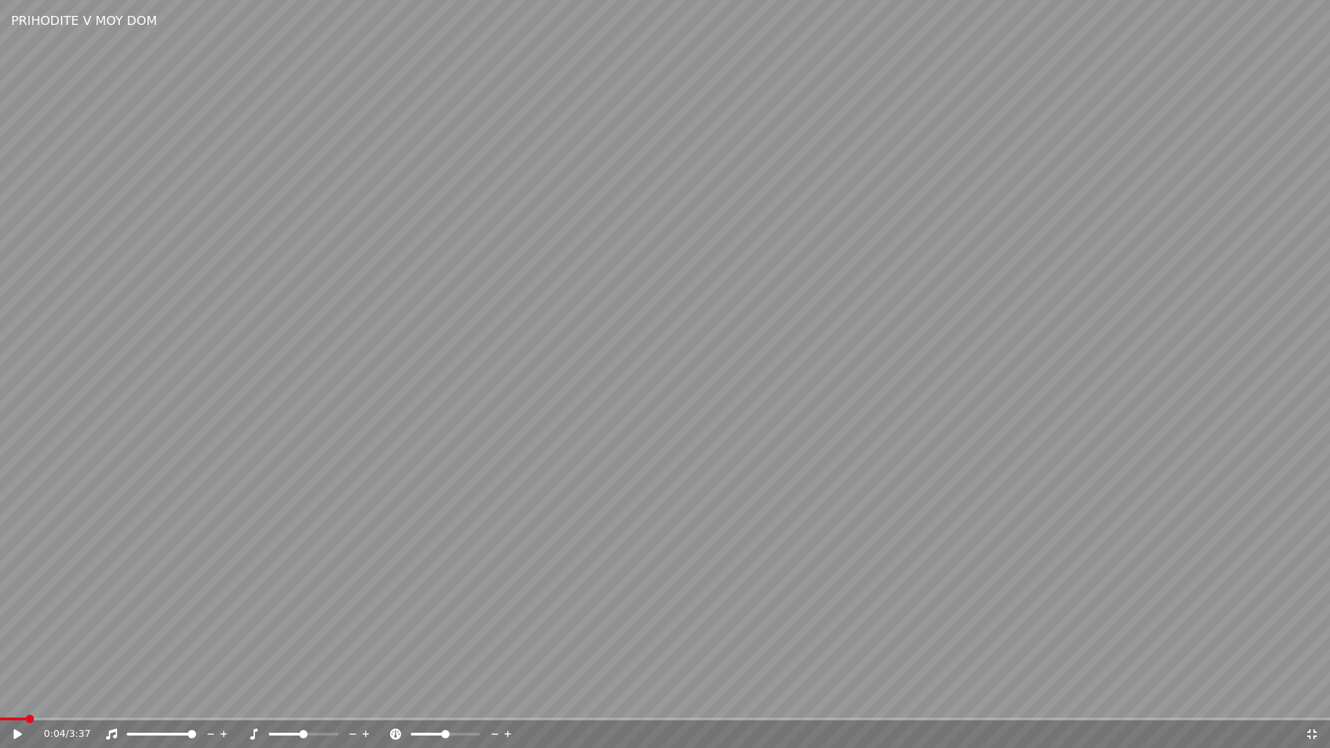
click at [1302, 704] on span at bounding box center [665, 719] width 1330 height 3
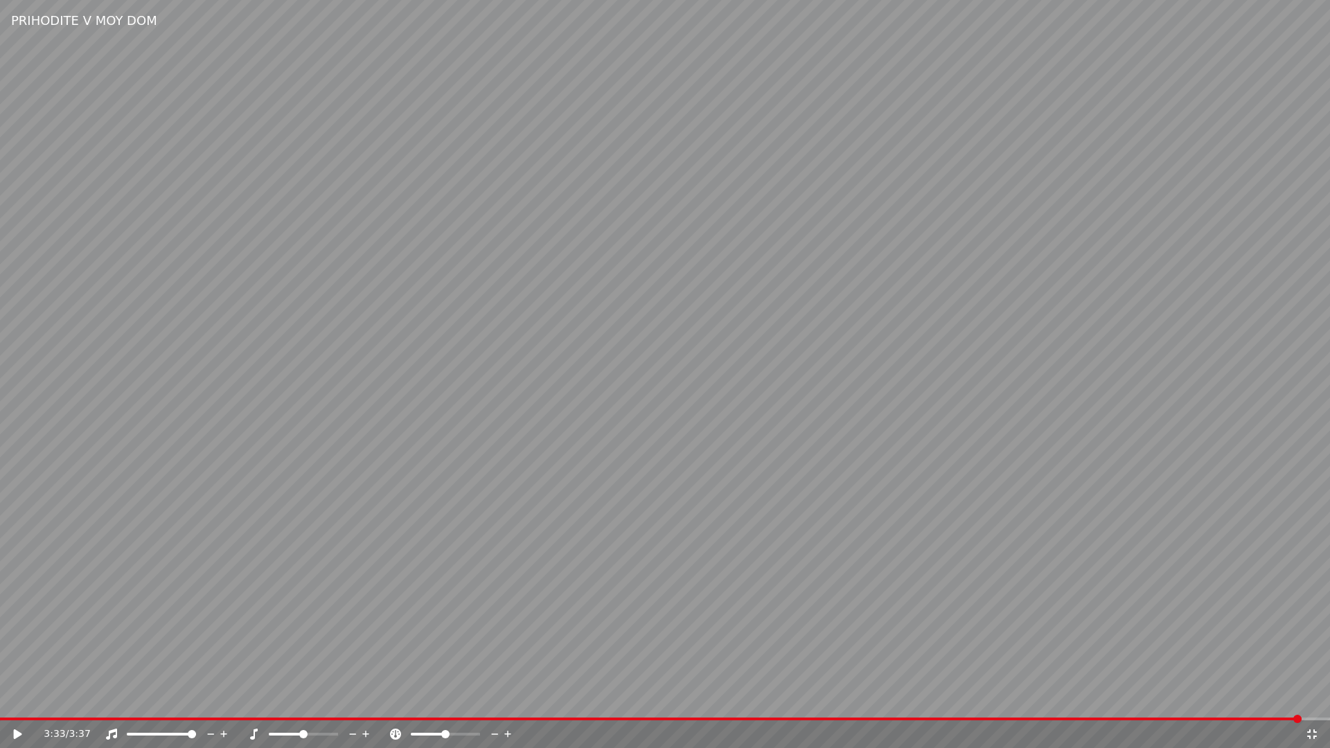
click at [1091, 484] on video at bounding box center [665, 374] width 1330 height 748
click at [1041, 459] on video at bounding box center [665, 374] width 1330 height 748
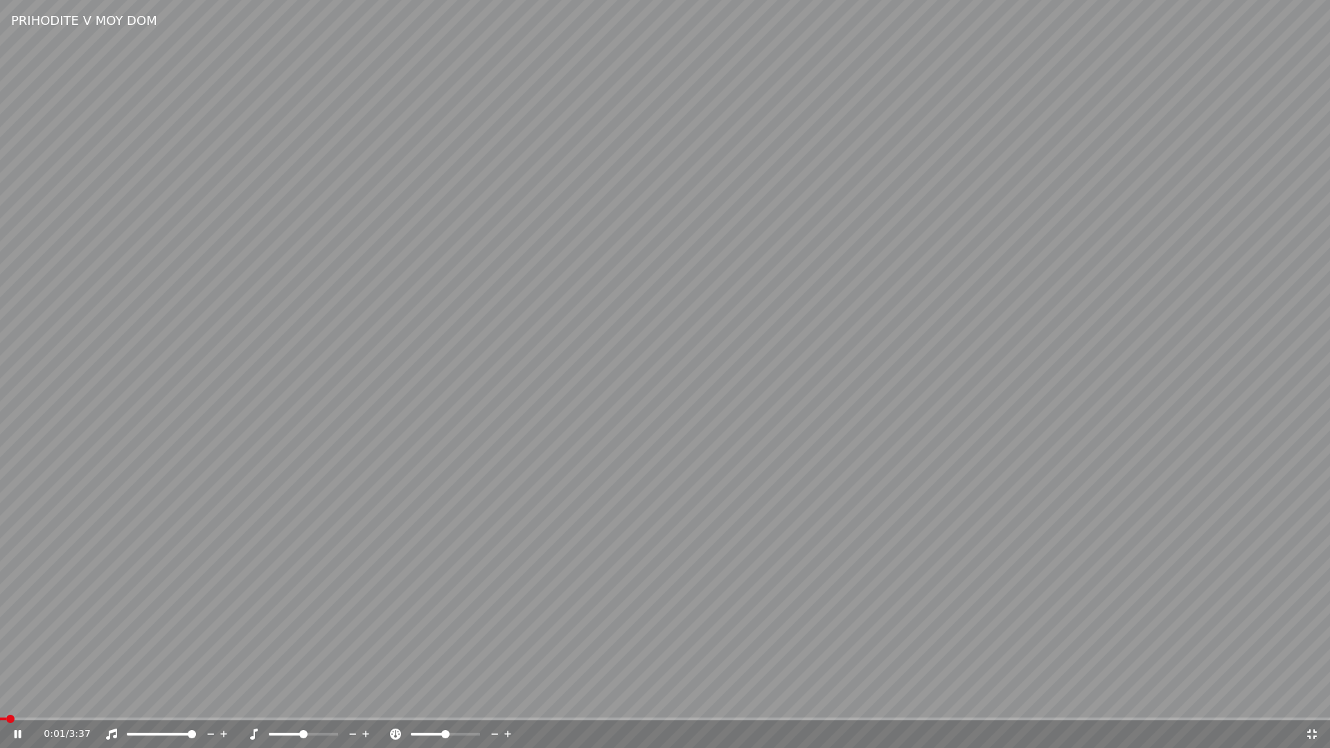
click at [1044, 460] on video at bounding box center [665, 374] width 1330 height 748
click at [718, 441] on video at bounding box center [665, 374] width 1330 height 748
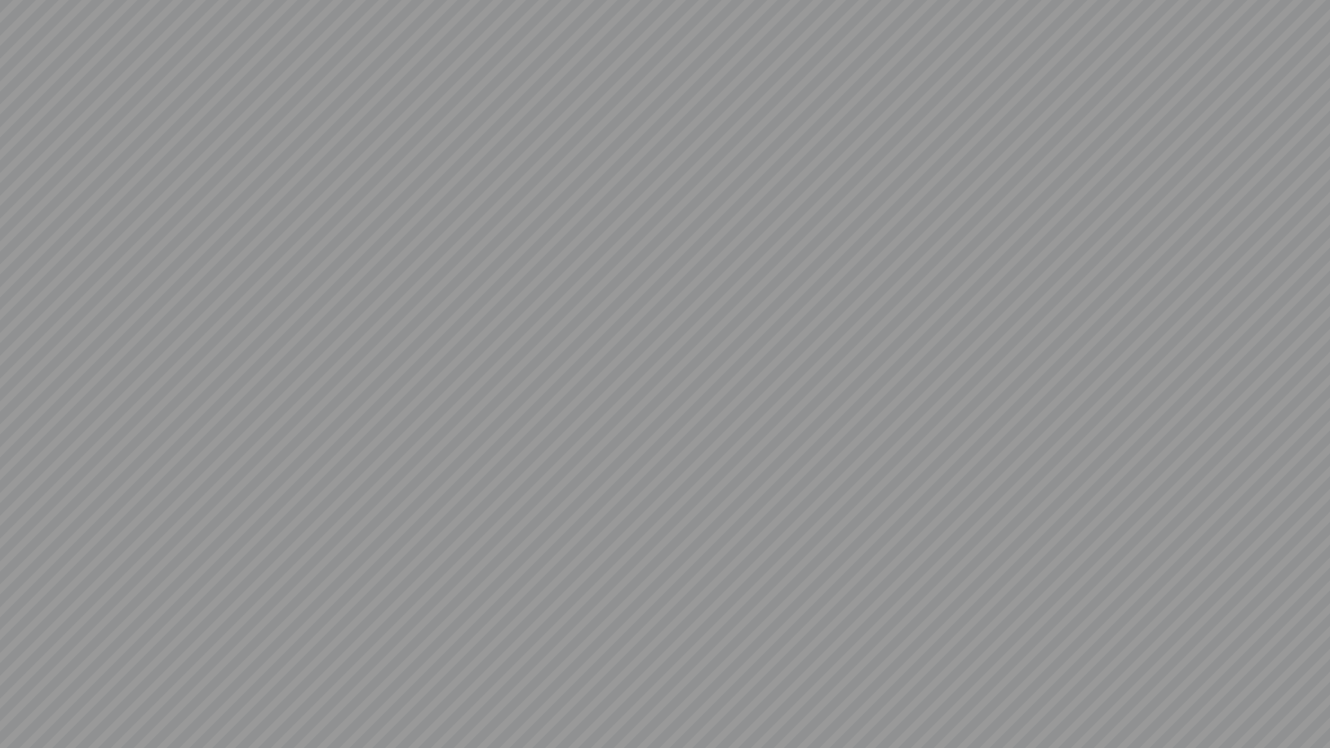
click at [1291, 704] on video at bounding box center [665, 374] width 1330 height 748
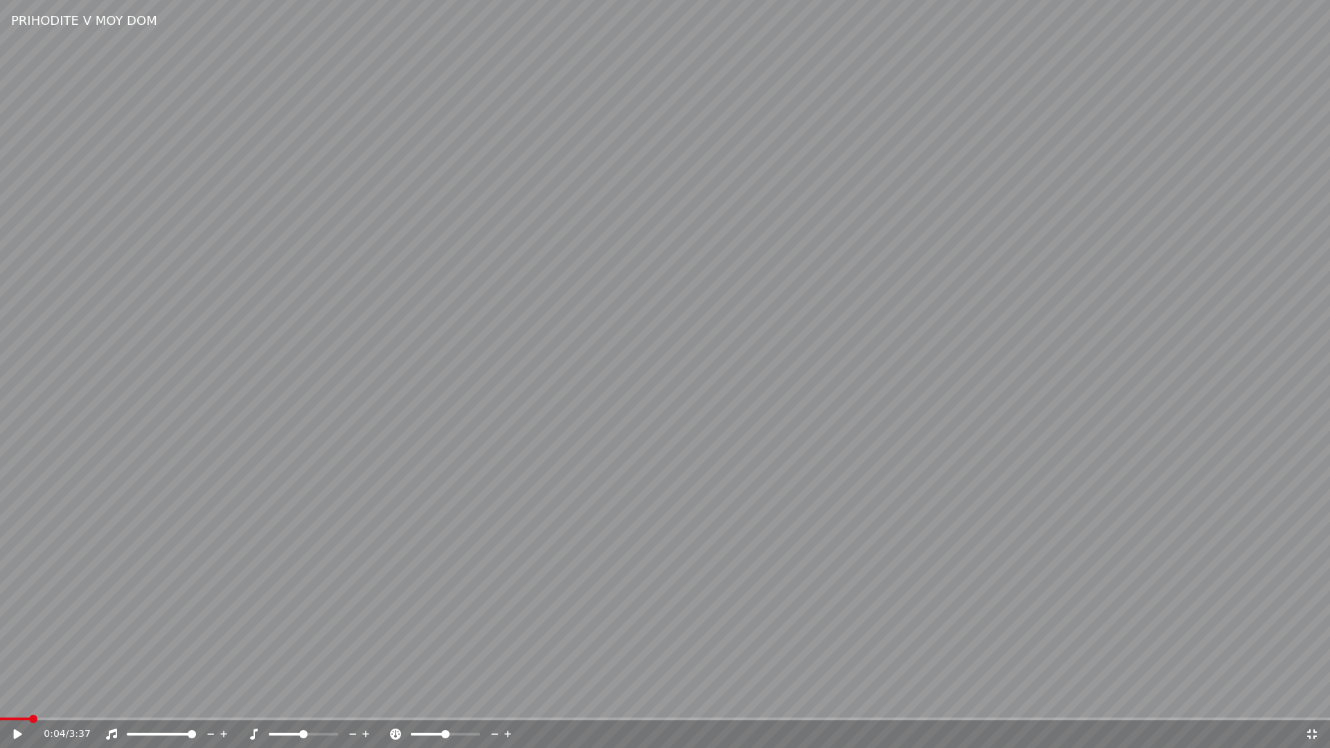
click at [1304, 704] on div "0:04 / 3:37" at bounding box center [665, 734] width 1330 height 28
click at [1315, 704] on div "0:04 / 3:37" at bounding box center [665, 734] width 1330 height 28
click at [1313, 704] on video at bounding box center [665, 374] width 1330 height 748
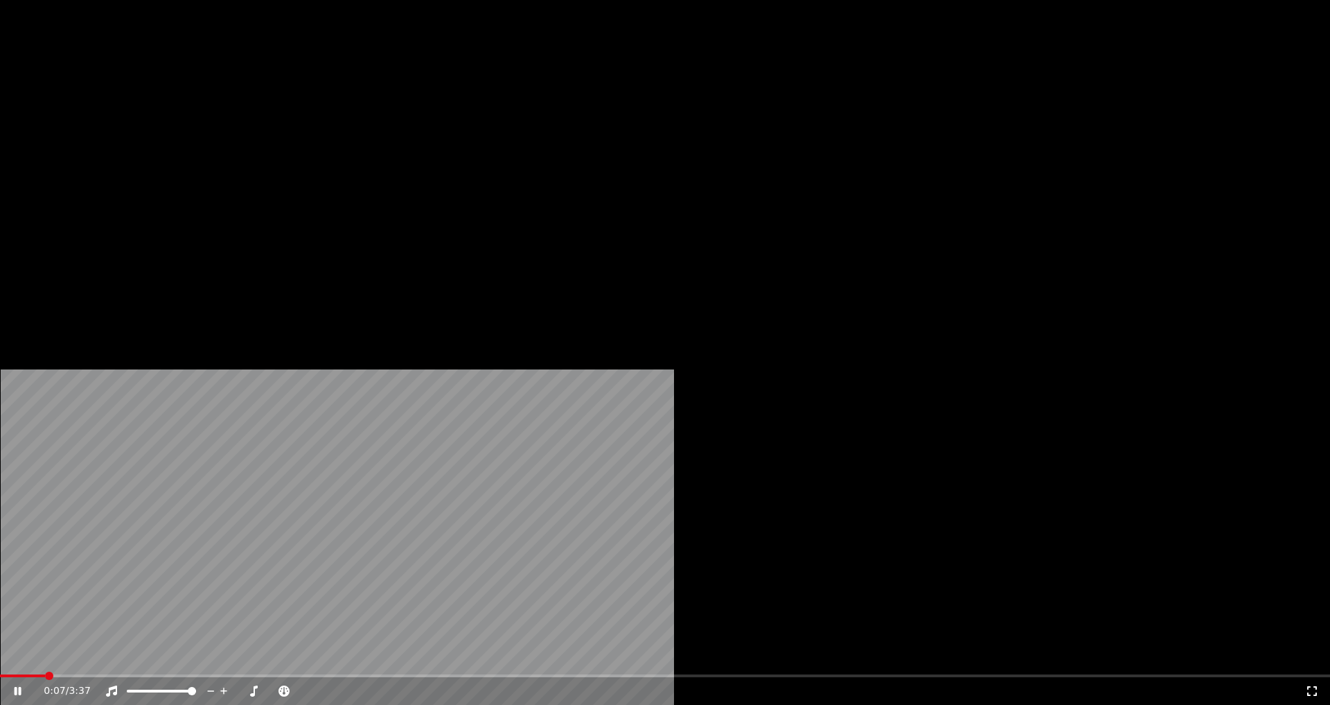
click at [1305, 685] on icon at bounding box center [1312, 690] width 14 height 11
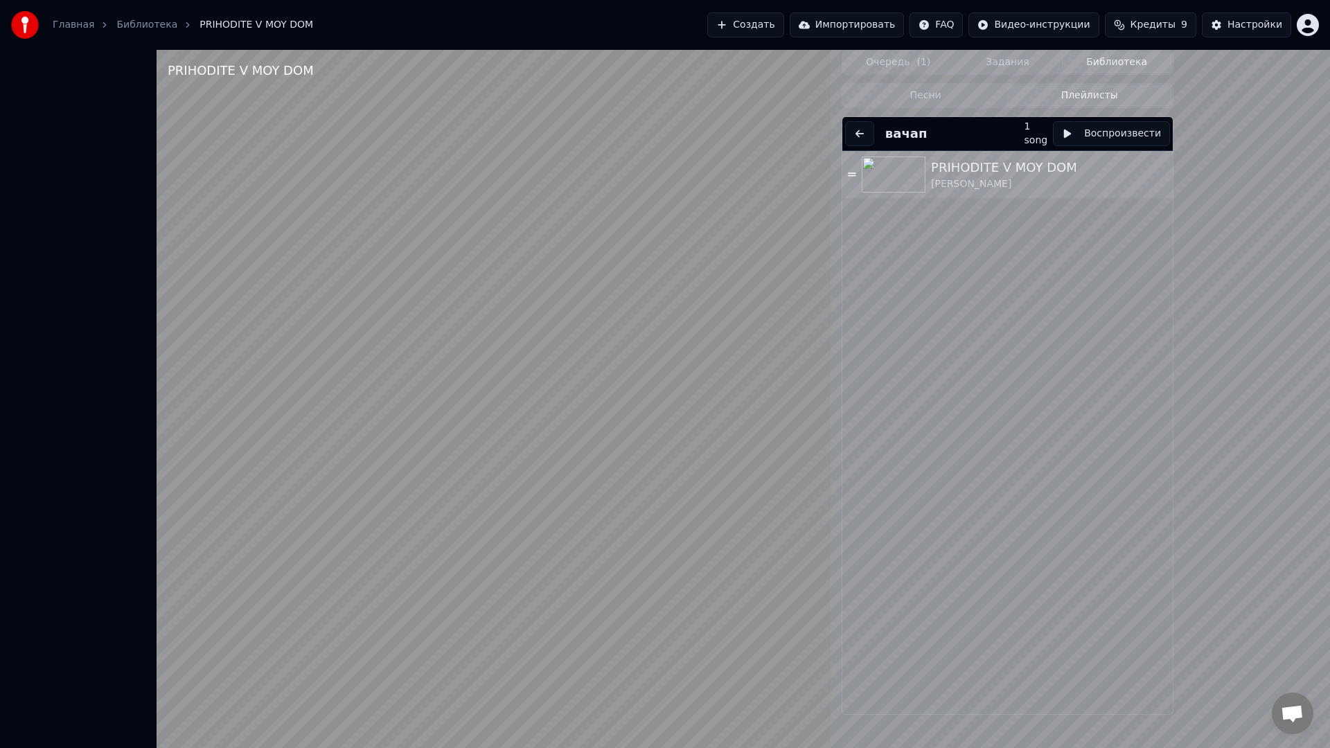
click at [831, 314] on video at bounding box center [494, 424] width 674 height 748
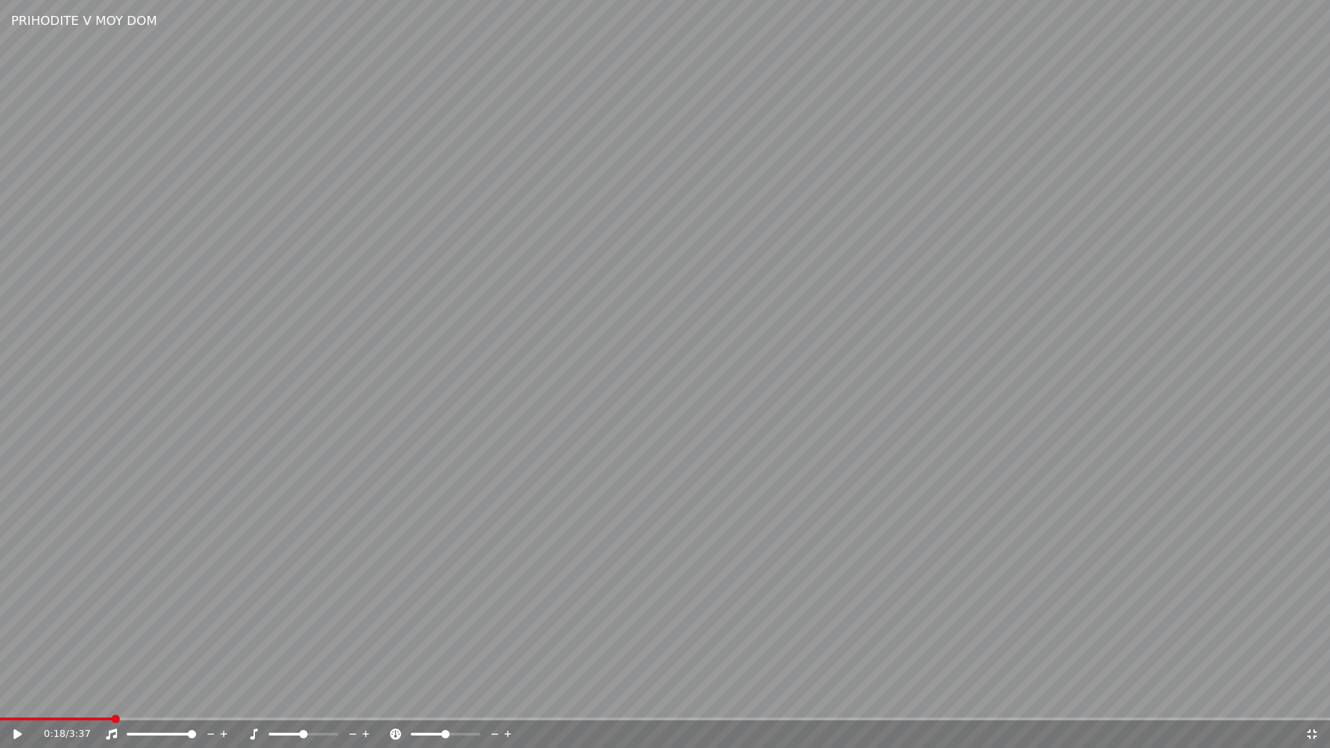
click at [1313, 704] on icon at bounding box center [1312, 734] width 14 height 11
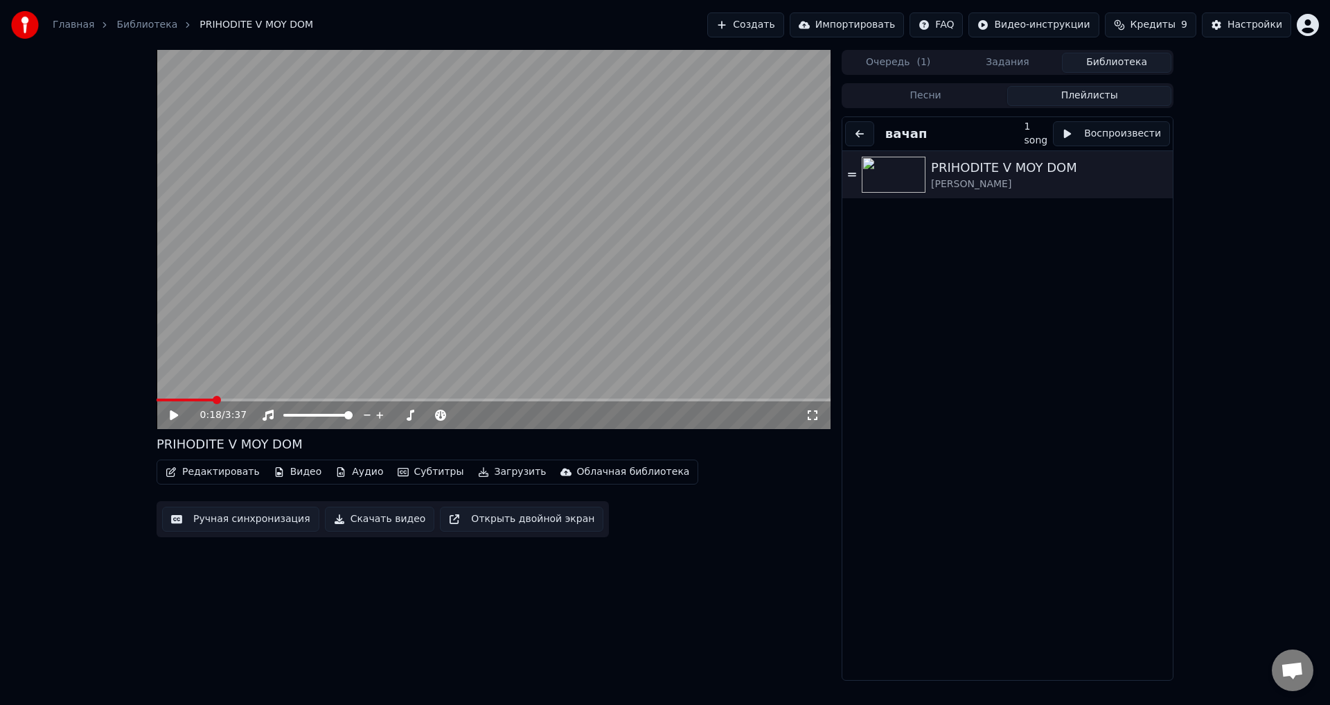
click at [1252, 30] on div "Настройки" at bounding box center [1255, 25] width 55 height 14
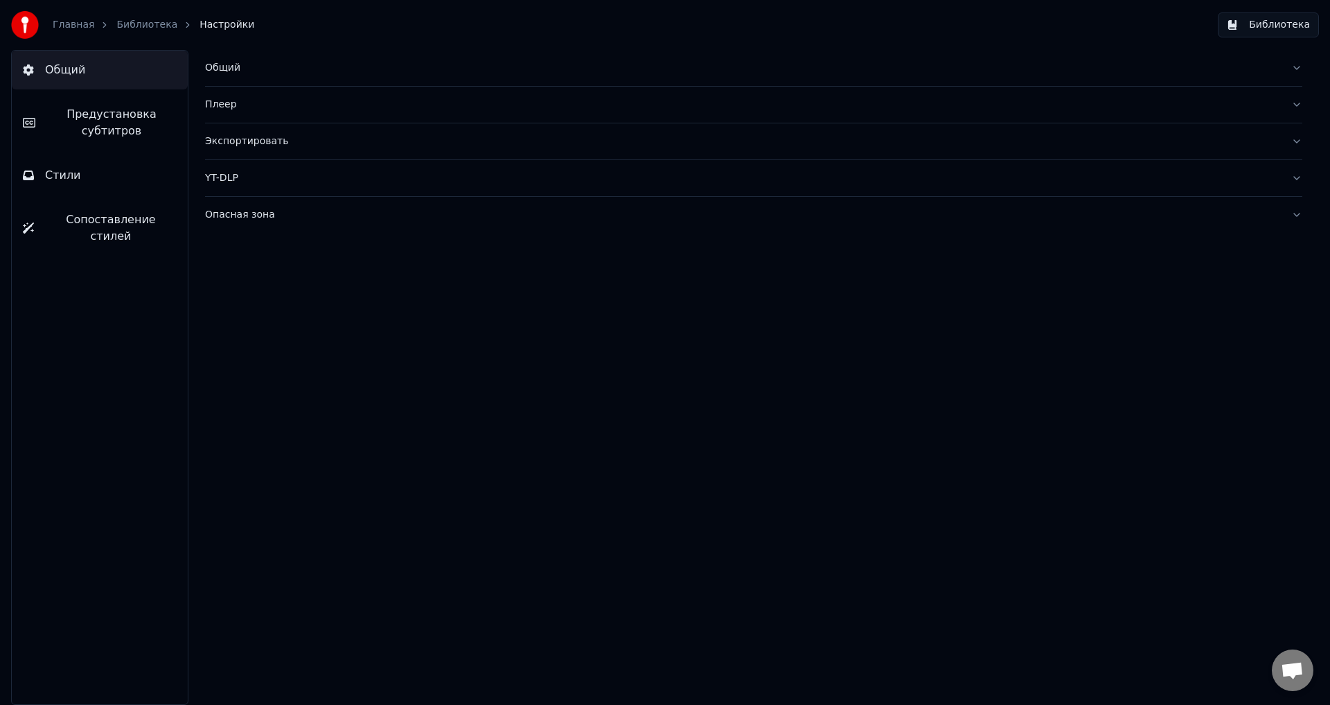
click at [82, 30] on link "Главная" at bounding box center [74, 25] width 42 height 14
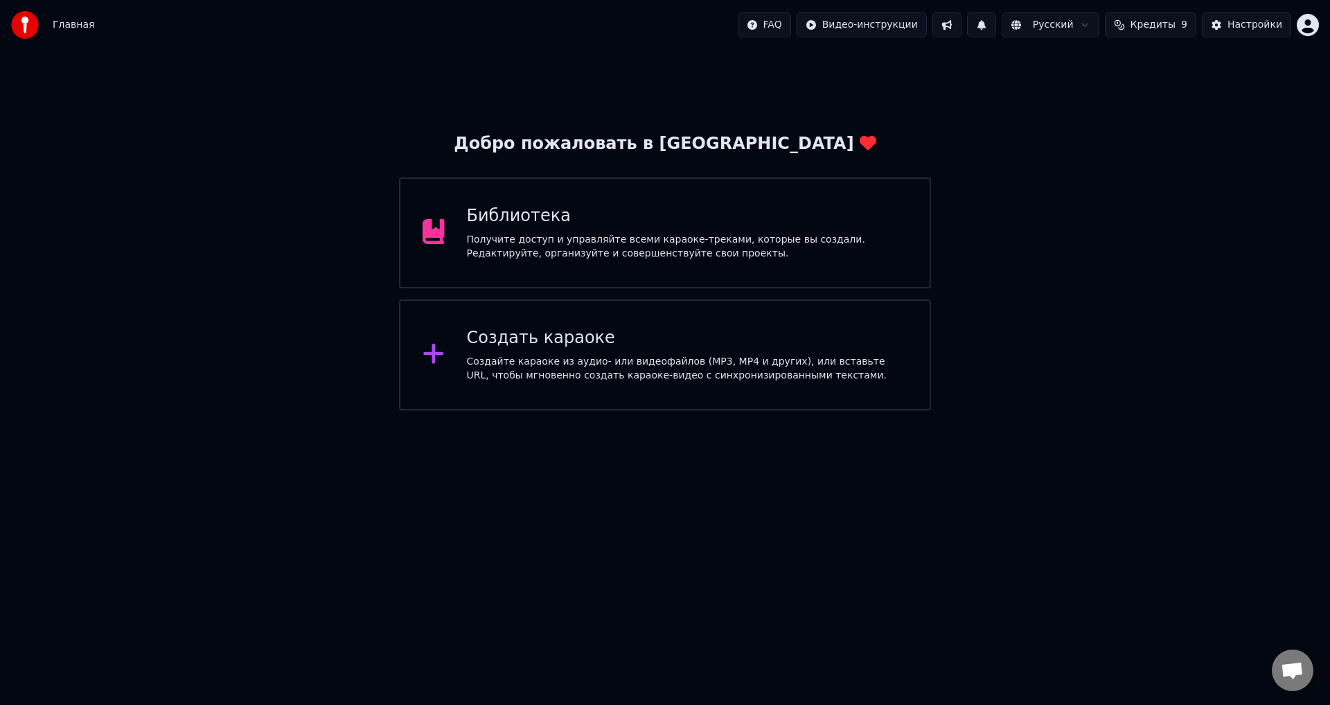
click at [533, 221] on div "Библиотека" at bounding box center [687, 216] width 441 height 22
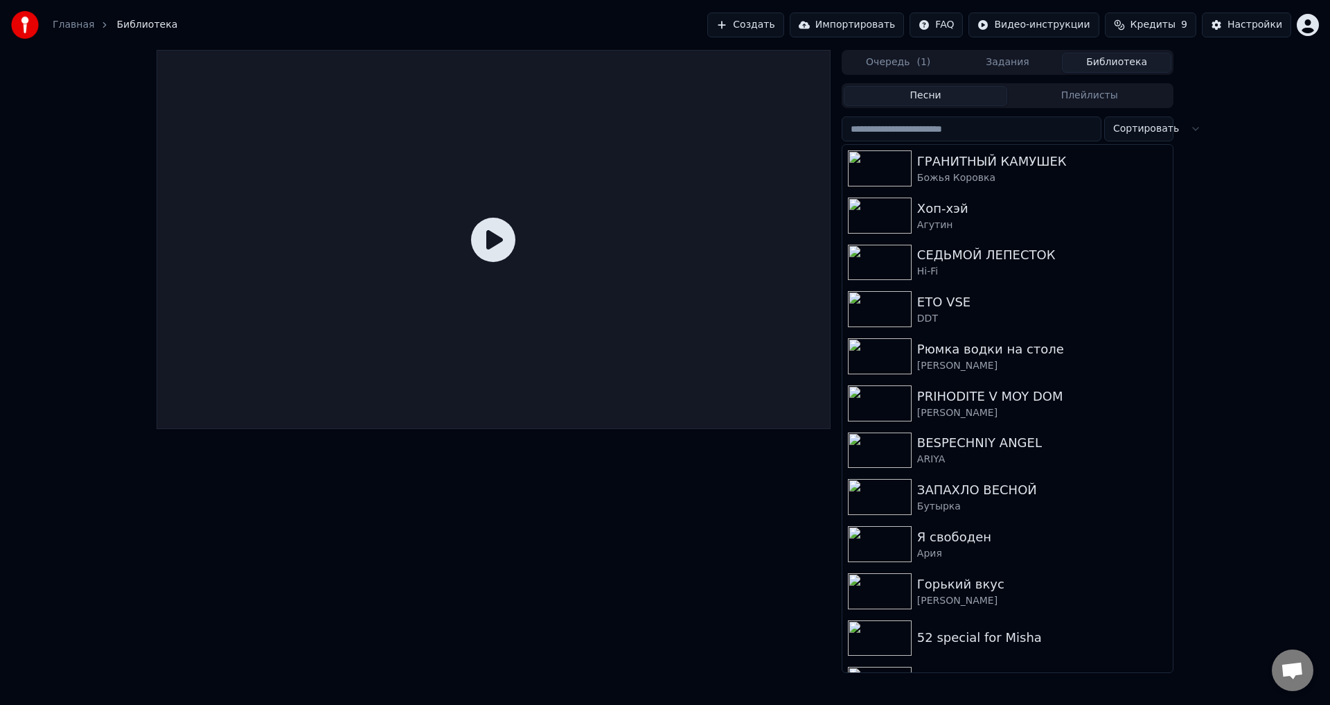
click at [1068, 96] on button "Плейлисты" at bounding box center [1089, 96] width 164 height 20
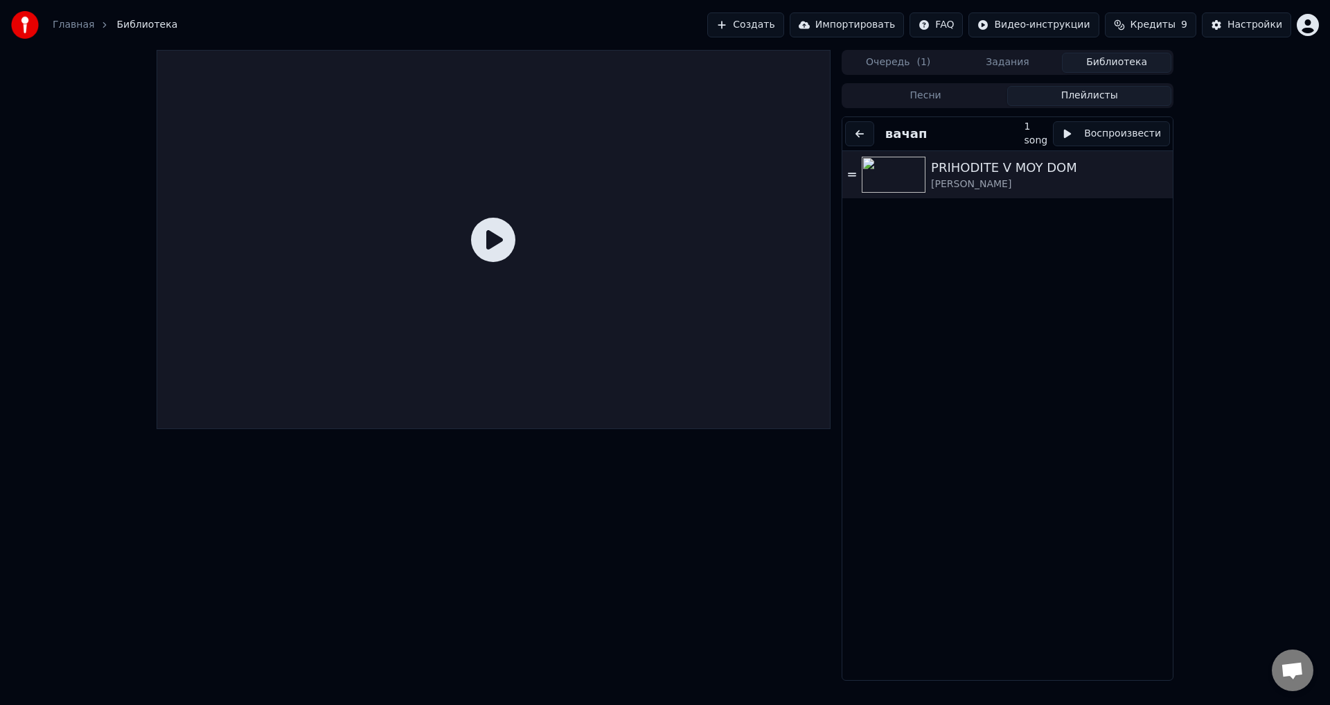
click at [1020, 187] on div "[PERSON_NAME]" at bounding box center [1049, 184] width 236 height 14
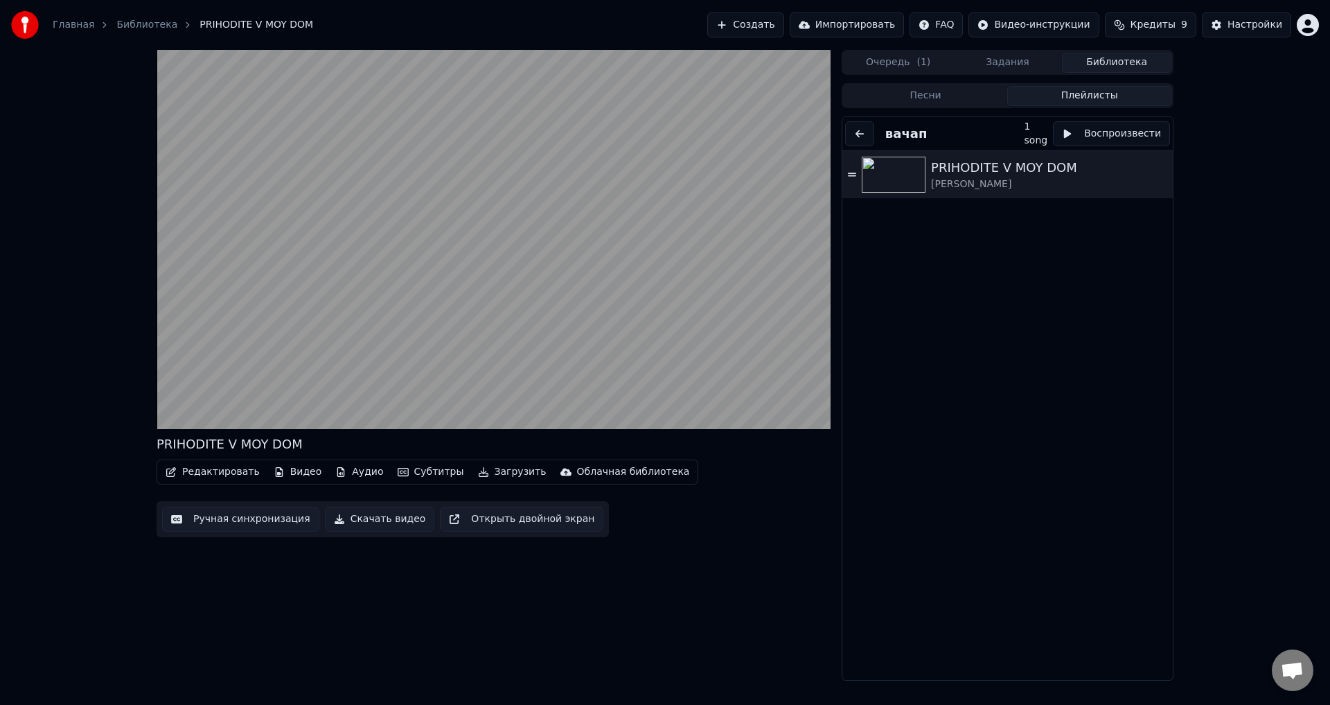
click at [896, 98] on button "Песни" at bounding box center [926, 96] width 164 height 20
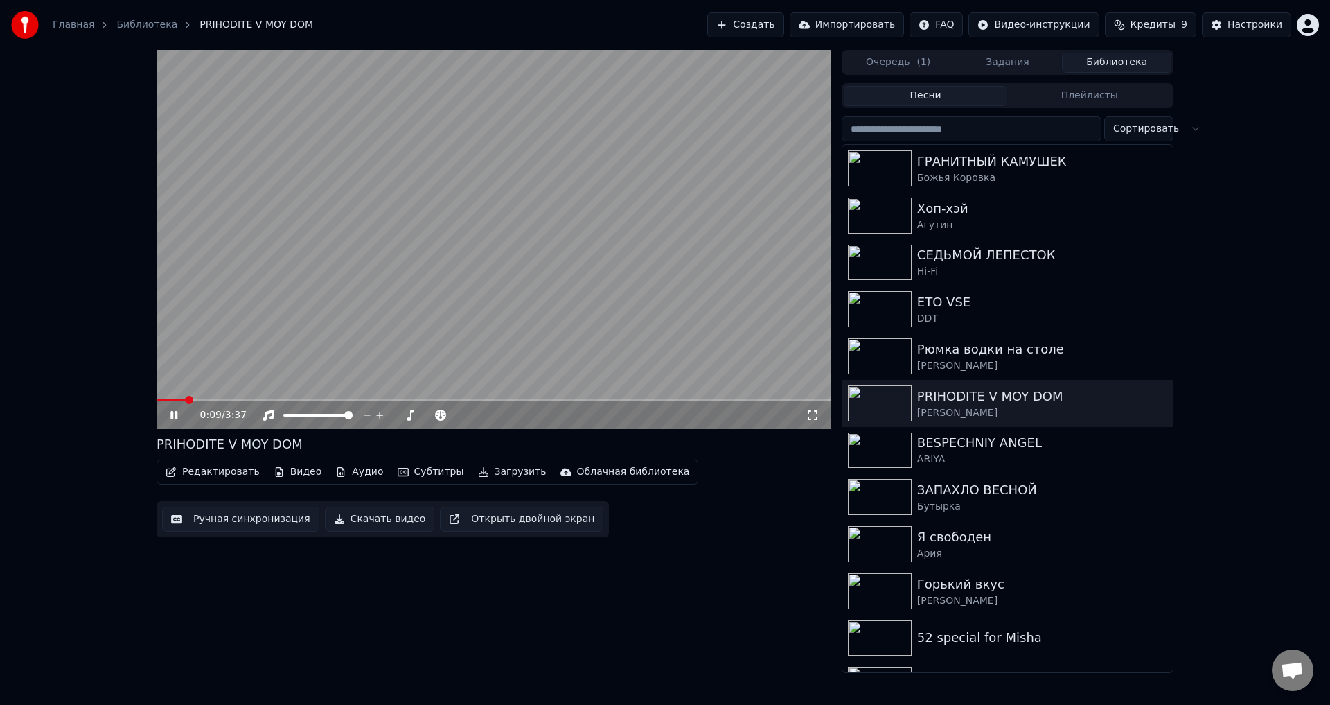
click at [648, 284] on video at bounding box center [494, 239] width 674 height 379
